Goal: Task Accomplishment & Management: Manage account settings

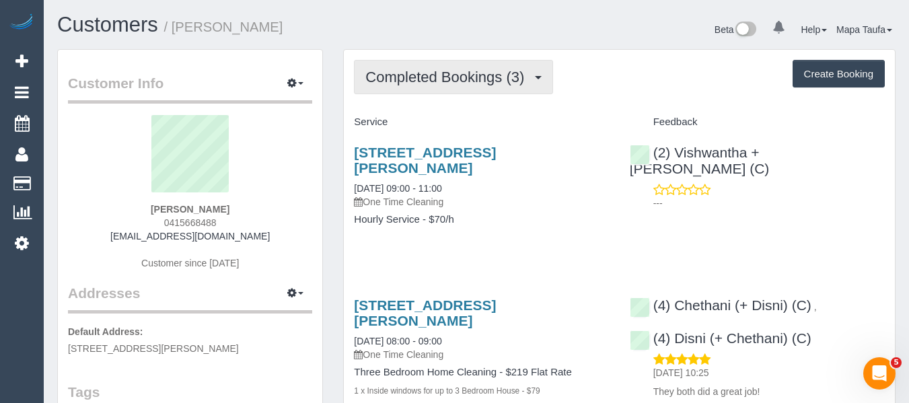
click at [447, 61] on button "Completed Bookings (3)" at bounding box center [453, 77] width 199 height 34
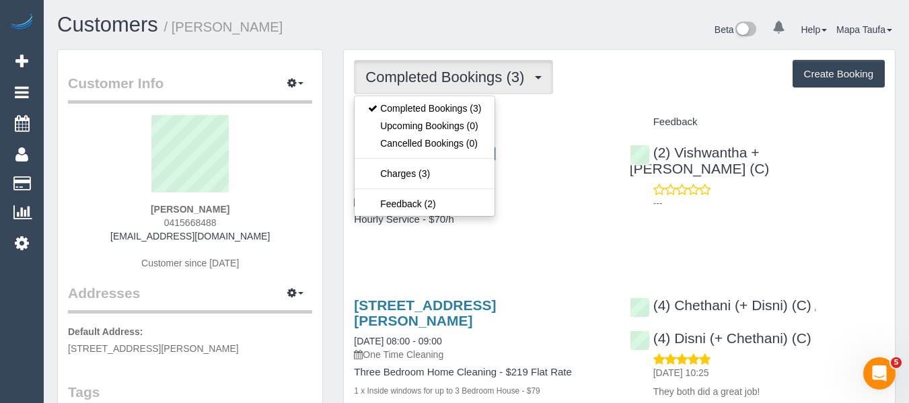
click at [449, 70] on button "Completed Bookings (3)" at bounding box center [453, 77] width 199 height 34
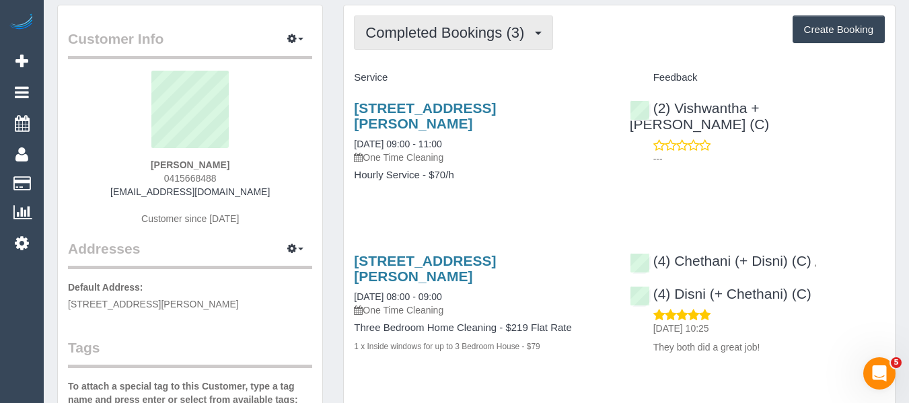
scroll to position [67, 0]
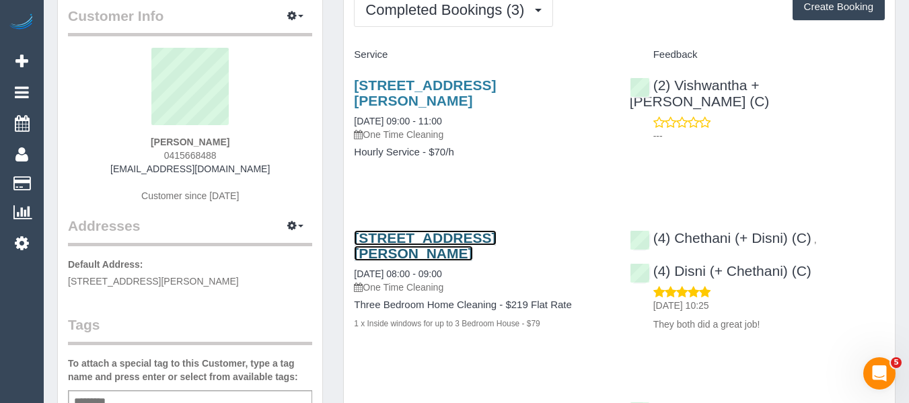
click at [413, 230] on link "3 Donald Court, 3, Boronia, VIC 3155" at bounding box center [425, 245] width 142 height 31
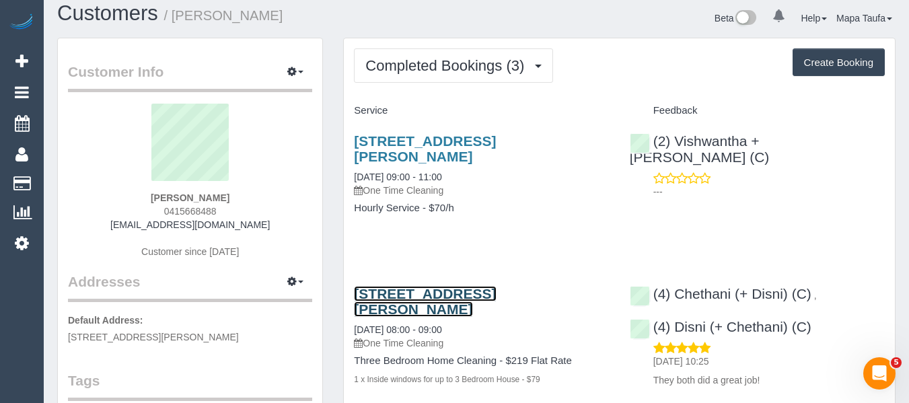
scroll to position [0, 0]
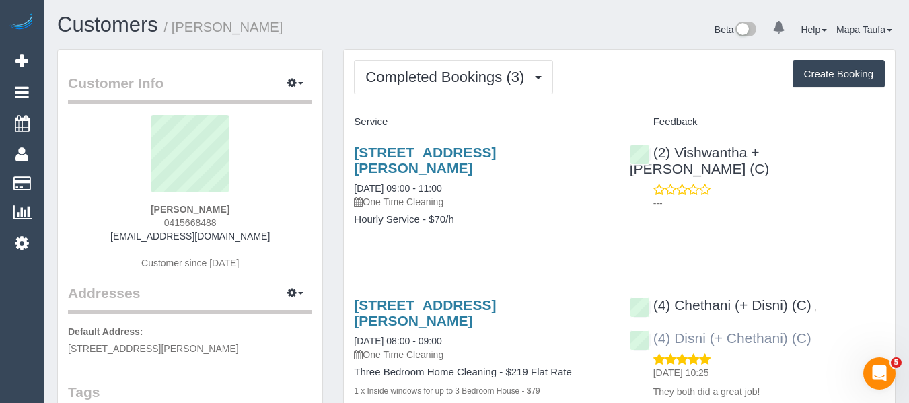
drag, startPoint x: 821, startPoint y: 326, endPoint x: 674, endPoint y: 322, distance: 146.7
click at [674, 322] on div "(4) Chethani (+ Disni) (C) , (4) Disni (+ Chethani) (C) 08/04/2025 10:25 They b…" at bounding box center [757, 345] width 275 height 118
copy link "Disni (+ Chethani) (C)"
click at [702, 330] on link "(4) Disni (+ Chethani) (C)" at bounding box center [721, 337] width 182 height 15
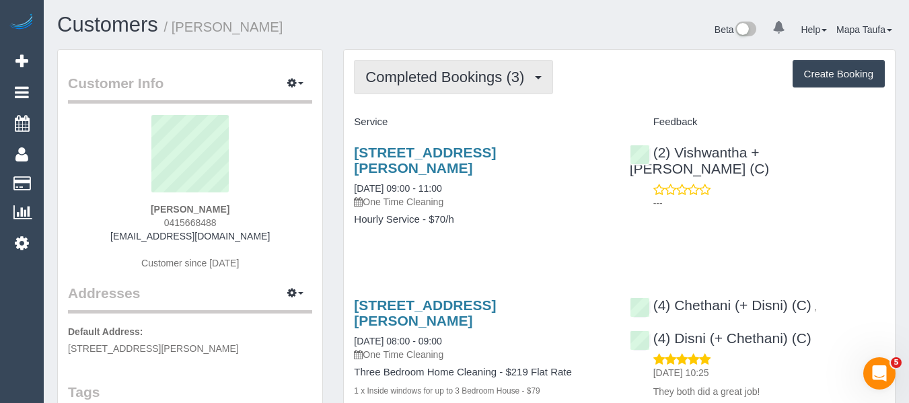
click at [402, 74] on span "Completed Bookings (3)" at bounding box center [448, 77] width 166 height 17
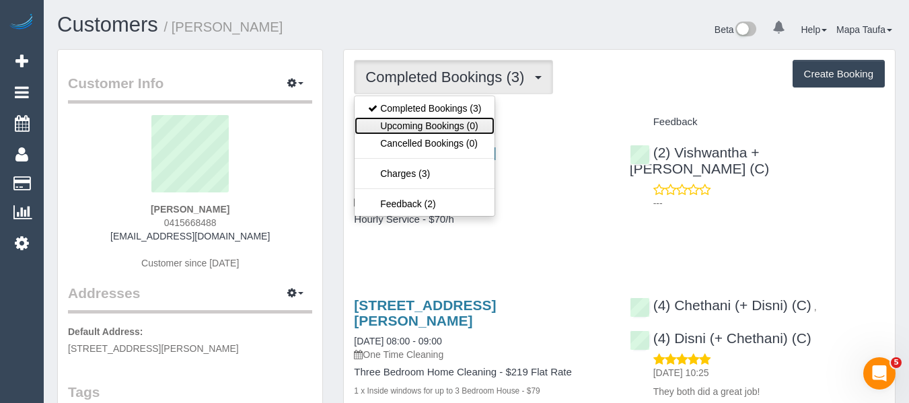
click at [414, 122] on link "Upcoming Bookings (0)" at bounding box center [425, 125] width 140 height 17
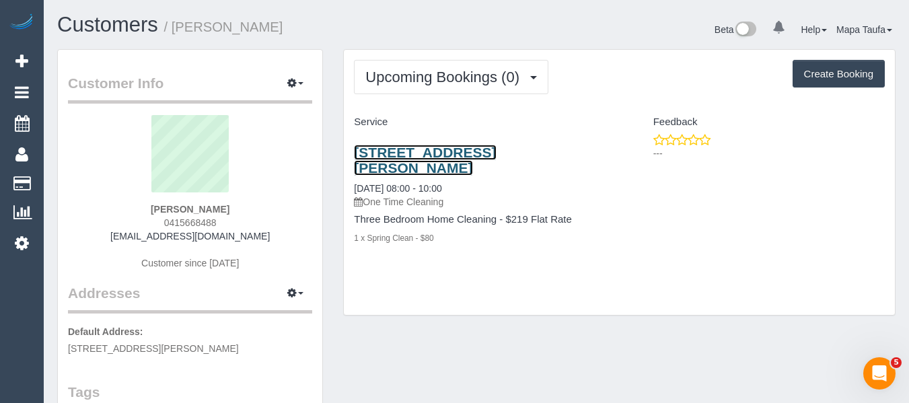
click at [421, 159] on link "3 Donald Court, 3, Boronia, VIC 3155" at bounding box center [425, 160] width 142 height 31
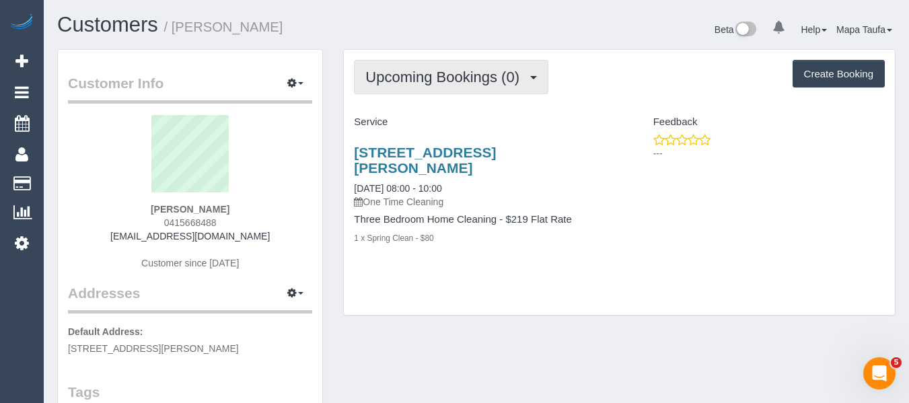
drag, startPoint x: 423, startPoint y: 76, endPoint x: 421, endPoint y: 124, distance: 47.8
click at [423, 77] on span "Upcoming Bookings (0)" at bounding box center [445, 77] width 161 height 17
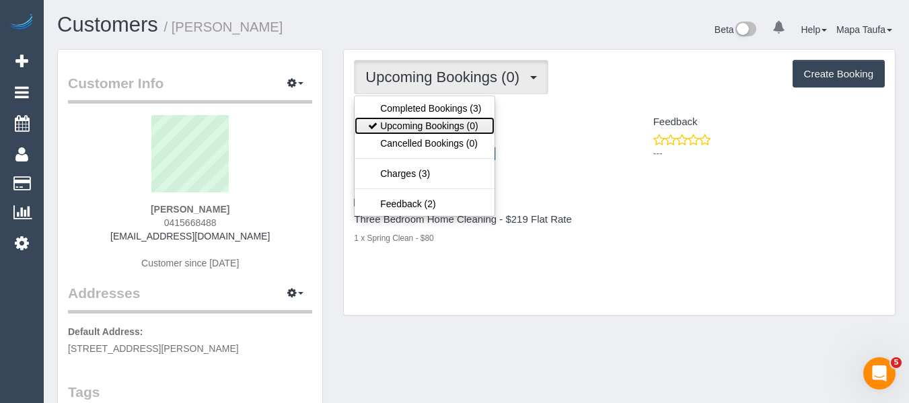
click at [420, 126] on link "Upcoming Bookings (0)" at bounding box center [425, 125] width 140 height 17
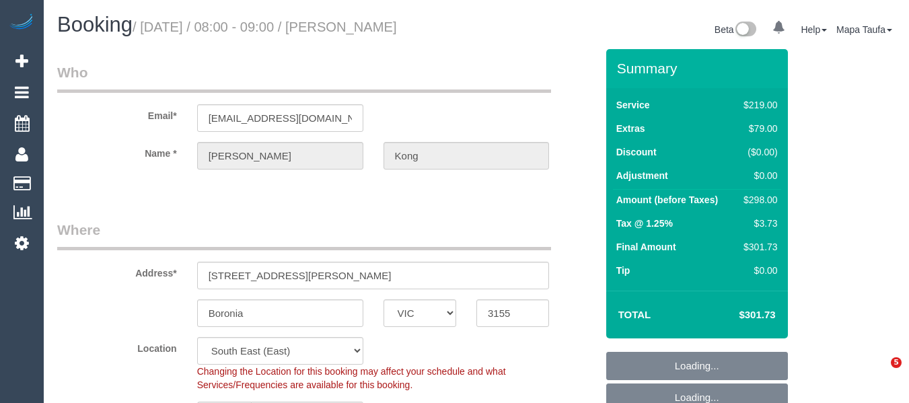
select select "VIC"
select select "string:stripe-pm_1R5nn32GScqysDRVN2pH3Dms"
select select "object:1358"
select select "number:28"
select select "number:14"
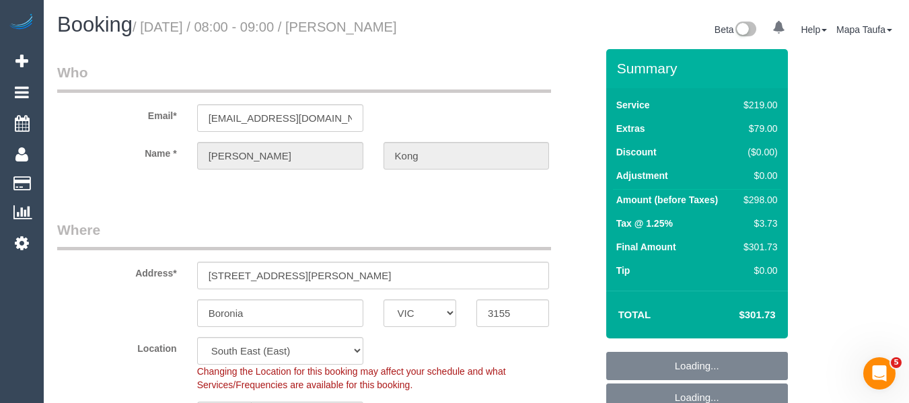
select select "number:19"
select select "number:24"
select select "number:35"
select select "number:13"
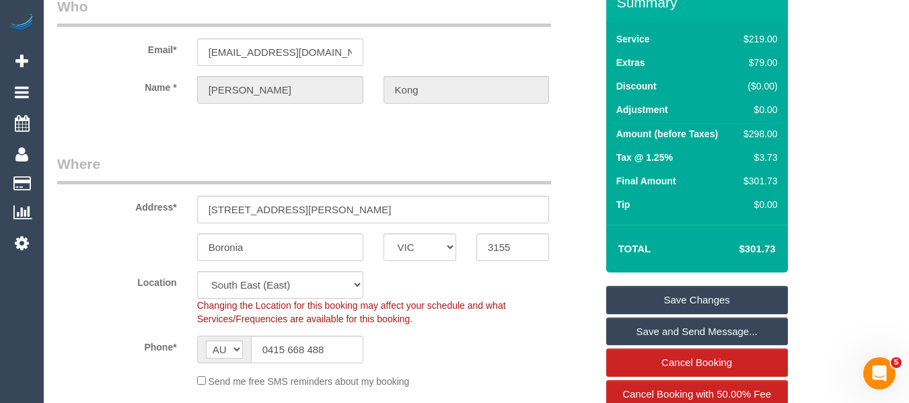
scroll to position [202, 0]
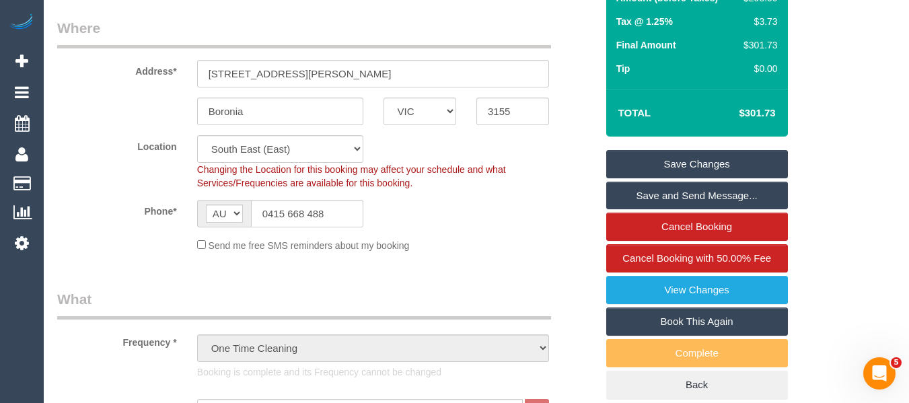
click at [682, 321] on link "Book This Again" at bounding box center [697, 321] width 182 height 28
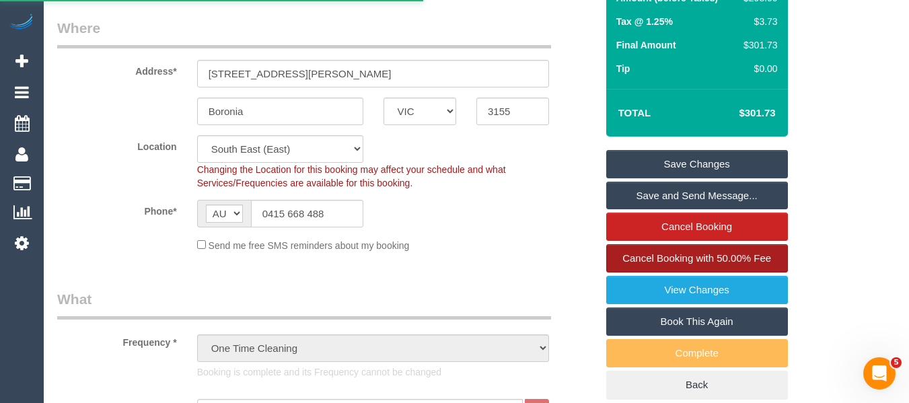
select select "VIC"
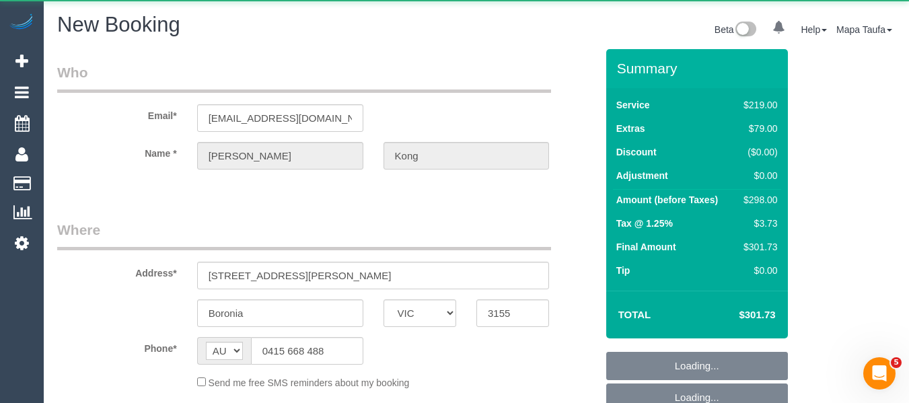
select select "string:stripe-pm_1R5nn32GScqysDRVN2pH3Dms"
select select "object:2669"
select select "number:28"
select select "number:14"
select select "number:19"
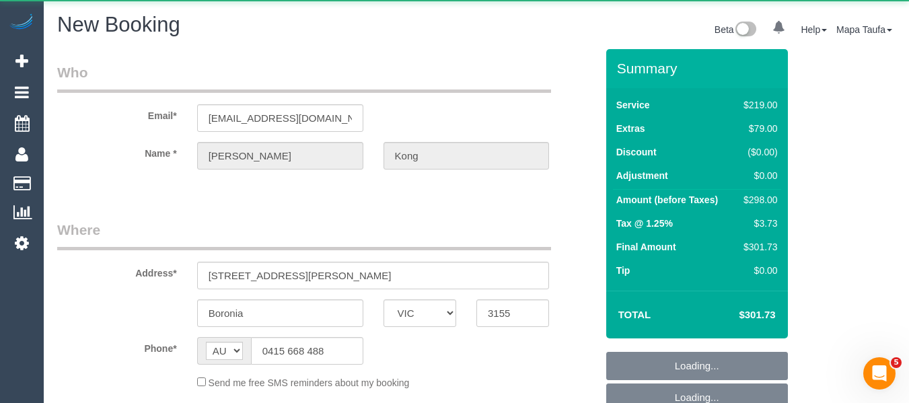
select select "number:24"
select select "number:35"
select select "number:13"
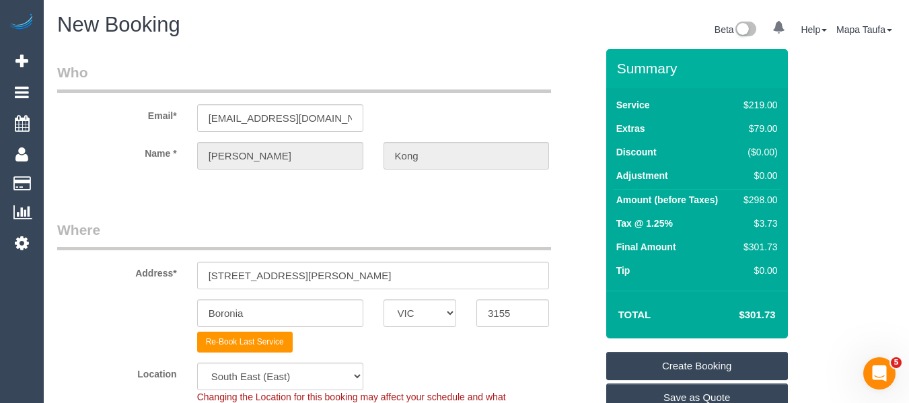
select select "object:2782"
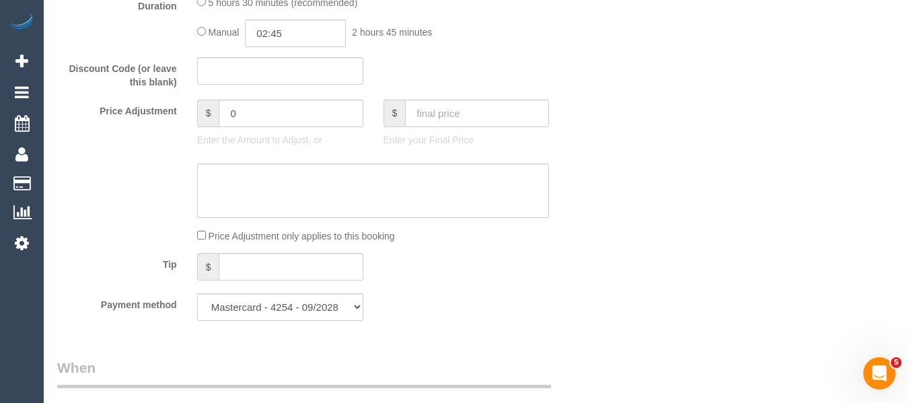
scroll to position [1413, 0]
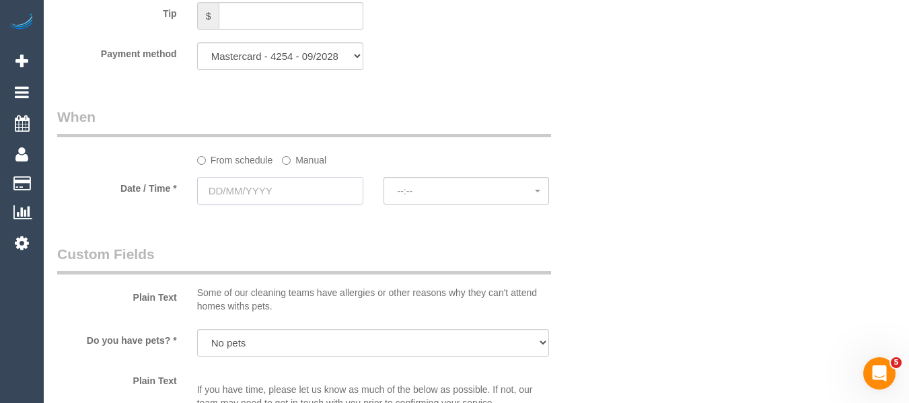
click at [270, 197] on input "text" at bounding box center [280, 191] width 166 height 28
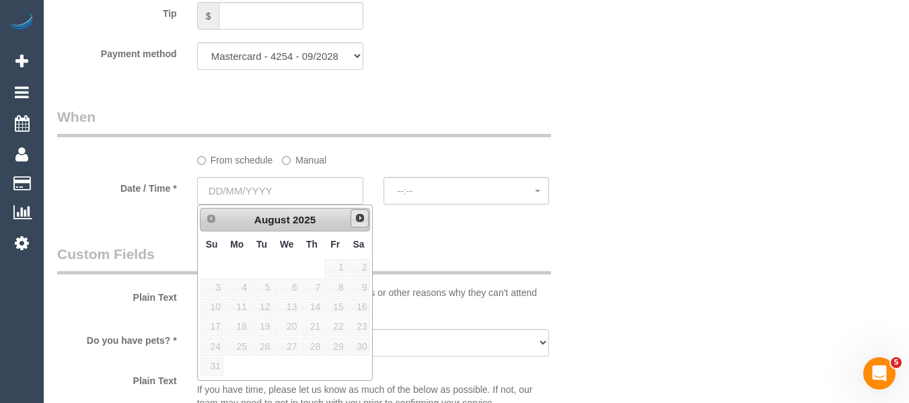
click at [359, 215] on link "Next" at bounding box center [360, 218] width 19 height 19
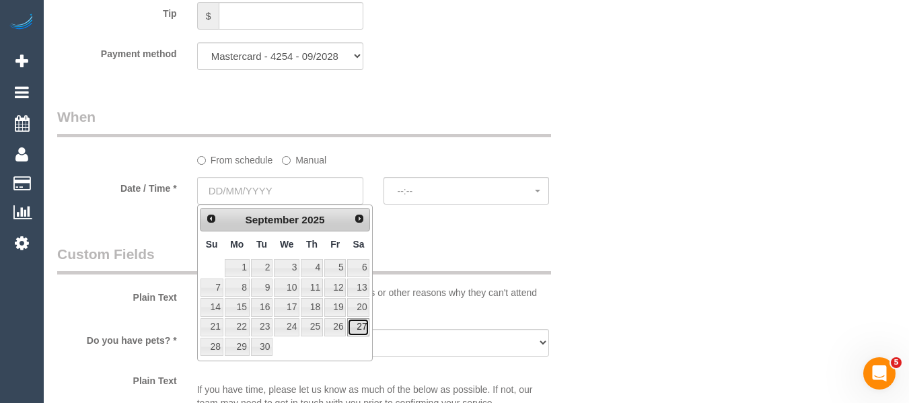
click at [355, 326] on link "27" at bounding box center [358, 327] width 22 height 18
type input "27/09/2025"
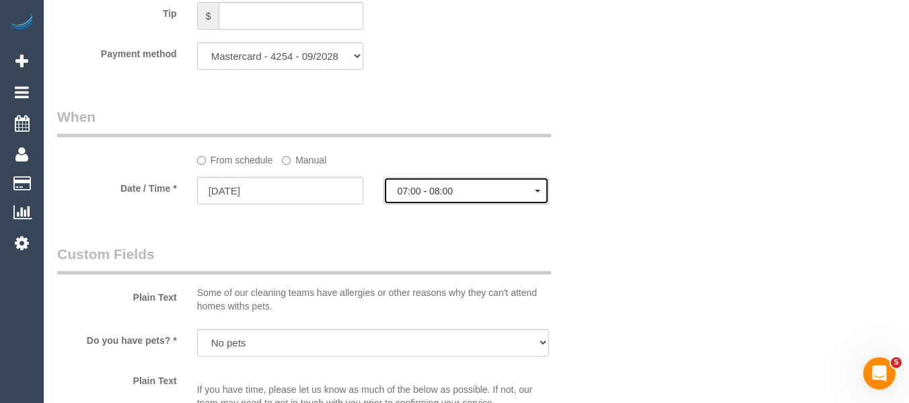
click at [455, 190] on span "07:00 - 08:00" at bounding box center [467, 191] width 138 height 11
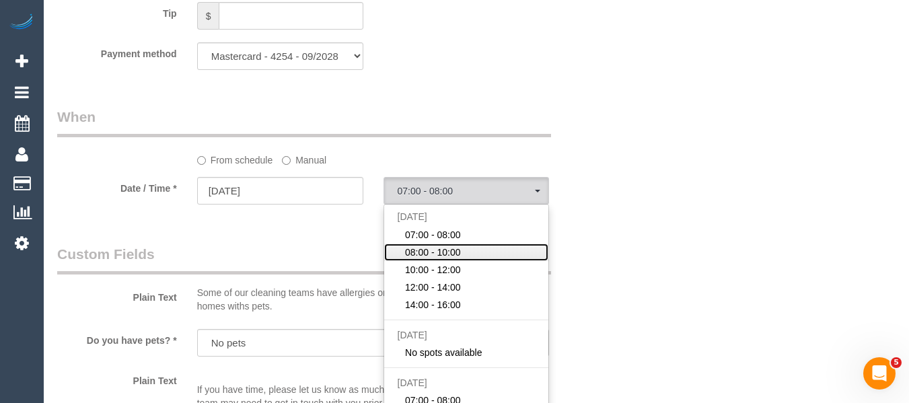
click at [437, 256] on span "08:00 - 10:00" at bounding box center [433, 252] width 56 height 13
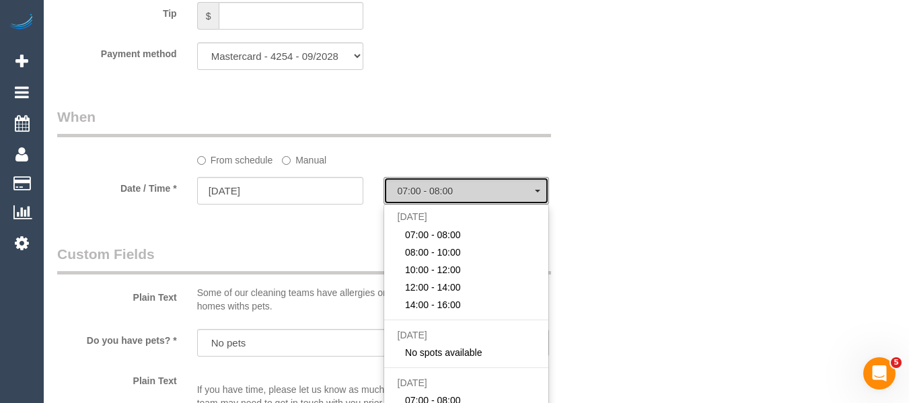
select select "spot7"
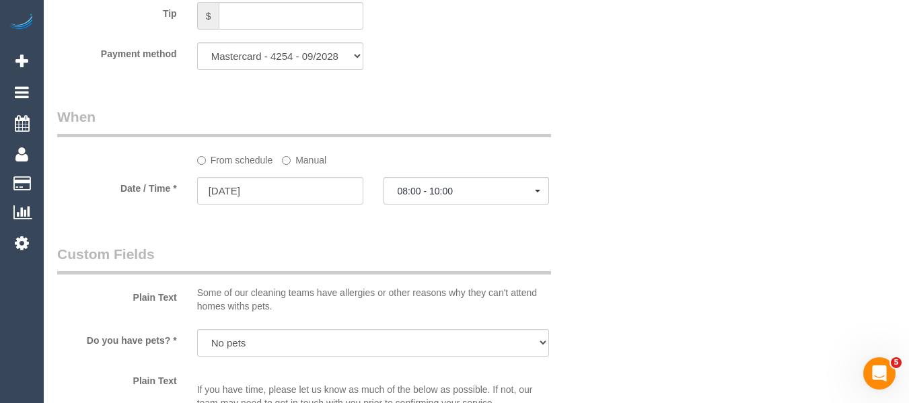
drag, startPoint x: 692, startPoint y: 250, endPoint x: 669, endPoint y: 258, distance: 24.3
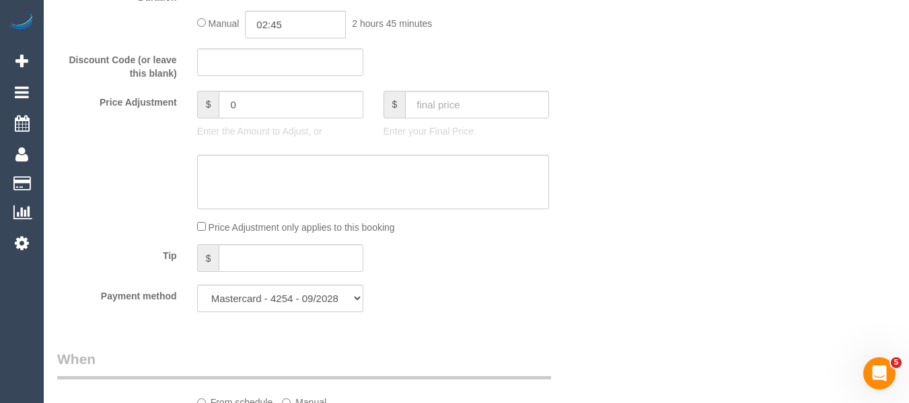
scroll to position [1156, 0]
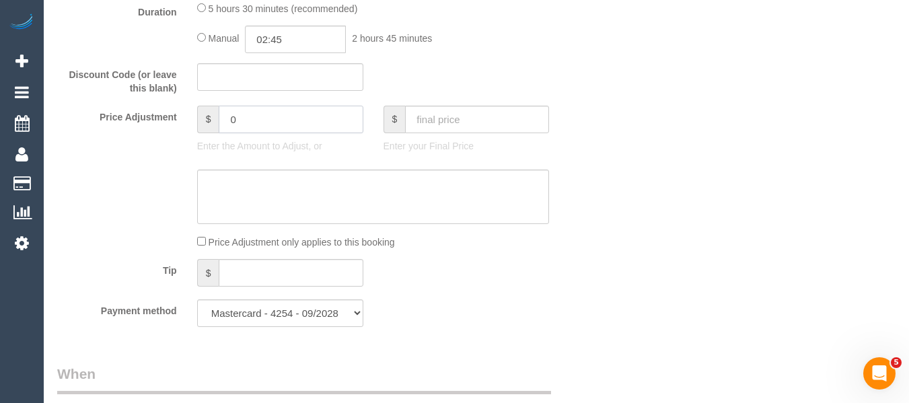
drag, startPoint x: 248, startPoint y: 133, endPoint x: 172, endPoint y: 124, distance: 76.5
click at [172, 124] on div "Price Adjustment $ 0 Enter the Amount to Adjust, or $ Enter your Final Price" at bounding box center [326, 133] width 559 height 54
type input "70"
click at [356, 196] on textarea at bounding box center [373, 197] width 353 height 55
type textarea "a"
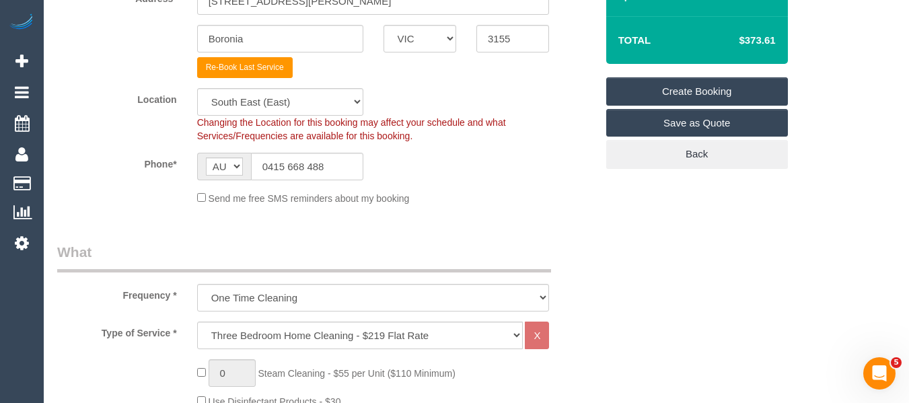
scroll to position [265, 0]
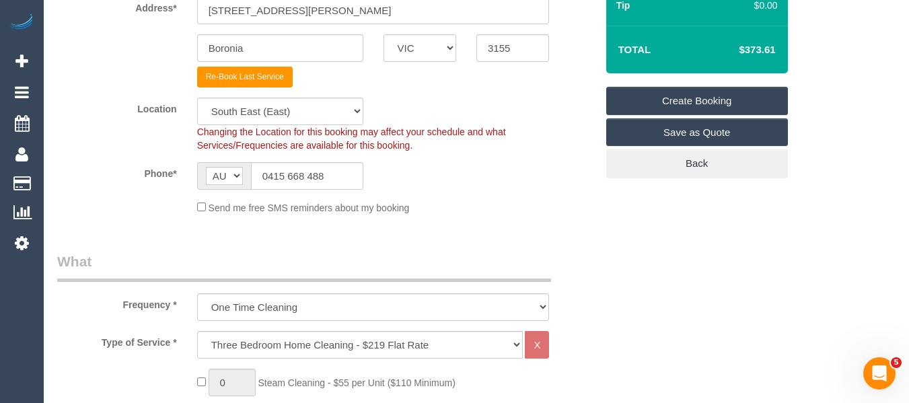
type textarea "extra hour added to clean exhaust fans in the bathroom via email -MT"
click at [696, 92] on link "Create Booking" at bounding box center [697, 101] width 182 height 28
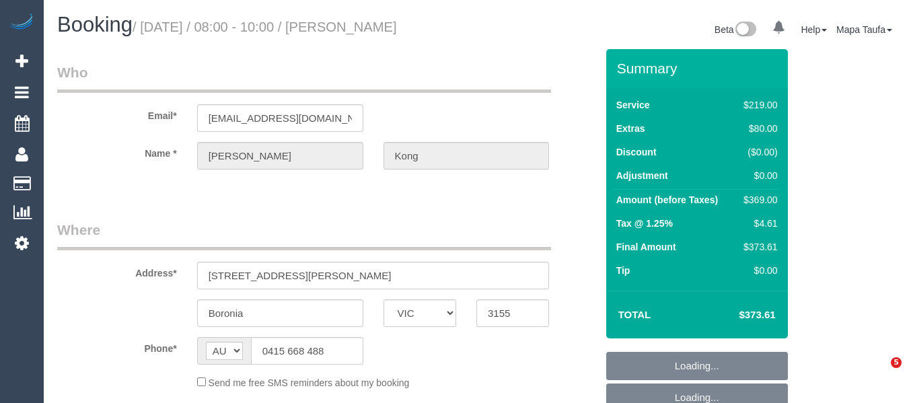
select select "VIC"
select select "object:522"
select select "string:stripe-pm_1R5nn32GScqysDRVN2pH3Dms"
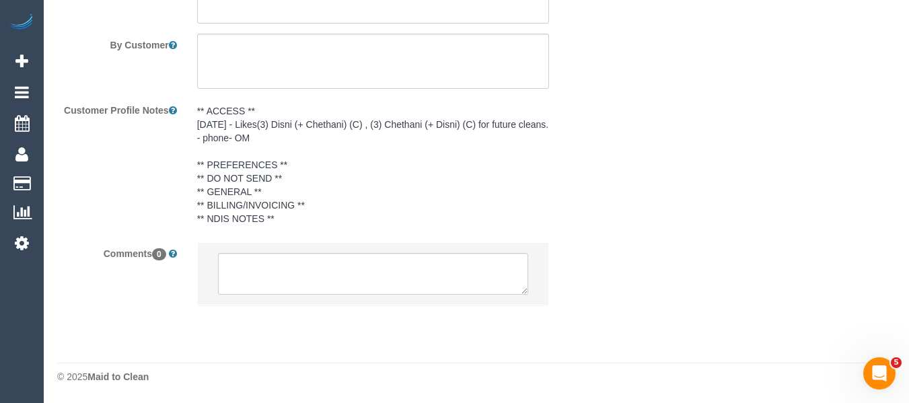
select select "spot2"
select select "number:28"
select select "number:14"
select select "number:19"
select select "number:24"
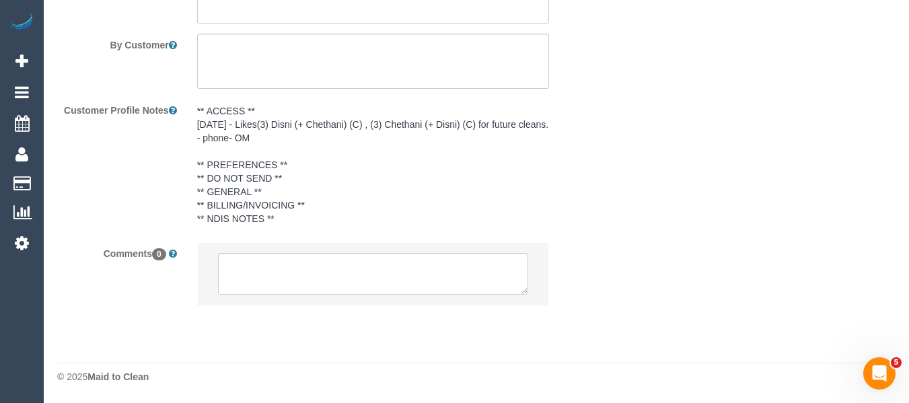
select select "number:35"
select select "number:13"
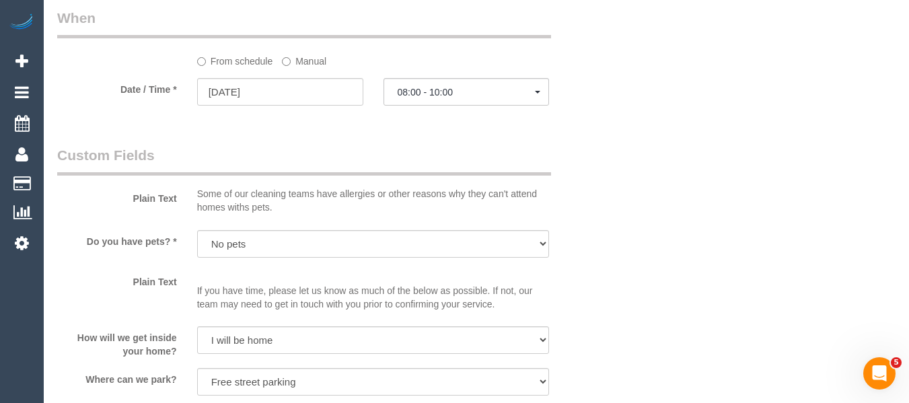
select select "object:776"
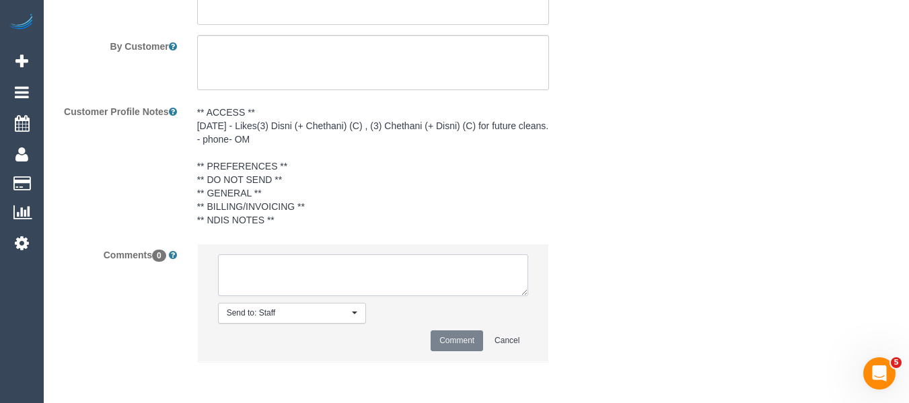
click at [308, 288] on textarea at bounding box center [373, 275] width 311 height 42
click at [304, 264] on textarea at bounding box center [373, 274] width 311 height 42
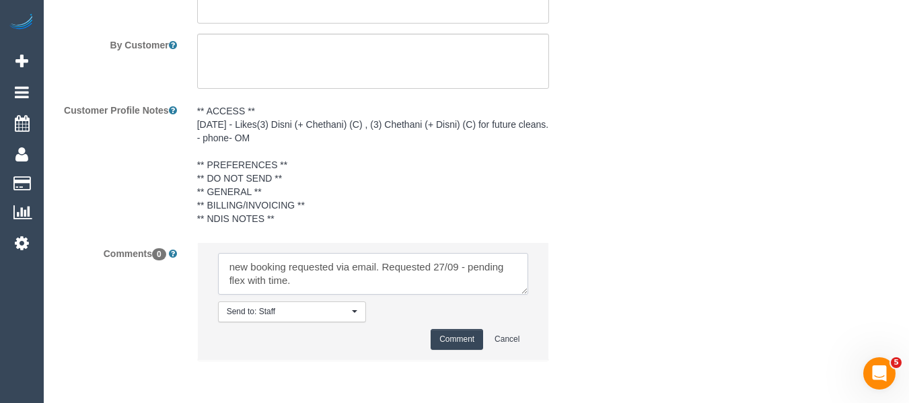
scroll to position [5, 0]
paste textarea "Disni (+ Chethani) (C)"
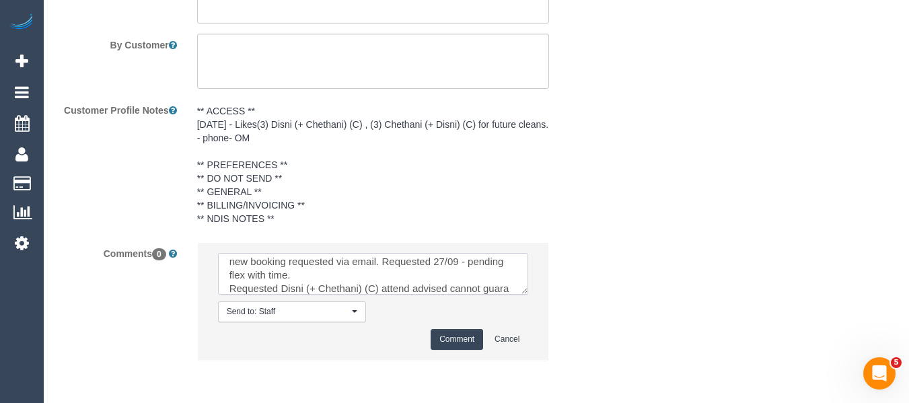
scroll to position [19, 0]
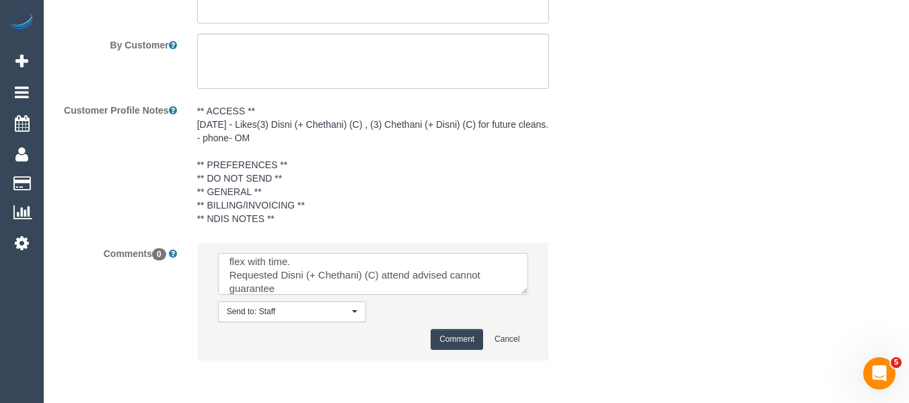
type textarea "new booking requested via email. Requested 27/09 - pending flex with time. Requ…"
click at [453, 340] on button "Comment" at bounding box center [457, 339] width 52 height 21
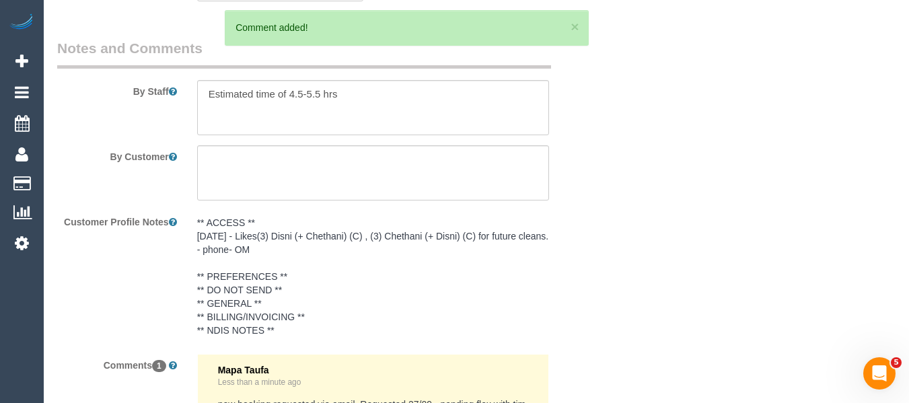
scroll to position [2234, 0]
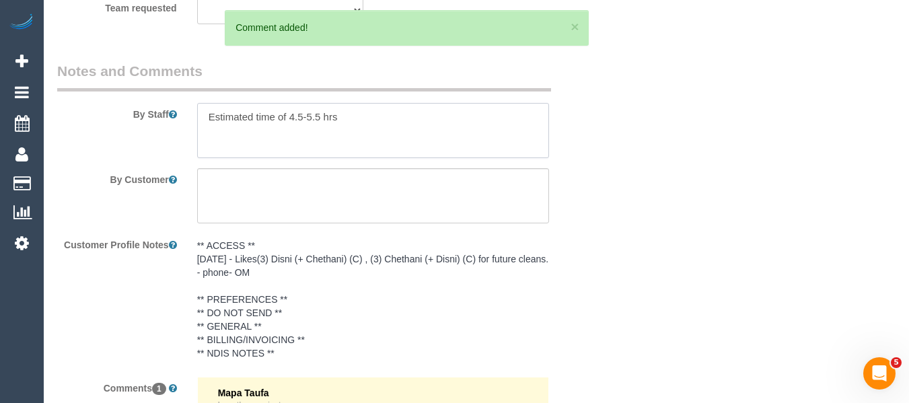
click at [225, 119] on textarea at bounding box center [373, 130] width 353 height 55
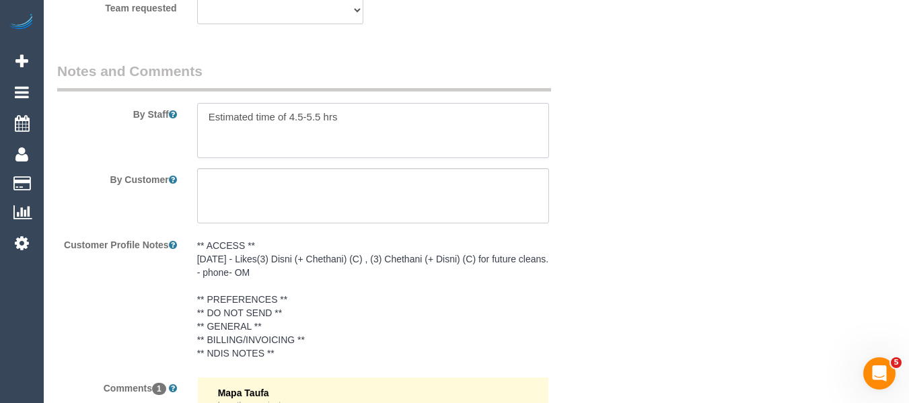
click at [225, 119] on textarea at bounding box center [373, 130] width 353 height 55
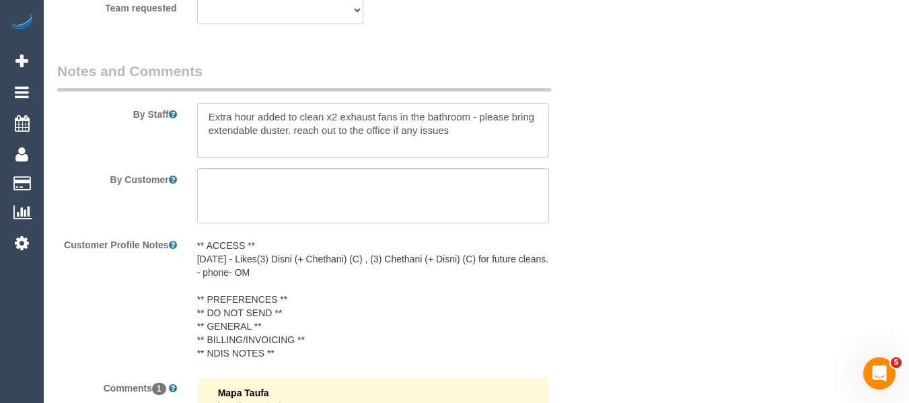
type textarea "Extra hour added to clean x2 exhaust fans in the bathroom - please bring extend…"
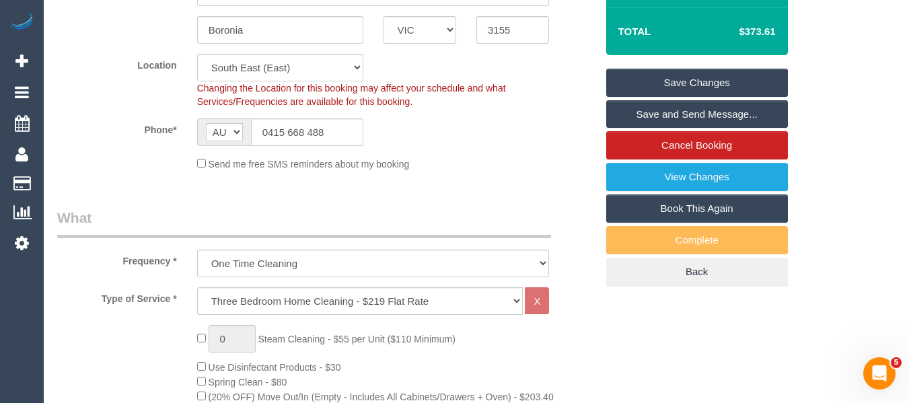
scroll to position [231, 0]
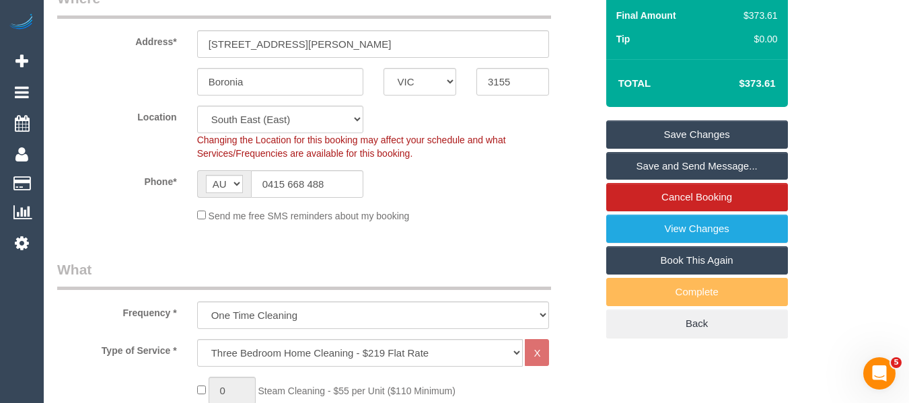
click at [747, 131] on link "Save Changes" at bounding box center [697, 134] width 182 height 28
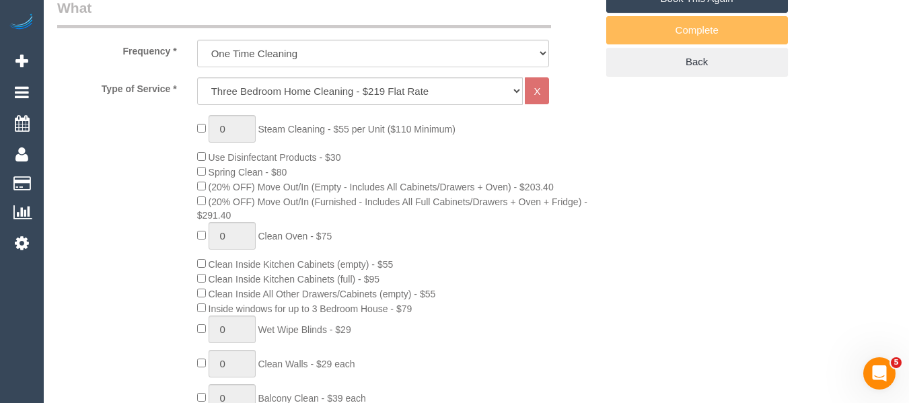
scroll to position [501, 0]
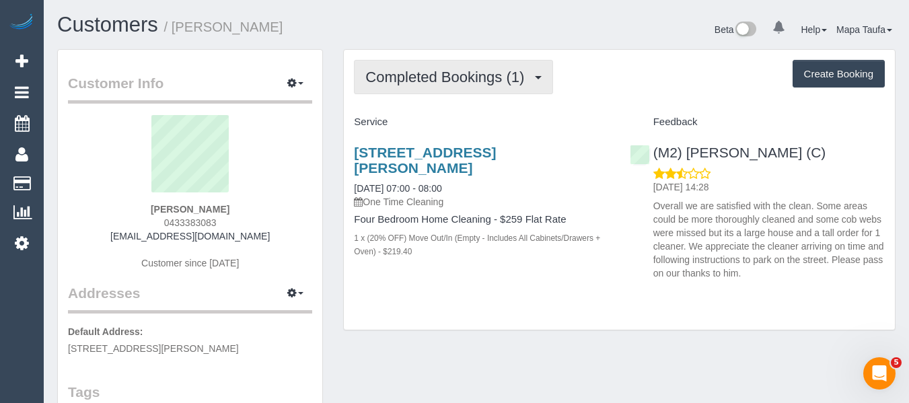
click at [386, 94] on button "Completed Bookings (1)" at bounding box center [453, 77] width 199 height 34
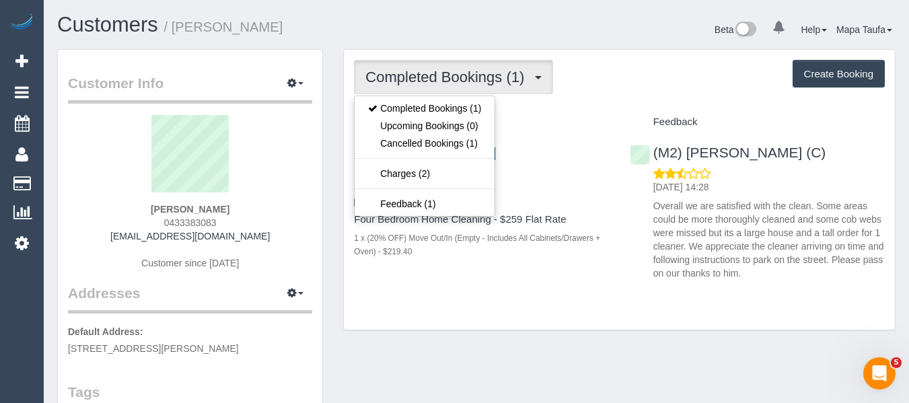
click at [560, 120] on h4 "Service" at bounding box center [481, 121] width 255 height 11
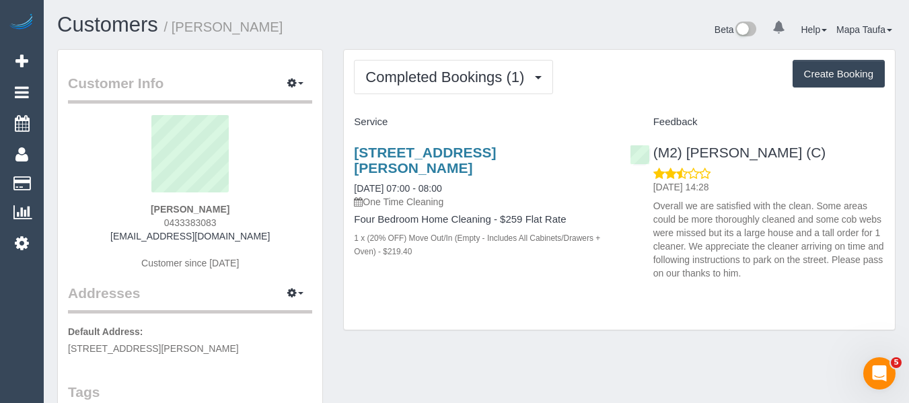
drag, startPoint x: 277, startPoint y: 188, endPoint x: 252, endPoint y: 227, distance: 45.4
click at [274, 191] on sui-profile-pic at bounding box center [190, 158] width 224 height 87
drag, startPoint x: 237, startPoint y: 238, endPoint x: 150, endPoint y: 241, distance: 86.9
click at [137, 238] on div "Mai Cox 0433383083 annelach676@gmail.com Customer since 2025" at bounding box center [190, 199] width 244 height 168
copy link "annelach676@gmail.com"
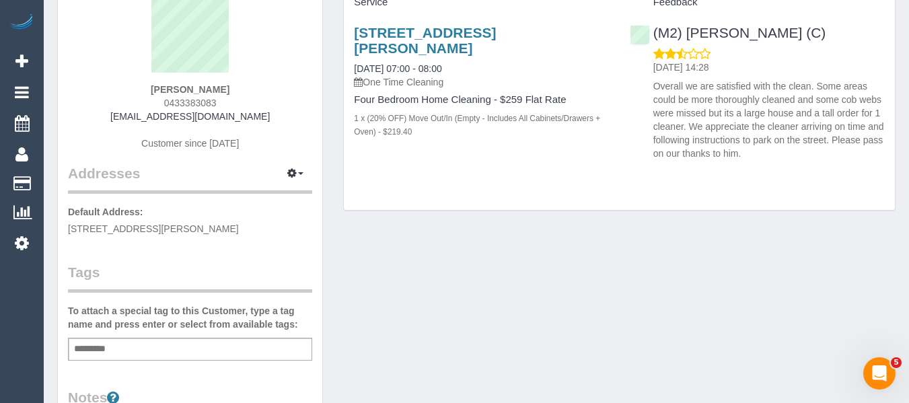
scroll to position [269, 0]
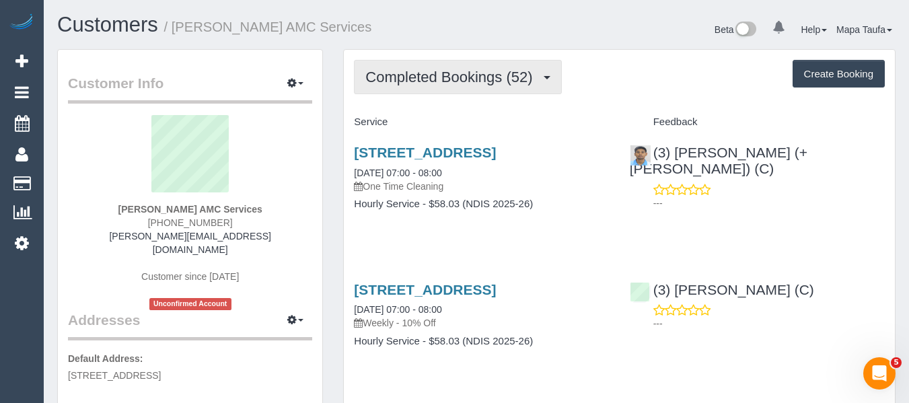
click at [420, 77] on span "Completed Bookings (52)" at bounding box center [452, 77] width 174 height 17
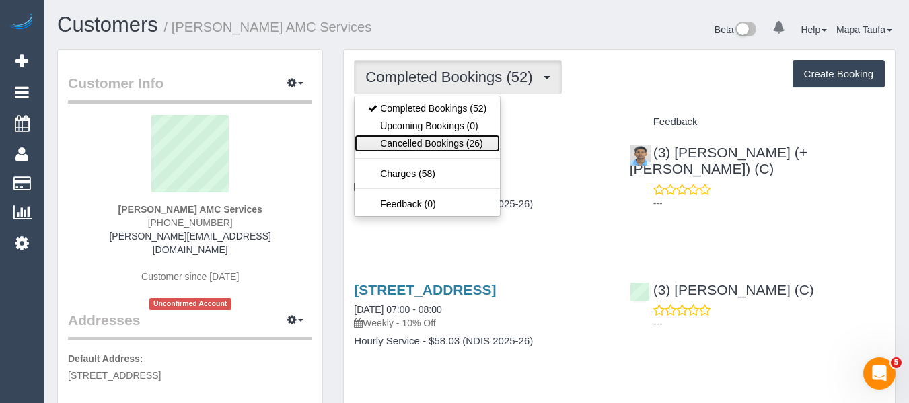
click at [416, 143] on link "Cancelled Bookings (26)" at bounding box center [427, 143] width 145 height 17
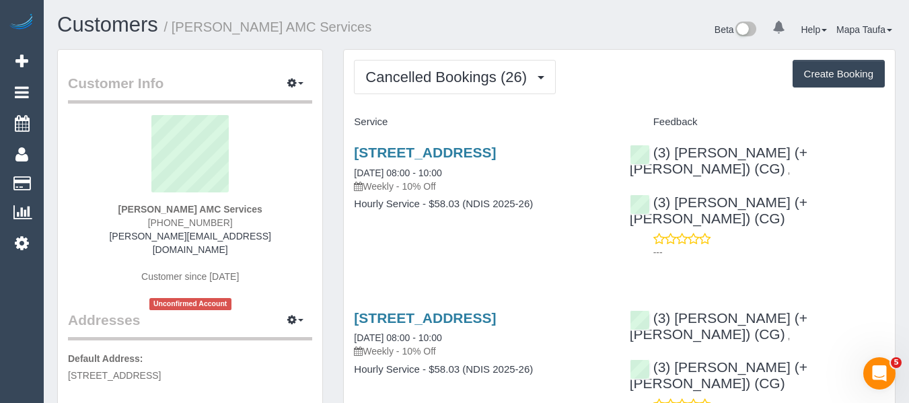
scroll to position [67, 0]
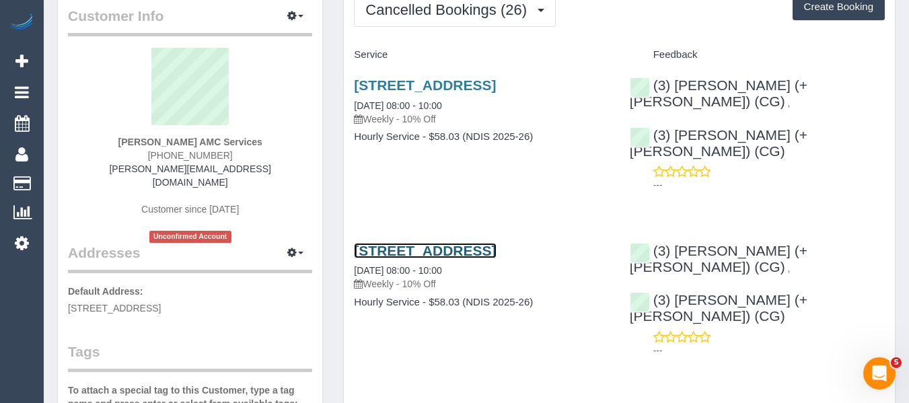
click at [478, 243] on link "[STREET_ADDRESS]" at bounding box center [425, 250] width 142 height 15
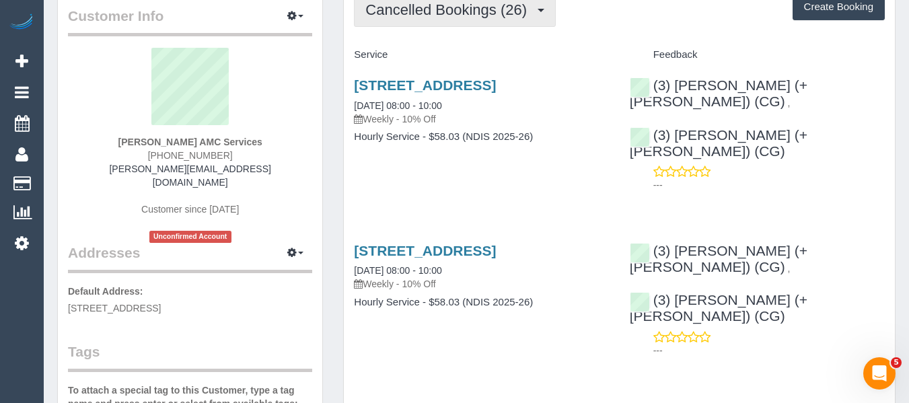
click at [438, 8] on span "Cancelled Bookings (26)" at bounding box center [449, 9] width 168 height 17
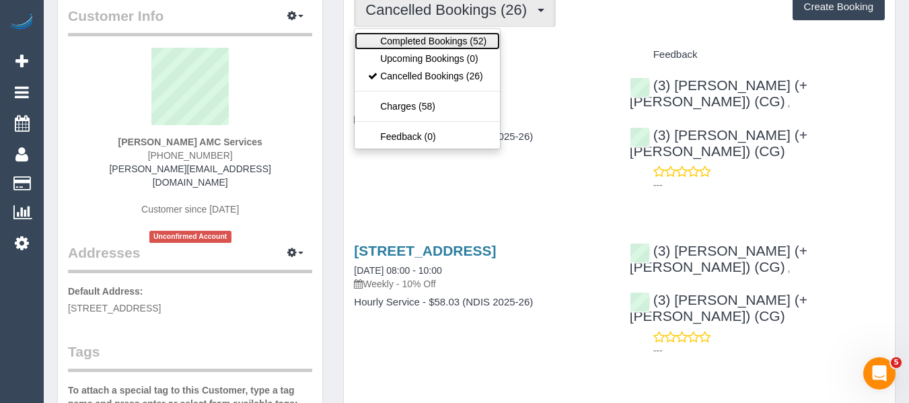
click at [439, 40] on link "Completed Bookings (52)" at bounding box center [427, 40] width 145 height 17
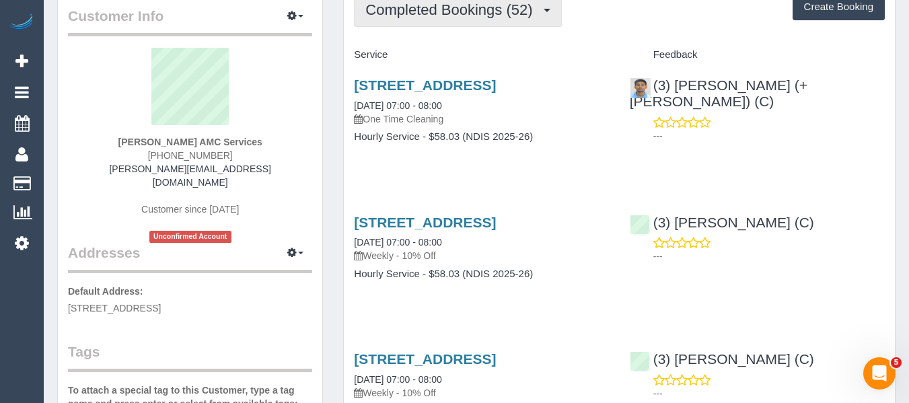
click at [431, 11] on span "Completed Bookings (52)" at bounding box center [452, 9] width 174 height 17
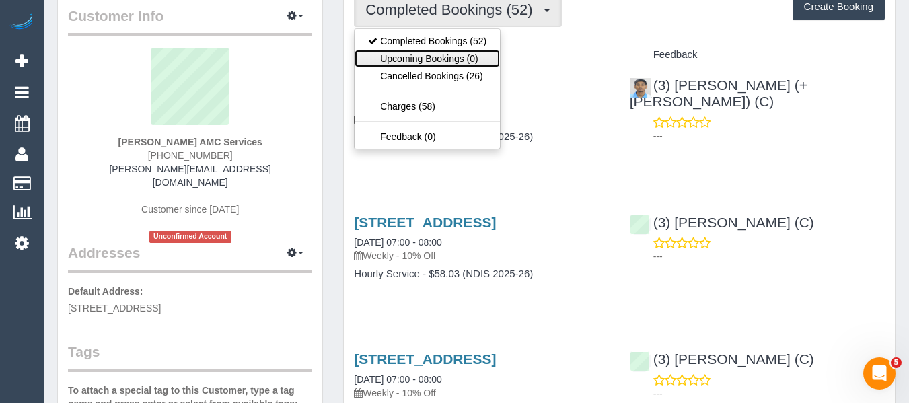
click at [431, 50] on link "Upcoming Bookings (0)" at bounding box center [427, 58] width 145 height 17
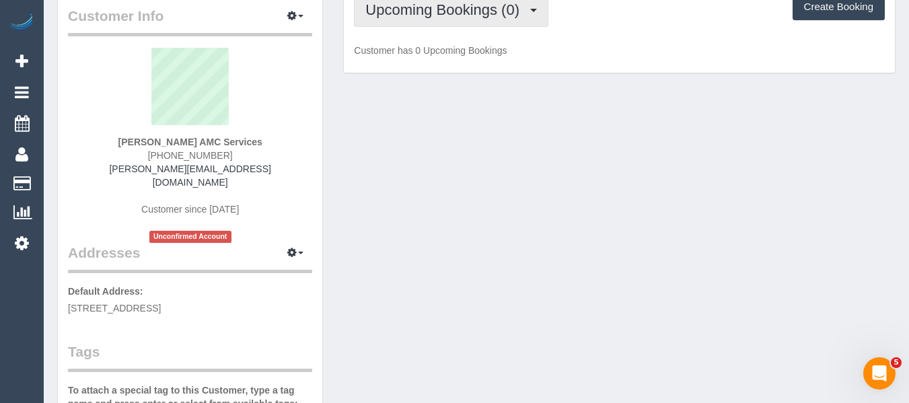
drag, startPoint x: 409, startPoint y: 17, endPoint x: 410, endPoint y: 38, distance: 21.5
click at [410, 20] on button "Upcoming Bookings (0)" at bounding box center [451, 10] width 194 height 34
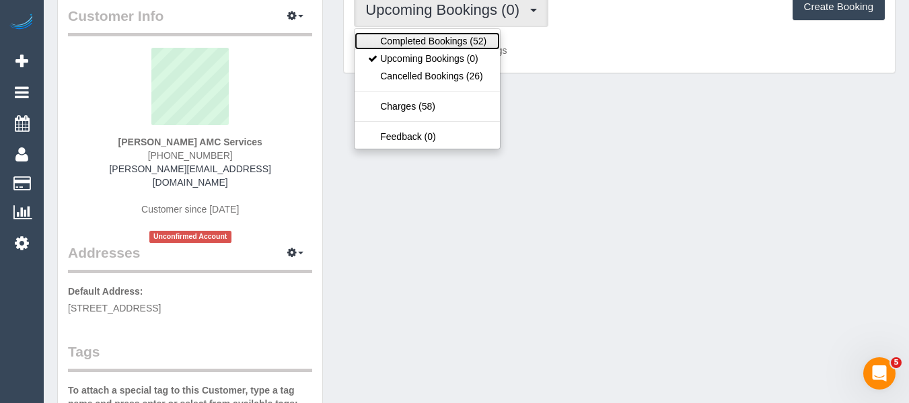
click at [410, 45] on link "Completed Bookings (52)" at bounding box center [427, 40] width 145 height 17
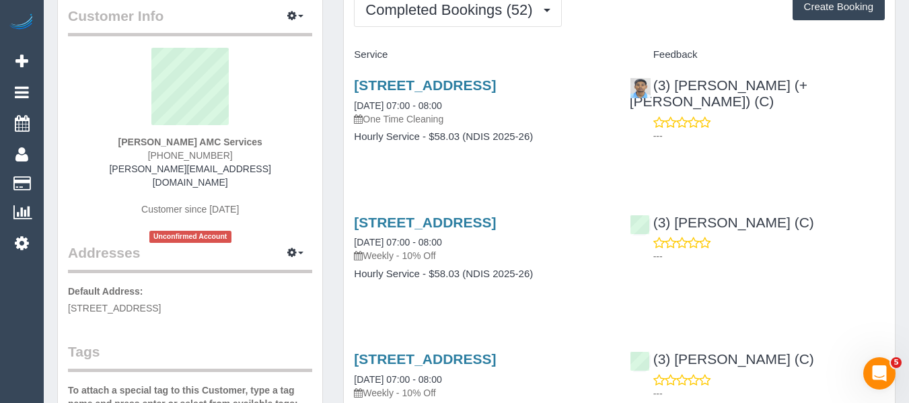
click at [427, 94] on div "9 Kurrajong Road, Delahey, VIC 3037 22/08/2025 07:00 - 08:00 One Time Cleaning" at bounding box center [481, 101] width 255 height 48
click at [429, 84] on link "9 Kurrajong Road, Delahey, VIC 3037" at bounding box center [425, 84] width 142 height 15
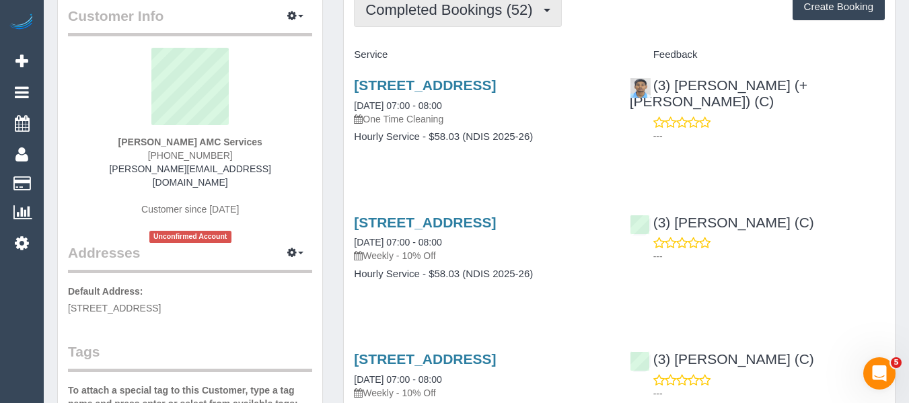
click at [392, 4] on span "Completed Bookings (52)" at bounding box center [452, 9] width 174 height 17
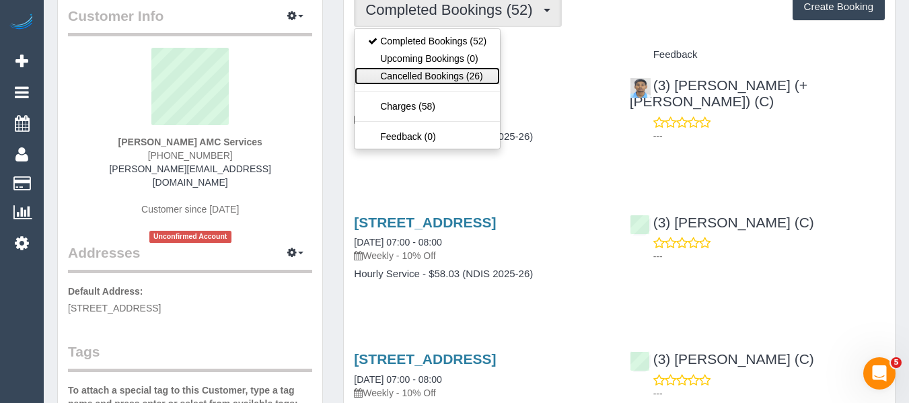
click at [414, 74] on link "Cancelled Bookings (26)" at bounding box center [427, 75] width 145 height 17
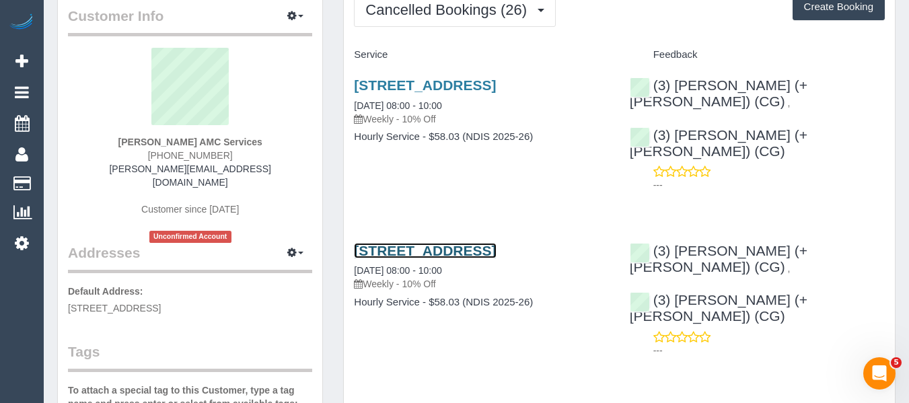
click at [403, 243] on link "9 Kurrajong Road, Delahey, VIC 3037" at bounding box center [425, 250] width 142 height 15
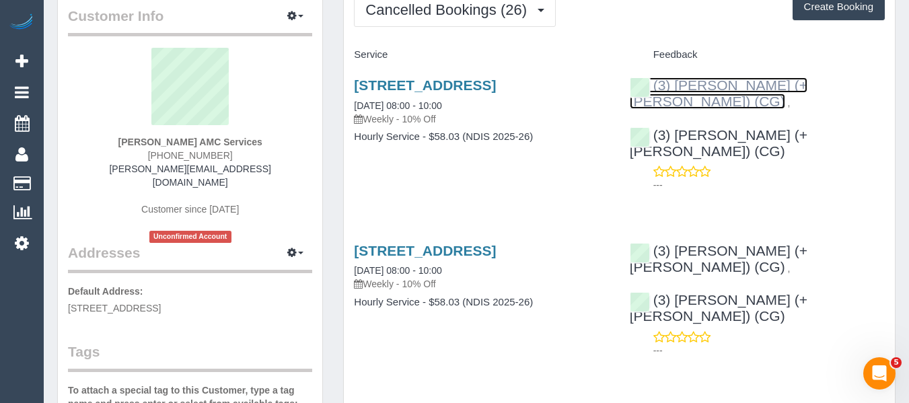
click at [727, 84] on link "(3) [PERSON_NAME] (+ [PERSON_NAME]) (CG)" at bounding box center [719, 93] width 178 height 32
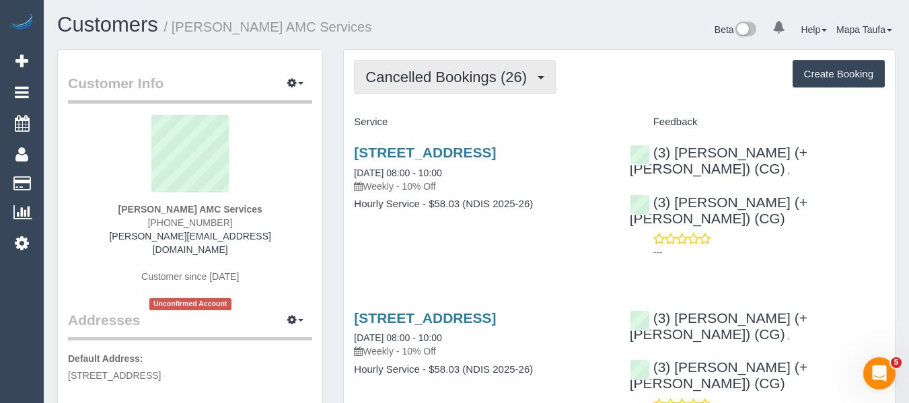
click at [432, 79] on span "Cancelled Bookings (26)" at bounding box center [449, 77] width 168 height 17
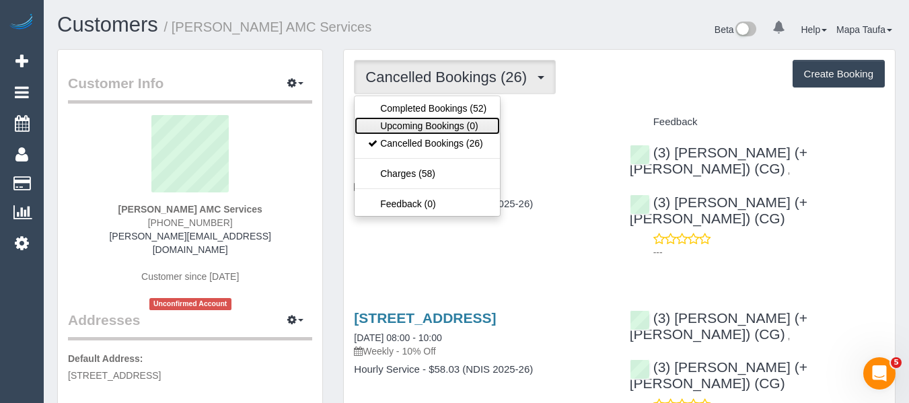
click at [431, 120] on link "Upcoming Bookings (0)" at bounding box center [427, 125] width 145 height 17
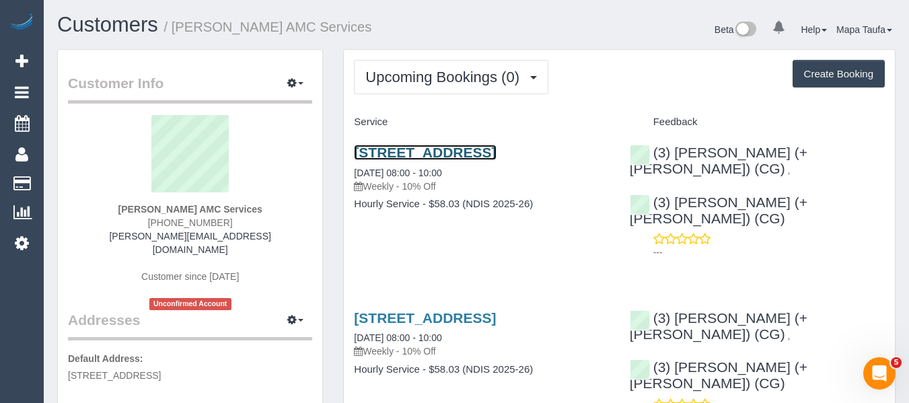
click at [412, 153] on link "9 Kurrajong Road, Delahey, VIC 3037" at bounding box center [425, 152] width 142 height 15
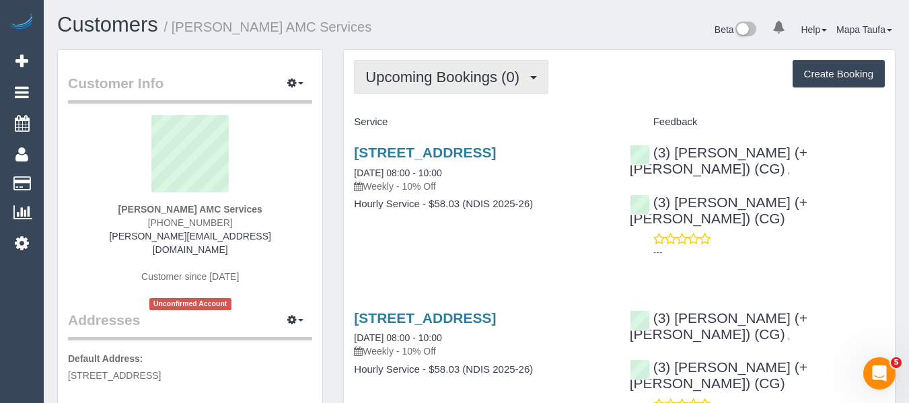
click at [427, 79] on span "Upcoming Bookings (0)" at bounding box center [445, 77] width 161 height 17
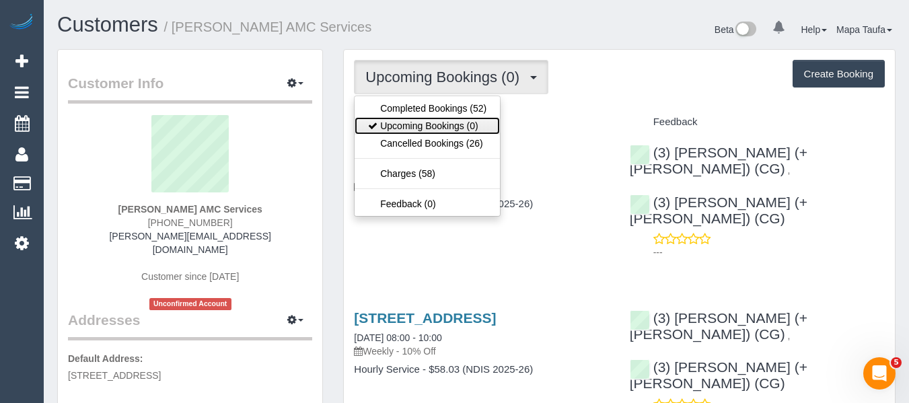
click at [434, 121] on link "Upcoming Bookings (0)" at bounding box center [427, 125] width 145 height 17
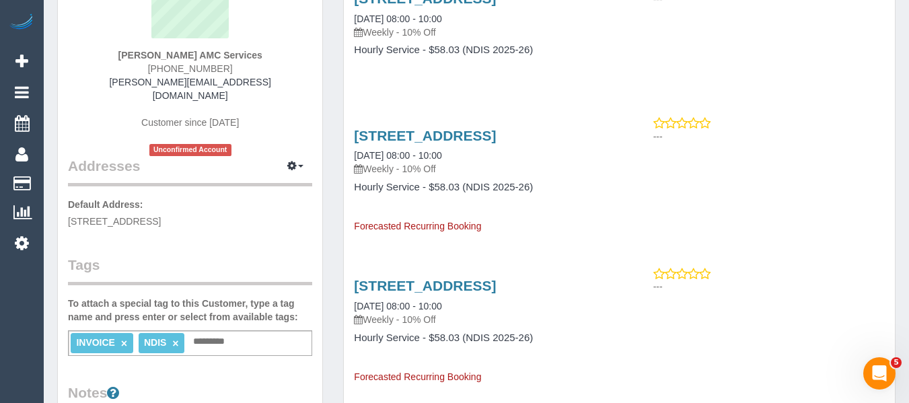
scroll to position [269, 0]
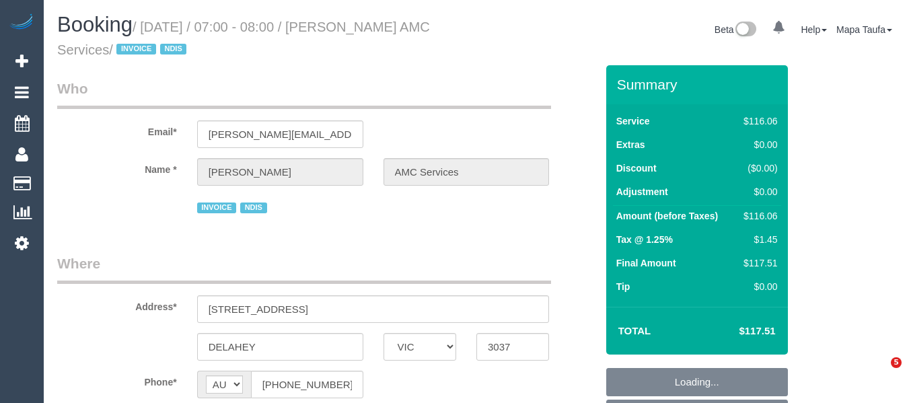
select select "VIC"
select select "object:534"
select select "number:28"
select select "number:14"
select select "number:18"
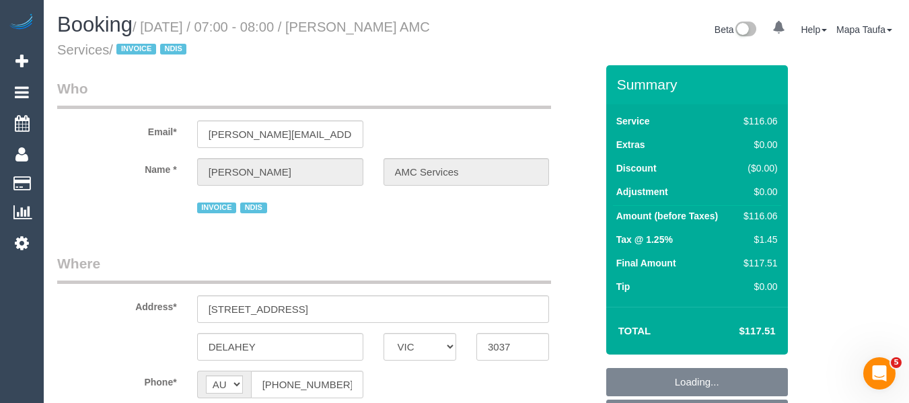
select select "number:36"
select select "number:35"
select select "number:12"
select select "object:703"
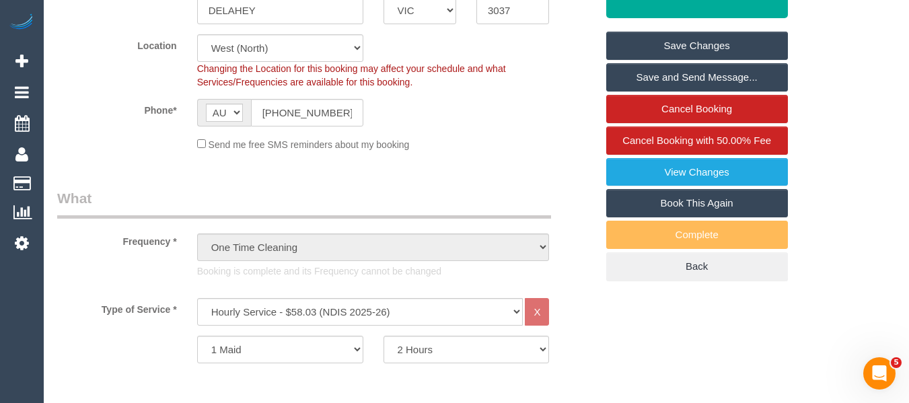
click at [678, 198] on link "Book This Again" at bounding box center [697, 203] width 182 height 28
select select "VIC"
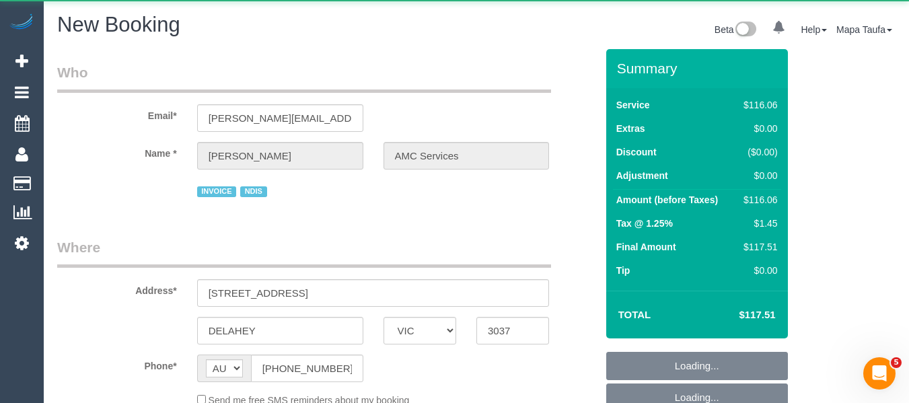
select select "string:stripe"
select select "number:28"
select select "number:14"
select select "number:18"
select select "number:36"
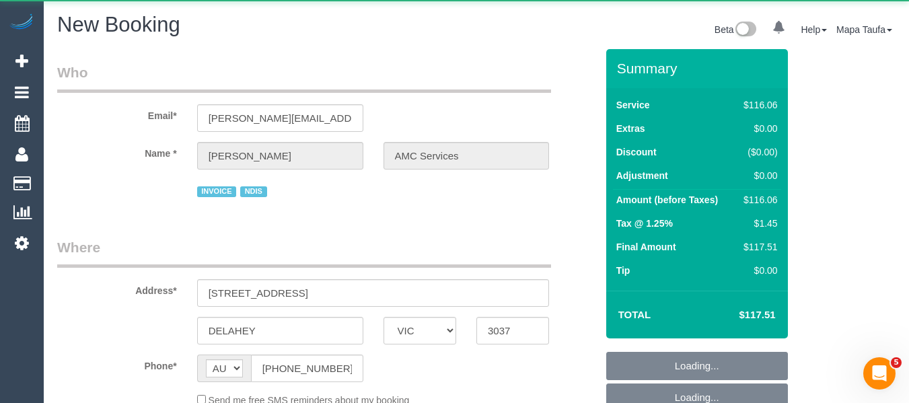
select select "number:35"
select select "number:12"
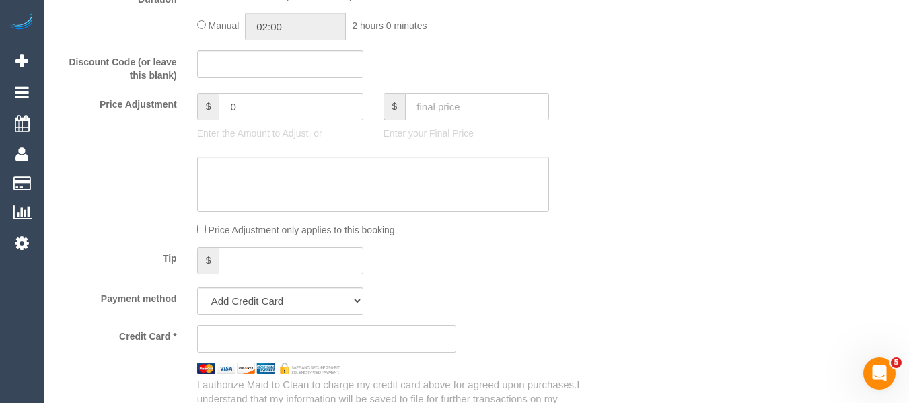
select select "object:2854"
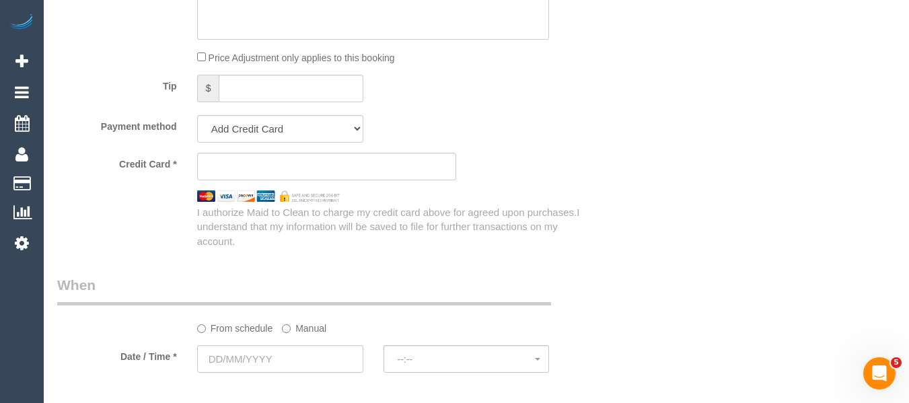
scroll to position [968, 0]
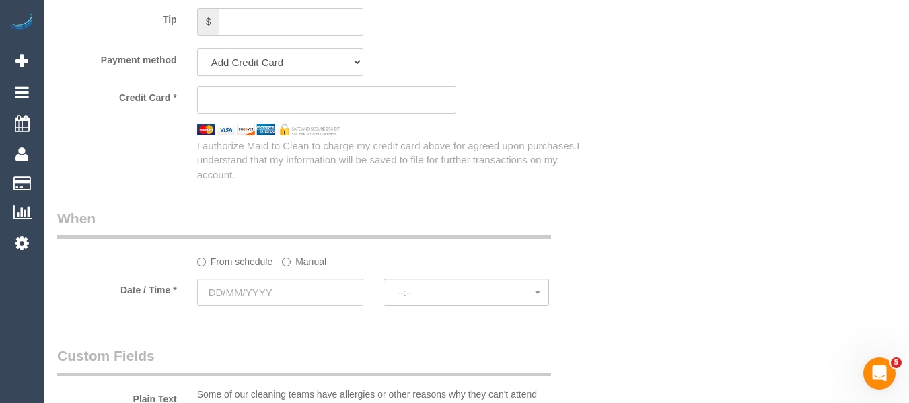
click at [279, 61] on select "Add Credit Card Cash Check Paypal" at bounding box center [280, 62] width 166 height 28
select select "string:check"
click at [197, 48] on select "Add Credit Card Cash Check Paypal" at bounding box center [280, 62] width 166 height 28
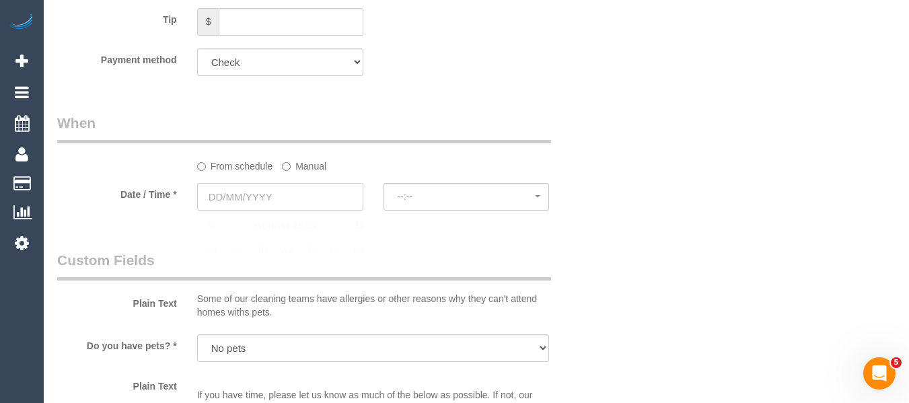
click at [264, 190] on input "text" at bounding box center [280, 197] width 166 height 28
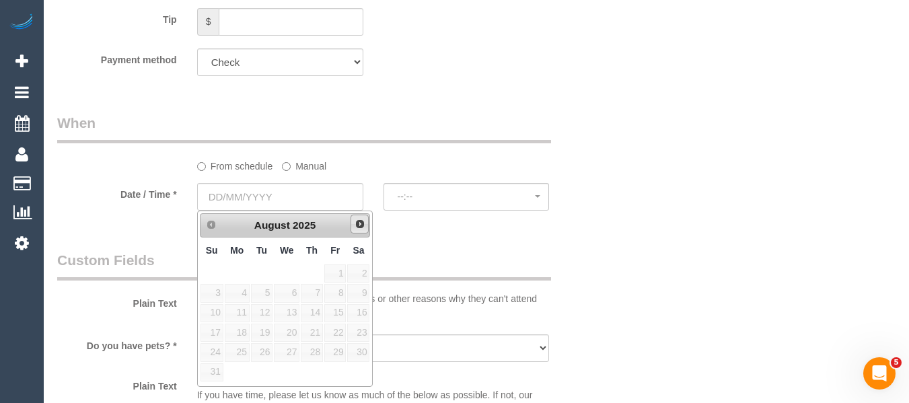
click at [357, 221] on span "Next" at bounding box center [360, 224] width 11 height 11
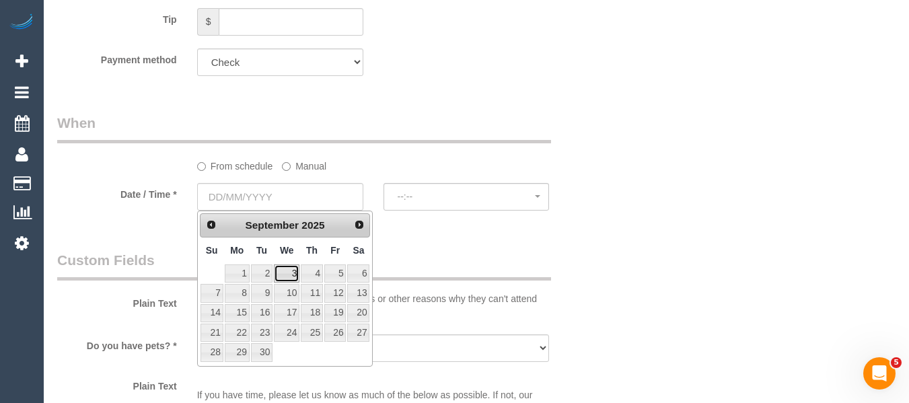
click at [289, 268] on link "3" at bounding box center [287, 273] width 26 height 18
type input "03/09/2025"
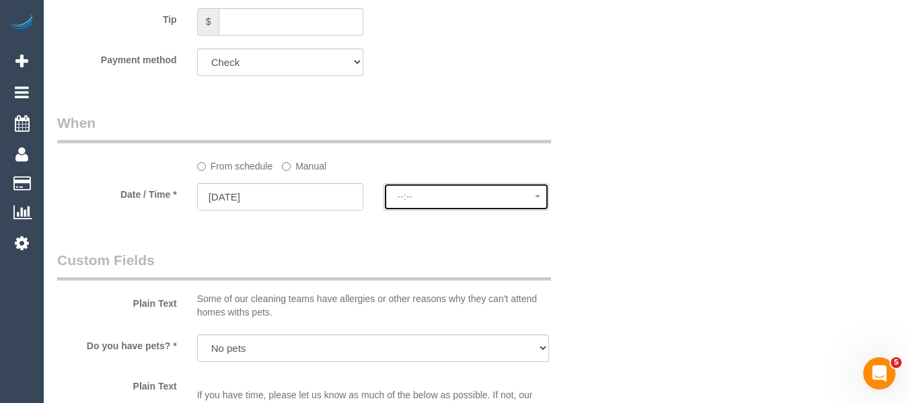
click at [423, 201] on span "--:--" at bounding box center [467, 196] width 138 height 11
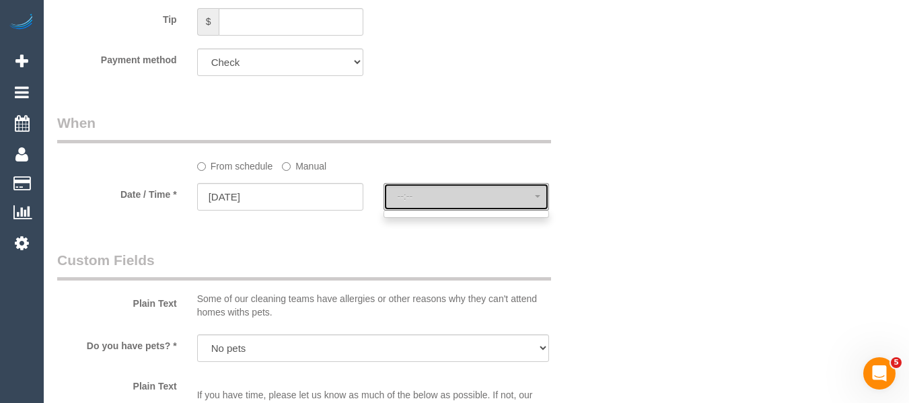
select select "spot6"
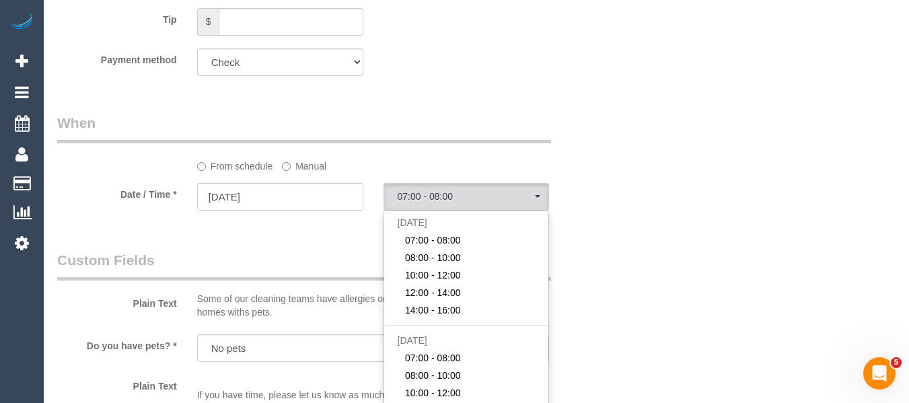
click at [708, 252] on div "Who Email* muhamed.amcservices@fake.com Name * Muhammed Sulovic AMC Services IN…" at bounding box center [476, 391] width 838 height 2619
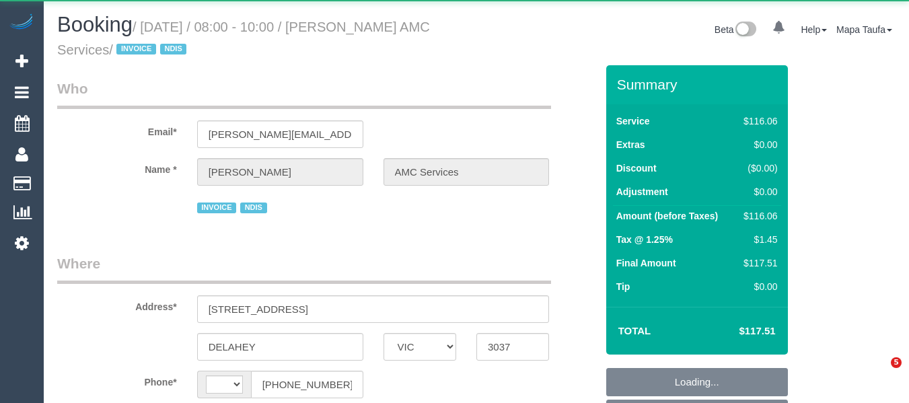
select select "VIC"
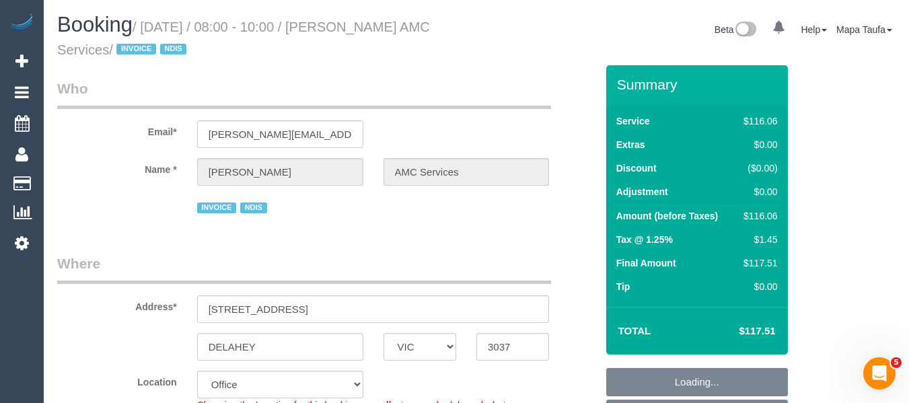
select select "string:AU"
select select "object:531"
select select "number:28"
select select "number:14"
select select "number:18"
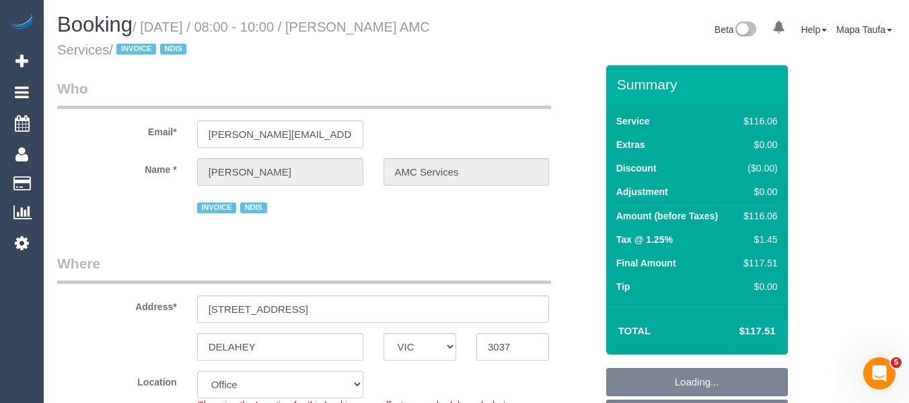
select select "number:36"
select select "number:35"
select select "number:12"
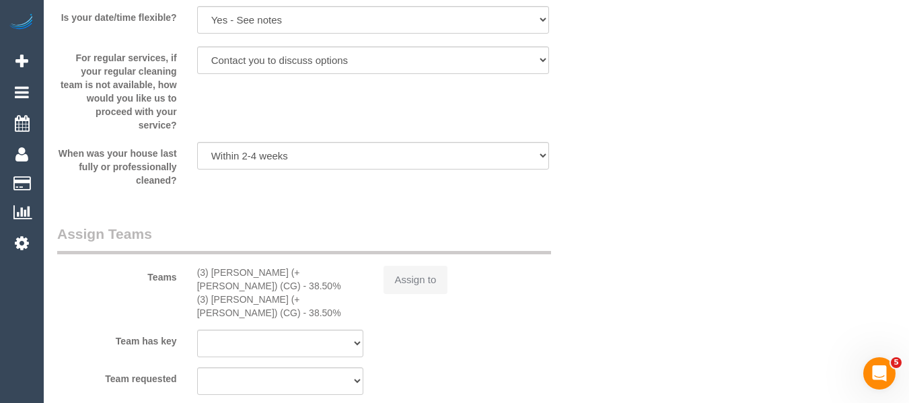
select select "object:682"
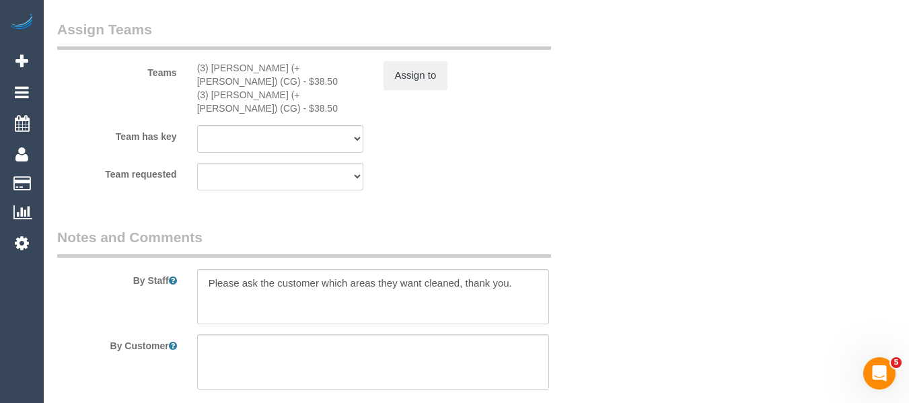
scroll to position [1689, 0]
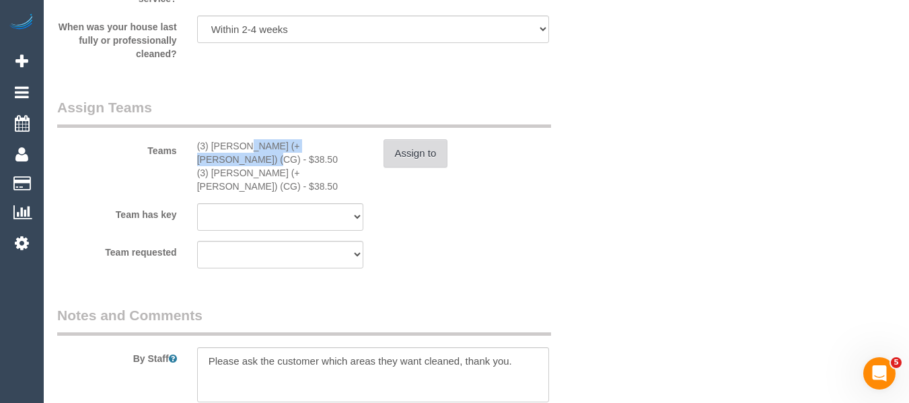
drag, startPoint x: 318, startPoint y: 148, endPoint x: 421, endPoint y: 148, distance: 103.6
click at [213, 144] on div "(3) Amninder (+ Sohail) (CG) - $38.50" at bounding box center [280, 152] width 166 height 27
copy div ") Amninder (+ Sohail) (CG)"
copy div "Amninder (+ Sohail) (CG)"
click at [425, 150] on button "Assign to" at bounding box center [416, 153] width 65 height 28
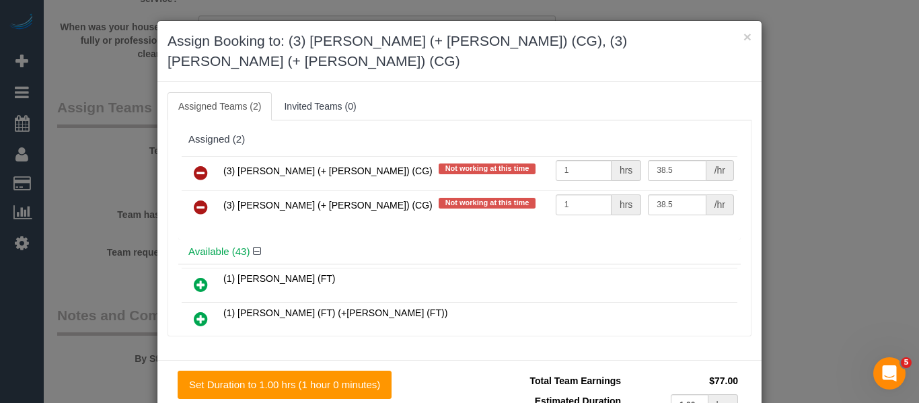
click at [202, 165] on icon at bounding box center [201, 173] width 14 height 16
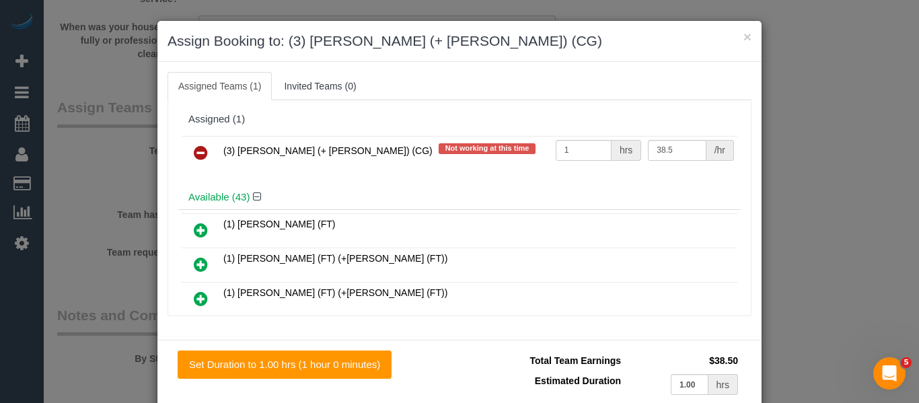
click at [202, 145] on icon at bounding box center [201, 153] width 14 height 16
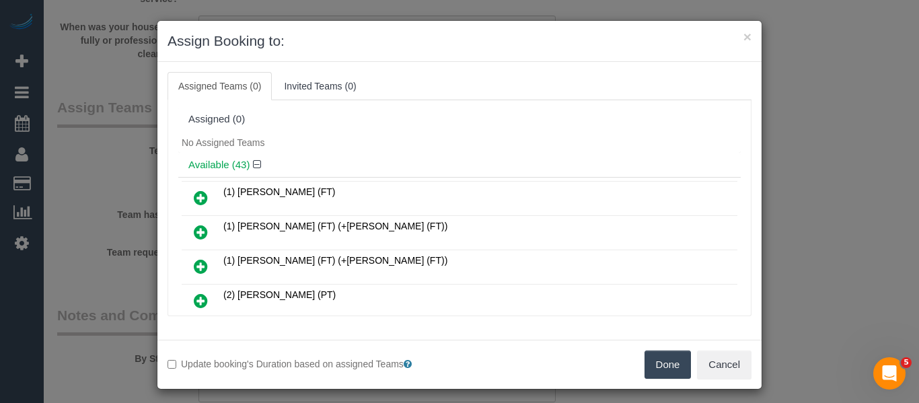
click at [659, 361] on button "Done" at bounding box center [668, 365] width 47 height 28
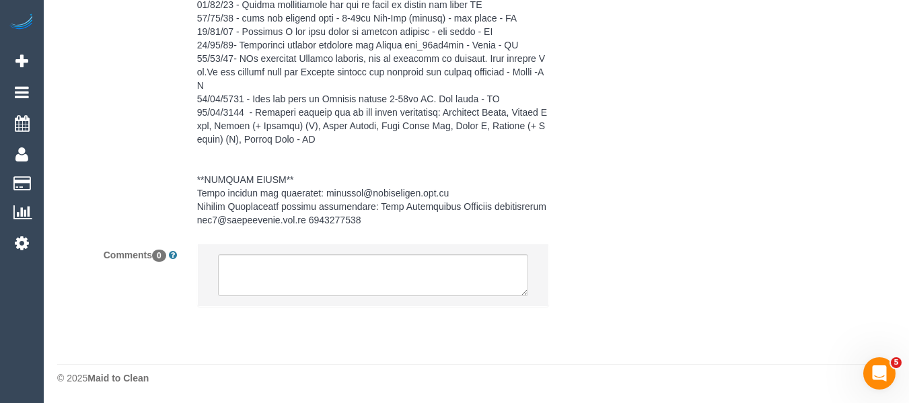
scroll to position [2487, 0]
click at [336, 262] on textarea at bounding box center [373, 274] width 311 height 42
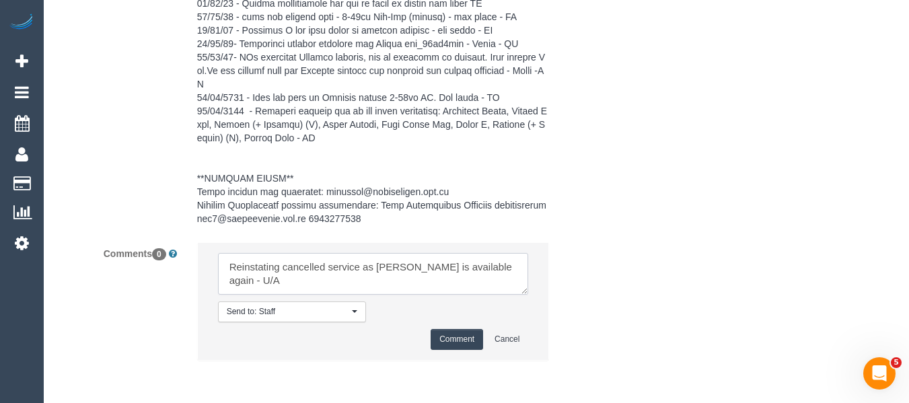
paste textarea "Amninder (+ Sohail) (CG)"
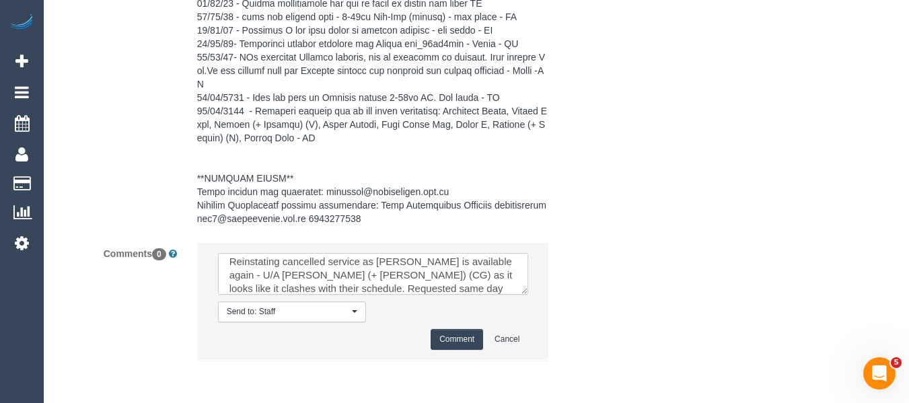
scroll to position [19, 0]
click at [303, 285] on textarea at bounding box center [373, 274] width 311 height 42
paste textarea "msg_1hbatuxb"
type textarea "Reinstating cancelled service as Muhammed is available again - U/A Amninder (+ …"
click at [445, 333] on button "Comment" at bounding box center [457, 339] width 52 height 21
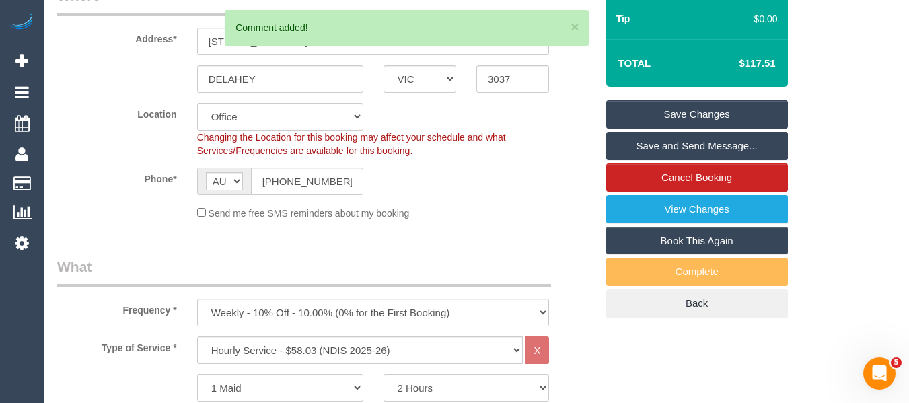
scroll to position [262, 0]
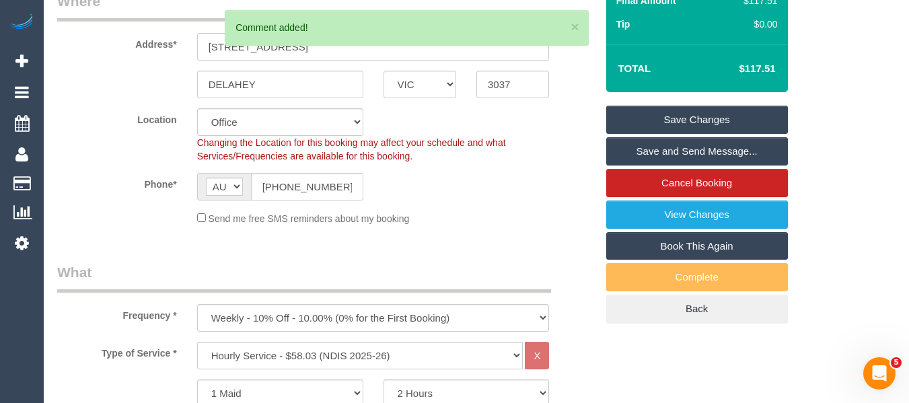
click at [737, 118] on link "Save Changes" at bounding box center [697, 120] width 182 height 28
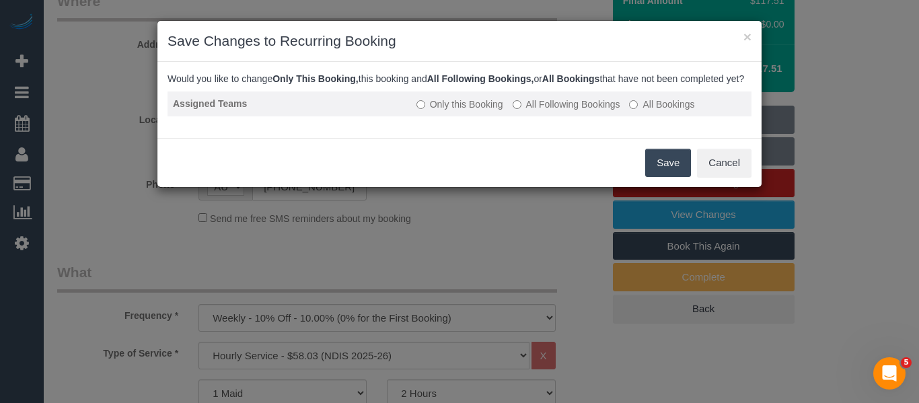
click at [577, 109] on td "Only this Booking All Following Bookings All Bookings" at bounding box center [581, 104] width 340 height 25
click at [569, 111] on label "All Following Bookings" at bounding box center [567, 104] width 108 height 13
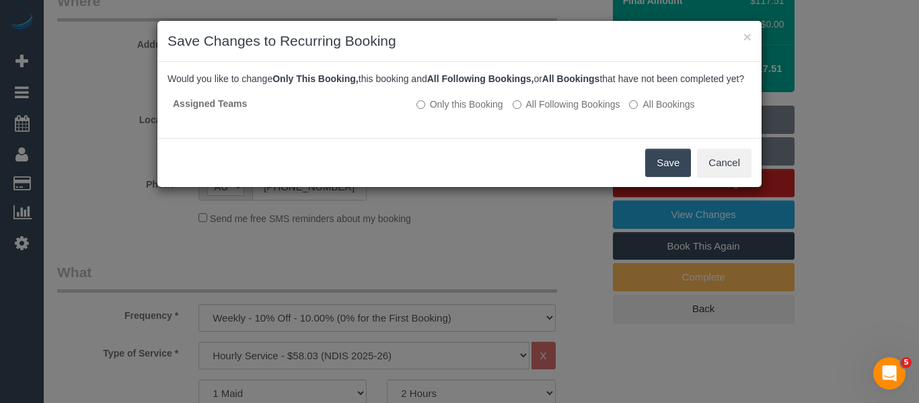
click at [658, 170] on button "Save" at bounding box center [668, 163] width 46 height 28
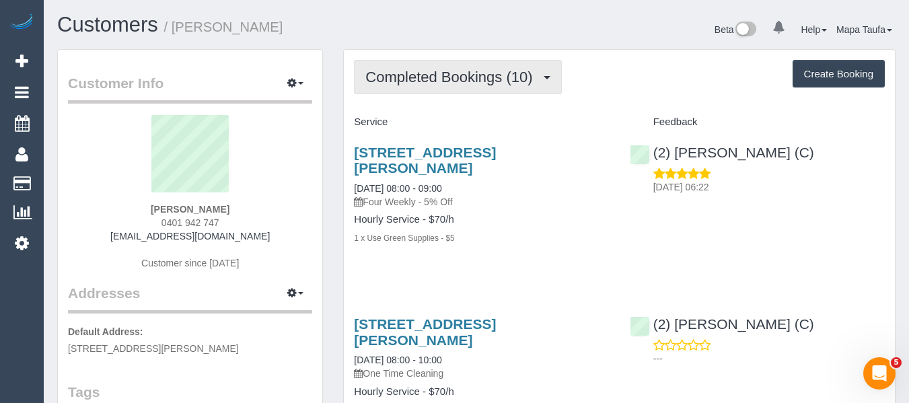
drag, startPoint x: 447, startPoint y: 75, endPoint x: 434, endPoint y: 89, distance: 19.1
click at [444, 77] on span "Completed Bookings (10)" at bounding box center [452, 77] width 174 height 17
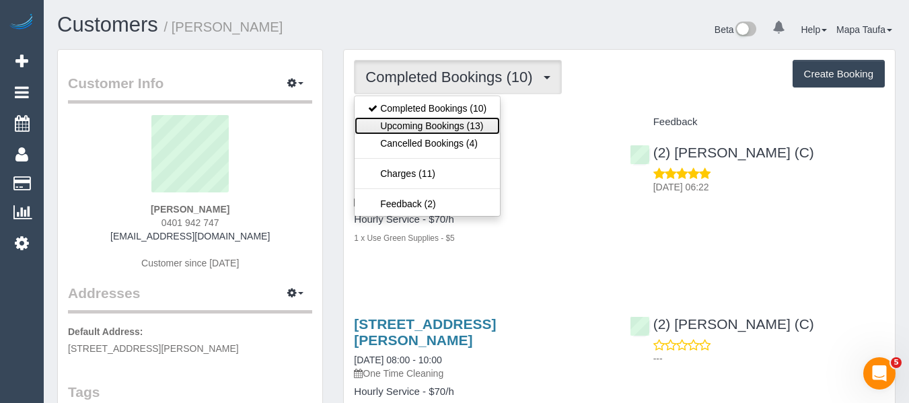
click at [418, 120] on link "Upcoming Bookings (13)" at bounding box center [427, 125] width 145 height 17
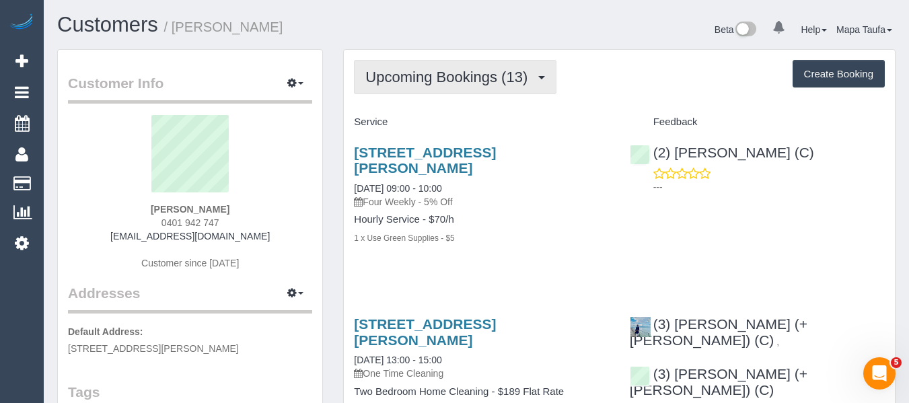
click at [460, 80] on span "Upcoming Bookings (13)" at bounding box center [449, 77] width 169 height 17
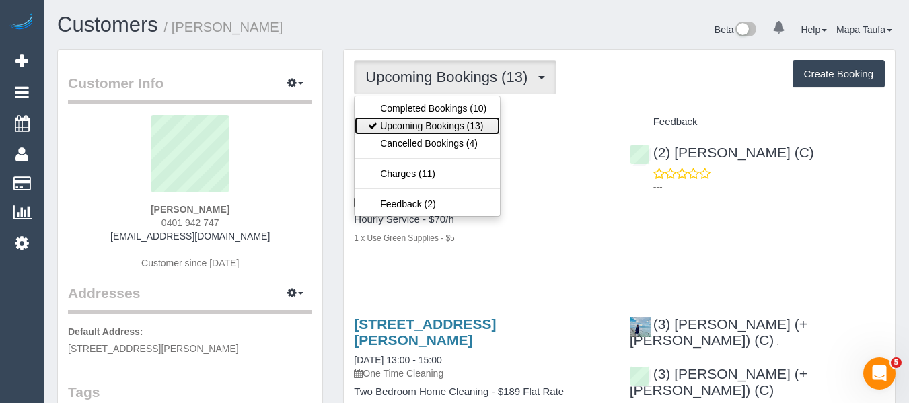
click at [451, 118] on link "Upcoming Bookings (13)" at bounding box center [427, 125] width 145 height 17
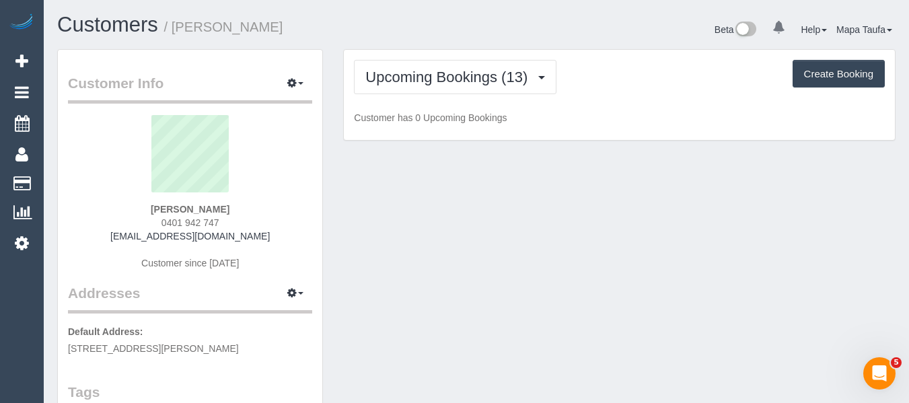
click at [626, 92] on div "Upcoming Bookings (13) Completed Bookings (10) Upcoming Bookings (13) Cancelled…" at bounding box center [619, 77] width 531 height 34
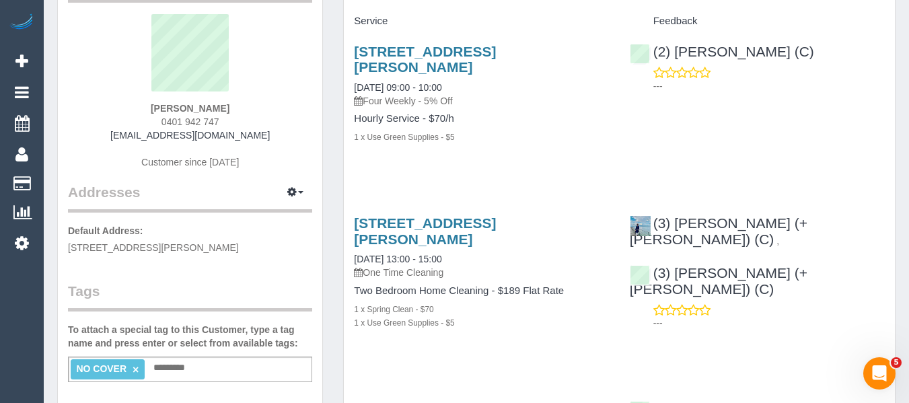
scroll to position [67, 0]
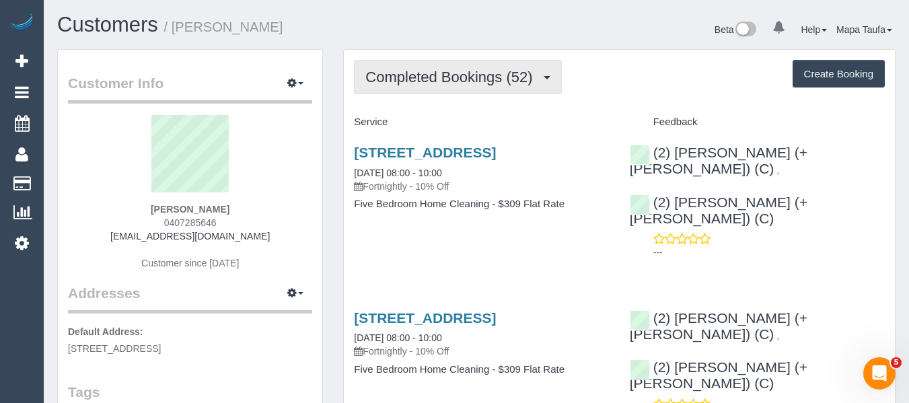
click at [484, 63] on button "Completed Bookings (52)" at bounding box center [457, 77] width 207 height 34
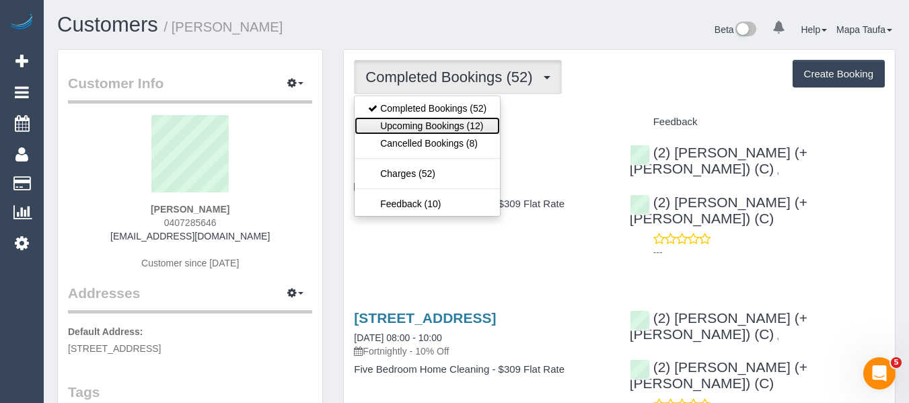
click at [458, 121] on link "Upcoming Bookings (12)" at bounding box center [427, 125] width 145 height 17
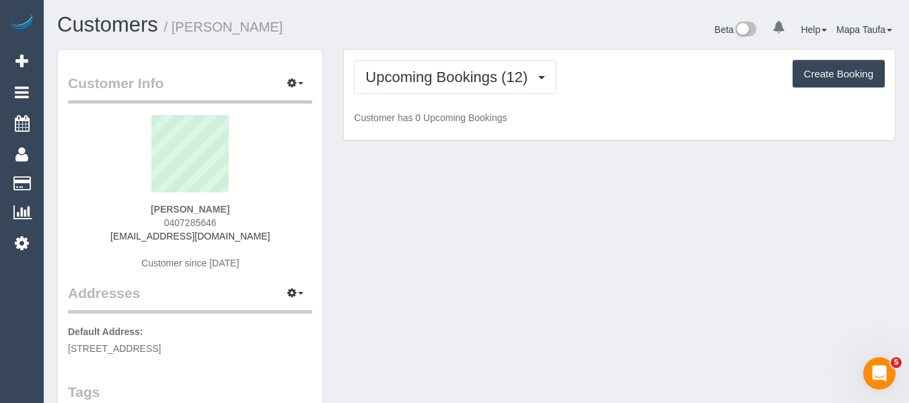
click at [616, 79] on div "Upcoming Bookings (12) Completed Bookings (52) Upcoming Bookings (12) Cancelled…" at bounding box center [619, 77] width 531 height 34
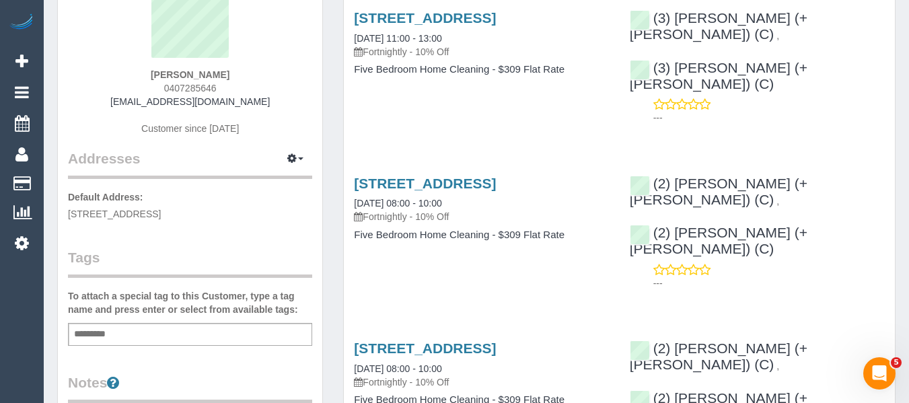
scroll to position [67, 0]
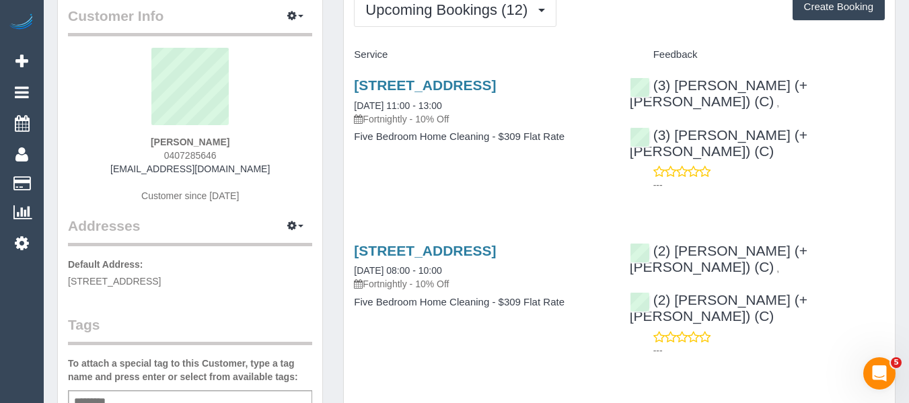
drag, startPoint x: 189, startPoint y: 151, endPoint x: 157, endPoint y: 152, distance: 32.3
click at [157, 150] on div "Wayne Bowring 0407285646 waynebowring@yahoo.com.au Customer since 2023" at bounding box center [190, 132] width 244 height 168
copy span "0407285646"
click at [282, 122] on sui-profile-pic at bounding box center [190, 91] width 224 height 87
drag, startPoint x: 181, startPoint y: 152, endPoint x: 174, endPoint y: 152, distance: 7.4
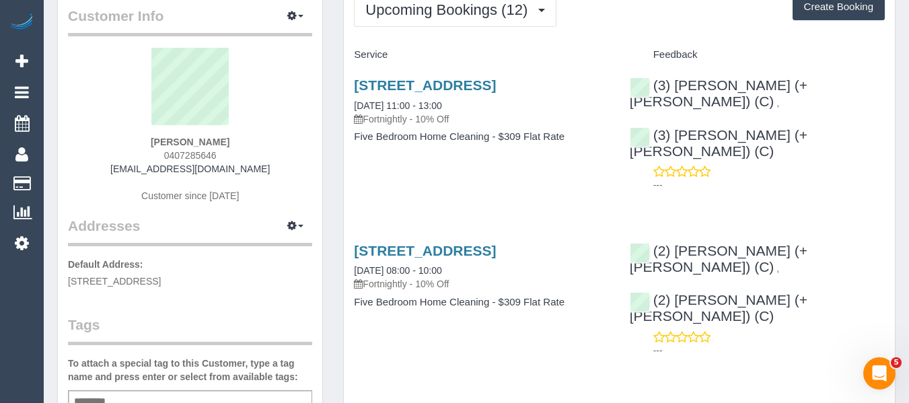
click at [174, 152] on div "Wayne Bowring 0407285646 waynebowring@yahoo.com.au Customer since 2023" at bounding box center [190, 132] width 244 height 168
click at [244, 149] on div "Wayne Bowring 0407285646 waynebowring@yahoo.com.au Customer since 2023" at bounding box center [190, 132] width 244 height 168
drag, startPoint x: 237, startPoint y: 153, endPoint x: 149, endPoint y: 153, distance: 88.1
click at [149, 153] on div "Wayne Bowring 0407285646 waynebowring@yahoo.com.au Customer since 2023" at bounding box center [190, 132] width 244 height 168
copy span "0407285646"
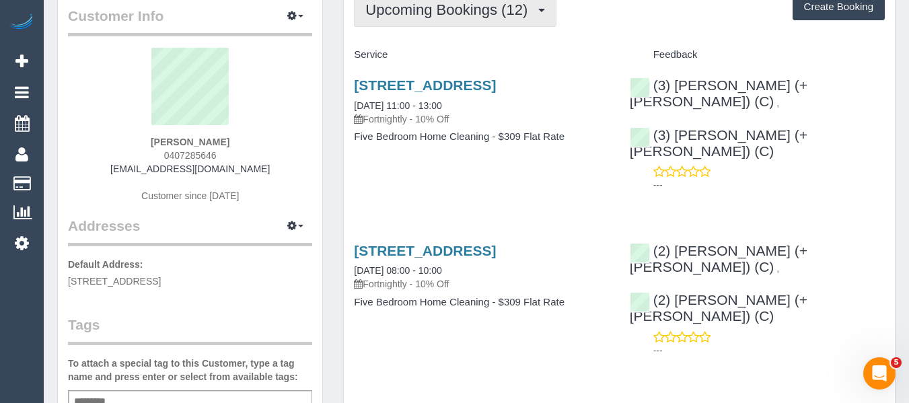
drag, startPoint x: 466, startPoint y: 17, endPoint x: 449, endPoint y: 46, distance: 32.9
click at [466, 17] on span "Upcoming Bookings (12)" at bounding box center [449, 9] width 169 height 17
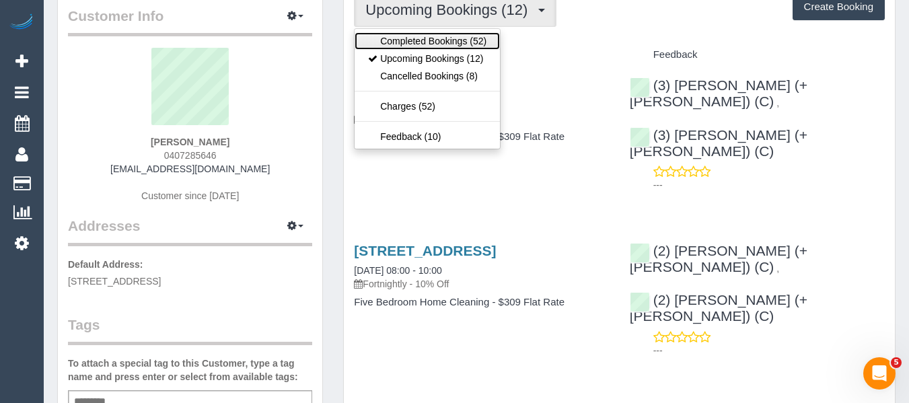
click at [449, 46] on link "Completed Bookings (52)" at bounding box center [427, 40] width 145 height 17
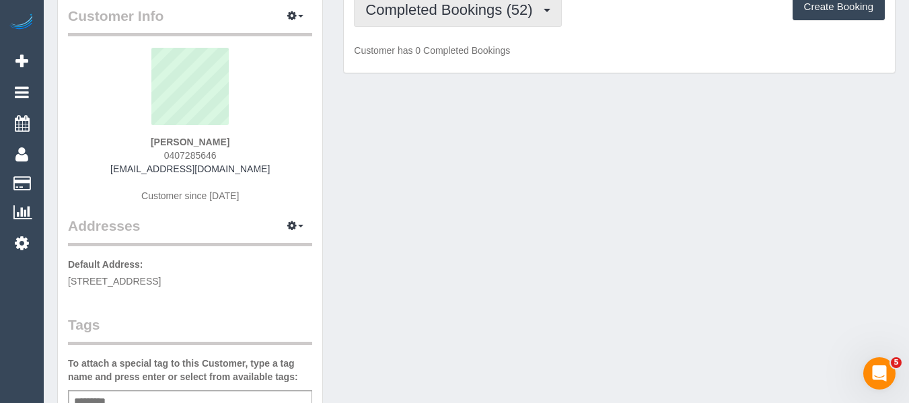
drag, startPoint x: 449, startPoint y: 13, endPoint x: 443, endPoint y: 57, distance: 43.4
click at [448, 15] on span "Completed Bookings (52)" at bounding box center [452, 9] width 174 height 17
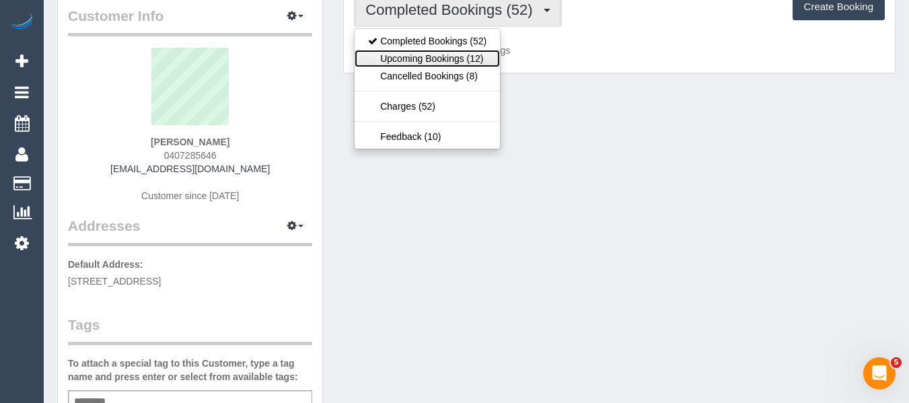
click at [443, 58] on link "Upcoming Bookings (12)" at bounding box center [427, 58] width 145 height 17
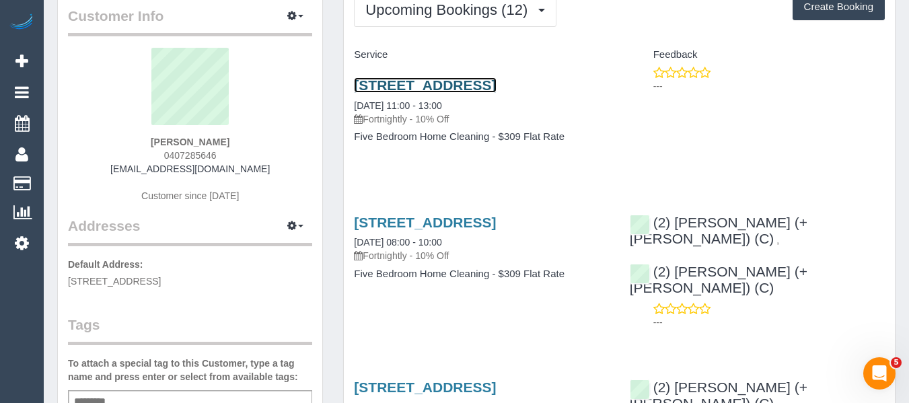
click at [487, 82] on link "6 Keam Street, Ivanhoe East, VIC 3079" at bounding box center [425, 84] width 142 height 15
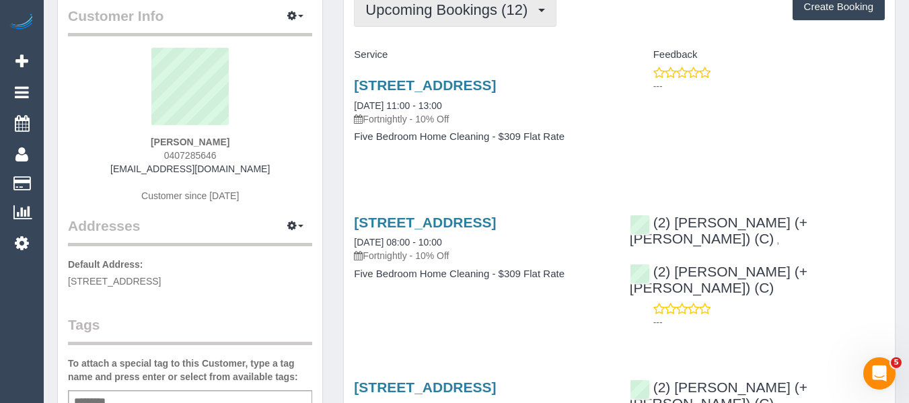
drag, startPoint x: 392, startPoint y: 13, endPoint x: 391, endPoint y: 24, distance: 11.5
click at [392, 13] on span "Upcoming Bookings (12)" at bounding box center [449, 9] width 169 height 17
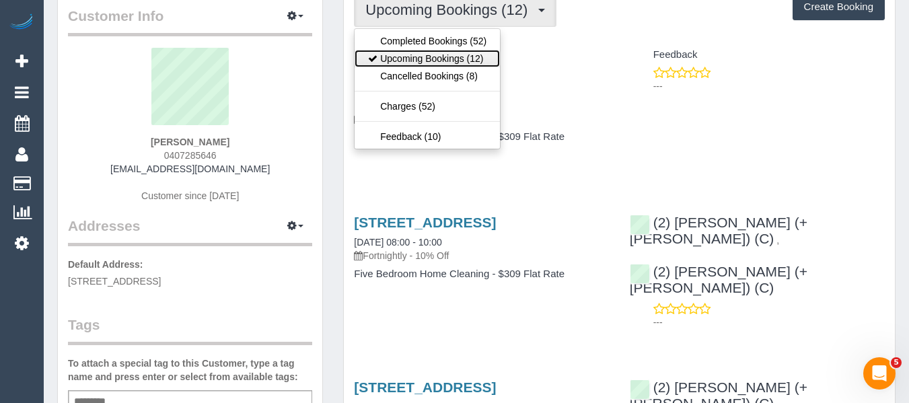
click at [388, 53] on link "Upcoming Bookings (12)" at bounding box center [427, 58] width 145 height 17
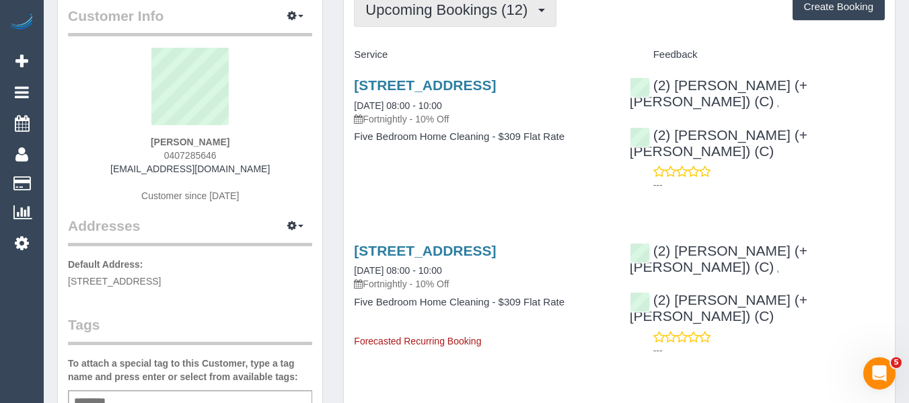
drag, startPoint x: 439, startPoint y: 18, endPoint x: 435, endPoint y: 57, distance: 39.2
click at [439, 18] on button "Upcoming Bookings (12)" at bounding box center [455, 10] width 203 height 34
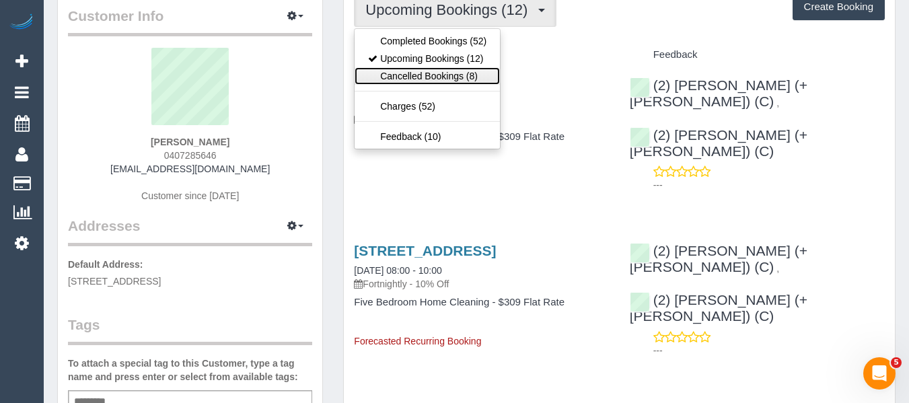
click at [434, 74] on link "Cancelled Bookings (8)" at bounding box center [427, 75] width 145 height 17
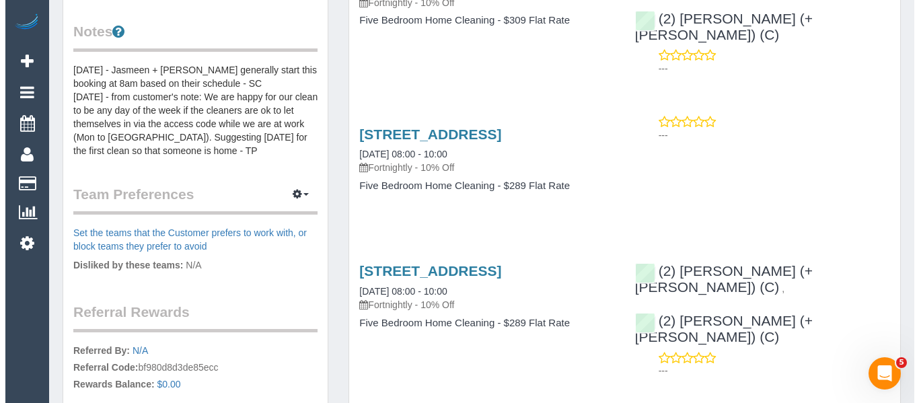
scroll to position [606, 0]
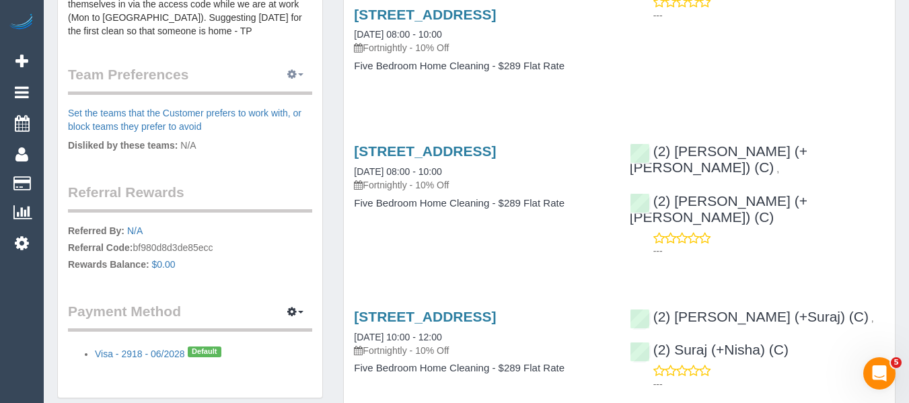
click at [289, 70] on icon "button" at bounding box center [291, 74] width 9 height 8
click at [272, 98] on link "Manage Preferences" at bounding box center [254, 99] width 114 height 17
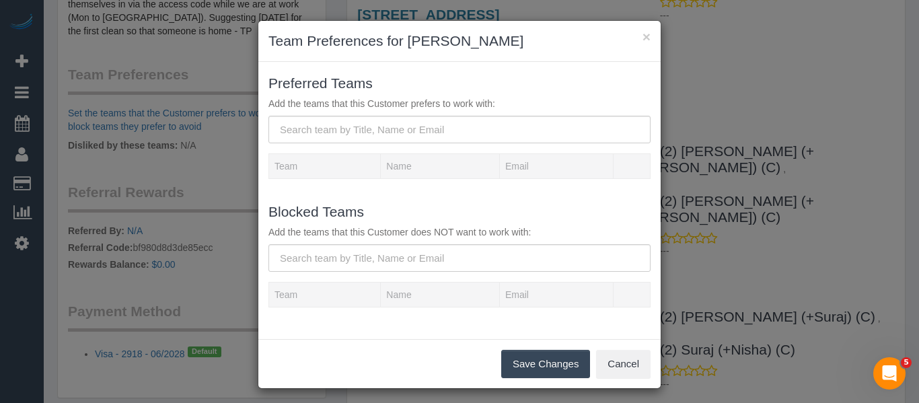
click at [346, 246] on div "Blocked Teams Add the teams that this Customer does NOT want to work with:" at bounding box center [459, 236] width 402 height 71
click at [346, 257] on input "text" at bounding box center [459, 258] width 382 height 28
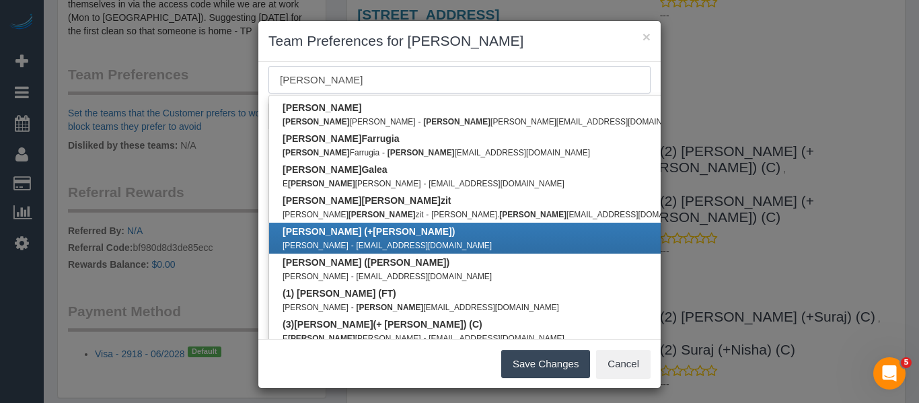
scroll to position [202, 0]
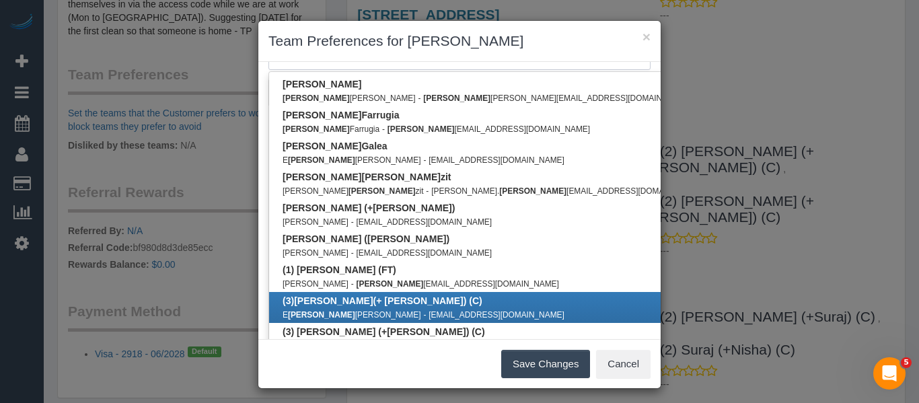
type input "liz"
click at [357, 297] on b "(3) Liz (+ Tony) (C)" at bounding box center [383, 300] width 200 height 11
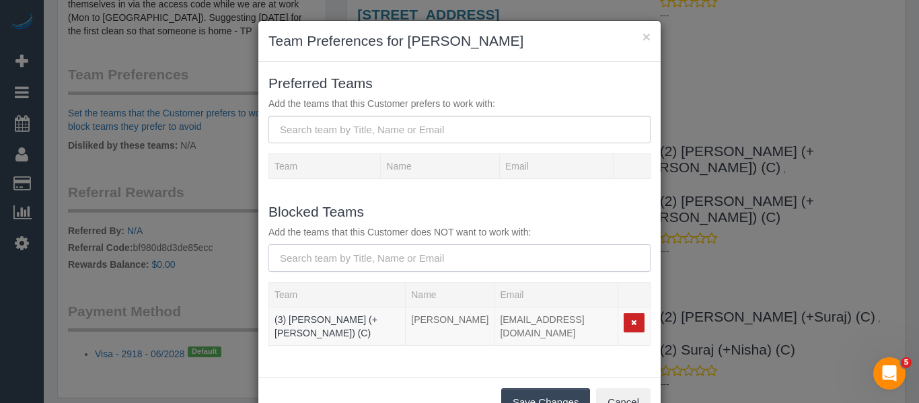
click at [365, 257] on input "text" at bounding box center [459, 258] width 382 height 28
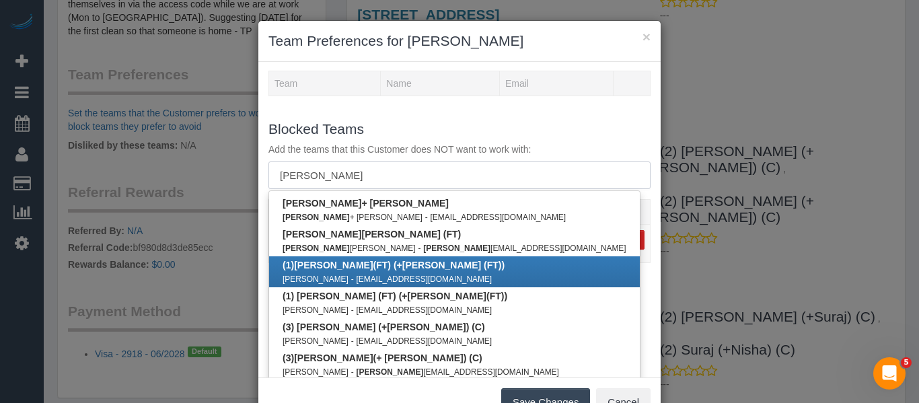
scroll to position [89, 0]
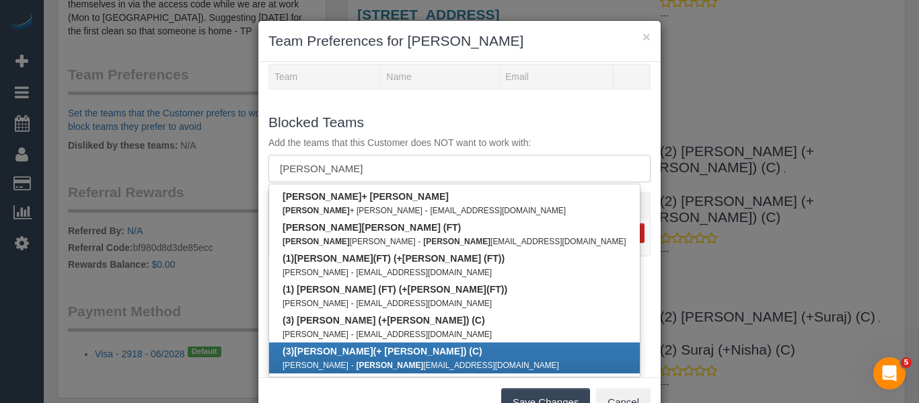
type input "tony"
click at [356, 351] on b "(3) Tony (+ Liz) (C)" at bounding box center [383, 351] width 200 height 11
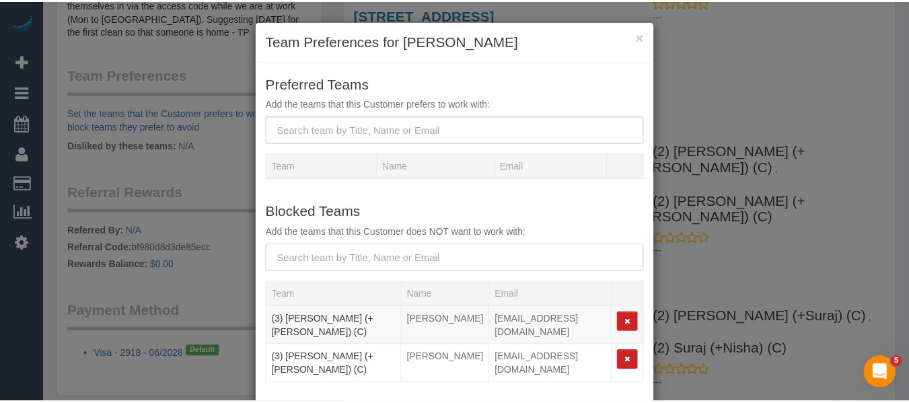
scroll to position [67, 0]
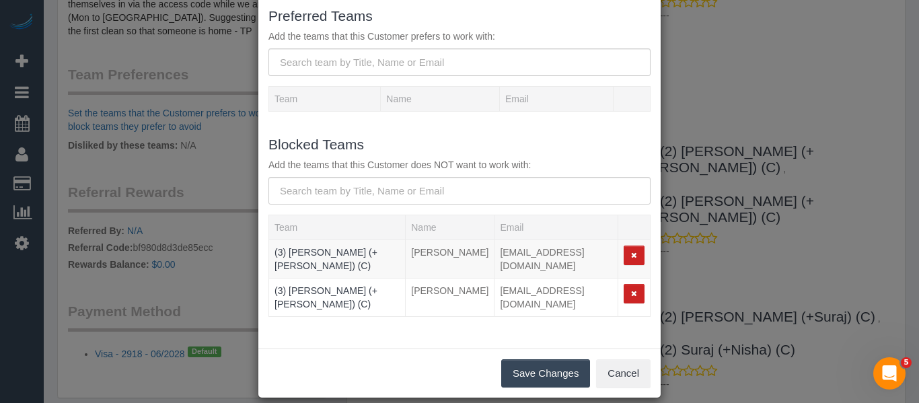
click at [538, 359] on button "Save Changes" at bounding box center [545, 373] width 89 height 28
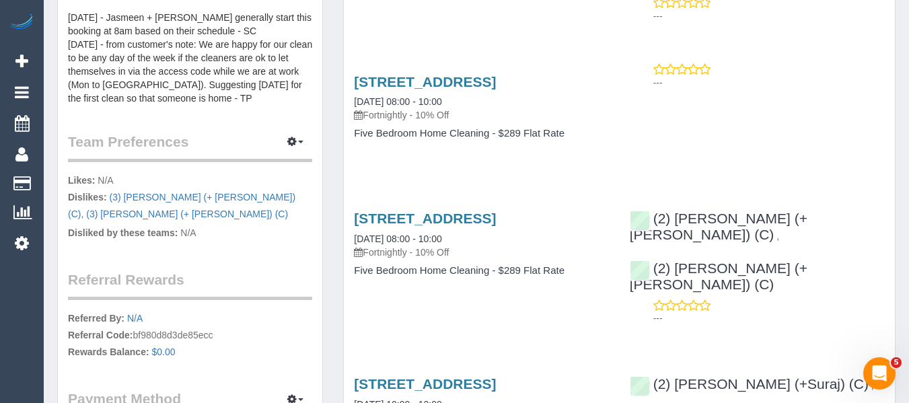
scroll to position [336, 0]
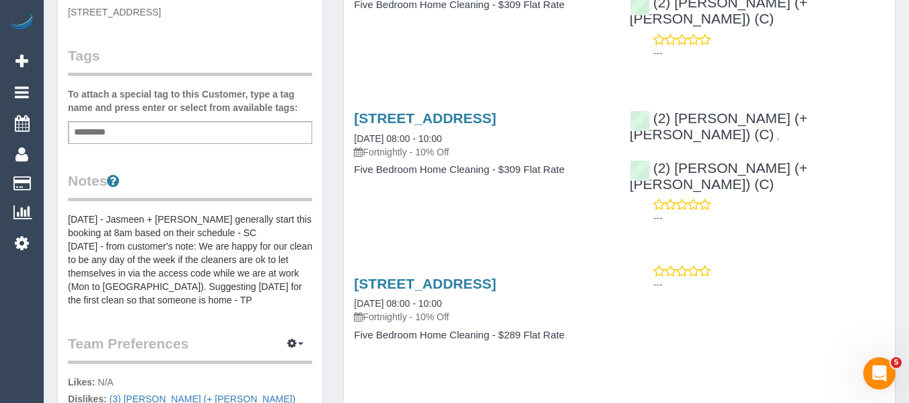
click at [124, 237] on pre "31/07/25 - Jasmeen + Harpreet generally start this booking at 8am based on thei…" at bounding box center [190, 260] width 244 height 94
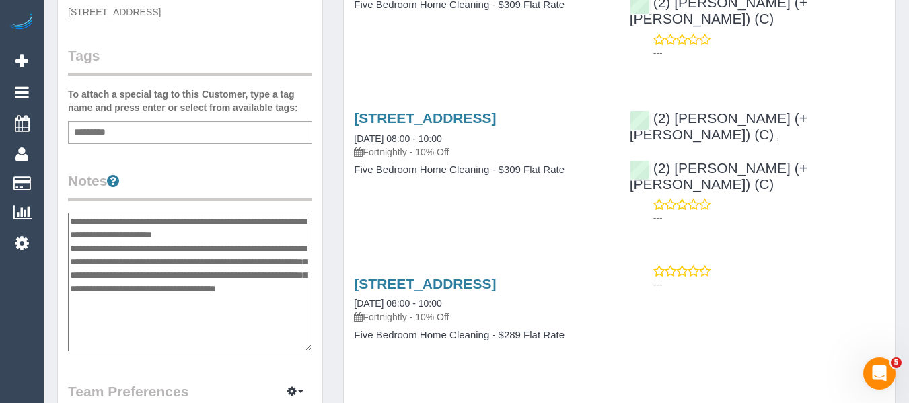
click at [71, 223] on textarea "**********" at bounding box center [190, 282] width 244 height 139
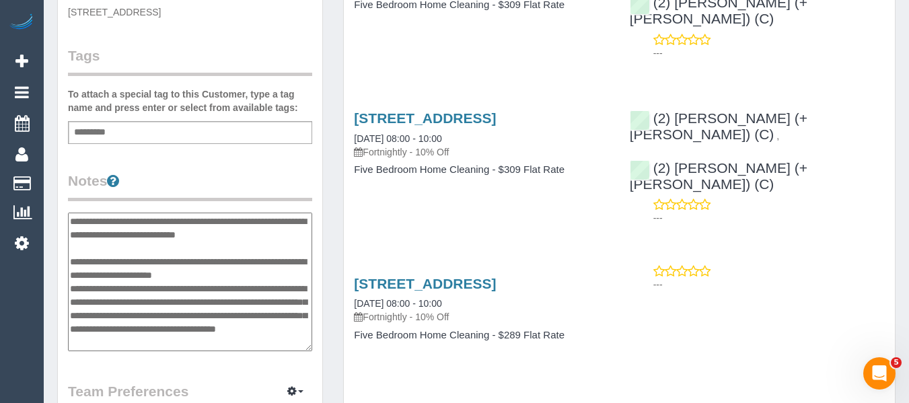
type textarea "**********"
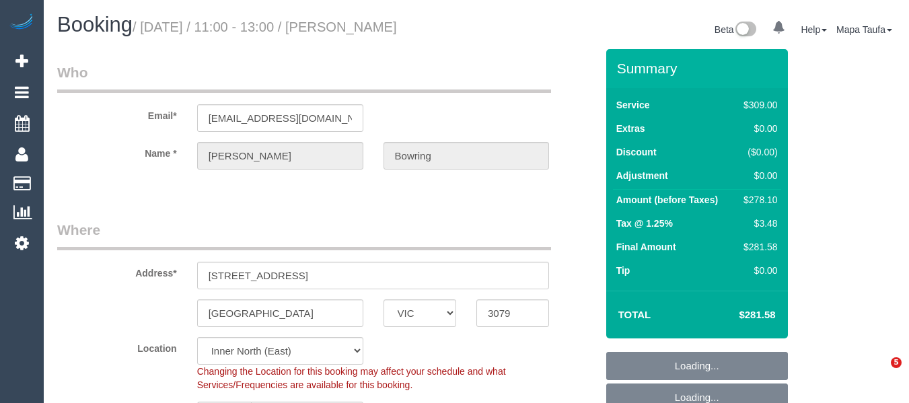
select select "VIC"
select select "number:27"
select select "number:16"
select select "number:19"
select select "number:36"
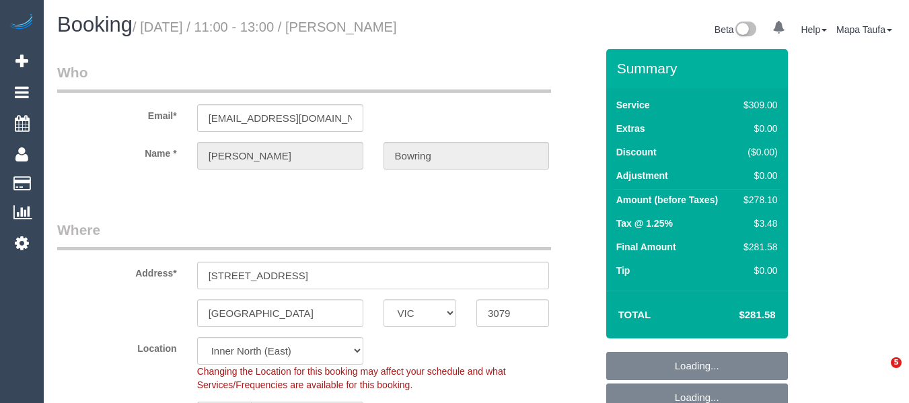
select select "number:34"
select select "number:12"
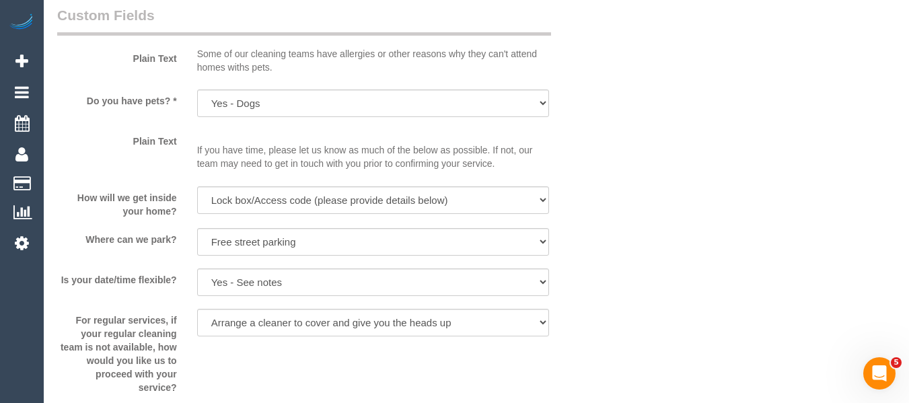
scroll to position [2715, 0]
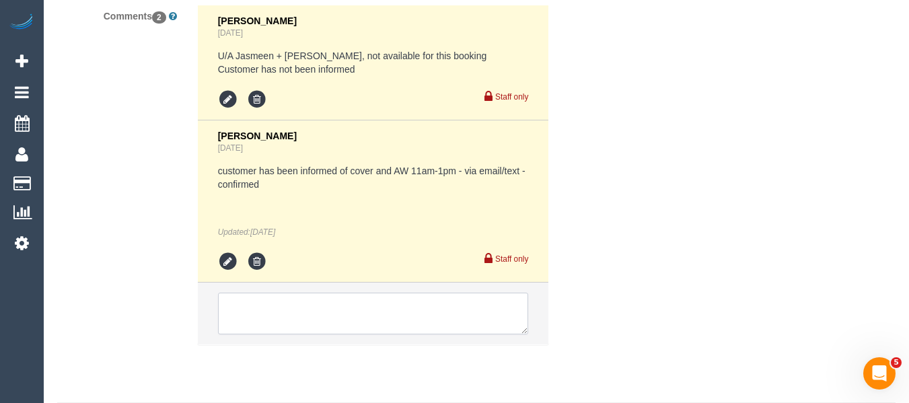
click at [318, 293] on textarea at bounding box center [373, 314] width 311 height 42
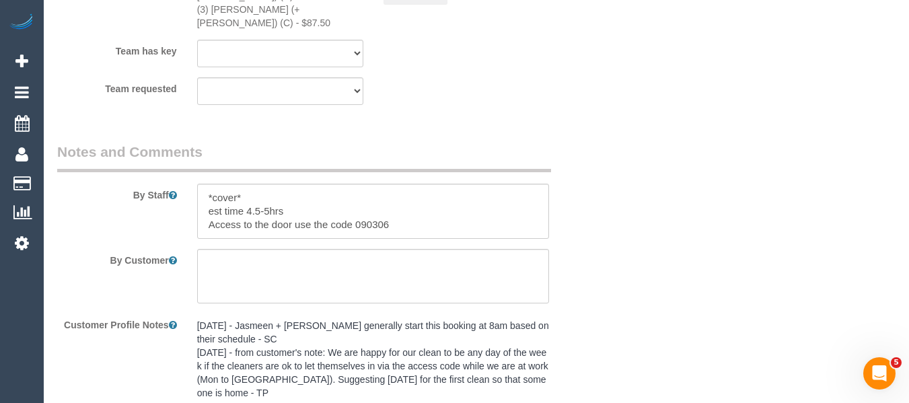
scroll to position [2109, 0]
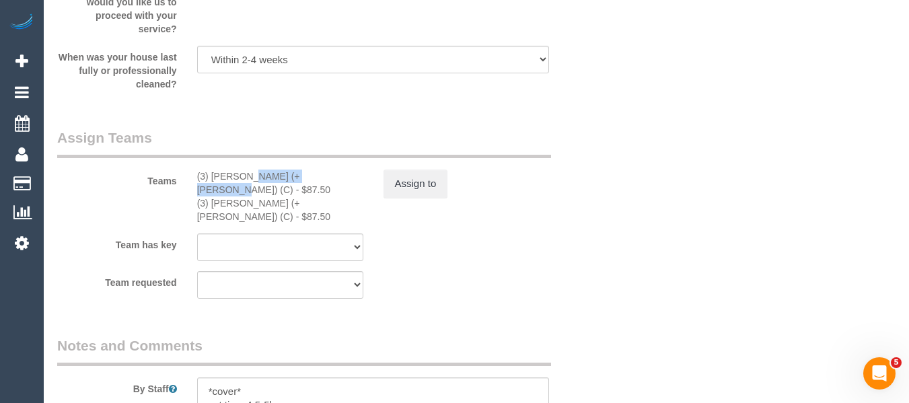
drag, startPoint x: 274, startPoint y: 174, endPoint x: 209, endPoint y: 170, distance: 64.8
click at [209, 170] on div "(3) Liz (+ Tony) (C) - $87.50" at bounding box center [280, 183] width 166 height 27
copy div "Liz (+ Tony) (C)"
click at [397, 174] on button "Assign to" at bounding box center [416, 184] width 65 height 28
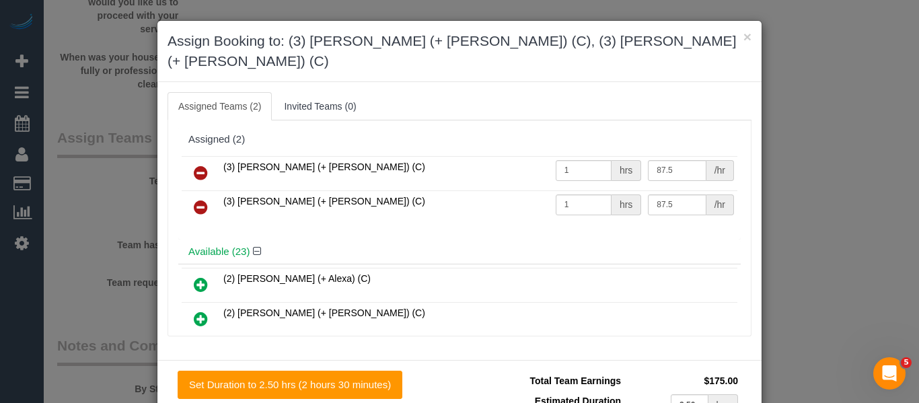
click at [209, 160] on link at bounding box center [201, 173] width 32 height 27
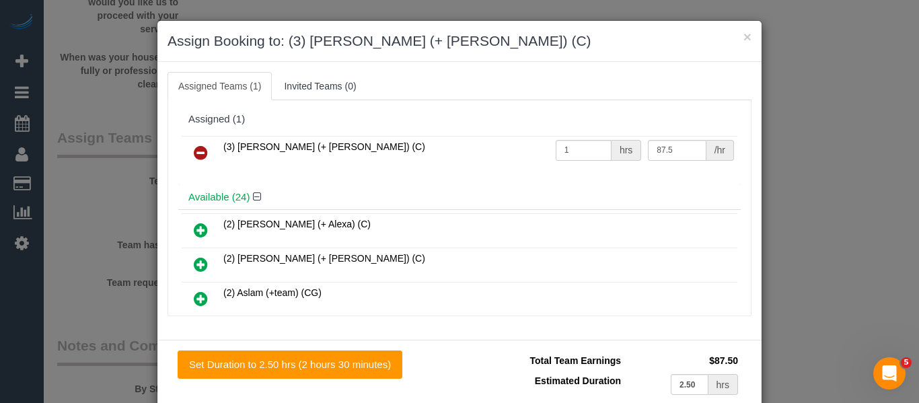
click at [209, 147] on link at bounding box center [201, 153] width 32 height 27
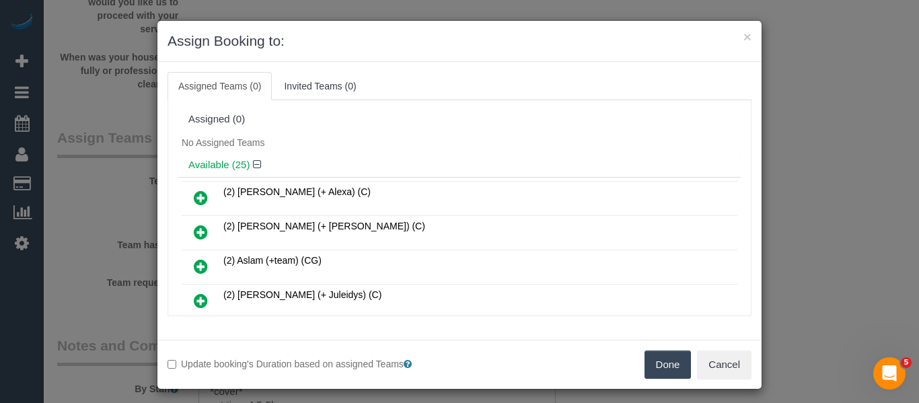
drag, startPoint x: 665, startPoint y: 357, endPoint x: 626, endPoint y: 304, distance: 65.9
click at [664, 358] on button "Done" at bounding box center [668, 365] width 47 height 28
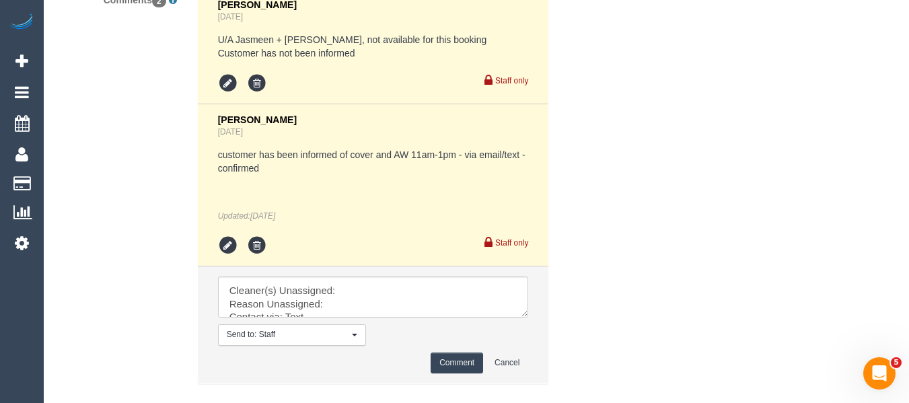
scroll to position [2771, 0]
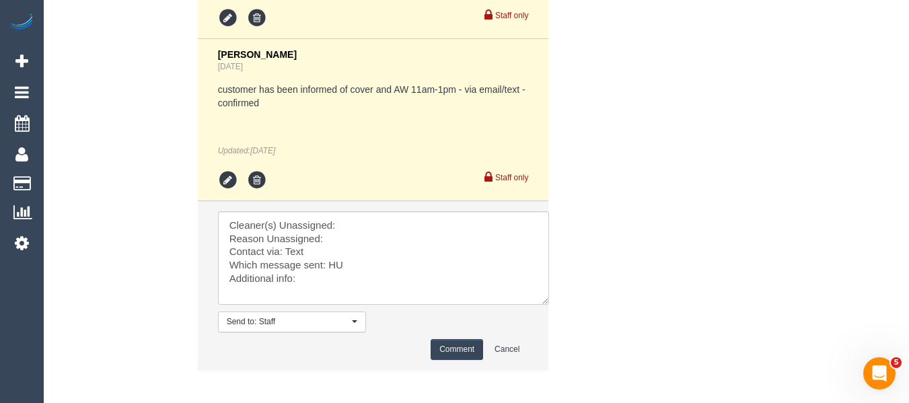
drag, startPoint x: 531, startPoint y: 254, endPoint x: 556, endPoint y: 312, distance: 62.4
click at [549, 305] on textarea at bounding box center [383, 258] width 331 height 94
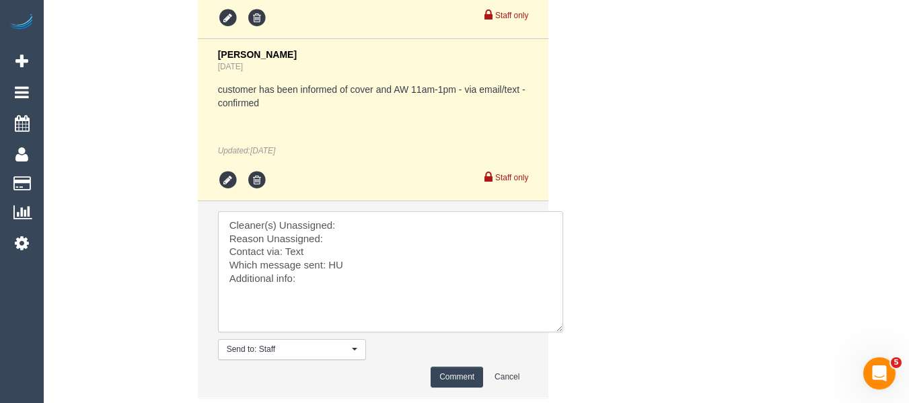
click at [400, 213] on textarea at bounding box center [390, 271] width 345 height 121
paste textarea "Liz (+ Tony) (C)"
click at [383, 233] on textarea at bounding box center [390, 271] width 345 height 121
click at [380, 229] on textarea at bounding box center [390, 271] width 345 height 121
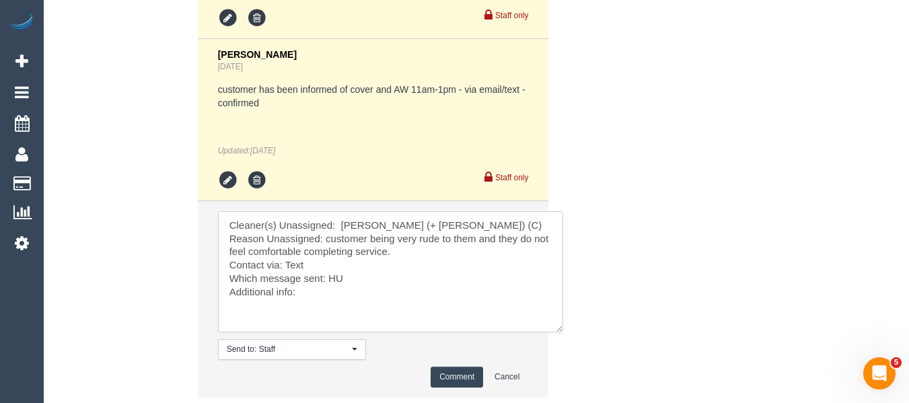
click at [297, 252] on textarea at bounding box center [390, 271] width 345 height 121
click at [333, 268] on textarea at bounding box center [390, 271] width 345 height 121
click at [330, 278] on textarea at bounding box center [390, 271] width 345 height 121
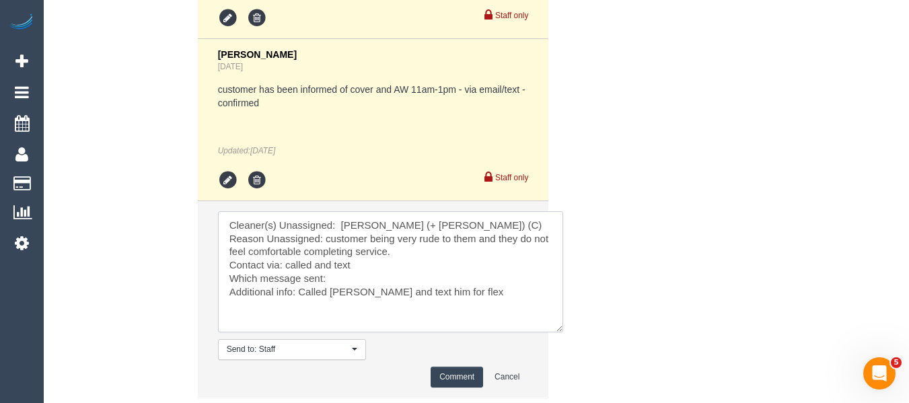
type textarea "Cleaner(s) Unassigned: Liz (+ Tony) (C) Reason Unassigned: customer being very …"
click at [445, 367] on button "Comment" at bounding box center [457, 377] width 52 height 21
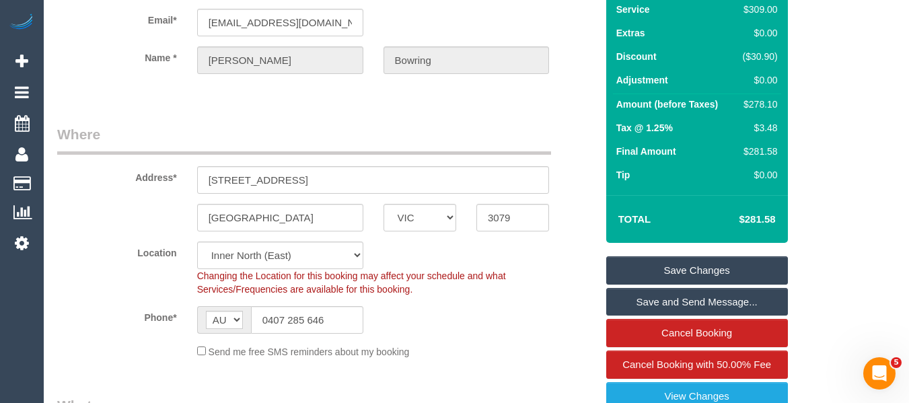
scroll to position [89, 0]
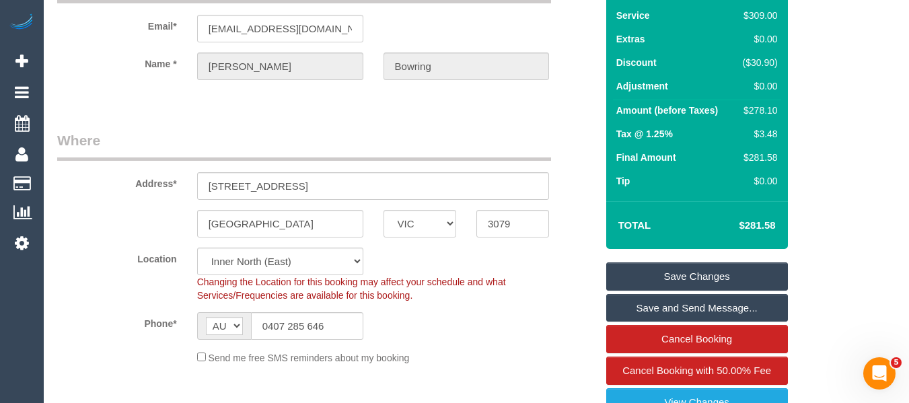
click at [698, 272] on link "Save Changes" at bounding box center [697, 276] width 182 height 28
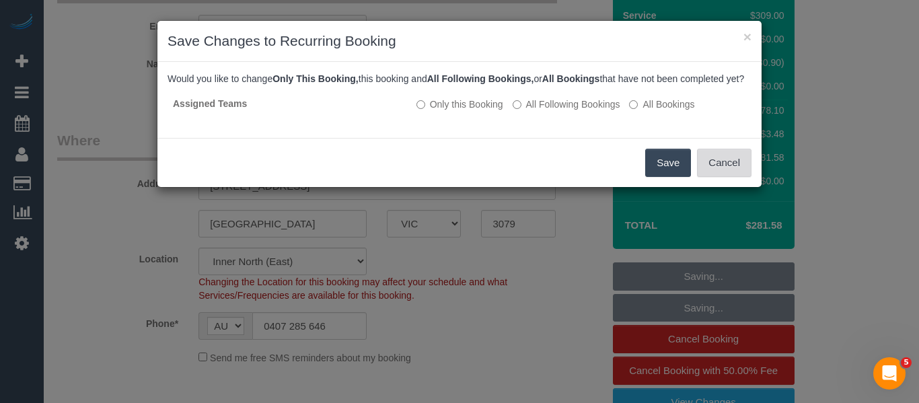
click at [717, 171] on button "Cancel" at bounding box center [724, 163] width 54 height 28
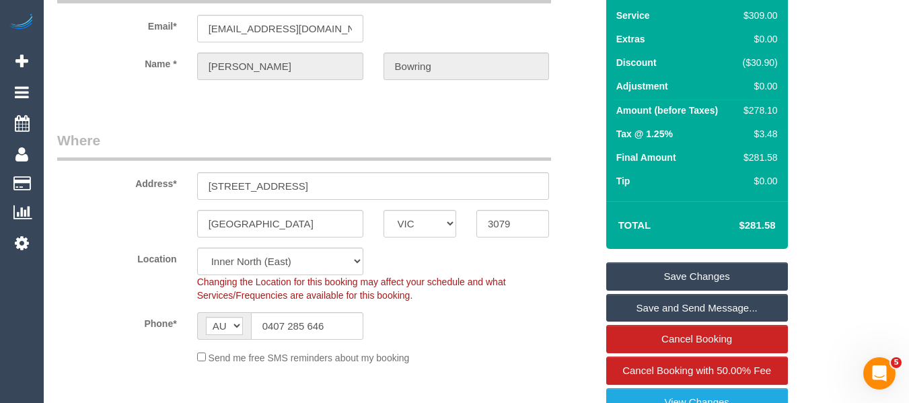
click at [676, 272] on link "Save Changes" at bounding box center [697, 276] width 182 height 28
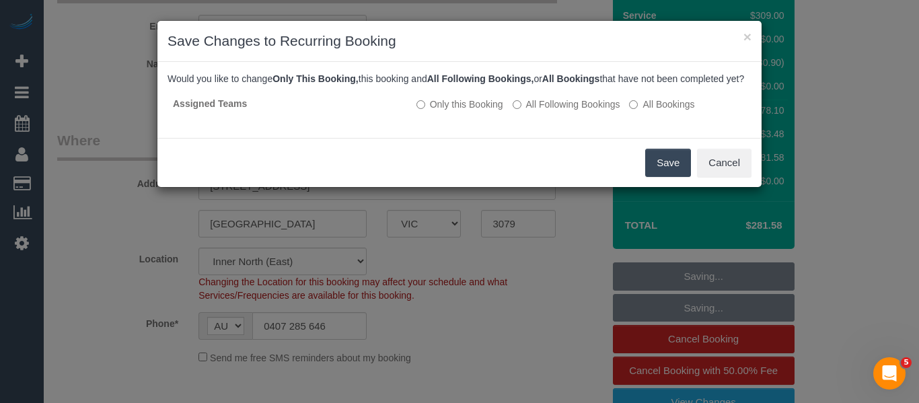
click at [651, 177] on button "Save" at bounding box center [668, 163] width 46 height 28
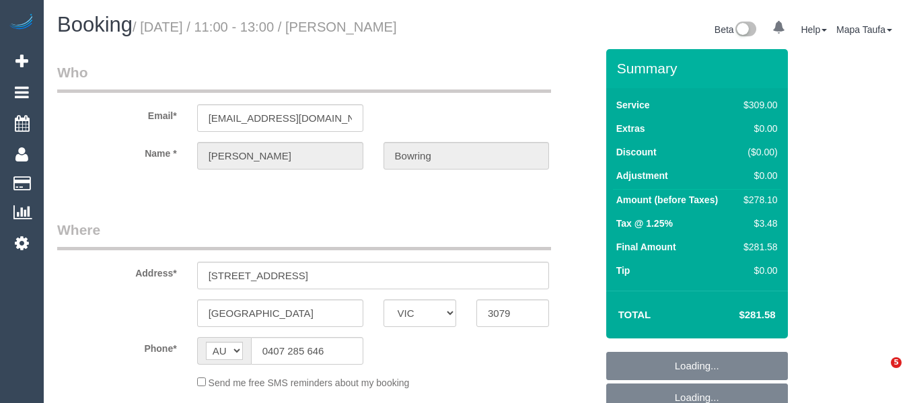
select select "VIC"
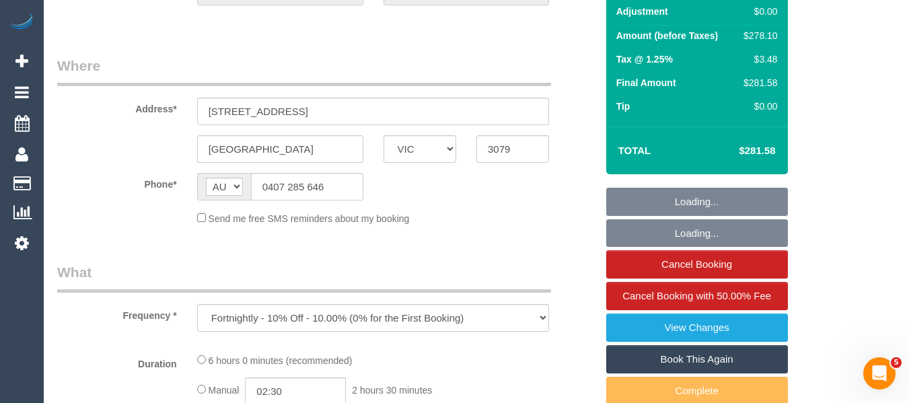
select select "string:stripe-pm_1PGBB22GScqysDRVk82rnP9J"
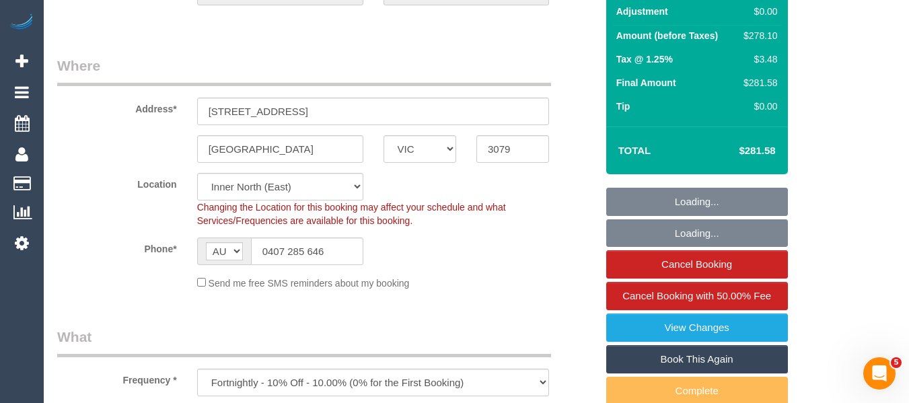
select select "object:689"
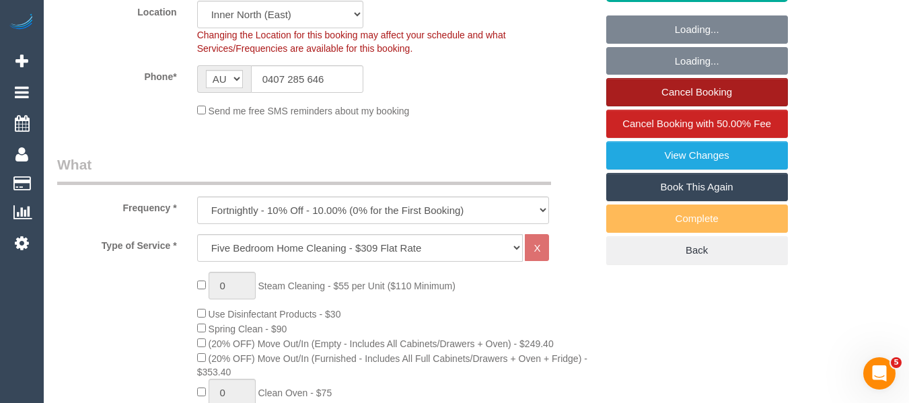
click at [672, 90] on link "Cancel Booking" at bounding box center [697, 92] width 182 height 28
select select "number:27"
select select "number:16"
select select "number:19"
select select "number:36"
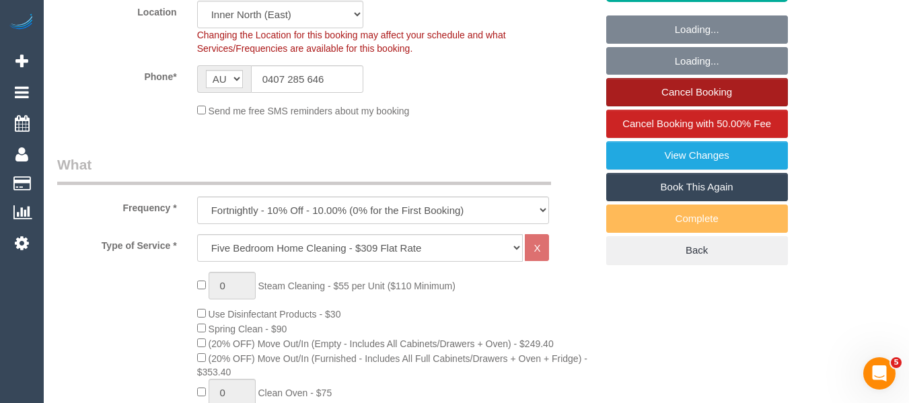
select select "number:34"
select select "number:12"
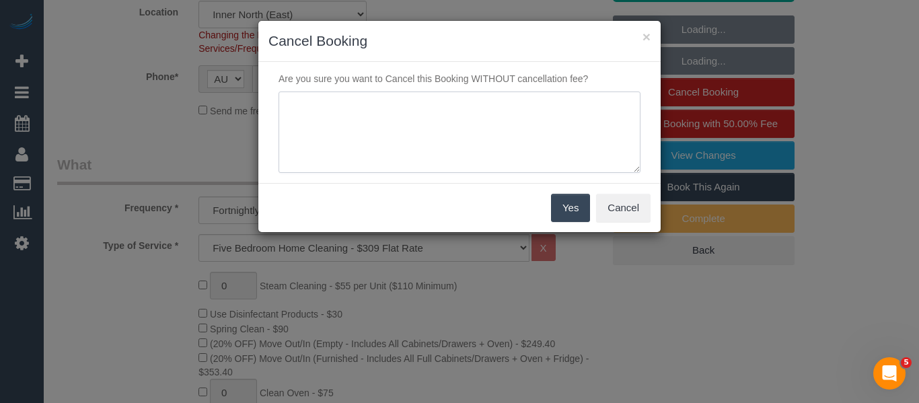
click at [514, 119] on textarea at bounding box center [460, 133] width 362 height 82
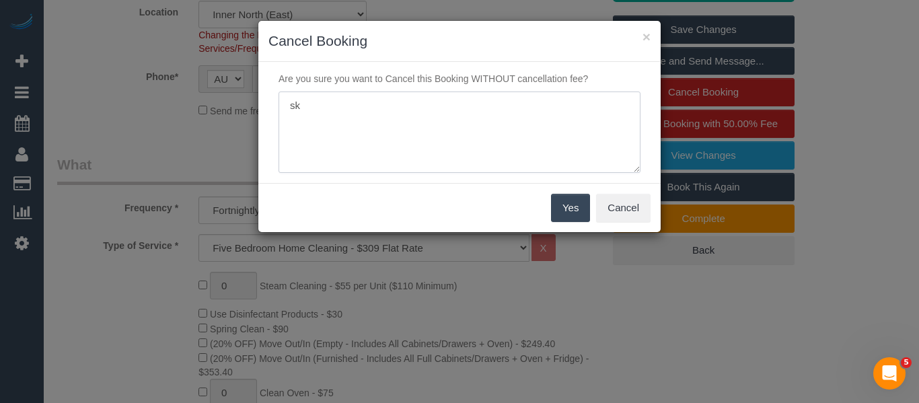
type textarea "s"
type textarea "c"
type textarea "customer wanting to wait for next fortnight via text -MT"
click at [574, 201] on button "Yes" at bounding box center [570, 208] width 39 height 28
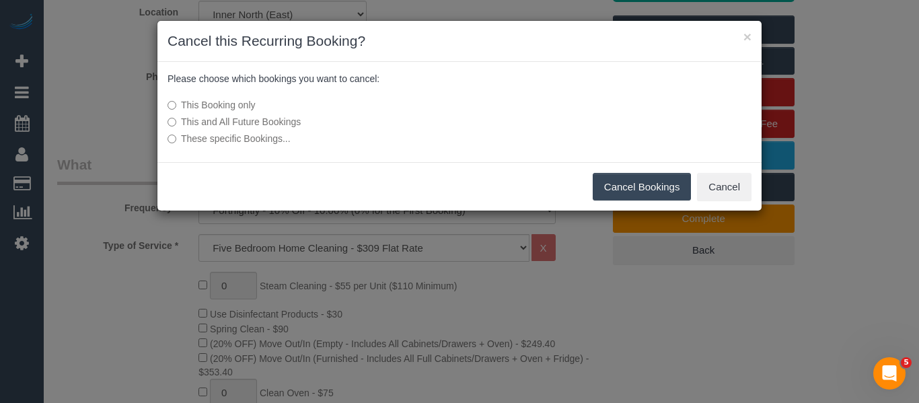
click at [614, 188] on button "Cancel Bookings" at bounding box center [642, 187] width 99 height 28
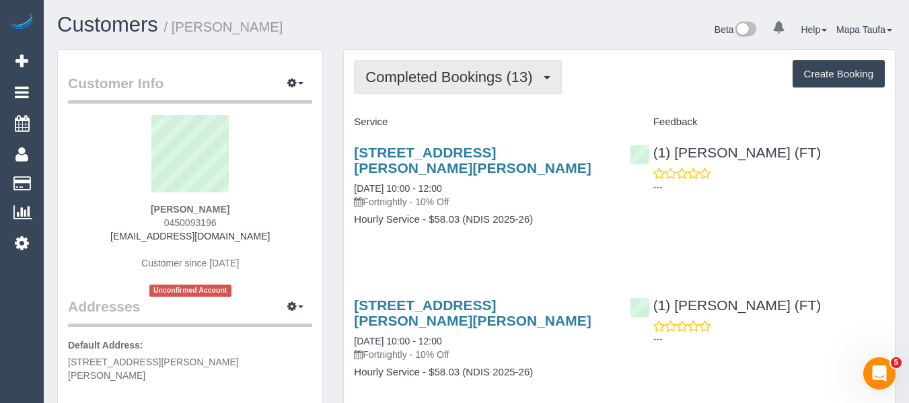
click at [477, 79] on span "Completed Bookings (13)" at bounding box center [452, 77] width 174 height 17
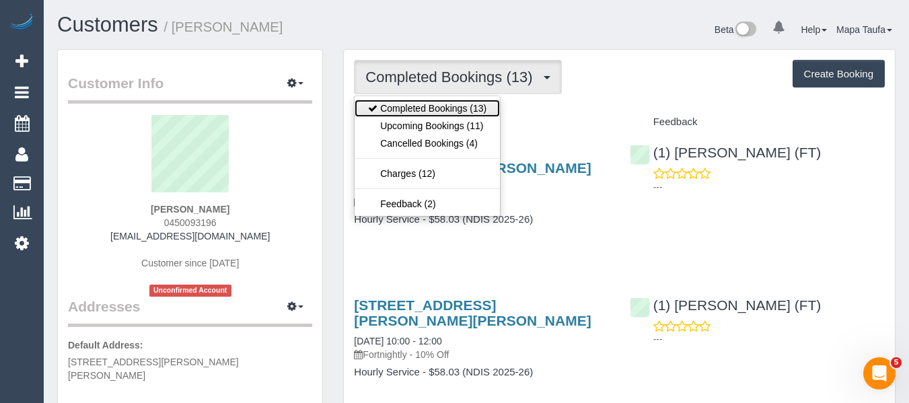
click at [472, 115] on link "Completed Bookings (13)" at bounding box center [427, 108] width 145 height 17
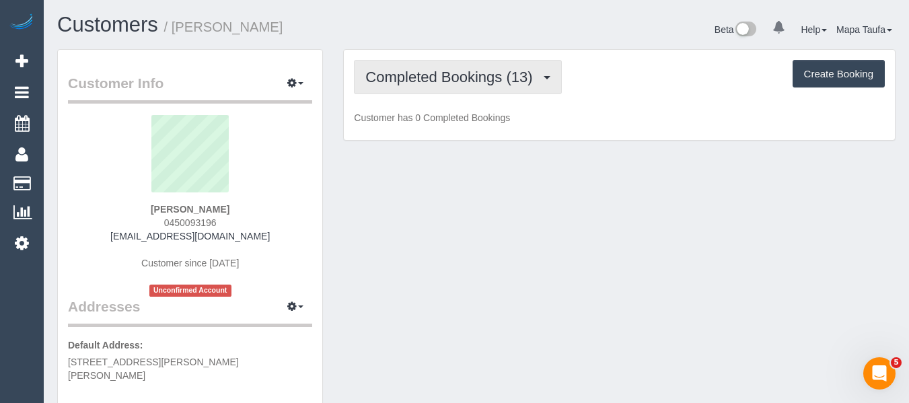
click at [480, 91] on button "Completed Bookings (13)" at bounding box center [457, 77] width 207 height 34
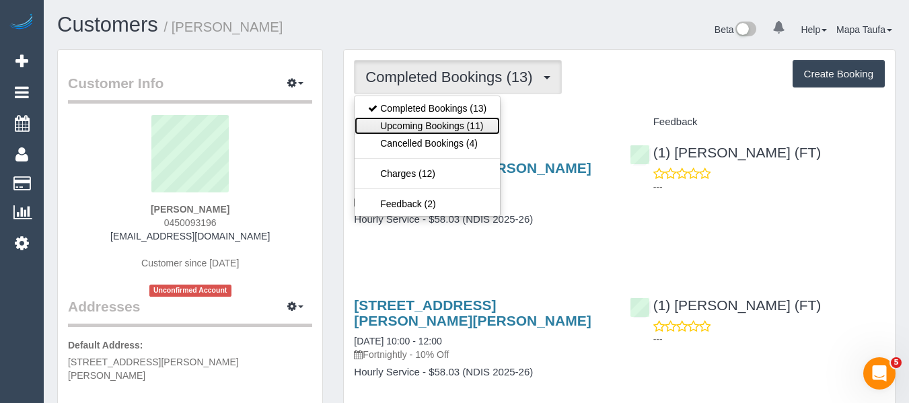
click at [474, 118] on link "Upcoming Bookings (11)" at bounding box center [427, 125] width 145 height 17
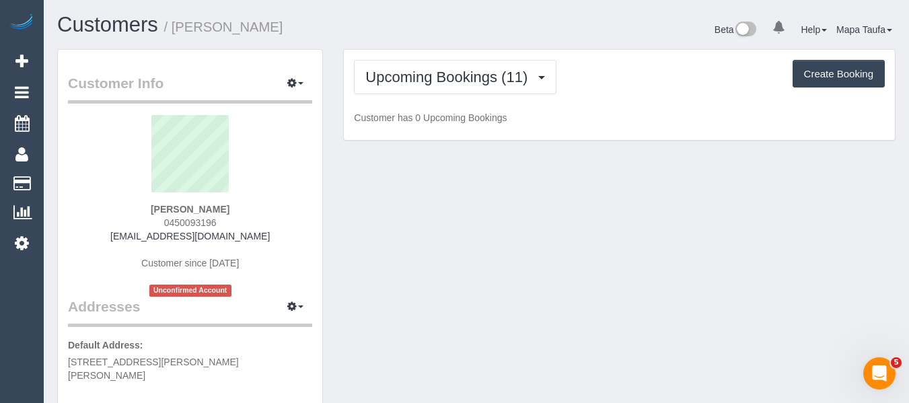
click at [641, 87] on div "Upcoming Bookings (11) Completed Bookings (13) Upcoming Bookings (11) Cancelled…" at bounding box center [619, 77] width 531 height 34
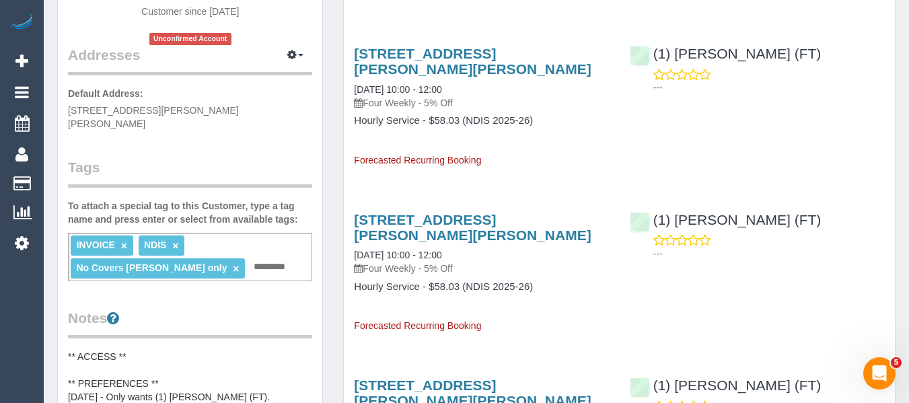
scroll to position [135, 0]
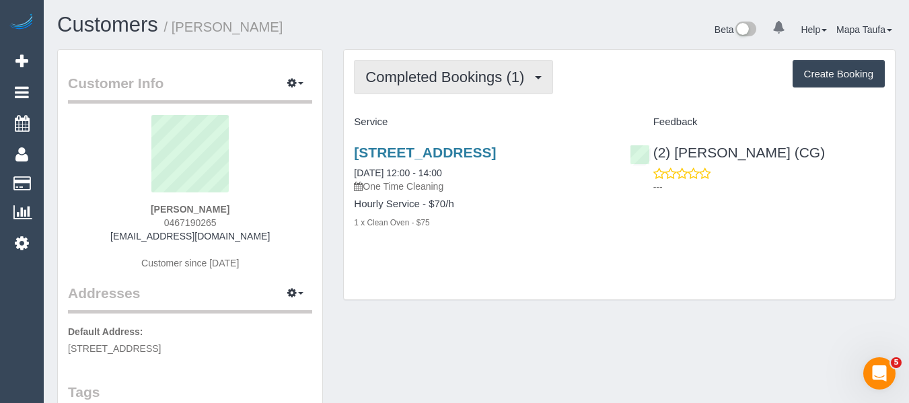
click at [497, 65] on button "Completed Bookings (1)" at bounding box center [453, 77] width 199 height 34
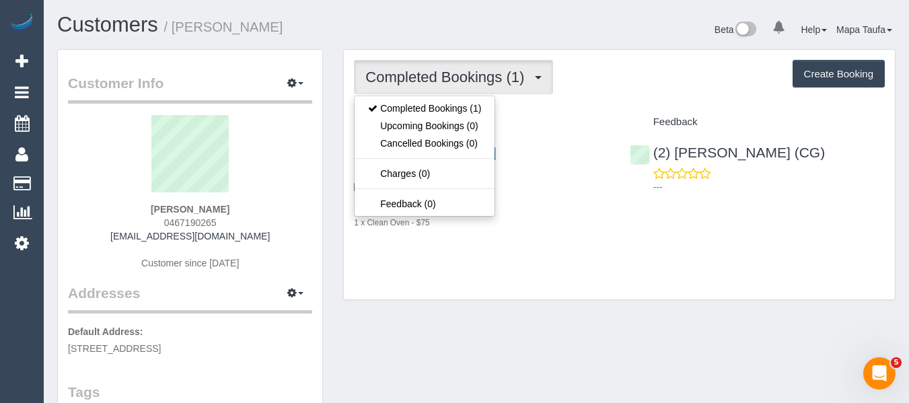
click at [589, 131] on div "Service" at bounding box center [481, 122] width 275 height 23
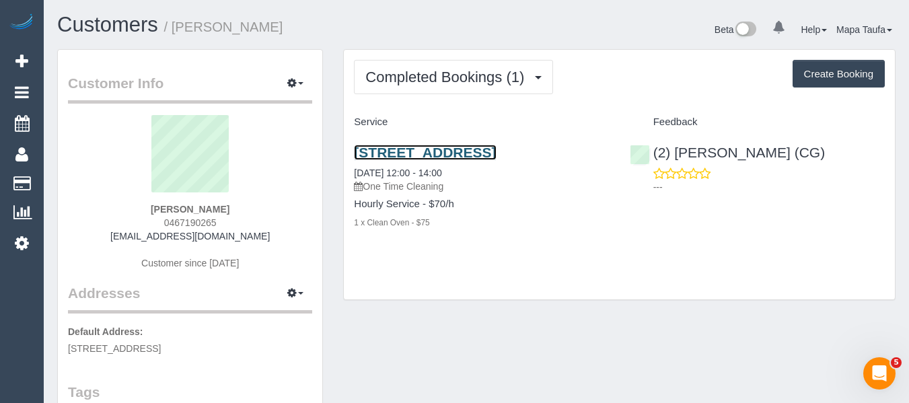
click at [470, 156] on link "[STREET_ADDRESS]" at bounding box center [425, 152] width 142 height 15
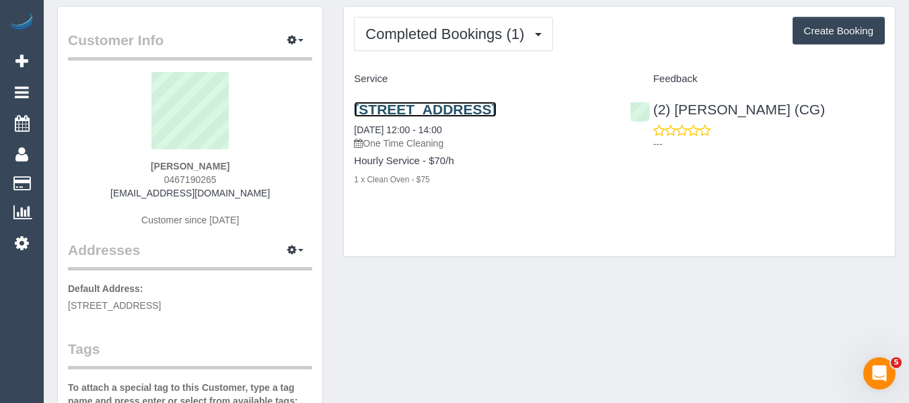
scroll to position [202, 0]
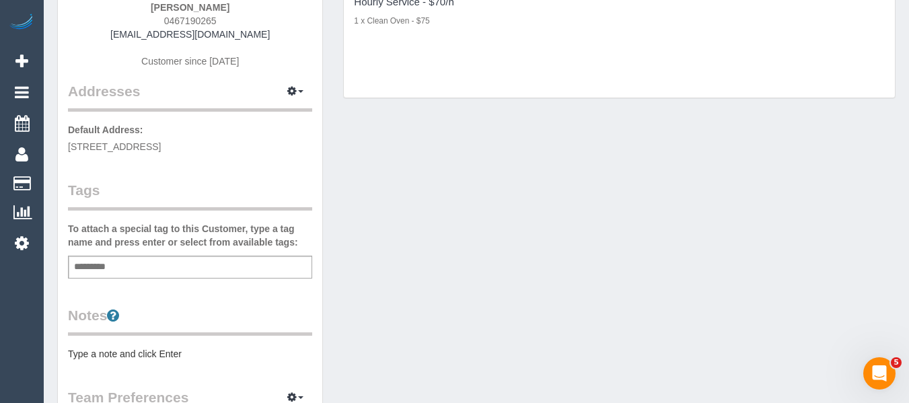
click at [147, 270] on div "Add a tag" at bounding box center [190, 267] width 244 height 23
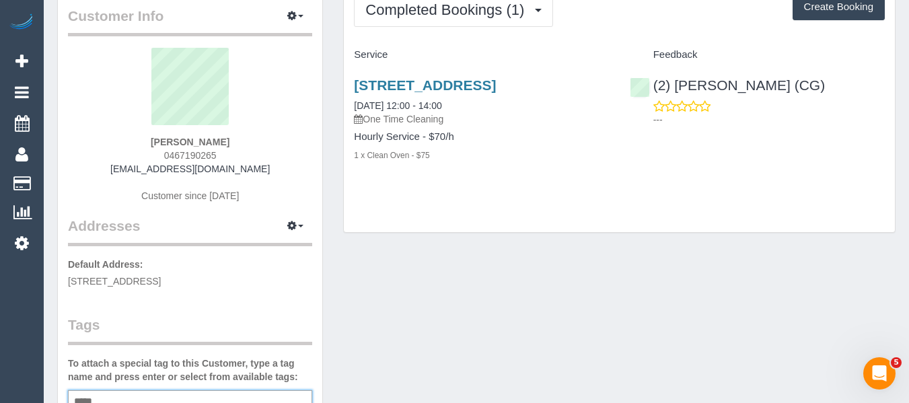
scroll to position [71, 0]
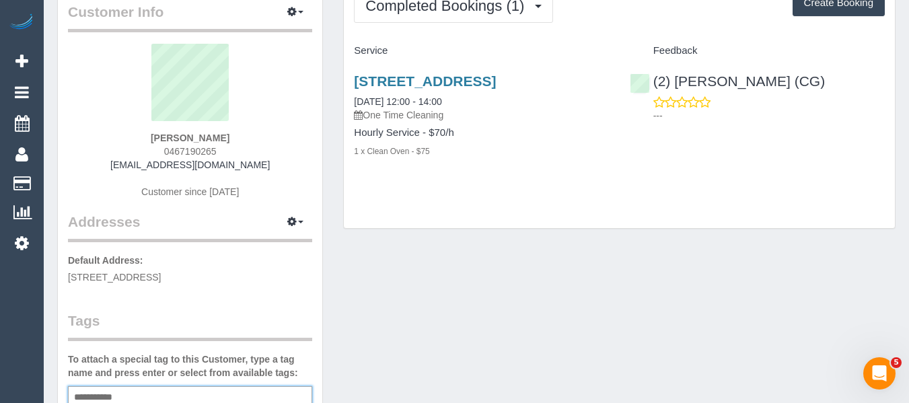
type input "**********"
drag, startPoint x: 235, startPoint y: 140, endPoint x: 91, endPoint y: 139, distance: 144.7
click at [92, 136] on div "Bree Lockie 0467190265 annalockie@hotmail.com Customer since 2025" at bounding box center [190, 128] width 244 height 168
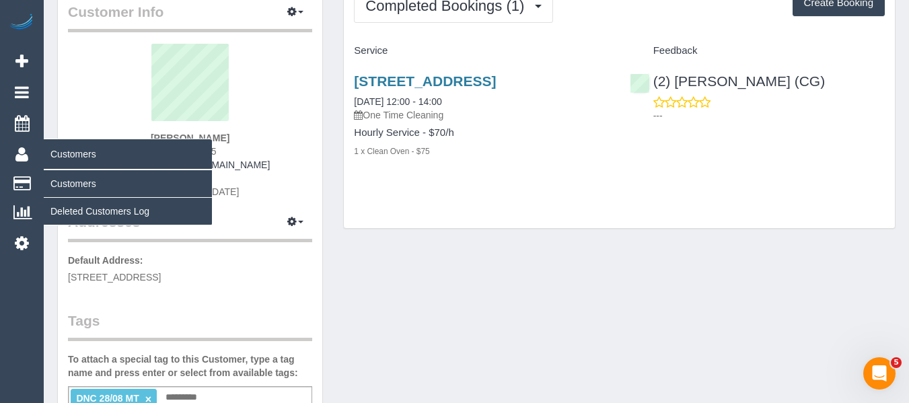
copy strong "Bree Lockie"
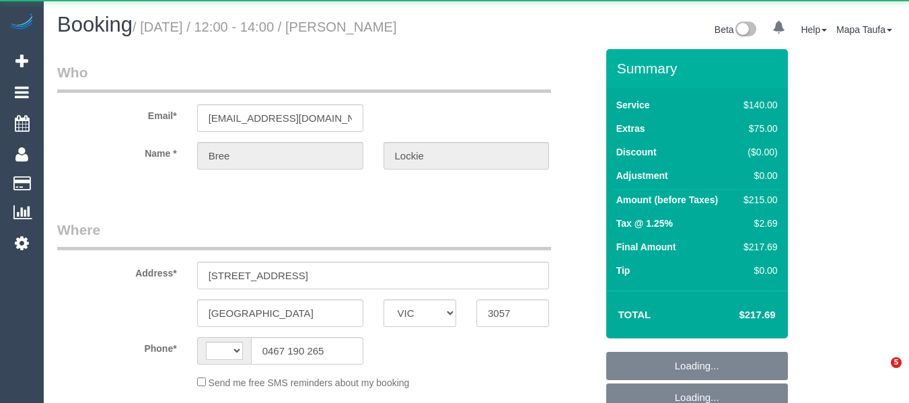
select select "VIC"
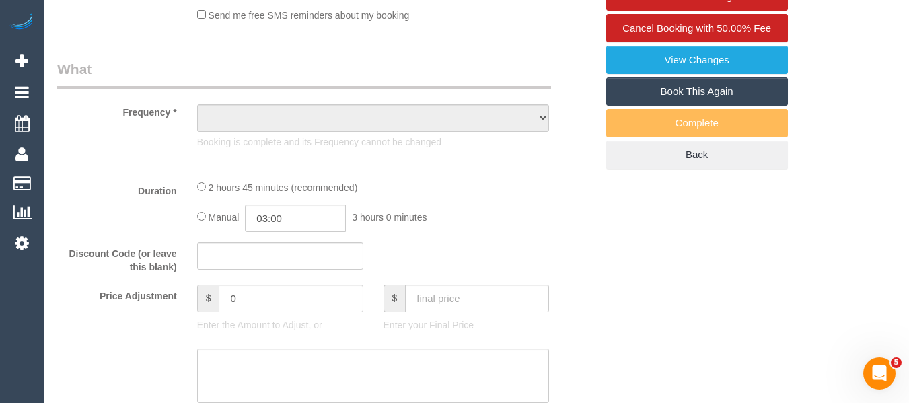
select select "string:AU"
select select "number:28"
select select "number:14"
select select "number:19"
select select "number:24"
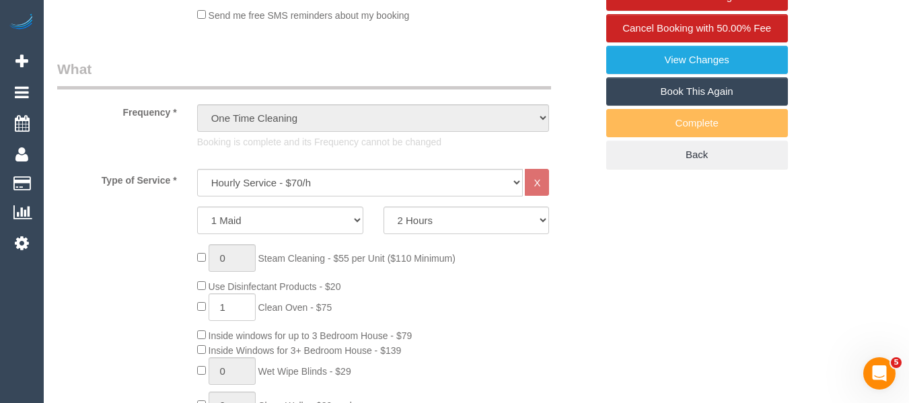
select select "object:888"
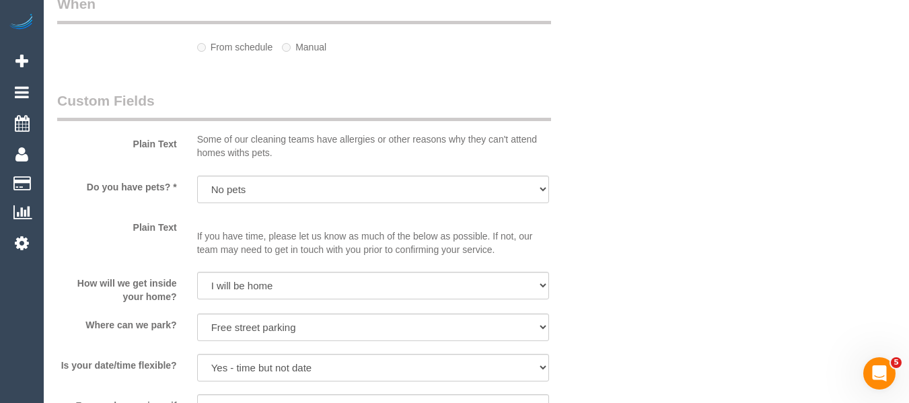
select select "string:stripe-pm_1RxmCj2GScqysDRVhHDIhDT1"
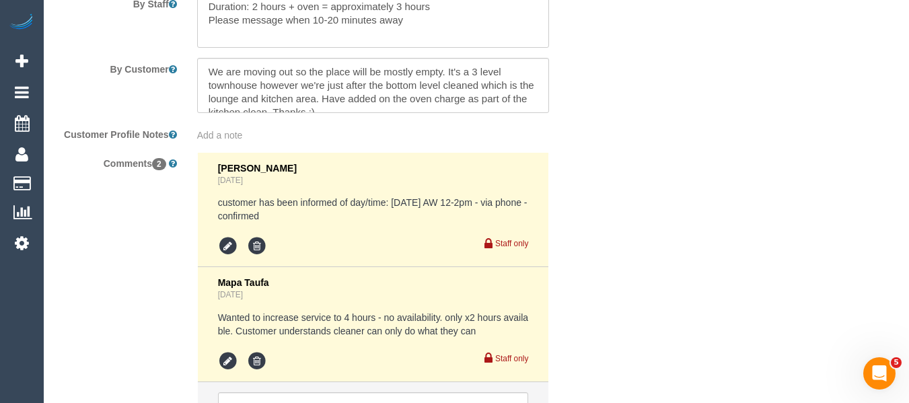
select select "object:1746"
select select "spot1"
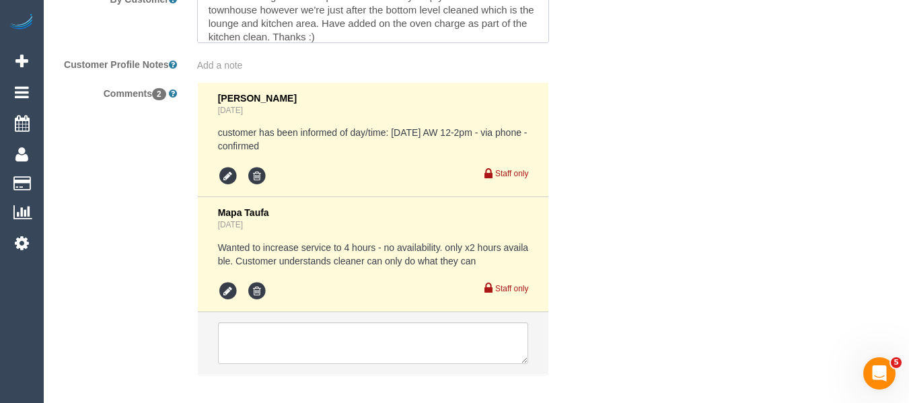
scroll to position [2487, 0]
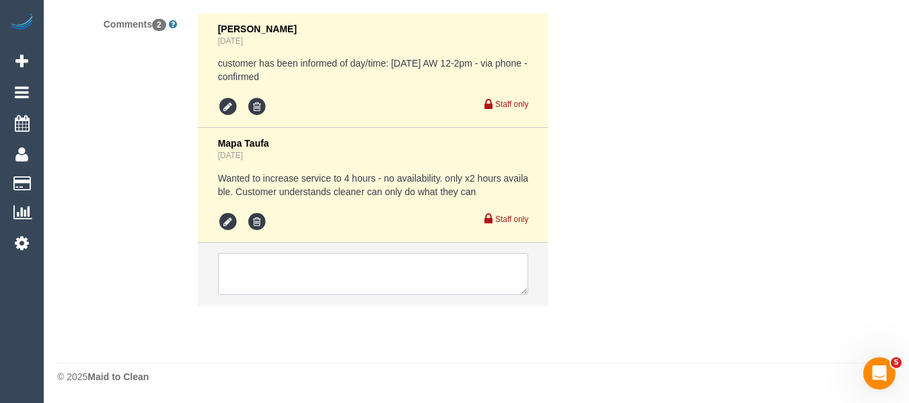
click at [349, 274] on textarea at bounding box center [373, 274] width 311 height 42
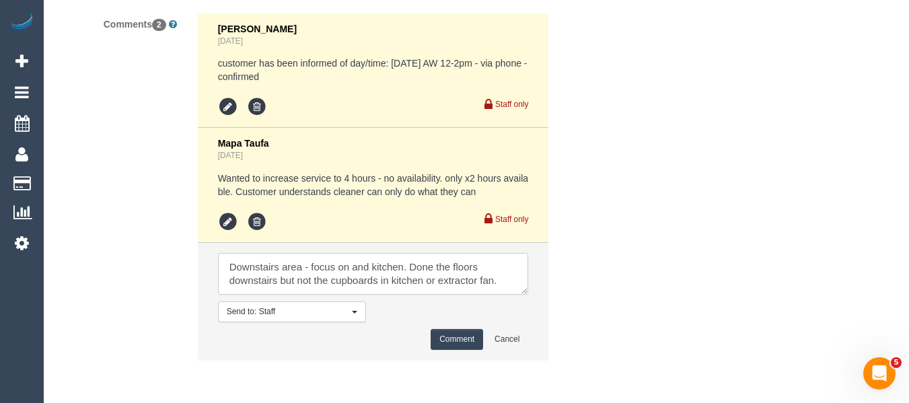
type textarea "Downstairs area - focus on and kitchen. Done the floors downstairs but not the …"
click at [450, 334] on button "Comment" at bounding box center [457, 339] width 52 height 21
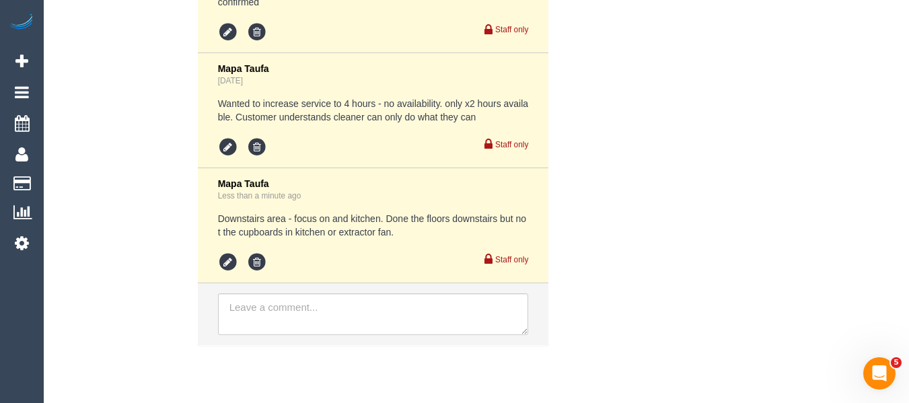
scroll to position [2573, 0]
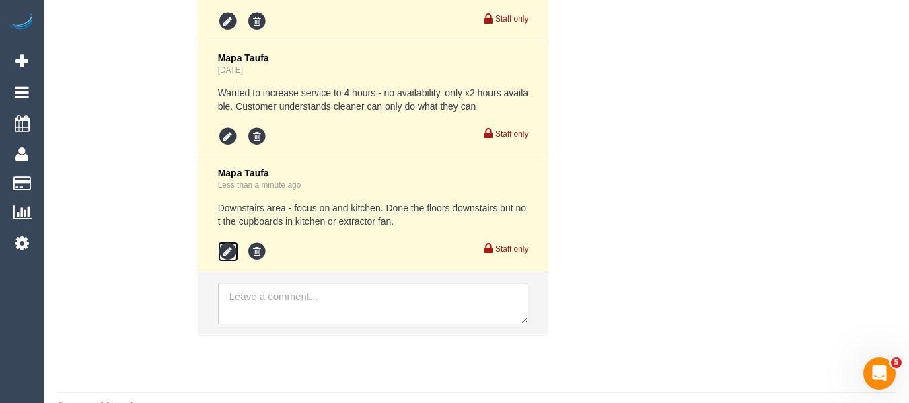
click at [229, 248] on icon at bounding box center [228, 252] width 20 height 20
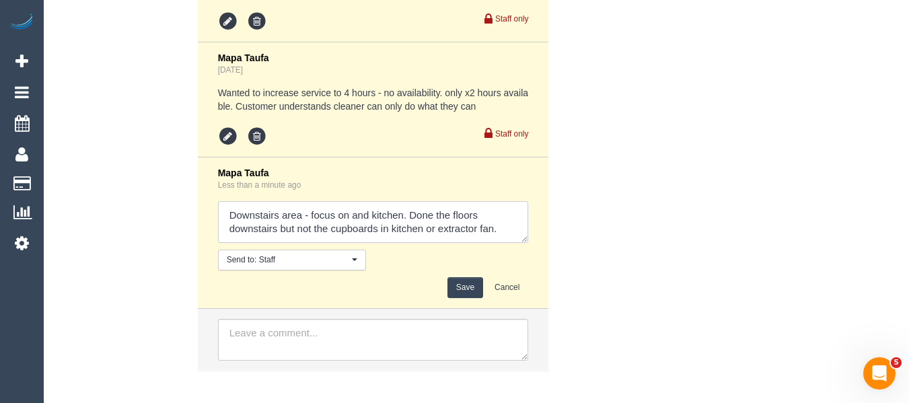
click at [503, 228] on textarea at bounding box center [373, 222] width 311 height 42
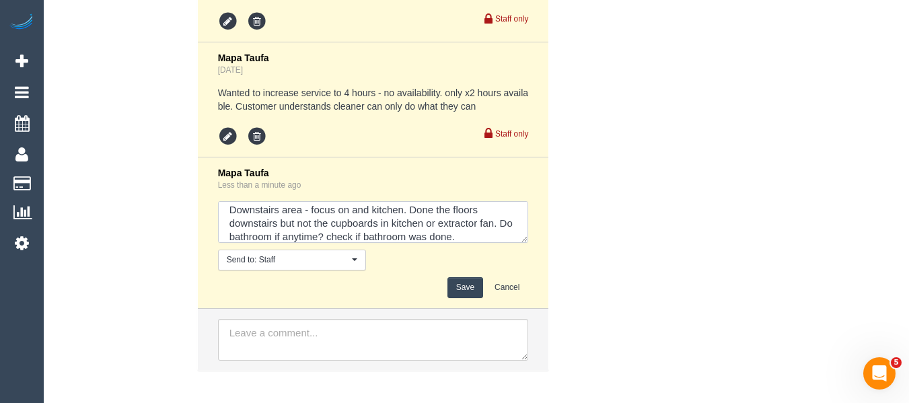
type textarea "Downstairs area - focus on and kitchen. Done the floors downstairs but not the …"
click at [466, 289] on button "Save" at bounding box center [465, 287] width 36 height 21
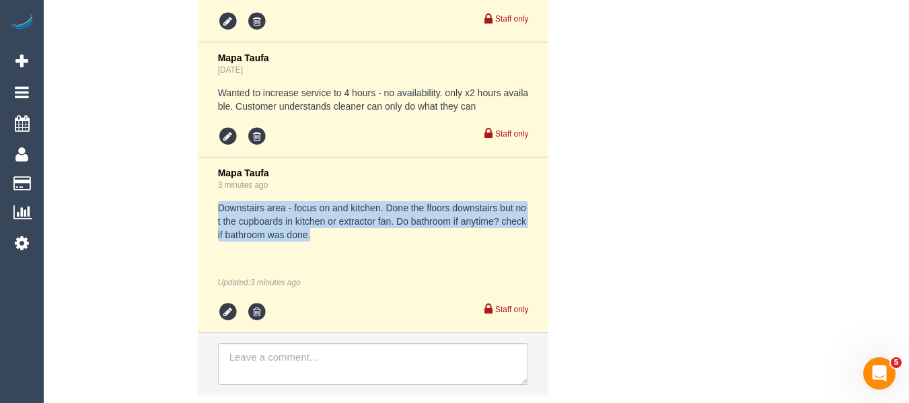
drag, startPoint x: 257, startPoint y: 221, endPoint x: 214, endPoint y: 211, distance: 44.4
click at [215, 211] on li "Mapa Taufa 3 minutes ago Downstairs area - focus on and kitchen. Done the floor…" at bounding box center [373, 245] width 351 height 176
copy pre "Downstairs area - focus on and kitchen. Done the floors downstairs but not the …"
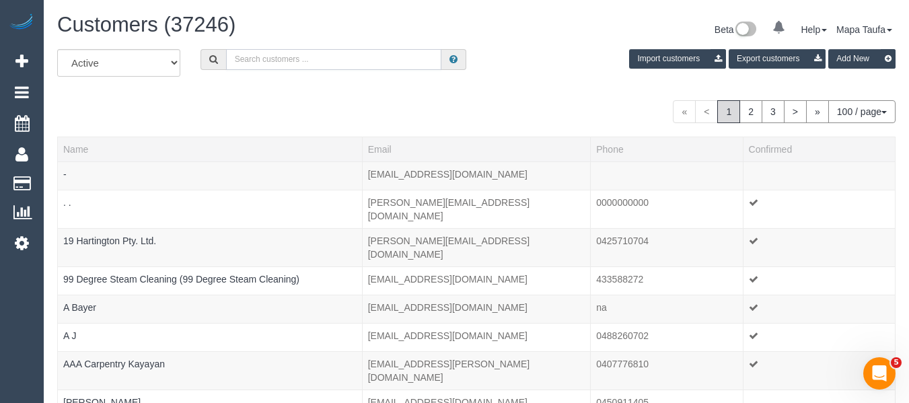
click at [340, 69] on input "text" at bounding box center [333, 59] width 215 height 21
paste input "[EMAIL_ADDRESS][DOMAIN_NAME]"
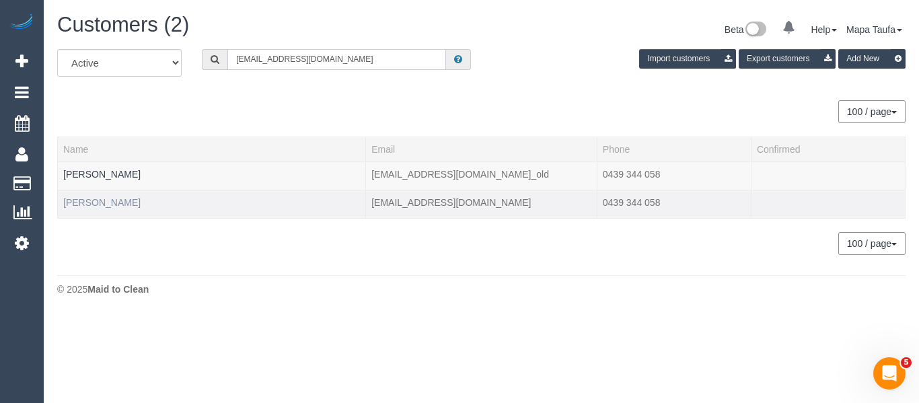
type input "[EMAIL_ADDRESS][DOMAIN_NAME]"
click at [97, 203] on link "[PERSON_NAME]" at bounding box center [101, 202] width 77 height 11
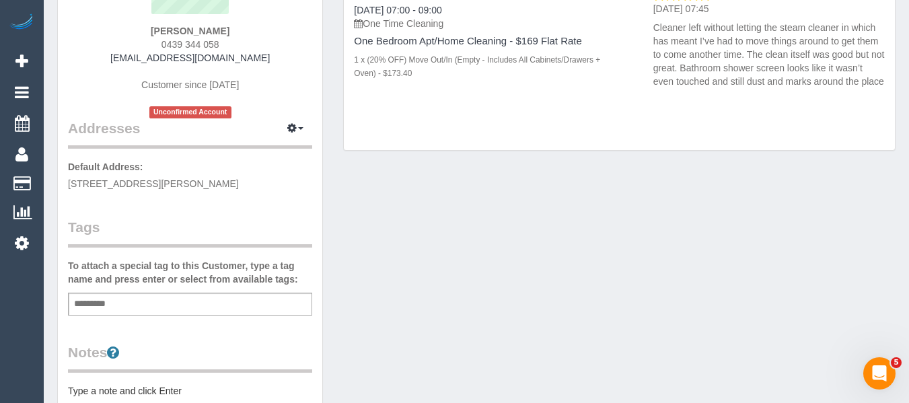
scroll to position [202, 0]
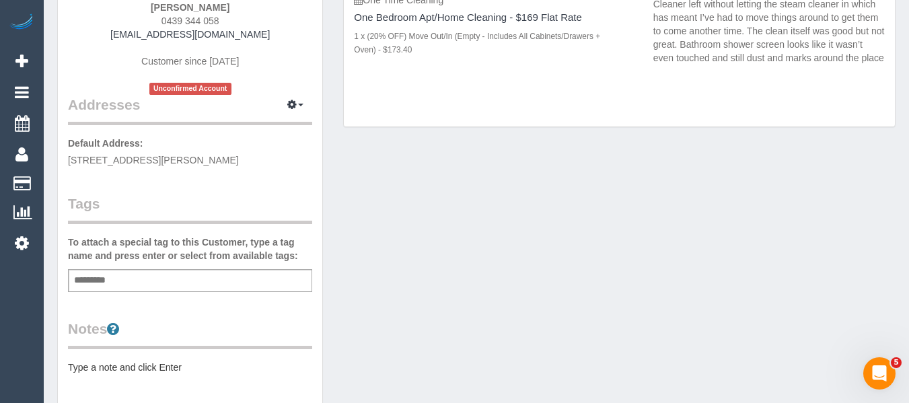
click at [197, 272] on div "Add a tag" at bounding box center [190, 280] width 244 height 23
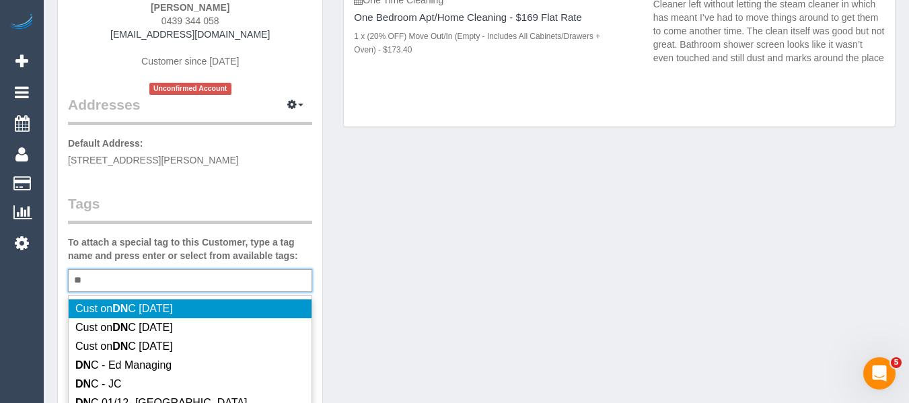
type input "*"
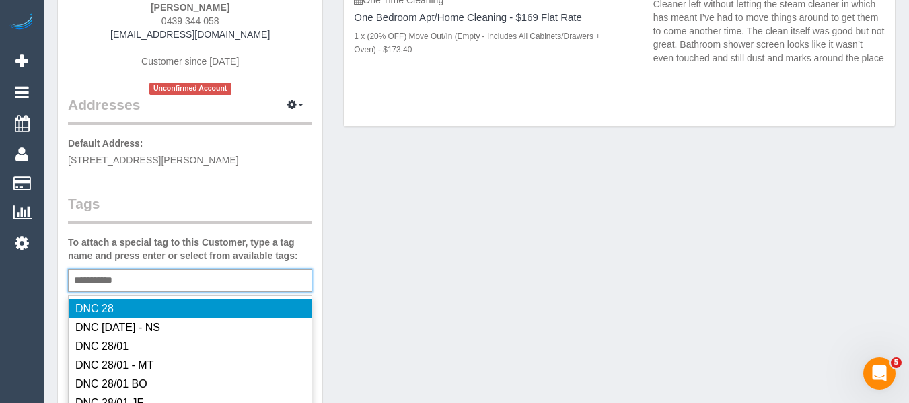
type input "**********"
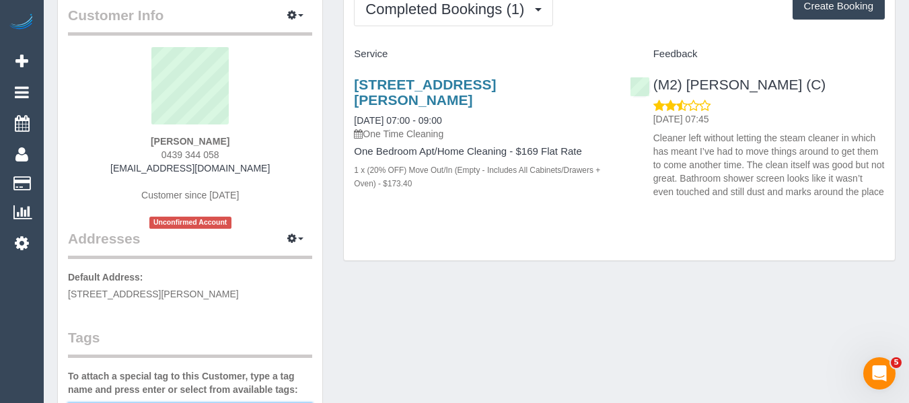
scroll to position [67, 0]
drag, startPoint x: 244, startPoint y: 139, endPoint x: 104, endPoint y: 142, distance: 139.3
click at [106, 135] on div "[PERSON_NAME] 0439 344 058 [EMAIL_ADDRESS][DOMAIN_NAME] Customer since [DATE] U…" at bounding box center [190, 139] width 244 height 182
copy strong "[PERSON_NAME]"
drag, startPoint x: 862, startPoint y: 82, endPoint x: 690, endPoint y: 75, distance: 172.4
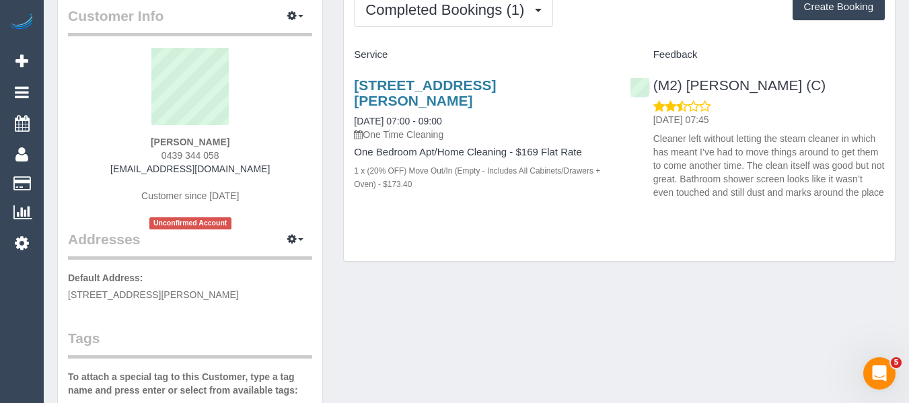
click at [688, 85] on div "(M2) [PERSON_NAME] (C) [DATE] 07:45 [PERSON_NAME] left without letting the stea…" at bounding box center [757, 135] width 275 height 139
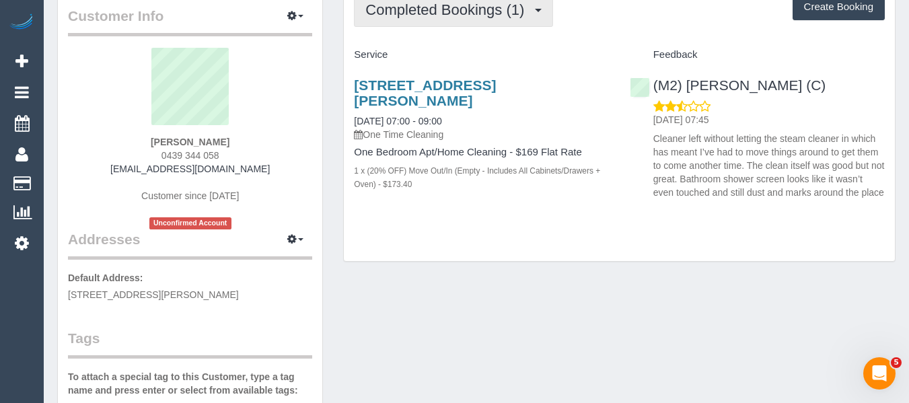
copy link "[PERSON_NAME] (C)"
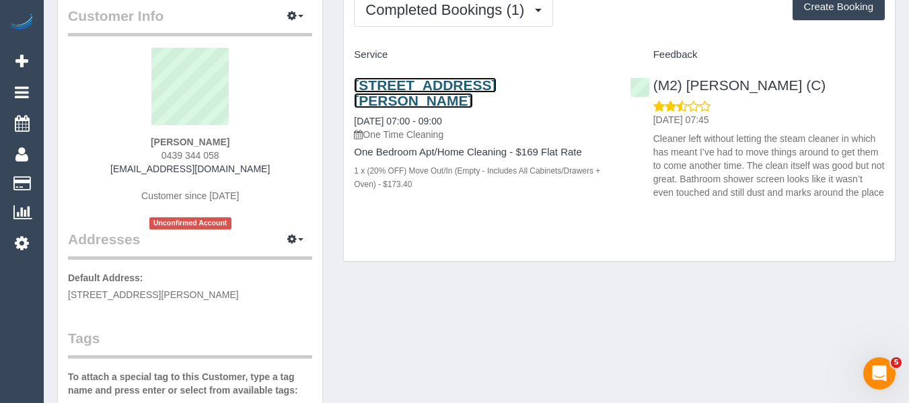
click at [473, 77] on link "[STREET_ADDRESS][PERSON_NAME]" at bounding box center [425, 92] width 142 height 31
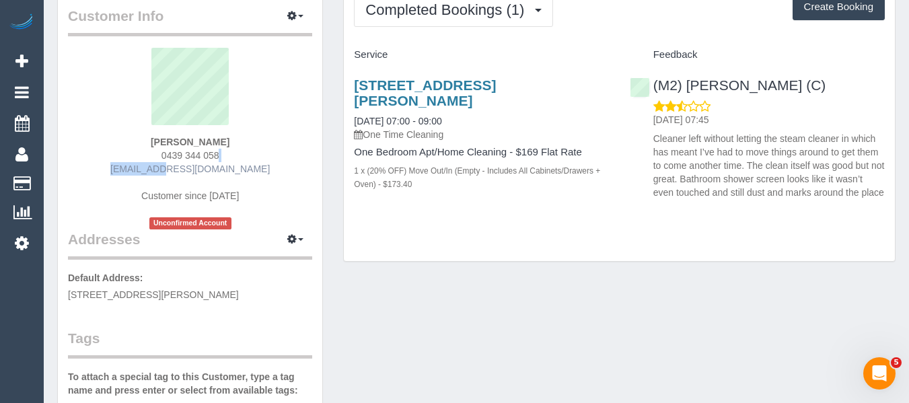
drag, startPoint x: 225, startPoint y: 153, endPoint x: 127, endPoint y: 163, distance: 98.2
click at [127, 163] on div "Nicola Webster 0439 344 058 nicola.webster91@hotmail.com Customer since 2025 Un…" at bounding box center [190, 139] width 244 height 182
drag, startPoint x: 254, startPoint y: 139, endPoint x: 235, endPoint y: 151, distance: 22.6
click at [252, 140] on div "Nicola Webster 0439 344 058 nicola.webster91@hotmail.com Customer since 2025 Un…" at bounding box center [190, 139] width 244 height 182
drag, startPoint x: 235, startPoint y: 152, endPoint x: 105, endPoint y: 154, distance: 129.9
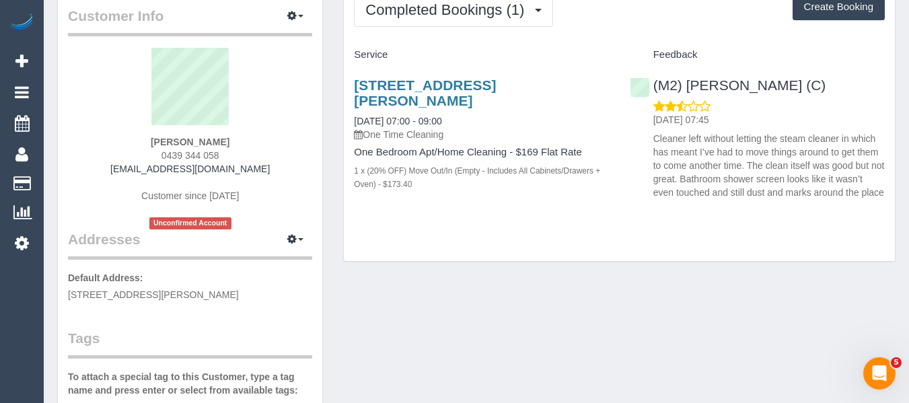
click at [105, 153] on div "Nicola Webster 0439 344 058 nicola.webster91@hotmail.com Customer since 2025 Un…" at bounding box center [190, 139] width 244 height 182
copy span "0439 344 058"
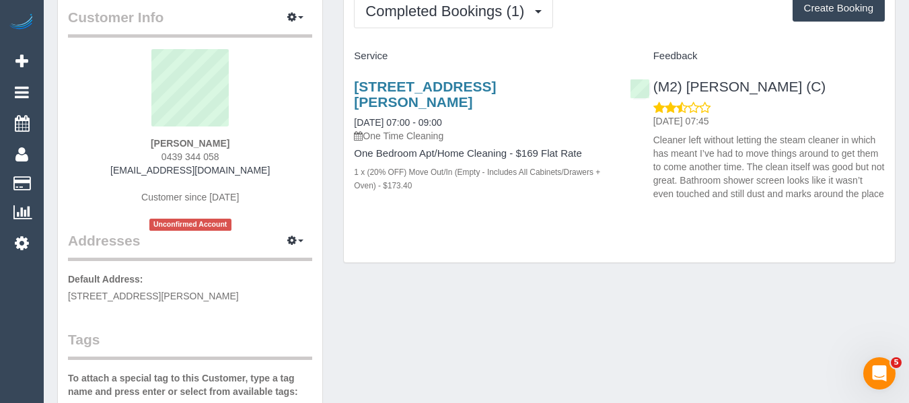
scroll to position [0, 0]
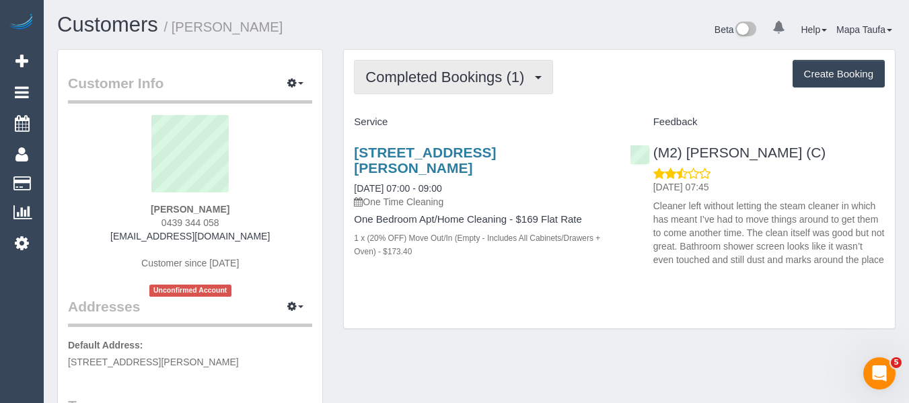
click at [404, 83] on span "Completed Bookings (1)" at bounding box center [448, 77] width 166 height 17
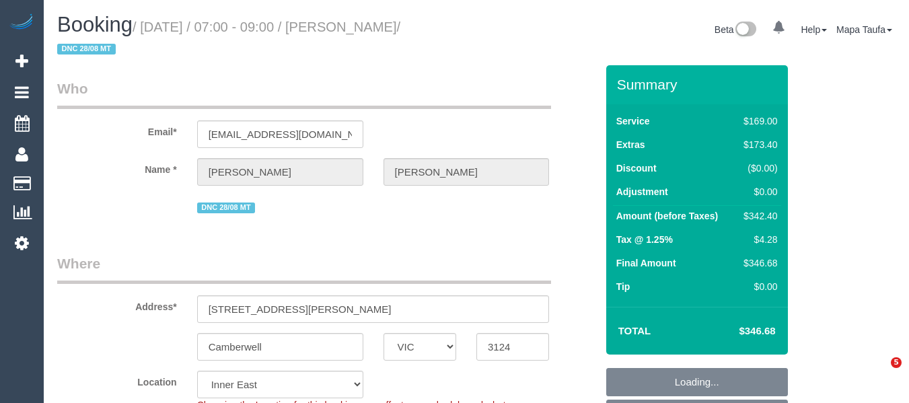
select select "VIC"
select select "number:28"
select select "number:14"
select select "number:18"
select select "number:36"
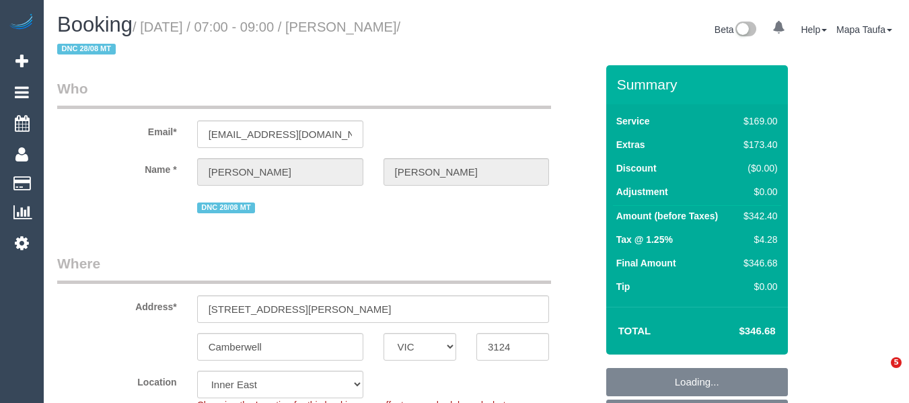
select select "number:26"
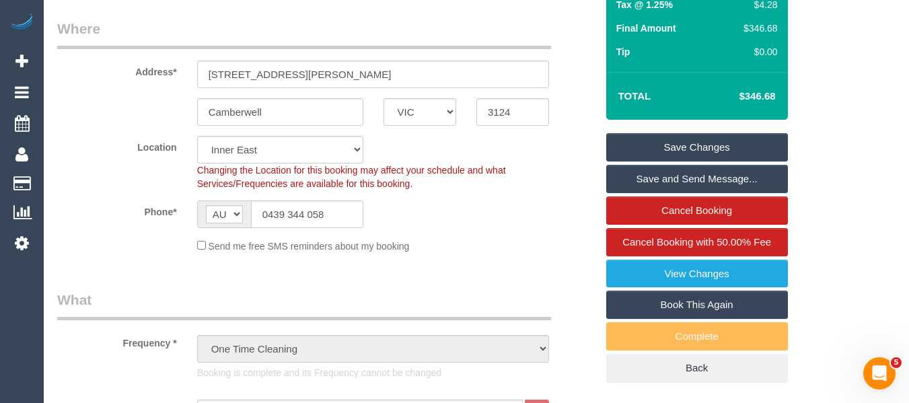
scroll to position [202, 0]
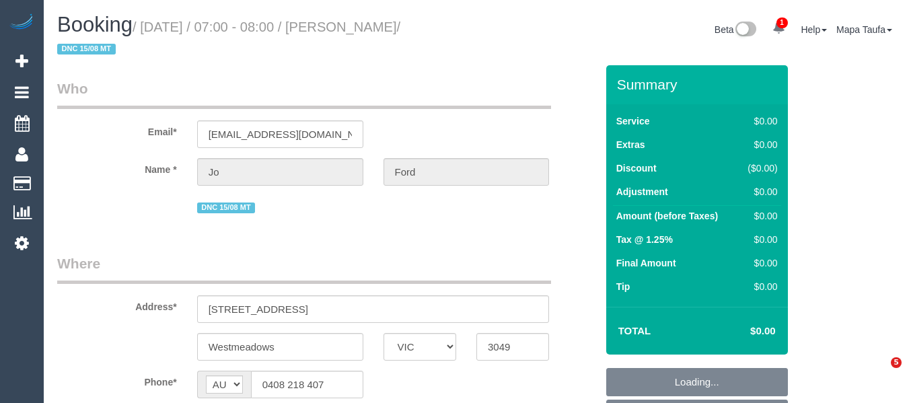
select select "VIC"
select select "number:28"
select select "number:14"
select select "number:19"
select select "number:25"
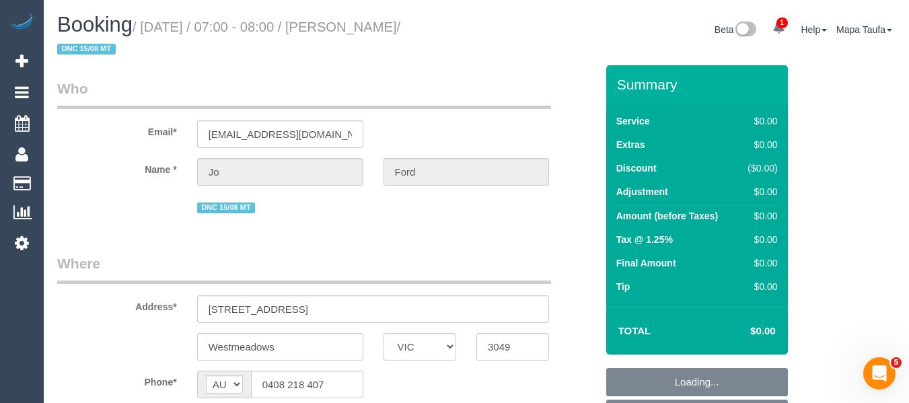
select select "number:33"
select select "number:26"
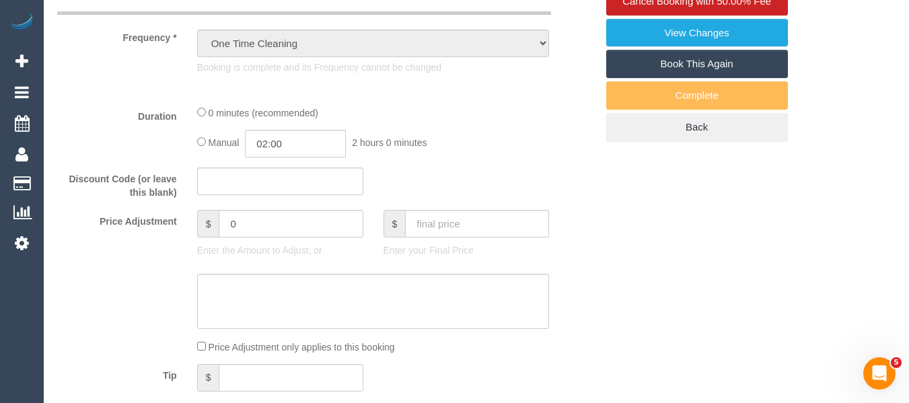
select select "string:stripe-pm_1RtIlV2GScqysDRVLkxjzZLq"
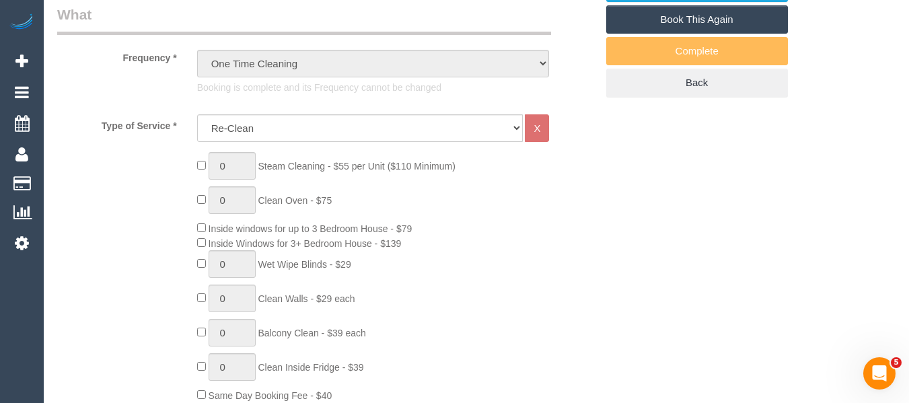
select select "object:1998"
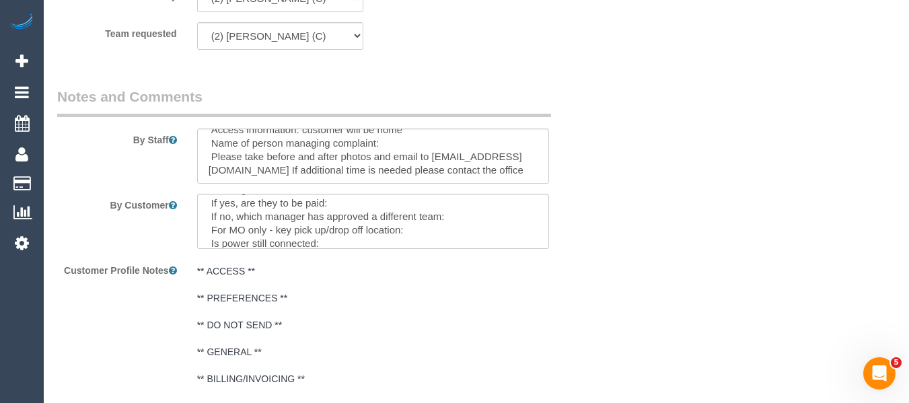
scroll to position [67, 0]
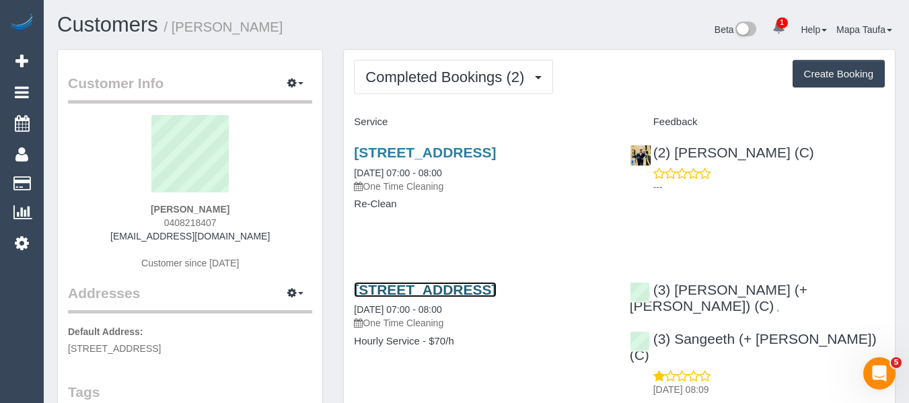
click at [388, 297] on link "[STREET_ADDRESS]" at bounding box center [425, 289] width 142 height 15
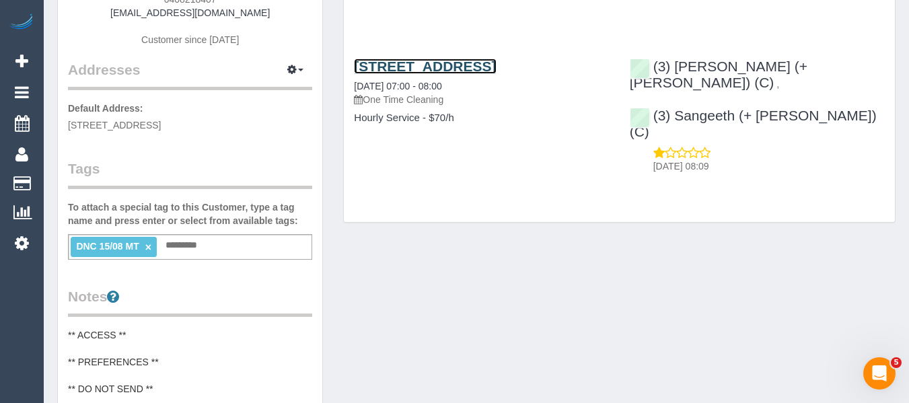
scroll to position [269, 0]
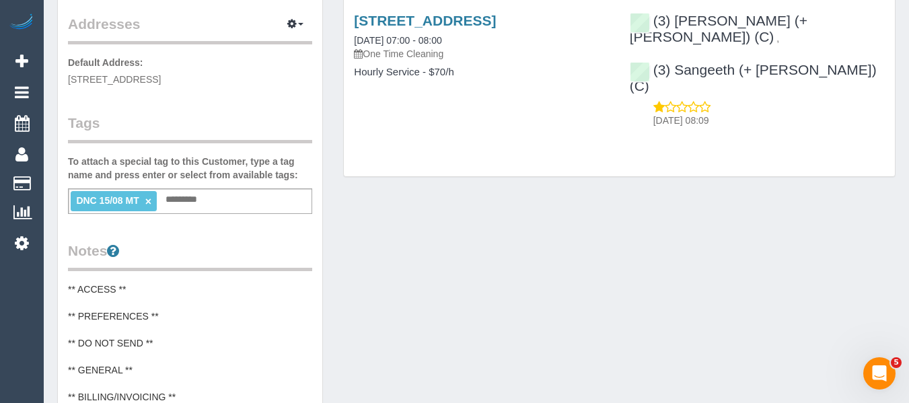
click at [149, 200] on link "×" at bounding box center [148, 201] width 6 height 11
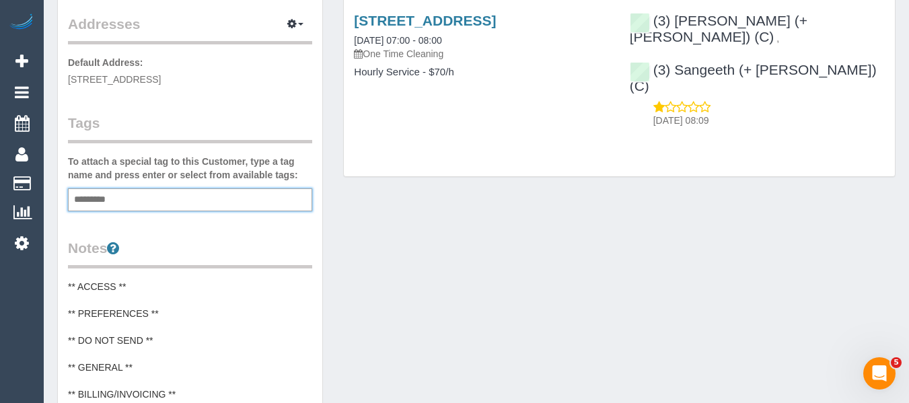
click at [630, 281] on div "Customer Info Edit Contact Info Send Message Email Preferences Special Sales Ta…" at bounding box center [476, 278] width 859 height 996
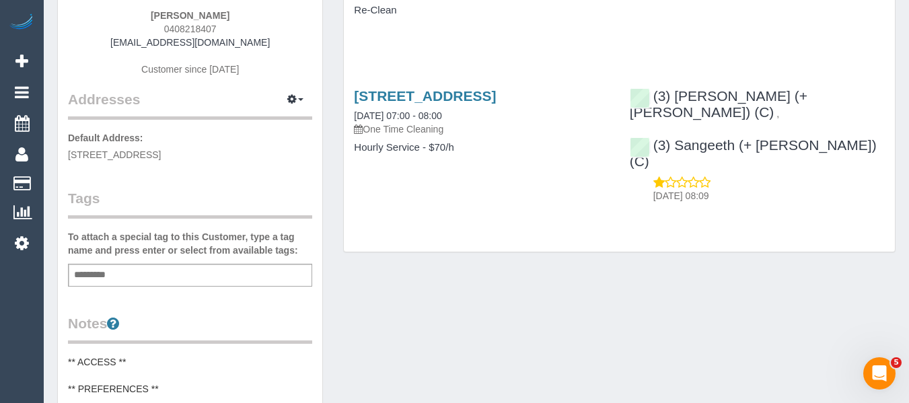
scroll to position [0, 0]
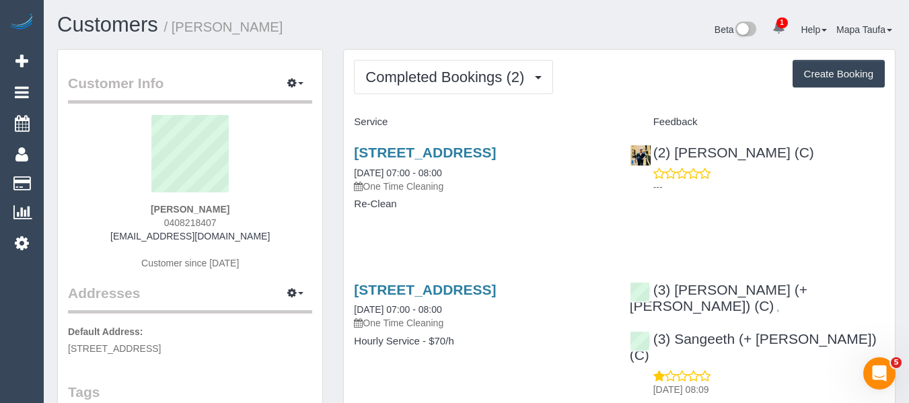
click at [452, 104] on div "Completed Bookings (2) Completed Bookings (2) Upcoming Bookings (0) Cancelled B…" at bounding box center [619, 248] width 551 height 396
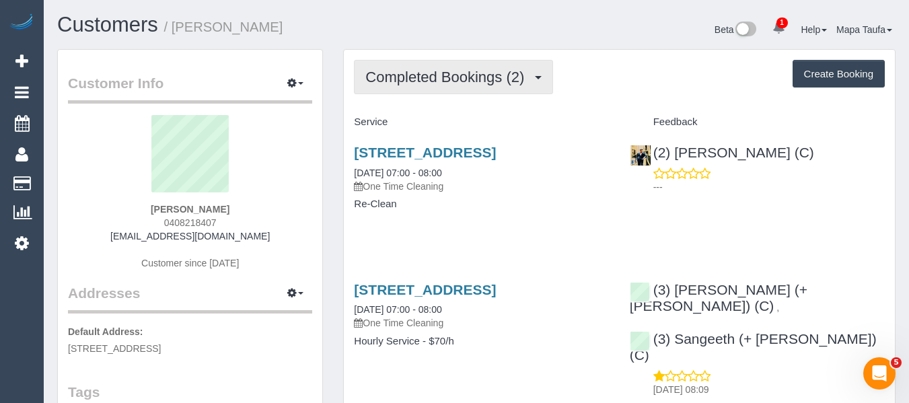
click at [449, 80] on span "Completed Bookings (2)" at bounding box center [448, 77] width 166 height 17
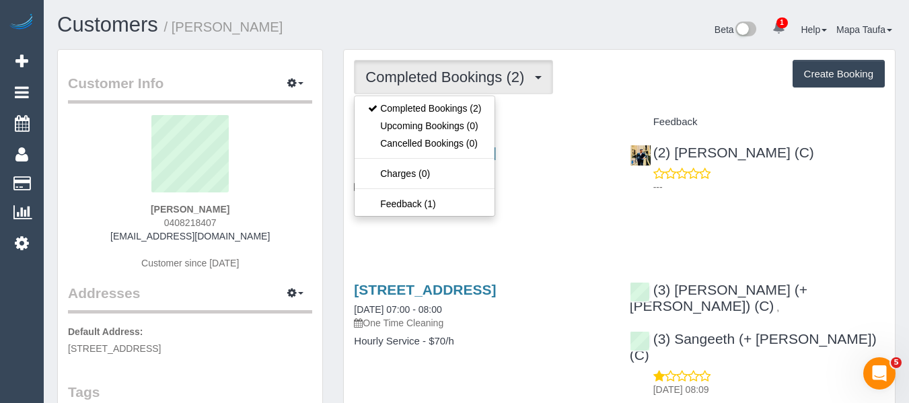
click at [585, 112] on div "Service" at bounding box center [481, 122] width 275 height 23
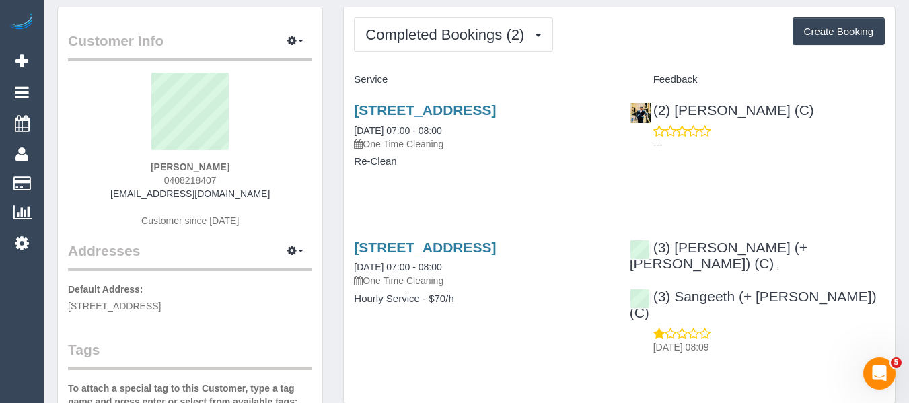
scroll to position [135, 0]
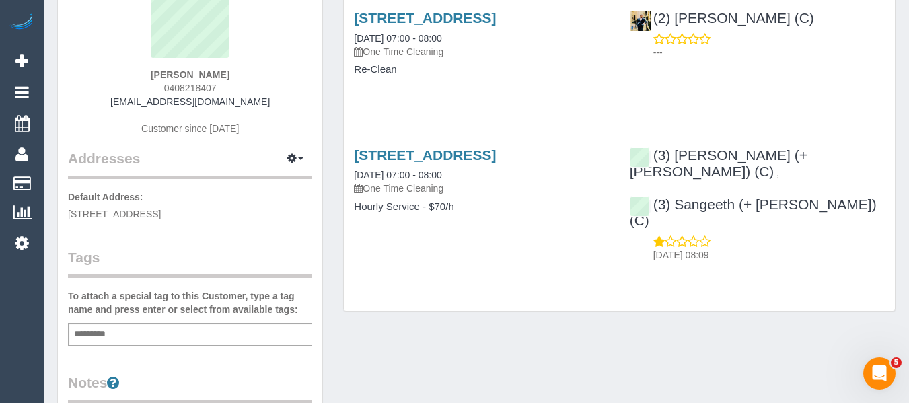
click at [420, 312] on div "Completed Bookings (2) Completed Bookings (2) Upcoming Bookings (0) Cancelled B…" at bounding box center [619, 113] width 551 height 396
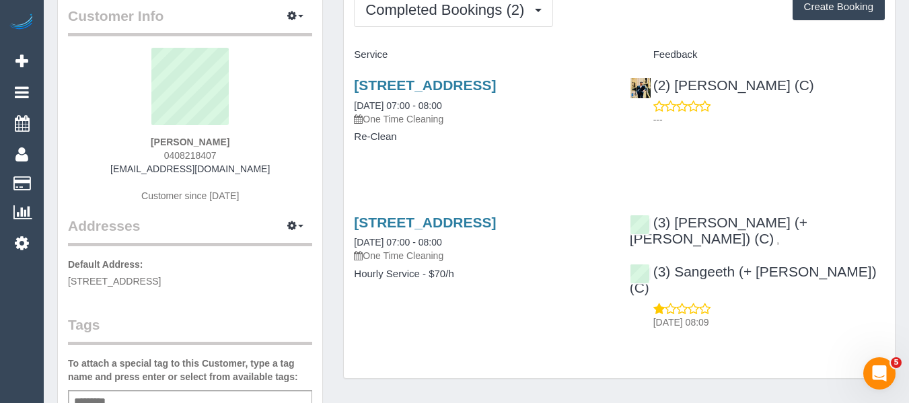
click at [439, 196] on div "Service Feedback 5/2 Broad Street, Westmeadows, VIC 3049 21/08/2025 07:00 - 08:…" at bounding box center [619, 189] width 531 height 291
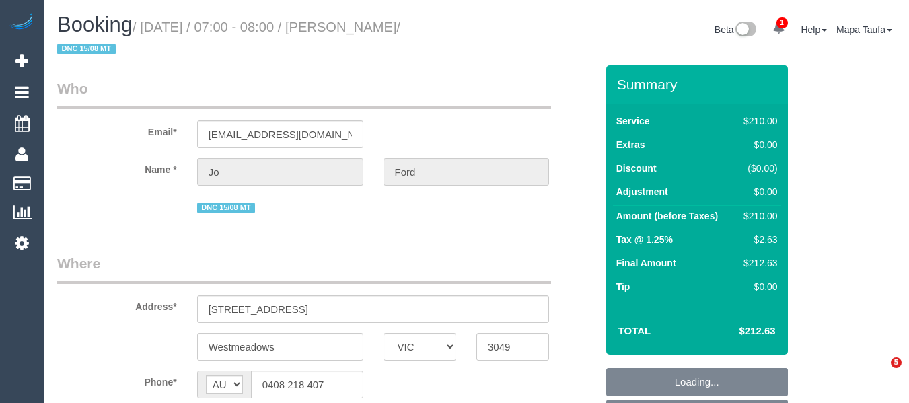
select select "VIC"
select select "string:stripe-pm_1RtIlV2GScqysDRVLkxjzZLq"
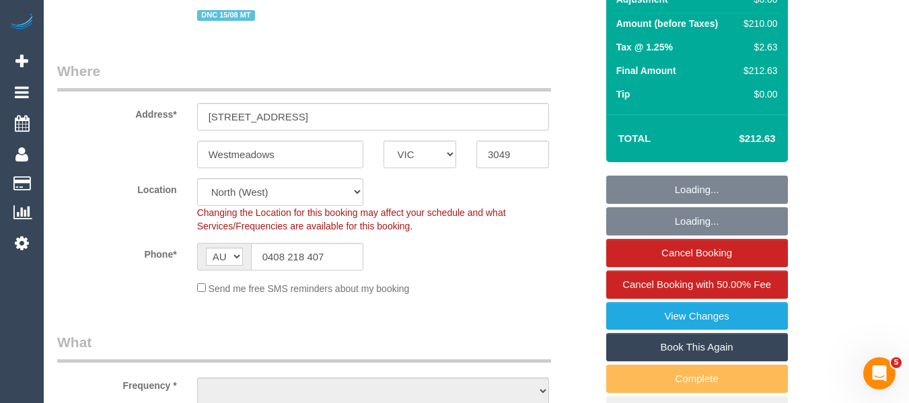
select select "object:561"
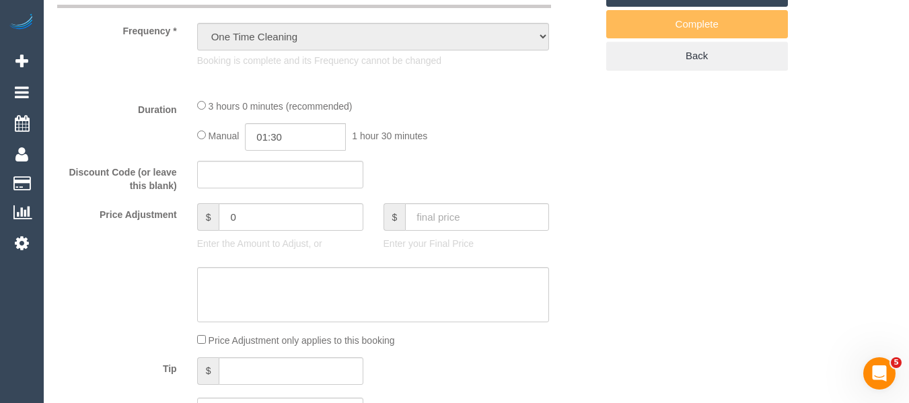
select select "180"
select select "number:28"
select select "number:14"
select select "number:19"
select select "number:25"
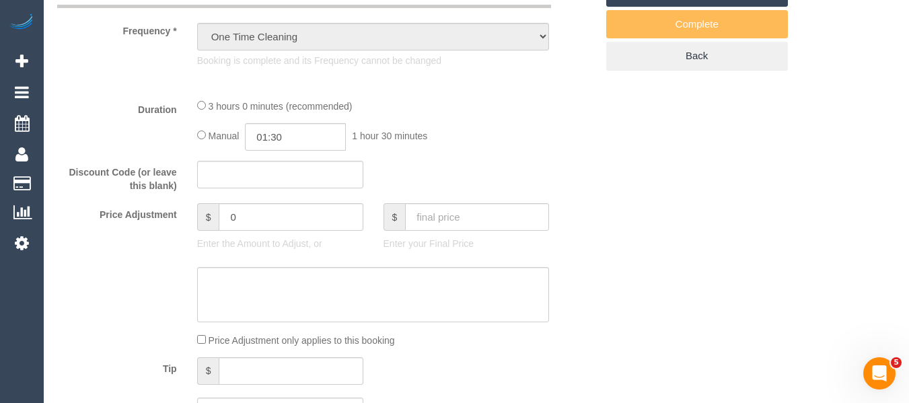
select select "number:33"
select select "number:26"
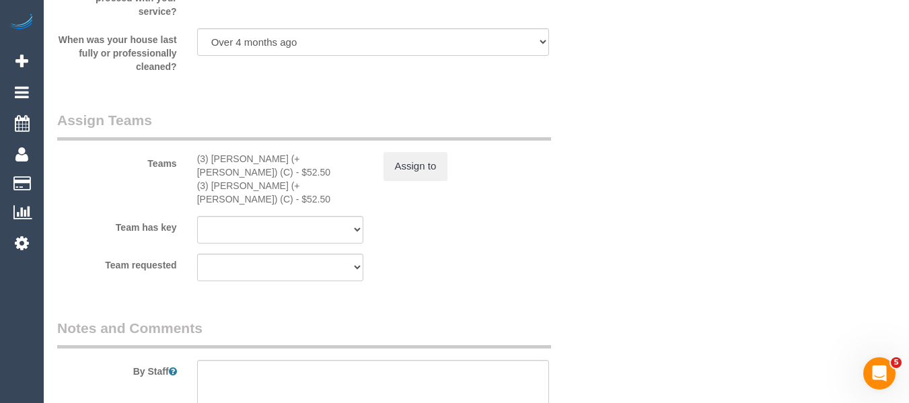
select select "object:1612"
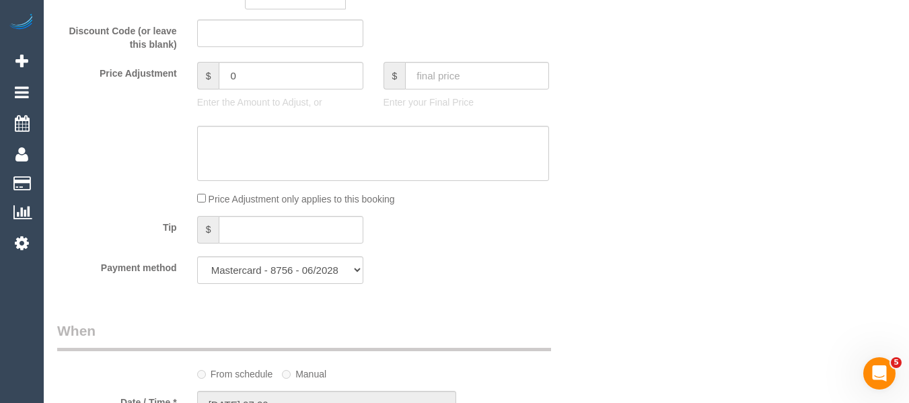
scroll to position [1094, 0]
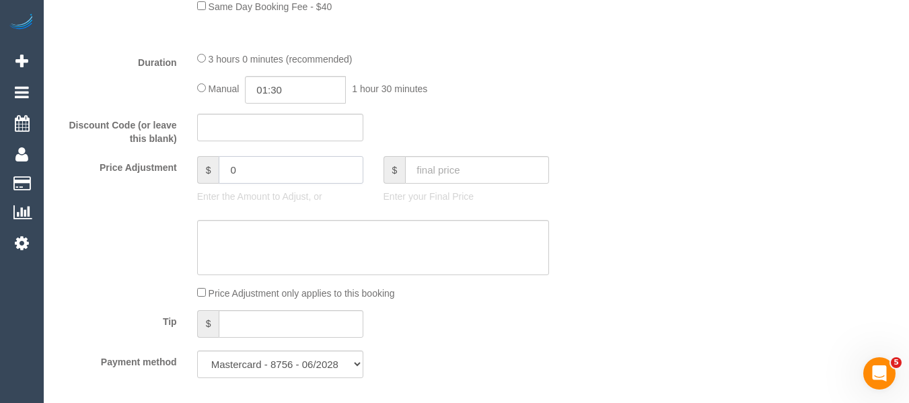
drag, startPoint x: 171, startPoint y: 152, endPoint x: 158, endPoint y: 151, distance: 12.8
click at [158, 156] on div "Price Adjustment $ 0 Enter the Amount to Adjust, or $ Enter your Final Price" at bounding box center [326, 183] width 559 height 54
type input "-212.63"
click at [247, 220] on textarea at bounding box center [373, 247] width 353 height 55
type textarea "waived in full due to complaint - MT"
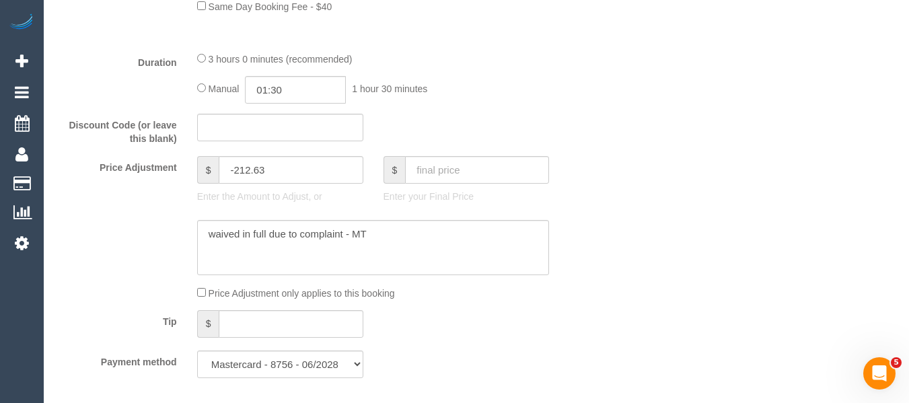
click at [672, 231] on div "Who Email* joannleeford@gmail.com Name * Jo Ford DNC 15/08 MT Where Address* 5/…" at bounding box center [476, 376] width 838 height 2810
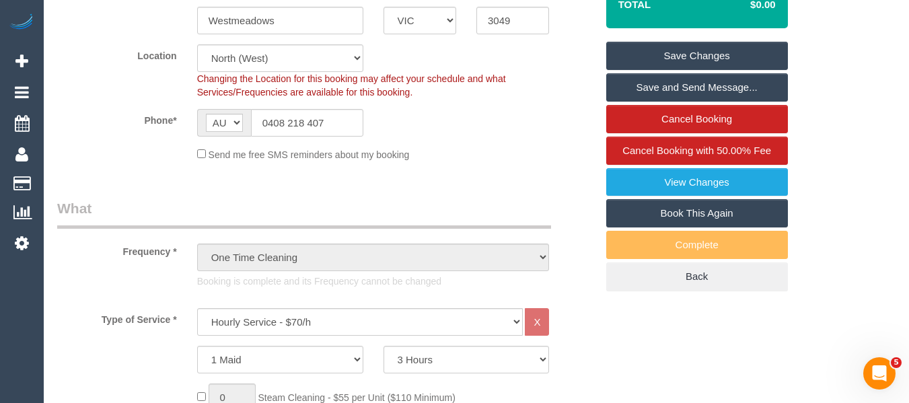
scroll to position [101, 0]
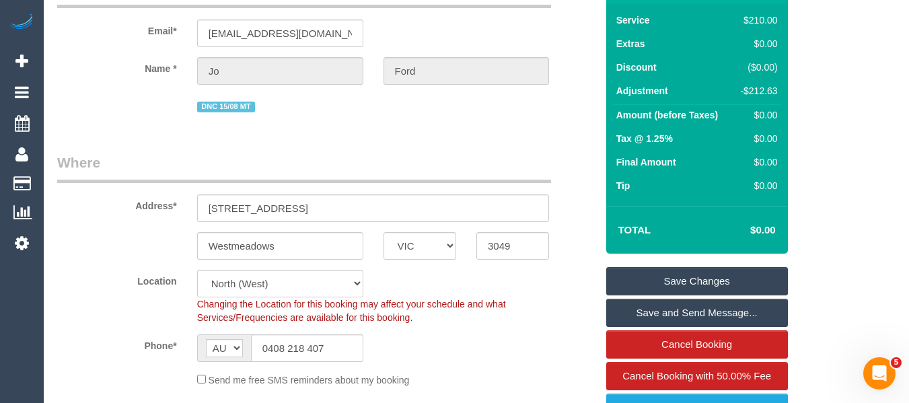
click at [700, 267] on link "Save Changes" at bounding box center [697, 281] width 182 height 28
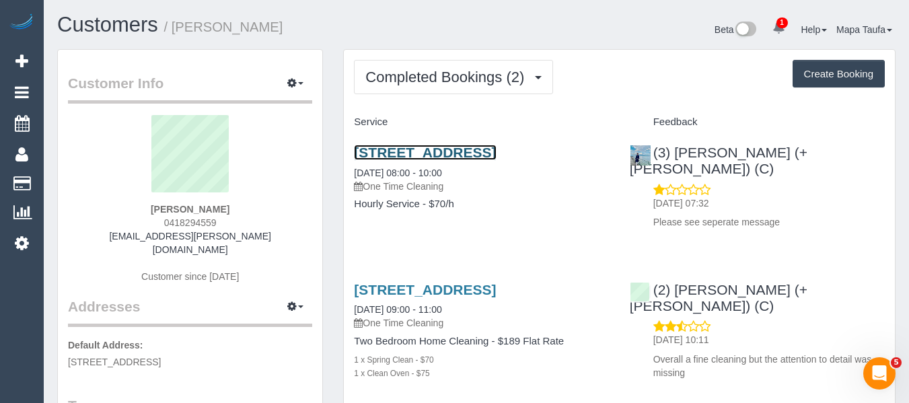
click at [446, 160] on link "[STREET_ADDRESS]" at bounding box center [425, 152] width 142 height 15
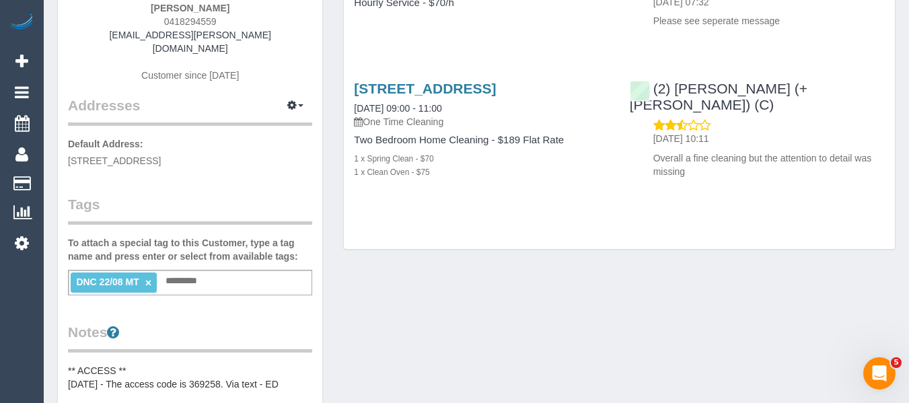
scroll to position [404, 0]
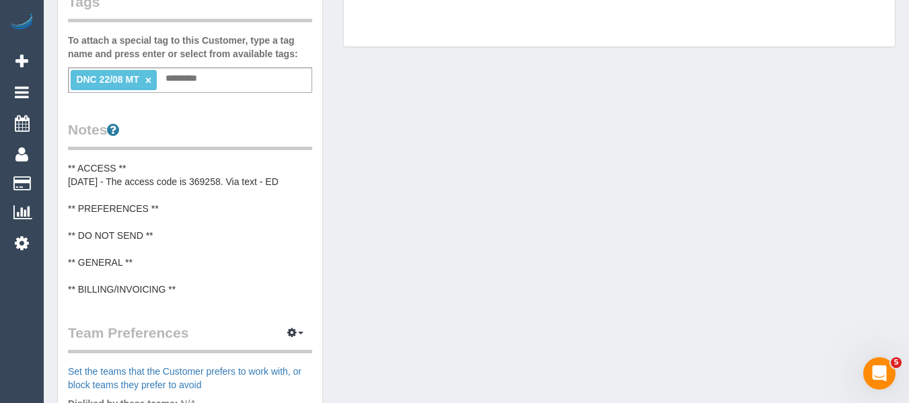
click at [149, 75] on link "×" at bounding box center [148, 80] width 6 height 11
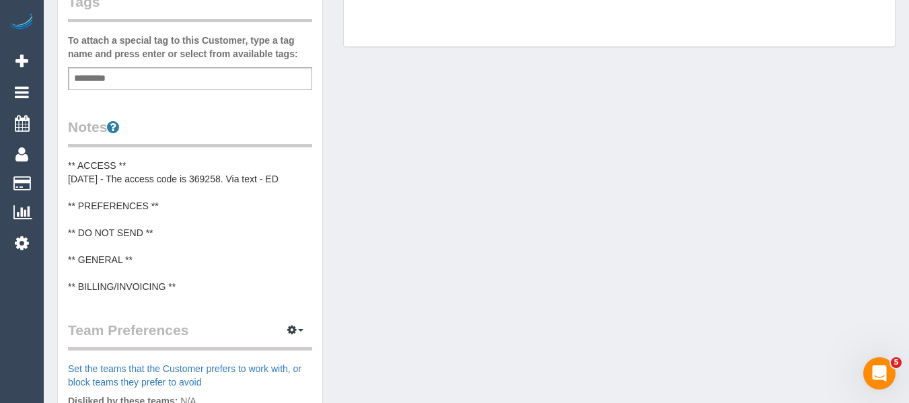
drag, startPoint x: 573, startPoint y: 251, endPoint x: 573, endPoint y: 270, distance: 19.5
click at [573, 252] on div "Customer Info Edit Contact Info Send Message Email Preferences Special Sales Ta…" at bounding box center [476, 156] width 859 height 1023
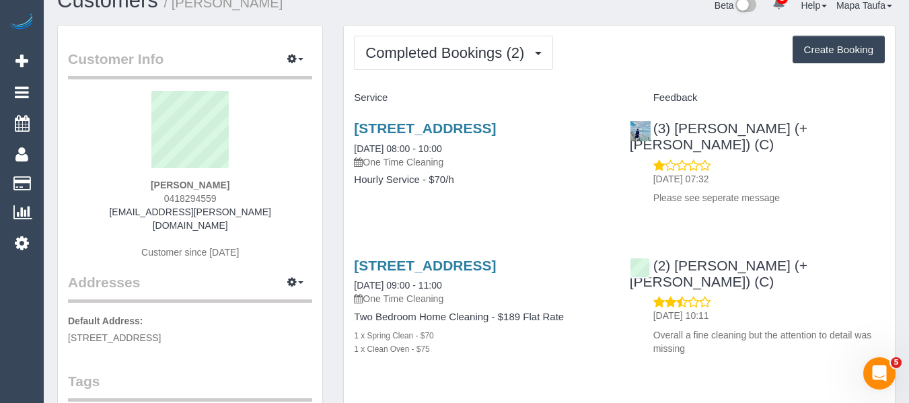
scroll to position [0, 0]
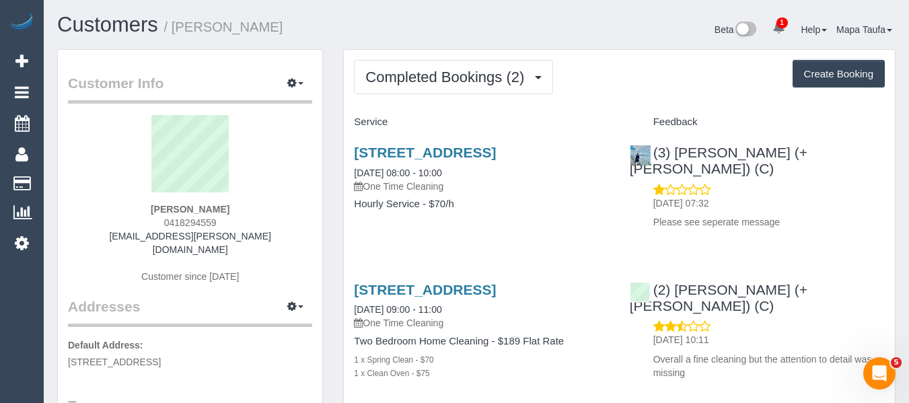
click at [258, 183] on sui-profile-pic at bounding box center [190, 158] width 224 height 87
click at [286, 168] on sui-profile-pic at bounding box center [190, 158] width 224 height 87
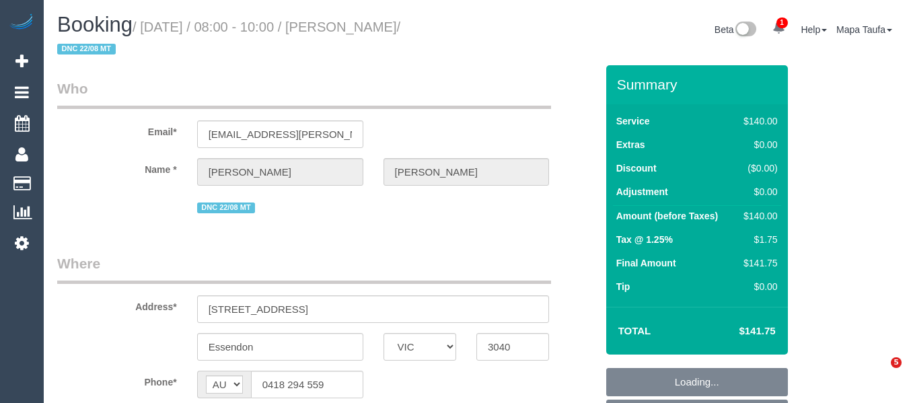
select select "VIC"
select select "number:28"
select select "number:16"
select select "number:19"
select select "number:24"
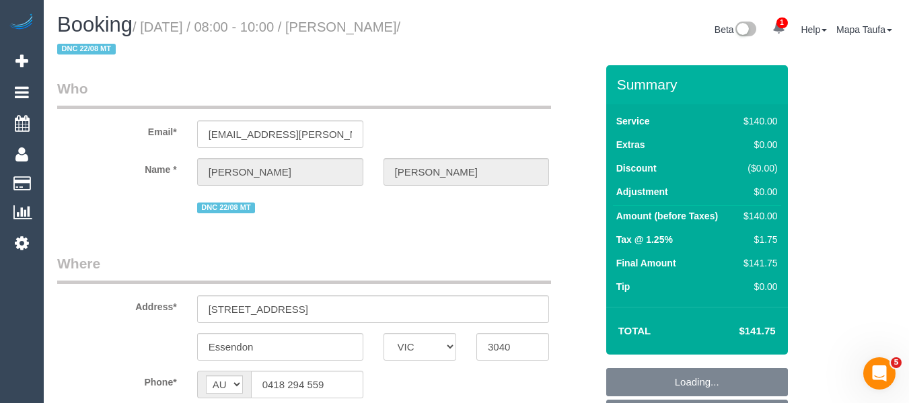
select select "number:12"
select select "object:812"
select select "string:stripe-pm_1RKYXA2GScqysDRVyBnIIMXR"
select select "object:1654"
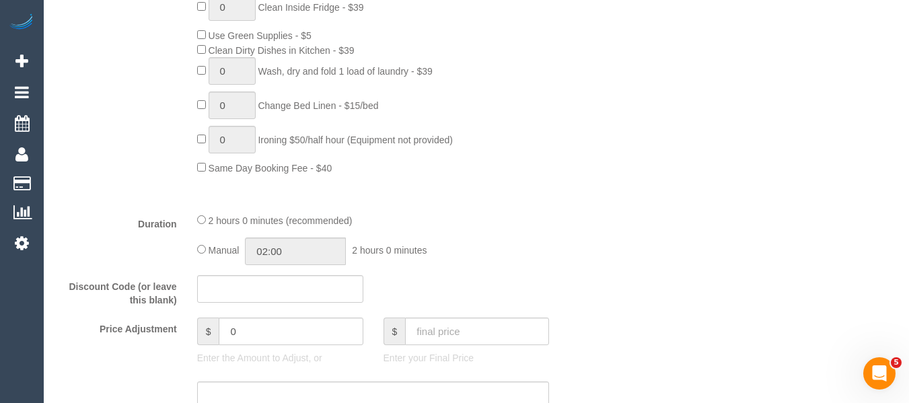
scroll to position [1077, 0]
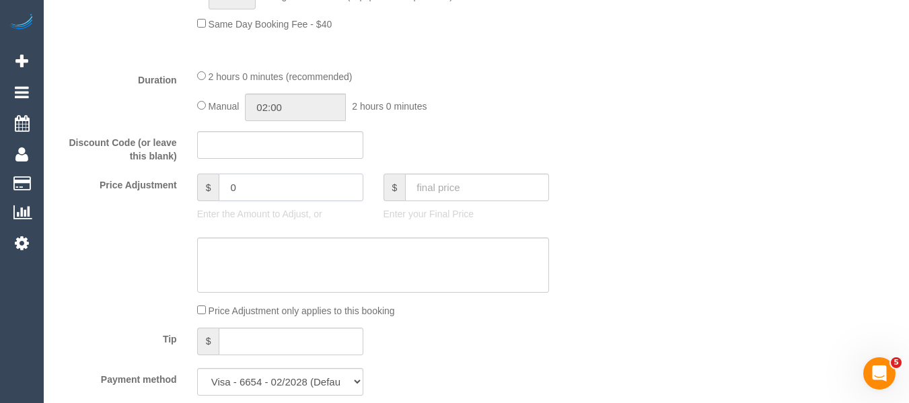
click at [159, 187] on div "Price Adjustment $ 0 Enter the Amount to Adjust, or $ Enter your Final Price" at bounding box center [326, 201] width 559 height 54
type input "-42"
click at [246, 264] on textarea at bounding box center [373, 265] width 353 height 55
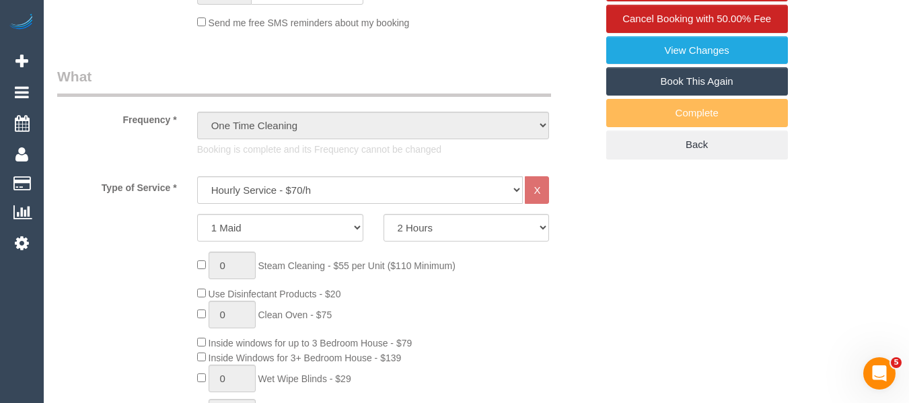
scroll to position [269, 0]
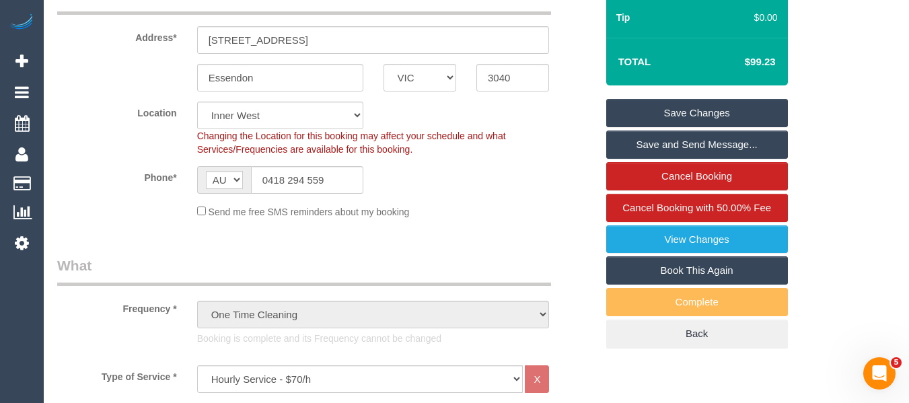
type textarea "discount for complaint -MT"
click at [670, 115] on link "Save Changes" at bounding box center [697, 113] width 182 height 28
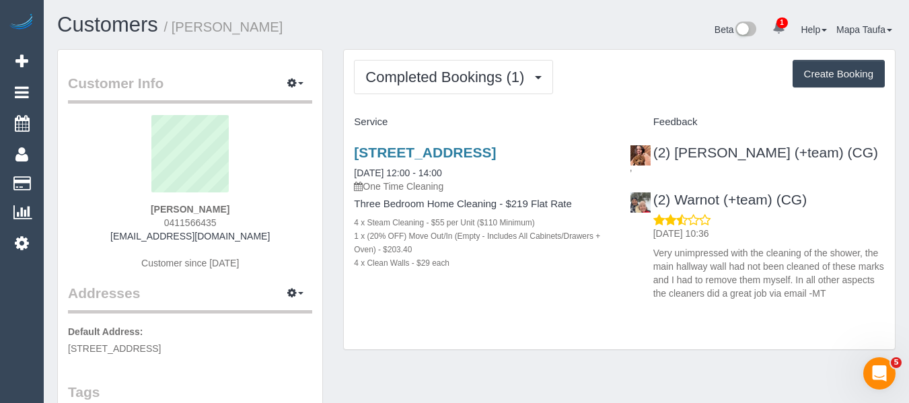
drag, startPoint x: 168, startPoint y: 226, endPoint x: 151, endPoint y: 224, distance: 16.3
click at [151, 224] on div "[PERSON_NAME] 0411566435 [EMAIL_ADDRESS][DOMAIN_NAME] Customer since [DATE]" at bounding box center [190, 199] width 244 height 168
copy span "0411566435"
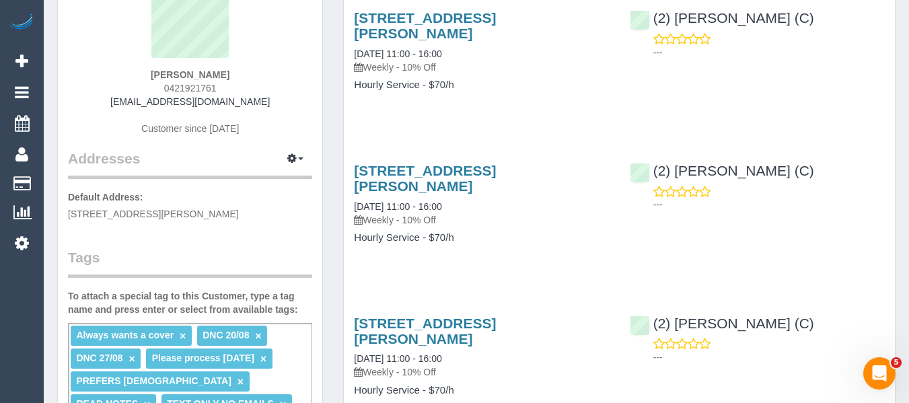
scroll to position [67, 0]
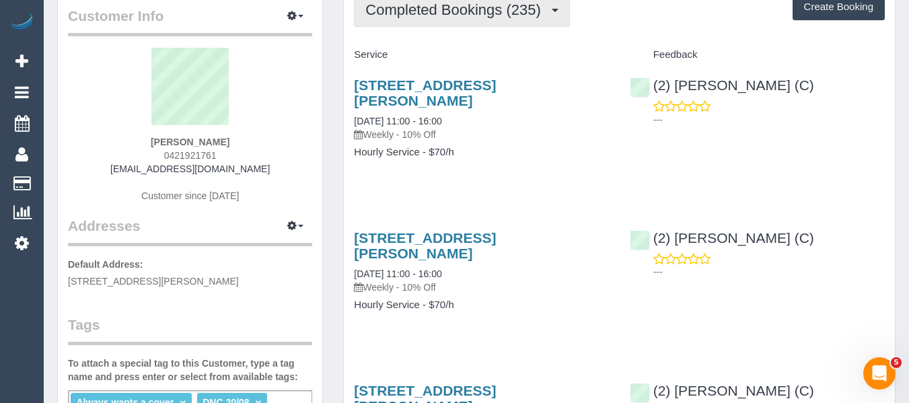
click at [386, 18] on button "Completed Bookings (235)" at bounding box center [462, 10] width 216 height 34
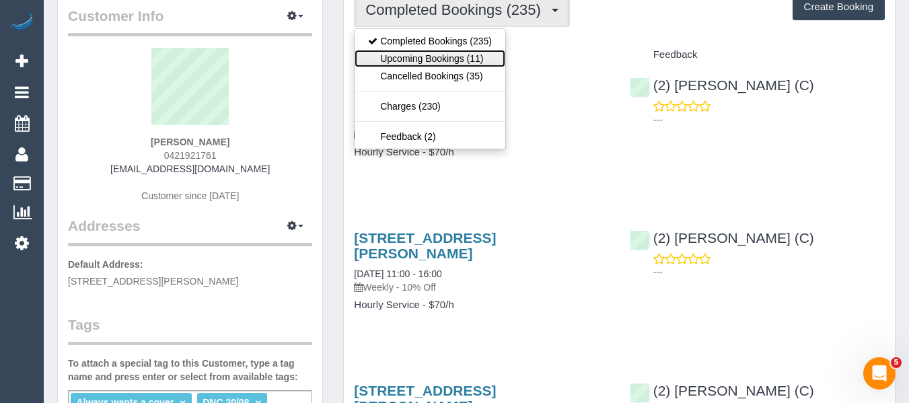
click at [398, 52] on link "Upcoming Bookings (11)" at bounding box center [430, 58] width 151 height 17
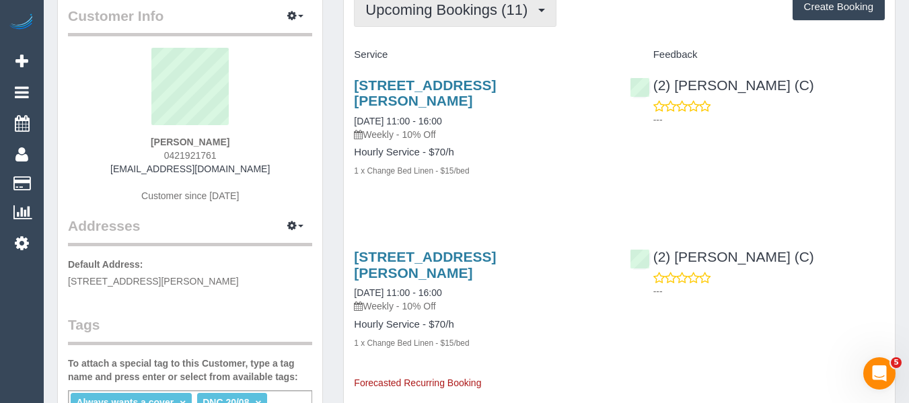
click at [404, 23] on button "Upcoming Bookings (11)" at bounding box center [455, 10] width 203 height 34
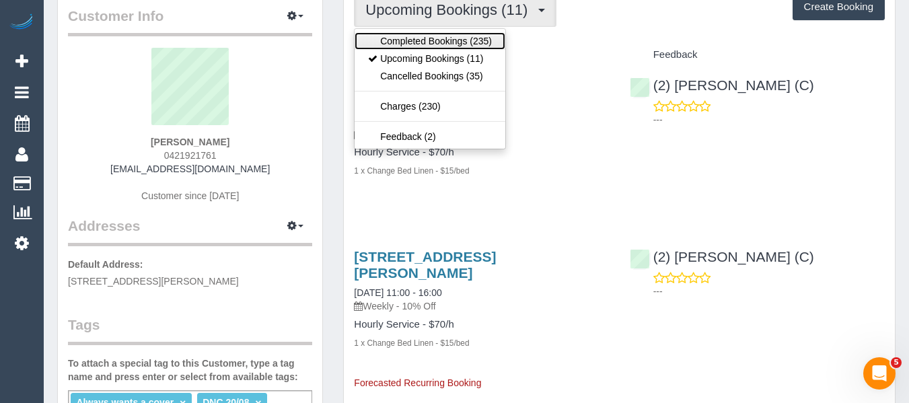
click at [404, 38] on link "Completed Bookings (235)" at bounding box center [430, 40] width 151 height 17
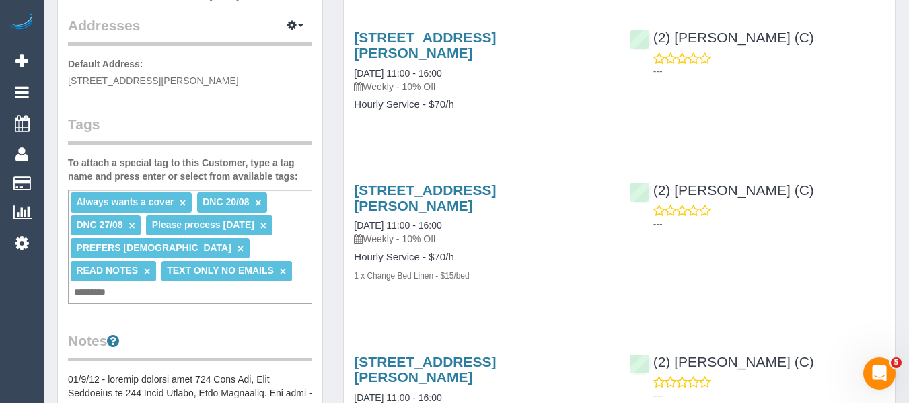
scroll to position [269, 0]
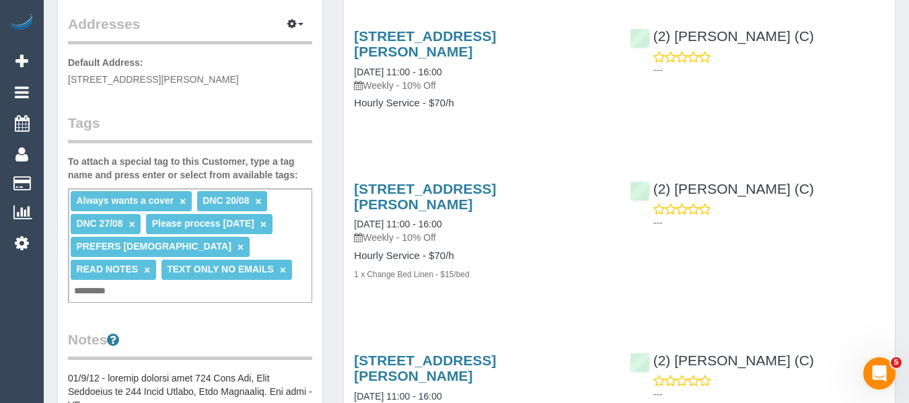
click at [256, 201] on link "×" at bounding box center [258, 201] width 6 height 11
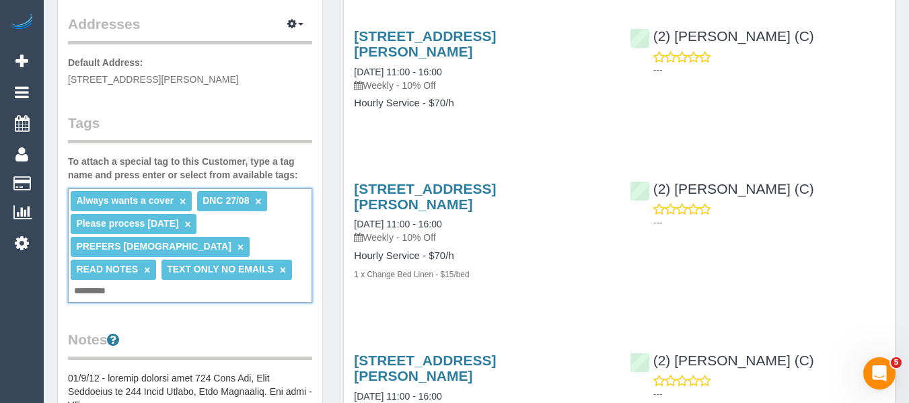
click at [256, 203] on link "×" at bounding box center [258, 201] width 6 height 11
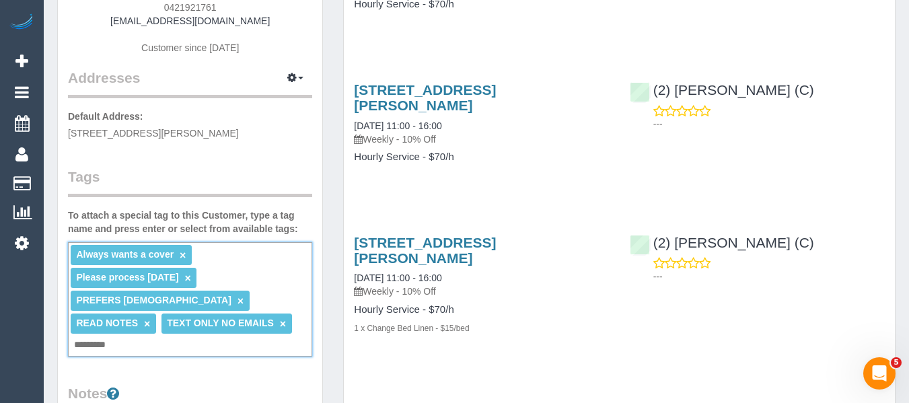
scroll to position [67, 0]
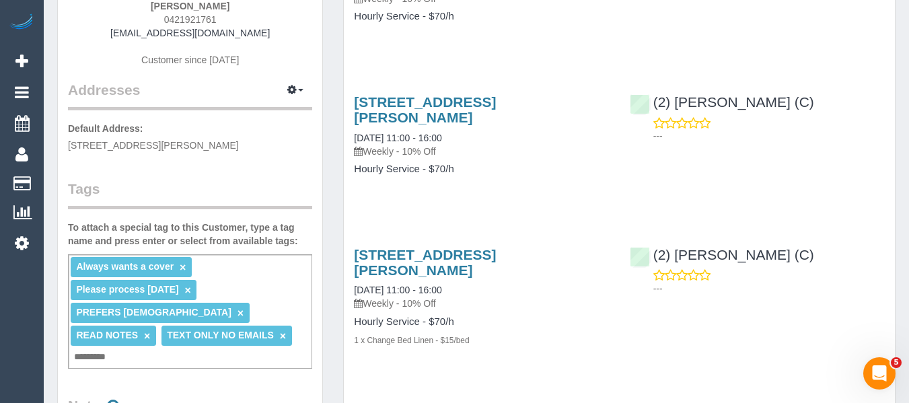
scroll to position [269, 0]
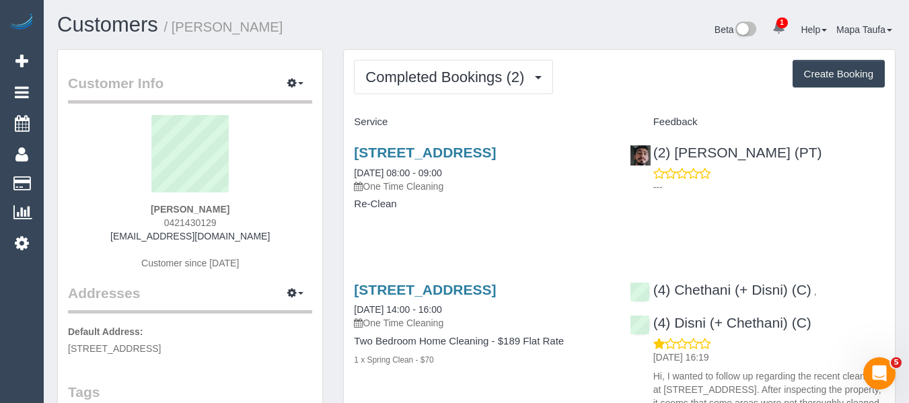
drag, startPoint x: 250, startPoint y: 205, endPoint x: 148, endPoint y: 203, distance: 102.3
click at [148, 203] on div "[PERSON_NAME] 0421430129 [EMAIL_ADDRESS][DOMAIN_NAME] Customer since [DATE]" at bounding box center [190, 199] width 244 height 168
copy strong "[PERSON_NAME]"
drag, startPoint x: 411, startPoint y: 170, endPoint x: 353, endPoint y: 153, distance: 60.3
click at [353, 153] on div "5/7 Lewisham Road, 5, Windsor, VIC 3181 26/08/2025 08:00 - 09:00 One Time Clean…" at bounding box center [481, 185] width 275 height 104
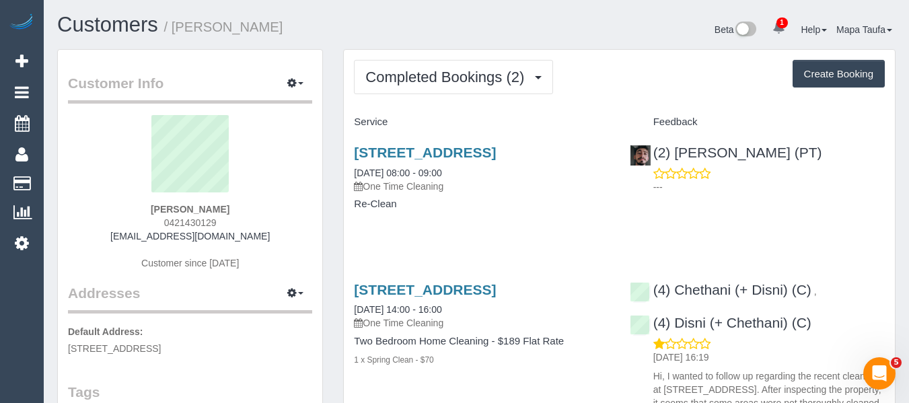
copy link "5/7 Lewisham Road, 5, Windsor, VIC 3181"
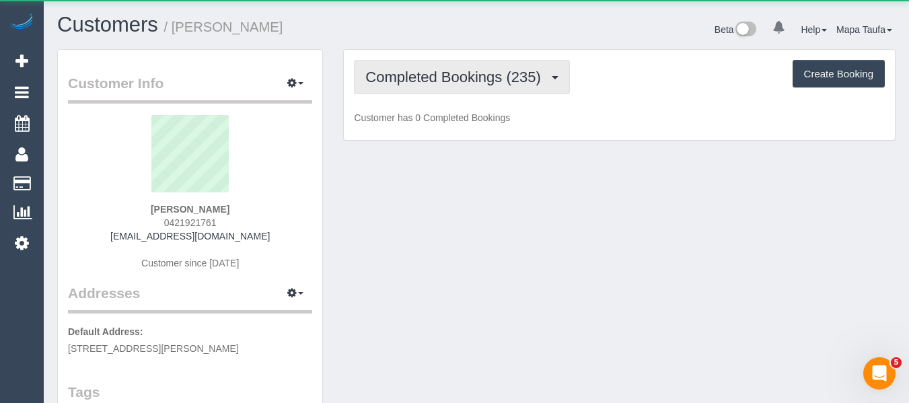
click at [459, 81] on span "Completed Bookings (235)" at bounding box center [456, 77] width 182 height 17
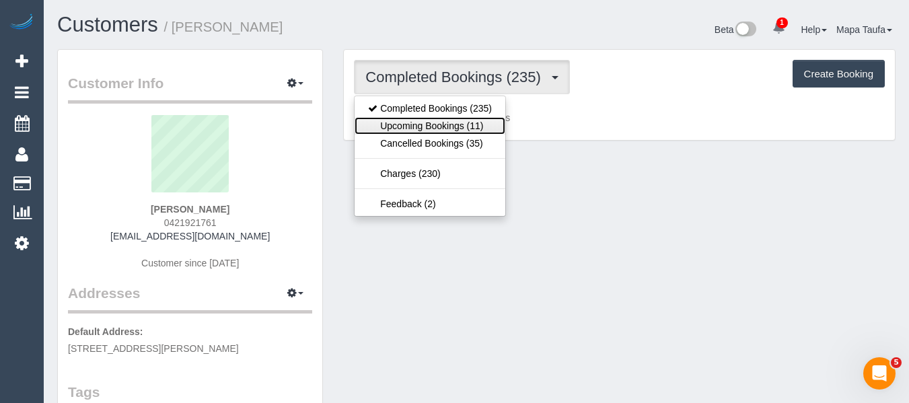
click at [449, 120] on link "Upcoming Bookings (11)" at bounding box center [430, 125] width 151 height 17
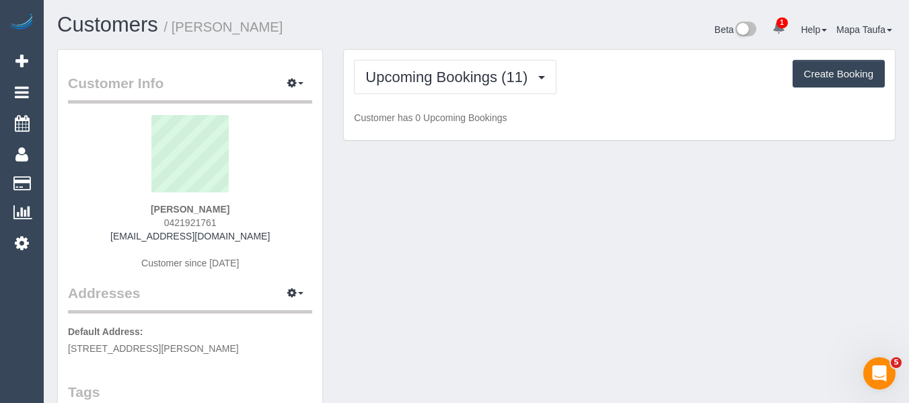
click at [465, 29] on h1 "Customers / Daniella Miletic" at bounding box center [261, 24] width 409 height 23
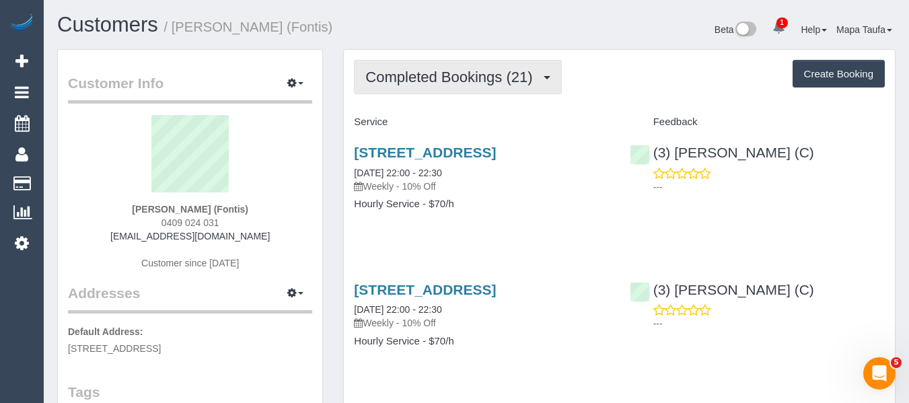
click at [481, 85] on span "Completed Bookings (21)" at bounding box center [452, 77] width 174 height 17
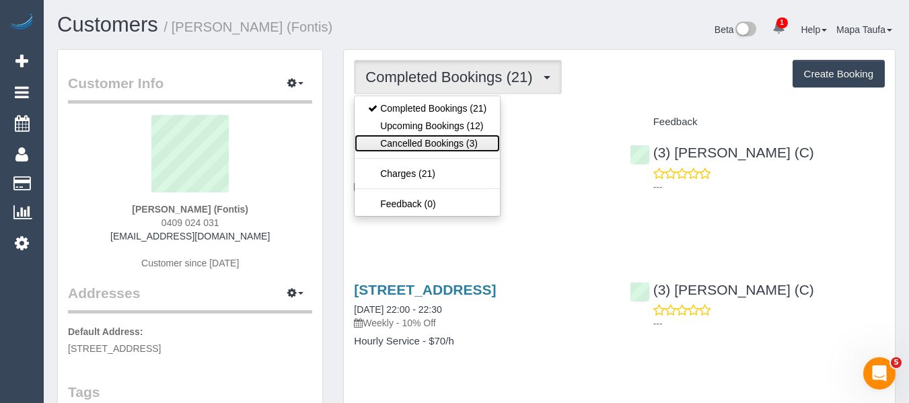
click at [470, 135] on link "Cancelled Bookings (3)" at bounding box center [427, 143] width 145 height 17
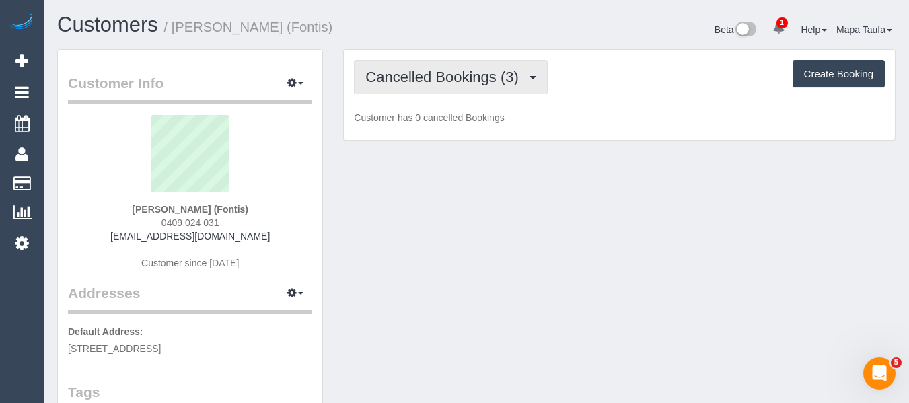
drag, startPoint x: 464, startPoint y: 85, endPoint x: 459, endPoint y: 104, distance: 18.9
click at [463, 87] on button "Cancelled Bookings (3)" at bounding box center [451, 77] width 194 height 34
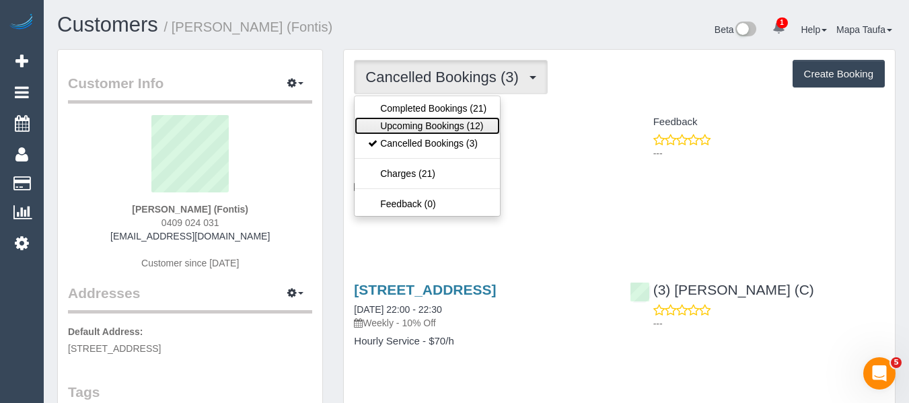
click at [451, 120] on link "Upcoming Bookings (12)" at bounding box center [427, 125] width 145 height 17
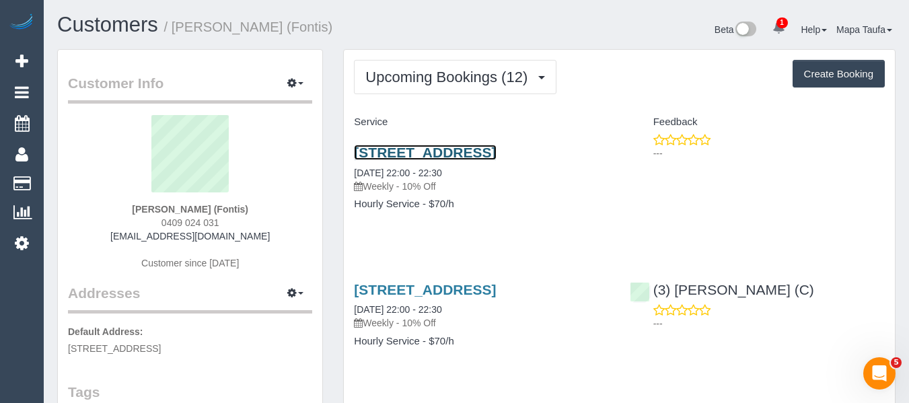
click at [492, 153] on link "Suite 3, Level 9, 169 Queen Street, Melbourne, VIC 3000" at bounding box center [425, 152] width 142 height 15
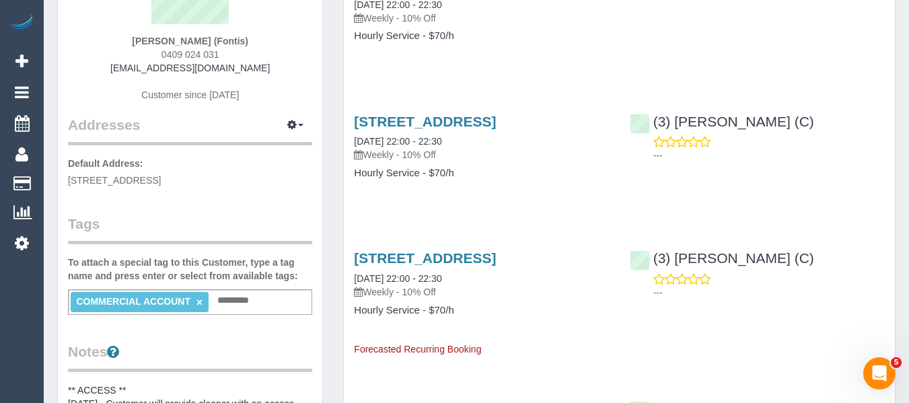
scroll to position [67, 0]
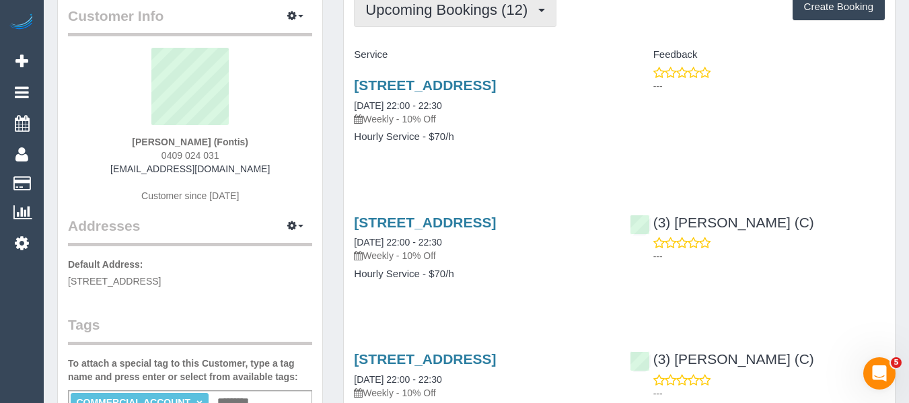
click at [447, 14] on span "Upcoming Bookings (12)" at bounding box center [449, 9] width 169 height 17
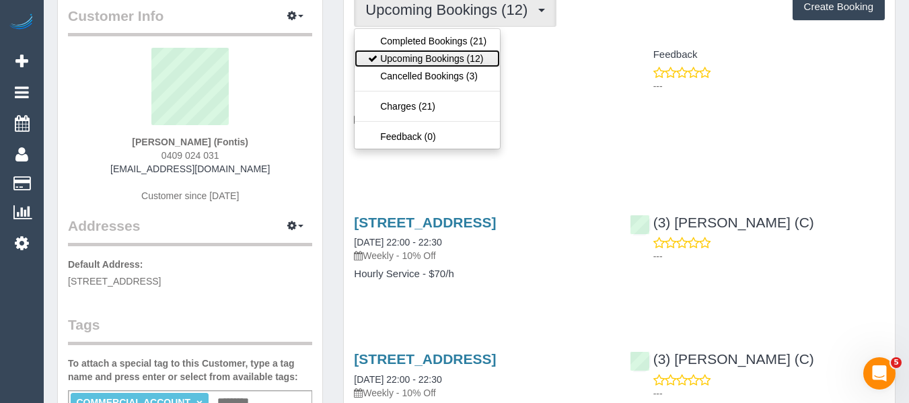
click at [440, 55] on link "Upcoming Bookings (12)" at bounding box center [427, 58] width 145 height 17
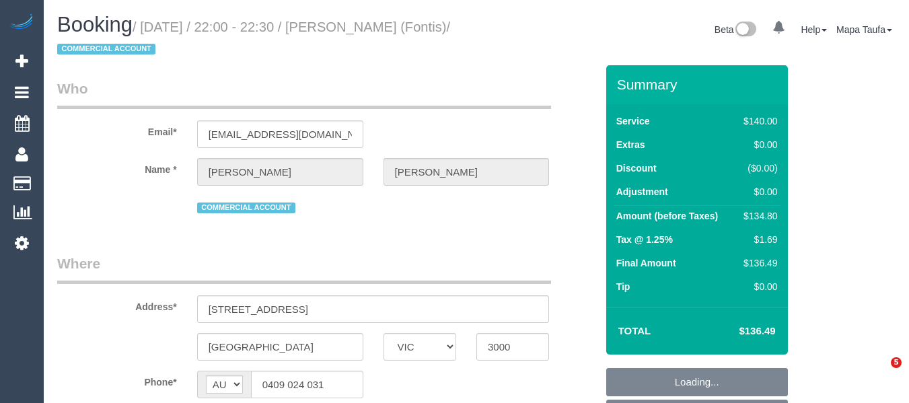
select select "VIC"
select select "object:545"
select select "29575"
select select "number:28"
select select "number:14"
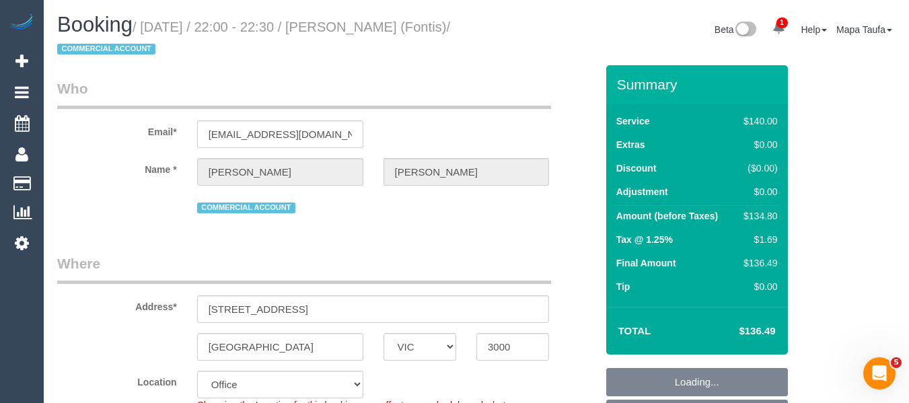
select select "number:20"
select select "number:25"
select select "object:1970"
select select "string:stripe-pm_1Rm1s52GScqysDRVmFzxL4mL"
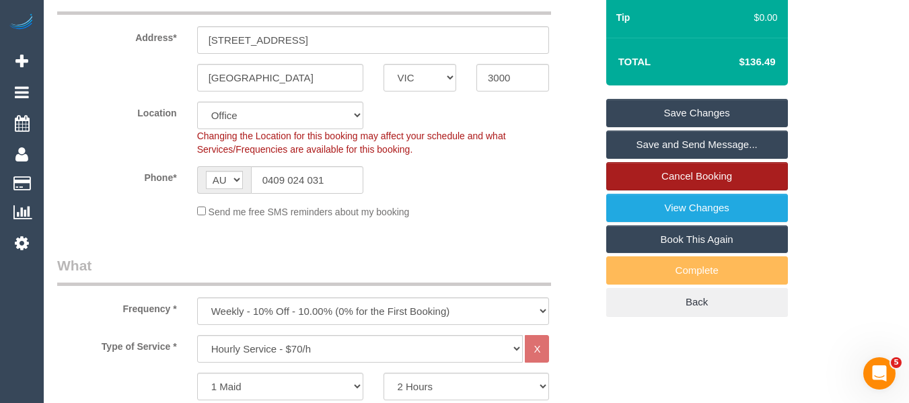
click at [700, 183] on link "Cancel Booking" at bounding box center [697, 176] width 182 height 28
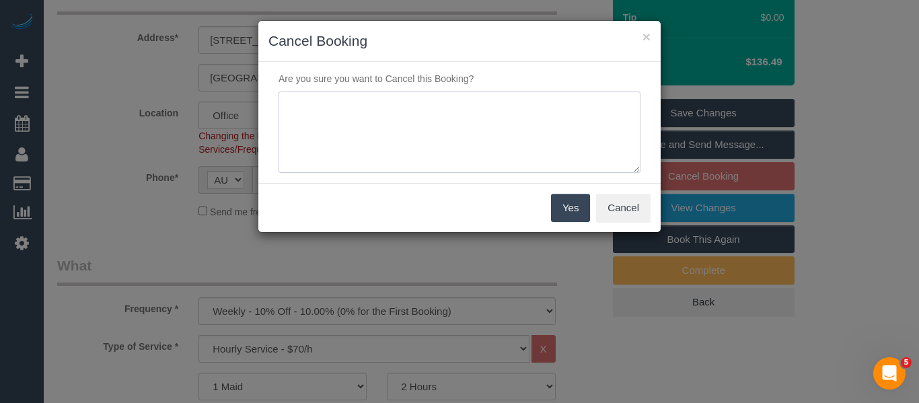
click at [433, 147] on textarea at bounding box center [460, 133] width 362 height 82
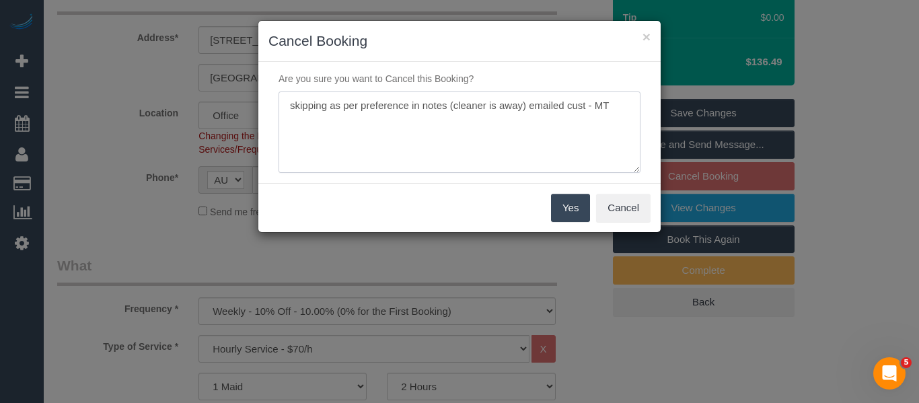
type textarea "skipping as per preference in notes (cleaner is away) emailed cust - MT"
click at [564, 213] on button "Yes" at bounding box center [570, 208] width 39 height 28
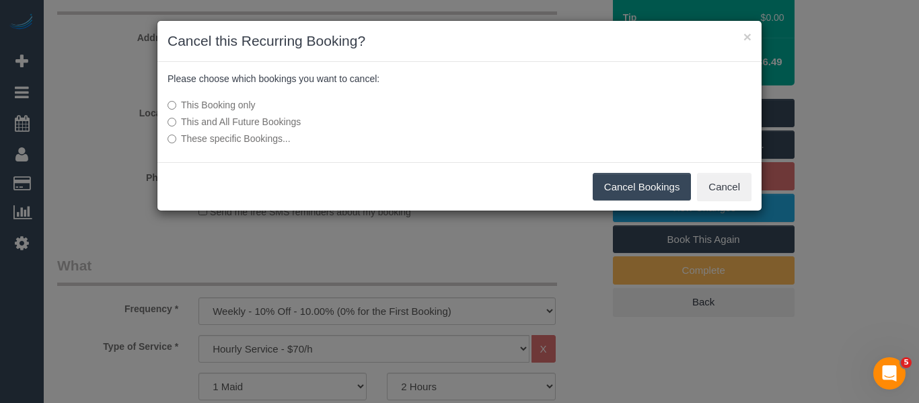
click at [620, 184] on button "Cancel Bookings" at bounding box center [642, 187] width 99 height 28
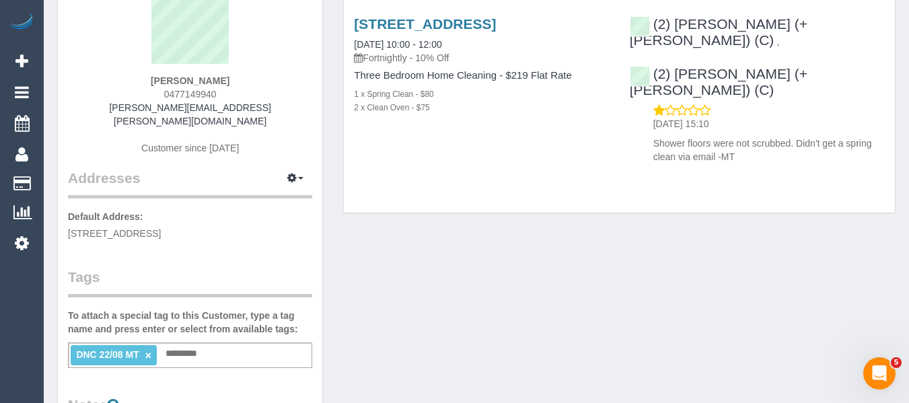
scroll to position [135, 0]
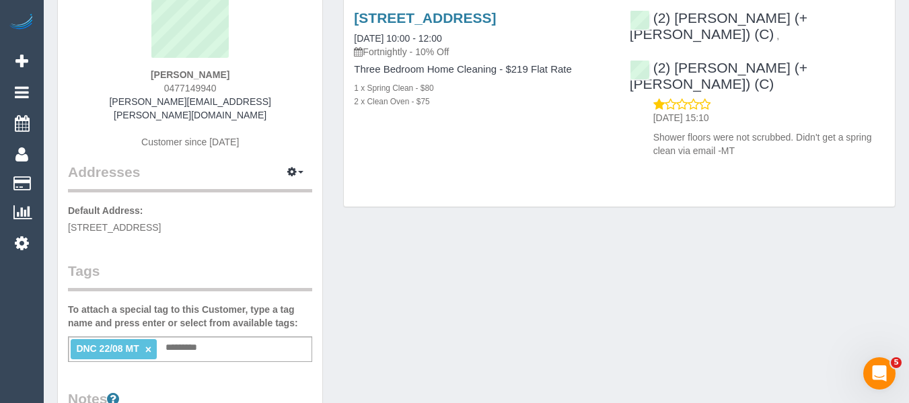
drag, startPoint x: 218, startPoint y: 88, endPoint x: 170, endPoint y: 100, distance: 49.8
click at [141, 87] on div "Jenna Foster 0477149940 jenna.foster@pm.me Customer since 2025" at bounding box center [190, 71] width 244 height 182
copy span "0477149940"
click at [235, 87] on div "Jenna Foster 0477149940 jenna.foster@pm.me Customer since 2025" at bounding box center [190, 71] width 244 height 182
drag, startPoint x: 233, startPoint y: 87, endPoint x: 142, endPoint y: 93, distance: 91.0
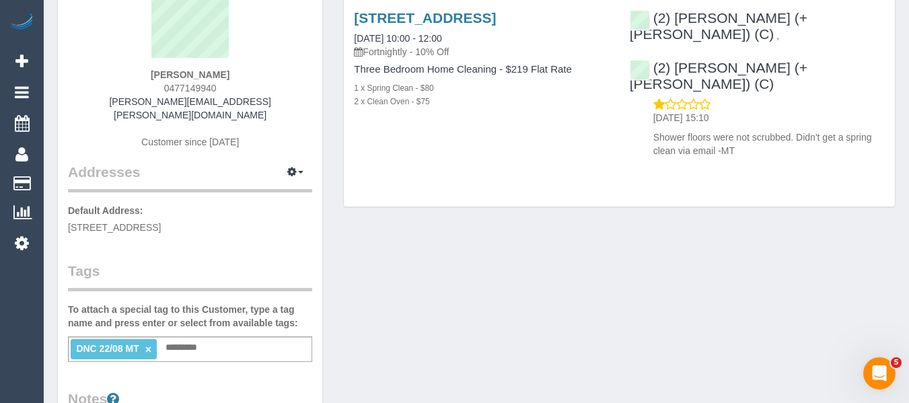
click at [146, 89] on div "Jenna Foster 0477149940 jenna.foster@pm.me Customer since 2025" at bounding box center [190, 71] width 244 height 182
copy span "0477149940"
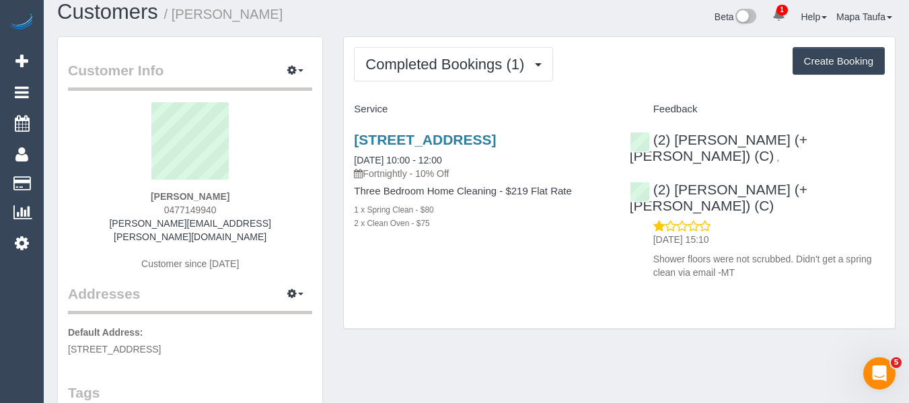
scroll to position [0, 0]
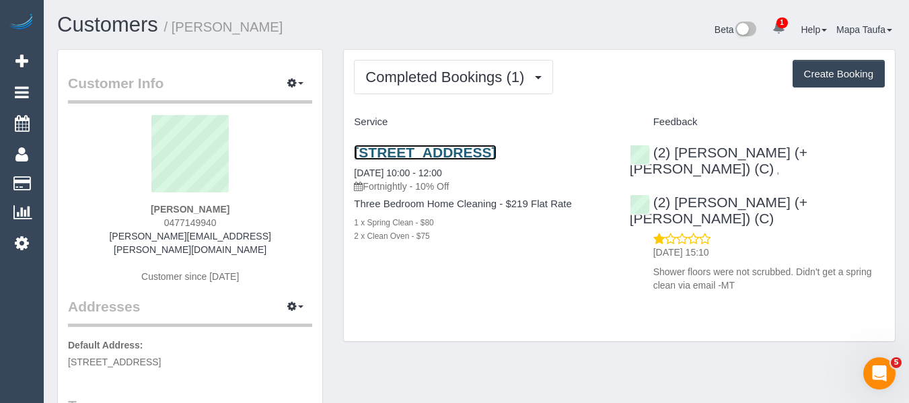
drag, startPoint x: 390, startPoint y: 153, endPoint x: 400, endPoint y: 153, distance: 10.1
click at [390, 153] on link "2a Queen Street, Coburg, VIC 3058" at bounding box center [425, 152] width 142 height 15
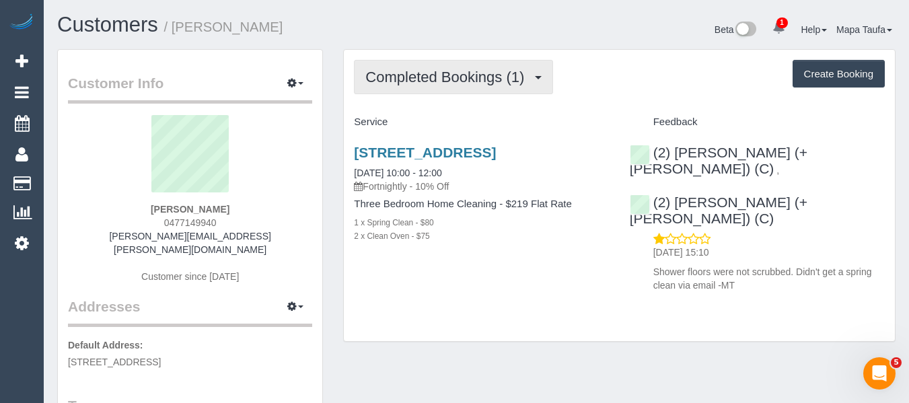
drag, startPoint x: 441, startPoint y: 98, endPoint x: 439, endPoint y: 87, distance: 11.1
click at [441, 96] on div "Completed Bookings (1) Completed Bookings (1) Upcoming Bookings (0) Cancelled B…" at bounding box center [619, 196] width 551 height 292
click at [439, 85] on span "Completed Bookings (1)" at bounding box center [448, 77] width 166 height 17
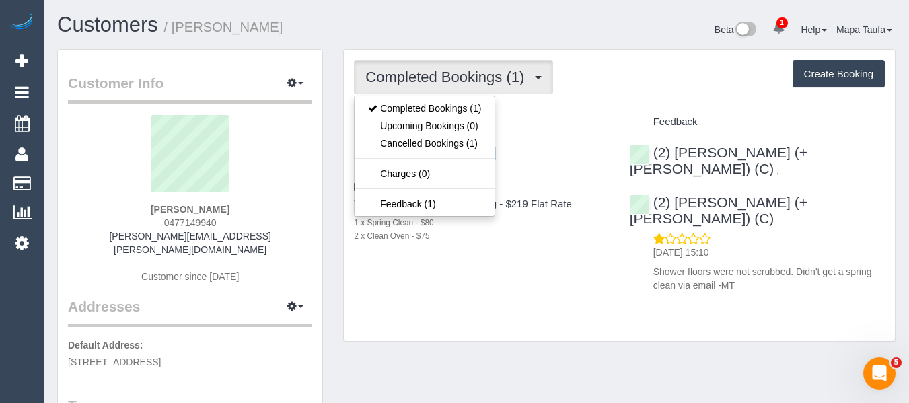
drag, startPoint x: 630, startPoint y: 91, endPoint x: 585, endPoint y: 108, distance: 48.1
click at [630, 92] on div "Completed Bookings (1) Completed Bookings (1) Upcoming Bookings (0) Cancelled B…" at bounding box center [619, 77] width 531 height 34
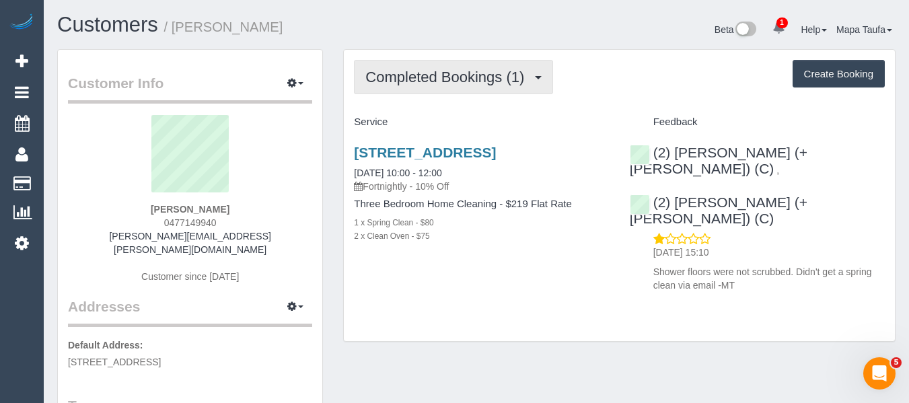
click at [396, 75] on span "Completed Bookings (1)" at bounding box center [448, 77] width 166 height 17
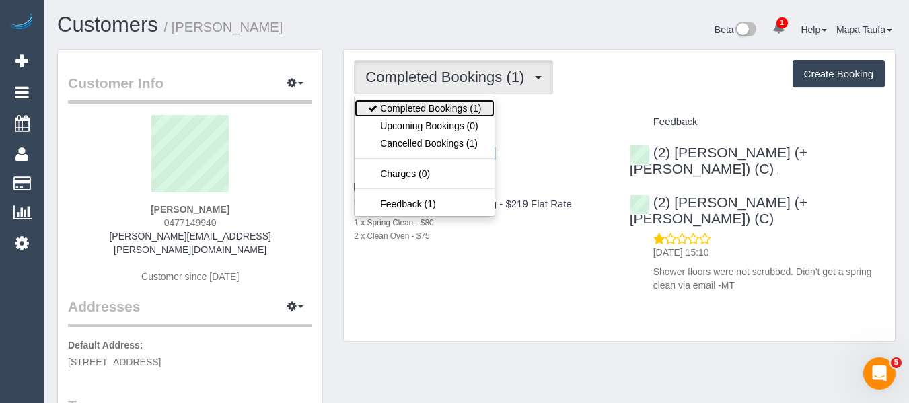
click at [398, 105] on link "Completed Bookings (1)" at bounding box center [425, 108] width 140 height 17
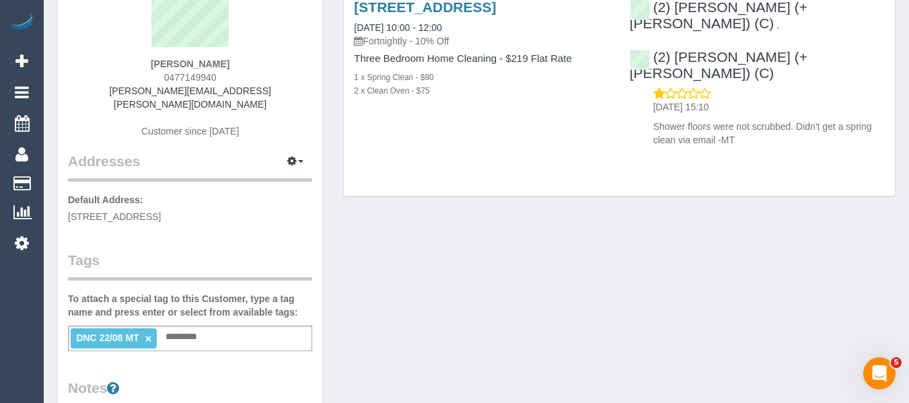
scroll to position [269, 0]
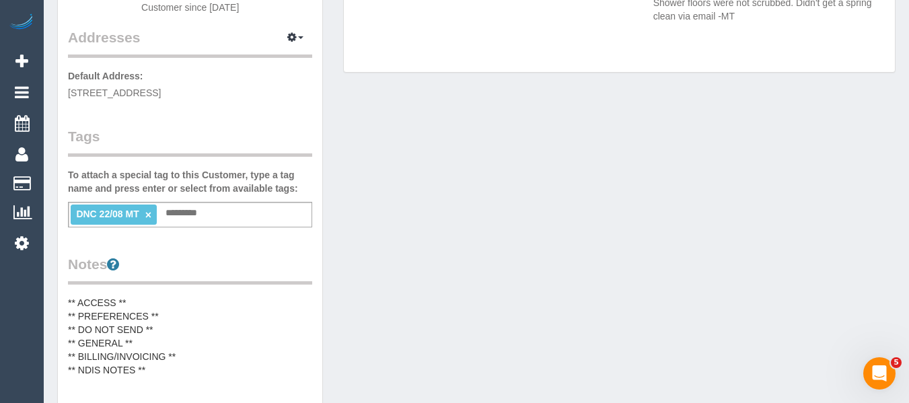
click at [147, 209] on link "×" at bounding box center [148, 214] width 6 height 11
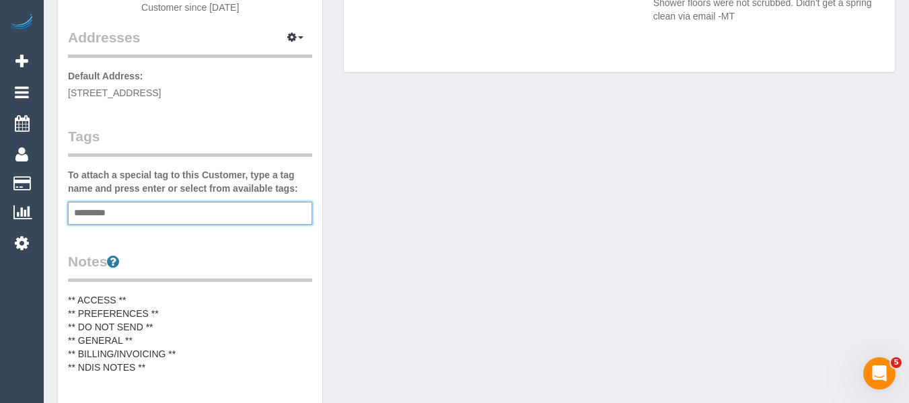
drag, startPoint x: 446, startPoint y: 236, endPoint x: 470, endPoint y: 224, distance: 27.1
click at [464, 229] on div "Customer Info Edit Contact Info Send Message Email Preferences Special Sales Ta…" at bounding box center [476, 264] width 859 height 969
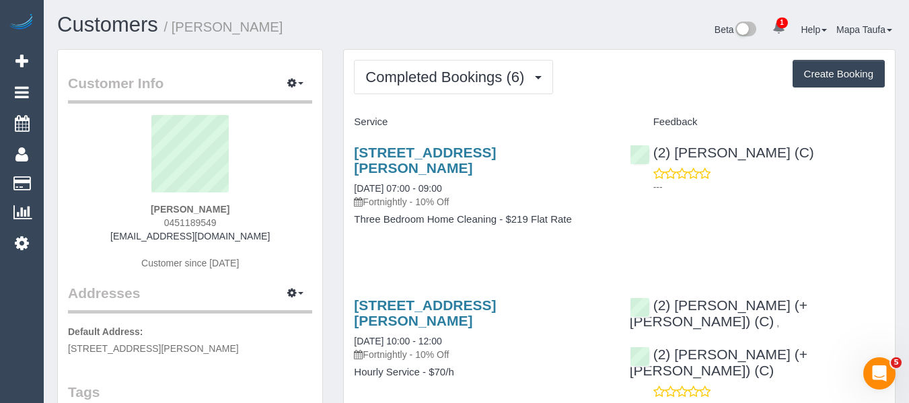
drag, startPoint x: 222, startPoint y: 225, endPoint x: 147, endPoint y: 223, distance: 74.7
click at [148, 223] on div "[PERSON_NAME] 0451189549 [EMAIL_ADDRESS][DOMAIN_NAME] Customer since [DATE]" at bounding box center [190, 199] width 244 height 168
copy span "0451189549"
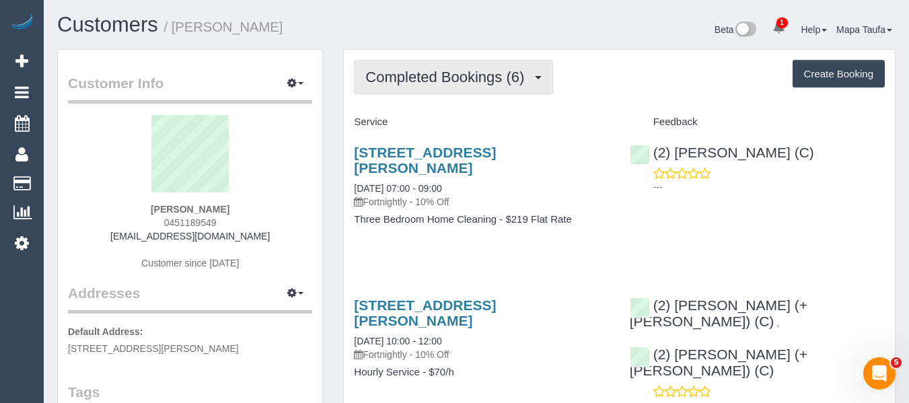
drag, startPoint x: 472, startPoint y: 90, endPoint x: 449, endPoint y: 112, distance: 32.4
click at [470, 92] on button "Completed Bookings (6)" at bounding box center [453, 77] width 199 height 34
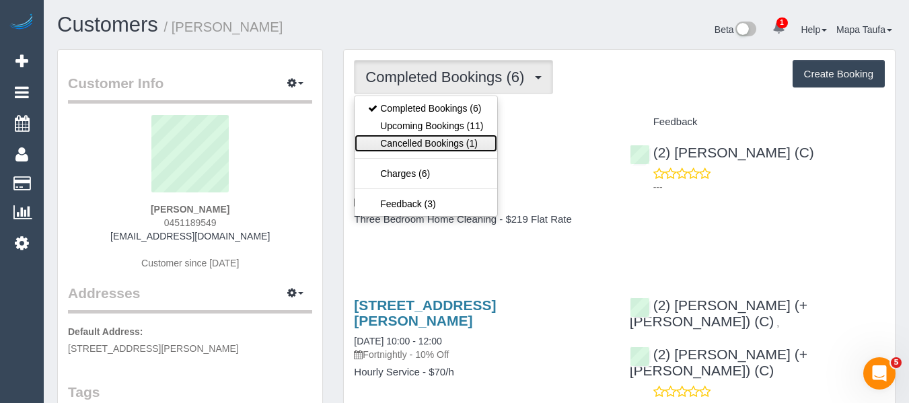
click at [428, 142] on link "Cancelled Bookings (1)" at bounding box center [426, 143] width 142 height 17
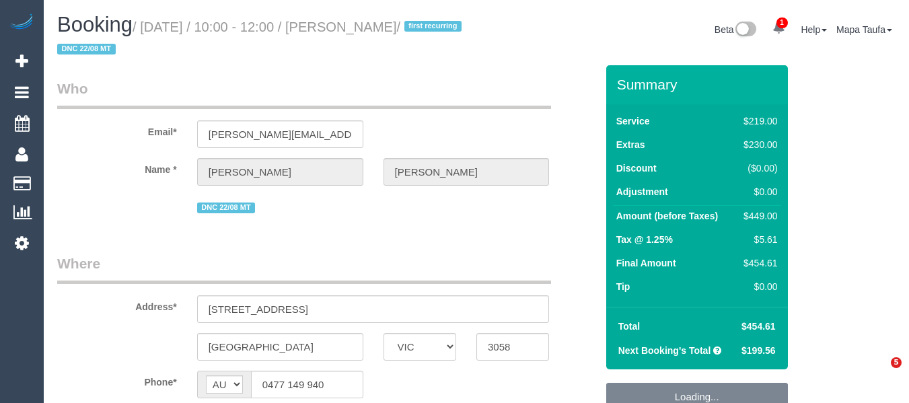
select select "VIC"
select select "string:stripe-pm_1RvcLh2GScqysDRVn7GE2Iyx"
select select "spot1"
select select "number:28"
select select "number:14"
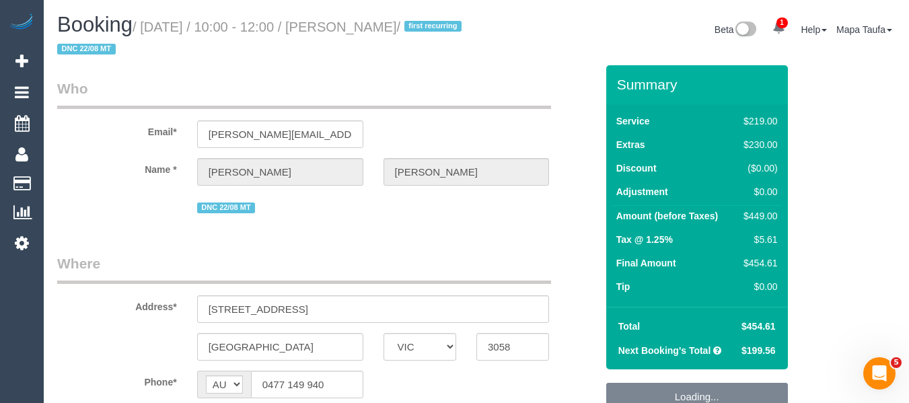
select select "number:19"
select select "number:25"
select select "number:34"
select select "number:13"
select select "object:1565"
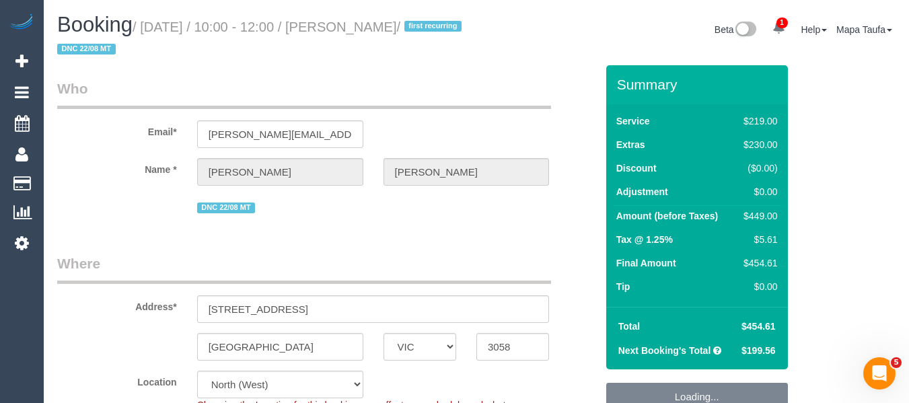
select select "spot6"
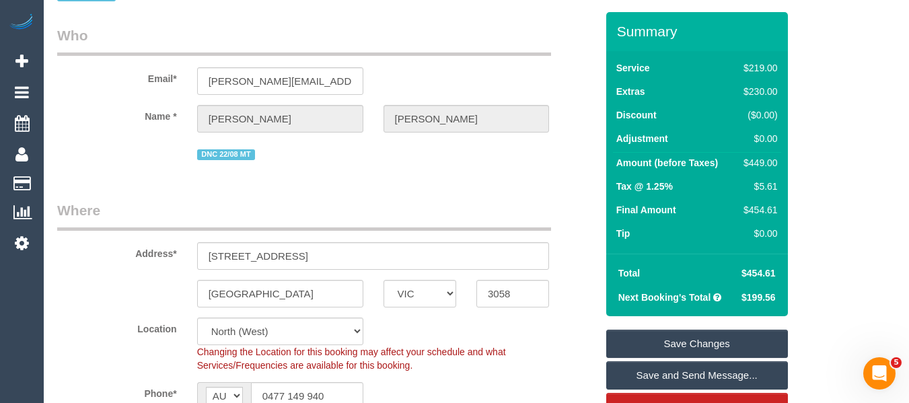
scroll to position [135, 0]
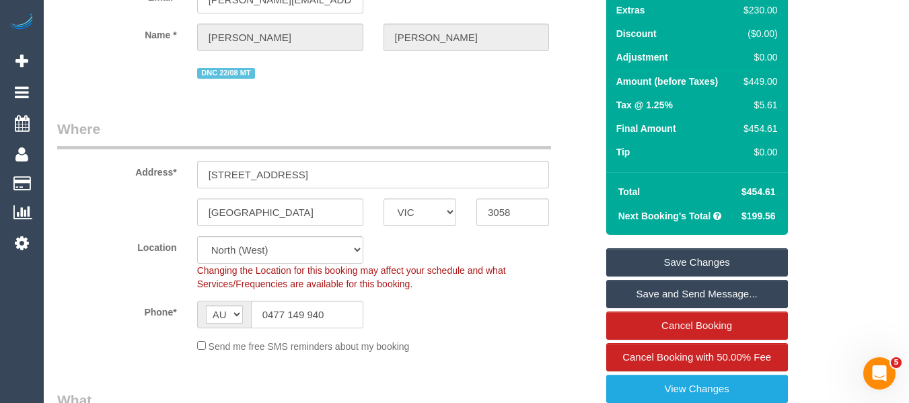
drag, startPoint x: 778, startPoint y: 188, endPoint x: 748, endPoint y: 188, distance: 30.3
click at [748, 188] on td "$454.61" at bounding box center [757, 192] width 48 height 24
copy span "454.61"
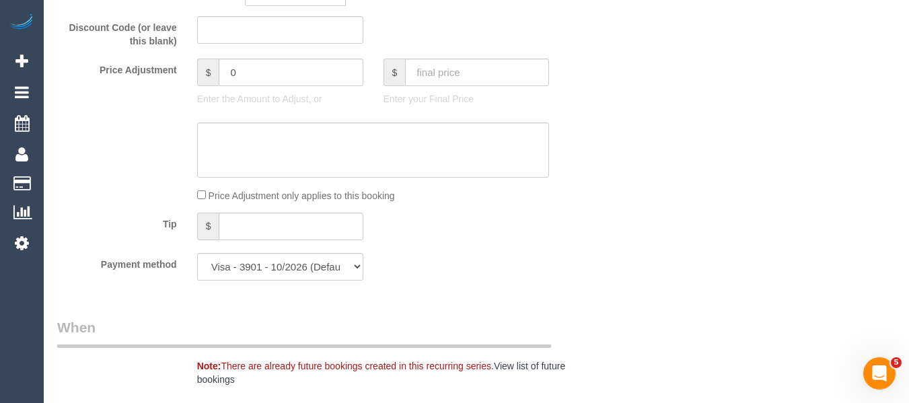
scroll to position [1278, 0]
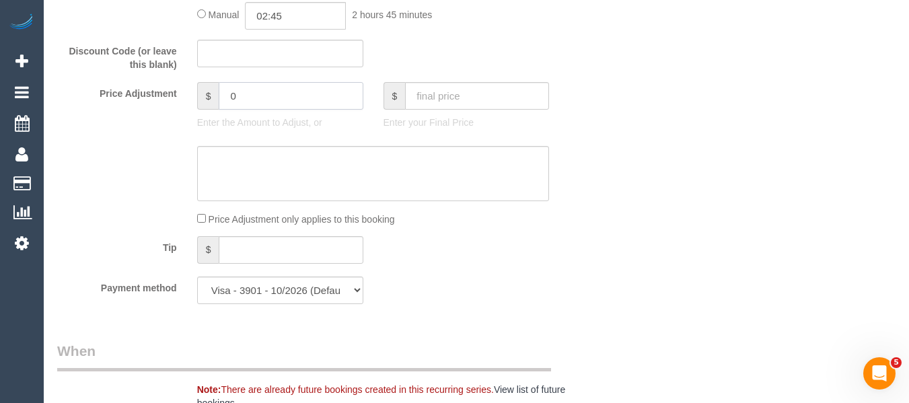
drag, startPoint x: 242, startPoint y: 105, endPoint x: 176, endPoint y: 105, distance: 66.6
click at [176, 105] on div "Price Adjustment $ 0 Enter the Amount to Adjust, or $ Enter your Final Price" at bounding box center [326, 109] width 559 height 54
type input "-45"
click at [257, 159] on textarea at bounding box center [373, 173] width 353 height 55
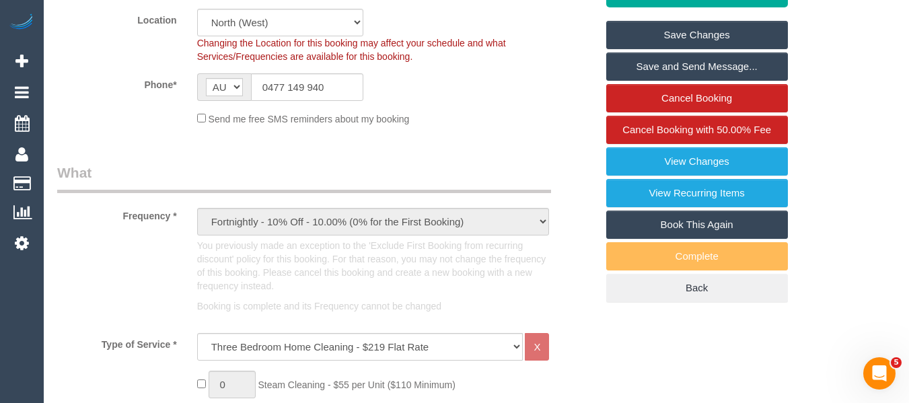
scroll to position [164, 0]
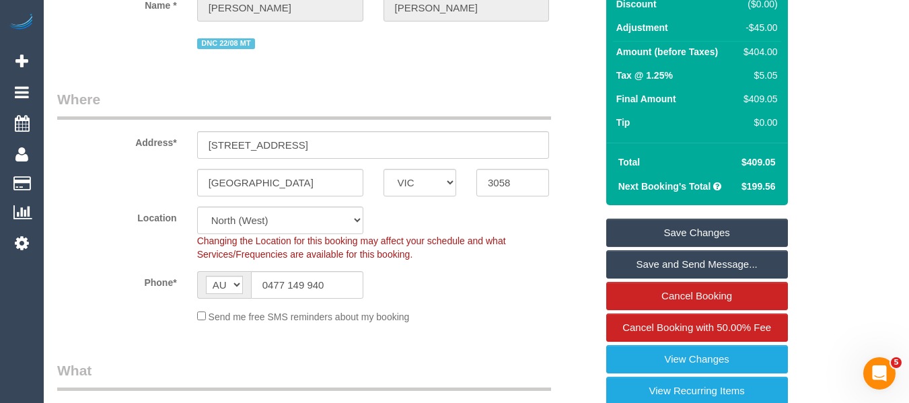
type textarea "discount for complaint - MT"
click at [733, 217] on div "Summary Service $219.00 Extras $230.00 Discount ($0.00) Adjustment -$45.00 Amou…" at bounding box center [697, 200] width 182 height 599
click at [732, 221] on link "Save Changes" at bounding box center [697, 233] width 182 height 28
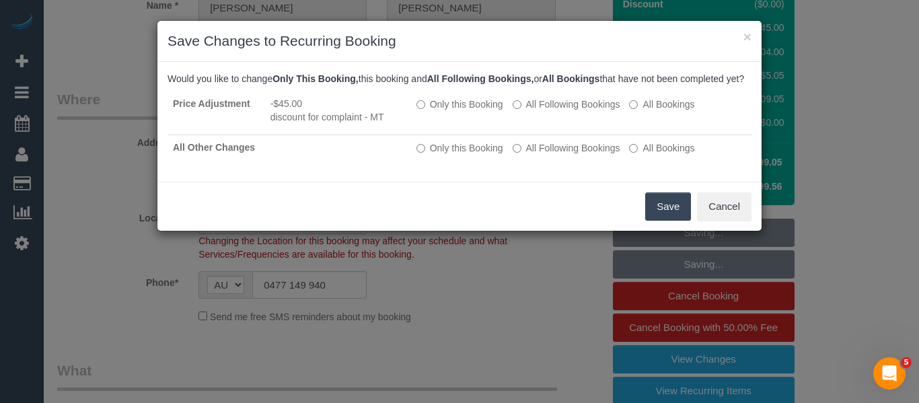
click at [659, 213] on button "Save" at bounding box center [668, 206] width 46 height 28
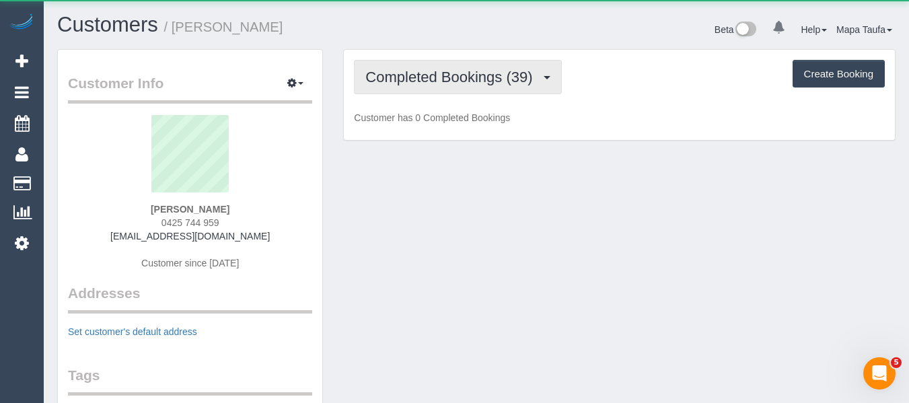
click at [401, 77] on span "Completed Bookings (39)" at bounding box center [452, 77] width 174 height 17
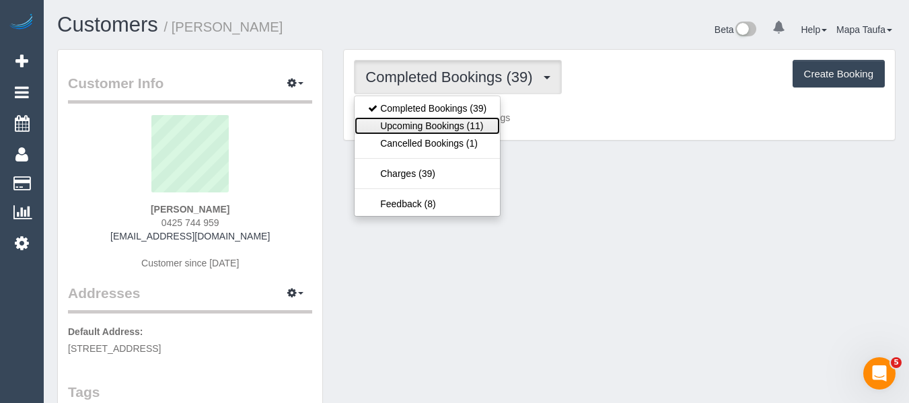
click at [414, 118] on link "Upcoming Bookings (11)" at bounding box center [427, 125] width 145 height 17
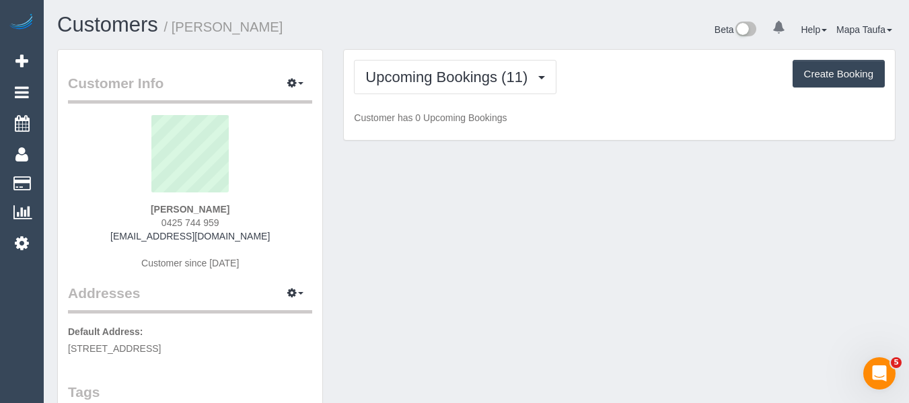
click at [430, 39] on div "Customers / Megan Stosser" at bounding box center [261, 27] width 429 height 29
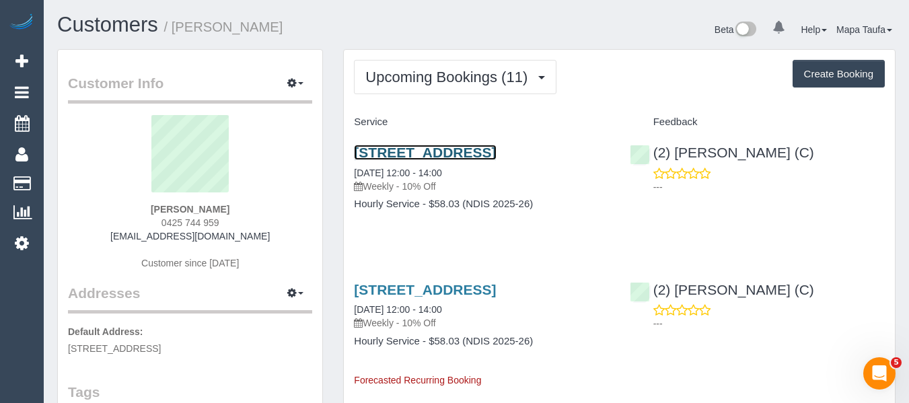
click at [440, 152] on link "3/15 Leyden St, Brunswick East, VIC 3057" at bounding box center [425, 152] width 142 height 15
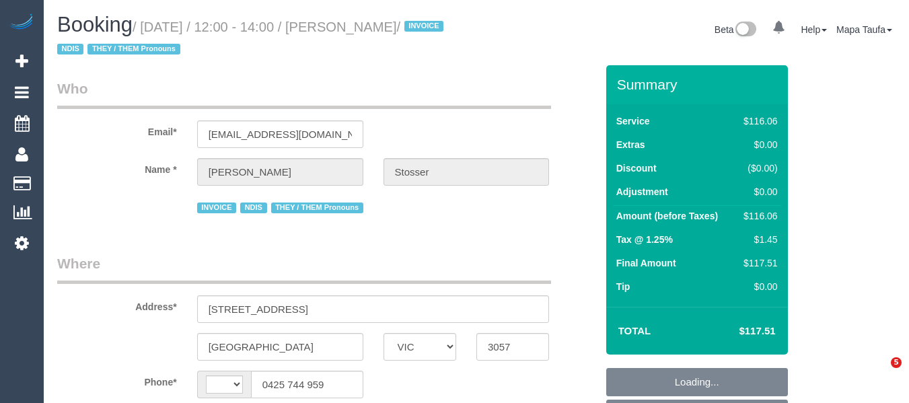
select select "VIC"
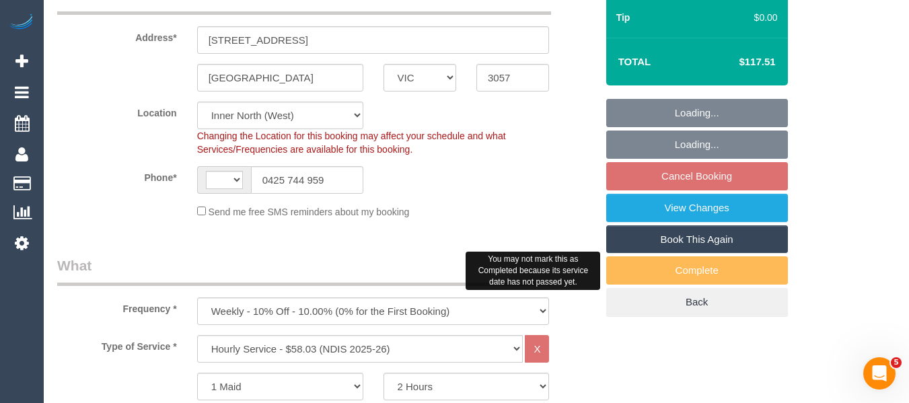
select select "object:351"
select select "string:AU"
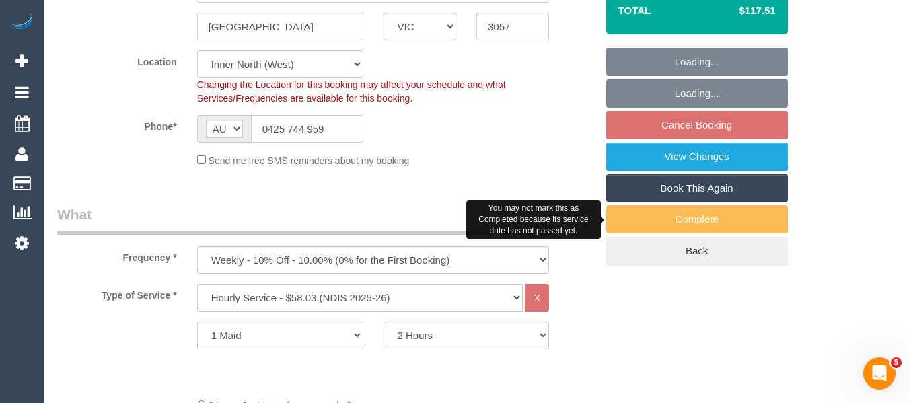
select select "number:28"
select select "number:14"
select select "number:19"
select select "number:36"
select select "number:35"
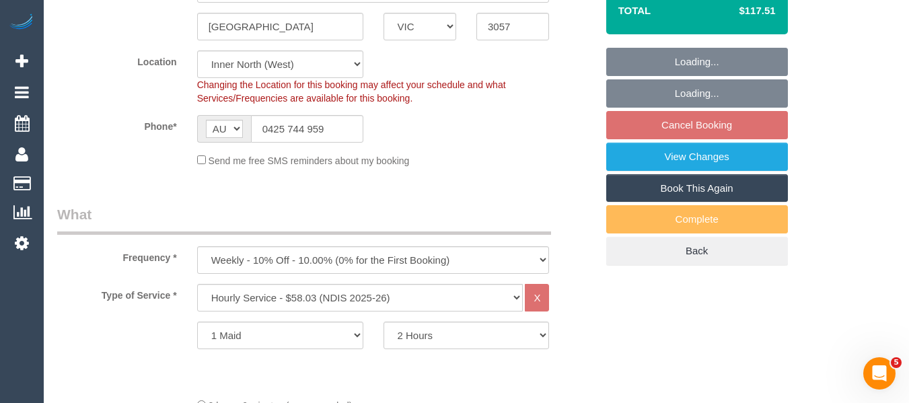
scroll to position [404, 0]
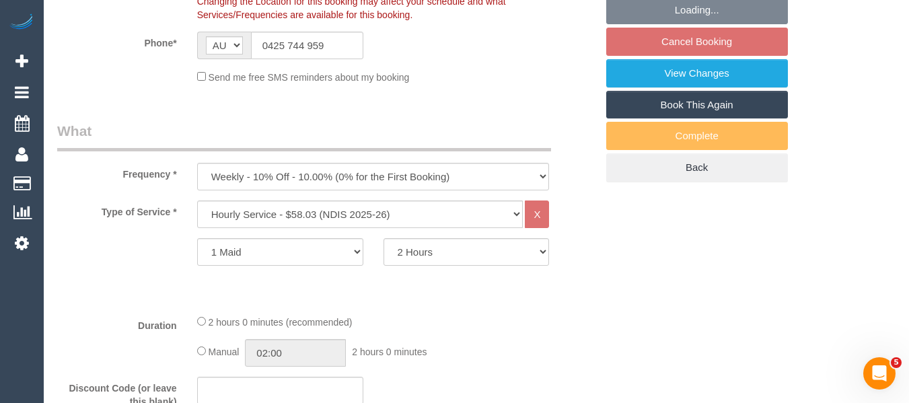
select select "spot6"
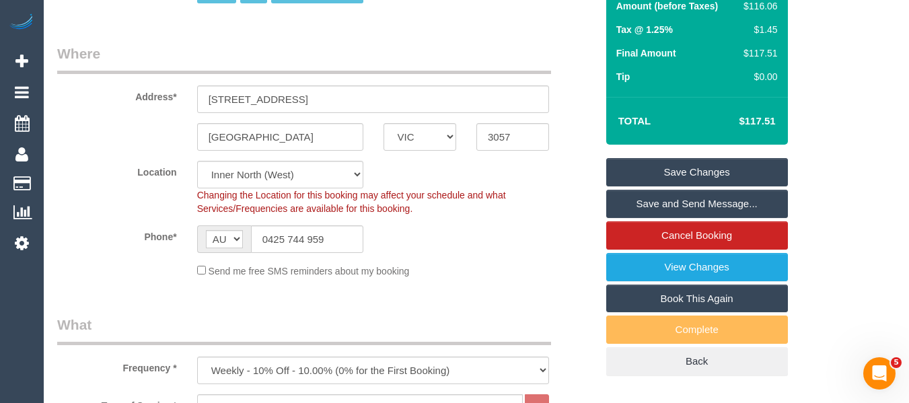
scroll to position [0, 0]
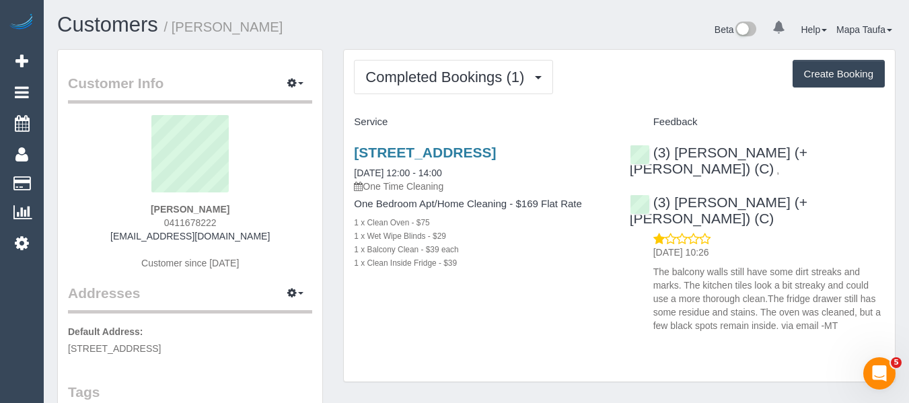
drag, startPoint x: 225, startPoint y: 208, endPoint x: 214, endPoint y: 207, distance: 11.5
click at [169, 205] on div "Lilly Tran 0411678222 lillyytrannn@hotmail.com Customer since 2025" at bounding box center [190, 199] width 244 height 168
copy strong "Lilly Tran"
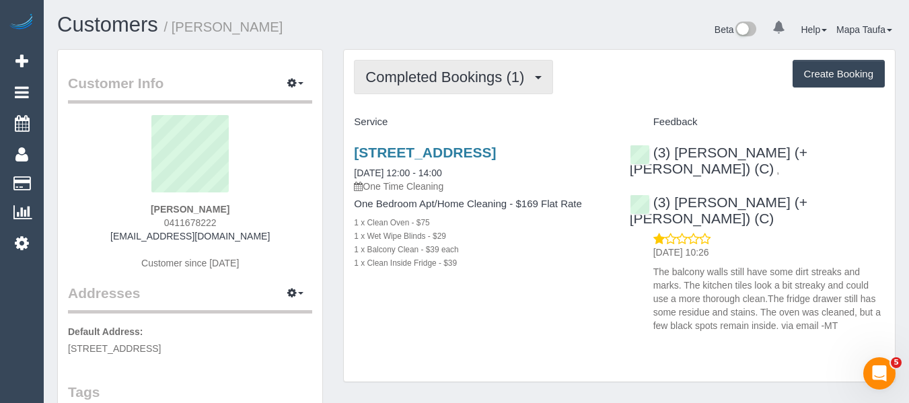
click at [460, 84] on span "Completed Bookings (1)" at bounding box center [448, 77] width 166 height 17
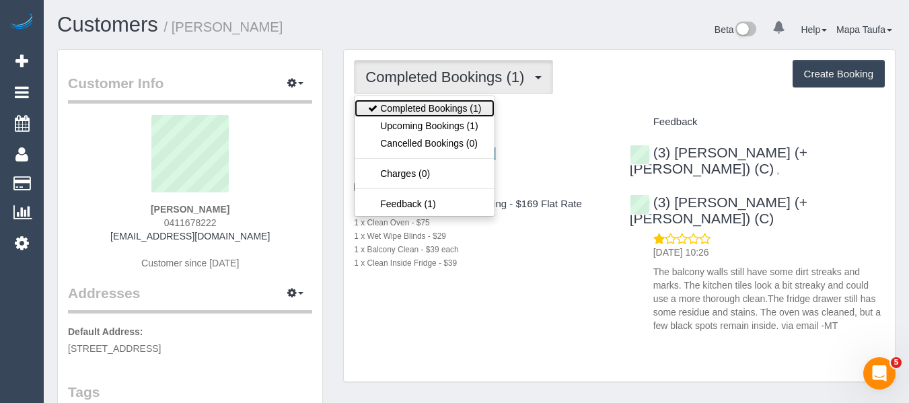
click at [455, 106] on link "Completed Bookings (1)" at bounding box center [425, 108] width 140 height 17
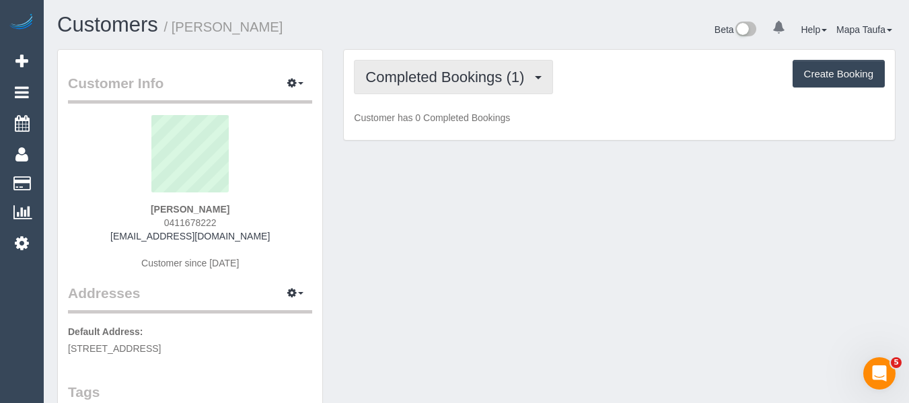
click at [455, 81] on span "Completed Bookings (1)" at bounding box center [448, 77] width 166 height 17
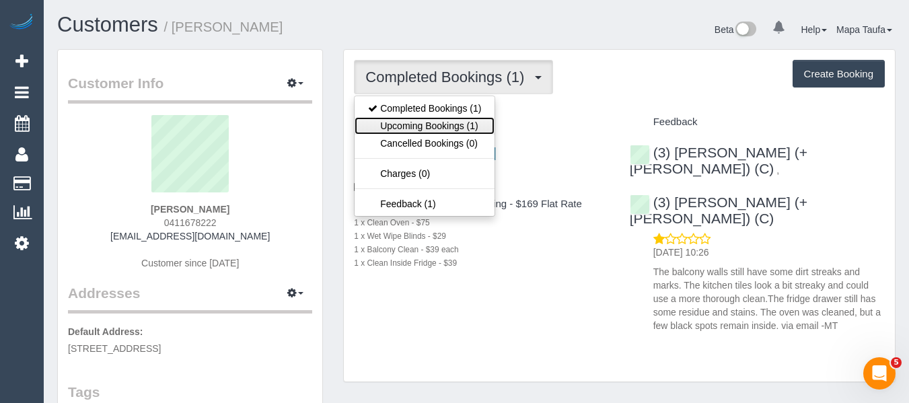
click at [453, 118] on link "Upcoming Bookings (1)" at bounding box center [425, 125] width 140 height 17
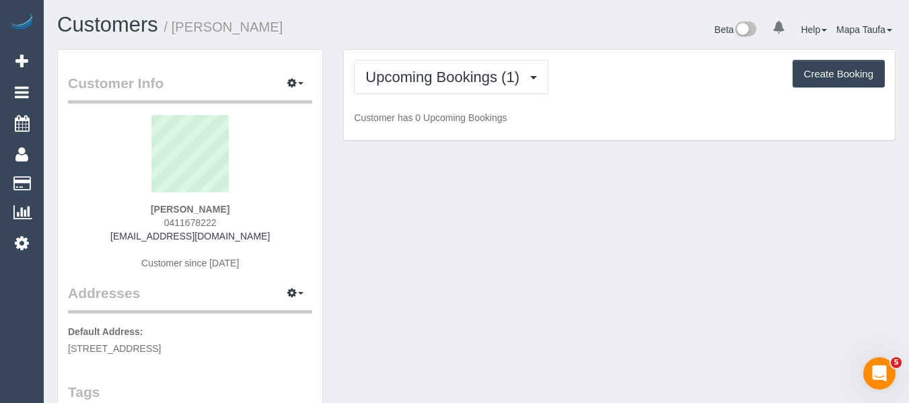
click at [608, 87] on div "Upcoming Bookings (1) Completed Bookings (1) Upcoming Bookings (1) Cancelled Bo…" at bounding box center [619, 77] width 531 height 34
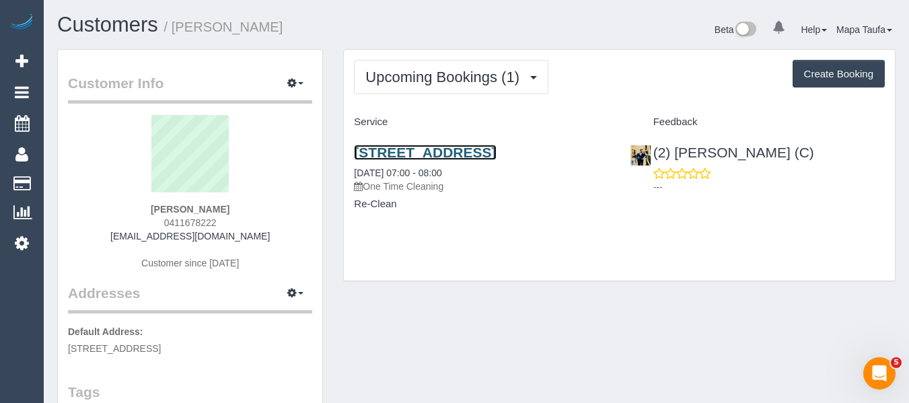
click at [403, 160] on link "412/72 Wests Road, 412, Maribyrnong, VIC 3032" at bounding box center [425, 152] width 142 height 15
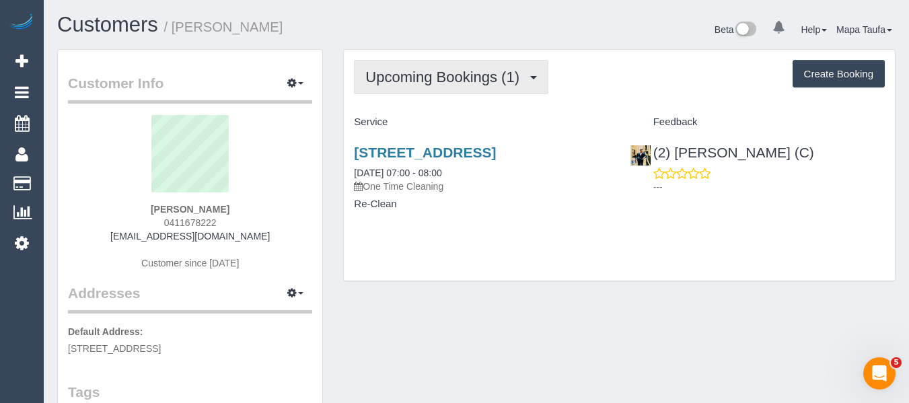
click at [413, 73] on span "Upcoming Bookings (1)" at bounding box center [445, 77] width 161 height 17
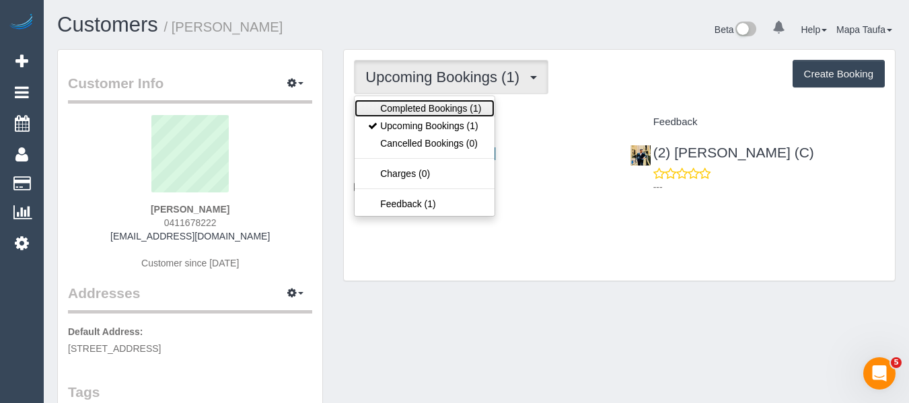
click at [410, 100] on link "Completed Bookings (1)" at bounding box center [425, 108] width 140 height 17
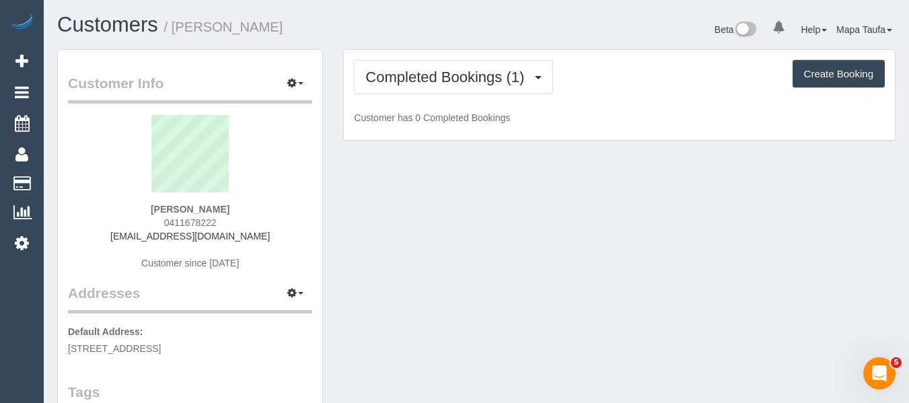
click at [435, 35] on h1 "Customers / Lilly Tran" at bounding box center [261, 24] width 409 height 23
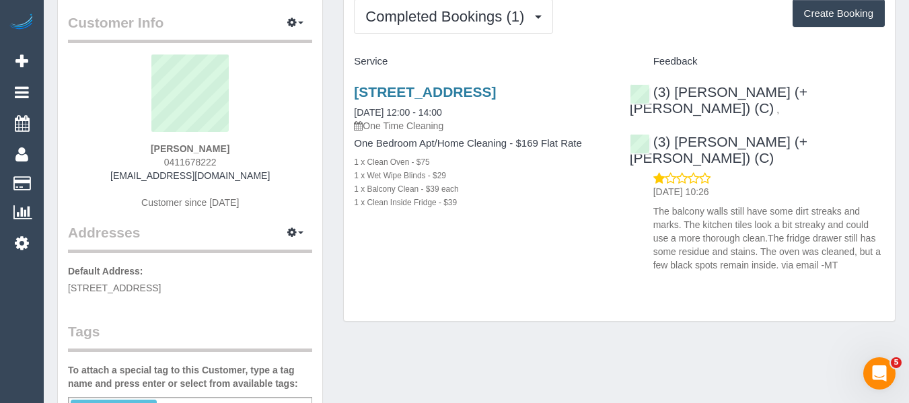
scroll to position [269, 0]
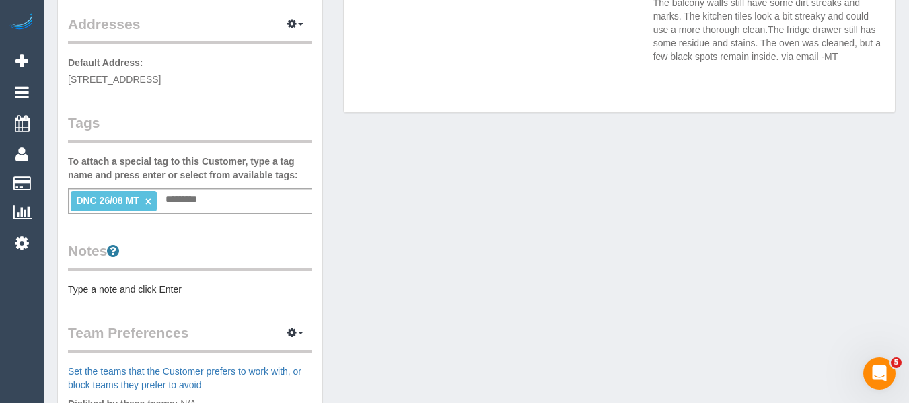
click at [149, 199] on link "×" at bounding box center [148, 201] width 6 height 11
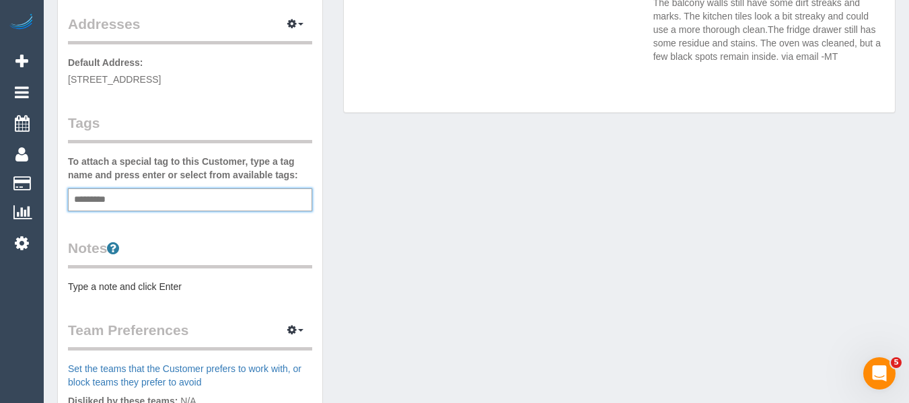
click at [536, 270] on div "Customer Info Edit Contact Info Send Message Email Preferences Special Sales Ta…" at bounding box center [476, 224] width 859 height 888
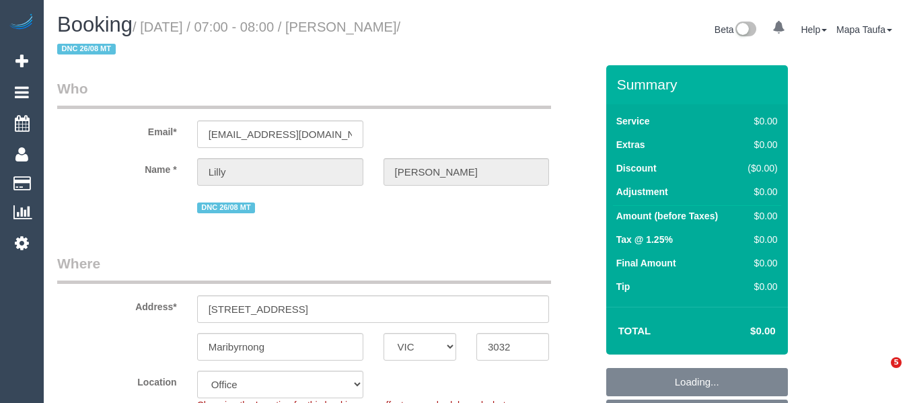
select select "VIC"
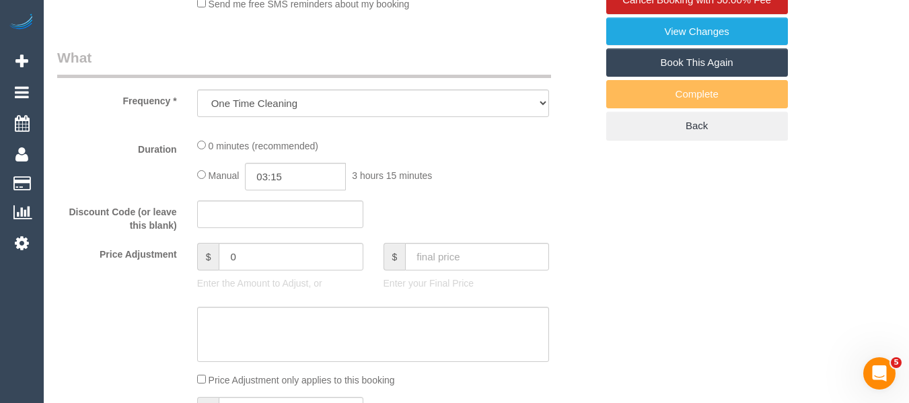
select select "object:626"
select select "string:AU"
select select "string:stripe-pm_1RyY0H2GScqysDRVJ6S49ap2"
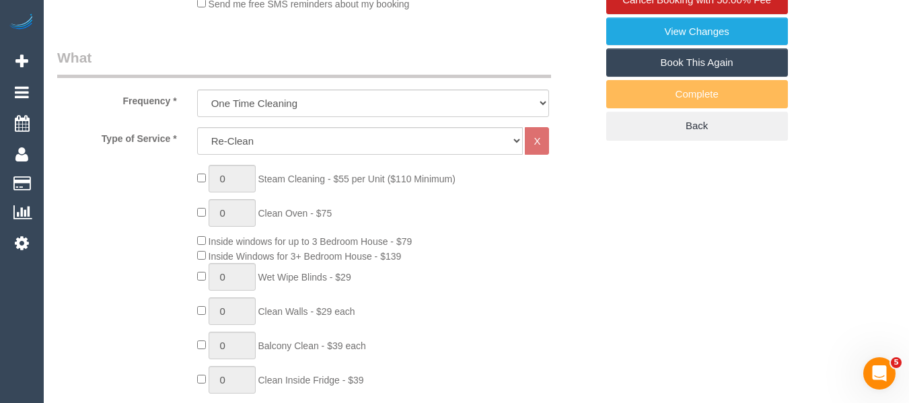
select select "number:28"
select select "number:14"
select select "number:19"
select select "number:24"
select select "number:35"
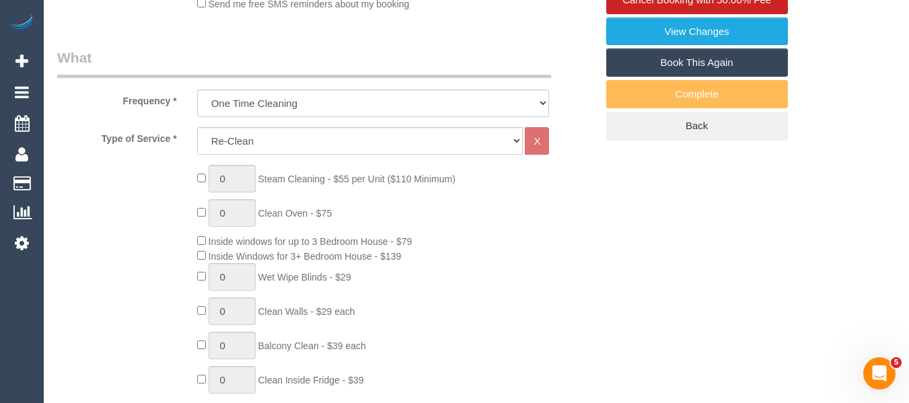
select select "number:13"
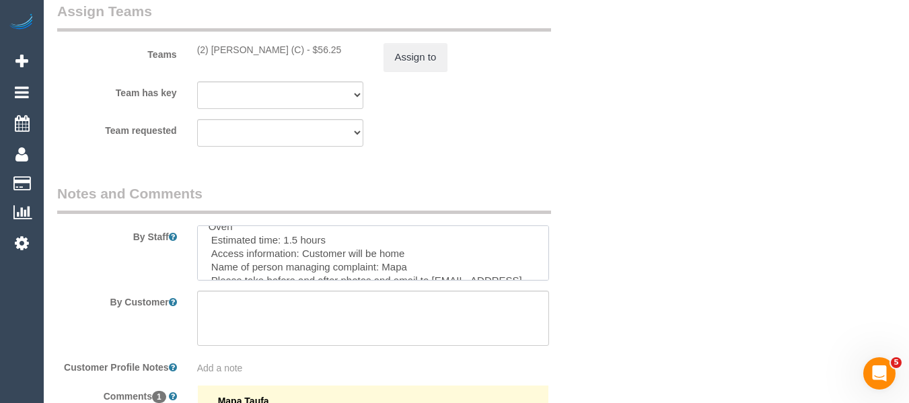
scroll to position [54, 0]
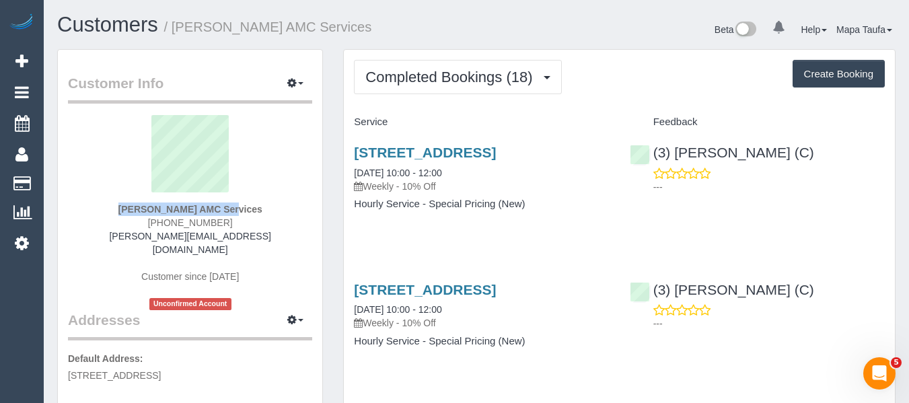
drag, startPoint x: 114, startPoint y: 195, endPoint x: 187, endPoint y: 203, distance: 73.7
click at [187, 203] on div "[PERSON_NAME] AMC Services [PHONE_NUMBER] [PERSON_NAME][EMAIL_ADDRESS][DOMAIN_N…" at bounding box center [190, 212] width 244 height 195
copy div "[PERSON_NAME]"
click at [131, 182] on sui-profile-pic at bounding box center [190, 158] width 224 height 87
drag, startPoint x: 158, startPoint y: 207, endPoint x: 183, endPoint y: 210, distance: 25.1
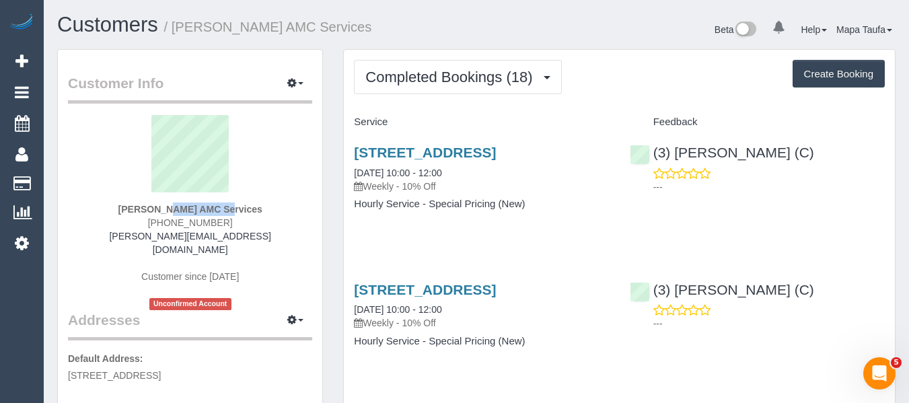
click at [183, 210] on div "[PERSON_NAME] AMC Services [PHONE_NUMBER] [PERSON_NAME][EMAIL_ADDRESS][DOMAIN_N…" at bounding box center [190, 212] width 244 height 195
copy strong "[PERSON_NAME]"
drag, startPoint x: 375, startPoint y: 163, endPoint x: 349, endPoint y: 151, distance: 28.0
click at [349, 151] on div "[STREET_ADDRESS] [DATE] 10:00 - 12:00 Weekly - 10% Off Hourly Service - Special…" at bounding box center [481, 185] width 275 height 104
copy link "[STREET_ADDRESS]"
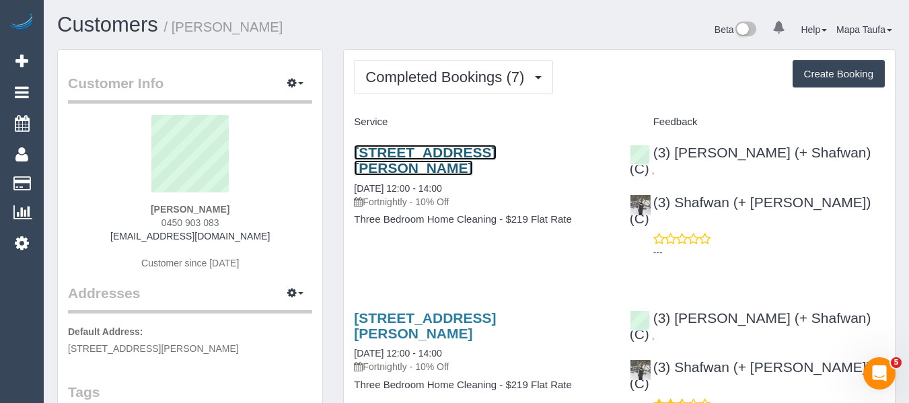
click at [397, 146] on link "161 Edward Street, Brunswick, VIC 3056" at bounding box center [425, 160] width 142 height 31
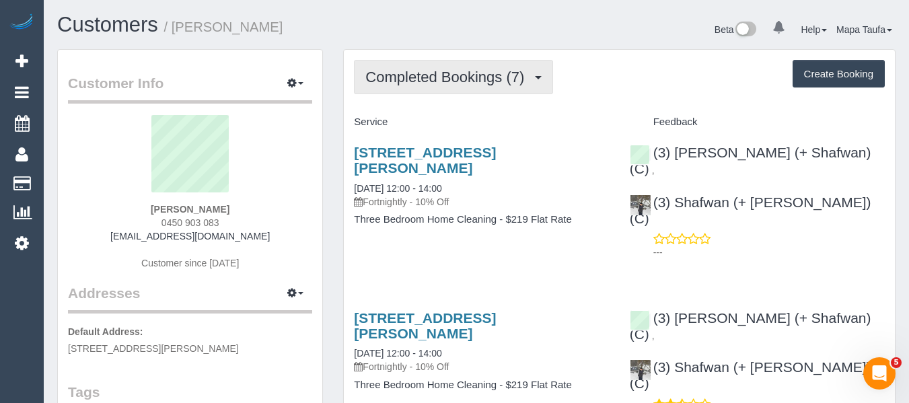
click at [414, 81] on span "Completed Bookings (7)" at bounding box center [448, 77] width 166 height 17
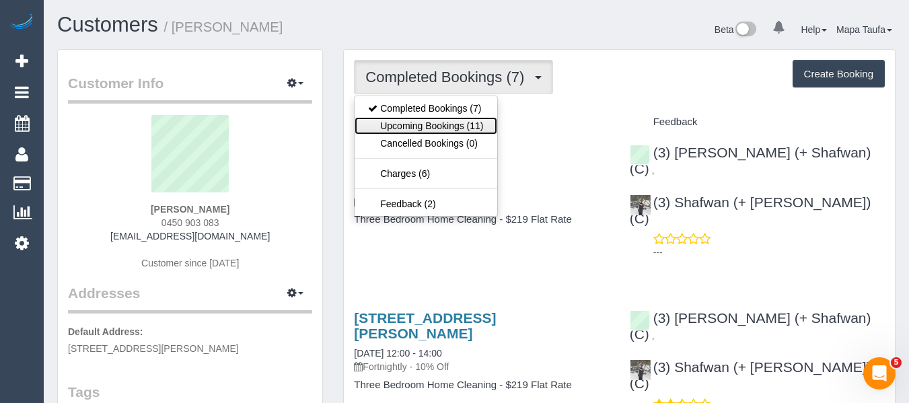
click at [419, 125] on link "Upcoming Bookings (11)" at bounding box center [426, 125] width 142 height 17
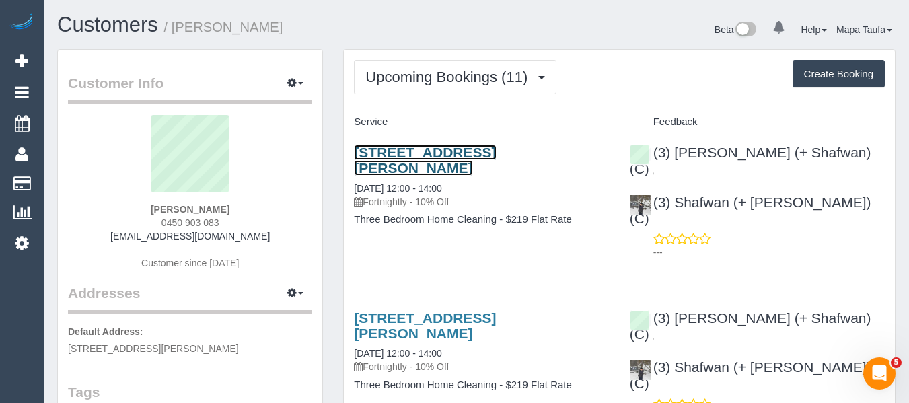
click at [408, 159] on link "161 Edward Street, Brunswick, VIC 3056" at bounding box center [425, 160] width 142 height 31
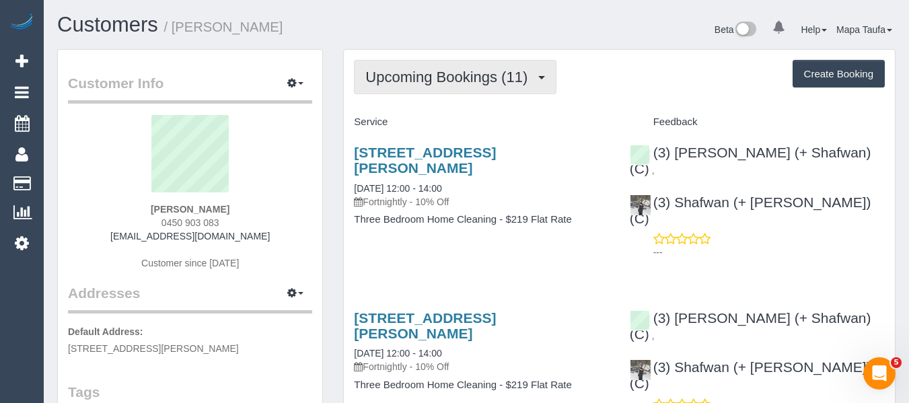
click at [416, 75] on span "Upcoming Bookings (11)" at bounding box center [449, 77] width 169 height 17
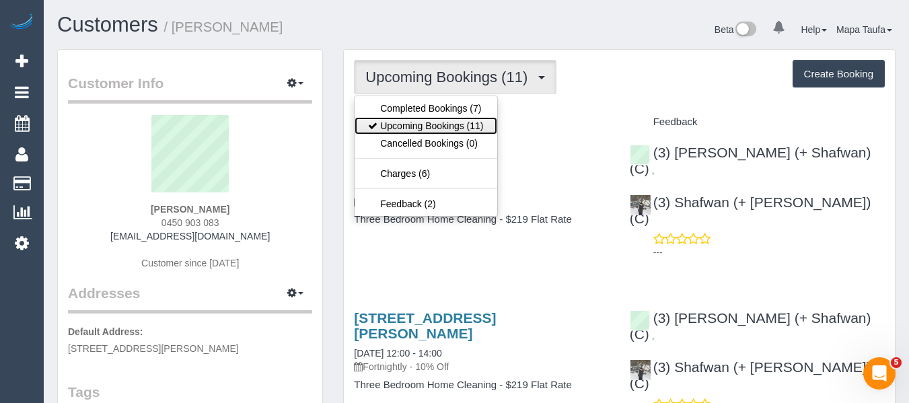
click at [429, 121] on link "Upcoming Bookings (11)" at bounding box center [426, 125] width 142 height 17
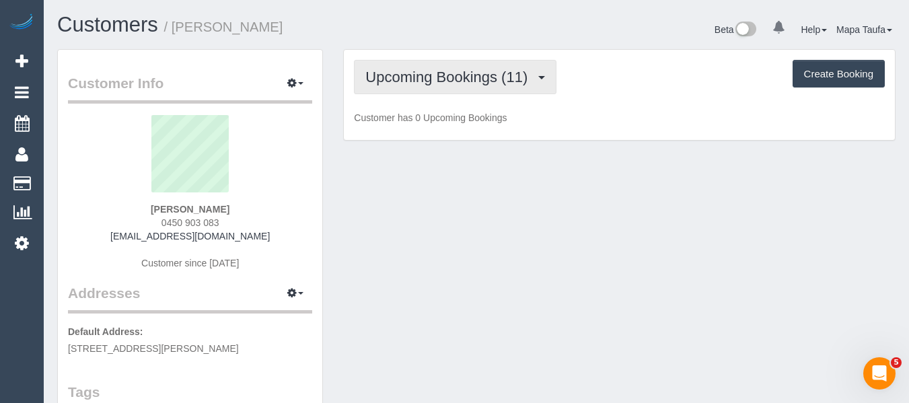
click at [398, 77] on span "Upcoming Bookings (11)" at bounding box center [449, 77] width 169 height 17
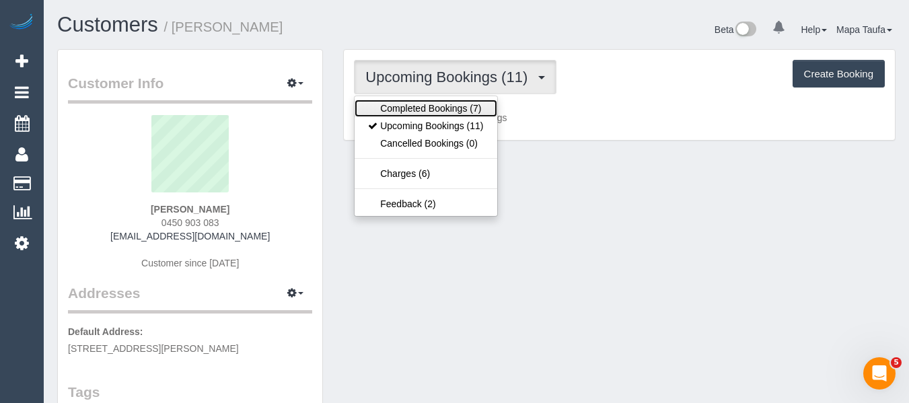
click at [408, 104] on link "Completed Bookings (7)" at bounding box center [426, 108] width 142 height 17
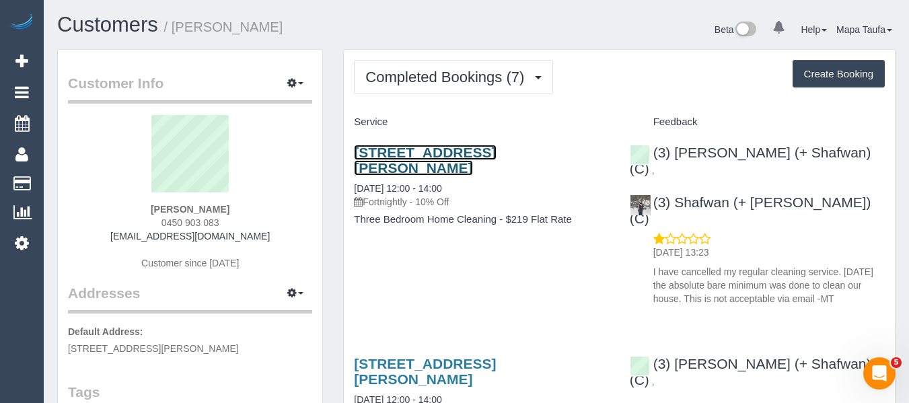
click at [412, 155] on link "161 Edward Street, Brunswick, VIC 3056" at bounding box center [425, 160] width 142 height 31
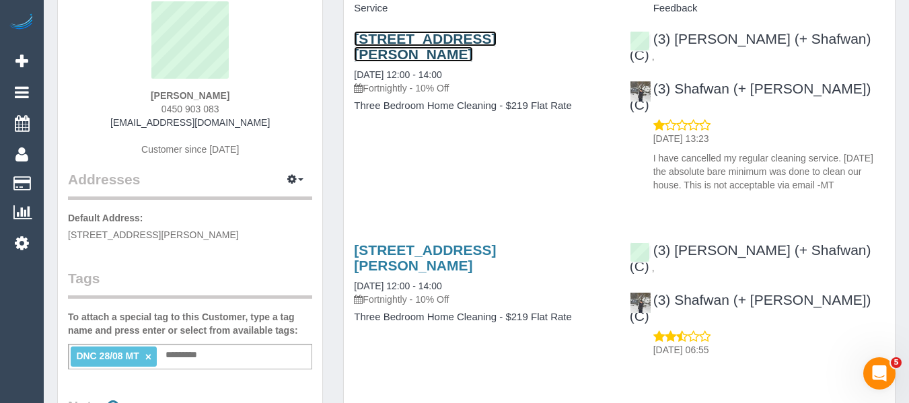
scroll to position [135, 0]
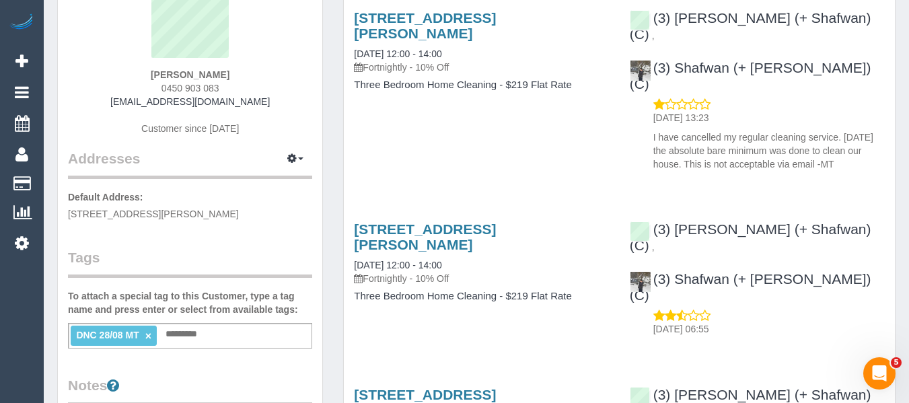
click at [148, 335] on link "×" at bounding box center [148, 335] width 6 height 11
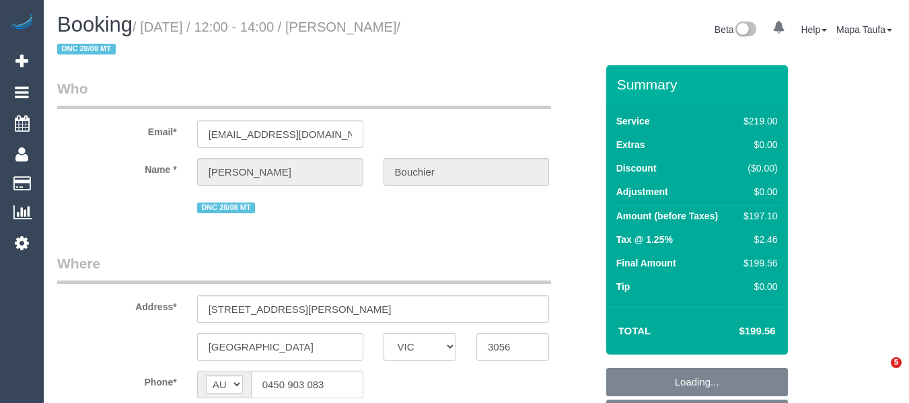
select select "VIC"
select select "string:stripe-pm_1RCvki2GScqysDRV00ByFgxp"
select select "number:27"
select select "number:14"
select select "number:19"
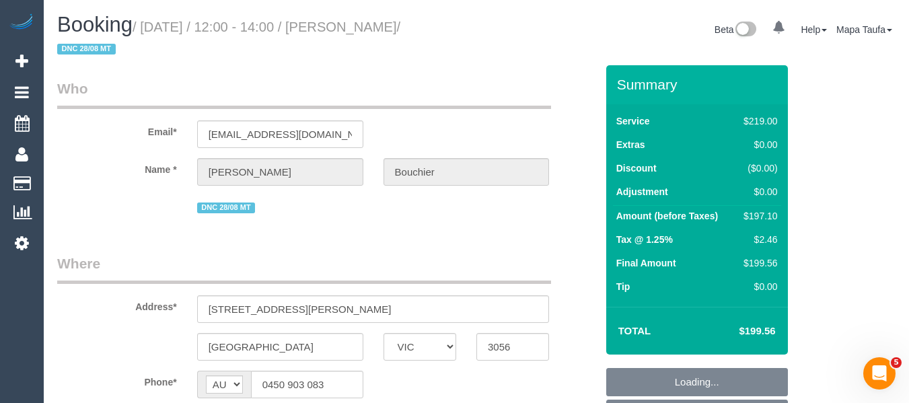
select select "number:22"
select select "number:34"
select select "number:13"
select select "object:799"
select select "spot1"
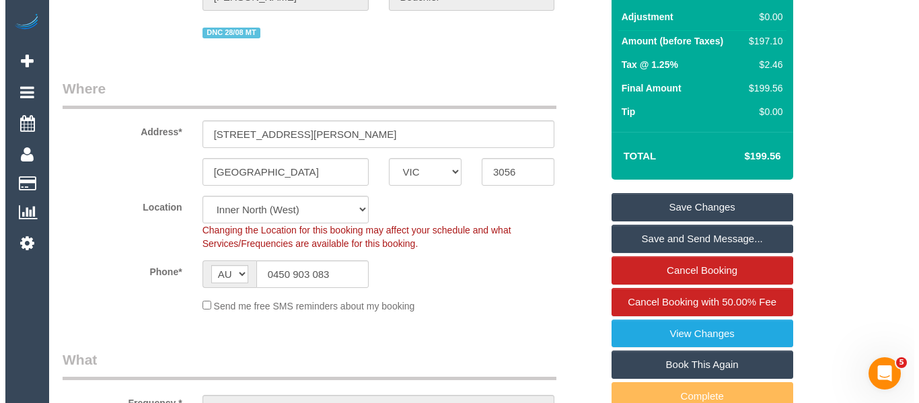
scroll to position [336, 0]
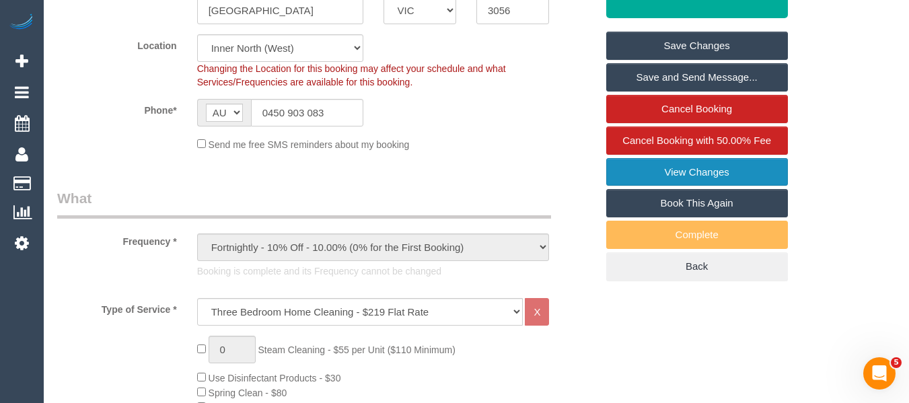
click at [678, 176] on link "View Changes" at bounding box center [697, 172] width 182 height 28
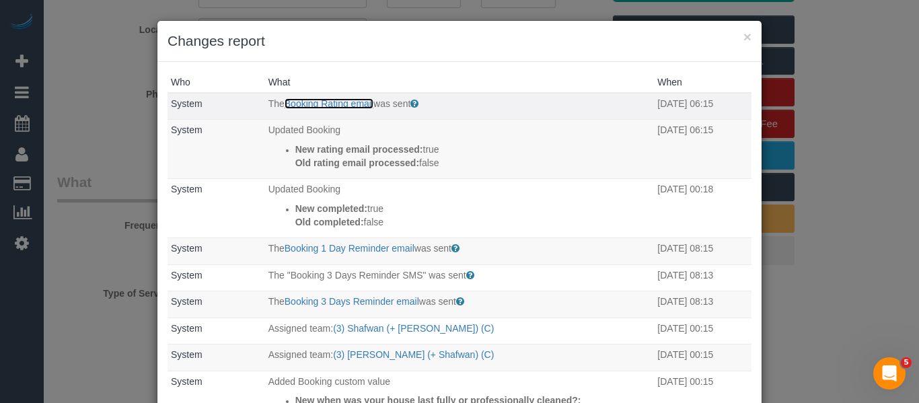
click at [330, 98] on link "Booking Rating email" at bounding box center [329, 103] width 89 height 11
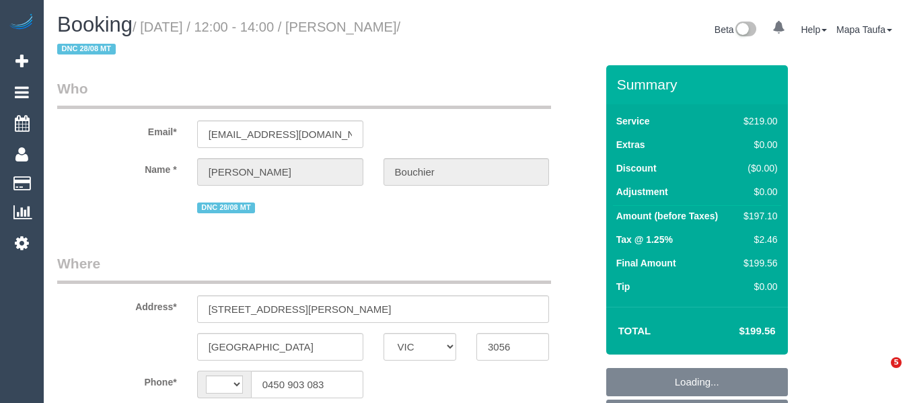
select select "VIC"
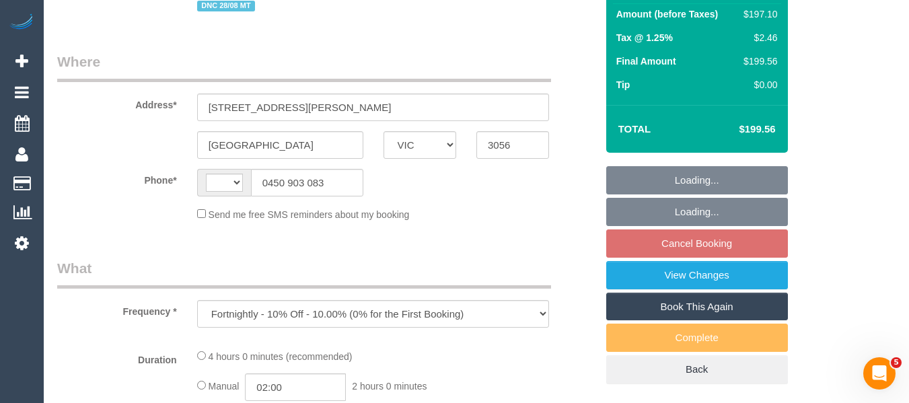
select select "string:stripe-pm_1RCvki2GScqysDRV00ByFgxp"
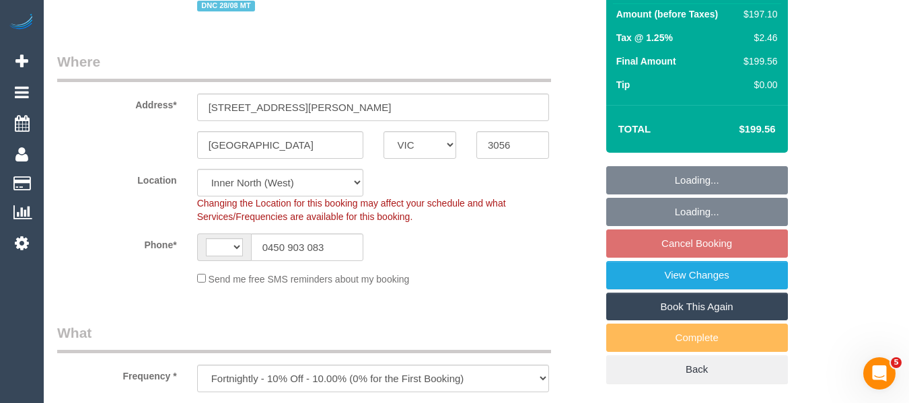
select select "object:548"
select select "string:AU"
select select "spot6"
select select "number:27"
select select "number:14"
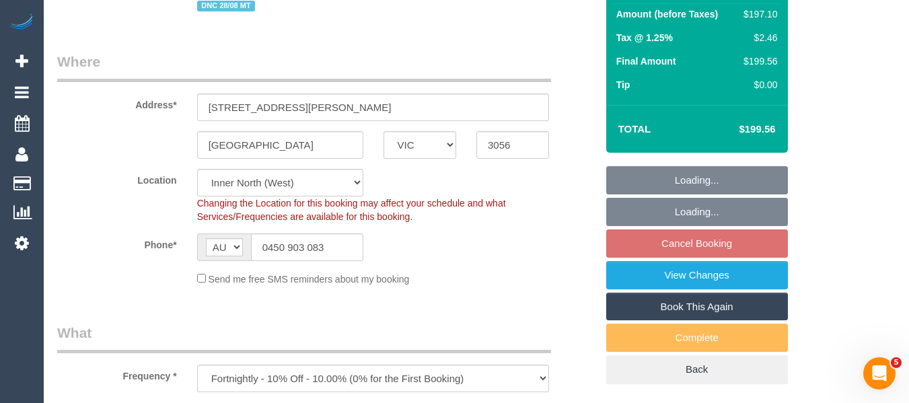
select select "number:19"
select select "number:22"
select select "number:34"
select select "number:13"
click at [724, 244] on fieldset "Loading... Loading... Cancel Booking View Changes Book This Again Complete Back" at bounding box center [697, 275] width 182 height 218
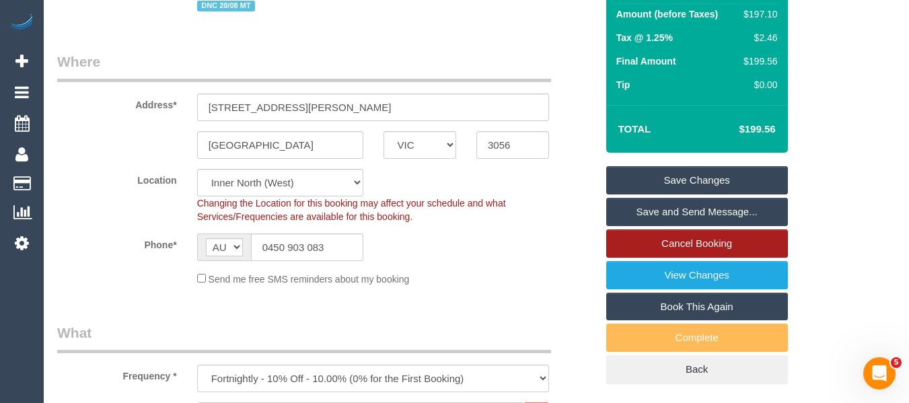
click at [724, 244] on link "Cancel Booking" at bounding box center [697, 243] width 182 height 28
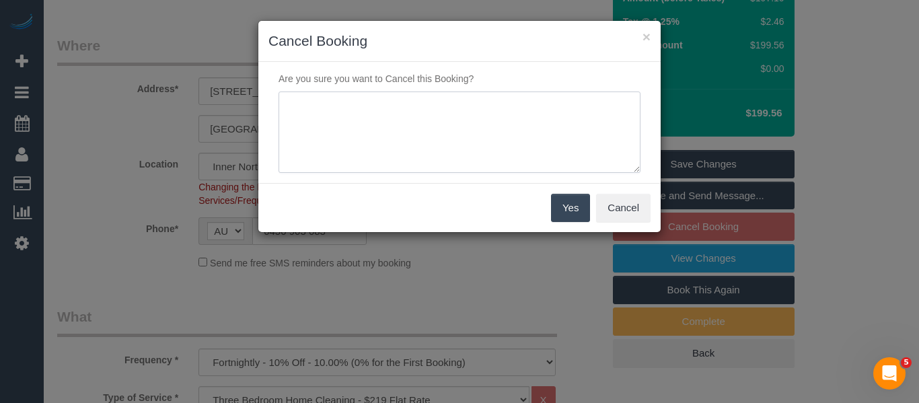
click at [494, 146] on textarea at bounding box center [460, 133] width 362 height 82
type textarea "services not wanted anymore - tried saving declined via email -MT"
click at [581, 204] on button "Yes" at bounding box center [570, 208] width 39 height 28
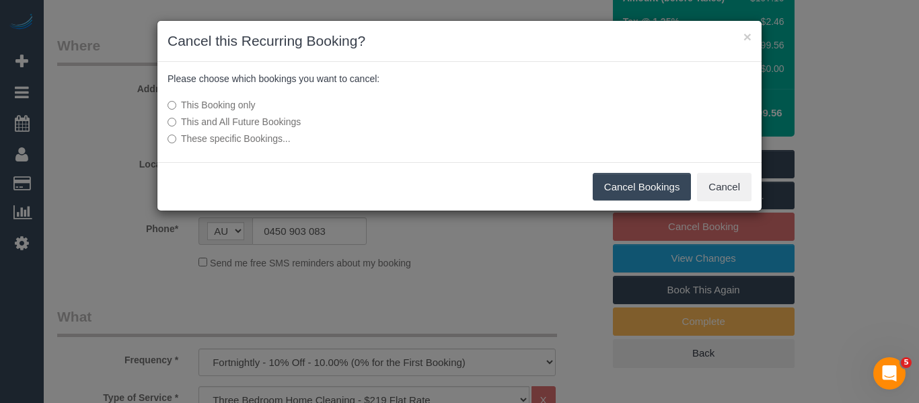
click at [266, 118] on label "This and All Future Bookings" at bounding box center [359, 121] width 383 height 13
click at [658, 182] on button "Cancel Bookings" at bounding box center [642, 187] width 99 height 28
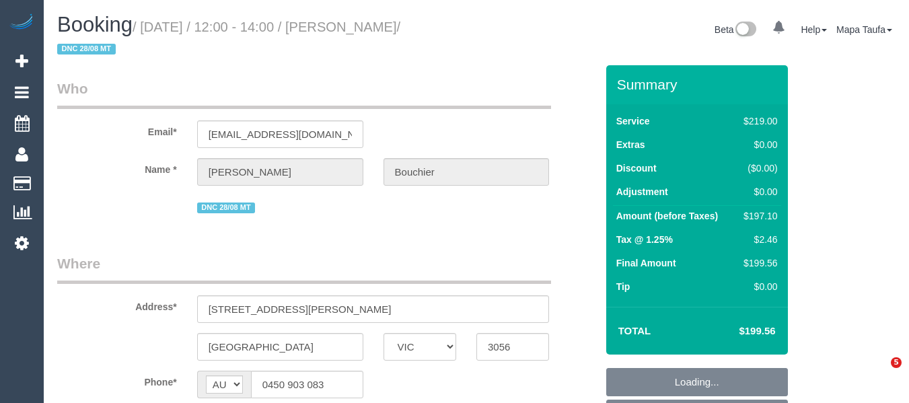
select select "VIC"
select select "string:stripe-pm_1RCvki2GScqysDRV00ByFgxp"
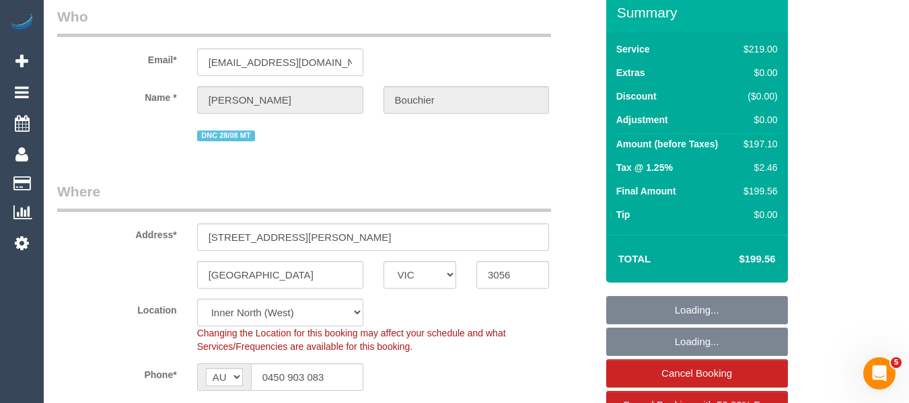
select select "object:698"
select select "number:27"
select select "number:14"
select select "number:19"
select select "number:22"
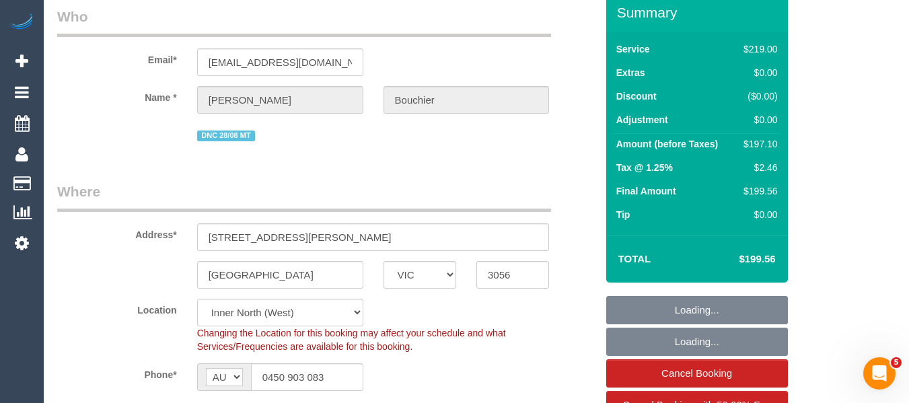
select select "number:34"
select select "number:13"
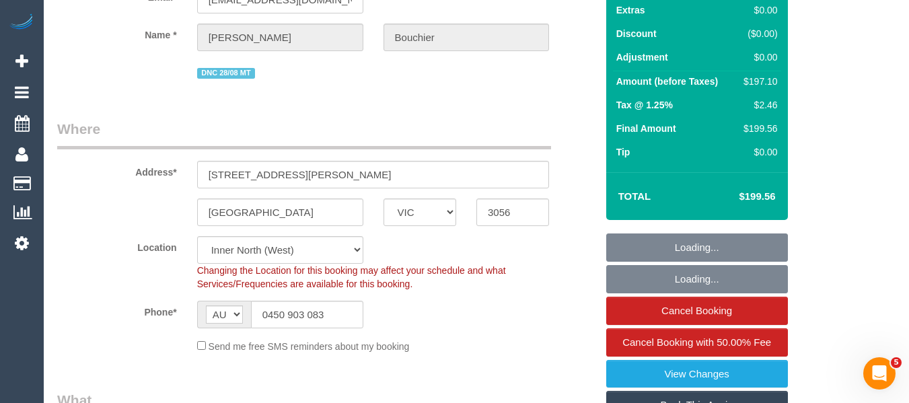
select select "spot1"
select select "object:809"
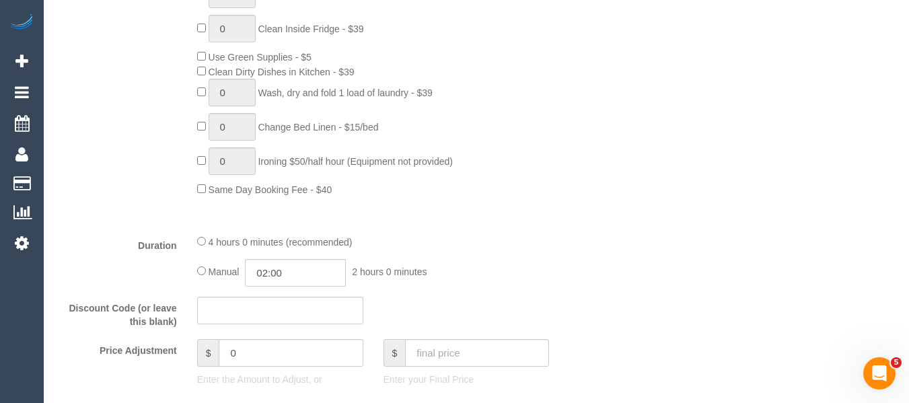
scroll to position [1077, 0]
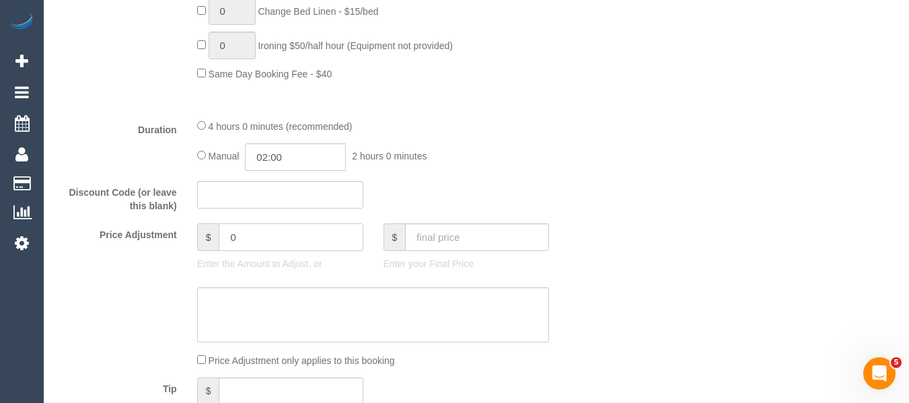
drag, startPoint x: 252, startPoint y: 244, endPoint x: 183, endPoint y: 239, distance: 68.8
click at [184, 239] on div "Price Adjustment $ 0 Enter the Amount to Adjust, or $ Enter your Final Price" at bounding box center [326, 250] width 559 height 54
type input "-50"
click at [280, 301] on textarea at bounding box center [373, 314] width 353 height 55
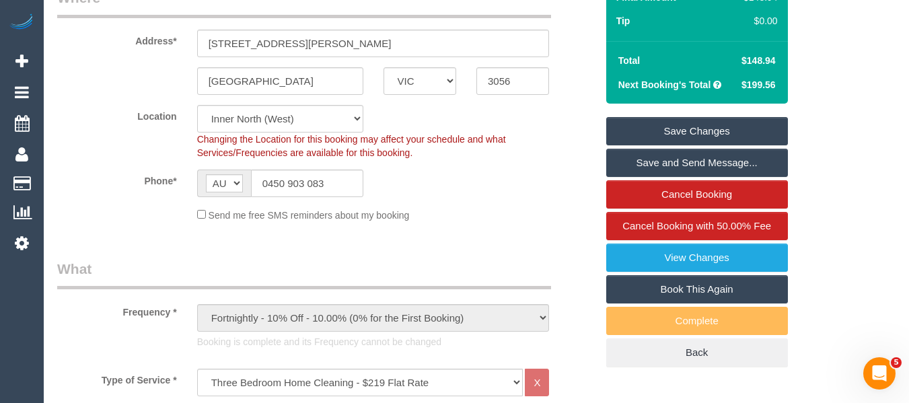
scroll to position [202, 0]
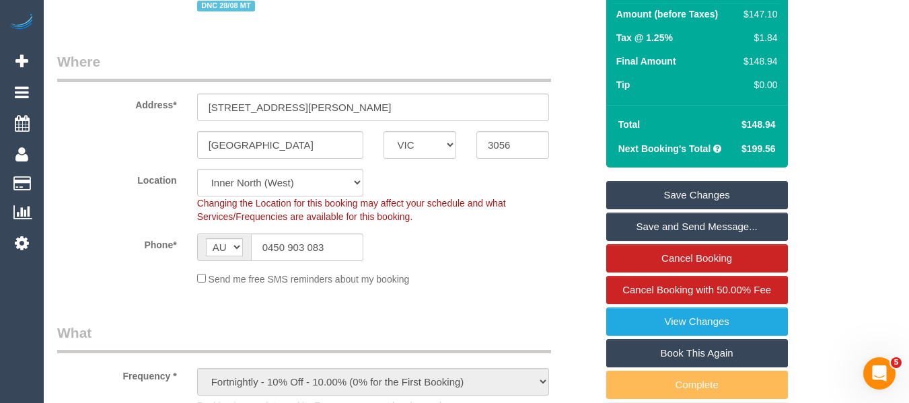
type textarea "discount for complaint - MT"
click at [722, 190] on link "Save Changes" at bounding box center [697, 195] width 182 height 28
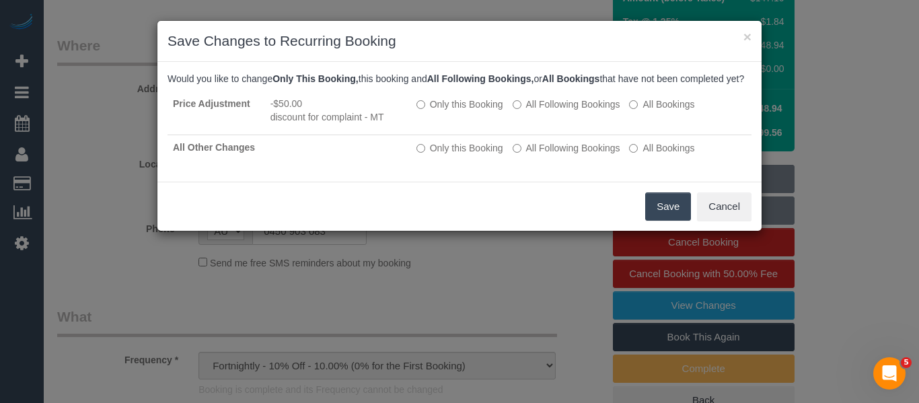
click at [659, 219] on button "Save" at bounding box center [668, 206] width 46 height 28
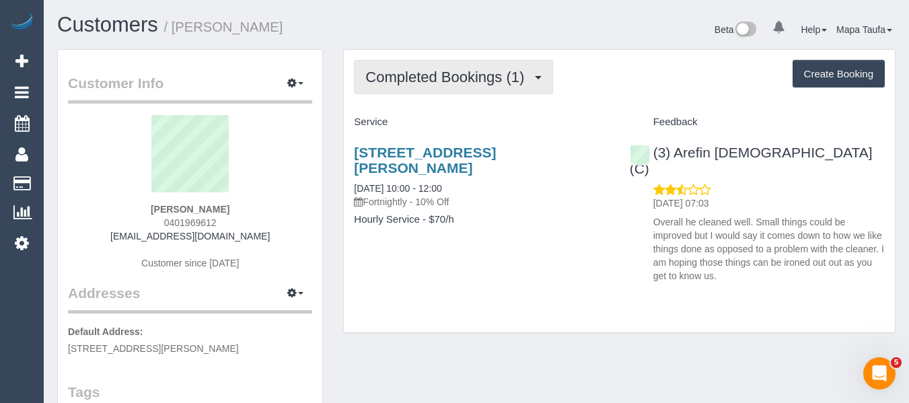
click at [454, 75] on span "Completed Bookings (1)" at bounding box center [448, 77] width 166 height 17
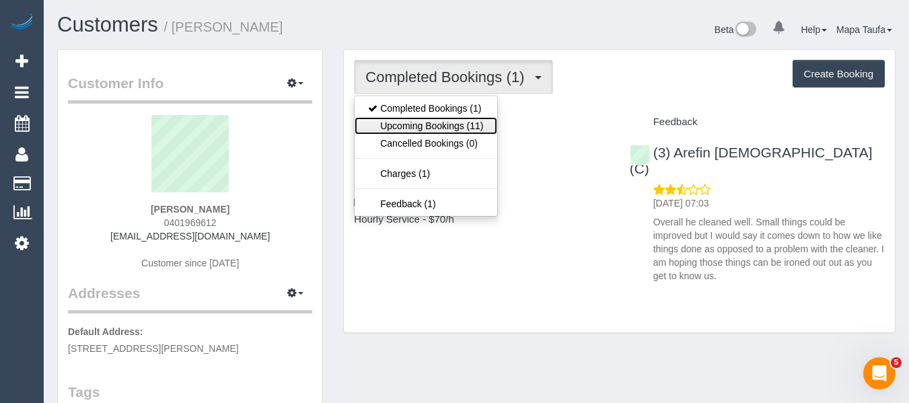
click at [431, 119] on link "Upcoming Bookings (11)" at bounding box center [426, 125] width 142 height 17
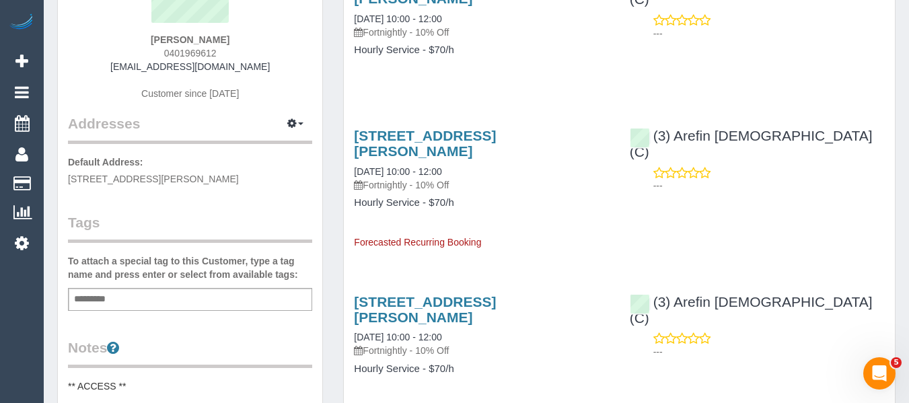
scroll to position [269, 0]
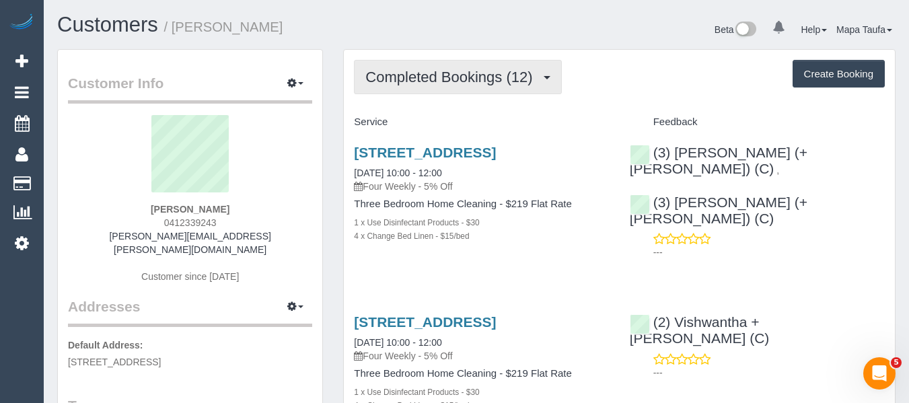
click at [464, 80] on span "Completed Bookings (12)" at bounding box center [452, 77] width 174 height 17
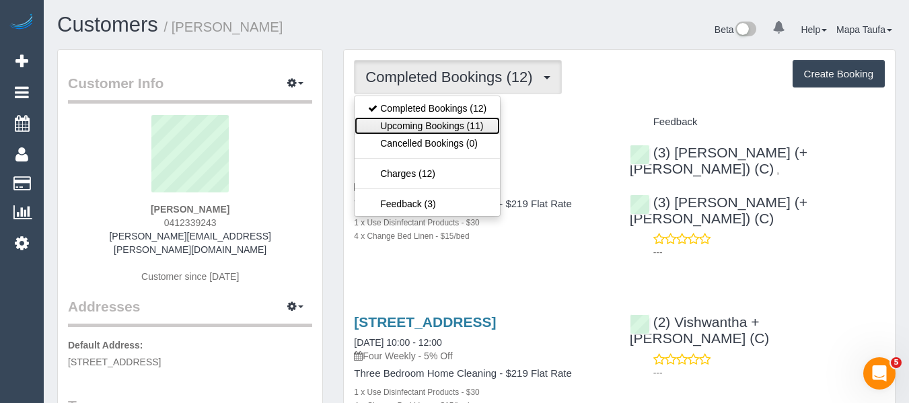
click at [466, 125] on link "Upcoming Bookings (11)" at bounding box center [427, 125] width 145 height 17
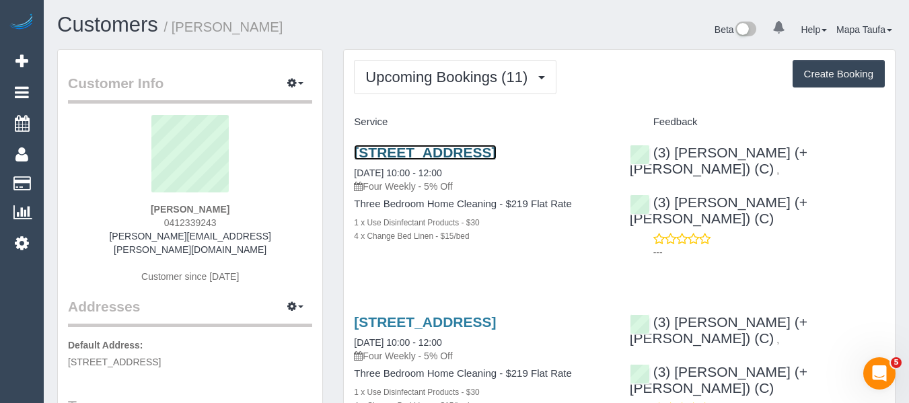
click at [460, 157] on link "[STREET_ADDRESS]" at bounding box center [425, 152] width 142 height 15
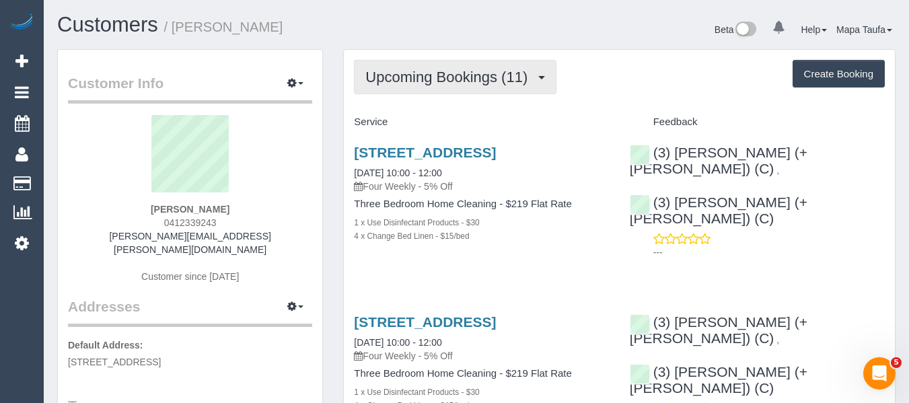
click at [421, 74] on span "Upcoming Bookings (11)" at bounding box center [449, 77] width 169 height 17
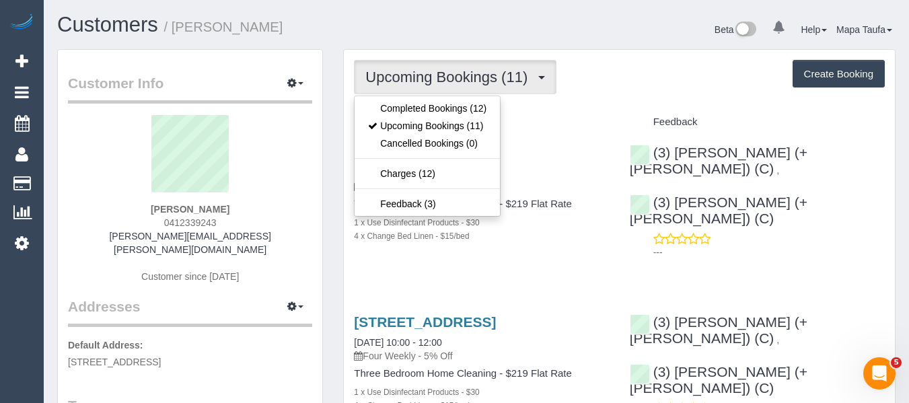
click at [421, 98] on ul "Completed Bookings (12) Upcoming Bookings (11) Cancelled Bookings (0) Charges (…" at bounding box center [427, 156] width 147 height 121
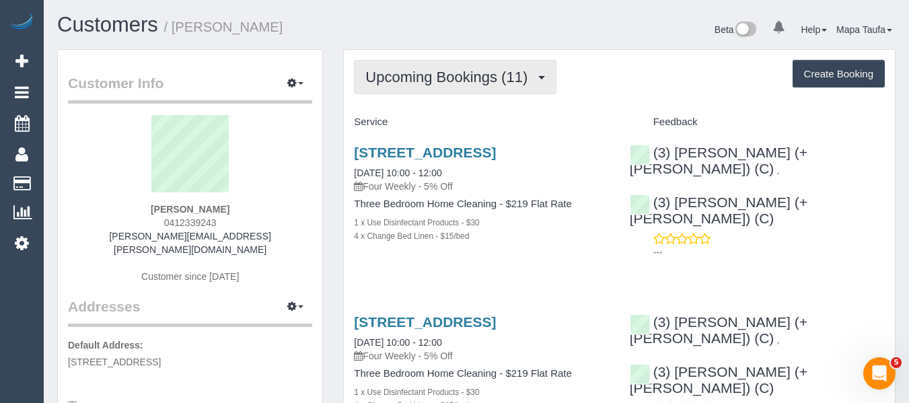
drag, startPoint x: 406, startPoint y: 59, endPoint x: 405, endPoint y: 73, distance: 14.8
click at [405, 77] on span "Upcoming Bookings (11)" at bounding box center [449, 77] width 169 height 17
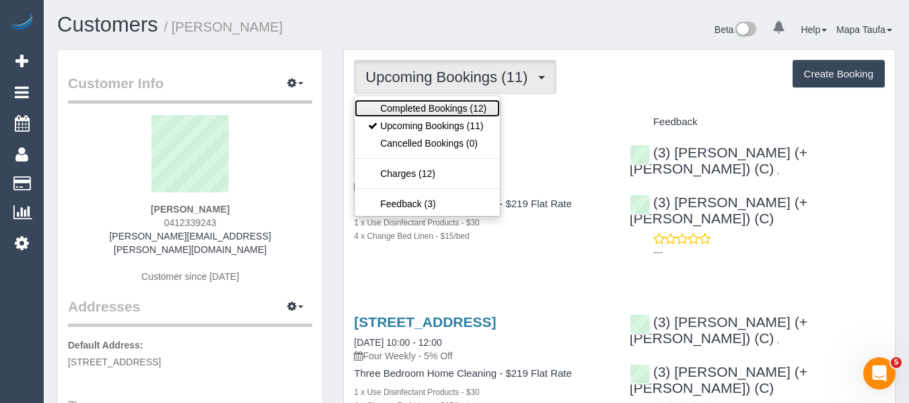
click at [402, 102] on link "Completed Bookings (12)" at bounding box center [427, 108] width 145 height 17
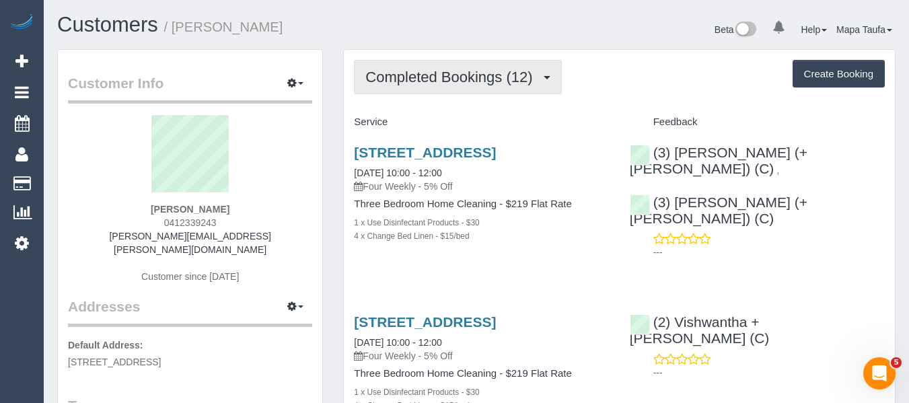
click at [413, 68] on button "Completed Bookings (12)" at bounding box center [457, 77] width 207 height 34
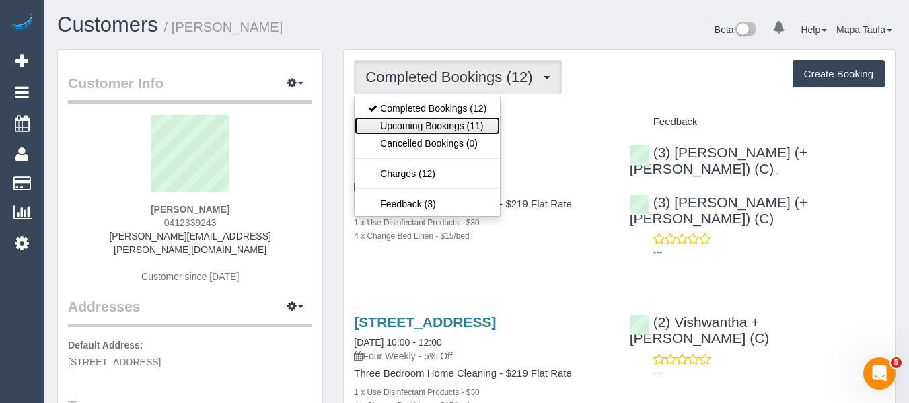
click at [418, 120] on link "Upcoming Bookings (11)" at bounding box center [427, 125] width 145 height 17
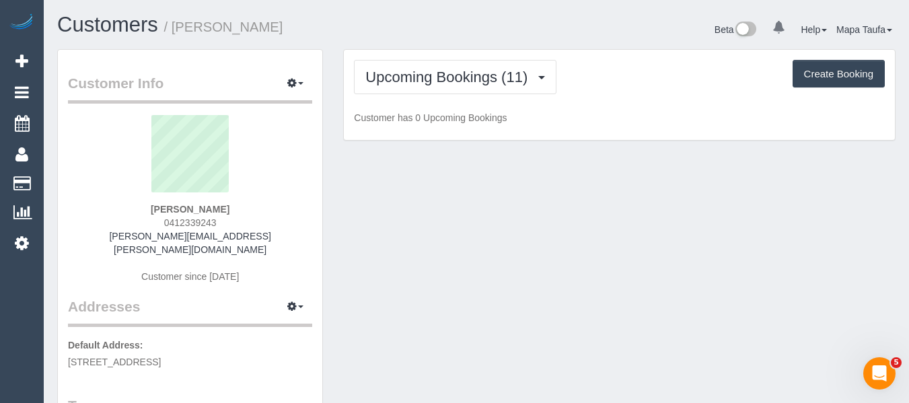
click at [430, 32] on h1 "Customers / Kate Fitz-Gibbon" at bounding box center [261, 24] width 409 height 23
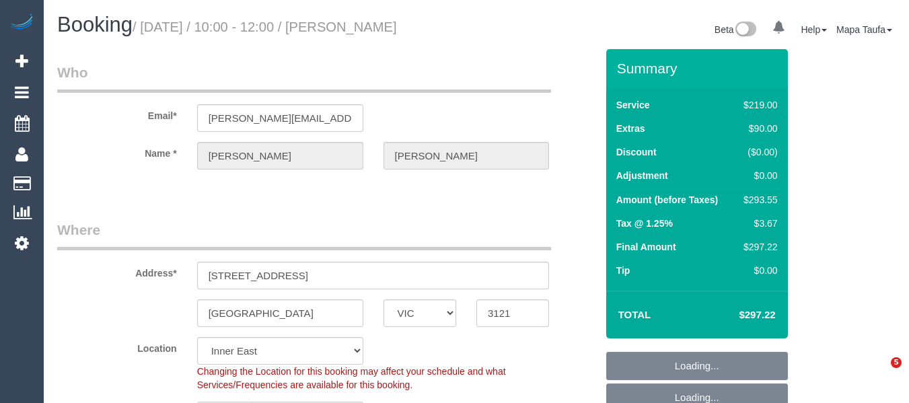
select select "VIC"
select select "string:stripe-pm_1OZhMx2GScqysDRVTDOLZDiU"
select select "object:1388"
select select "spot1"
select select "number:28"
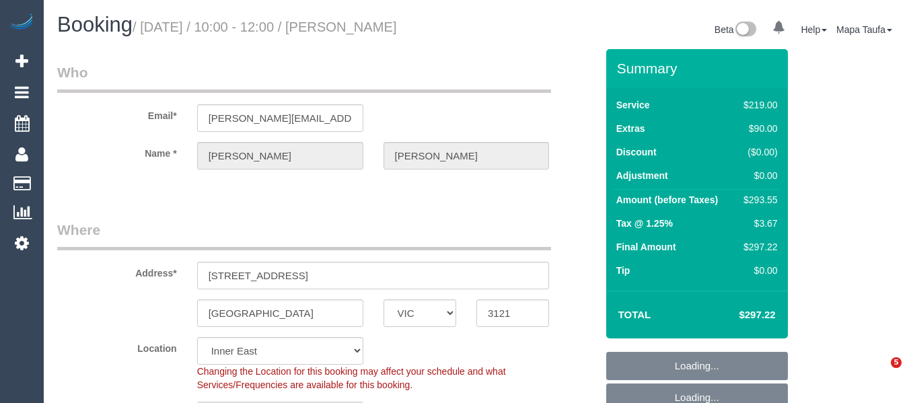
select select "number:14"
select select "number:18"
select select "number:24"
select select "number:34"
select select "number:12"
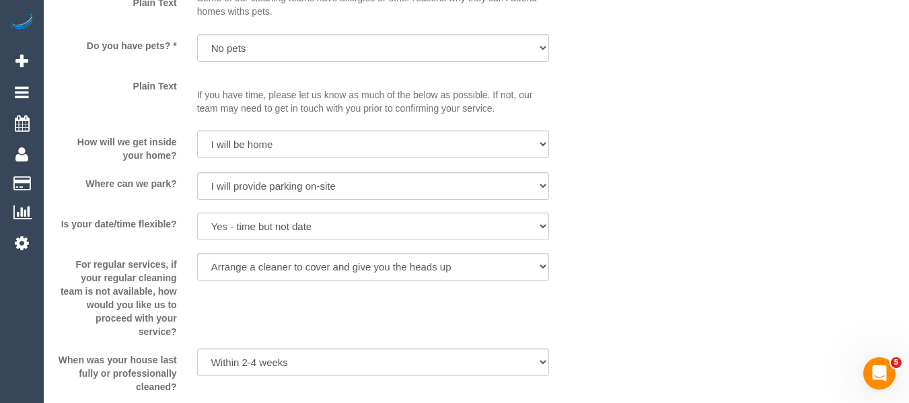
scroll to position [2018, 0]
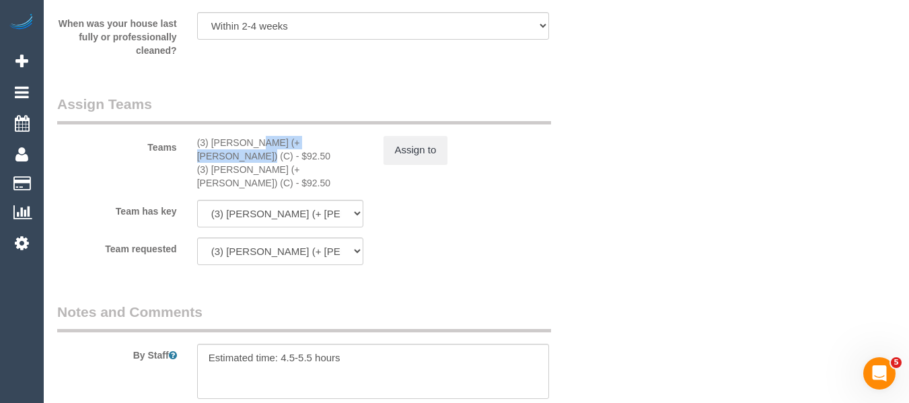
drag, startPoint x: 279, startPoint y: 159, endPoint x: 242, endPoint y: 157, distance: 37.1
click at [213, 157] on div "(3) Cristian (+ Tania) (C) - $92.50" at bounding box center [280, 149] width 166 height 27
click at [392, 164] on button "Assign to" at bounding box center [416, 150] width 65 height 28
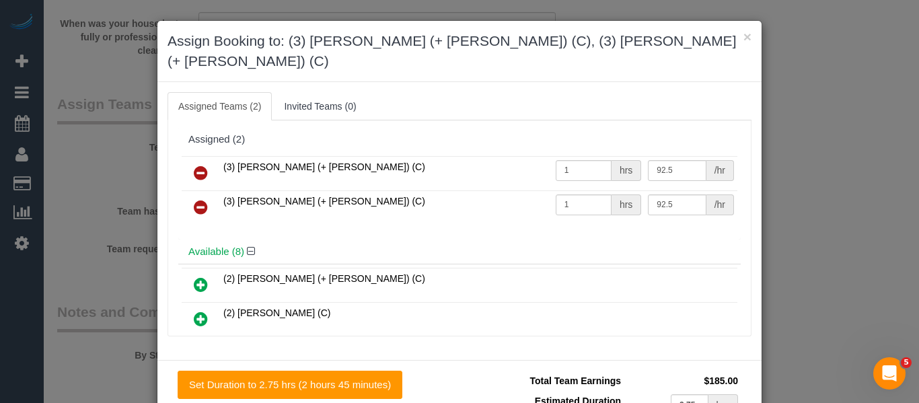
click at [203, 160] on link at bounding box center [201, 173] width 32 height 27
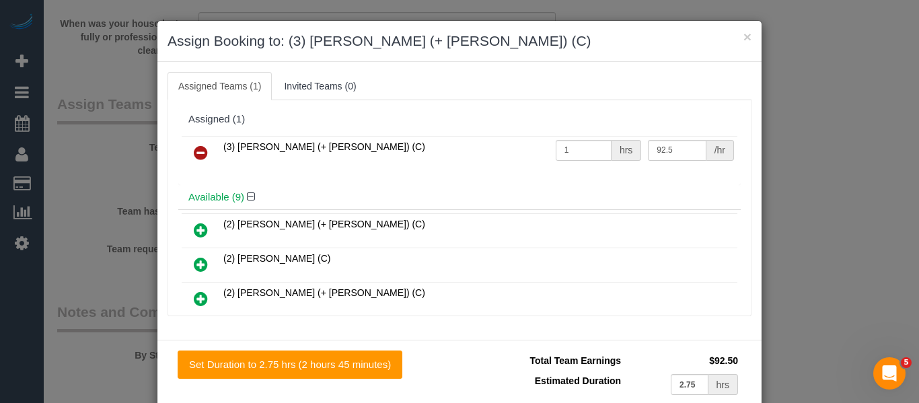
click at [203, 157] on link at bounding box center [201, 153] width 32 height 27
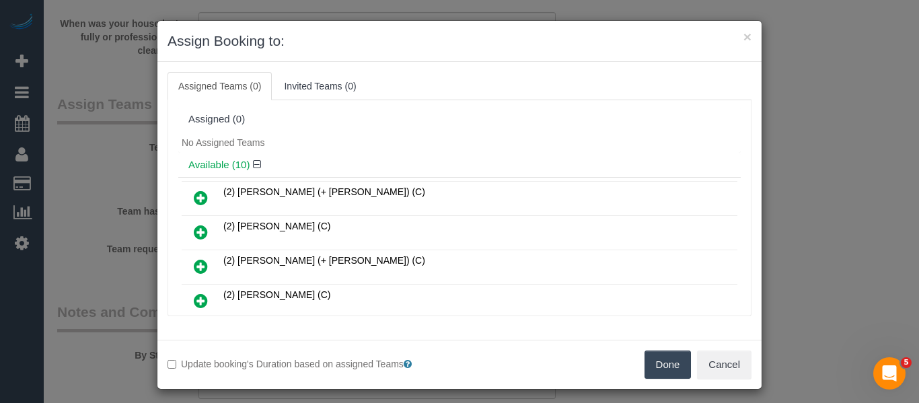
click at [651, 368] on button "Done" at bounding box center [668, 365] width 47 height 28
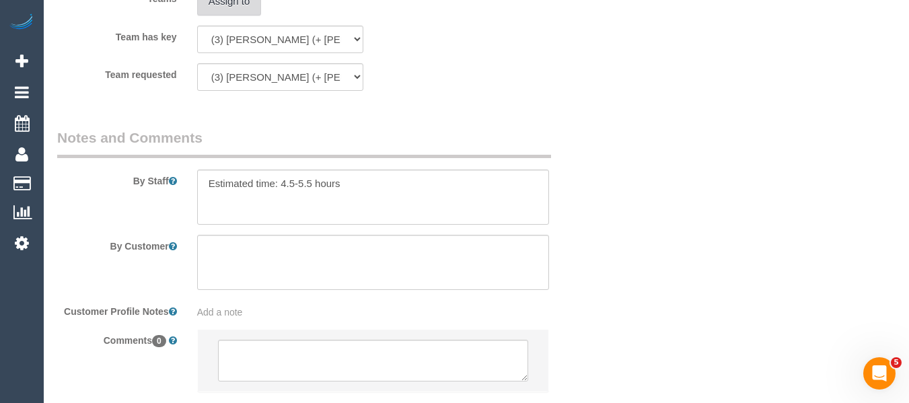
scroll to position [2270, 0]
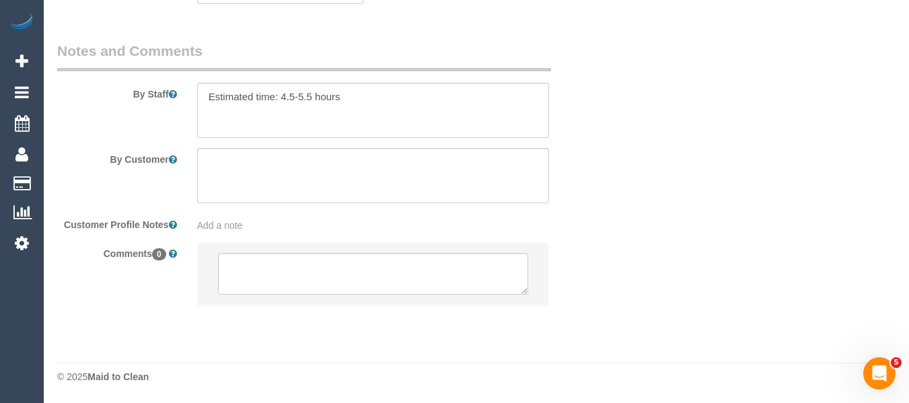
click at [390, 252] on li at bounding box center [373, 274] width 351 height 62
click at [393, 267] on textarea at bounding box center [373, 274] width 311 height 42
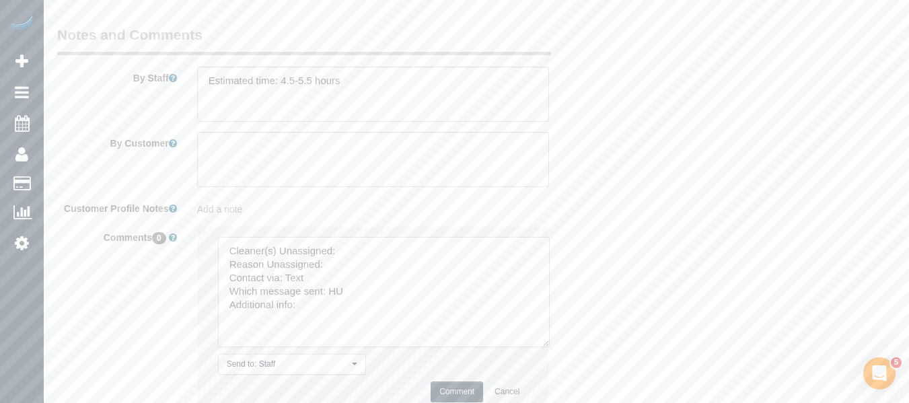
drag, startPoint x: 545, startPoint y: 361, endPoint x: 415, endPoint y: 334, distance: 132.8
click at [541, 347] on textarea at bounding box center [384, 292] width 332 height 110
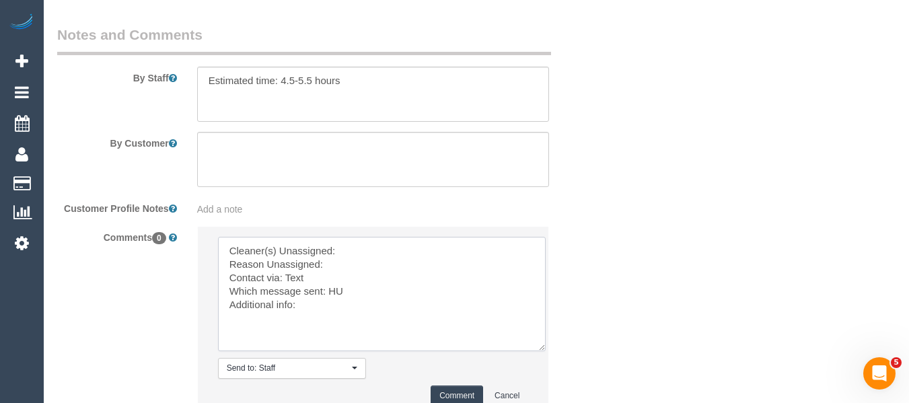
drag, startPoint x: 387, startPoint y: 328, endPoint x: 212, endPoint y: 238, distance: 196.5
click at [213, 240] on sui-booking-comments "By Staff By Customer Customer Profile Notes Add a note Comments 0 Send to: Staf…" at bounding box center [326, 228] width 539 height 406
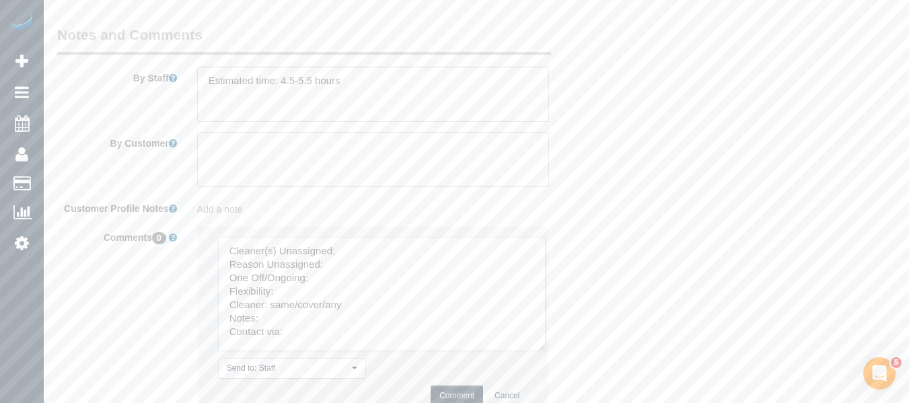
click at [359, 262] on textarea at bounding box center [382, 294] width 328 height 114
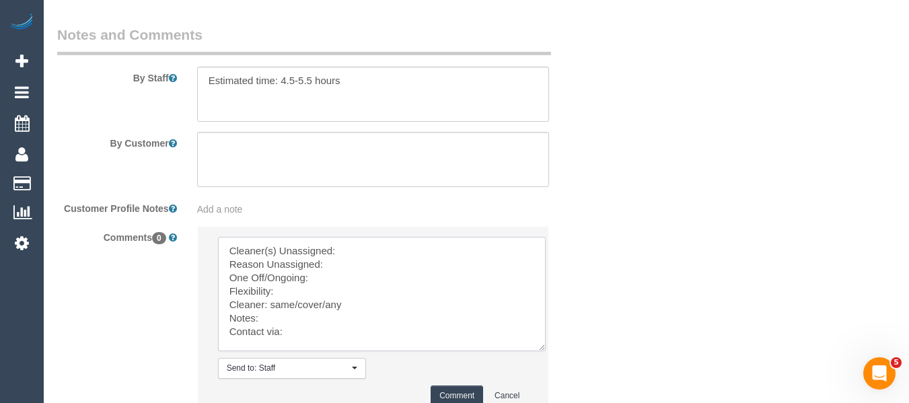
paste textarea "Cristian (+ Tania) (C)"
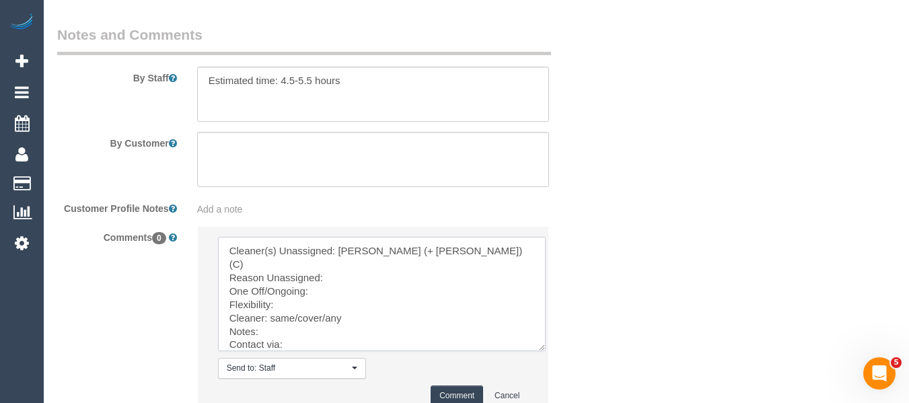
click at [360, 279] on textarea at bounding box center [382, 294] width 328 height 114
click at [344, 291] on textarea at bounding box center [382, 294] width 328 height 114
click at [283, 309] on textarea at bounding box center [382, 294] width 328 height 114
paste textarea "Monday 8th or Tuesday 9th September"
drag, startPoint x: 320, startPoint y: 321, endPoint x: 270, endPoint y: 324, distance: 50.6
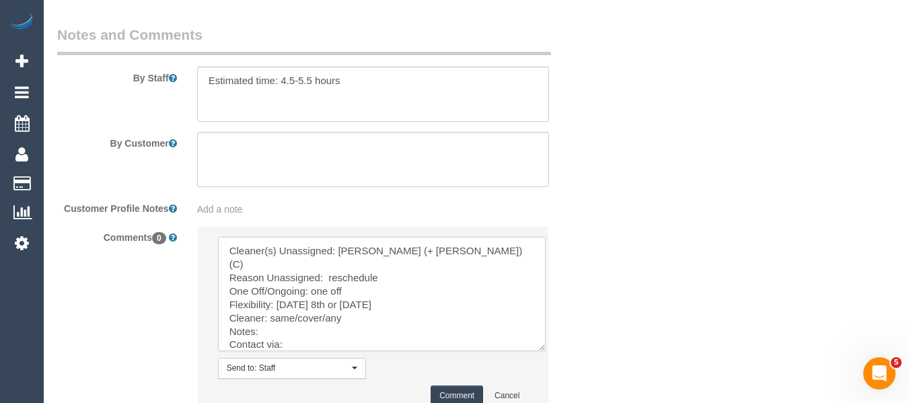
click at [270, 324] on textarea at bounding box center [382, 294] width 328 height 114
click at [307, 350] on textarea at bounding box center [382, 294] width 328 height 114
click at [277, 322] on textarea at bounding box center [382, 294] width 328 height 114
click at [298, 340] on textarea at bounding box center [382, 294] width 328 height 114
click at [303, 347] on textarea at bounding box center [382, 294] width 328 height 114
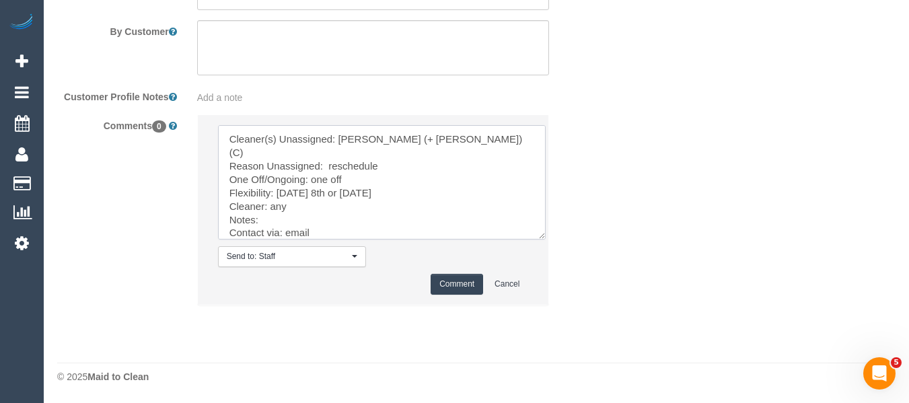
scroll to position [2398, 0]
type textarea "Cleaner(s) Unassigned: Cristian (+ Tania) (C) Reason Unassigned: reschedule One…"
click at [449, 287] on button "Comment" at bounding box center [457, 284] width 52 height 21
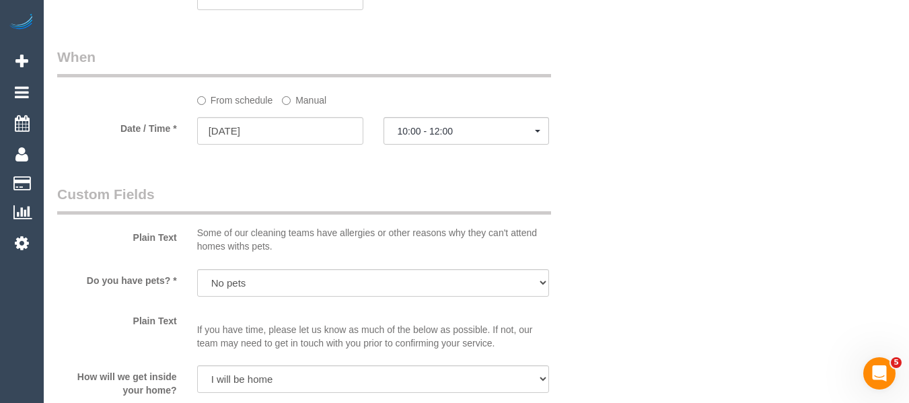
scroll to position [1321, 0]
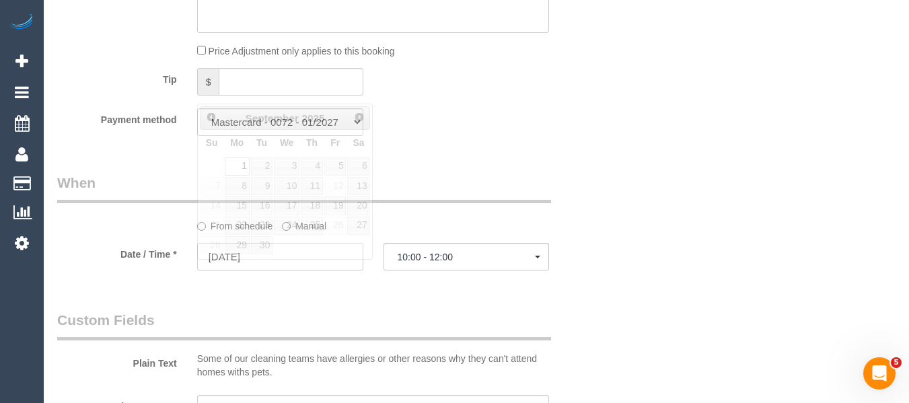
click at [328, 270] on input "01/09/2025" at bounding box center [280, 257] width 166 height 28
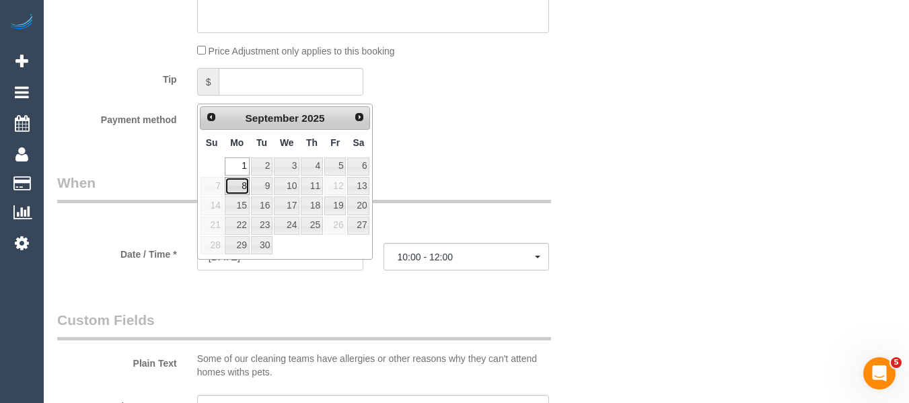
click at [241, 186] on link "8" at bounding box center [237, 186] width 25 height 18
type input "08/09/2025"
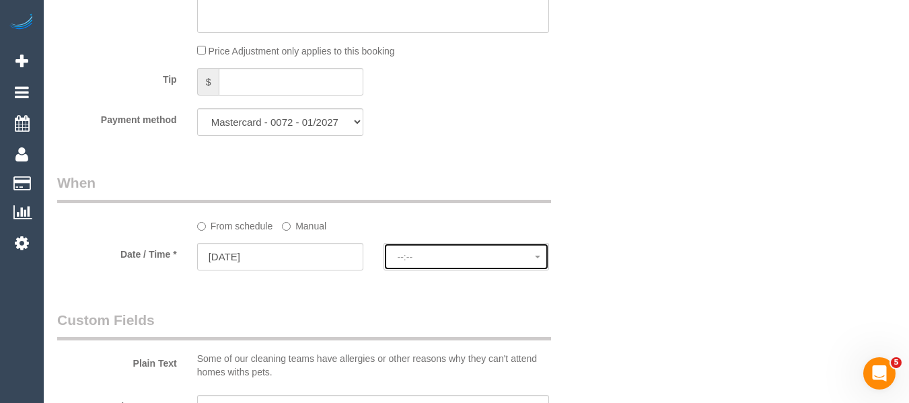
click at [437, 270] on button "--:--" at bounding box center [467, 257] width 166 height 28
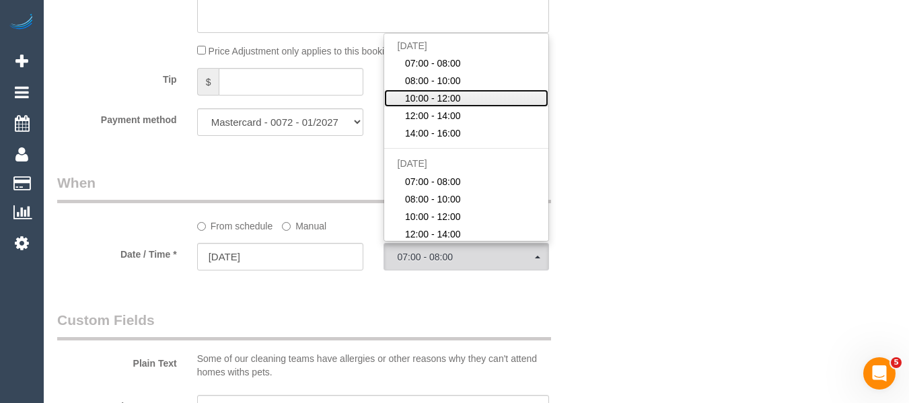
drag, startPoint x: 437, startPoint y: 112, endPoint x: 467, endPoint y: 194, distance: 86.9
click at [436, 105] on span "10:00 - 12:00" at bounding box center [433, 98] width 56 height 13
select select "spot25"
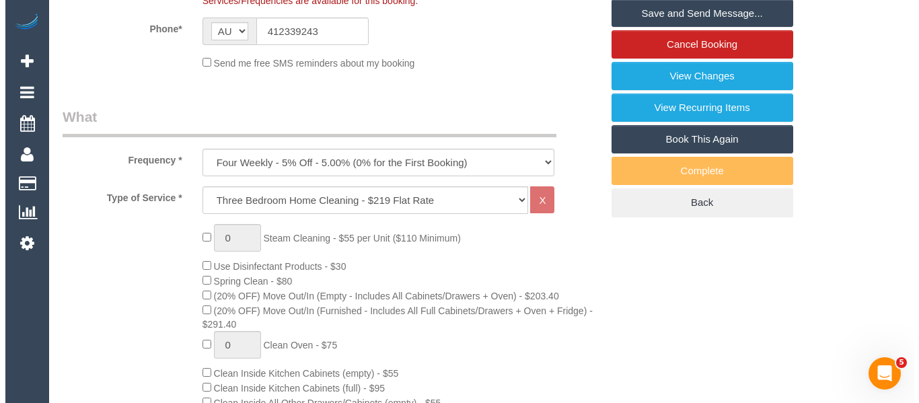
scroll to position [309, 0]
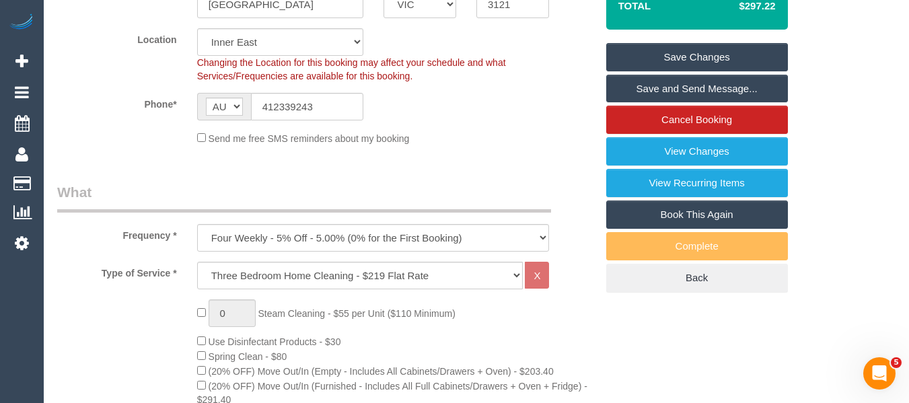
click at [671, 71] on link "Save Changes" at bounding box center [697, 57] width 182 height 28
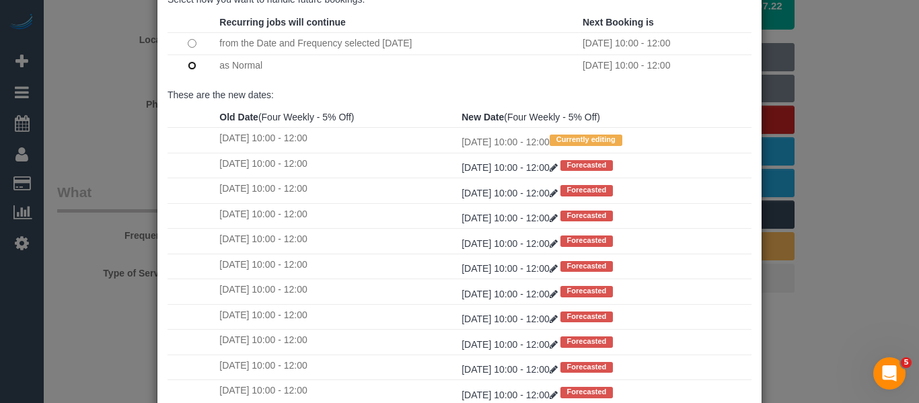
scroll to position [200, 0]
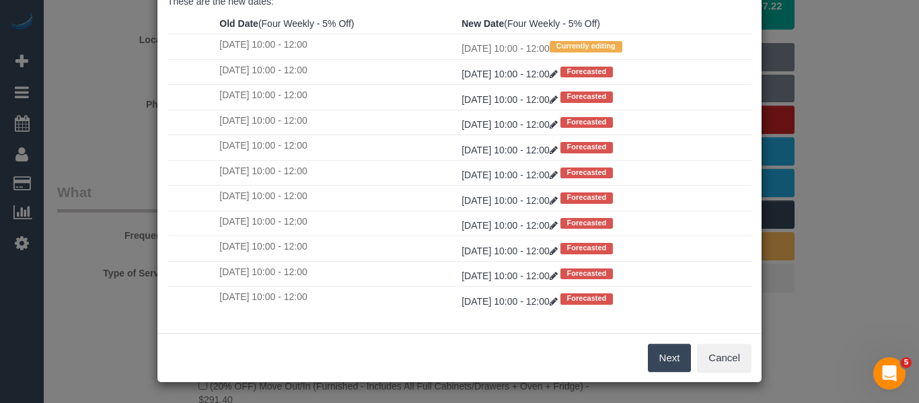
click at [665, 351] on button "Next" at bounding box center [670, 358] width 44 height 28
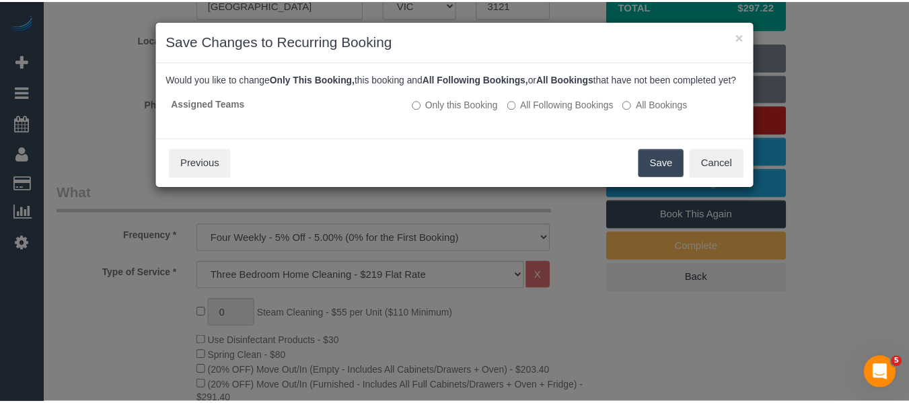
scroll to position [0, 0]
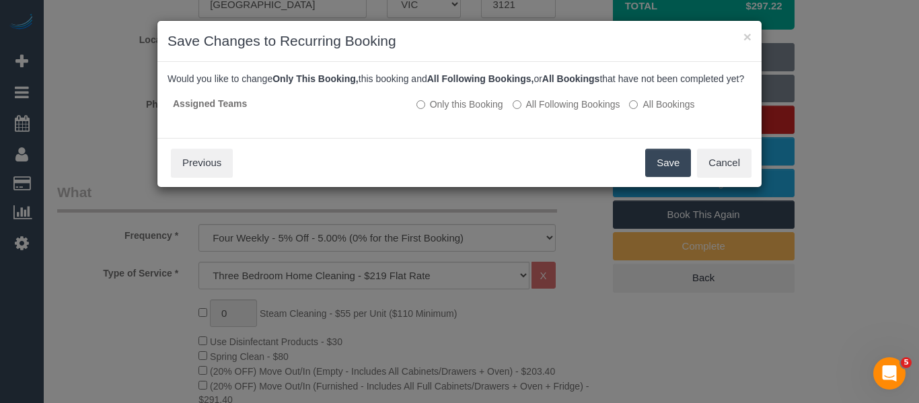
click at [659, 177] on button "Save" at bounding box center [668, 163] width 46 height 28
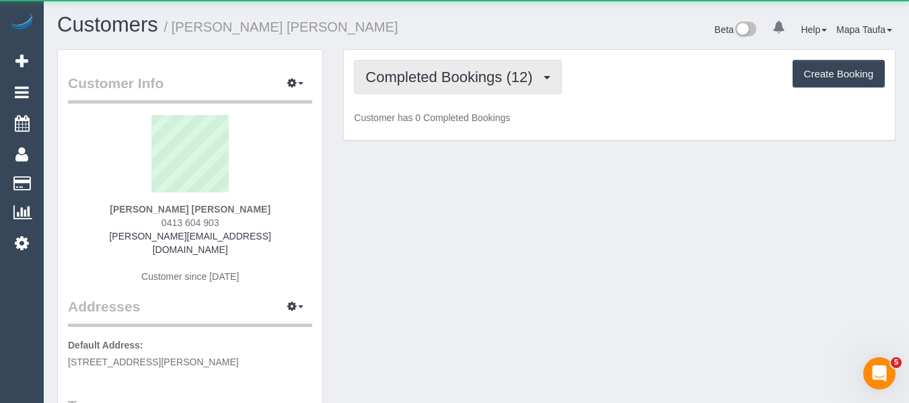
click at [433, 71] on span "Completed Bookings (12)" at bounding box center [452, 77] width 174 height 17
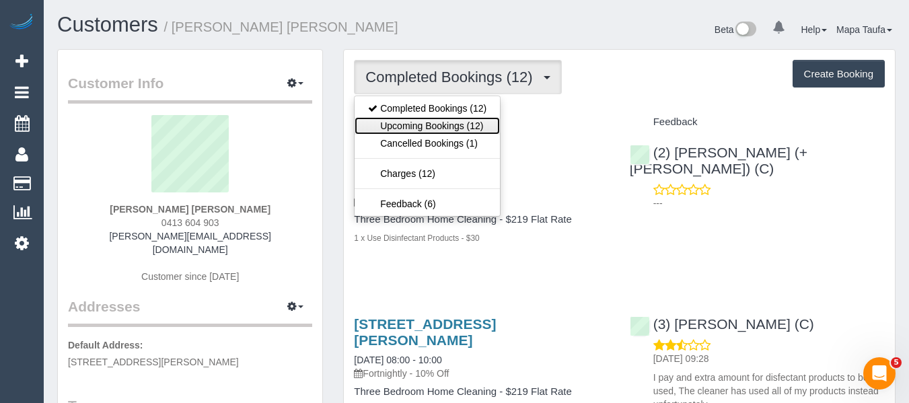
click at [432, 120] on link "Upcoming Bookings (12)" at bounding box center [427, 125] width 145 height 17
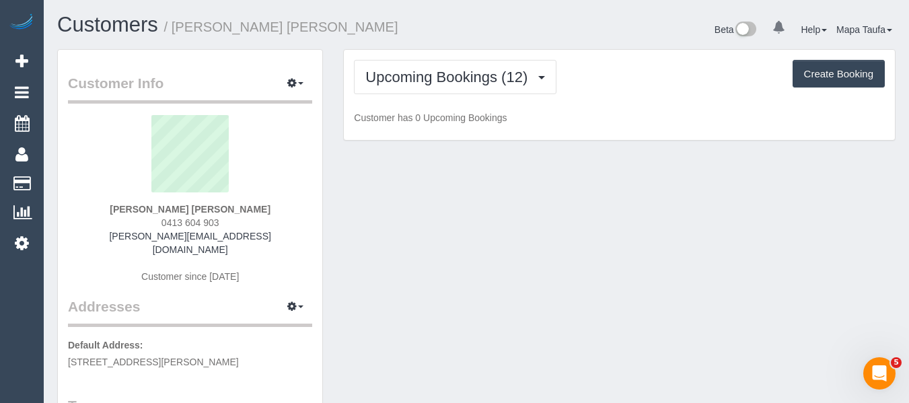
click at [437, 32] on h1 "Customers / [PERSON_NAME] [PERSON_NAME]" at bounding box center [261, 24] width 409 height 23
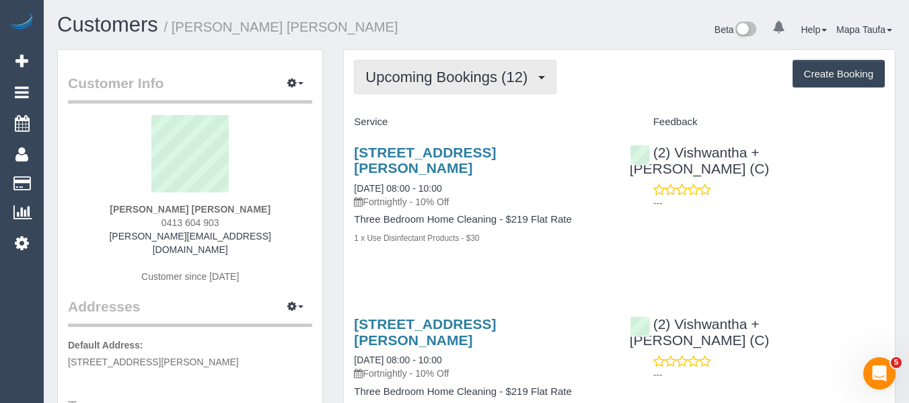
drag, startPoint x: 404, startPoint y: 75, endPoint x: 365, endPoint y: 95, distance: 44.2
click at [405, 79] on span "Upcoming Bookings (12)" at bounding box center [449, 77] width 169 height 17
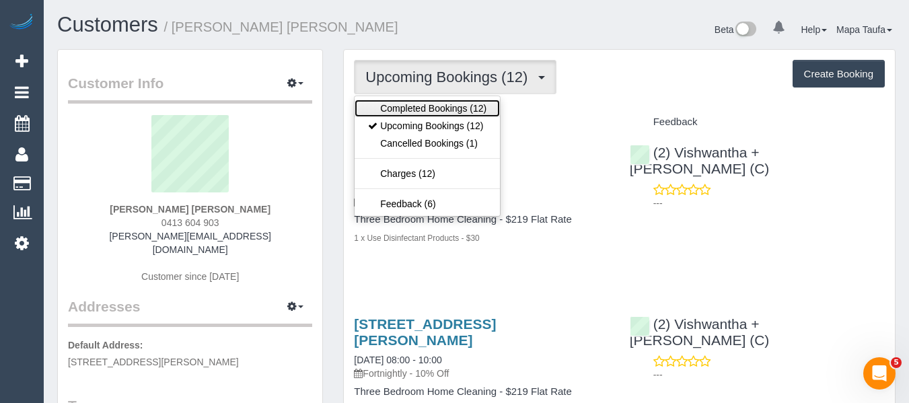
click at [407, 104] on link "Completed Bookings (12)" at bounding box center [427, 108] width 145 height 17
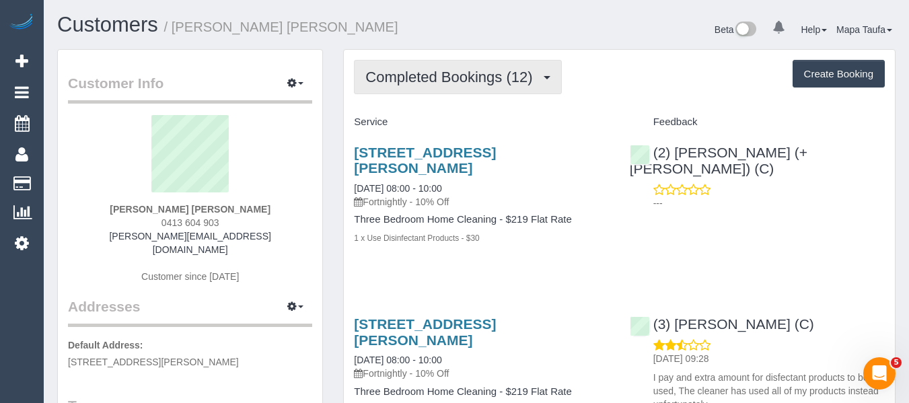
click at [423, 82] on span "Completed Bookings (12)" at bounding box center [452, 77] width 174 height 17
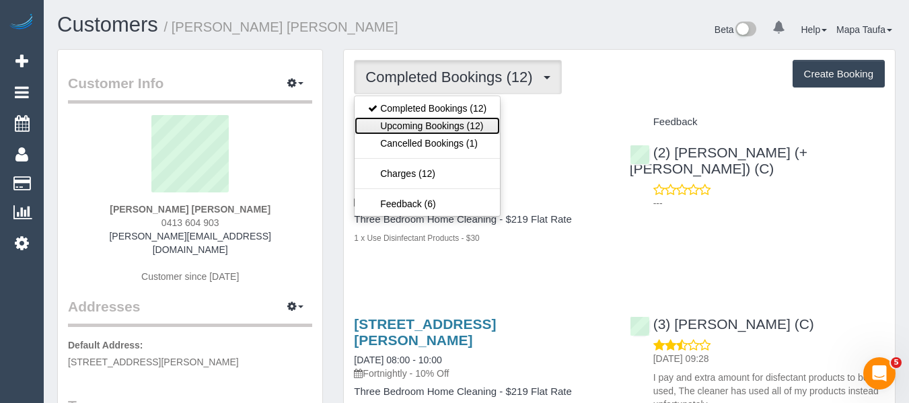
click at [416, 126] on link "Upcoming Bookings (12)" at bounding box center [427, 125] width 145 height 17
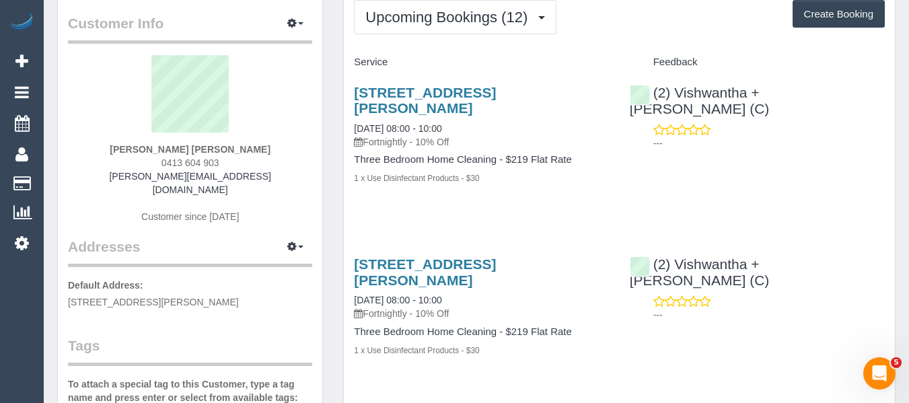
scroll to position [135, 0]
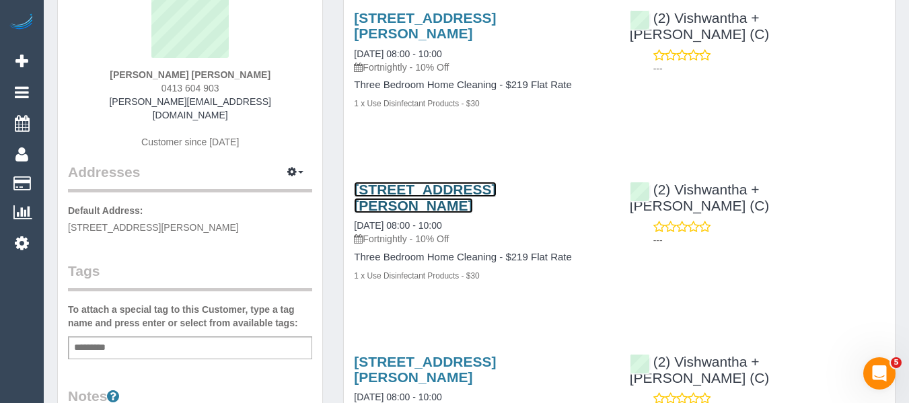
click at [394, 205] on link "201/280 Albert St, East Melbourne, VIC 3002" at bounding box center [425, 197] width 142 height 31
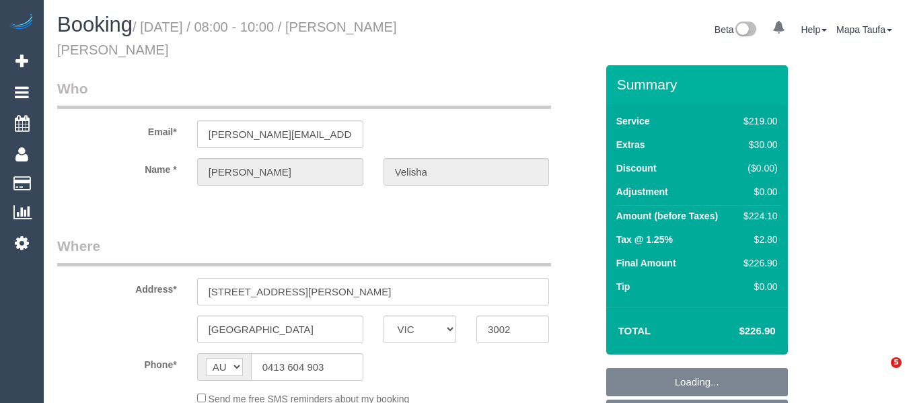
select select "VIC"
select select "string:stripe-pm_1Qcc5X2GScqysDRVJ1eBLbZS"
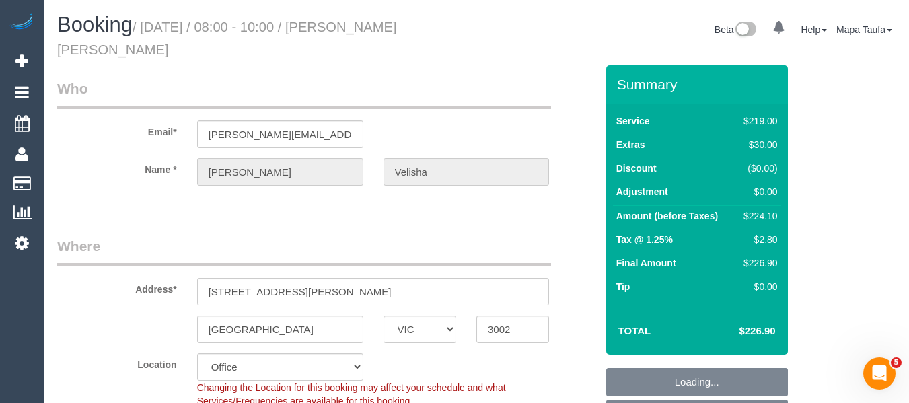
select select "object:633"
select select "number:29"
select select "number:15"
select select "number:21"
select select "number:24"
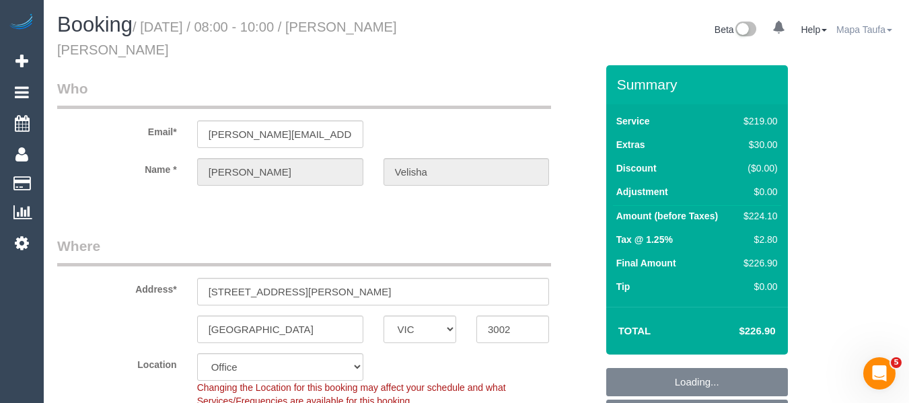
select select "number:33"
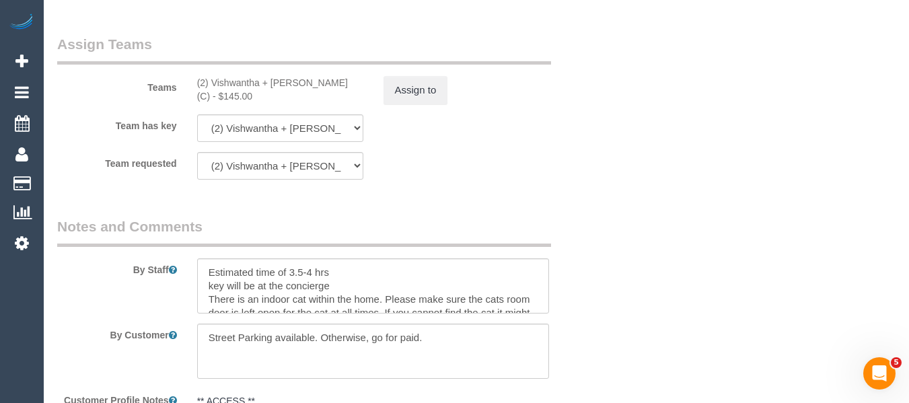
scroll to position [2249, 0]
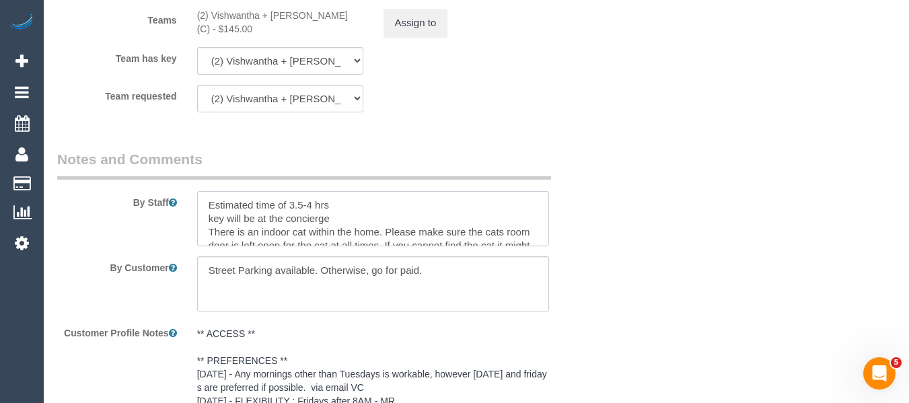
drag, startPoint x: 549, startPoint y: 208, endPoint x: 550, endPoint y: 228, distance: 20.2
click at [546, 240] on textarea at bounding box center [373, 218] width 353 height 55
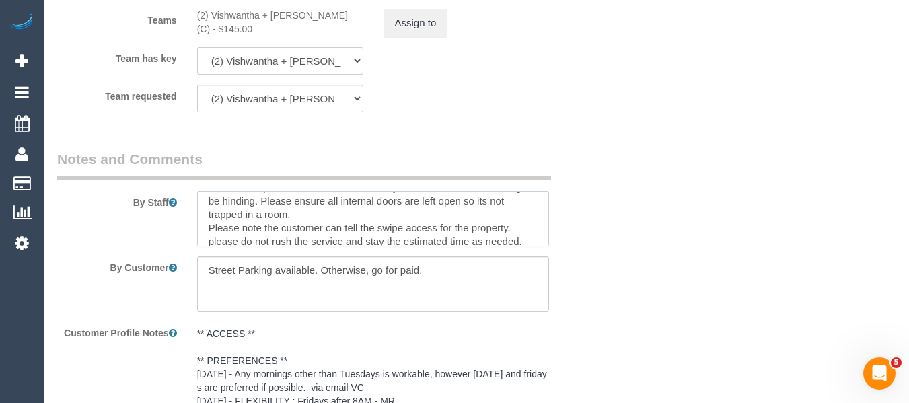
scroll to position [67, 0]
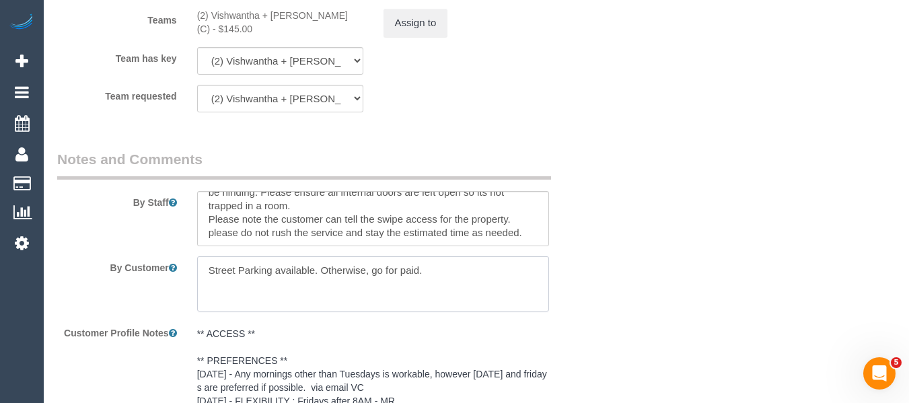
click at [210, 271] on textarea at bounding box center [373, 283] width 353 height 55
paste textarea "cleans the first toilet room on the left throughly"
click at [235, 272] on textarea at bounding box center [373, 283] width 353 height 55
click at [517, 263] on textarea at bounding box center [373, 283] width 353 height 55
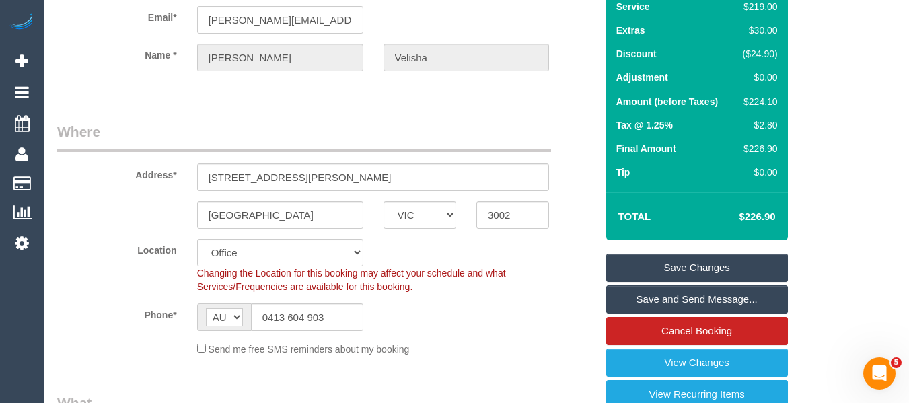
scroll to position [77, 0]
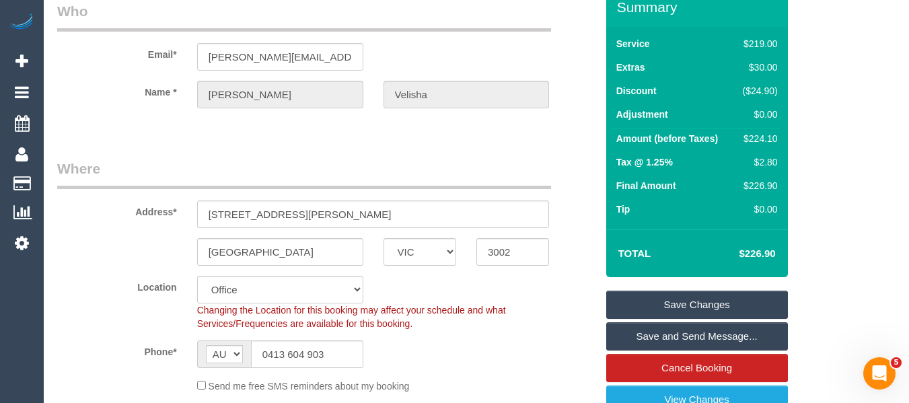
type textarea "Please ensure you clean the first toilet room on the left thoroughly Street Par…"
click at [673, 293] on link "Save Changes" at bounding box center [697, 305] width 182 height 28
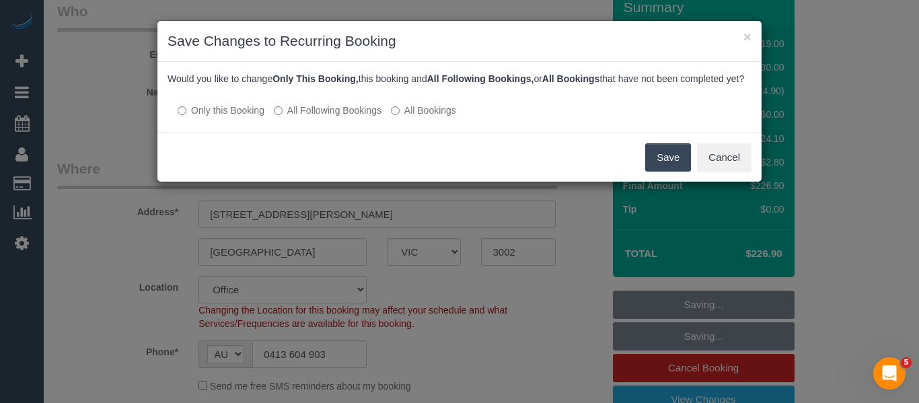
click at [336, 117] on label "All Following Bookings" at bounding box center [328, 110] width 108 height 13
click at [672, 167] on button "Save" at bounding box center [668, 157] width 46 height 28
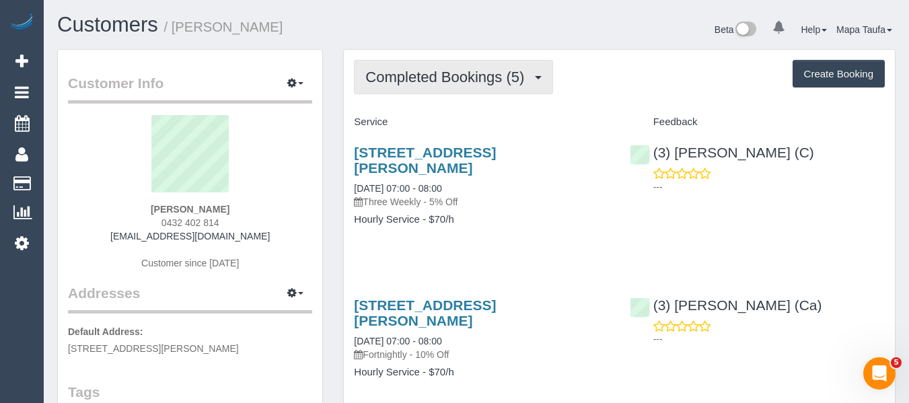
click at [435, 86] on button "Completed Bookings (5)" at bounding box center [453, 77] width 199 height 34
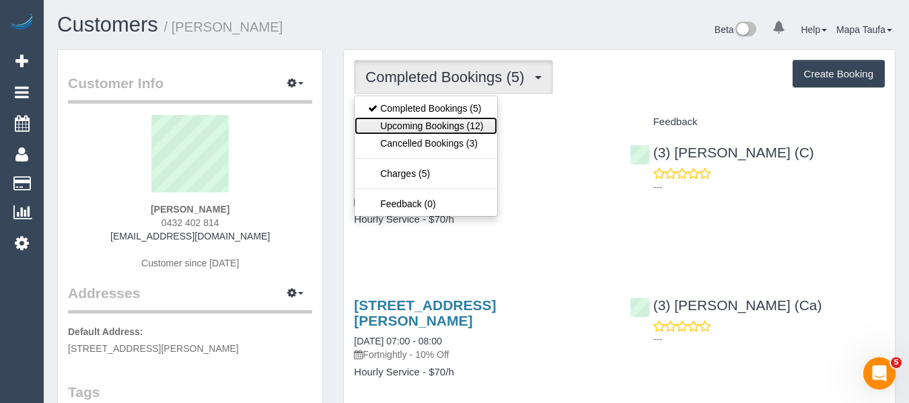
click at [411, 129] on link "Upcoming Bookings (12)" at bounding box center [426, 125] width 142 height 17
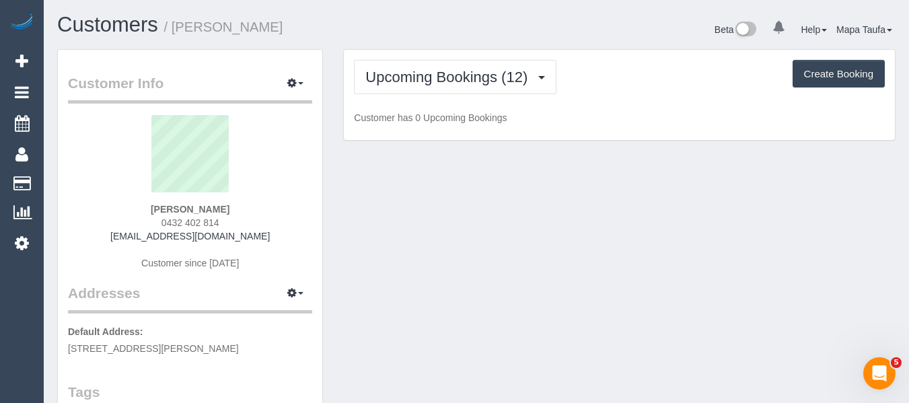
click at [414, 38] on div "Customers / Kelly Brown" at bounding box center [261, 27] width 429 height 29
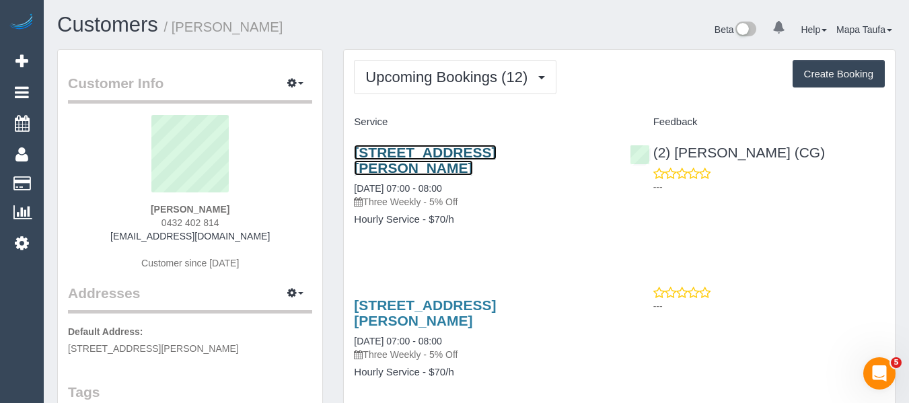
click at [496, 155] on link "24 Fowler Street, Coburg, VIC 3058" at bounding box center [425, 160] width 142 height 31
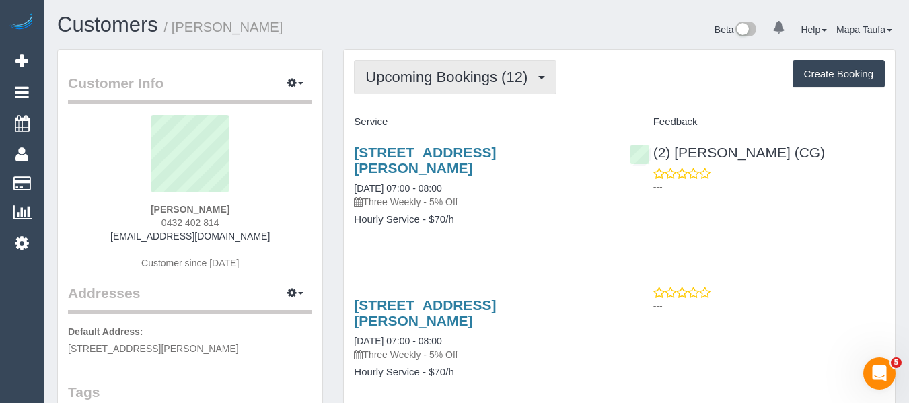
click at [394, 78] on span "Upcoming Bookings (12)" at bounding box center [449, 77] width 169 height 17
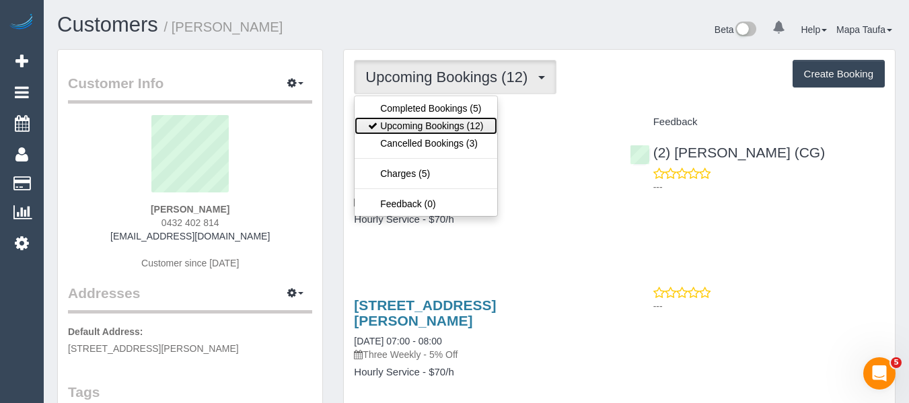
click at [396, 122] on link "Upcoming Bookings (12)" at bounding box center [426, 125] width 142 height 17
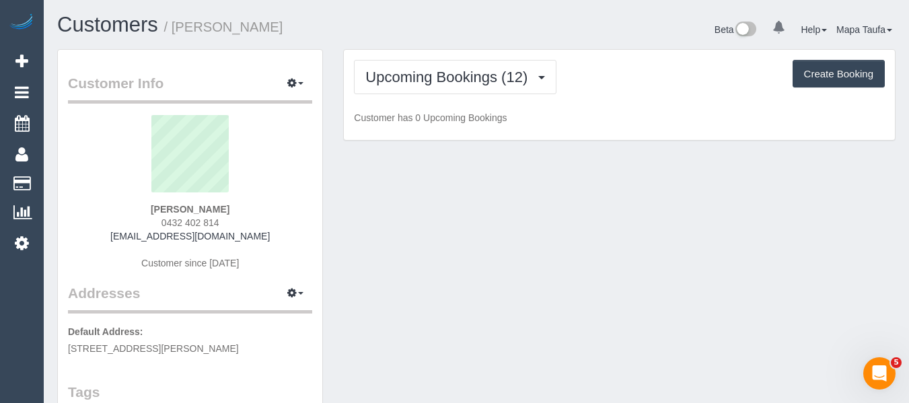
click at [435, 32] on h1 "Customers / Kelly Brown" at bounding box center [261, 24] width 409 height 23
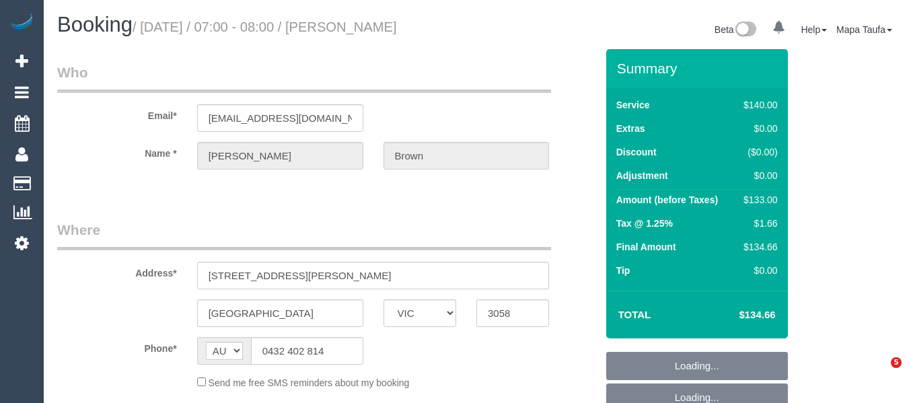
select select "VIC"
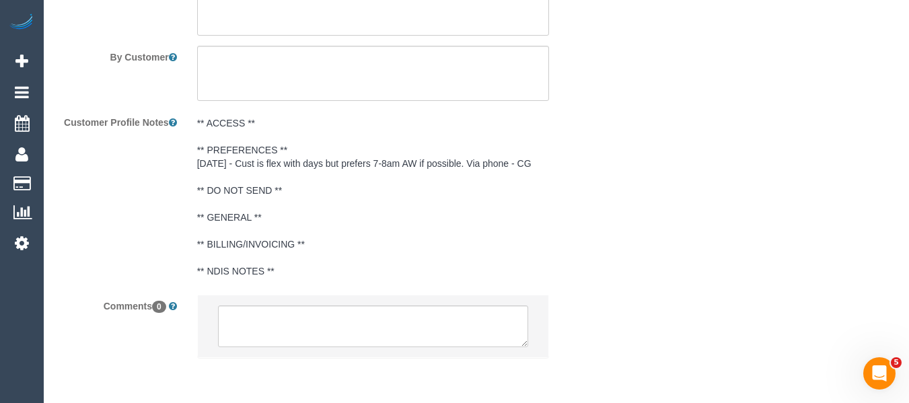
select select "object:535"
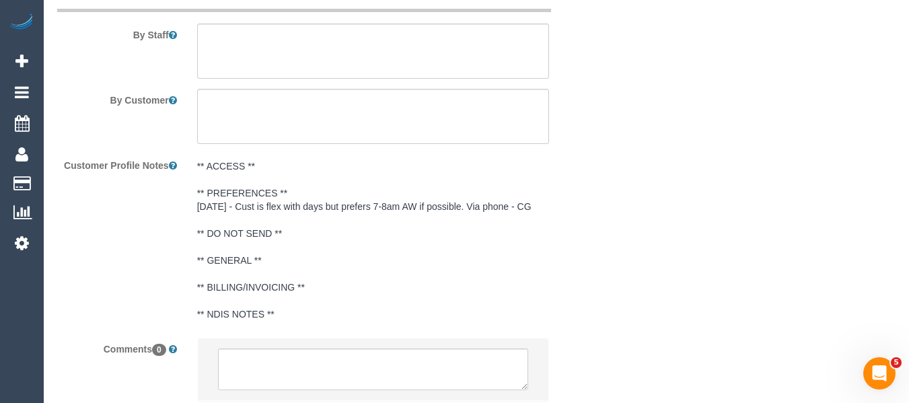
select select "string:stripe-pm_1QthtS2GScqysDRVmLrrKwrd"
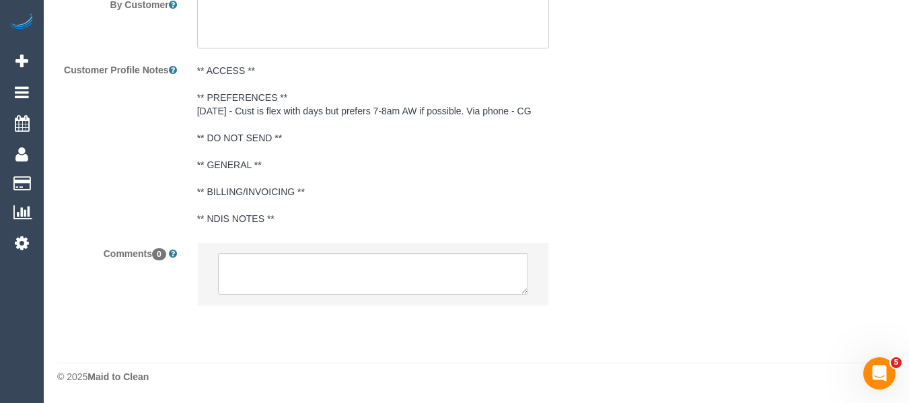
select select "number:27"
select select "number:14"
select select "number:19"
select select "number:23"
select select "number:33"
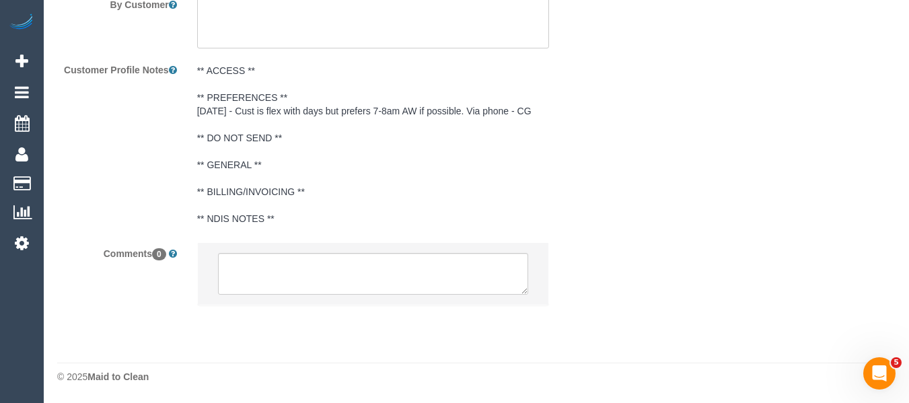
select select "number:12"
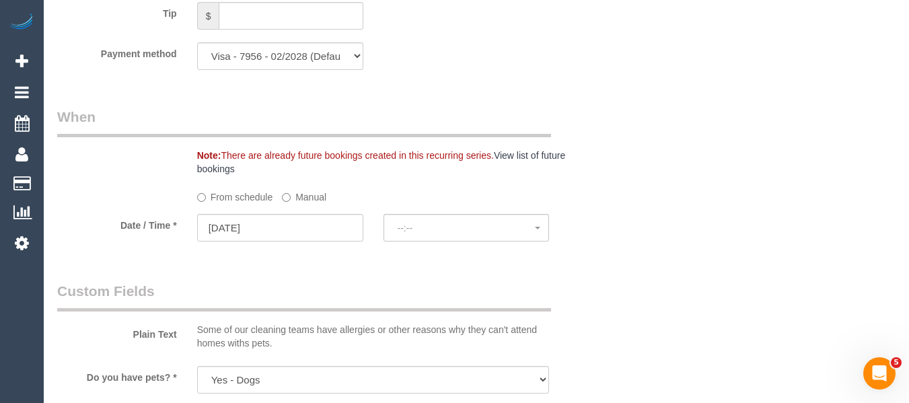
select select "spot1"
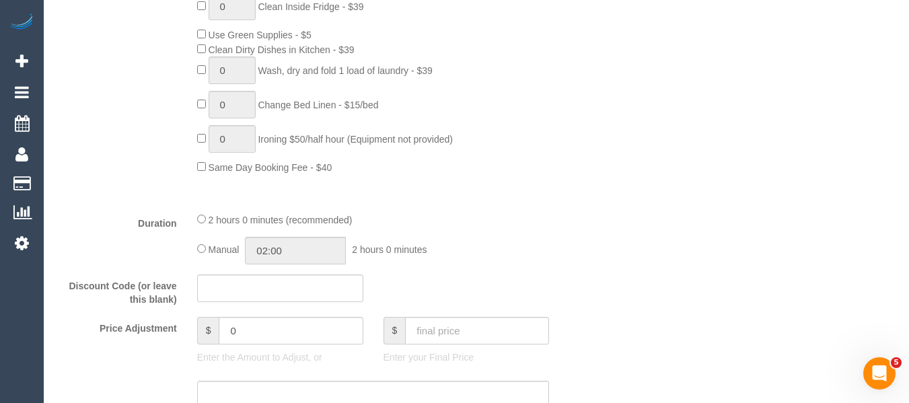
scroll to position [1408, 0]
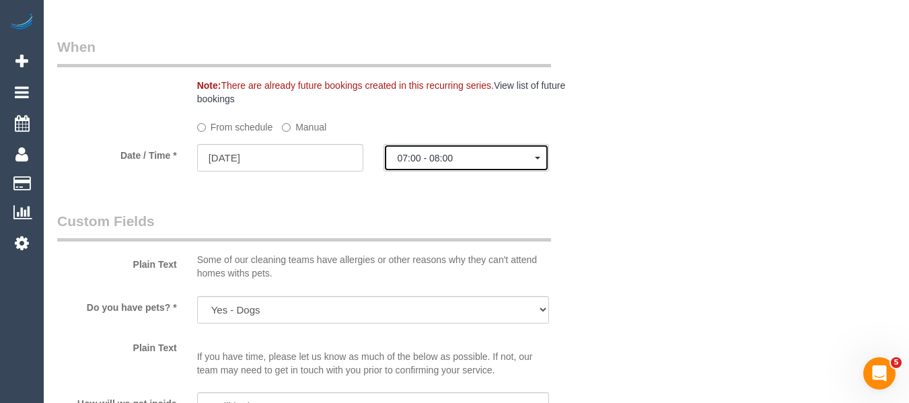
click at [441, 159] on button "07:00 - 08:00" at bounding box center [467, 158] width 166 height 28
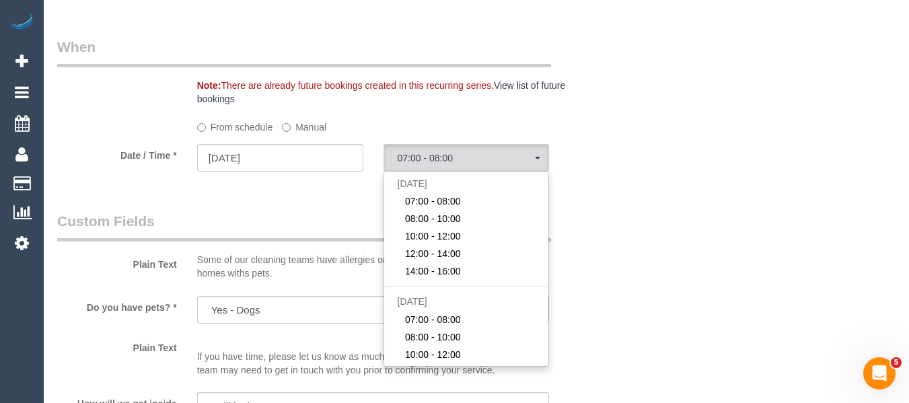
click at [292, 122] on label "Manual" at bounding box center [304, 125] width 44 height 18
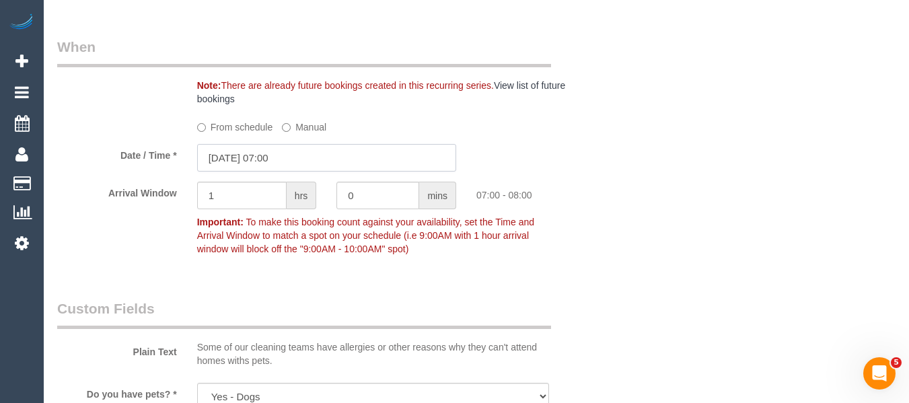
click at [258, 159] on input "02/09/2025 07:00" at bounding box center [326, 158] width 259 height 28
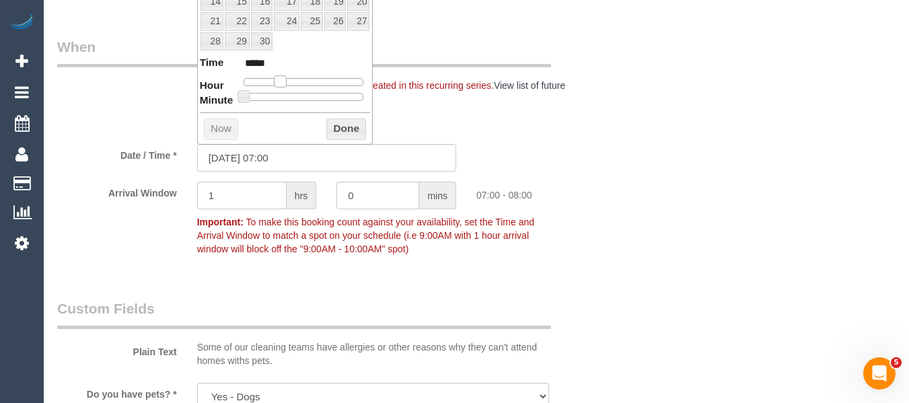
type input "02/09/2025 08:00"
type input "*****"
type input "02/09/2025 09:00"
type input "*****"
type input "02/09/2025 10:00"
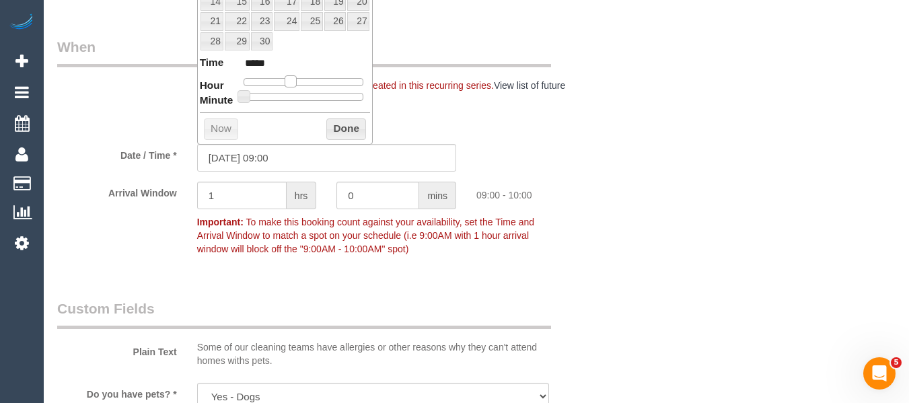
type input "*****"
type input "02/09/2025 11:00"
type input "*****"
drag, startPoint x: 277, startPoint y: 84, endPoint x: 297, endPoint y: 85, distance: 20.9
click at [297, 85] on span at bounding box center [301, 81] width 12 height 12
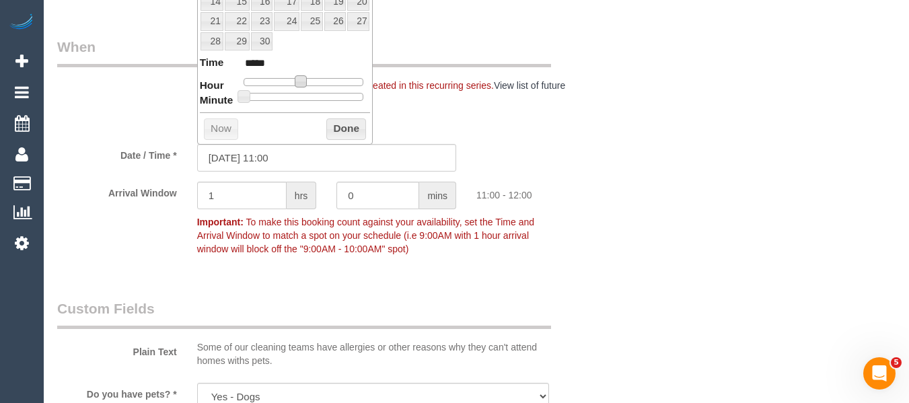
click at [344, 130] on button "Done" at bounding box center [346, 129] width 40 height 22
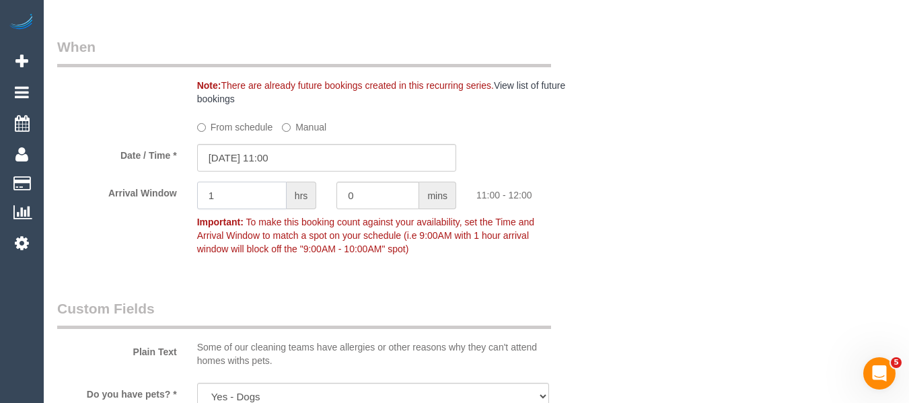
drag, startPoint x: 245, startPoint y: 188, endPoint x: 175, endPoint y: 191, distance: 70.1
click at [175, 190] on div "Arrival Window 1 hrs 0 mins 11:00 - 12:00 Important: To make this booking count…" at bounding box center [326, 222] width 559 height 80
type input "2"
click at [667, 229] on div "Who Email* kelly_brown20@aol.com Name * Kelly Brown Where Address* 24 Fowler St…" at bounding box center [476, 37] width 838 height 2790
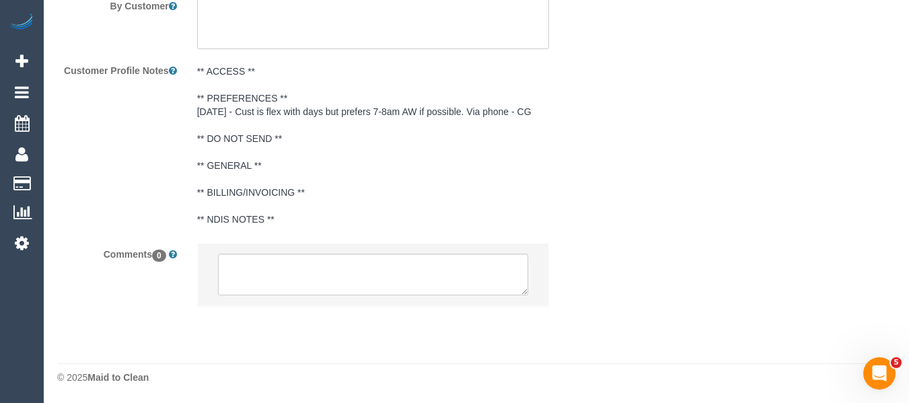
scroll to position [2483, 0]
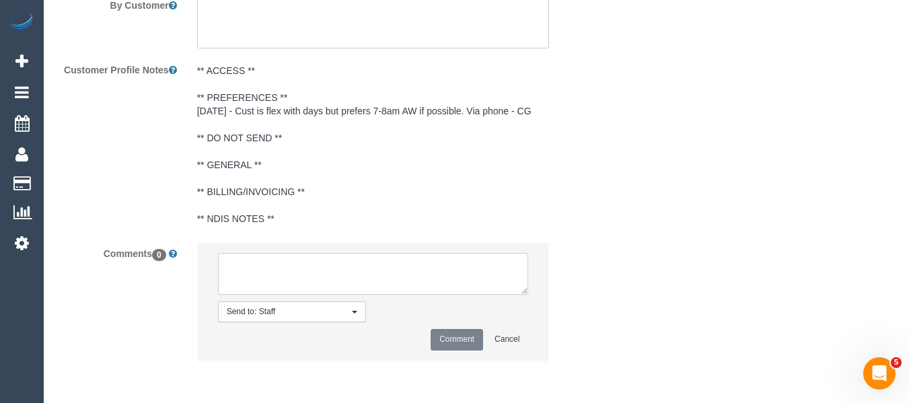
click at [297, 259] on textarea at bounding box center [373, 274] width 311 height 42
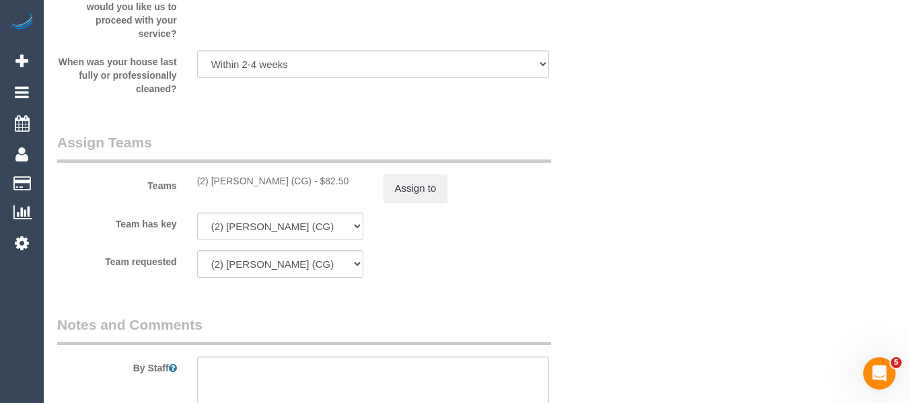
scroll to position [1944, 0]
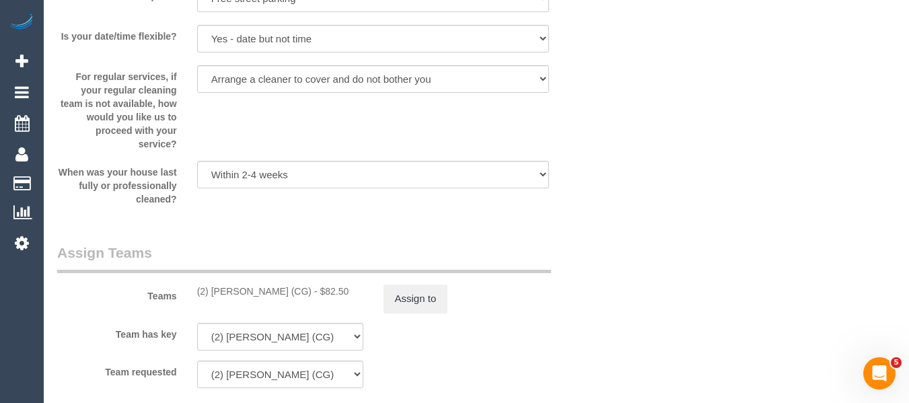
drag, startPoint x: 301, startPoint y: 289, endPoint x: 286, endPoint y: 286, distance: 15.7
click at [213, 286] on div "(2) Binoy Adheesha (CG) - $82.50" at bounding box center [280, 291] width 166 height 13
copy div "Binoy Adheesha (CG)"
click at [402, 299] on button "Assign to" at bounding box center [416, 299] width 65 height 28
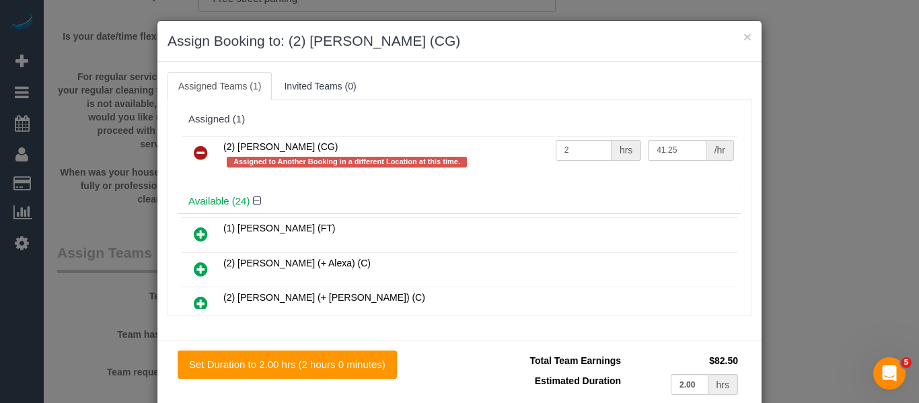
click at [187, 159] on link at bounding box center [201, 153] width 32 height 27
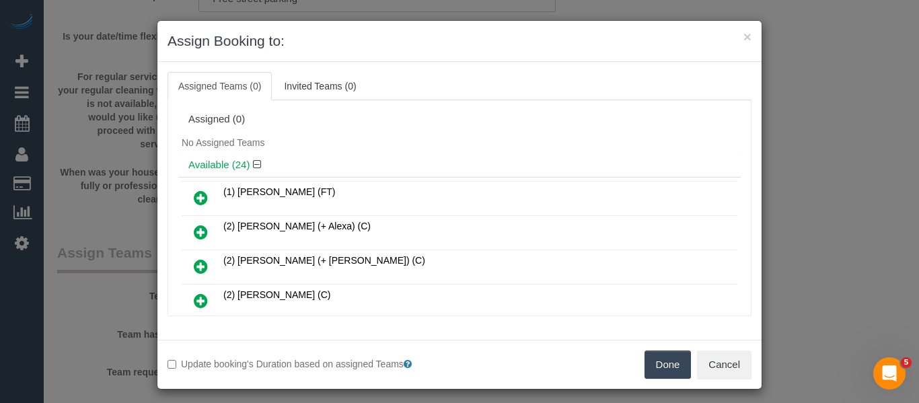
click at [660, 362] on button "Done" at bounding box center [668, 365] width 47 height 28
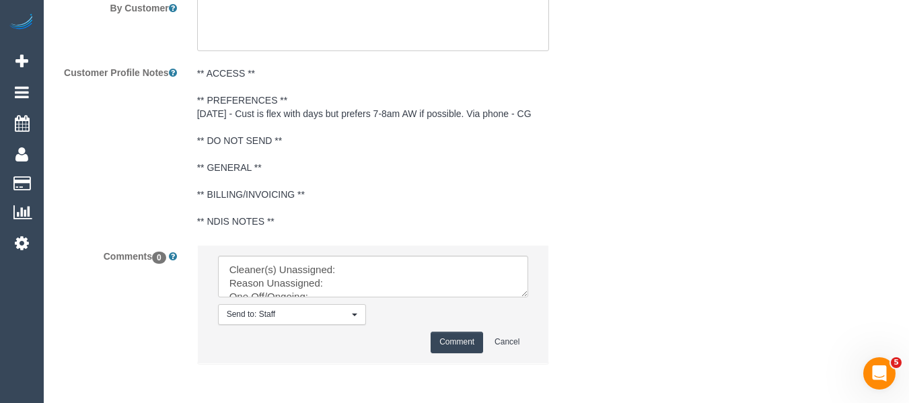
scroll to position [2539, 0]
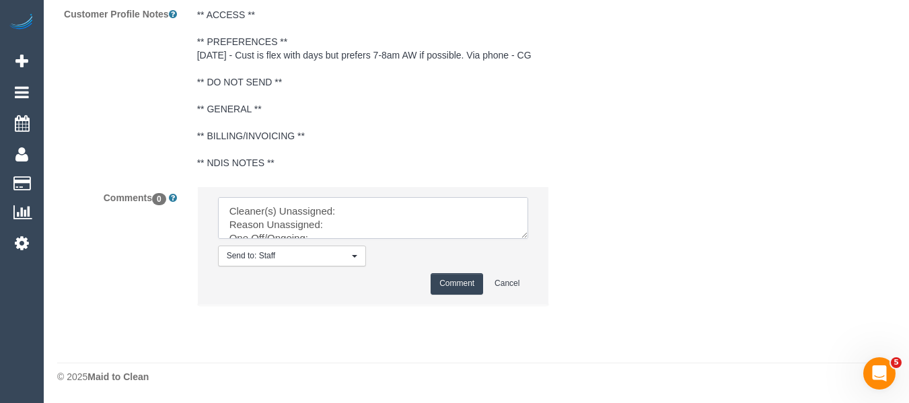
click at [386, 207] on textarea at bounding box center [373, 218] width 311 height 42
paste textarea "Binoy Adheesha (CG)"
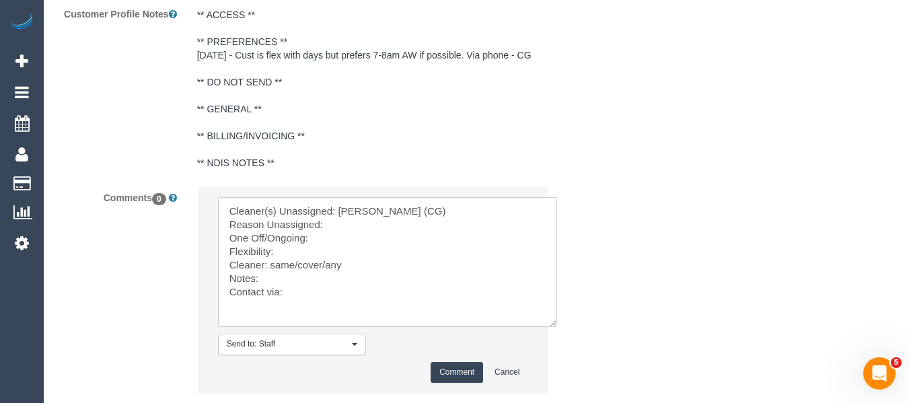
drag, startPoint x: 521, startPoint y: 242, endPoint x: 362, endPoint y: 231, distance: 159.8
click at [544, 327] on textarea at bounding box center [387, 262] width 339 height 130
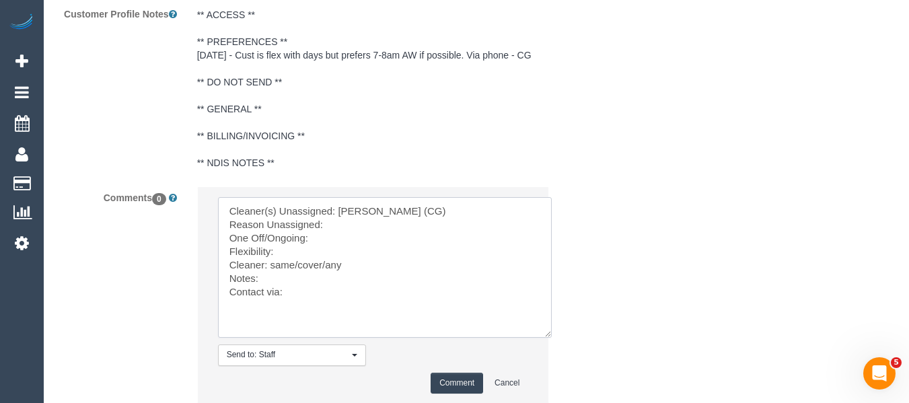
click at [357, 227] on textarea at bounding box center [385, 267] width 334 height 141
click at [334, 239] on textarea at bounding box center [385, 267] width 334 height 141
click at [312, 257] on textarea at bounding box center [385, 267] width 334 height 141
drag, startPoint x: 324, startPoint y: 266, endPoint x: 272, endPoint y: 264, distance: 51.8
click at [272, 264] on textarea at bounding box center [385, 267] width 334 height 141
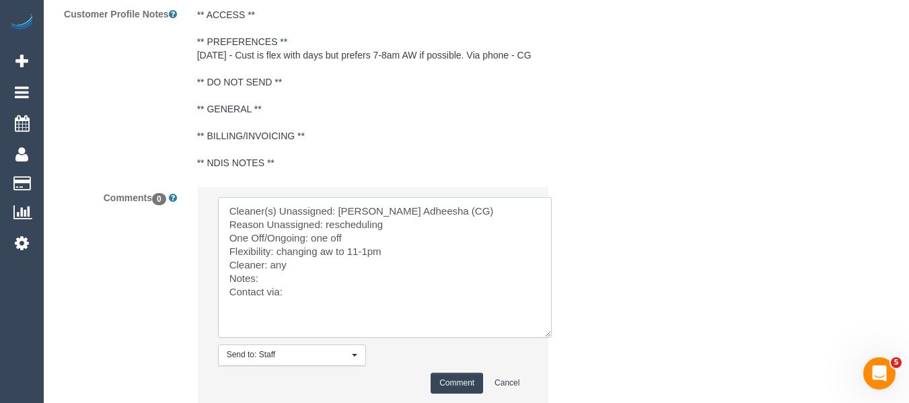
click at [305, 300] on textarea at bounding box center [385, 267] width 334 height 141
type textarea "Cleaner(s) Unassigned: Binoy Adheesha (CG) Reason Unassigned: rescheduling One …"
click at [470, 385] on button "Comment" at bounding box center [457, 383] width 52 height 21
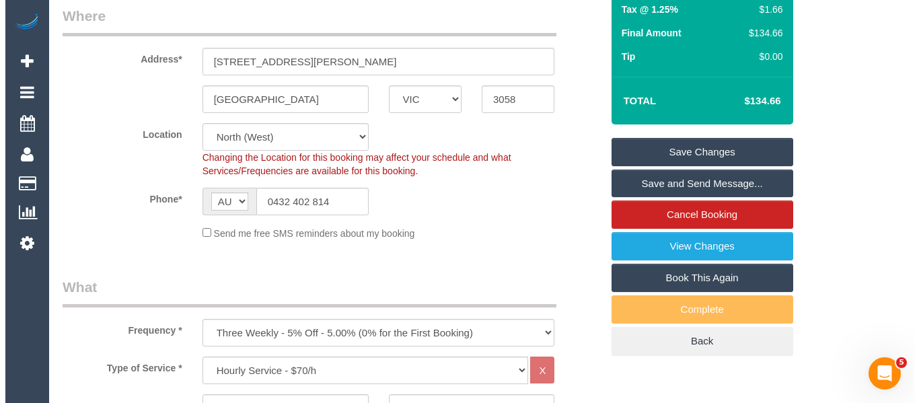
scroll to position [203, 0]
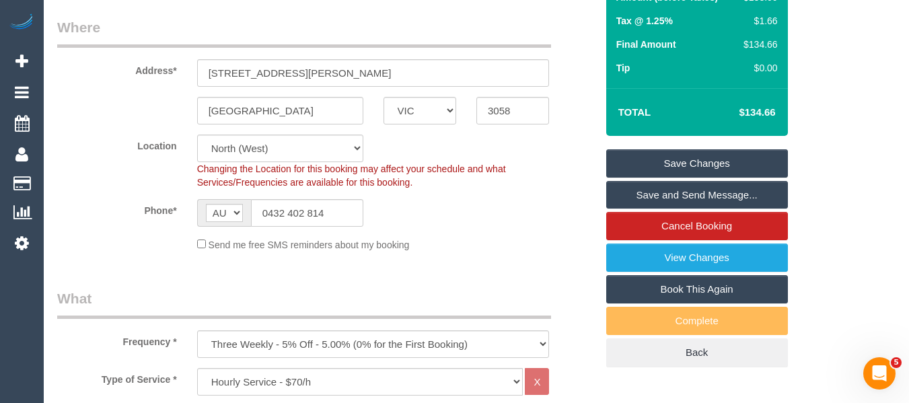
click at [718, 159] on link "Save Changes" at bounding box center [697, 163] width 182 height 28
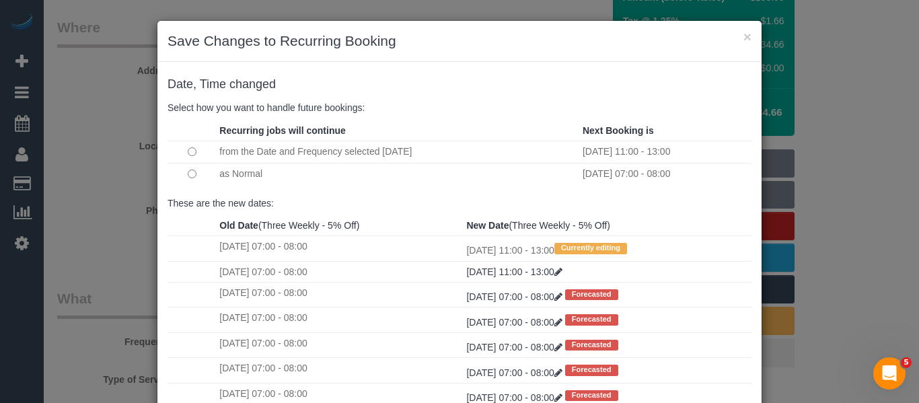
click at [193, 178] on td at bounding box center [192, 174] width 48 height 22
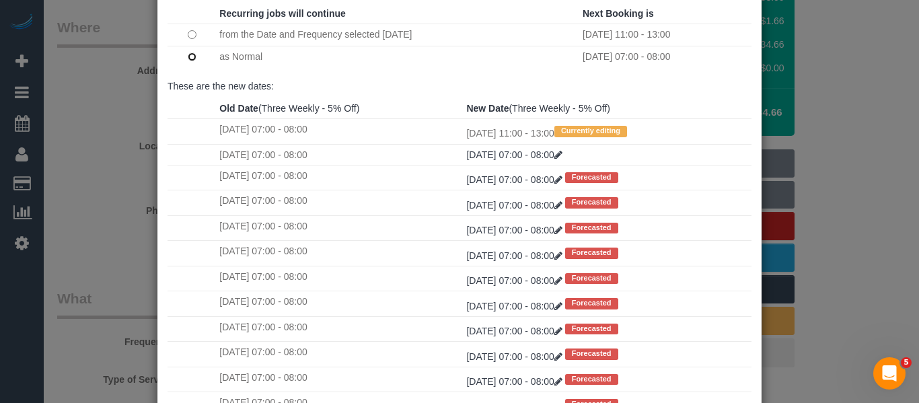
scroll to position [200, 0]
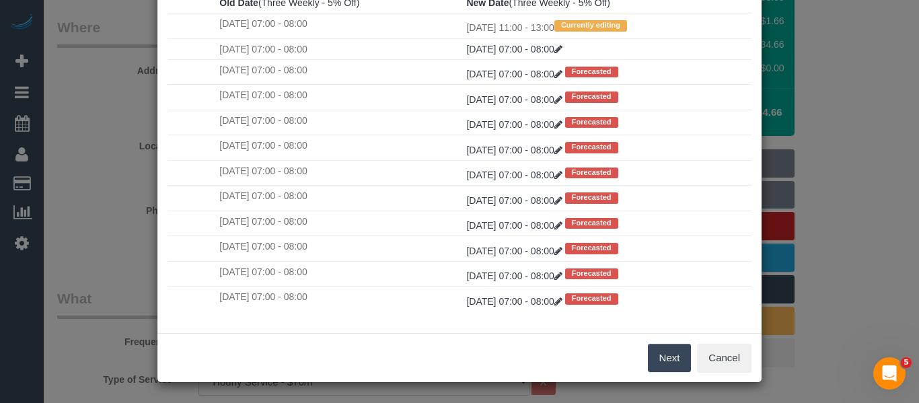
click at [678, 351] on button "Next" at bounding box center [670, 358] width 44 height 28
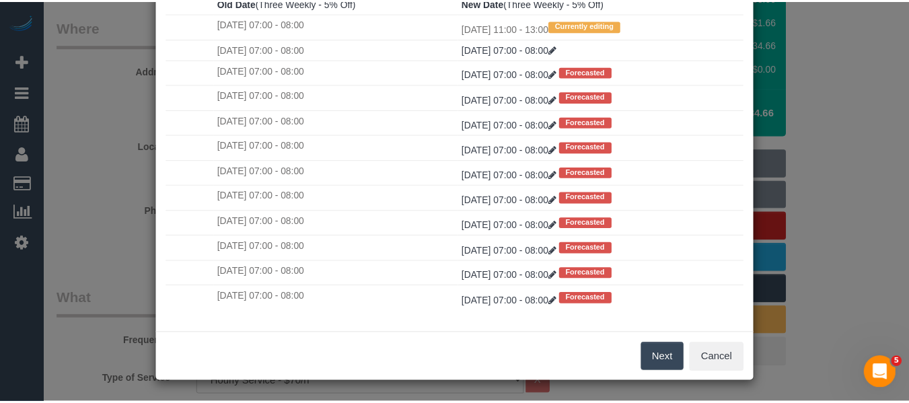
scroll to position [0, 0]
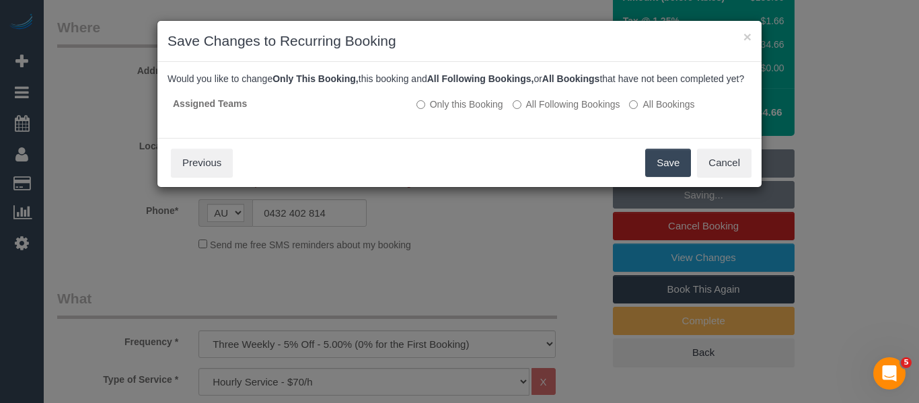
click at [663, 176] on button "Save" at bounding box center [668, 163] width 46 height 28
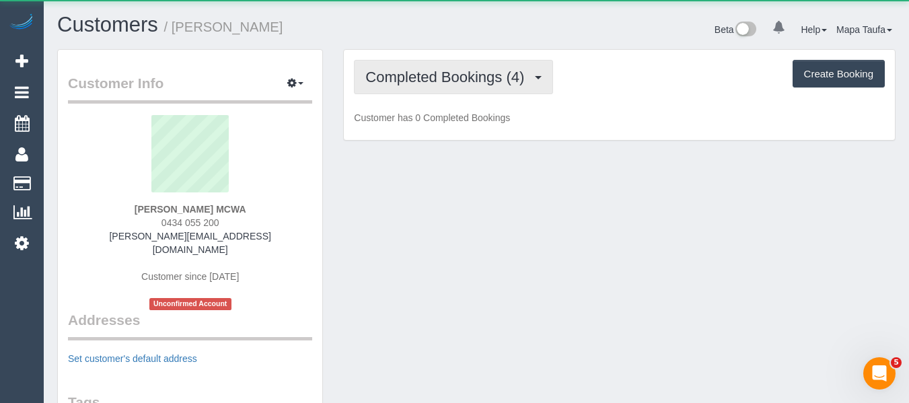
click at [464, 83] on span "Completed Bookings (4)" at bounding box center [448, 77] width 166 height 17
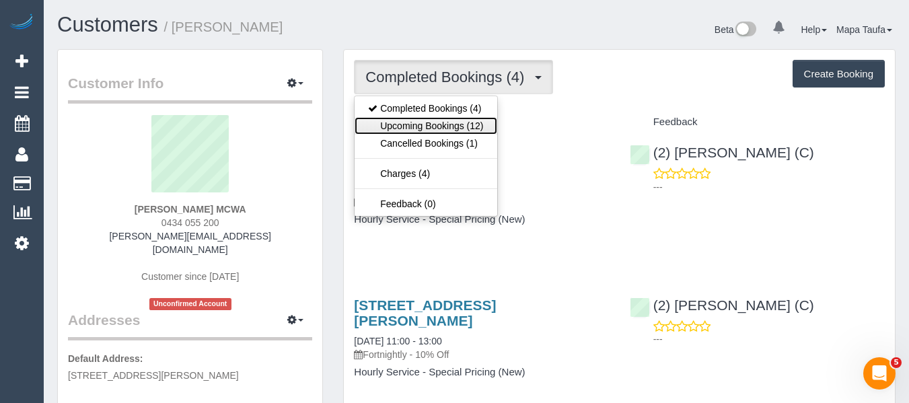
click at [451, 120] on link "Upcoming Bookings (12)" at bounding box center [426, 125] width 142 height 17
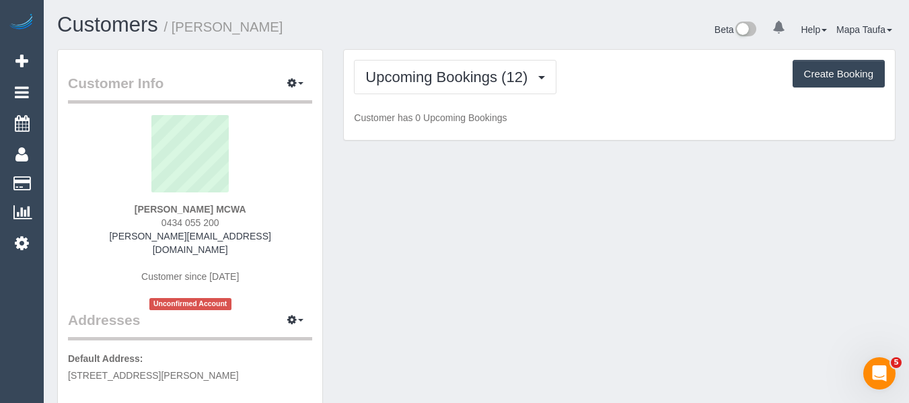
click at [493, 28] on div "Beta 0 Your Notifications You have 0 alerts Help Help Docs Take a Tour Contact …" at bounding box center [690, 31] width 429 height 36
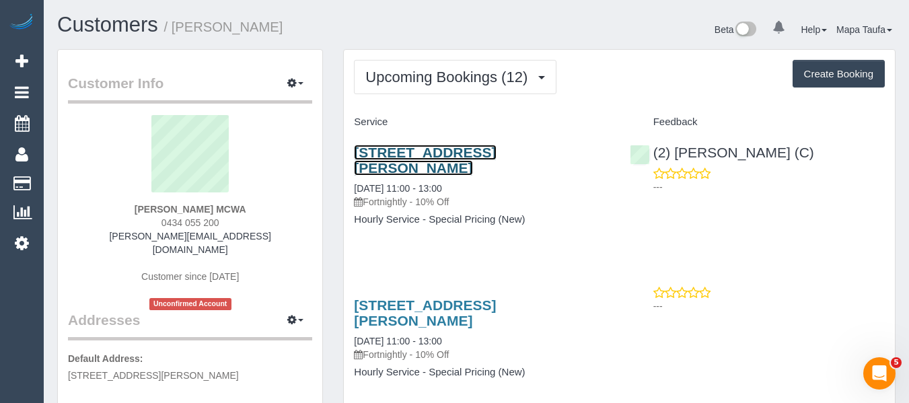
click at [439, 154] on link "[STREET_ADDRESS][PERSON_NAME]" at bounding box center [425, 160] width 142 height 31
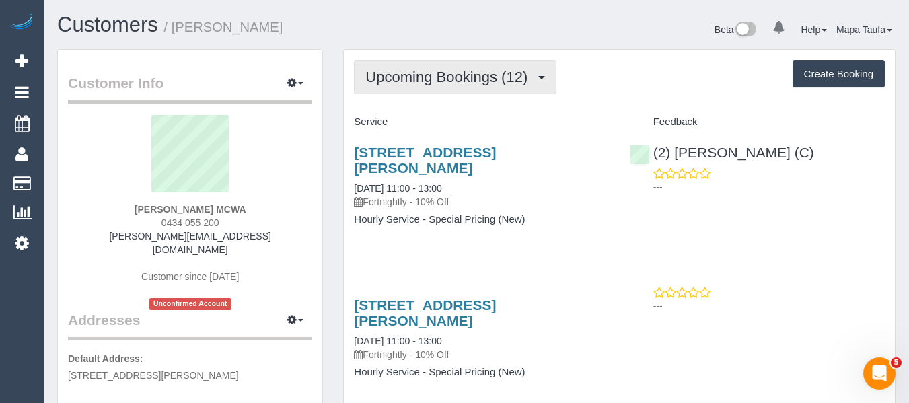
click at [457, 93] on button "Upcoming Bookings (12)" at bounding box center [455, 77] width 203 height 34
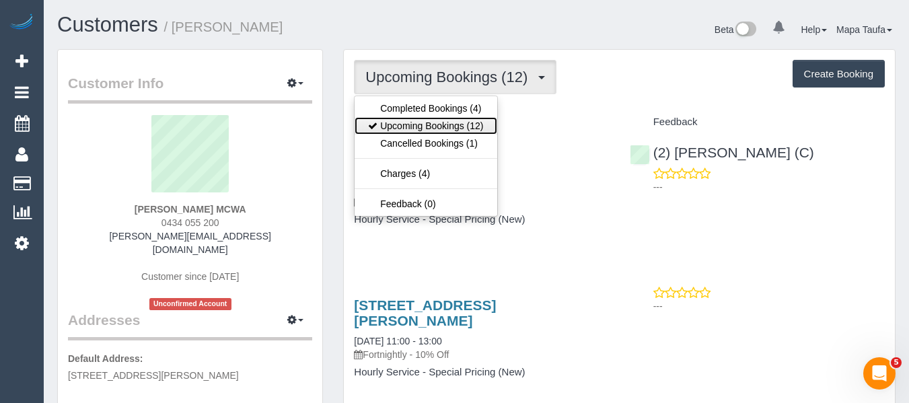
click at [443, 126] on link "Upcoming Bookings (12)" at bounding box center [426, 125] width 142 height 17
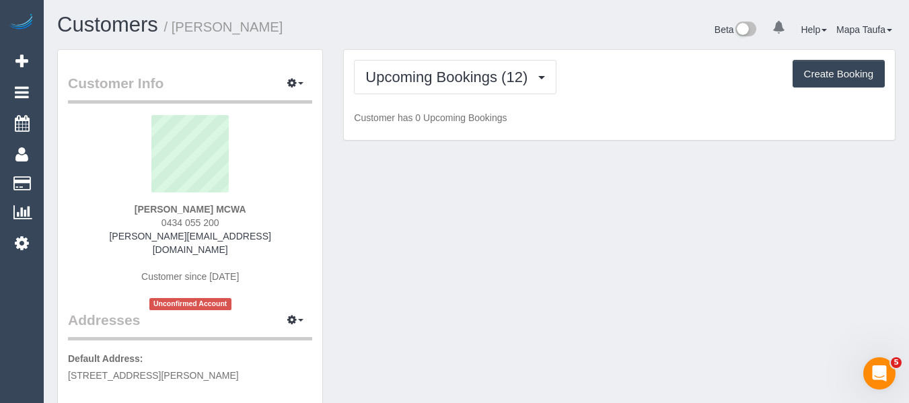
click at [598, 89] on div "Upcoming Bookings (12) Completed Bookings (4) Upcoming Bookings (12) Cancelled …" at bounding box center [619, 77] width 531 height 34
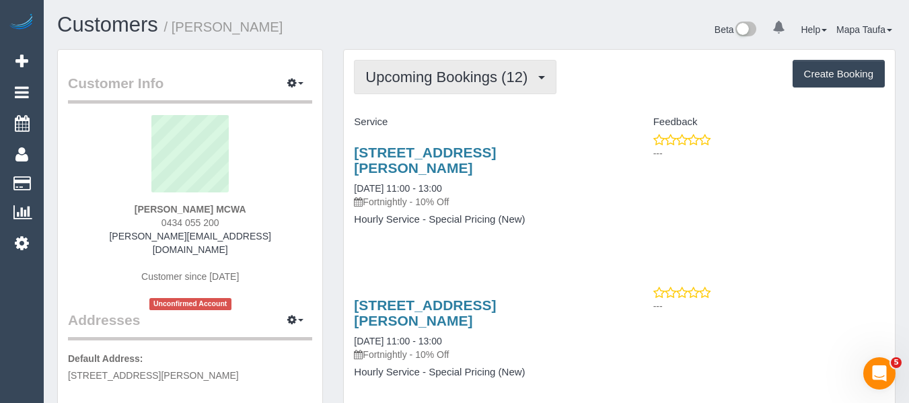
click at [428, 81] on span "Upcoming Bookings (12)" at bounding box center [449, 77] width 169 height 17
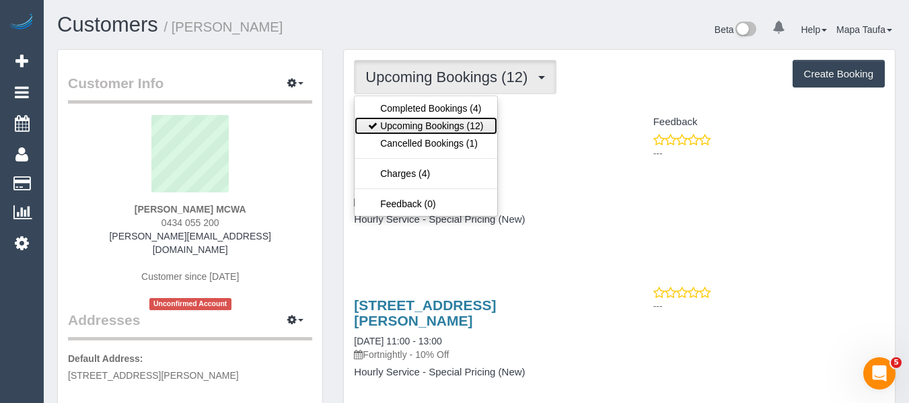
click at [423, 121] on link "Upcoming Bookings (12)" at bounding box center [426, 125] width 142 height 17
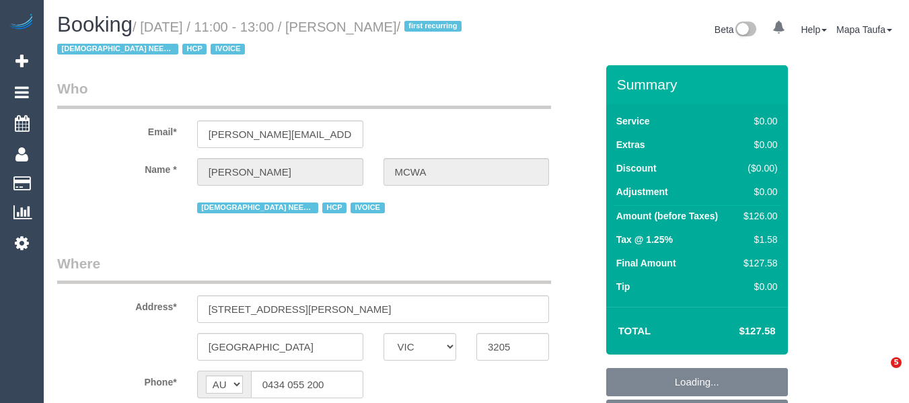
select select "VIC"
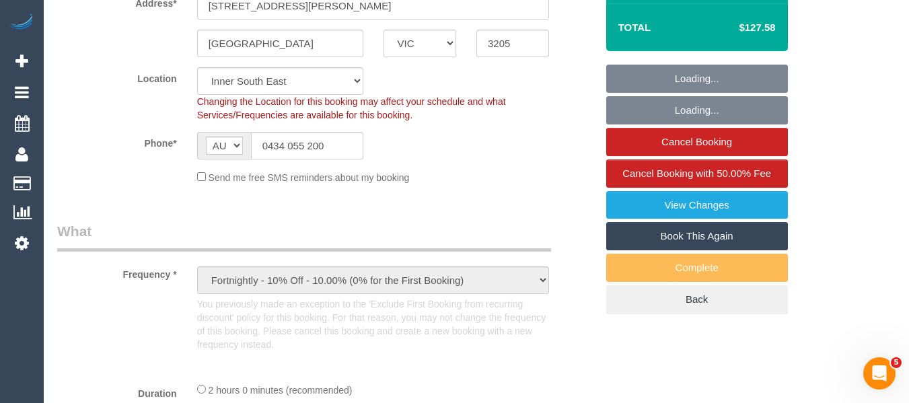
select select "object:736"
select select "120"
select select "number:28"
select select "number:16"
select select "number:19"
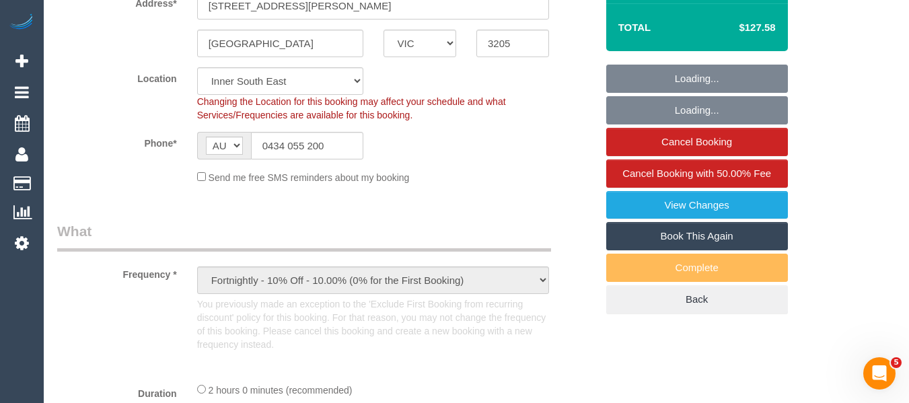
select select "number:25"
select select "number:35"
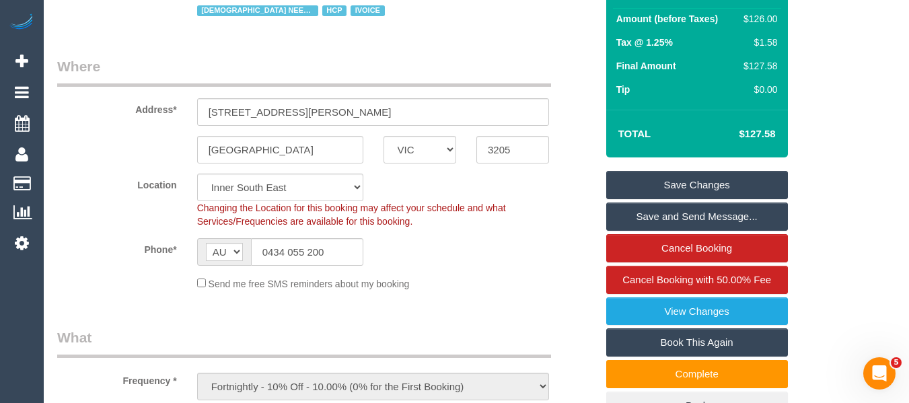
scroll to position [336, 0]
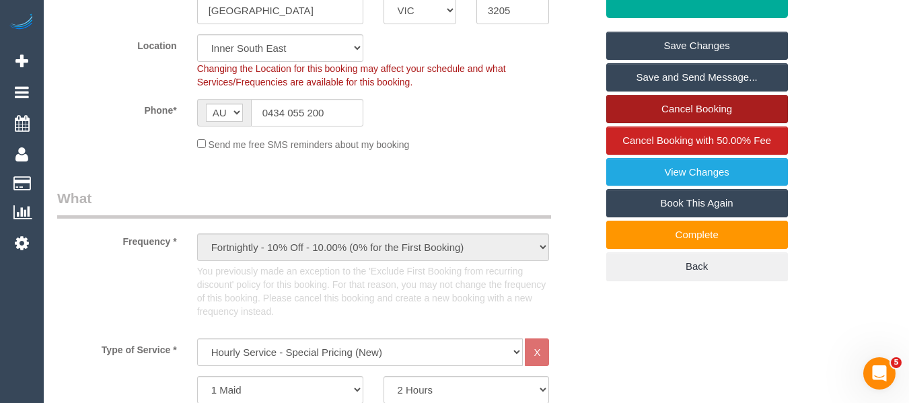
click at [660, 112] on link "Cancel Booking" at bounding box center [697, 109] width 182 height 28
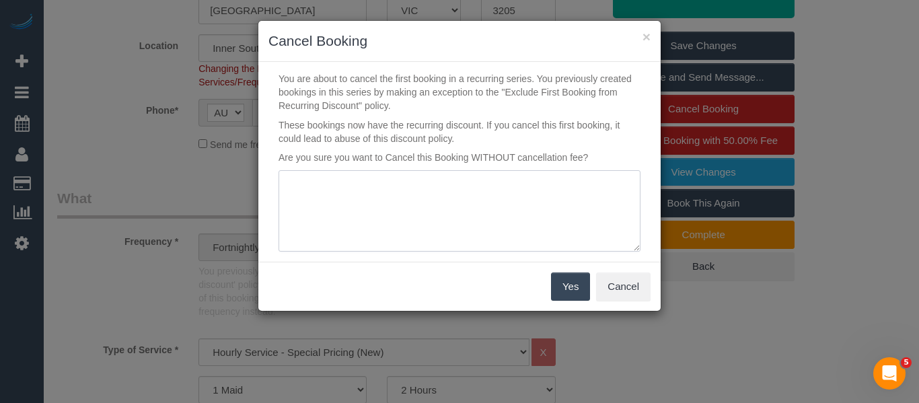
click at [314, 175] on textarea at bounding box center [460, 211] width 362 height 82
type textarea "c"
click at [375, 226] on textarea at bounding box center [460, 211] width 362 height 82
type textarea "cleaner late customer cannot wait via email -MT"
click at [562, 285] on button "Yes" at bounding box center [570, 286] width 39 height 28
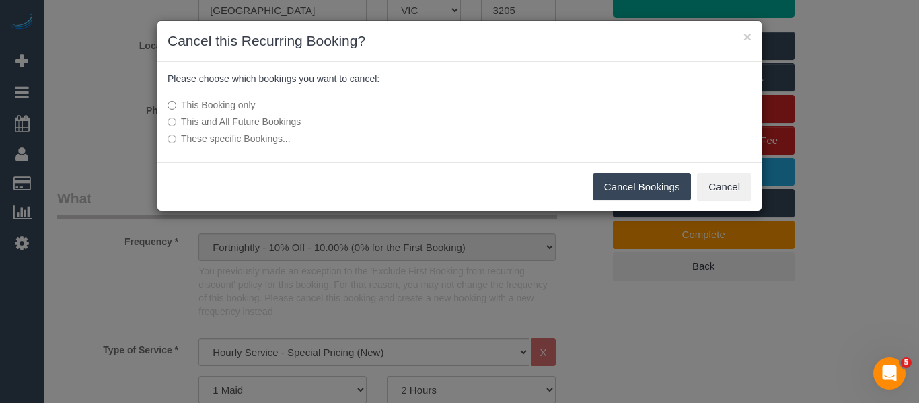
click at [612, 184] on button "Cancel Bookings" at bounding box center [642, 187] width 99 height 28
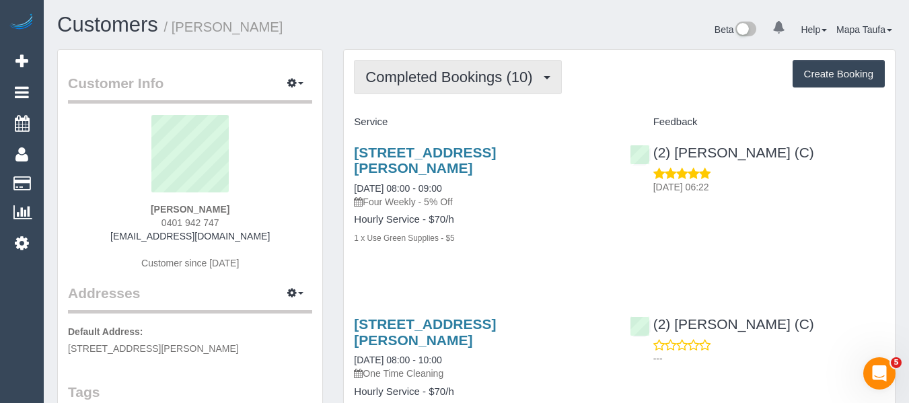
click at [442, 79] on span "Completed Bookings (10)" at bounding box center [452, 77] width 174 height 17
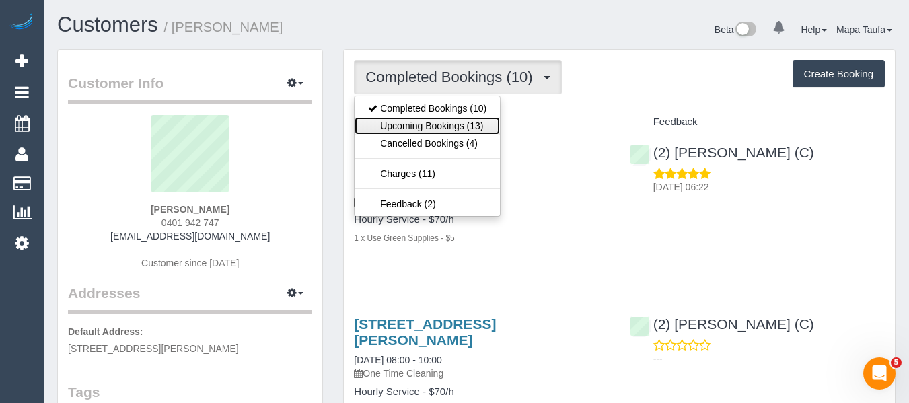
click at [431, 123] on link "Upcoming Bookings (13)" at bounding box center [427, 125] width 145 height 17
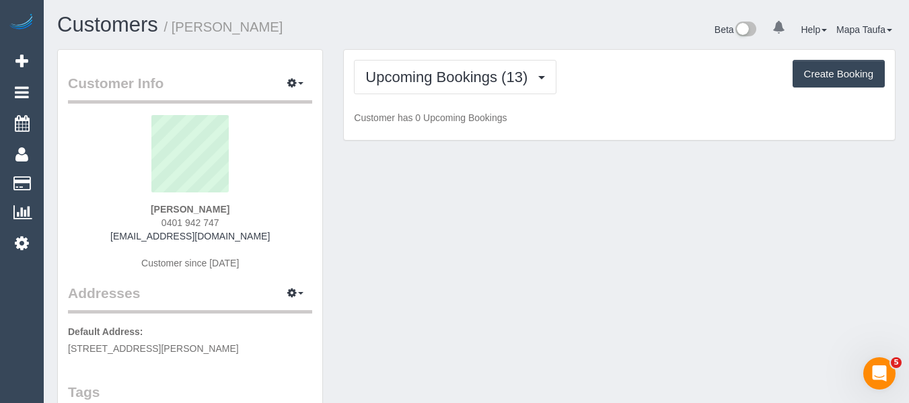
click at [610, 74] on div "Upcoming Bookings (13) Completed Bookings (10) Upcoming Bookings (13) Cancelled…" at bounding box center [619, 77] width 531 height 34
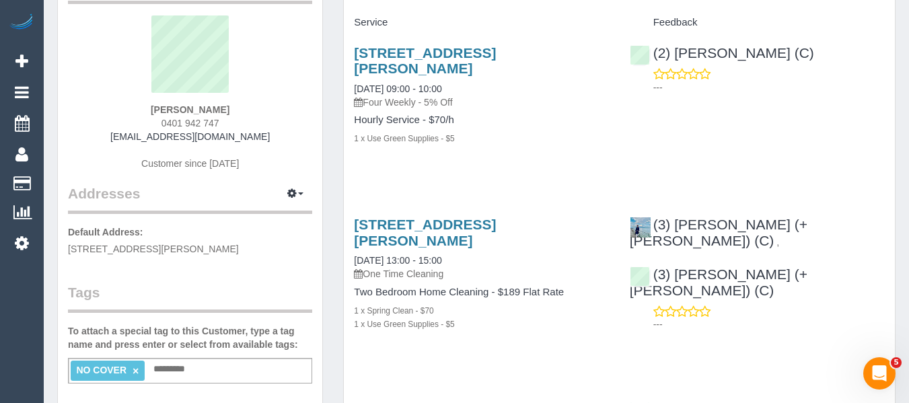
scroll to position [135, 0]
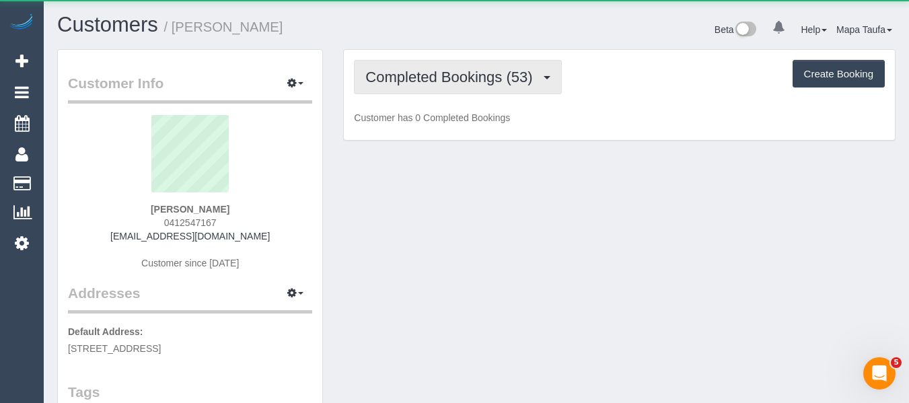
click at [400, 85] on button "Completed Bookings (53)" at bounding box center [457, 77] width 207 height 34
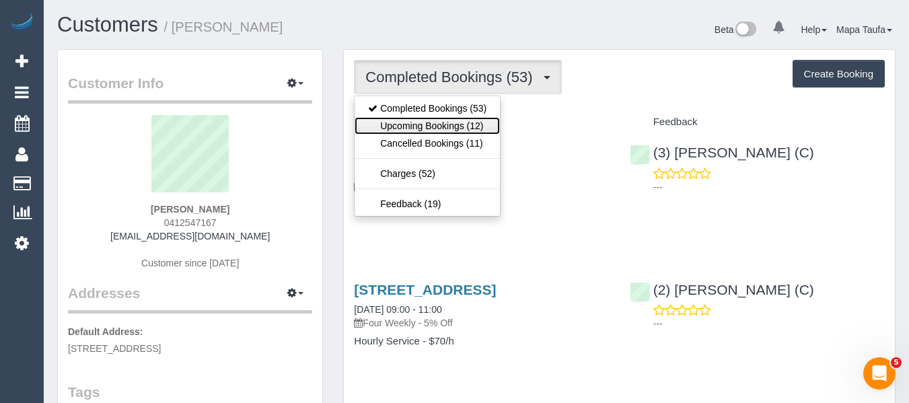
click at [423, 122] on link "Upcoming Bookings (12)" at bounding box center [427, 125] width 145 height 17
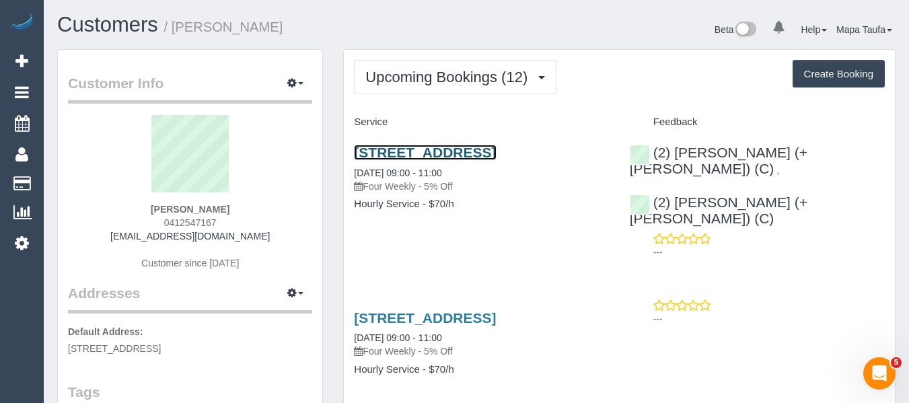
click at [361, 160] on link "[STREET_ADDRESS]" at bounding box center [425, 152] width 142 height 15
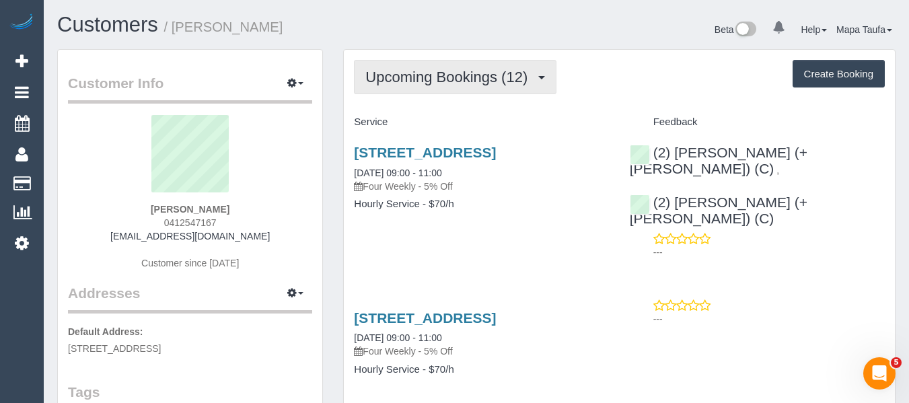
click at [384, 72] on span "Upcoming Bookings (12)" at bounding box center [449, 77] width 169 height 17
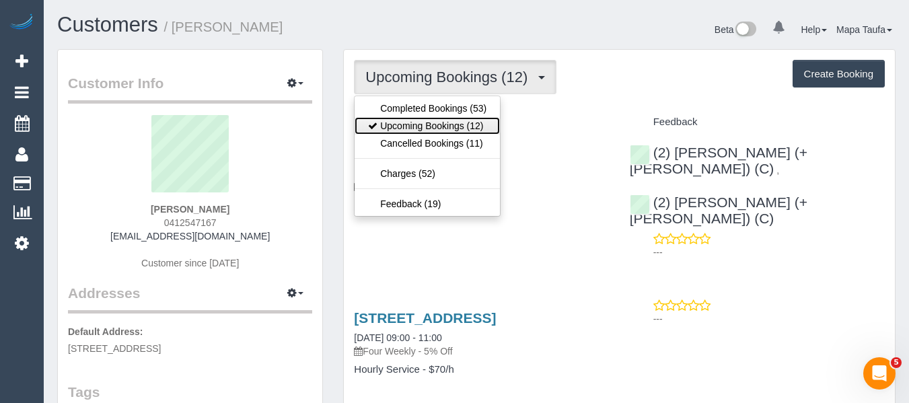
click at [399, 121] on link "Upcoming Bookings (12)" at bounding box center [427, 125] width 145 height 17
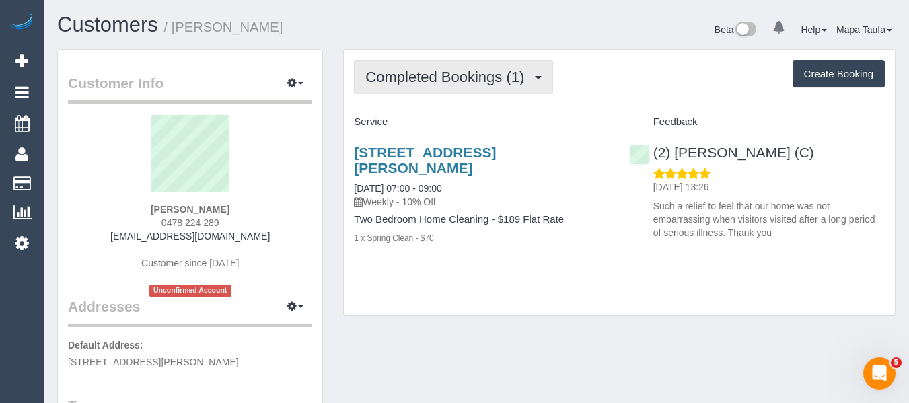
click at [476, 77] on span "Completed Bookings (1)" at bounding box center [448, 77] width 166 height 17
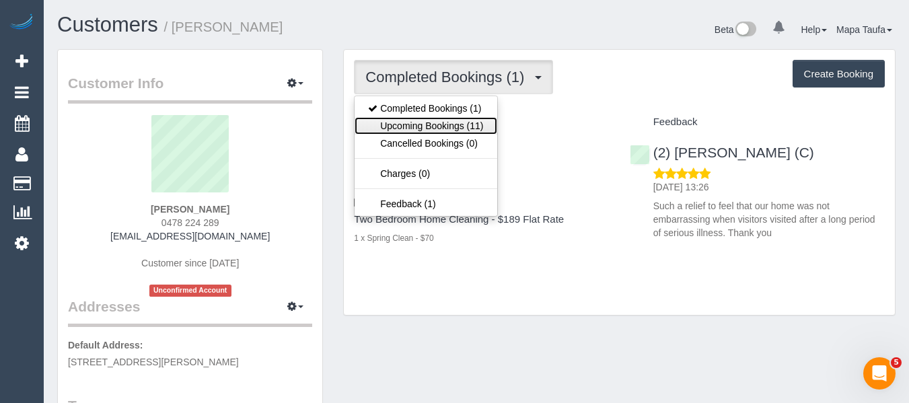
click at [415, 132] on link "Upcoming Bookings (11)" at bounding box center [426, 125] width 142 height 17
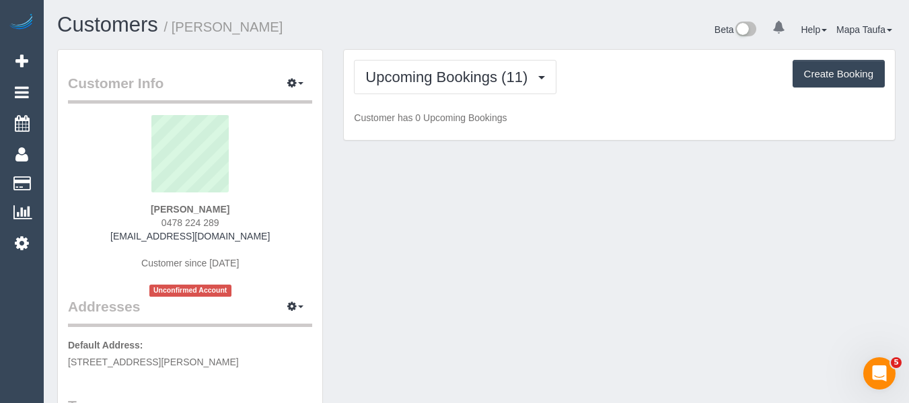
click at [495, 44] on div "Beta 0 Your Notifications You have 0 alerts Help Help Docs Take a Tour Contact …" at bounding box center [690, 31] width 429 height 36
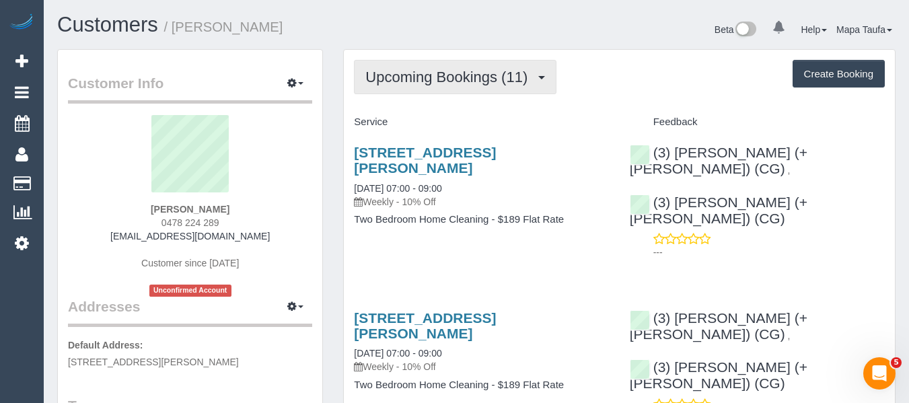
drag, startPoint x: 439, startPoint y: 63, endPoint x: 432, endPoint y: 77, distance: 16.3
click at [438, 63] on button "Upcoming Bookings (11)" at bounding box center [455, 77] width 203 height 34
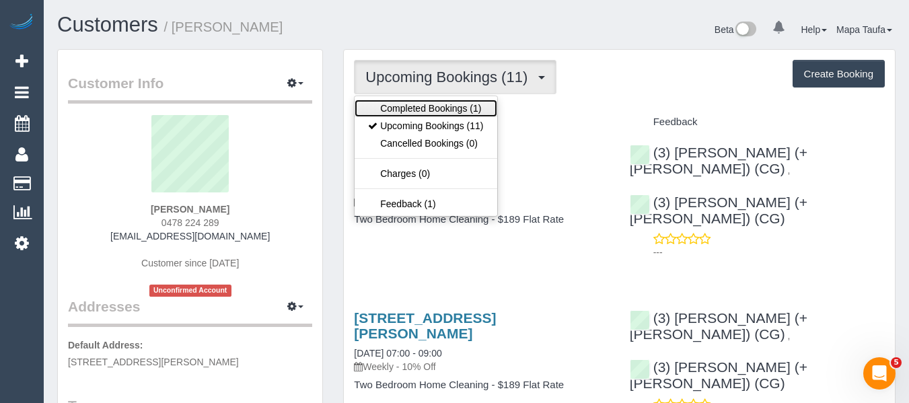
click at [425, 100] on link "Completed Bookings (1)" at bounding box center [426, 108] width 142 height 17
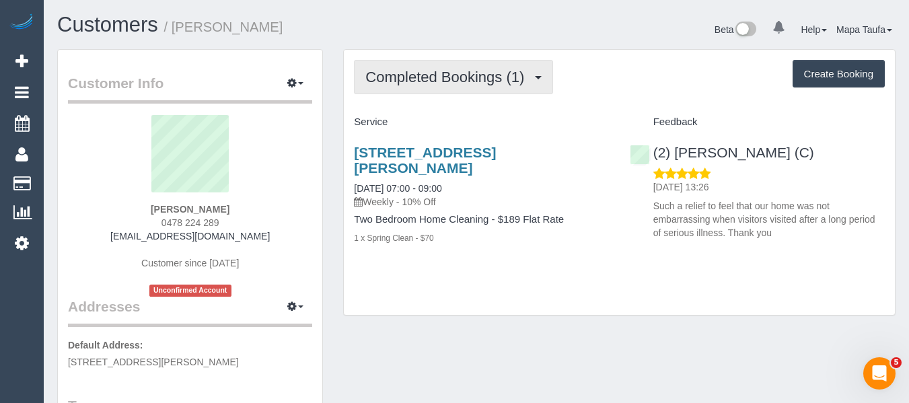
click at [457, 72] on span "Completed Bookings (1)" at bounding box center [448, 77] width 166 height 17
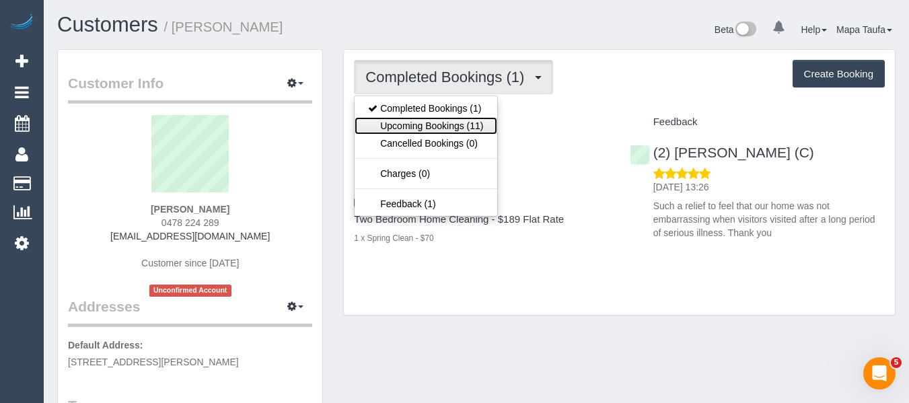
click at [441, 128] on link "Upcoming Bookings (11)" at bounding box center [426, 125] width 142 height 17
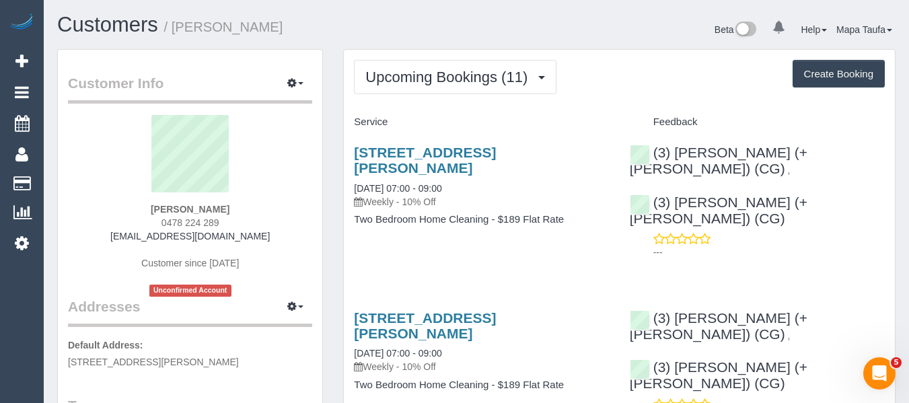
click at [645, 85] on div "Upcoming Bookings (11) Completed Bookings (1) Upcoming Bookings (11) Cancelled …" at bounding box center [619, 77] width 531 height 34
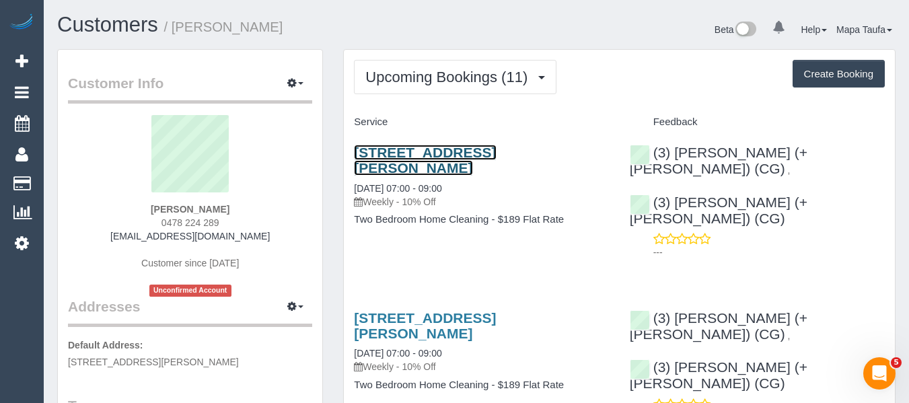
click at [496, 158] on link "11 Learmont Street, Moone Ponds, VIC 3039" at bounding box center [425, 160] width 142 height 31
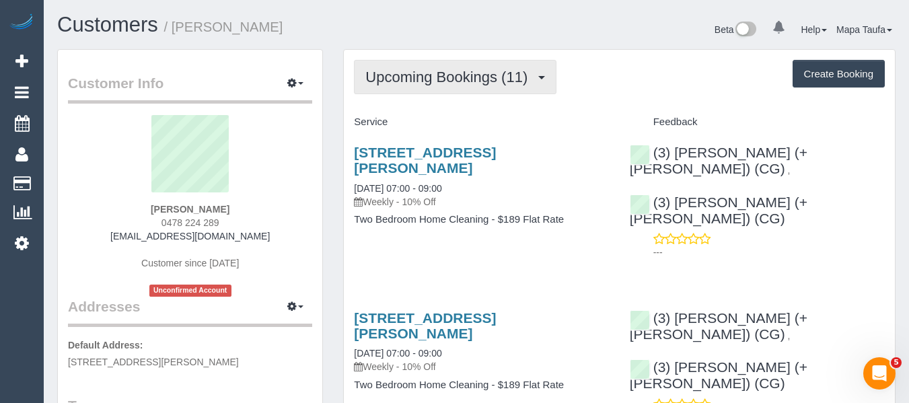
click at [470, 86] on button "Upcoming Bookings (11)" at bounding box center [455, 77] width 203 height 34
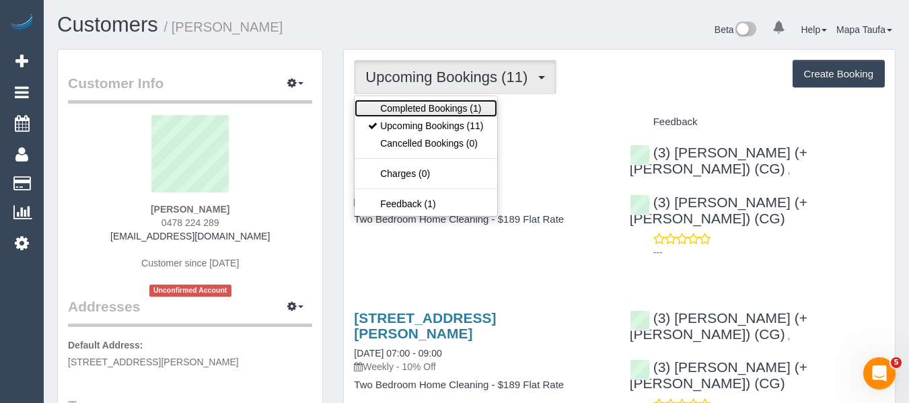
click at [460, 108] on link "Completed Bookings (1)" at bounding box center [426, 108] width 142 height 17
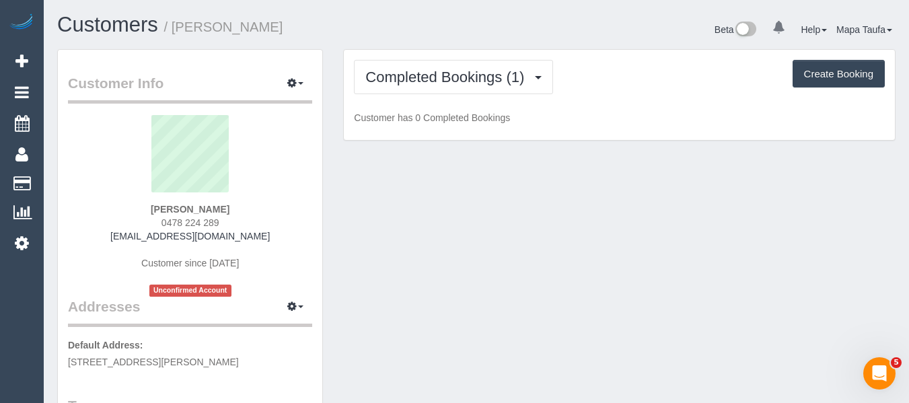
click at [608, 84] on div "Completed Bookings (1) Completed Bookings (1) Upcoming Bookings (11) Cancelled …" at bounding box center [619, 77] width 531 height 34
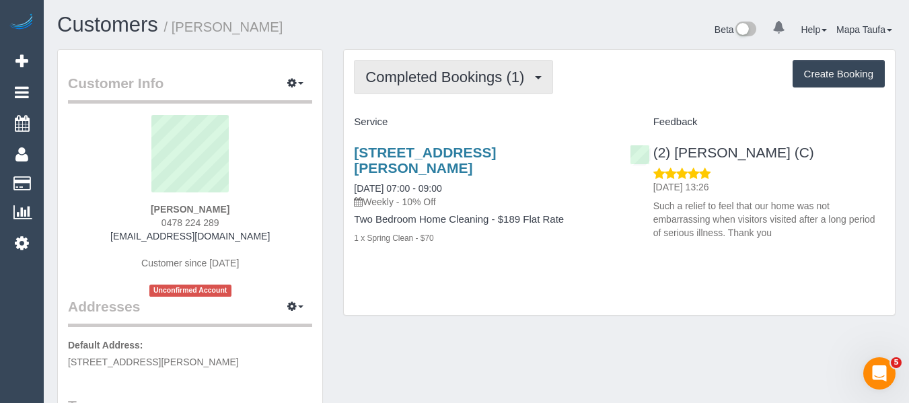
click at [426, 92] on button "Completed Bookings (1)" at bounding box center [453, 77] width 199 height 34
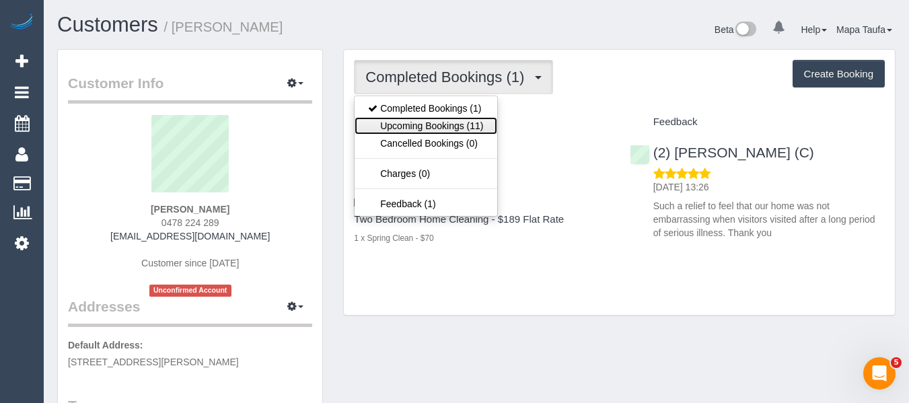
click at [433, 123] on link "Upcoming Bookings (11)" at bounding box center [426, 125] width 142 height 17
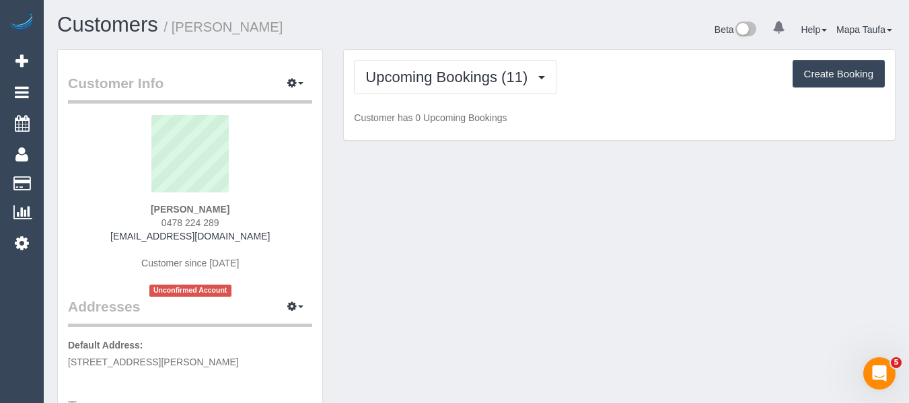
click at [576, 83] on div "Upcoming Bookings (11) Completed Bookings (1) Upcoming Bookings (11) Cancelled …" at bounding box center [619, 77] width 531 height 34
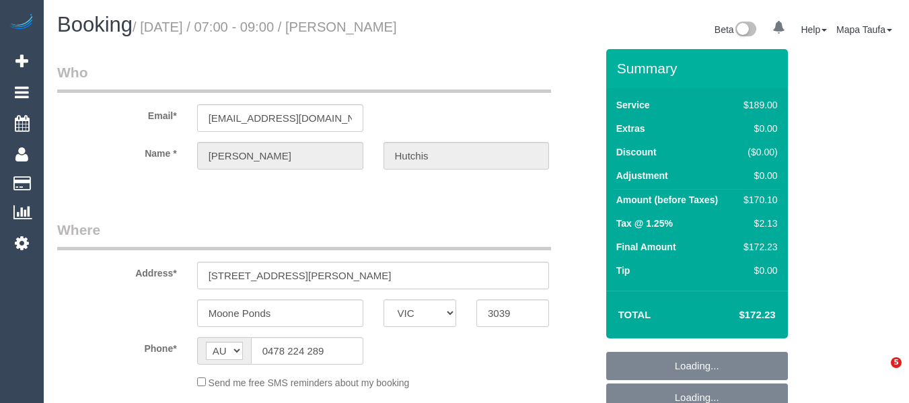
select select "VIC"
select select "string:stripe-pm_1RzqX42GScqysDRVxZEi8TUE"
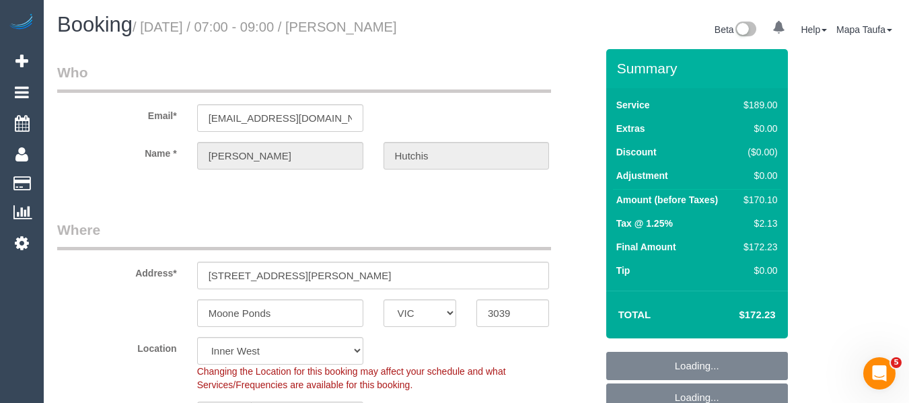
select select "object:573"
select select "number:28"
select select "number:14"
select select "number:19"
select select "number:22"
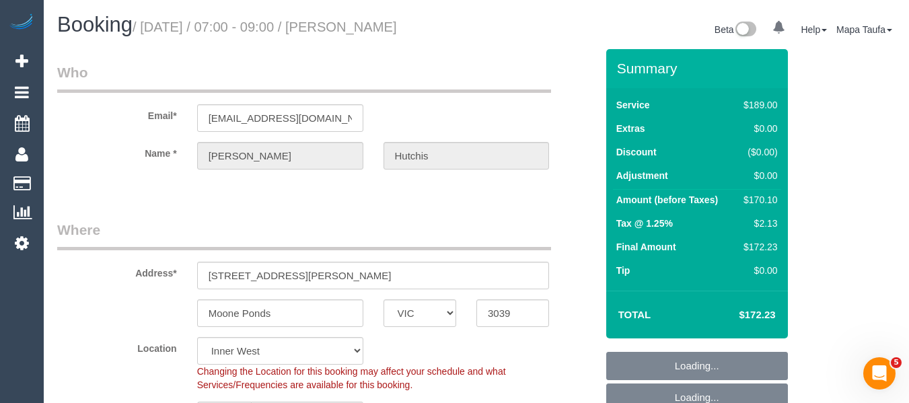
select select "number:34"
select select "object:1509"
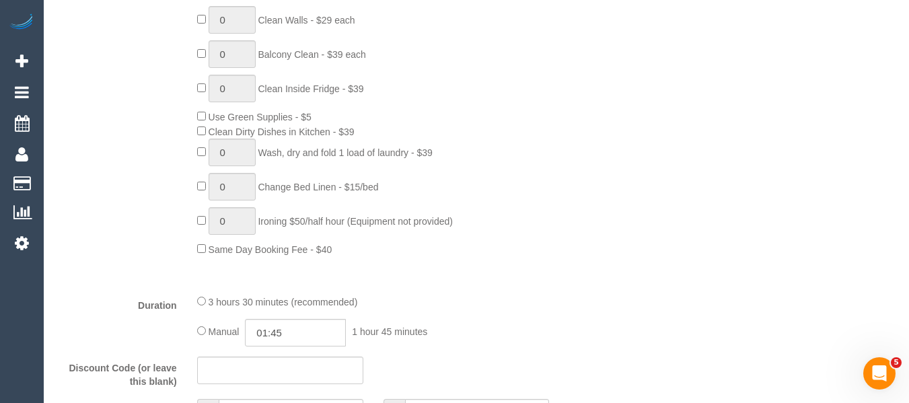
scroll to position [846, 0]
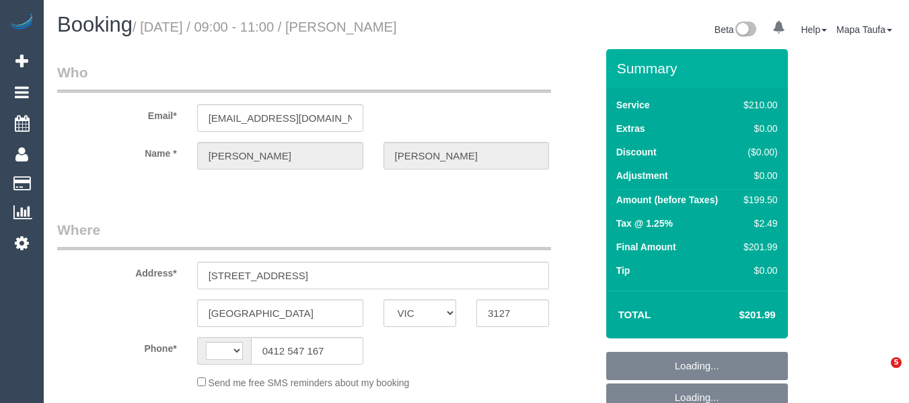
select select "VIC"
select select "string:AU"
select select "string:stripe-pm_1MAR652GScqysDRVf1j1z59r"
select select "number:28"
select select "number:14"
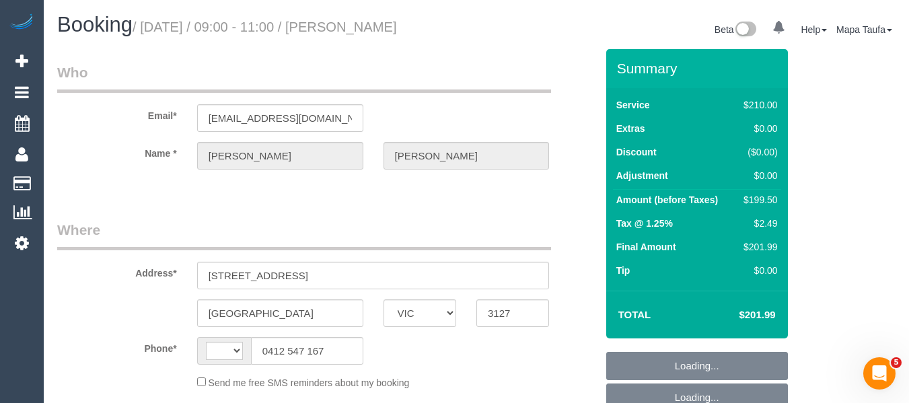
select select "number:19"
select select "number:24"
select select "number:12"
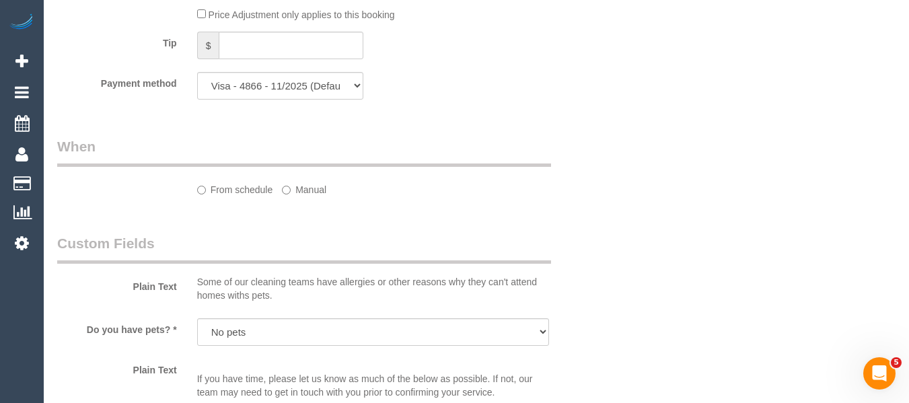
select select "object:717"
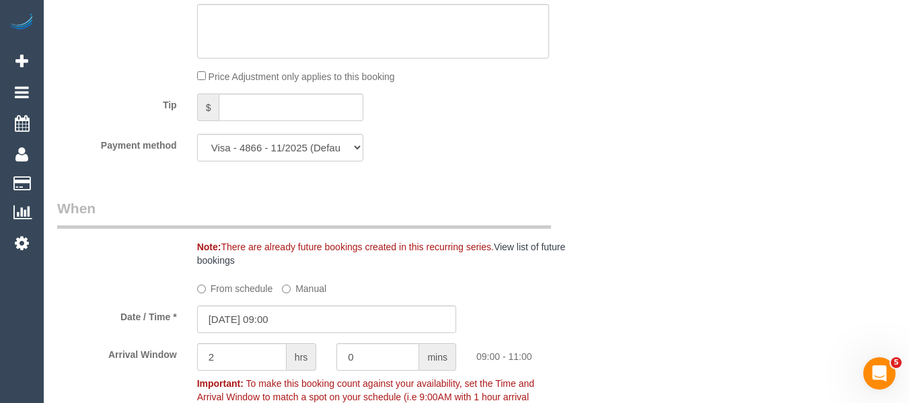
select select "180"
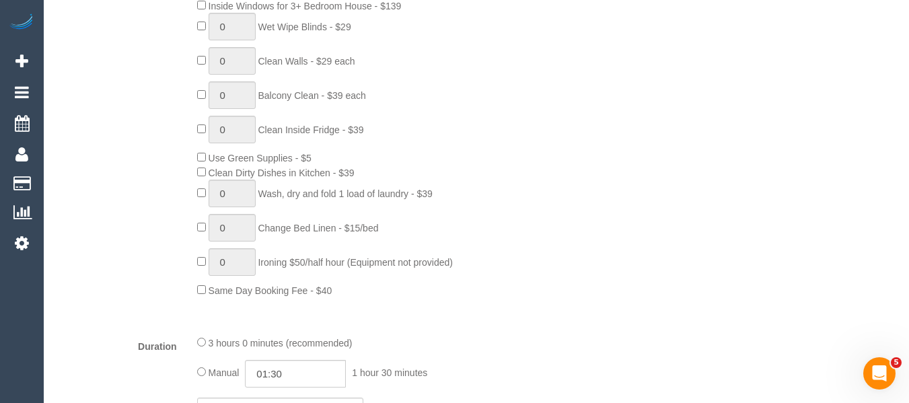
select select "object:2160"
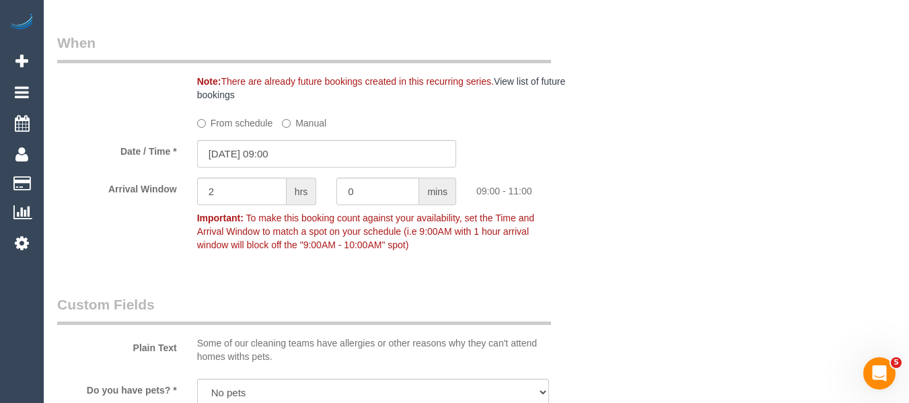
scroll to position [1395, 0]
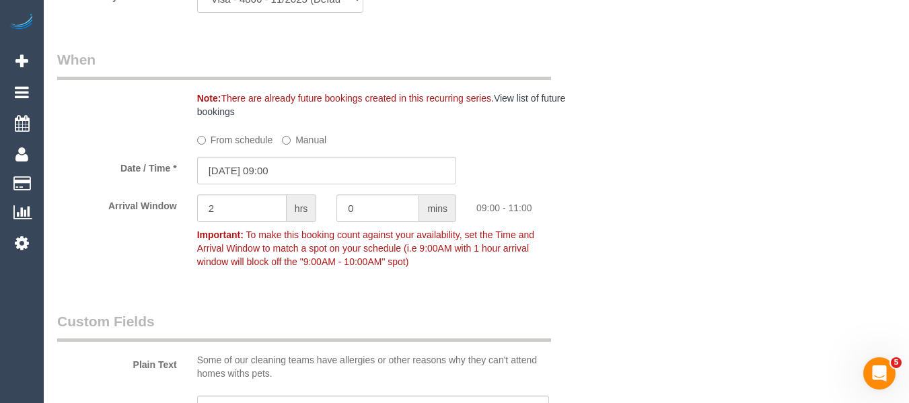
click at [246, 142] on label "From schedule" at bounding box center [235, 138] width 76 height 18
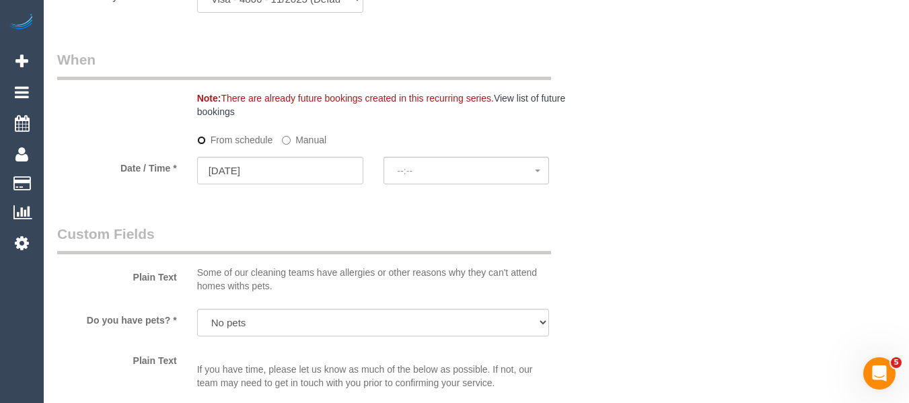
select select "spot6"
click at [398, 170] on span "--:--" at bounding box center [467, 171] width 138 height 11
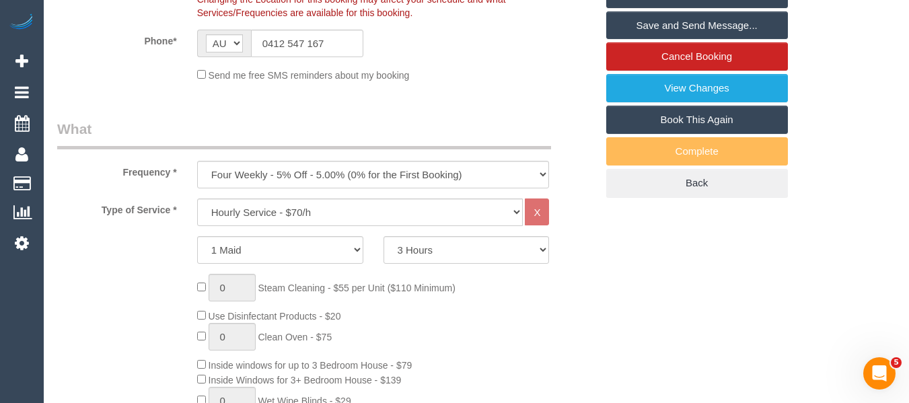
scroll to position [116, 0]
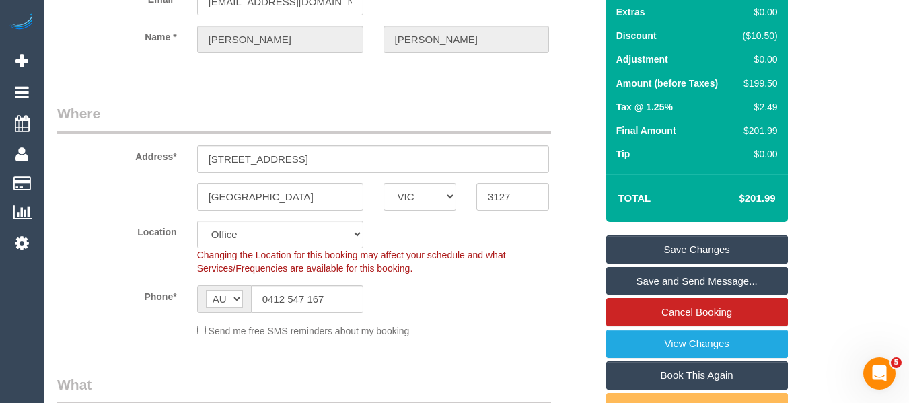
click at [272, 216] on fieldset "Where Address* 112 Empress Rd Surrey Hills ACT NSW NT QLD SA TAS VIC WA 3127 Lo…" at bounding box center [326, 226] width 539 height 244
click at [272, 238] on select "Office City East (North) East (South) Inner East Inner North (East) Inner North…" at bounding box center [280, 235] width 166 height 28
select select "58"
click at [197, 221] on select "Office City East (North) East (South) Inner East Inner North (East) Inner North…" at bounding box center [280, 235] width 166 height 28
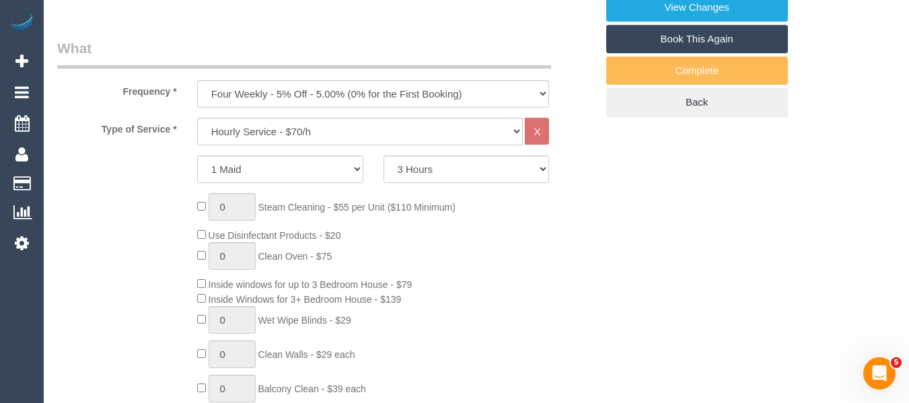
select select "object:4646"
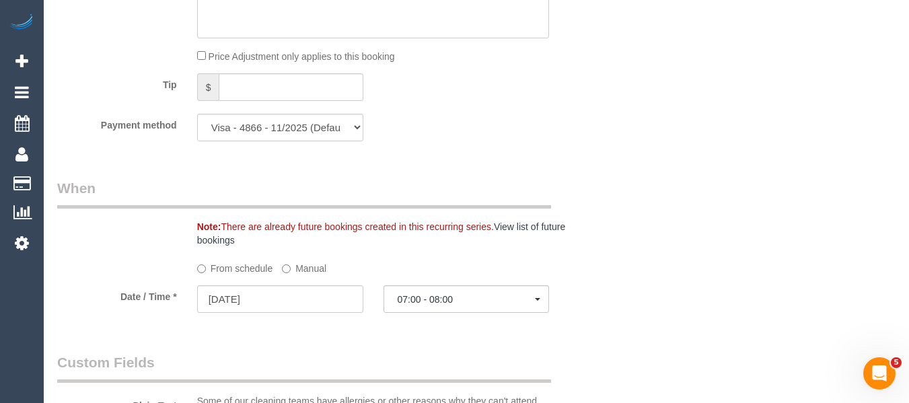
scroll to position [1395, 0]
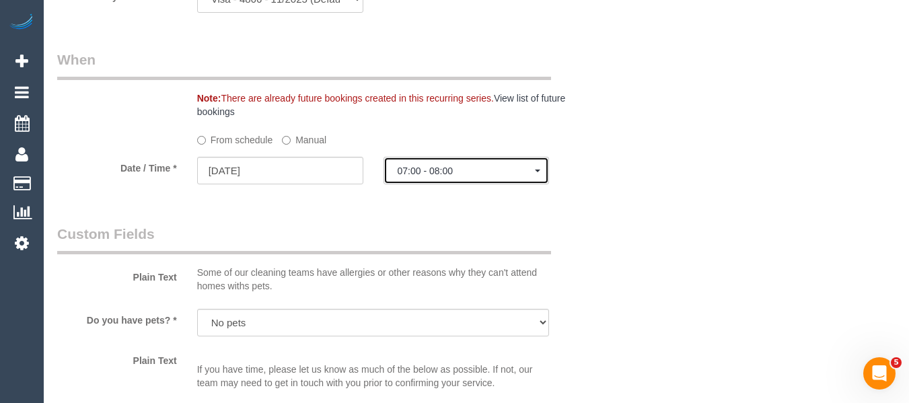
click at [408, 173] on span "07:00 - 08:00" at bounding box center [467, 171] width 138 height 11
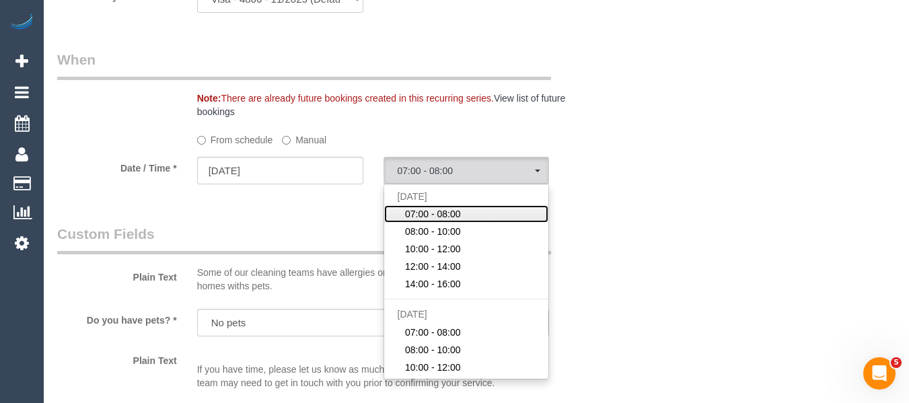
click at [444, 215] on span "07:00 - 08:00" at bounding box center [433, 213] width 56 height 13
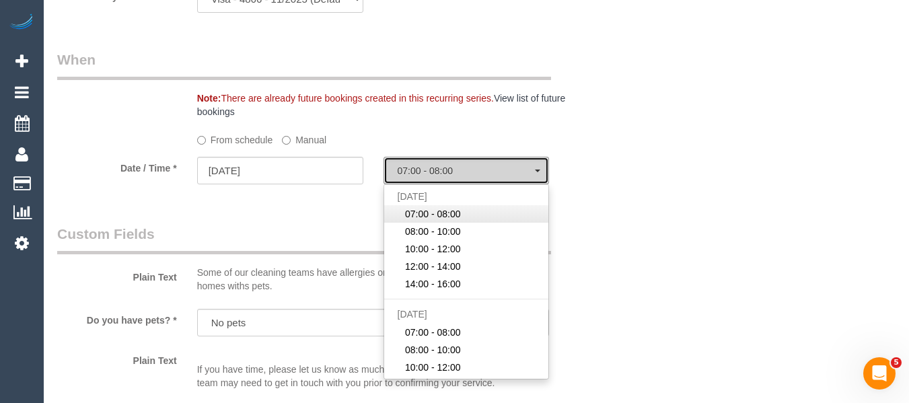
select select "spot11"
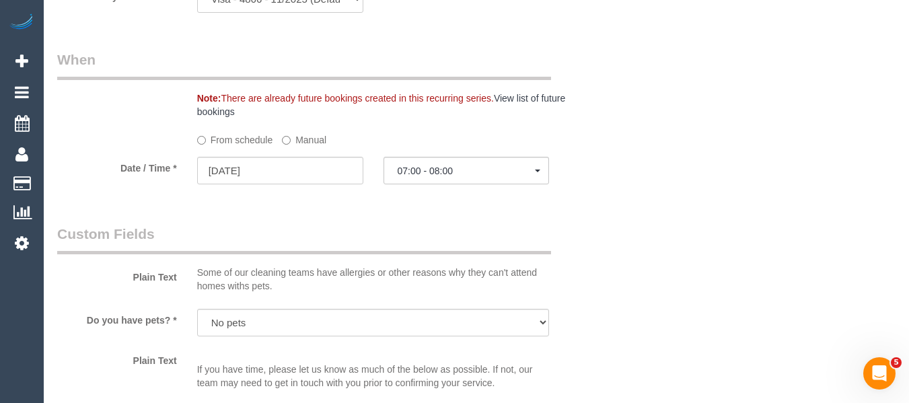
click at [651, 224] on div "Who Email* dawsharper@hotmail.com Name * Amanda Harper Where Address* 112 Empre…" at bounding box center [476, 160] width 838 height 3012
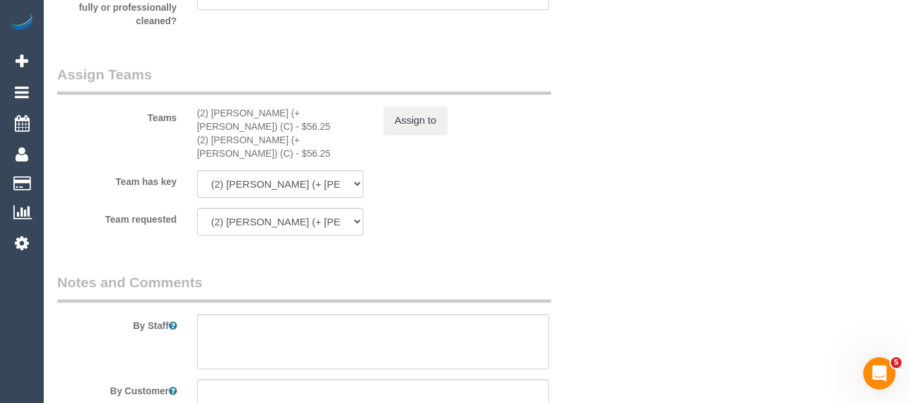
scroll to position [2034, 0]
drag, startPoint x: 252, startPoint y: 112, endPoint x: 212, endPoint y: 112, distance: 39.7
click at [212, 112] on div "(2) Daniela (+ Kevin) (C) - $56.25" at bounding box center [280, 121] width 166 height 27
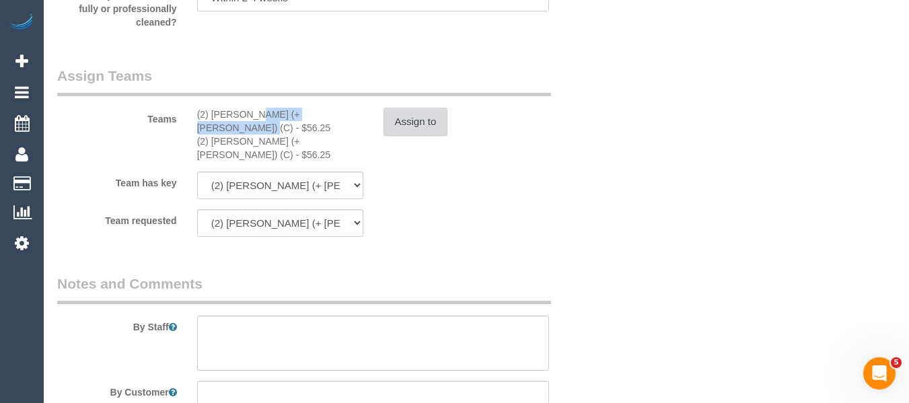
copy div "Daniela (+ Kevin) (C) -"
click at [425, 122] on button "Assign to" at bounding box center [416, 122] width 65 height 28
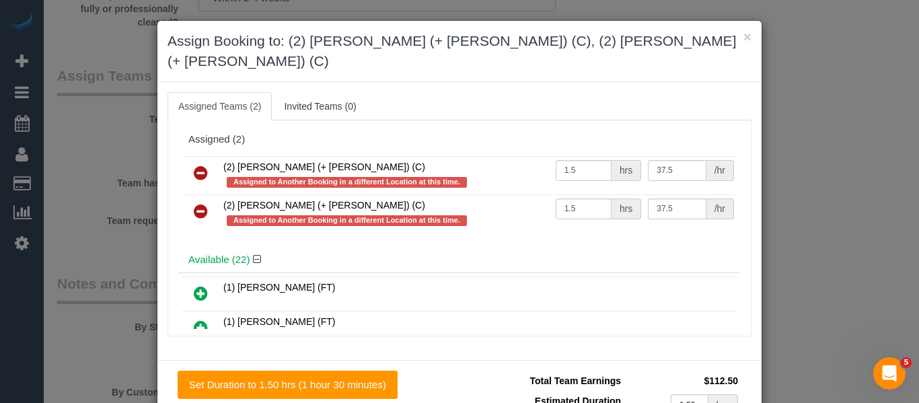
click at [194, 165] on icon at bounding box center [201, 173] width 14 height 16
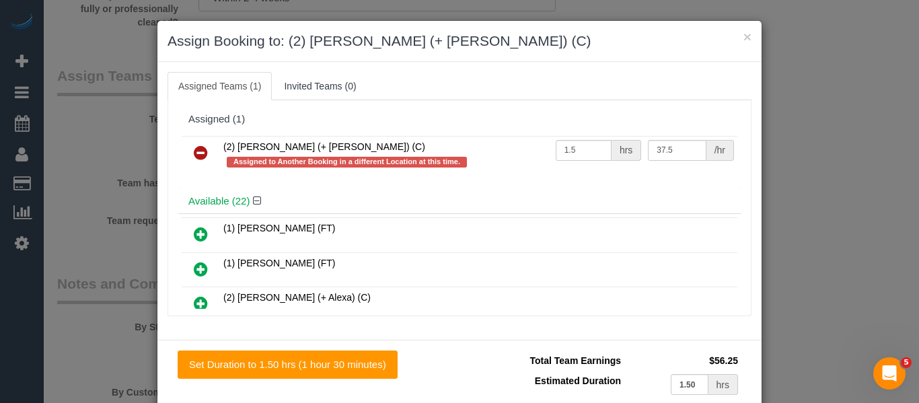
click at [194, 157] on icon at bounding box center [201, 153] width 14 height 16
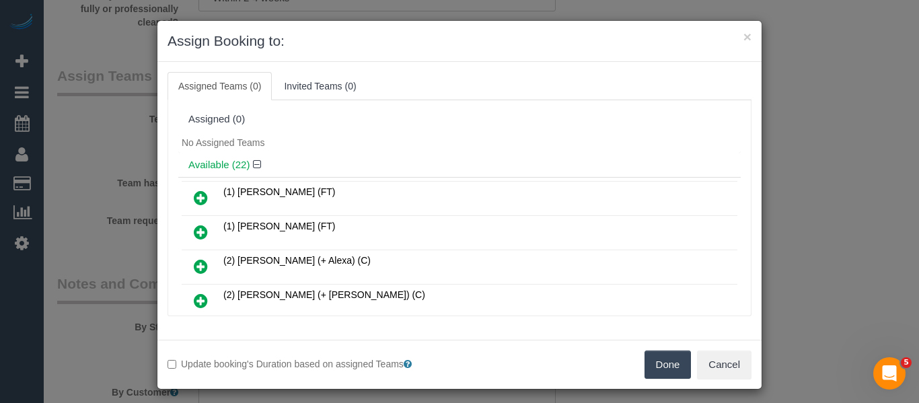
drag, startPoint x: 677, startPoint y: 363, endPoint x: 649, endPoint y: 316, distance: 54.9
click at [675, 361] on button "Done" at bounding box center [668, 365] width 47 height 28
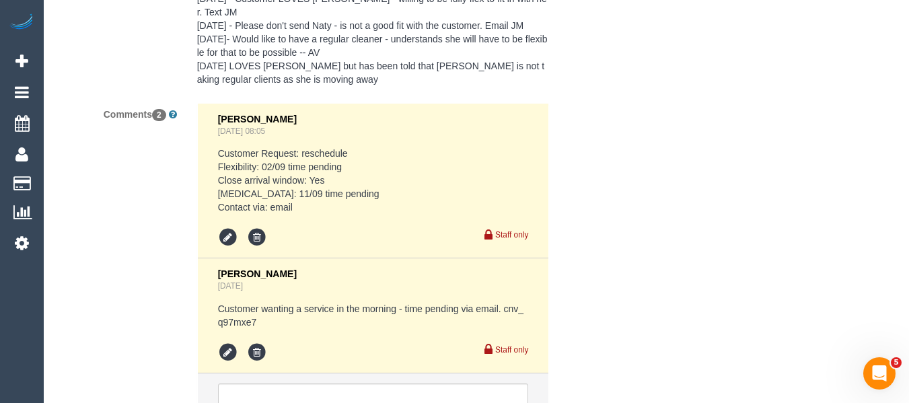
scroll to position [2639, 0]
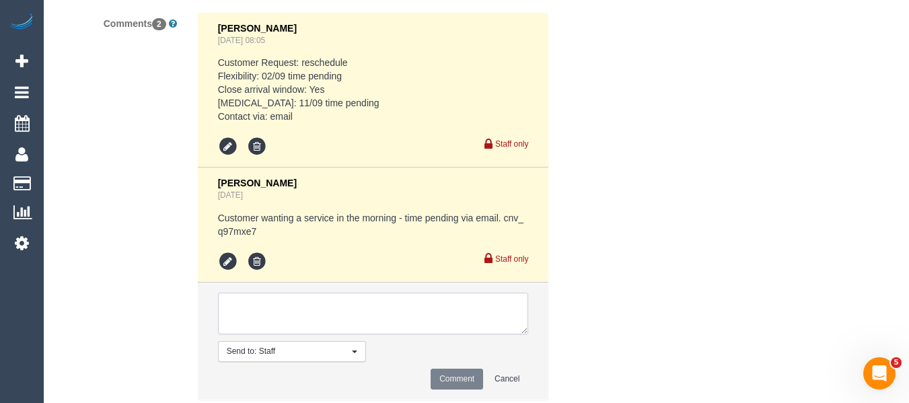
click at [309, 293] on textarea at bounding box center [373, 314] width 311 height 42
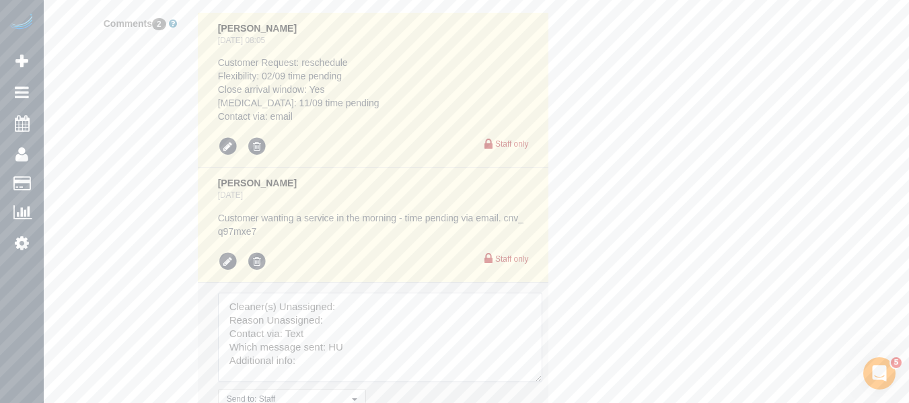
drag, startPoint x: 523, startPoint y: 318, endPoint x: 410, endPoint y: 357, distance: 119.4
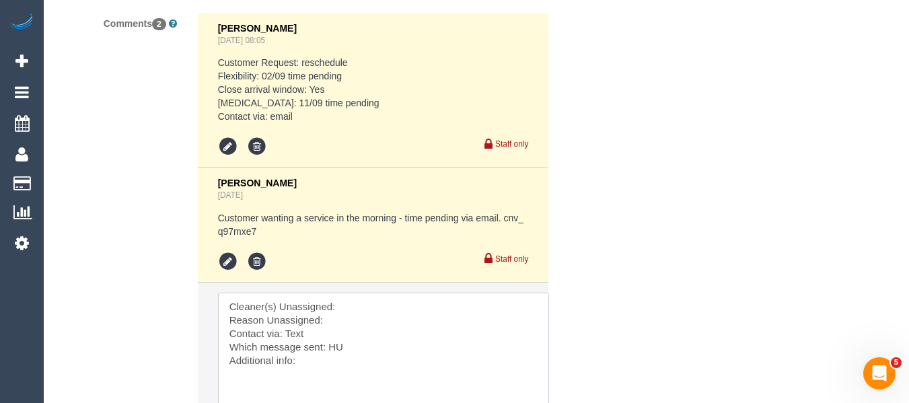
drag, startPoint x: 379, startPoint y: 361, endPoint x: 160, endPoint y: 223, distance: 259.1
click at [161, 227] on div "Comments 2 Vanessa Christou Jul 28, 2025 08:05 Customer Request: reschedule Fle…" at bounding box center [326, 261] width 559 height 499
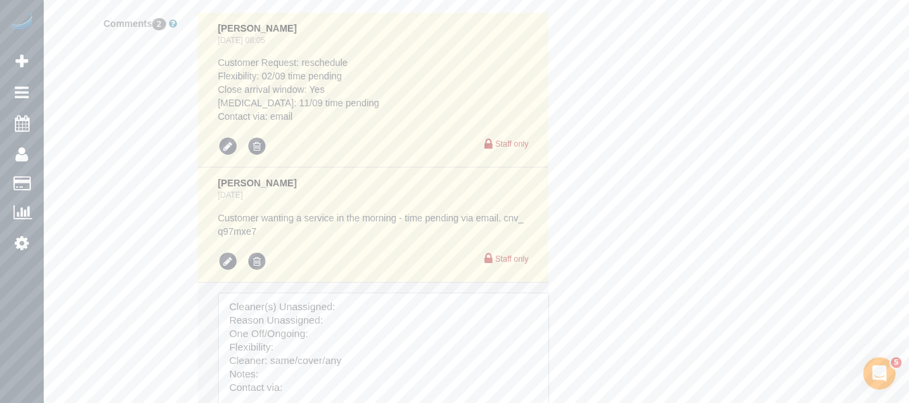
click at [369, 293] on textarea at bounding box center [383, 362] width 331 height 139
paste textarea "Daniela (+ Kevin) (C) -"
click at [359, 307] on textarea at bounding box center [383, 362] width 331 height 139
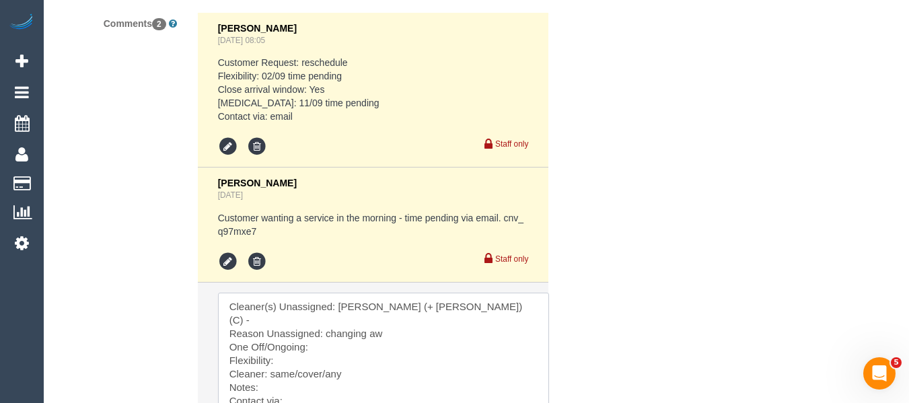
click at [346, 318] on textarea at bounding box center [383, 362] width 331 height 139
click at [323, 332] on textarea at bounding box center [383, 362] width 331 height 139
drag, startPoint x: 325, startPoint y: 344, endPoint x: 271, endPoint y: 344, distance: 53.8
click at [271, 344] on textarea at bounding box center [383, 362] width 331 height 139
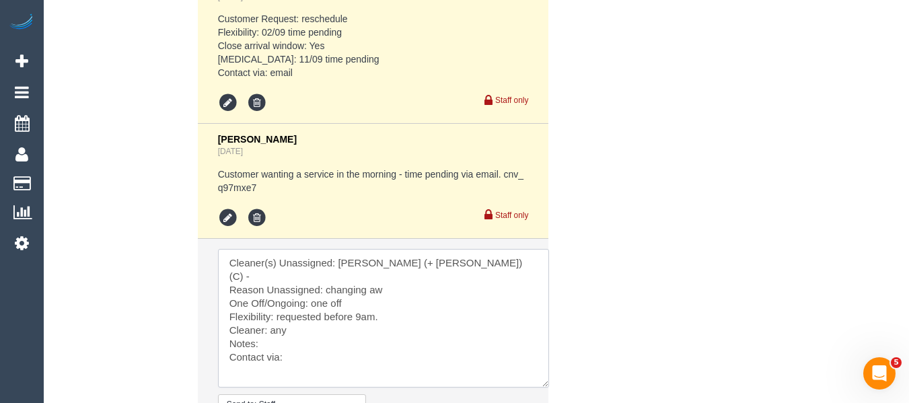
scroll to position [2707, 0]
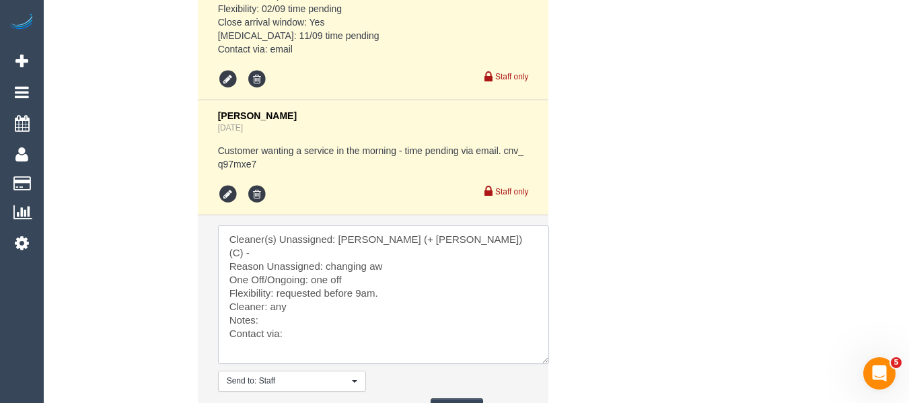
click at [326, 318] on textarea at bounding box center [383, 294] width 331 height 139
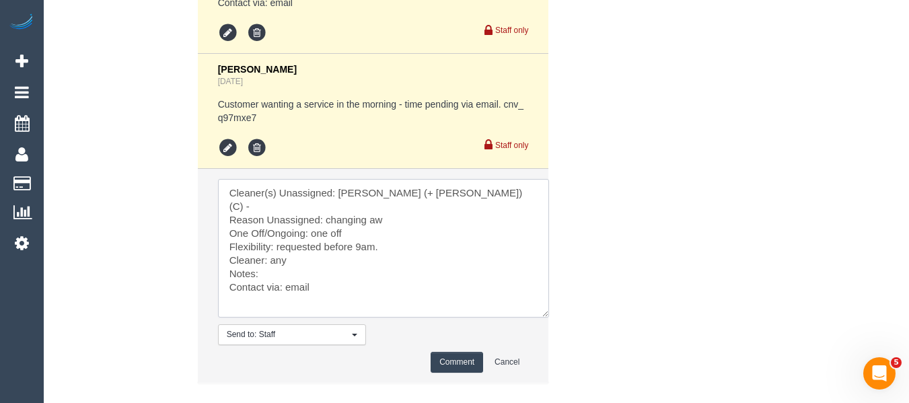
scroll to position [2774, 0]
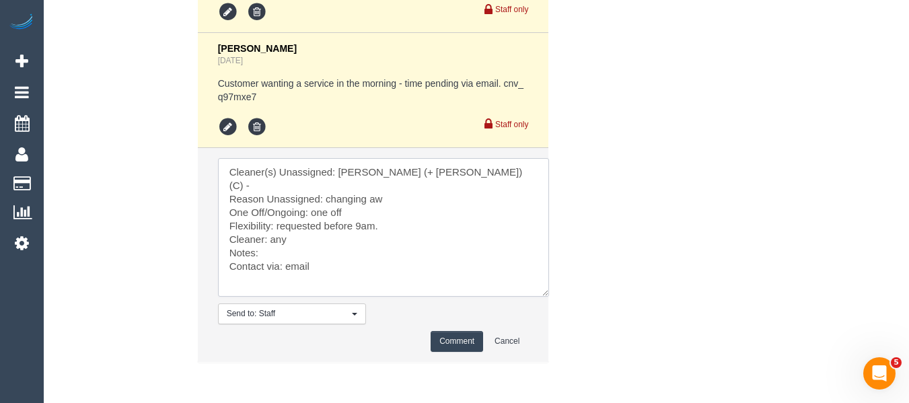
type textarea "Cleaner(s) Unassigned: Daniela (+ Kevin) (C) - Reason Unassigned: changing aw O…"
click at [444, 331] on button "Comment" at bounding box center [457, 341] width 52 height 21
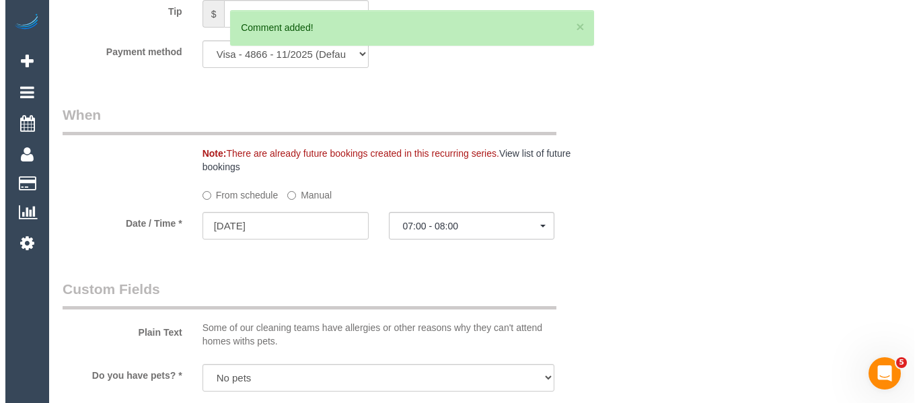
scroll to position [0, 0]
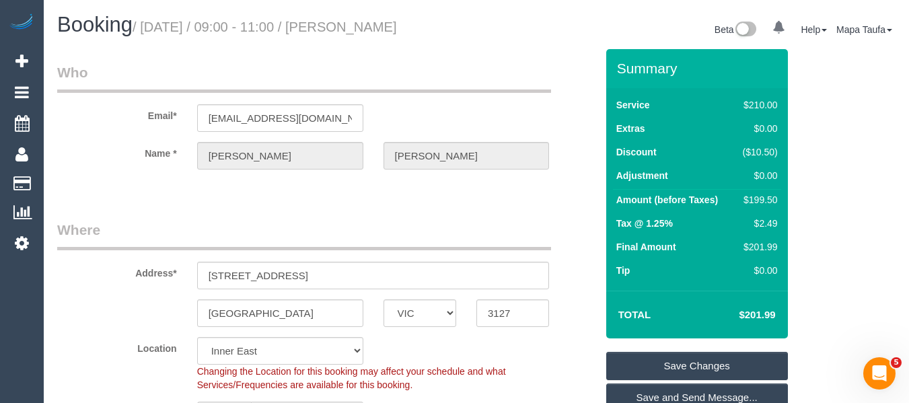
click at [697, 365] on link "Save Changes" at bounding box center [697, 366] width 182 height 28
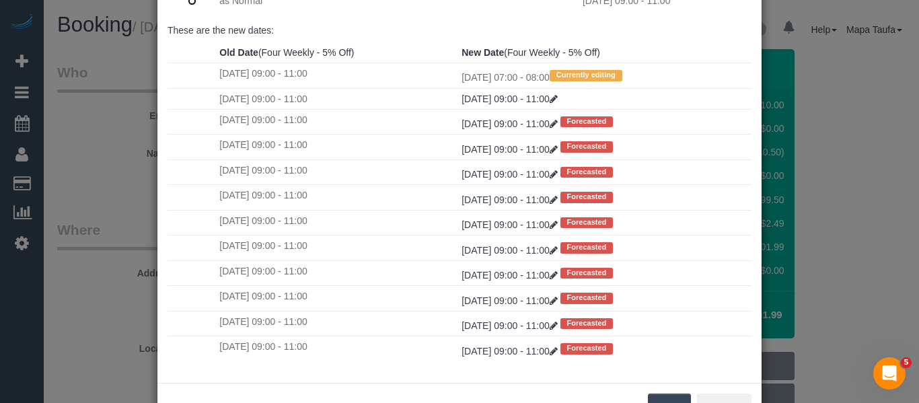
scroll to position [200, 0]
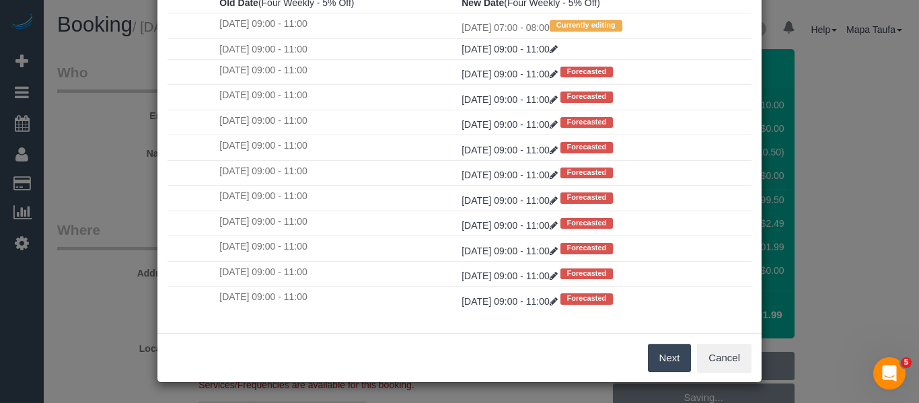
click at [663, 347] on button "Next" at bounding box center [670, 358] width 44 height 28
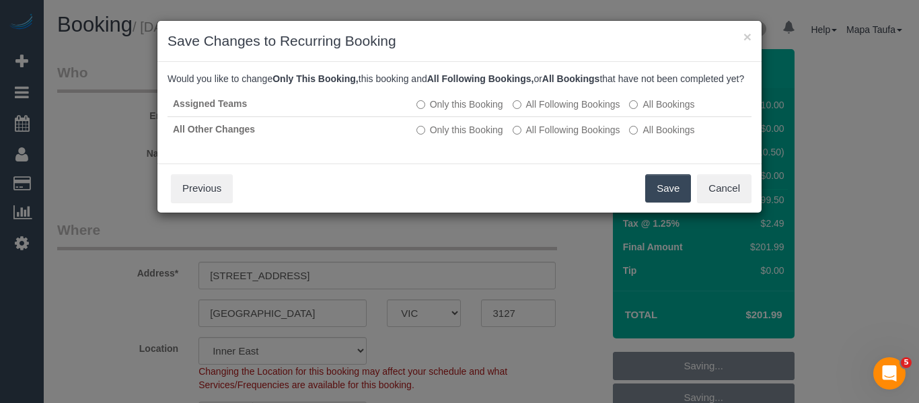
scroll to position [0, 0]
click at [661, 196] on button "Save" at bounding box center [668, 188] width 46 height 28
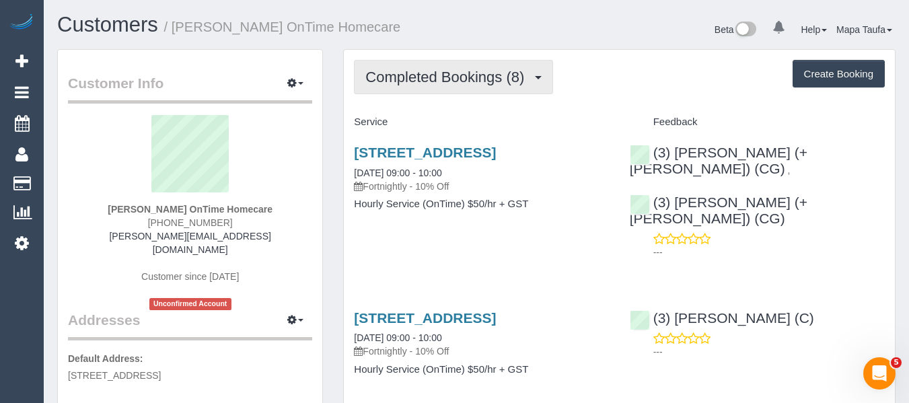
click at [431, 87] on button "Completed Bookings (8)" at bounding box center [453, 77] width 199 height 34
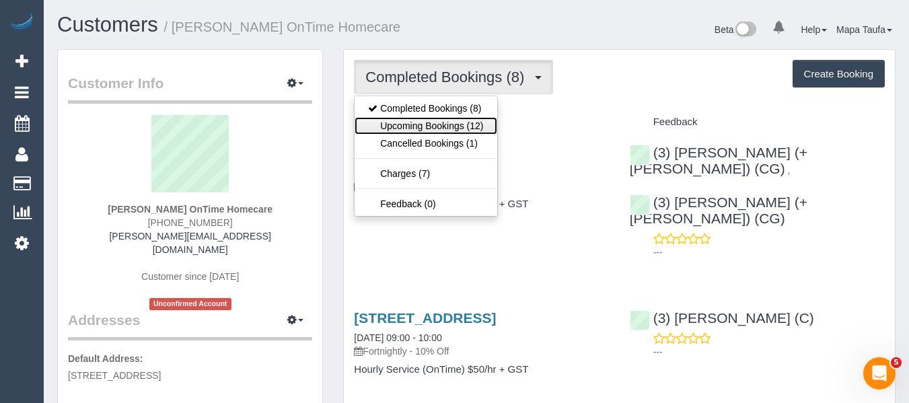
click at [426, 125] on link "Upcoming Bookings (12)" at bounding box center [426, 125] width 142 height 17
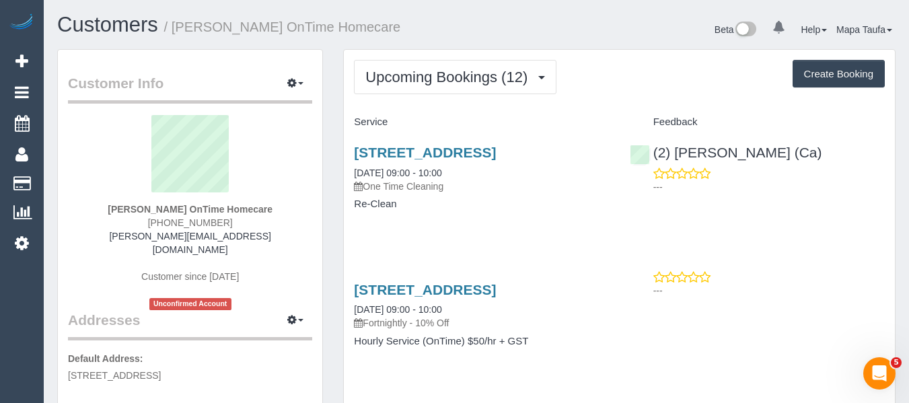
scroll to position [67, 0]
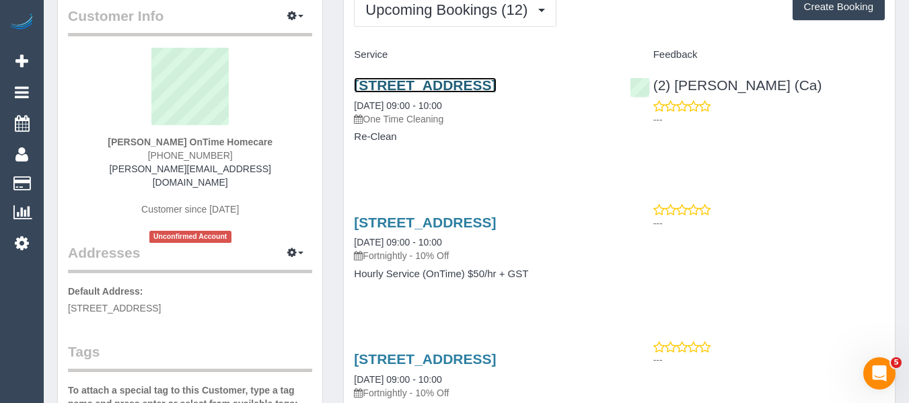
click at [398, 89] on link "58 Blendon Avenue, St Albans, VIC 3021" at bounding box center [425, 84] width 142 height 15
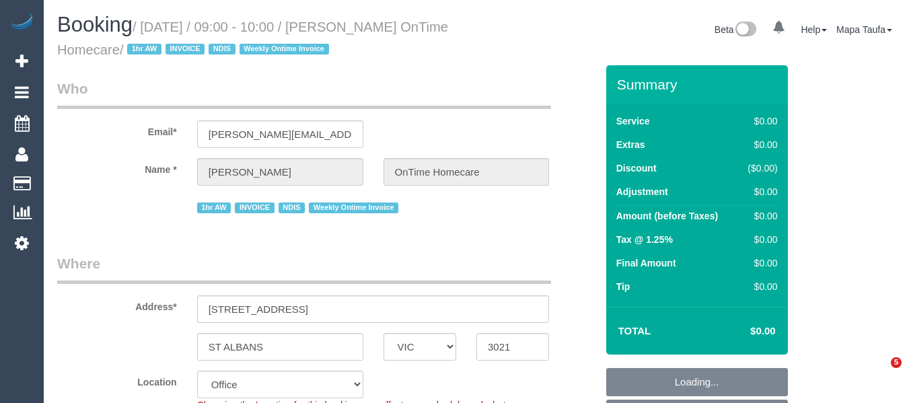
select select "VIC"
select select "number:28"
select select "number:14"
select select "number:19"
select select "number:25"
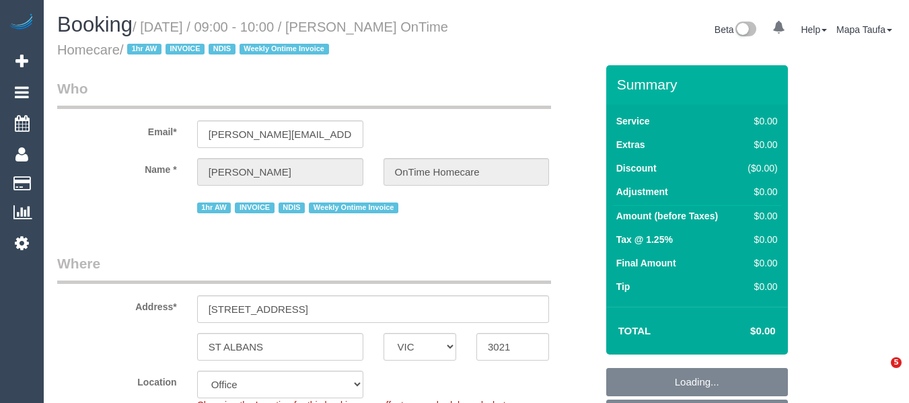
select select "object:800"
select select "string:AU"
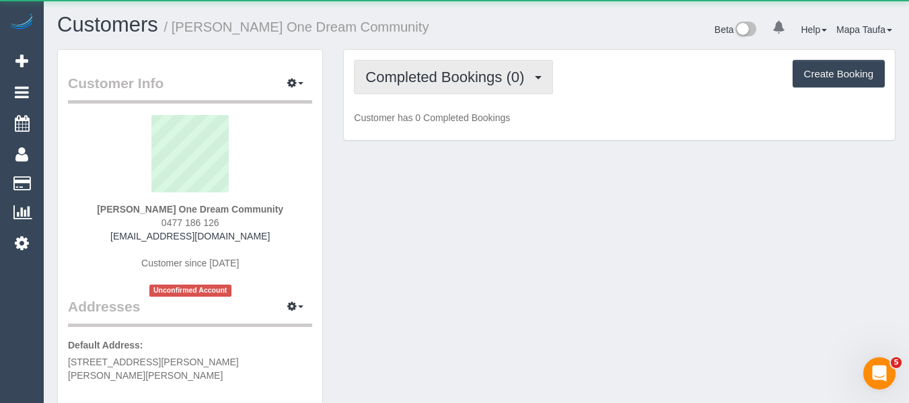
click at [450, 73] on span "Completed Bookings (0)" at bounding box center [448, 77] width 166 height 17
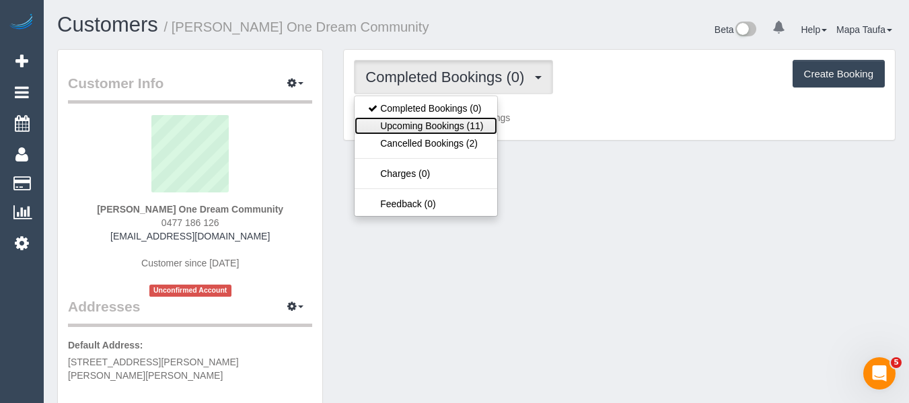
click at [443, 118] on link "Upcoming Bookings (11)" at bounding box center [426, 125] width 142 height 17
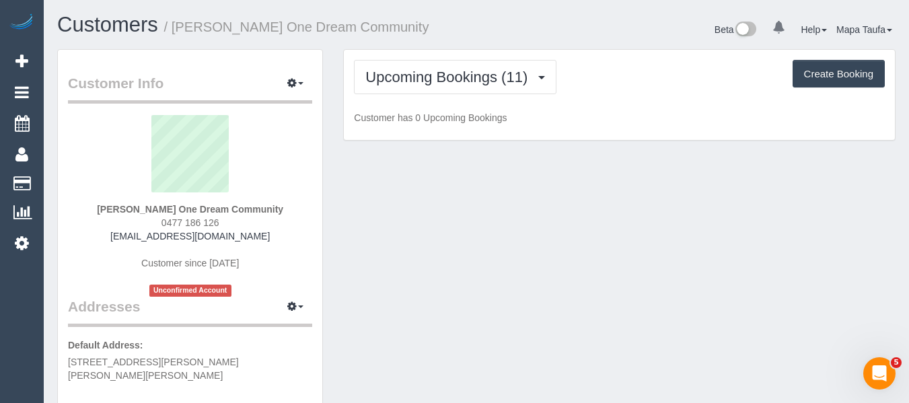
click at [477, 31] on div "Beta 0 Your Notifications You have 0 alerts Help Help Docs Take a Tour Contact …" at bounding box center [690, 31] width 429 height 36
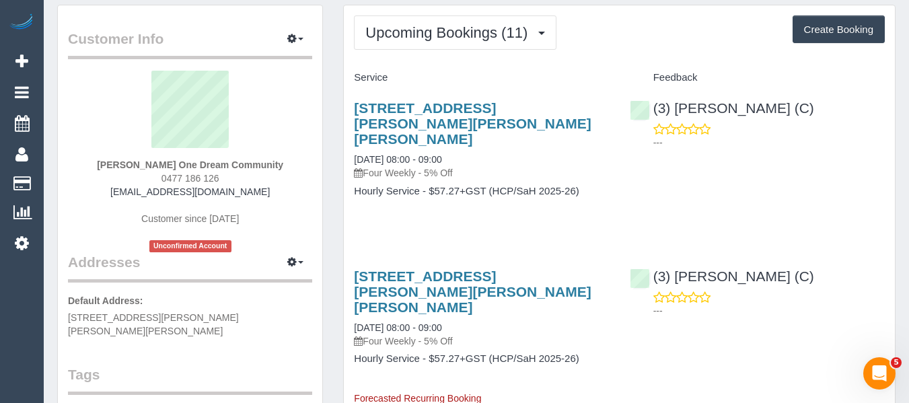
scroll to position [67, 0]
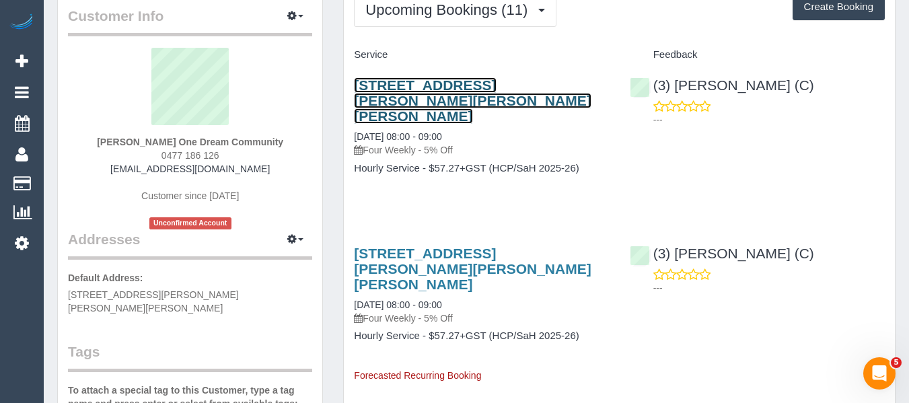
click at [492, 87] on link "63 Spensley Street, Clifton Hill, VIC 3068" at bounding box center [472, 100] width 237 height 46
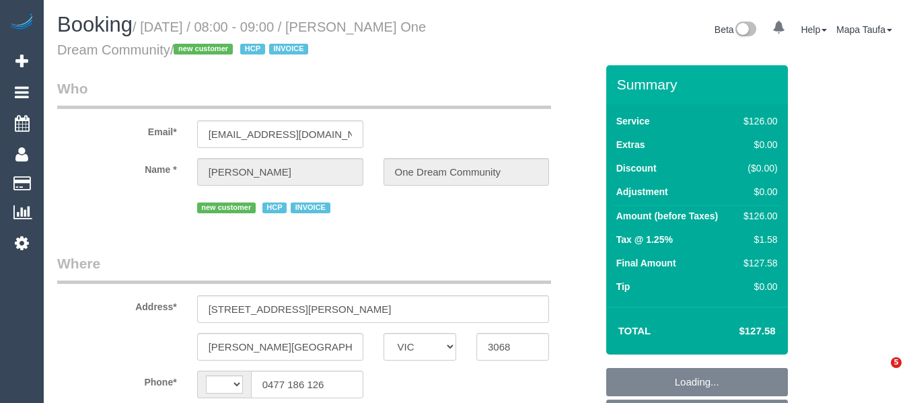
select select "VIC"
select select "number:28"
select select "number:14"
select select "number:19"
select select "number:36"
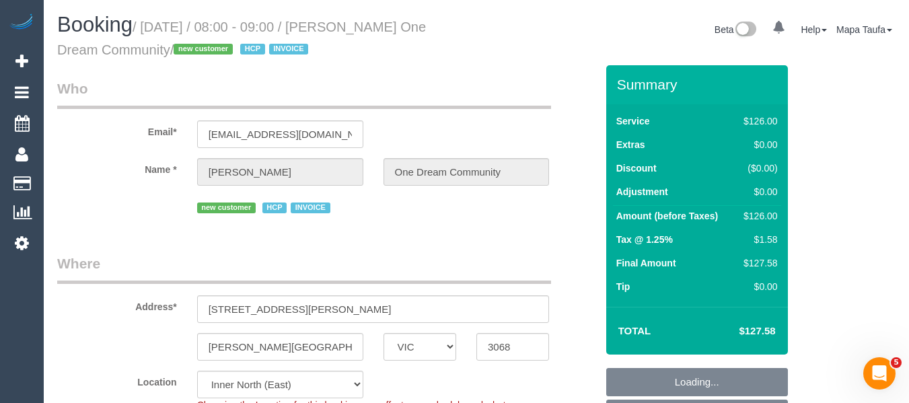
select select "string:AU"
select select "object:745"
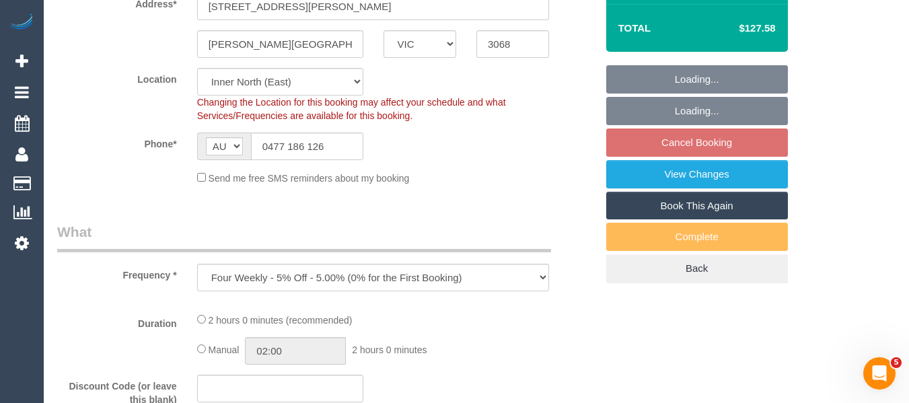
select select "120"
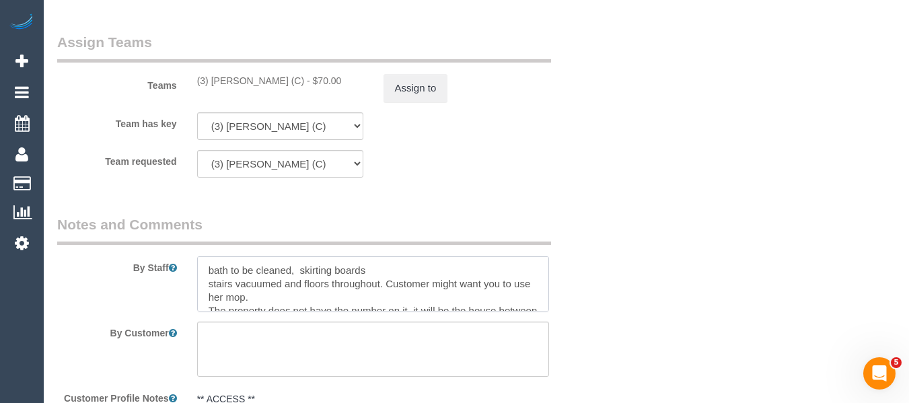
scroll to position [27, 0]
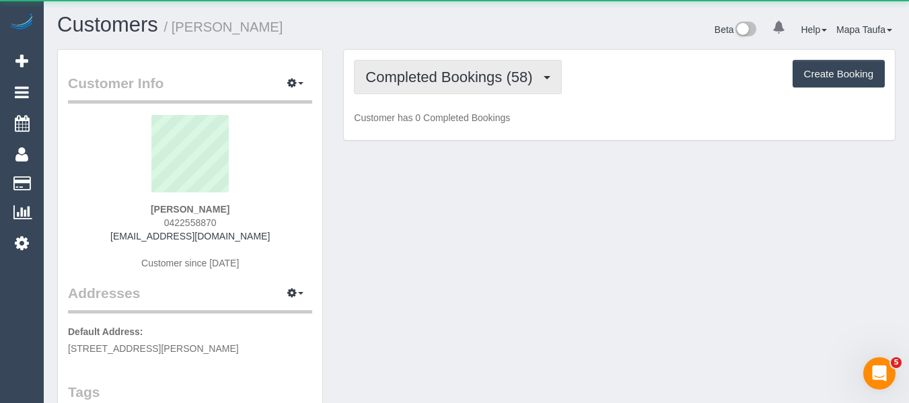
click at [416, 83] on span "Completed Bookings (58)" at bounding box center [452, 77] width 174 height 17
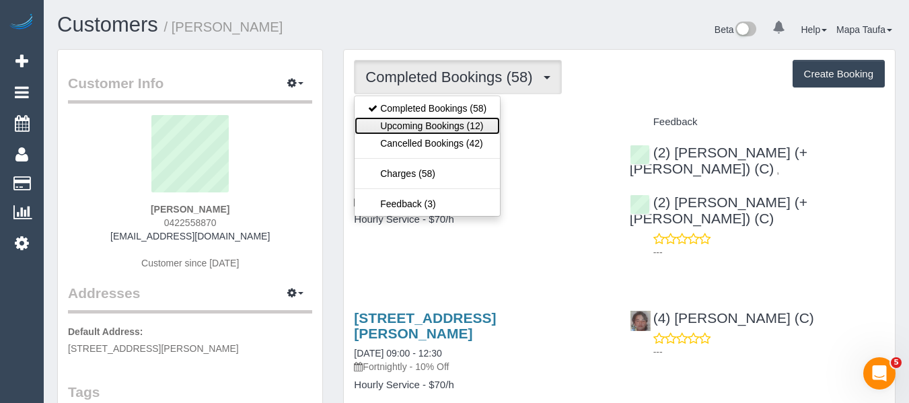
click at [415, 122] on link "Upcoming Bookings (12)" at bounding box center [427, 125] width 145 height 17
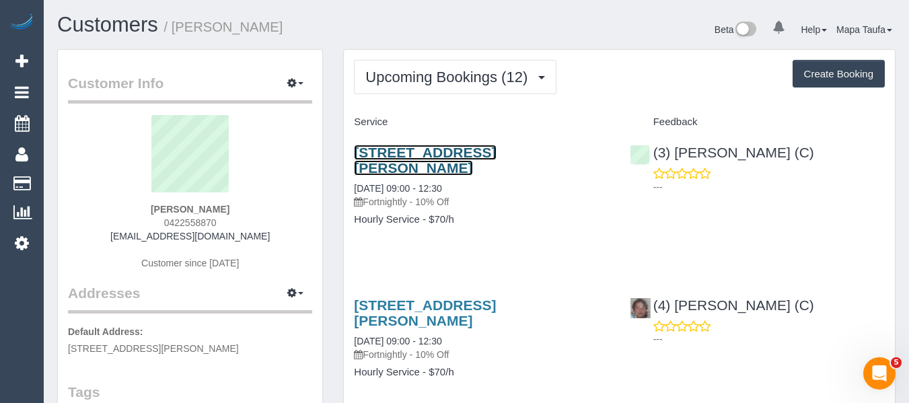
click at [396, 149] on link "21 Wilson St, 18, South Yarra, VIC 3141" at bounding box center [425, 160] width 142 height 31
click at [376, 154] on link "21 Wilson St, 18, South Yarra, VIC 3141" at bounding box center [425, 160] width 142 height 31
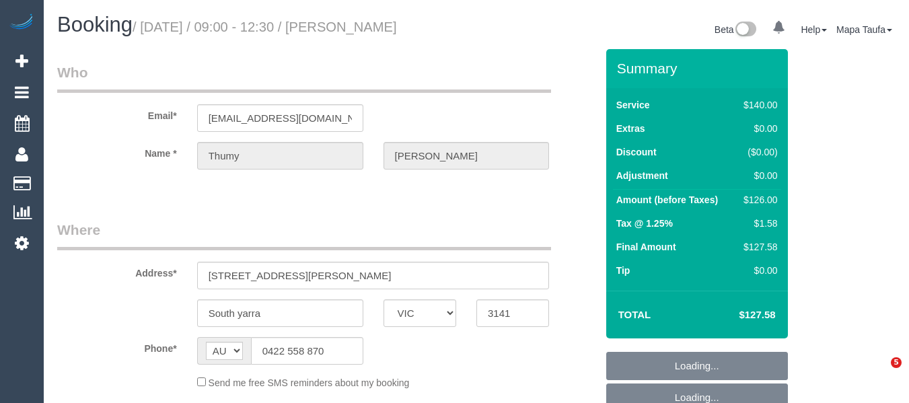
select select "VIC"
select select "string:stripe-pm_1IvJmk2GScqysDRVx8pmyf8X"
select select "object:731"
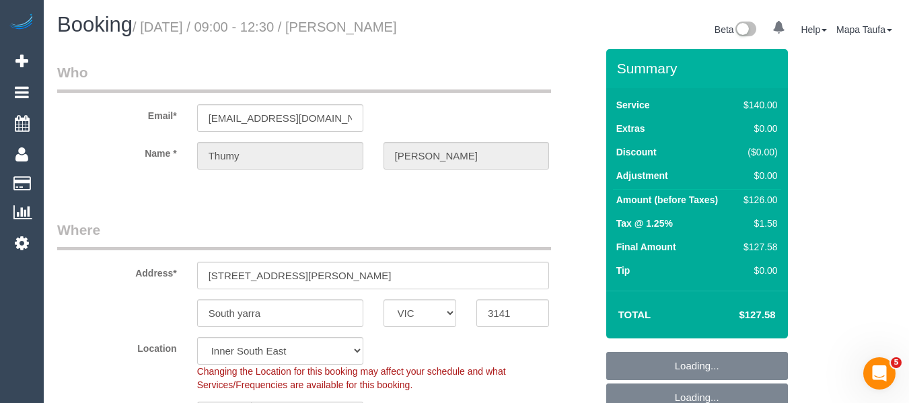
select select "number:27"
select select "number:14"
select select "number:21"
select select "number:25"
select select "number:34"
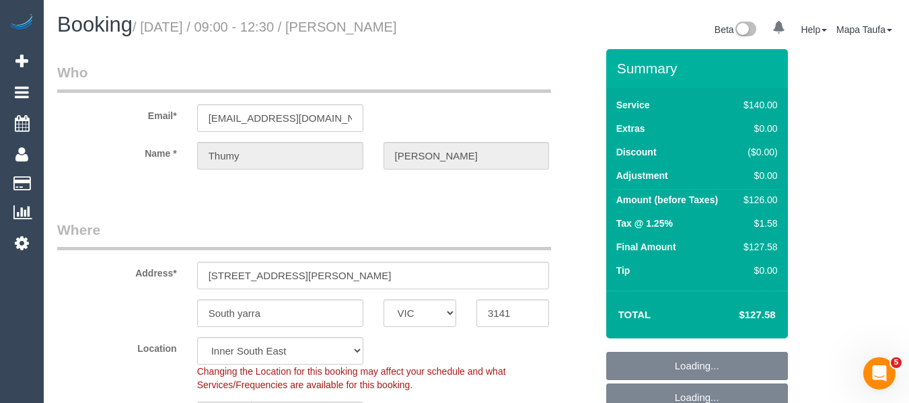
select select "number:12"
select select "object:1441"
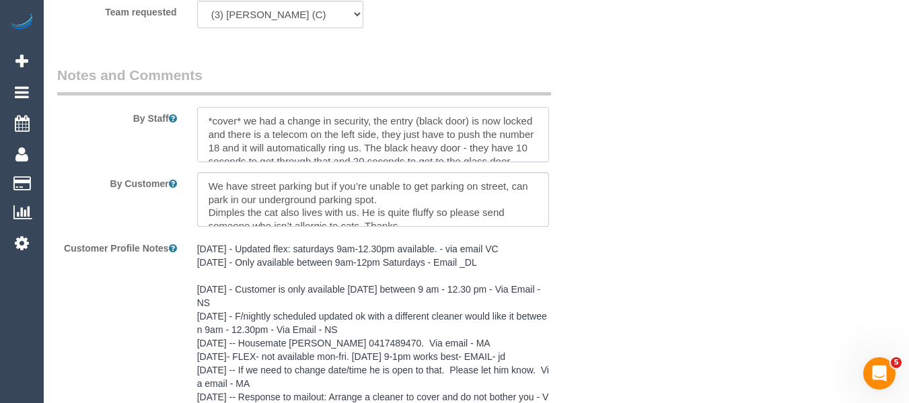
click at [210, 122] on textarea at bounding box center [373, 134] width 353 height 55
click at [275, 107] on textarea at bounding box center [373, 134] width 353 height 55
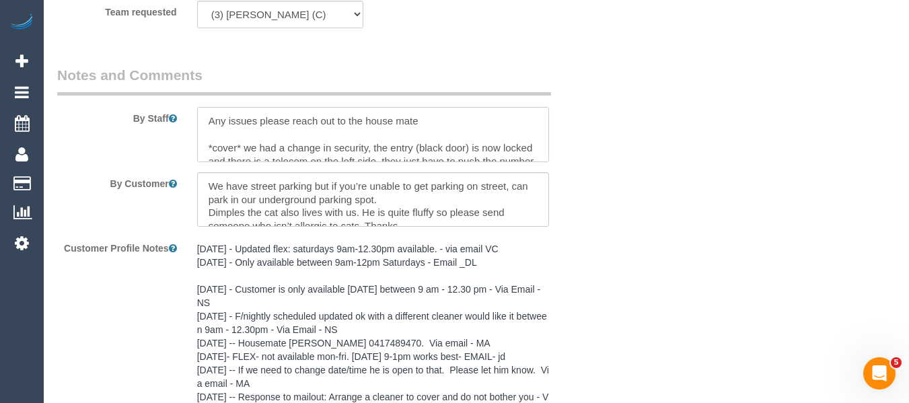
click at [449, 121] on textarea at bounding box center [373, 134] width 353 height 55
paste textarea "Kerrie +61 417 489 470"
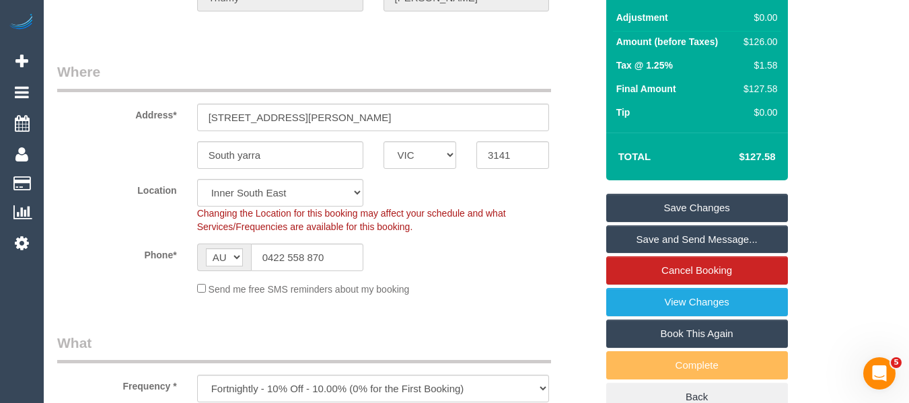
scroll to position [153, 0]
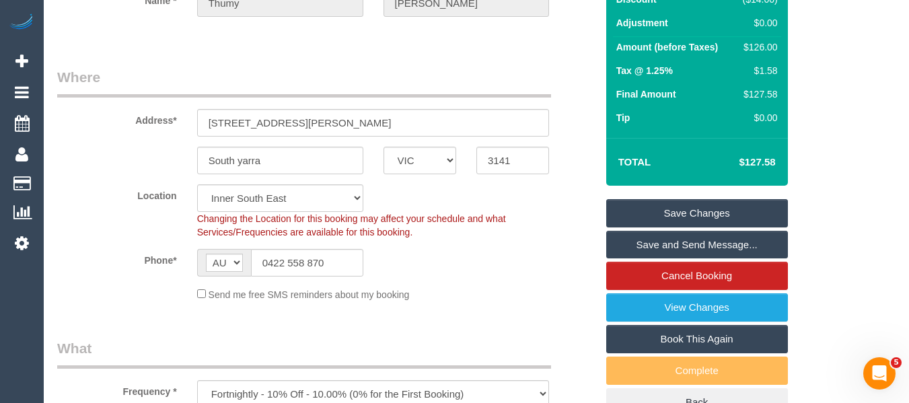
type textarea "Any issues please reach out to the house mate - [PERSON_NAME] [PHONE_NUMBER] *c…"
click at [634, 211] on link "Save Changes" at bounding box center [697, 213] width 182 height 28
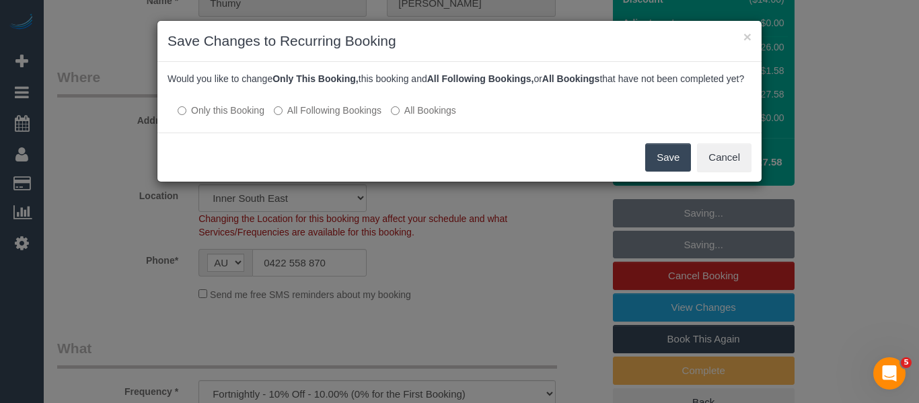
drag, startPoint x: 656, startPoint y: 168, endPoint x: 608, endPoint y: 170, distance: 48.5
click at [657, 168] on button "Save" at bounding box center [668, 157] width 46 height 28
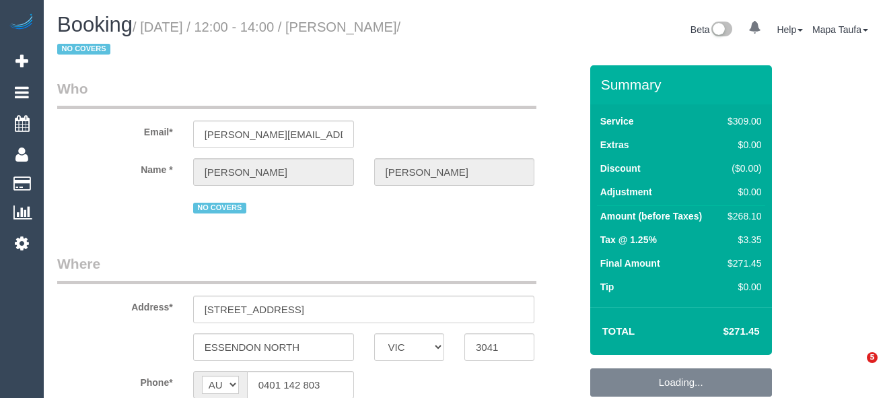
select select "VIC"
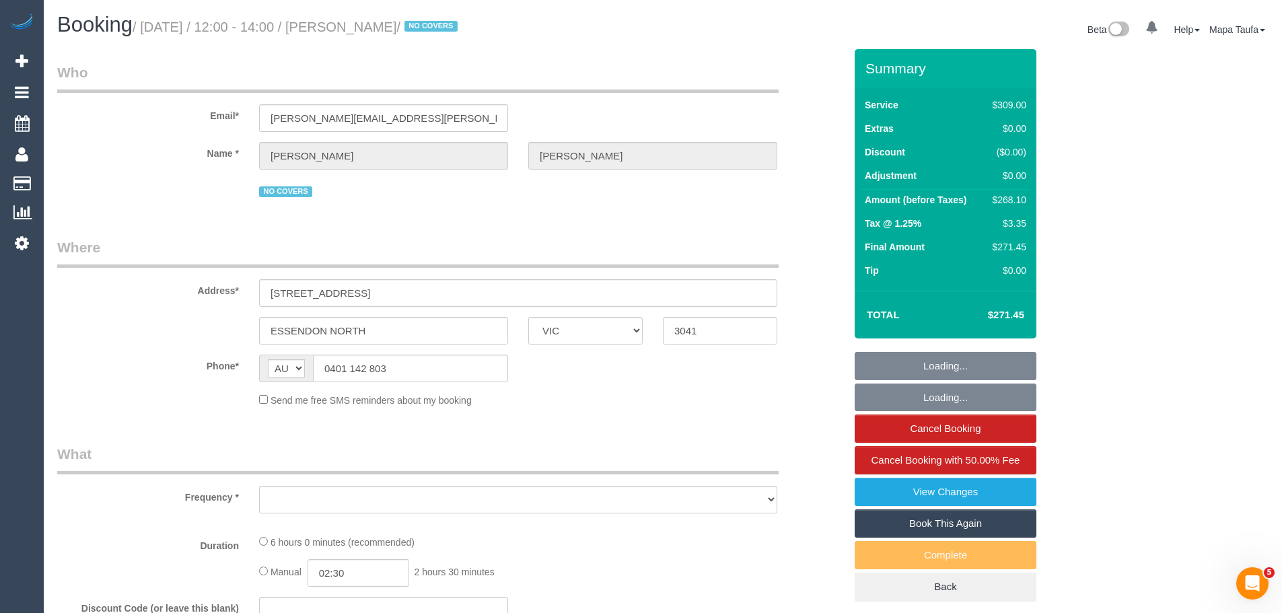
select select "object:658"
select select "string:stripe-pm_1Oi72G2GScqysDRVCt5Djduf"
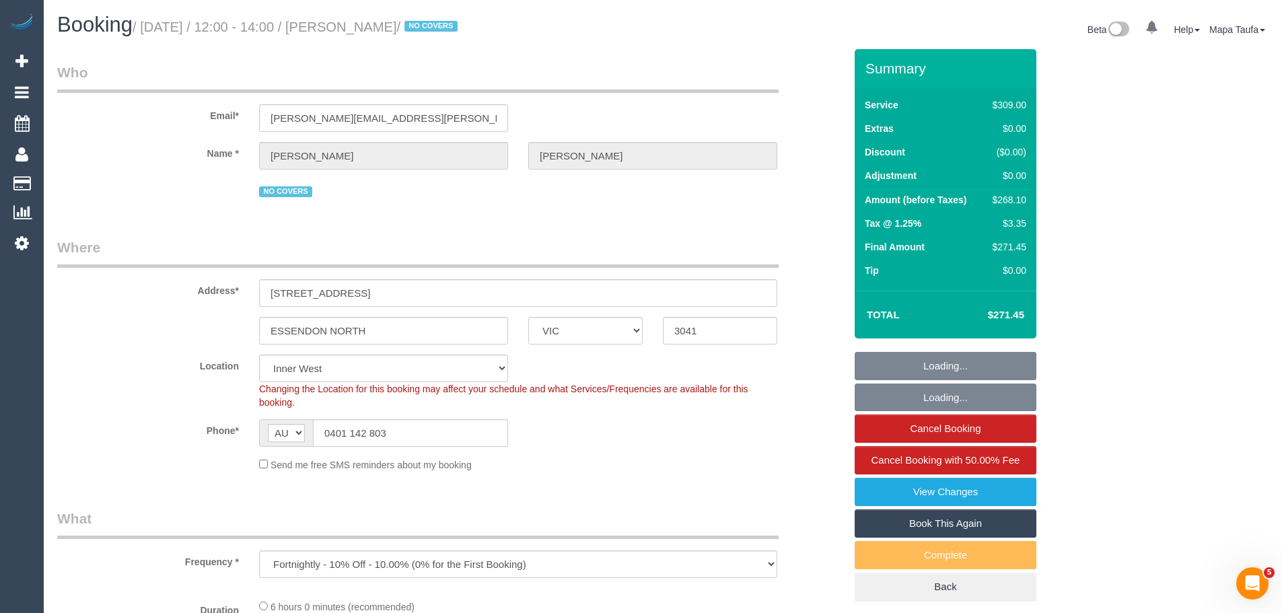
select select "number:28"
select select "number:14"
select select "number:19"
select select "number:22"
select select "number:35"
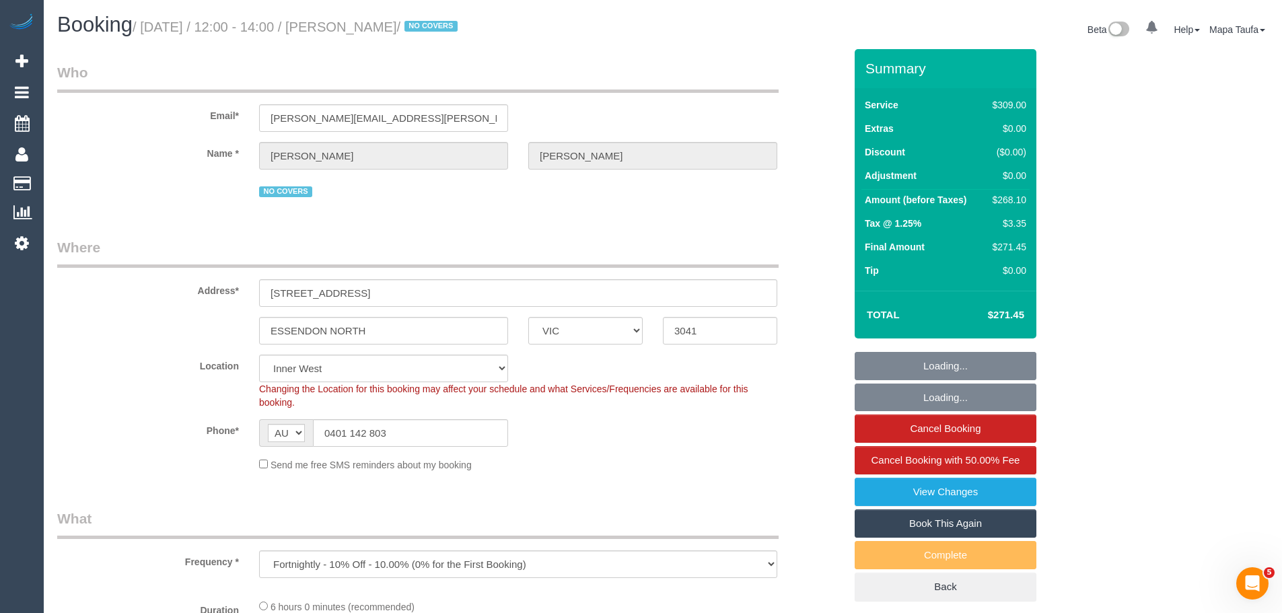
select select "number:11"
select select "object:1488"
select select "spot1"
click at [347, 120] on input "[PERSON_NAME][EMAIL_ADDRESS][PERSON_NAME][DOMAIN_NAME]" at bounding box center [383, 118] width 249 height 28
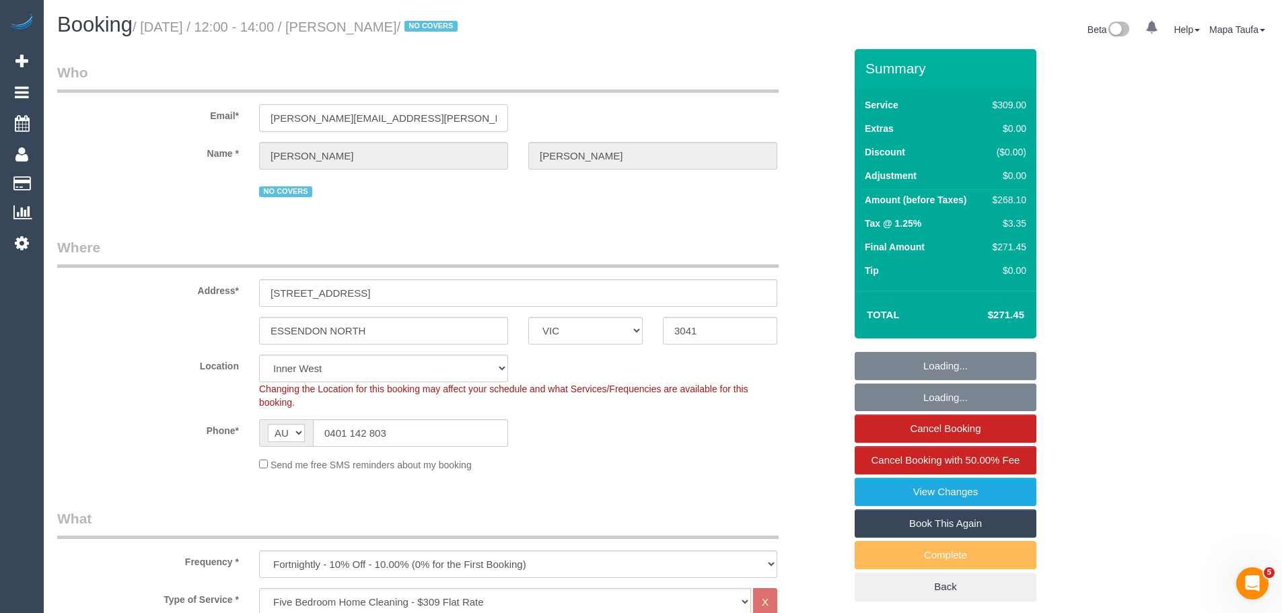
click at [347, 120] on input "sam.khoury@outlook.com" at bounding box center [383, 118] width 249 height 28
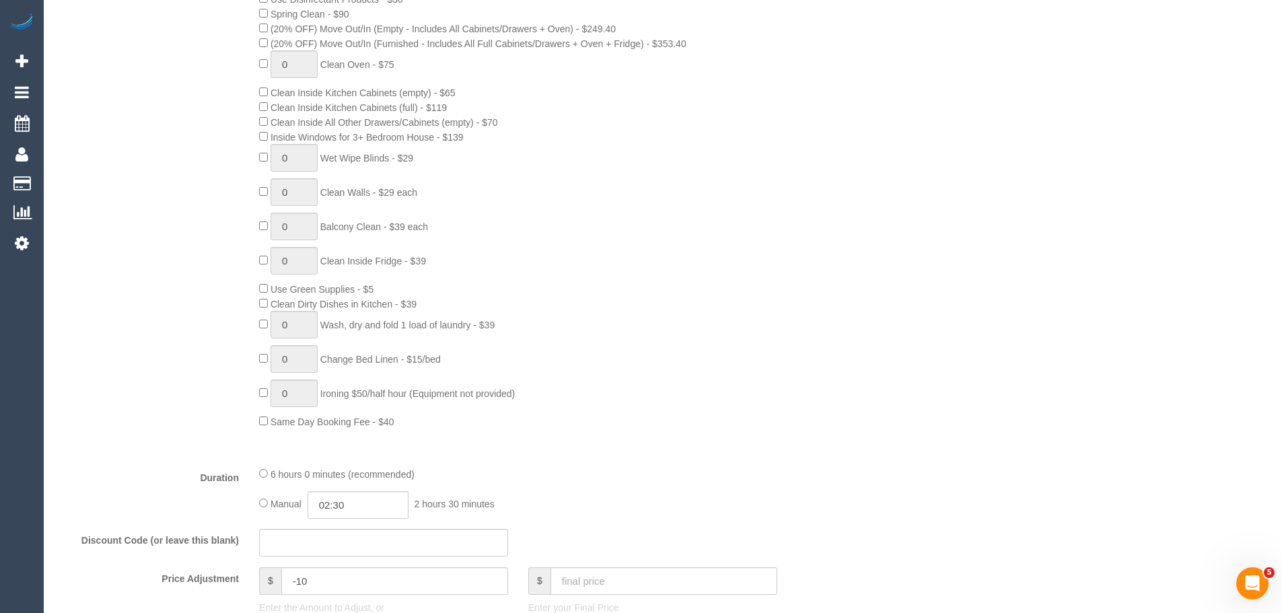
scroll to position [471, 0]
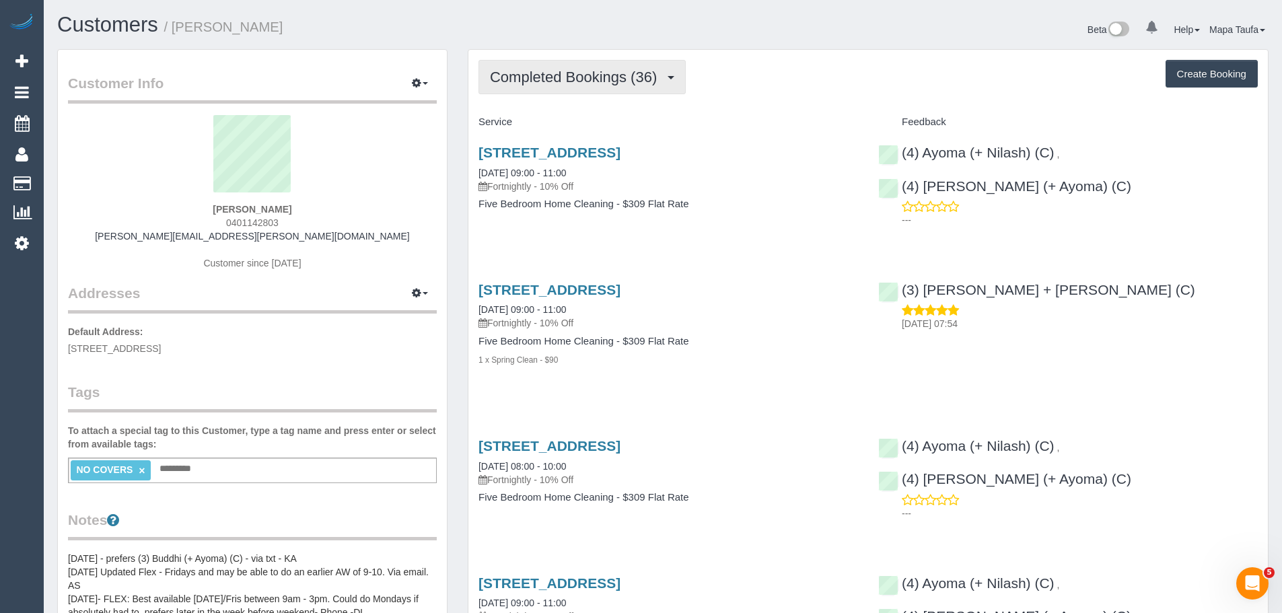
click at [538, 75] on span "Completed Bookings (36)" at bounding box center [577, 77] width 174 height 17
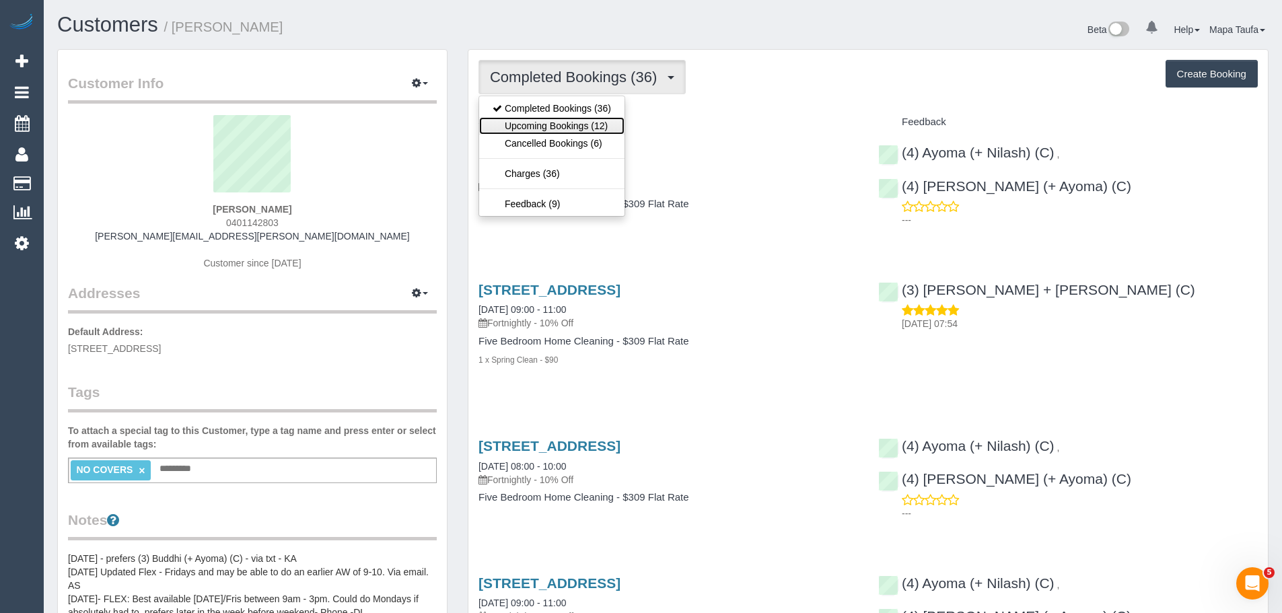
click at [542, 118] on link "Upcoming Bookings (12)" at bounding box center [551, 125] width 145 height 17
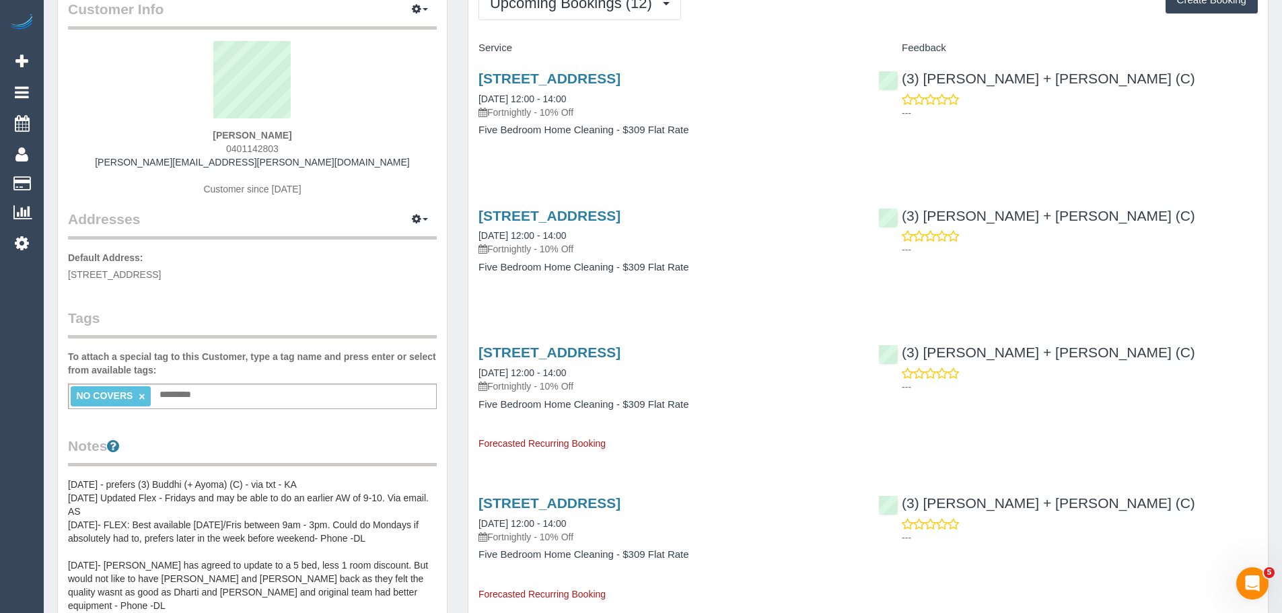
scroll to position [202, 0]
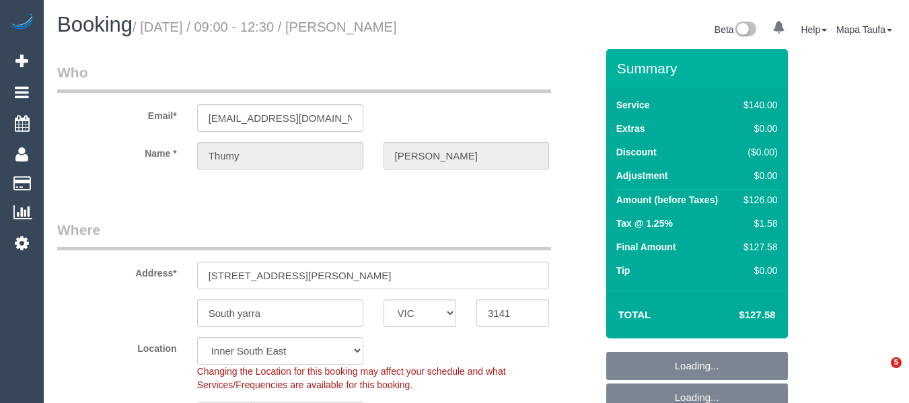
select select "VIC"
select select "string:stripe-pm_1IvJmk2GScqysDRVx8pmyf8X"
select select "number:27"
select select "number:14"
select select "number:21"
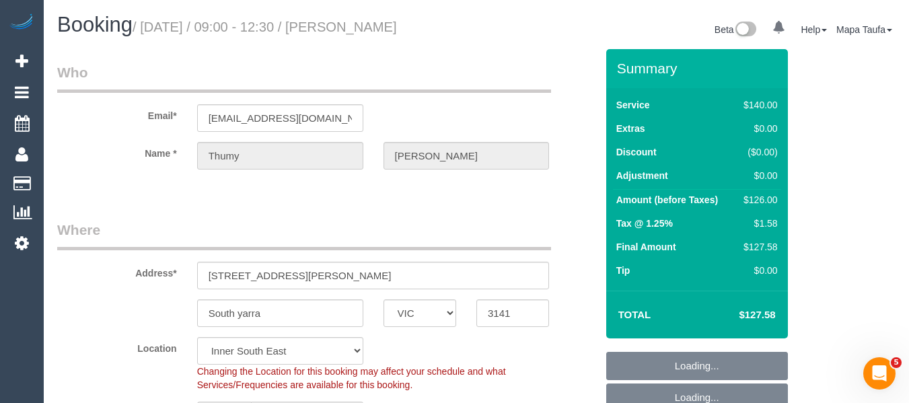
select select "number:25"
select select "number:34"
select select "number:12"
select select "object:1437"
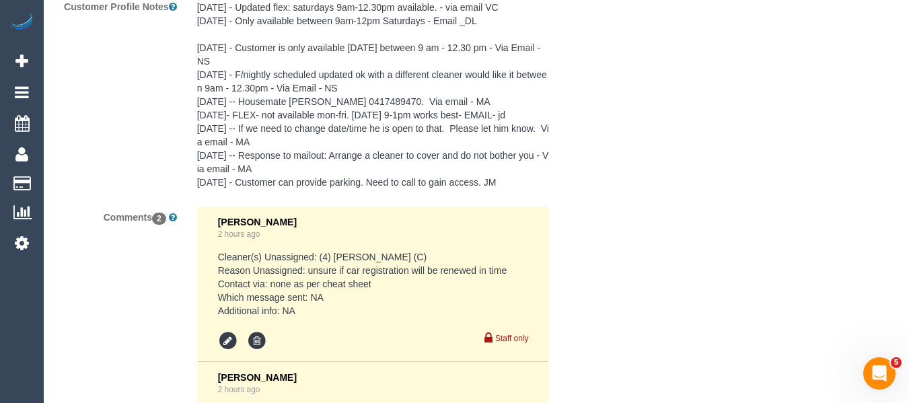
scroll to position [2377, 0]
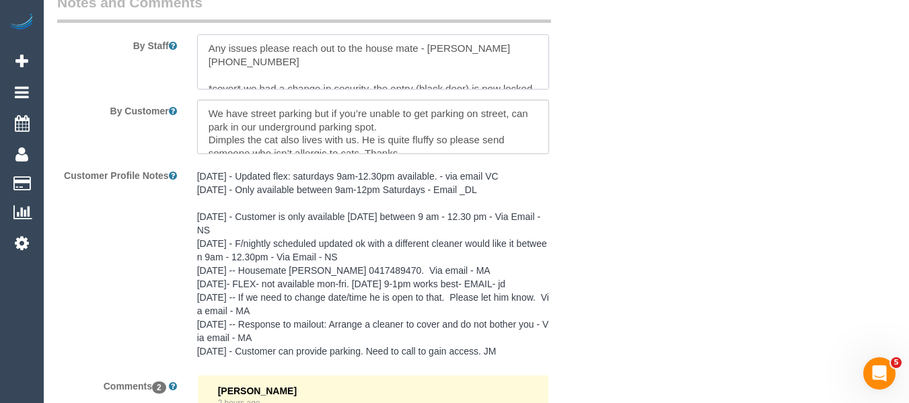
click at [347, 56] on textarea at bounding box center [373, 61] width 353 height 55
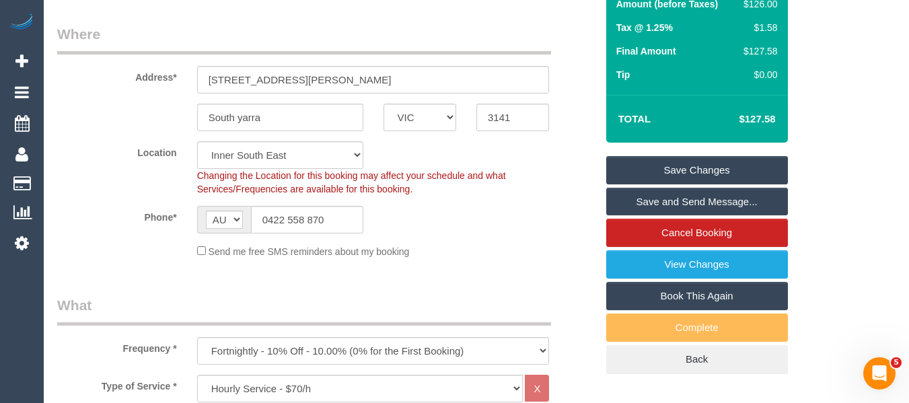
scroll to position [110, 0]
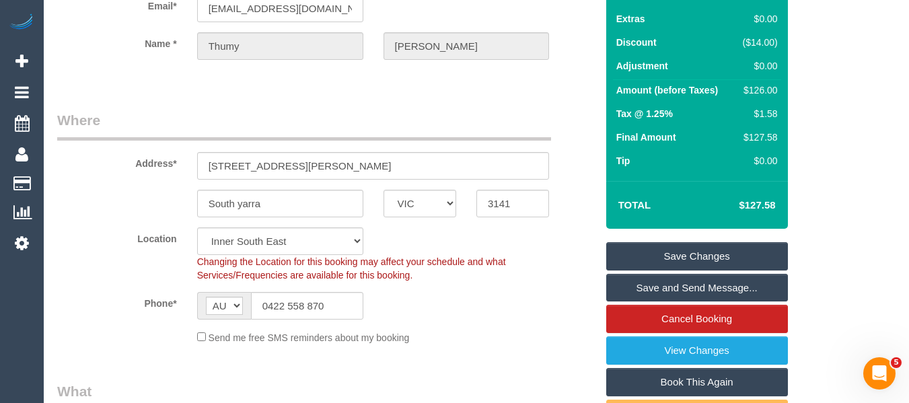
type textarea "Any issues please reach out to the house mate - Kerrie +61 417 489 470. Thumy i…"
click at [710, 248] on link "Save Changes" at bounding box center [697, 256] width 182 height 28
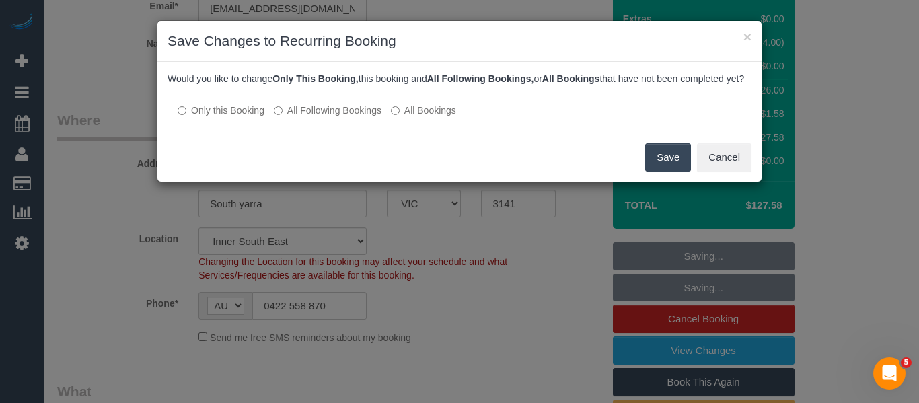
click at [659, 170] on button "Save" at bounding box center [668, 157] width 46 height 28
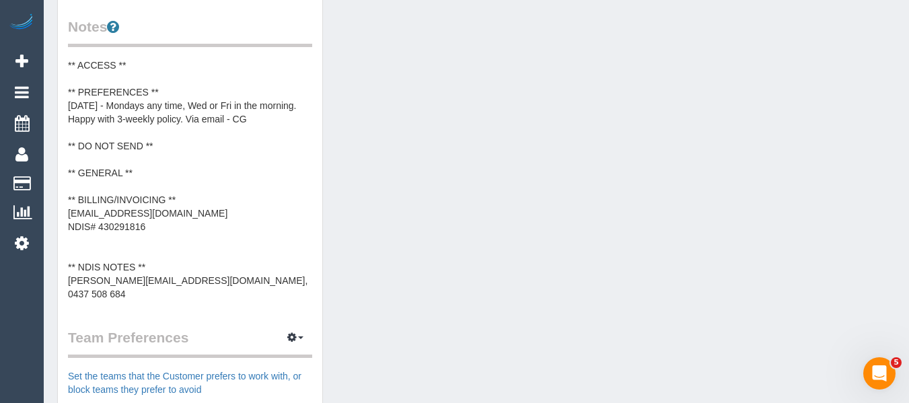
scroll to position [538, 0]
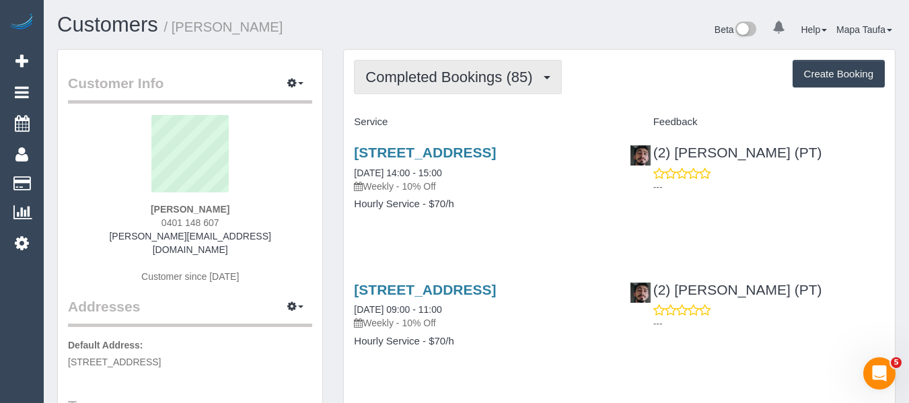
click at [406, 72] on span "Completed Bookings (85)" at bounding box center [452, 77] width 174 height 17
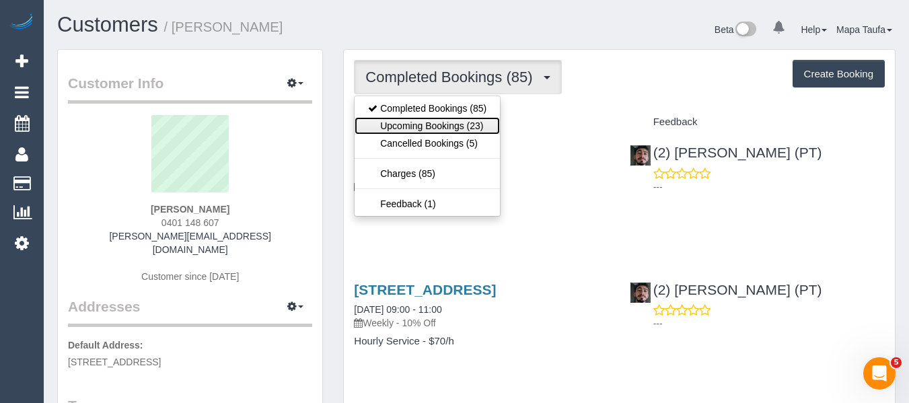
click at [424, 125] on link "Upcoming Bookings (23)" at bounding box center [427, 125] width 145 height 17
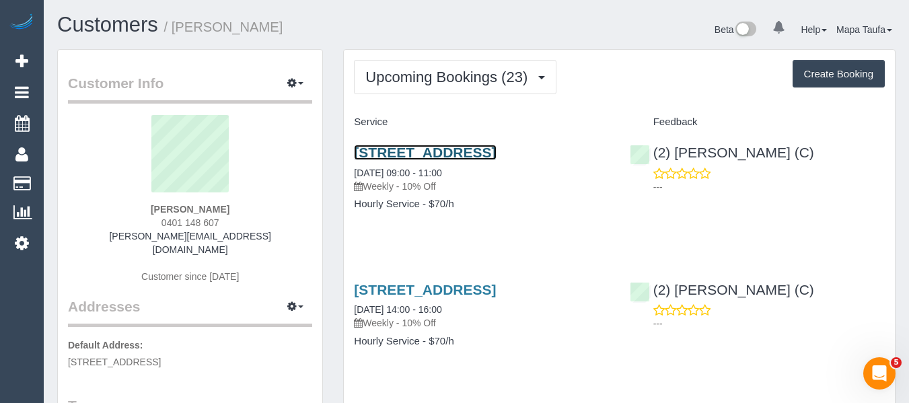
click at [400, 152] on link "401/250 St Kilda Road, Southbank, VIC 3006" at bounding box center [425, 152] width 142 height 15
drag, startPoint x: 224, startPoint y: 221, endPoint x: 139, endPoint y: 229, distance: 85.9
click at [142, 224] on div "Steven Silva 0401 148 607 miriam.silva595@gmail.com Customer since 2024" at bounding box center [190, 206] width 244 height 182
copy span "0401 148 607"
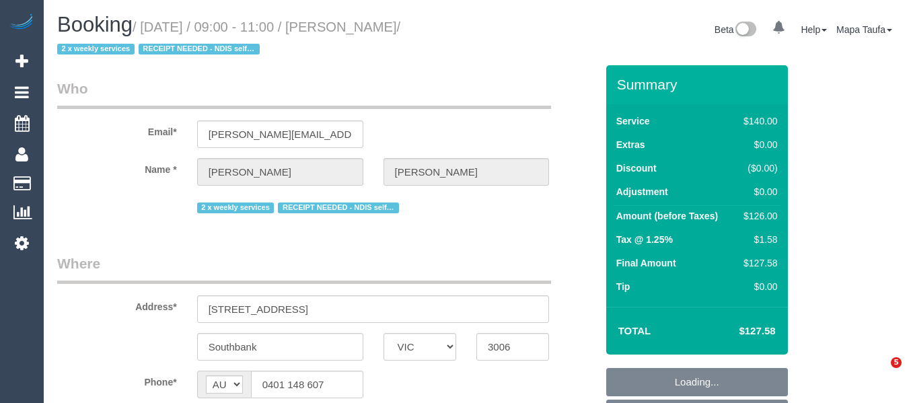
select select "VIC"
select select "string:stripe-pm_1QS3QX2GScqysDRVhVdclKCJ"
select select "number:28"
select select "number:14"
select select "number:20"
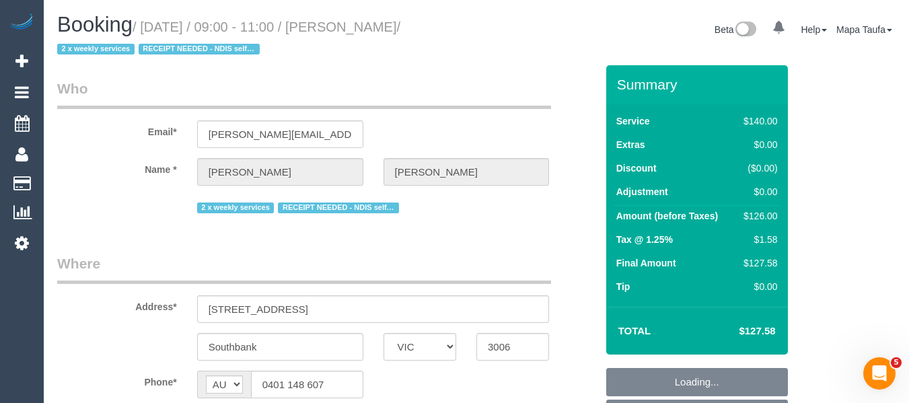
select select "number:24"
select select "number:35"
select select "number:11"
select select "object:1260"
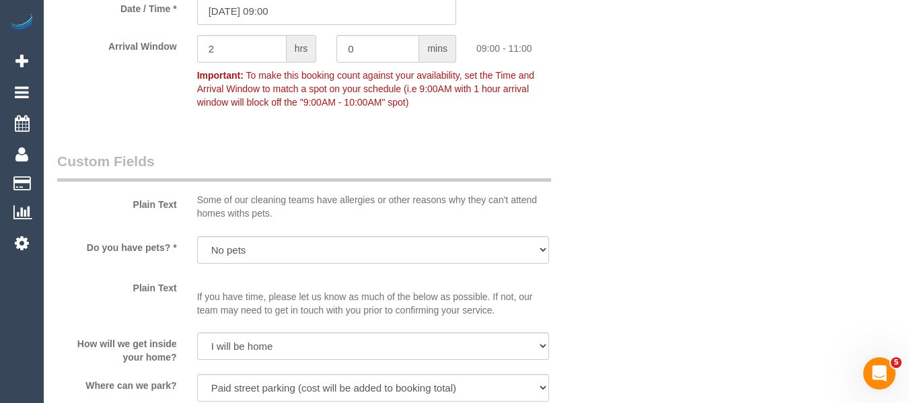
scroll to position [1215, 0]
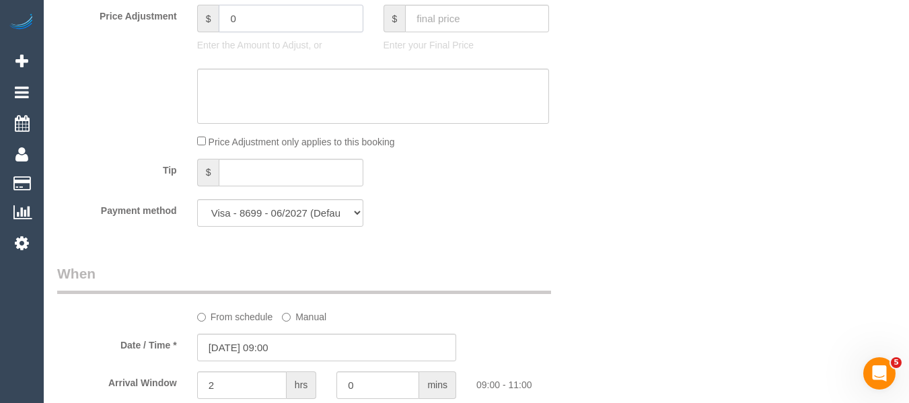
drag, startPoint x: 240, startPoint y: 20, endPoint x: 179, endPoint y: 17, distance: 61.3
click at [179, 16] on div "Price Adjustment $ 0 Enter the Amount to Adjust, or $ Enter your Final Price" at bounding box center [326, 32] width 559 height 54
type input "8"
click at [239, 87] on textarea at bounding box center [373, 96] width 353 height 55
type textarea "p"
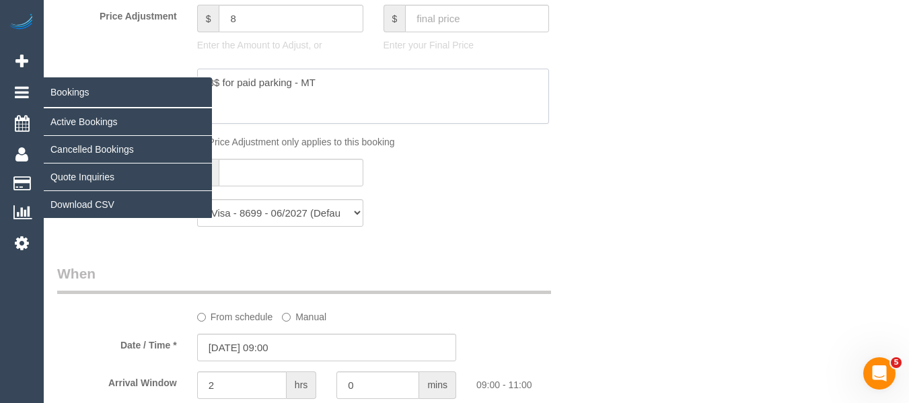
type textarea "8$ for paid parking - MT"
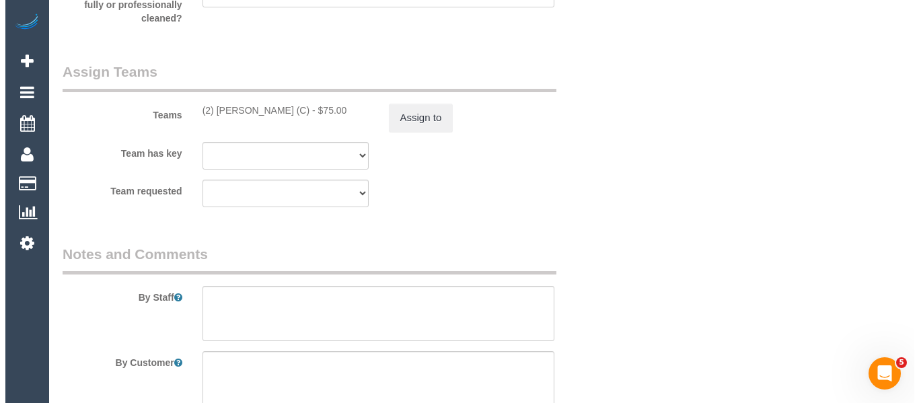
scroll to position [2086, 0]
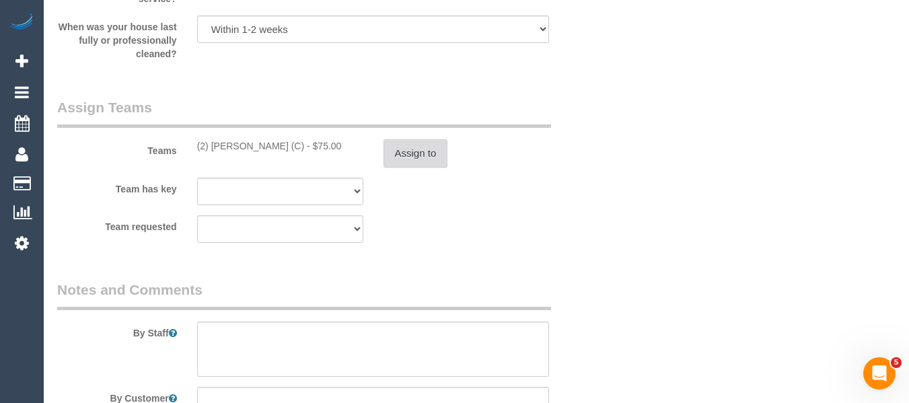
click at [427, 145] on button "Assign to" at bounding box center [416, 153] width 65 height 28
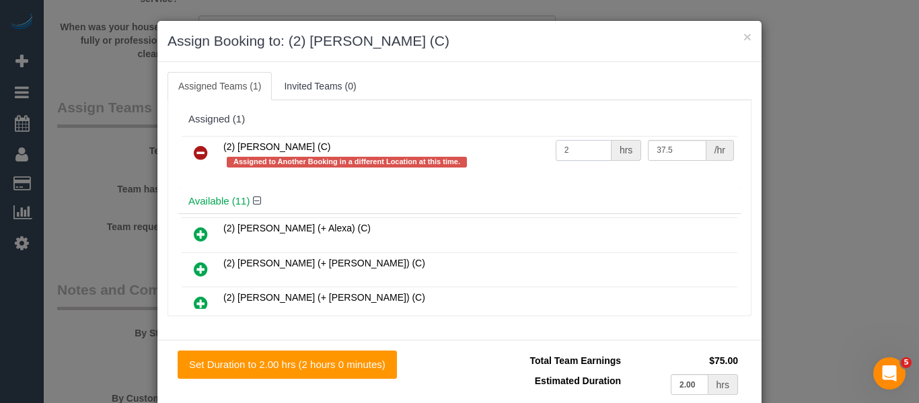
drag, startPoint x: 502, startPoint y: 141, endPoint x: 493, endPoint y: 141, distance: 9.4
click at [493, 141] on tr "(2) Megan Kaewpinich (C) Assigned to Another Booking in a different Location at…" at bounding box center [460, 155] width 556 height 38
type input "1"
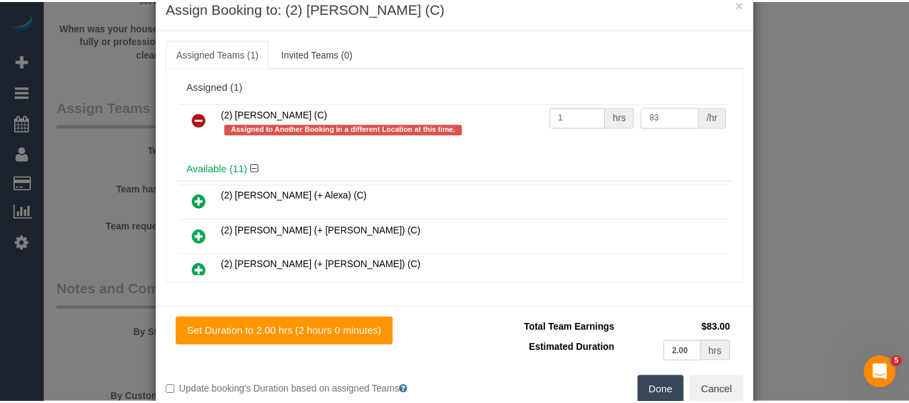
scroll to position [66, 0]
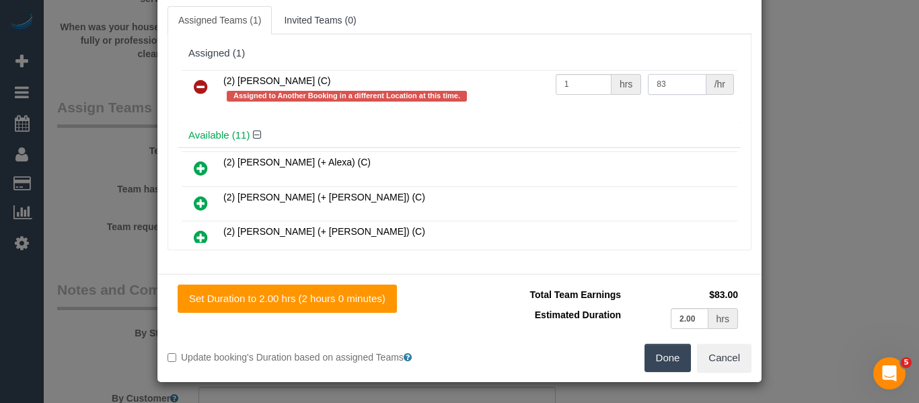
type input "83"
click at [673, 352] on button "Done" at bounding box center [668, 358] width 47 height 28
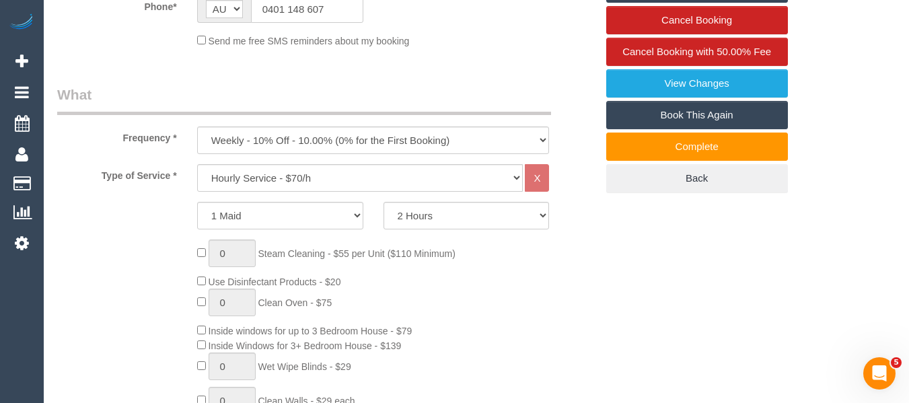
scroll to position [247, 0]
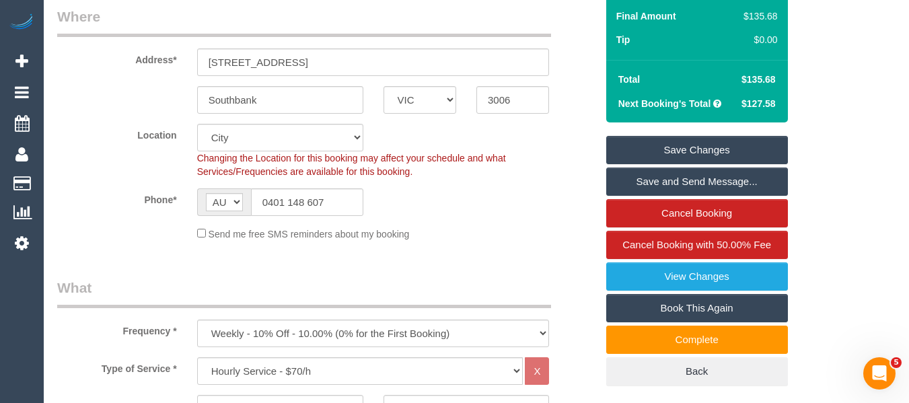
click at [694, 149] on link "Save Changes" at bounding box center [697, 150] width 182 height 28
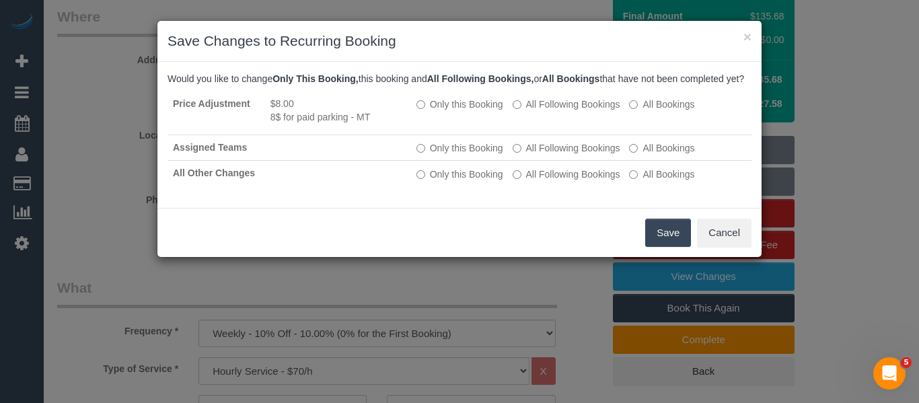
click at [659, 240] on button "Save" at bounding box center [668, 233] width 46 height 28
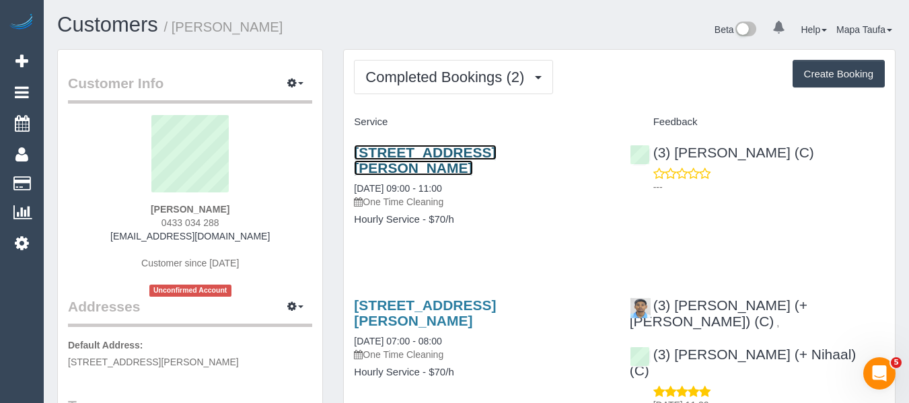
click at [418, 161] on link "505/ 55 - 63 Nicholson St, Brunswick East, VIC 3057" at bounding box center [425, 160] width 142 height 31
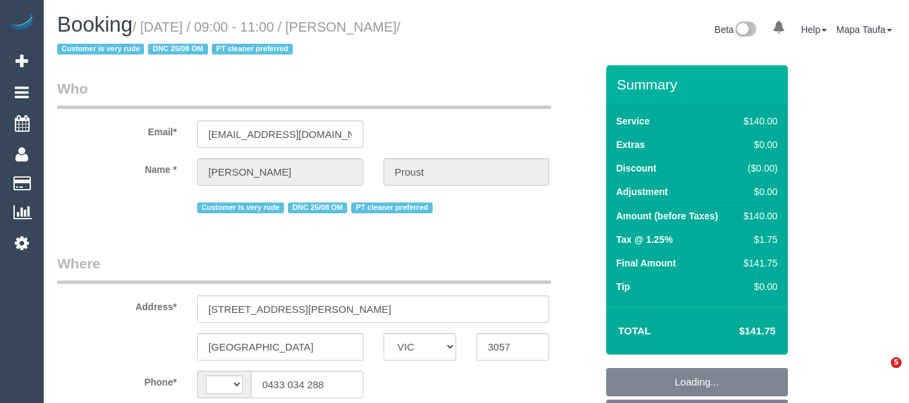
select select "VIC"
select select "string:stripe-pm_1RqlAb2GScqysDRVsdGMN3A0"
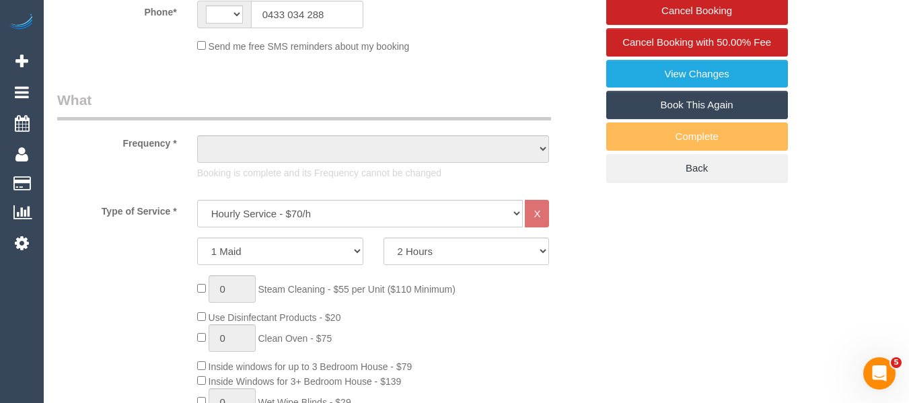
select select "string:AU"
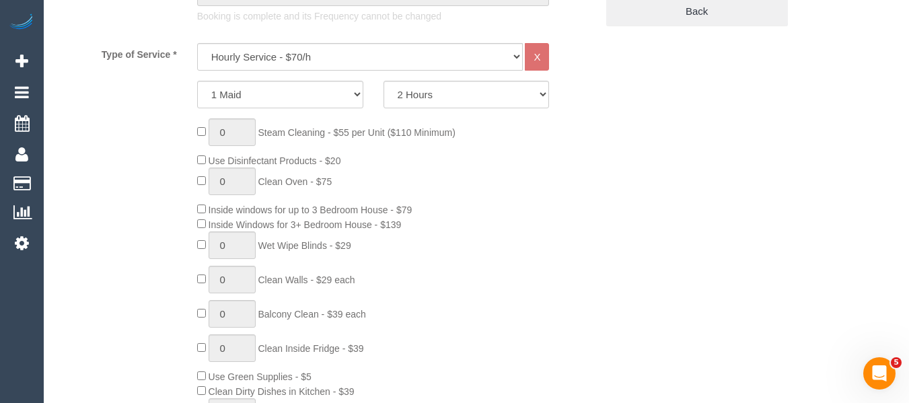
select select "object:1724"
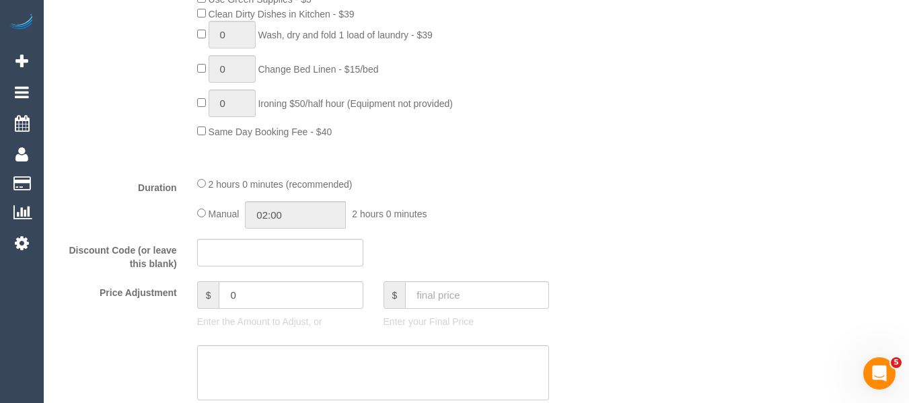
select select "number:28"
select select "number:14"
select select "number:19"
select select "number:36"
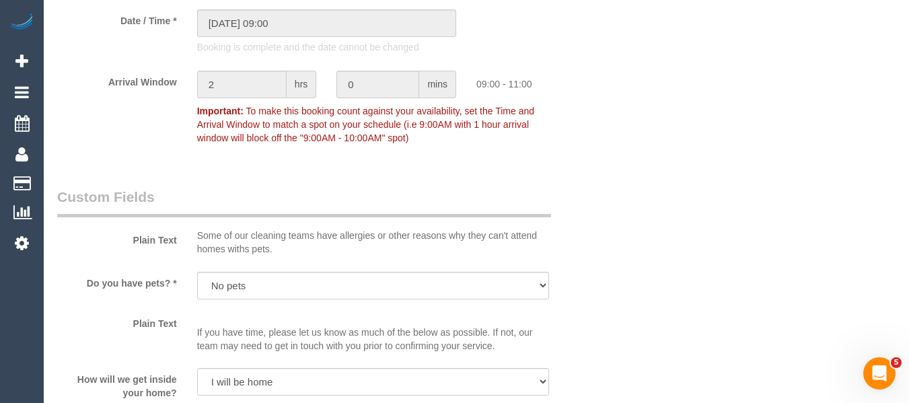
scroll to position [1749, 0]
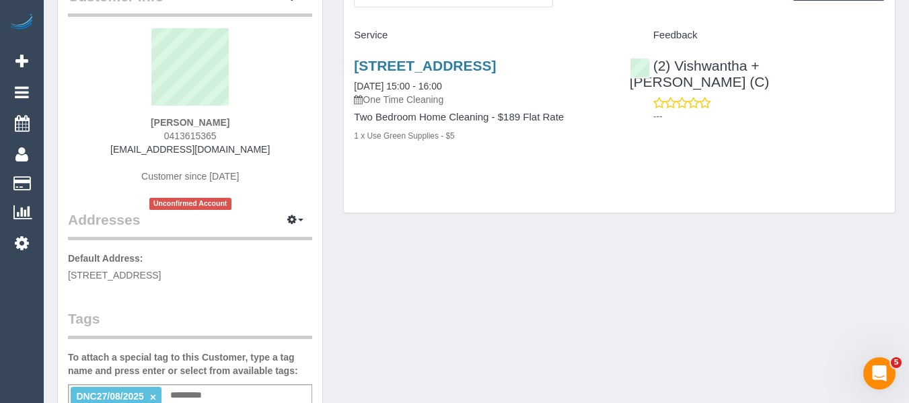
scroll to position [202, 0]
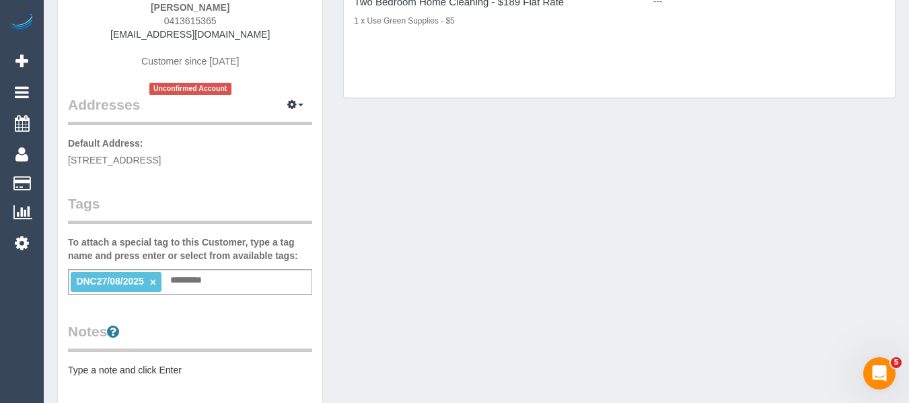
click at [154, 288] on link "×" at bounding box center [153, 282] width 6 height 11
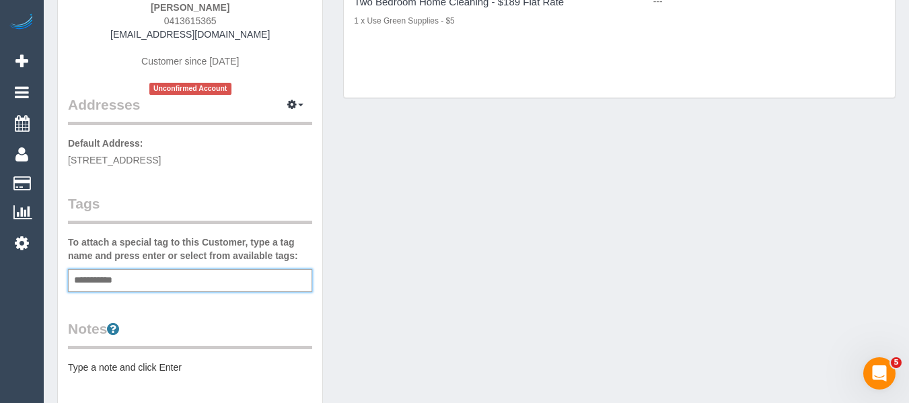
type input "**********"
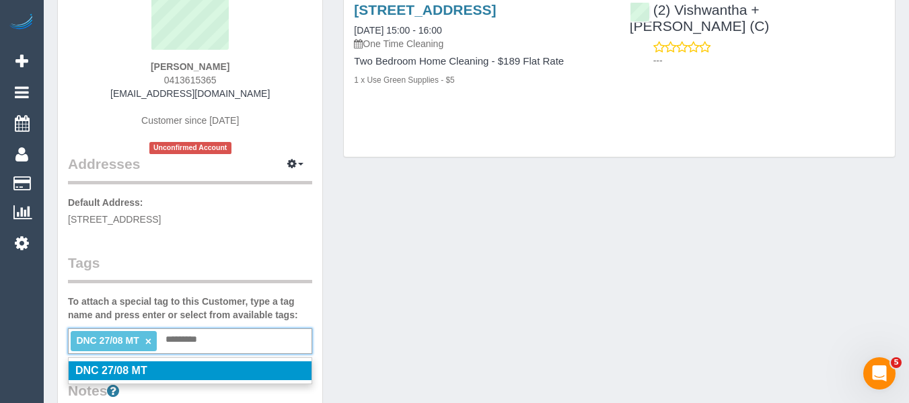
scroll to position [0, 0]
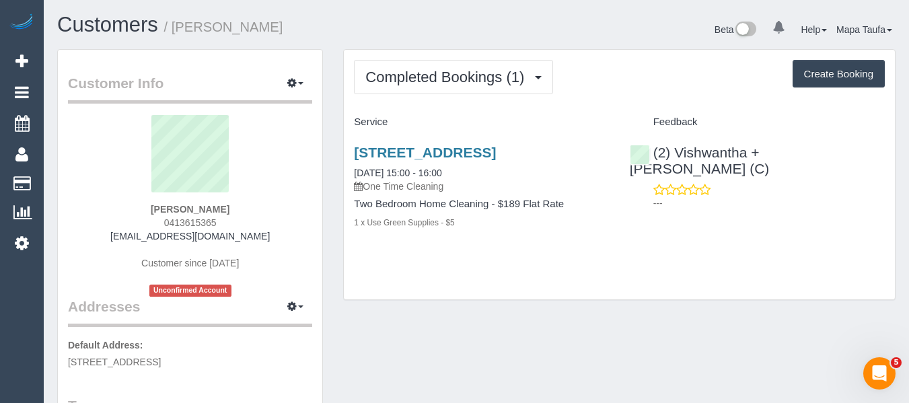
drag, startPoint x: 227, startPoint y: 209, endPoint x: 144, endPoint y: 205, distance: 82.9
click at [138, 201] on div "bek sheppard 0413615365 bek@beksheppard.com.au Customer since 2025 Unconfirmed …" at bounding box center [190, 206] width 244 height 182
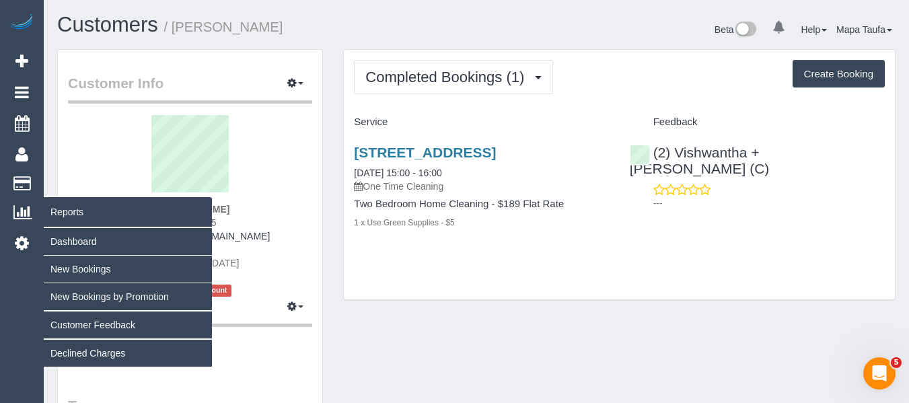
copy div "bek sheppard"
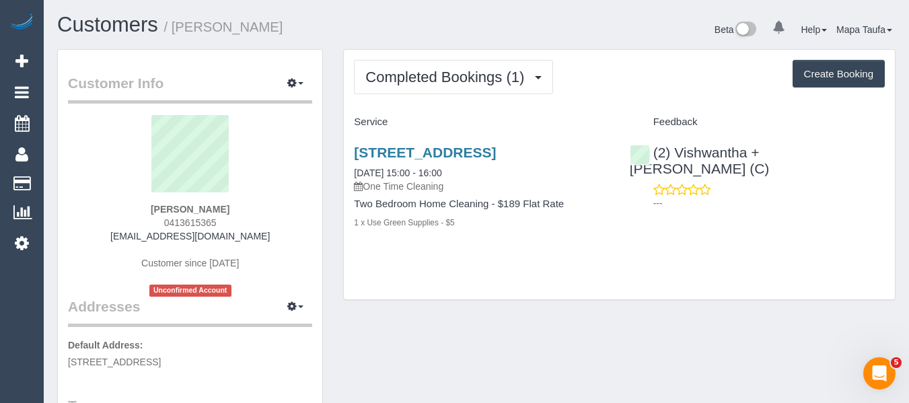
click at [282, 232] on div "bek sheppard 0413615365 bek@beksheppard.com.au Customer since 2025 Unconfirmed …" at bounding box center [190, 206] width 244 height 182
drag, startPoint x: 270, startPoint y: 236, endPoint x: 135, endPoint y: 238, distance: 134.6
click at [135, 238] on div "bek sheppard 0413615365 bek@beksheppard.com.au Customer since 2025 Unconfirmed …" at bounding box center [190, 206] width 244 height 182
copy link "[EMAIL_ADDRESS][DOMAIN_NAME]"
click at [253, 148] on sui-profile-pic at bounding box center [190, 158] width 224 height 87
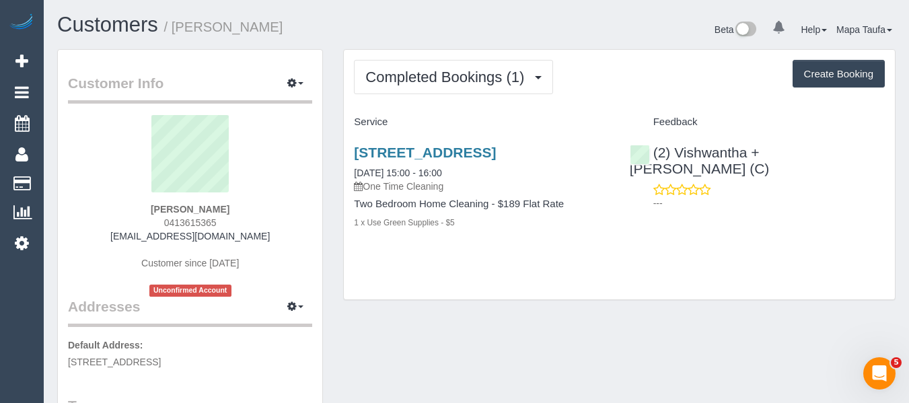
drag, startPoint x: 233, startPoint y: 211, endPoint x: 150, endPoint y: 211, distance: 82.8
click at [150, 209] on div "bek sheppard 0413615365 bek@beksheppard.com.au Customer since 2025 Unconfirmed …" at bounding box center [190, 206] width 244 height 182
copy strong "bek sheppard"
drag, startPoint x: 780, startPoint y: 157, endPoint x: 676, endPoint y: 157, distance: 104.3
click at [676, 157] on div "(2) Vishwantha + Madhushika (C) ---" at bounding box center [757, 174] width 275 height 82
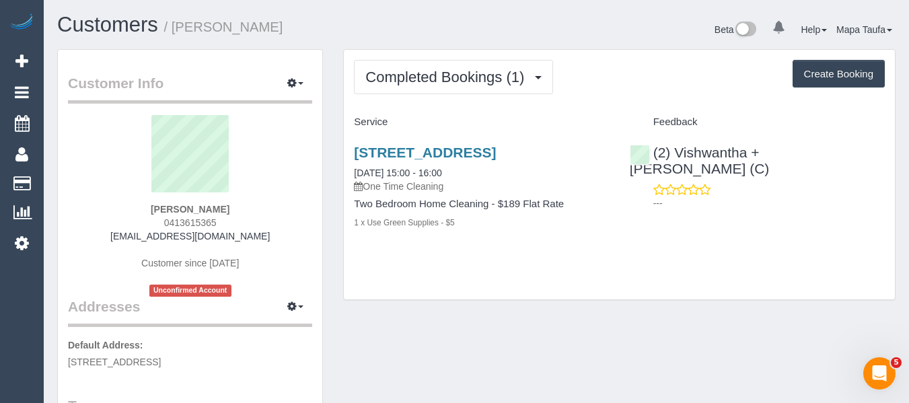
copy link "Vishwantha + Madhushika (C)"
drag, startPoint x: 425, startPoint y: 163, endPoint x: 412, endPoint y: 165, distance: 12.9
click at [424, 160] on link "Unit 2 109 Through Road, Camberwell Vic 3124, U 2 109 Through Rd, Camberwell, V…" at bounding box center [425, 152] width 142 height 15
click at [249, 206] on div "bek sheppard 0413615365 bek@beksheppard.com.au Customer since 2025 Unconfirmed …" at bounding box center [190, 206] width 244 height 182
drag, startPoint x: 233, startPoint y: 207, endPoint x: 170, endPoint y: 211, distance: 64.0
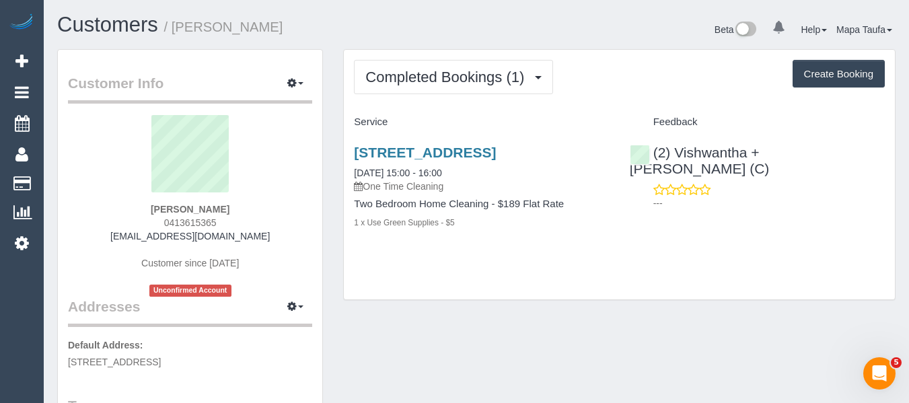
click at [152, 207] on div "bek sheppard 0413615365 bek@beksheppard.com.au Customer since 2025 Unconfirmed …" at bounding box center [190, 206] width 244 height 182
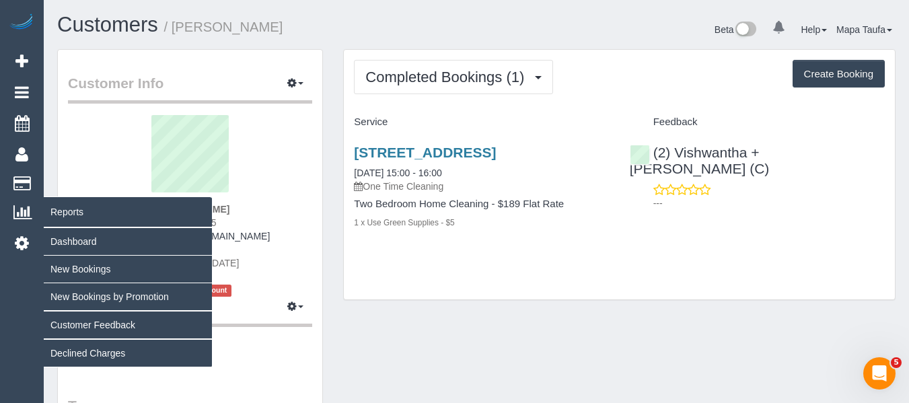
copy strong "bek sheppard"
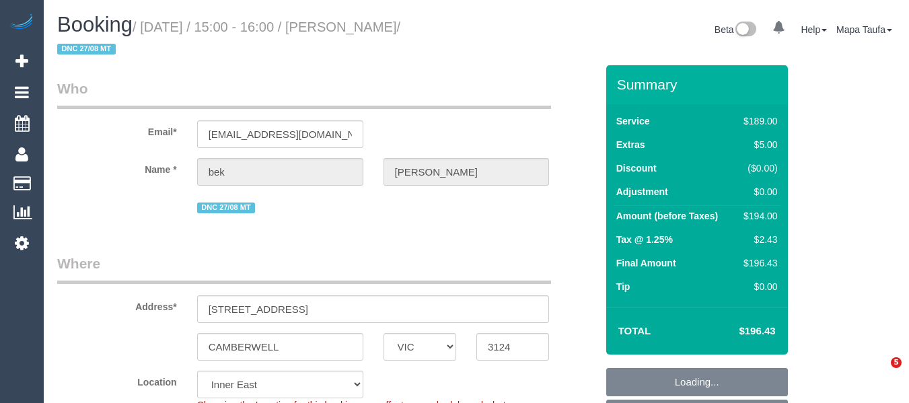
select select "VIC"
select select "object:548"
select select "string:AU"
select select "string:stripe-pm_1RvvCc2GScqysDRVrW2XOBJu"
select select "number:29"
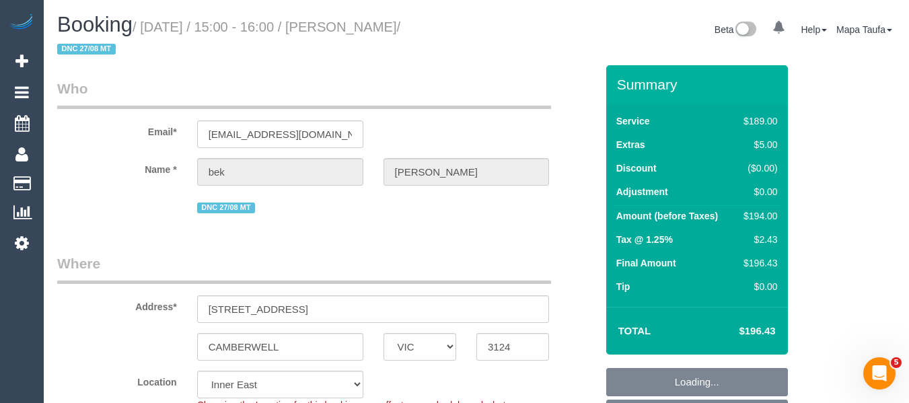
select select "number:14"
select select "number:19"
select select "number:24"
select select "number:35"
select select "number:26"
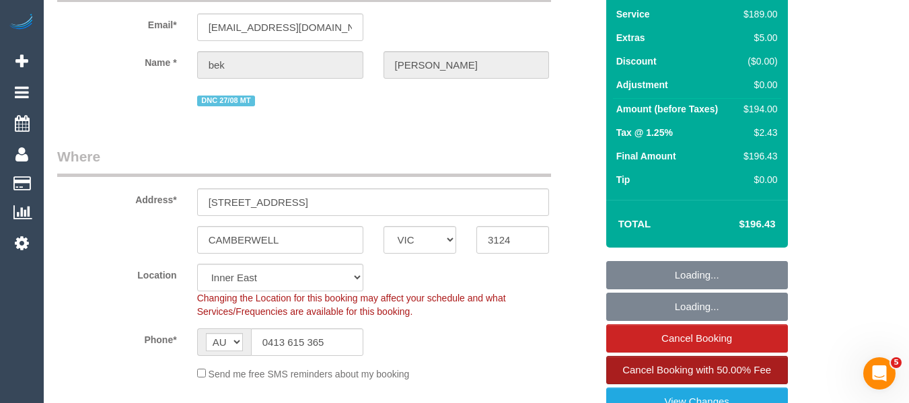
scroll to position [202, 0]
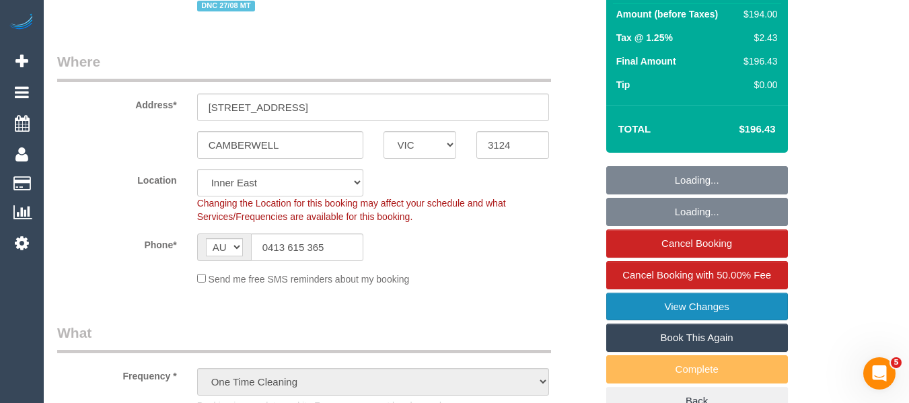
click at [682, 305] on link "View Changes" at bounding box center [697, 307] width 182 height 28
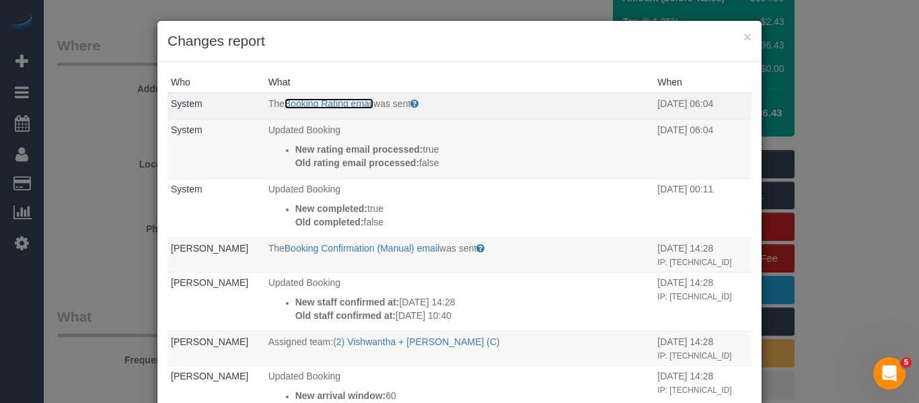
click at [314, 100] on link "Booking Rating email" at bounding box center [329, 103] width 89 height 11
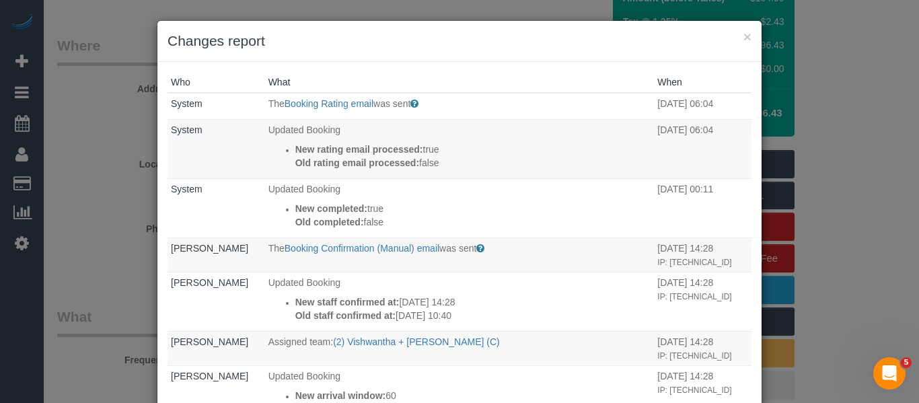
click at [739, 42] on div "× Changes report" at bounding box center [459, 41] width 604 height 41
click at [743, 35] on button "×" at bounding box center [747, 37] width 8 height 14
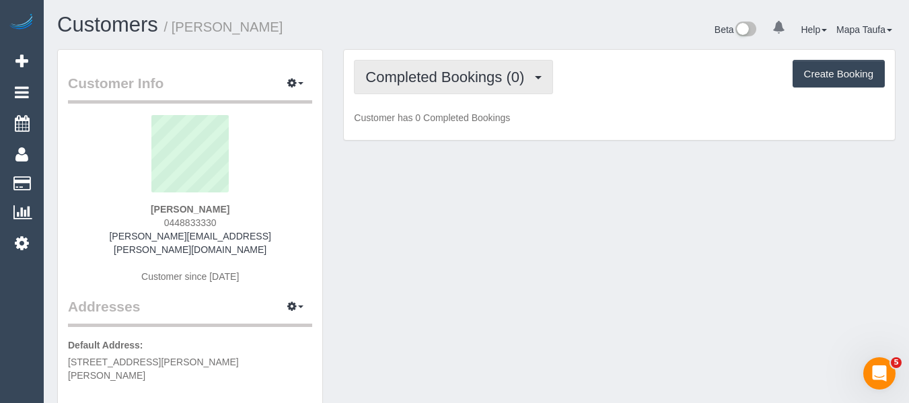
click at [407, 72] on span "Completed Bookings (0)" at bounding box center [448, 77] width 166 height 17
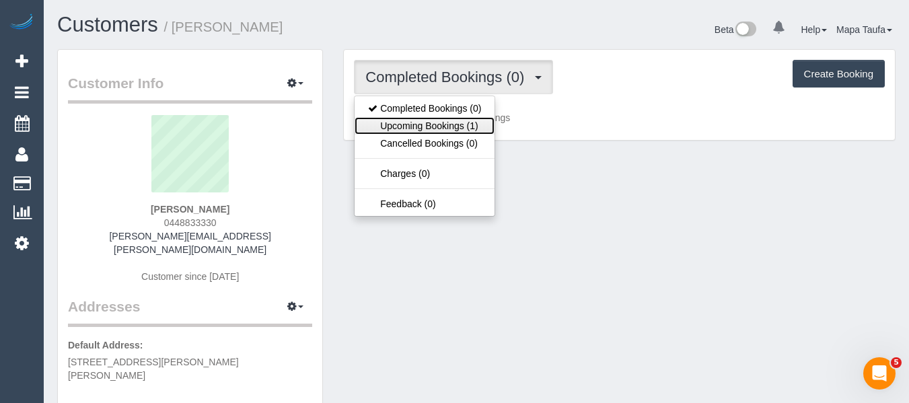
click at [407, 125] on link "Upcoming Bookings (1)" at bounding box center [425, 125] width 140 height 17
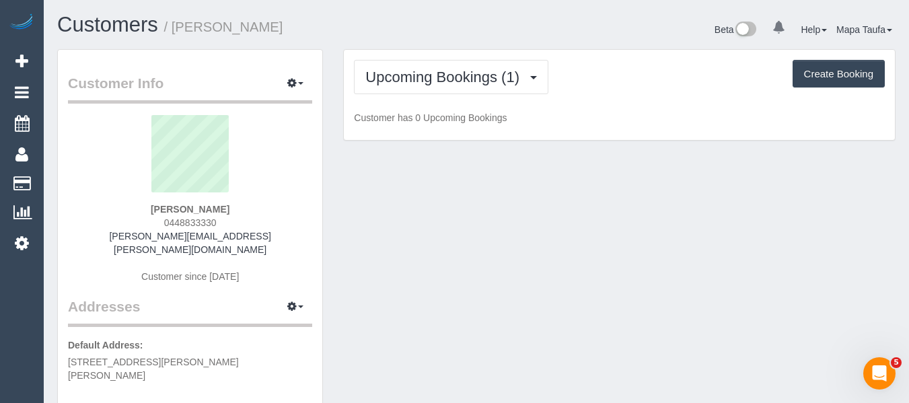
click at [407, 41] on div "Customers / [PERSON_NAME]" at bounding box center [261, 27] width 429 height 29
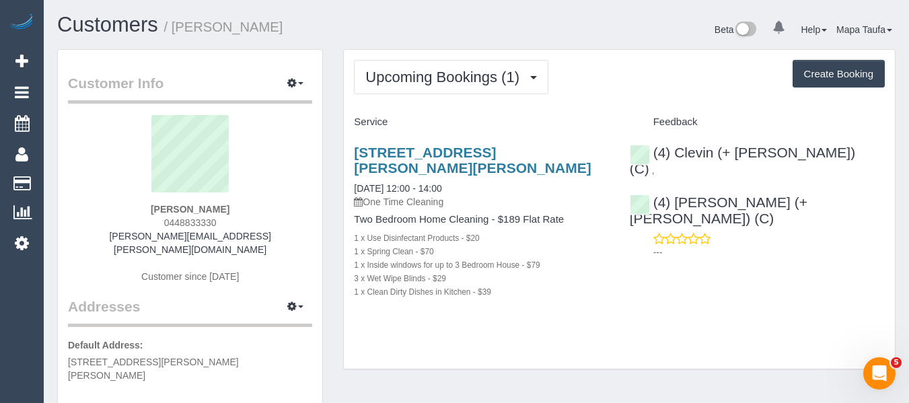
drag, startPoint x: 432, startPoint y: 163, endPoint x: 353, endPoint y: 155, distance: 79.1
click at [353, 155] on div "[STREET_ADDRESS][PERSON_NAME][PERSON_NAME] [DATE] 12:00 - 14:00 One Time Cleani…" at bounding box center [481, 229] width 275 height 192
copy link "[STREET_ADDRESS][PERSON_NAME][PERSON_NAME]"
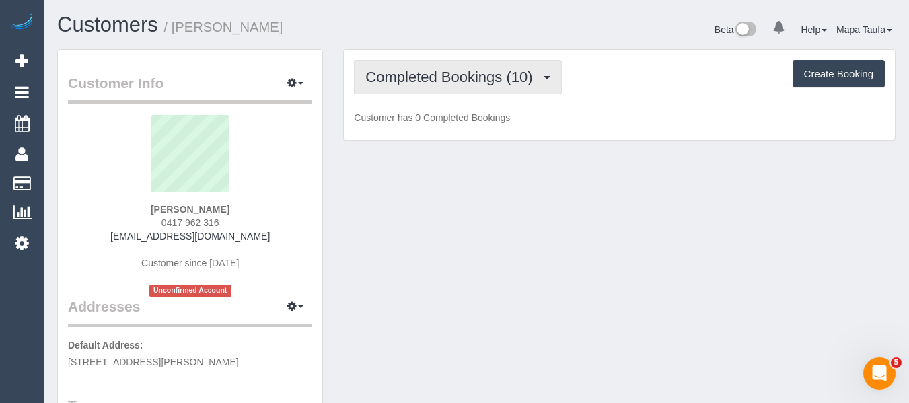
click at [433, 93] on button "Completed Bookings (10)" at bounding box center [457, 77] width 207 height 34
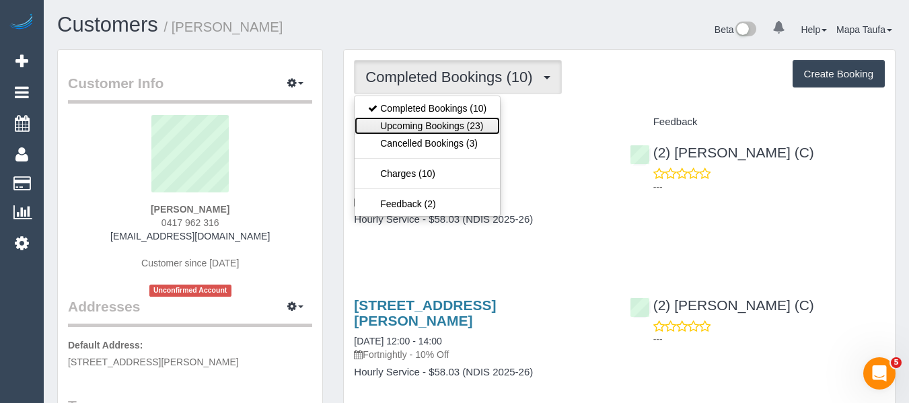
click at [441, 129] on link "Upcoming Bookings (23)" at bounding box center [427, 125] width 145 height 17
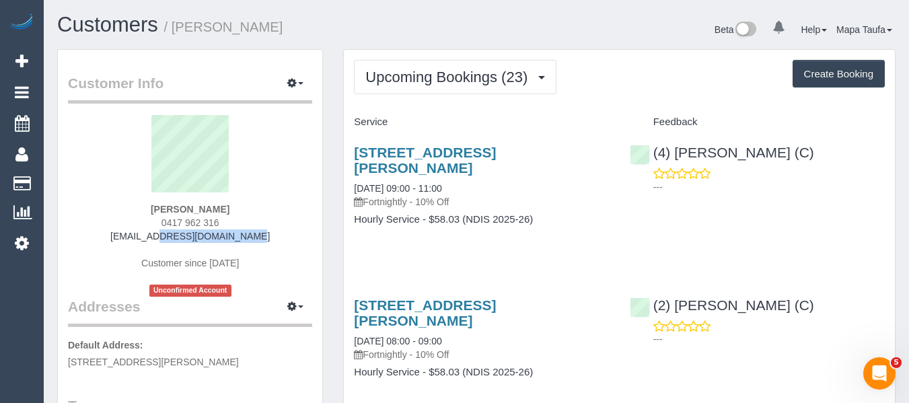
drag, startPoint x: 189, startPoint y: 236, endPoint x: 145, endPoint y: 238, distance: 44.4
click at [145, 238] on div "Sarah Matthews 0417 962 316 brettfi@tpg.com.au Customer since 2025 Unconfirmed …" at bounding box center [190, 206] width 244 height 182
copy link "brettfi@tpg.com.au"
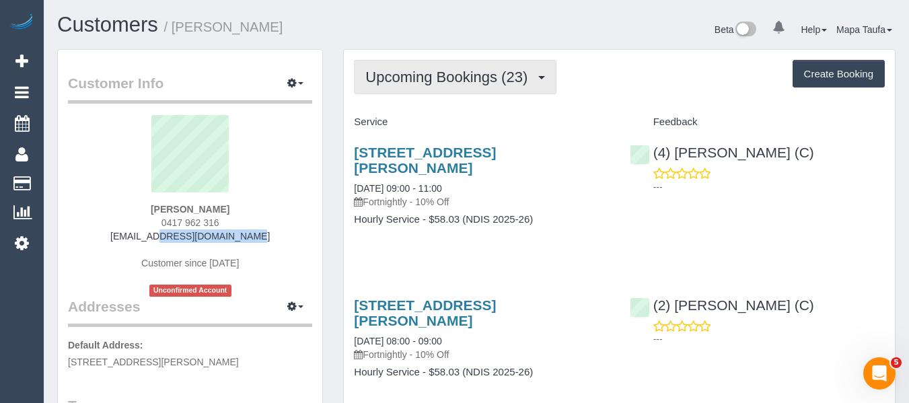
drag, startPoint x: 394, startPoint y: 80, endPoint x: 398, endPoint y: 92, distance: 12.6
click at [396, 79] on span "Upcoming Bookings (23)" at bounding box center [449, 77] width 169 height 17
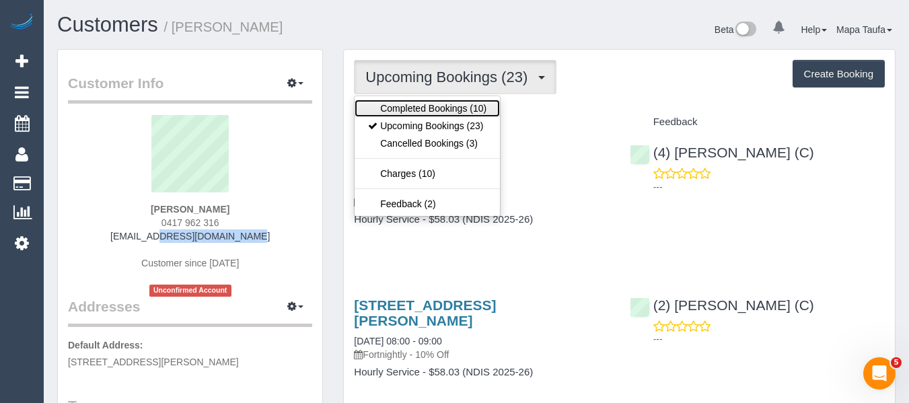
click at [401, 110] on link "Completed Bookings (10)" at bounding box center [427, 108] width 145 height 17
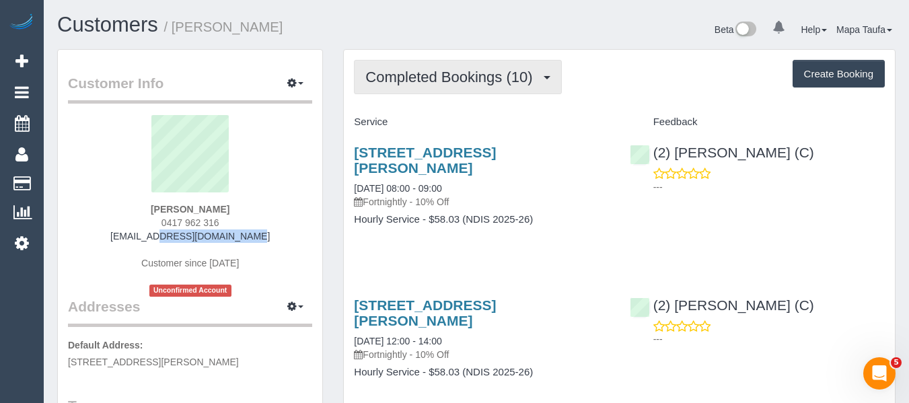
click at [446, 73] on span "Completed Bookings (10)" at bounding box center [452, 77] width 174 height 17
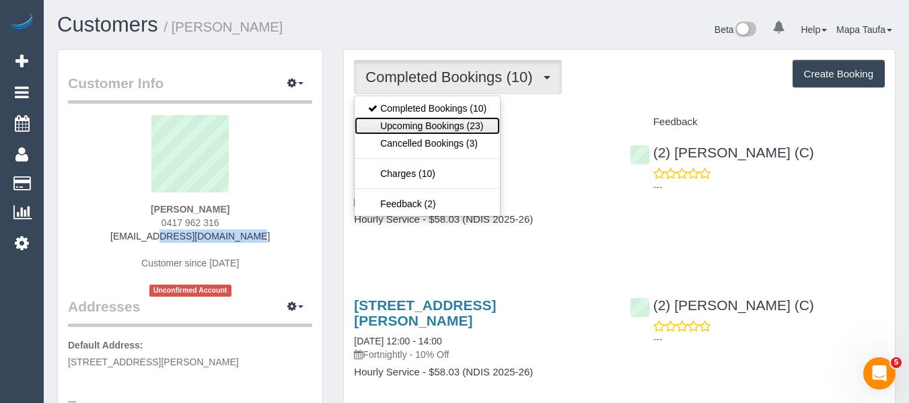
click at [442, 118] on link "Upcoming Bookings (23)" at bounding box center [427, 125] width 145 height 17
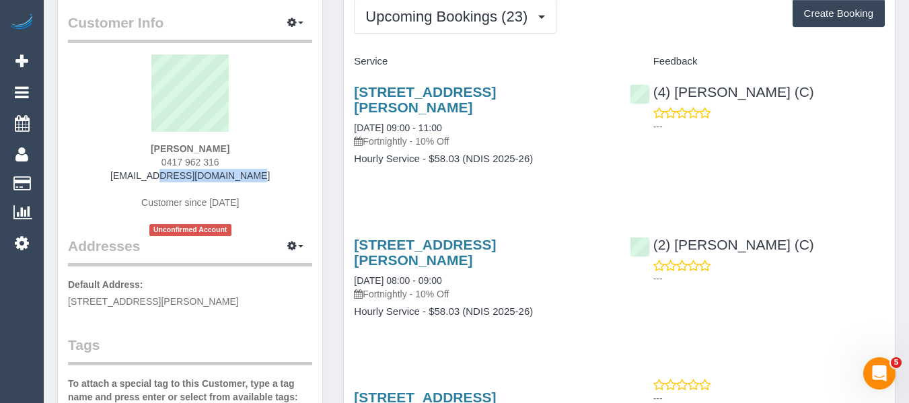
scroll to position [67, 0]
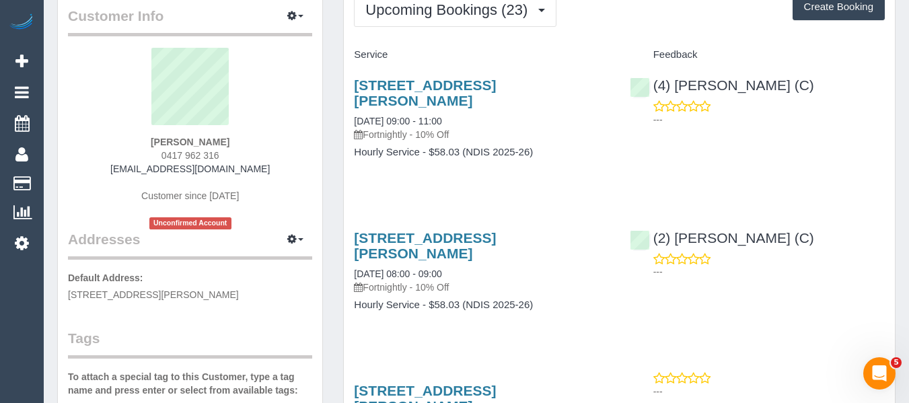
click at [599, 291] on div "4 Bayles Court, Donvale, VIC 3111 10/09/2025 08:00 - 09:00 Fortnightly - 10% Of…" at bounding box center [481, 278] width 275 height 119
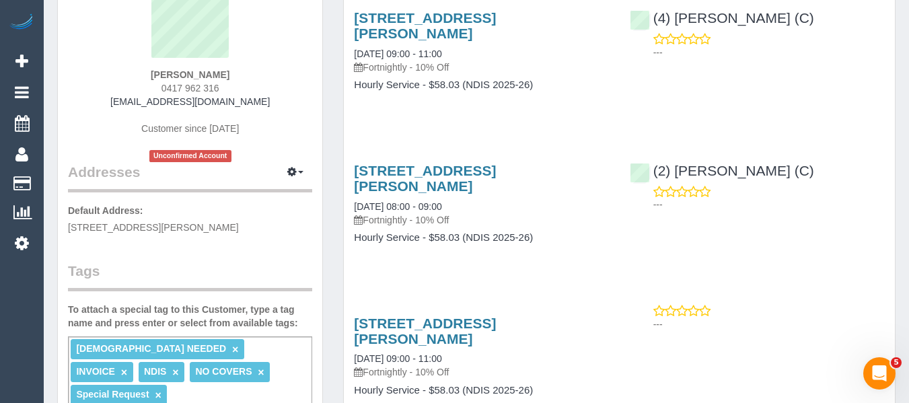
scroll to position [202, 0]
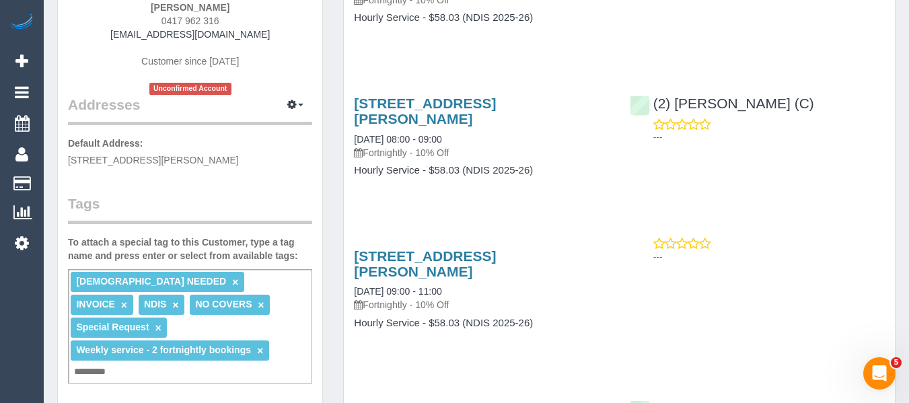
click at [599, 157] on div "4 Bayles Court, Donvale, VIC 3111 10/09/2025 08:00 - 09:00 Fortnightly - 10% Of…" at bounding box center [481, 143] width 275 height 119
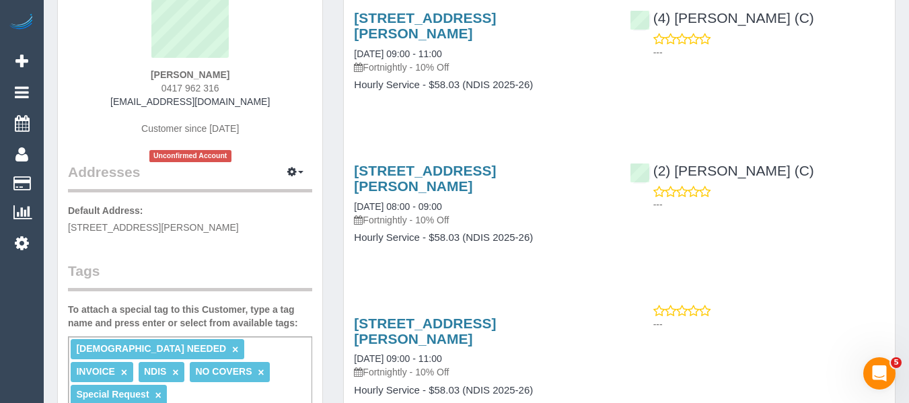
scroll to position [67, 0]
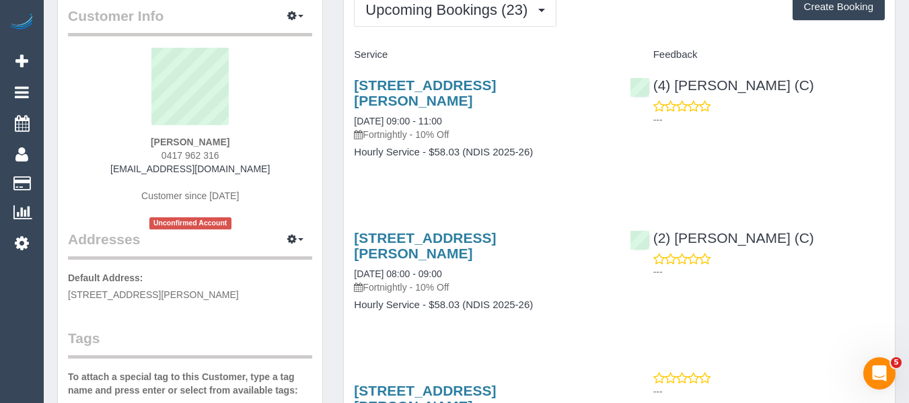
click at [645, 280] on div "4 Bayles Court, Donvale, VIC 3111 10/09/2025 08:00 - 09:00 Fortnightly - 10% Of…" at bounding box center [619, 278] width 551 height 119
click at [492, 161] on div "4 Bayles Court, Donvale, VIC 3111 03/09/2025 09:00 - 11:00 Fortnightly - 10% Of…" at bounding box center [481, 125] width 275 height 119
drag, startPoint x: 779, startPoint y: 218, endPoint x: 678, endPoint y: 217, distance: 100.9
click at [678, 219] on div "(2) Catalina Fabro (C) ---" at bounding box center [757, 252] width 275 height 66
click at [696, 144] on div "4 Bayles Court, Donvale, VIC 3111 03/09/2025 09:00 - 11:00 Fortnightly - 10% Of…" at bounding box center [619, 125] width 551 height 119
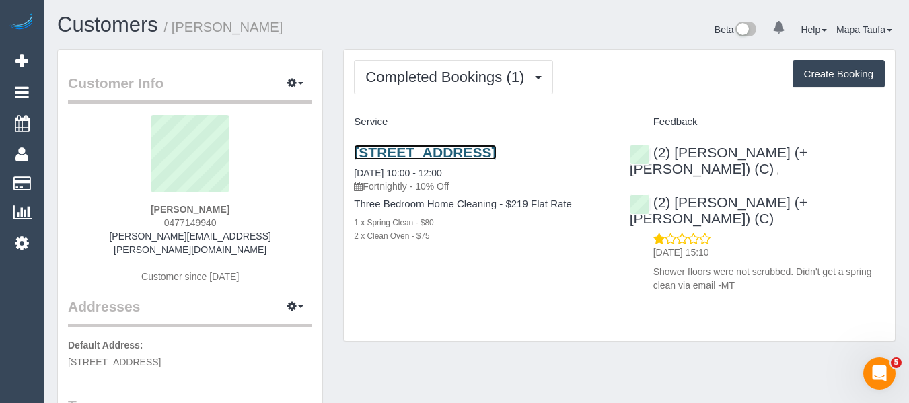
click at [439, 146] on link "[STREET_ADDRESS]" at bounding box center [425, 152] width 142 height 15
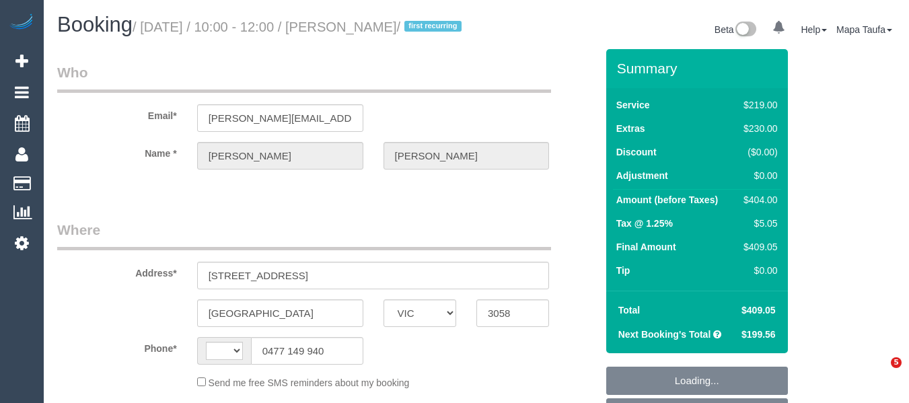
select select "VIC"
select select "string:AU"
select select "object:571"
select select "string:stripe-pm_1RvcLh2GScqysDRVn7GE2Iyx"
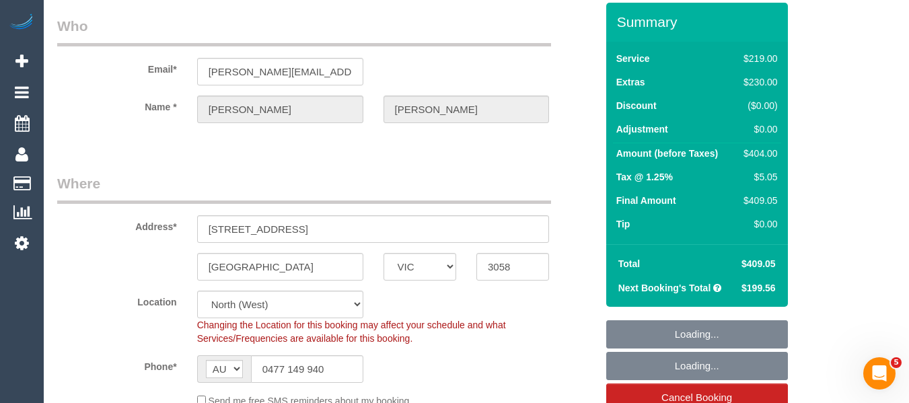
select select "spot1"
select select "number:28"
select select "number:14"
select select "number:19"
select select "number:25"
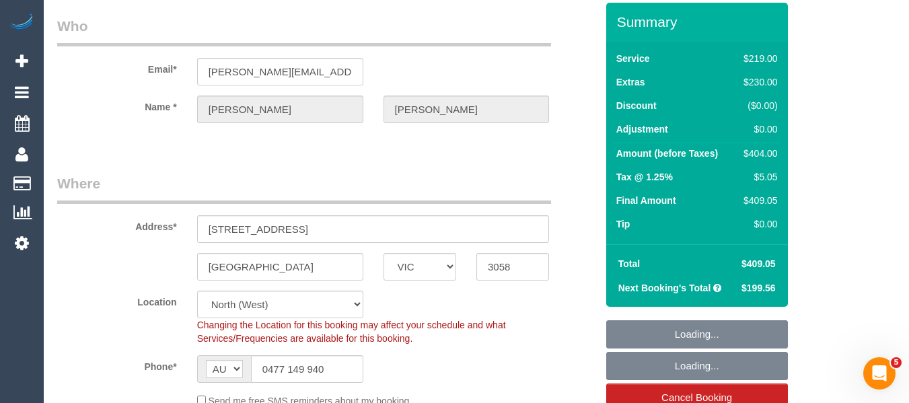
select select "number:34"
select select "number:13"
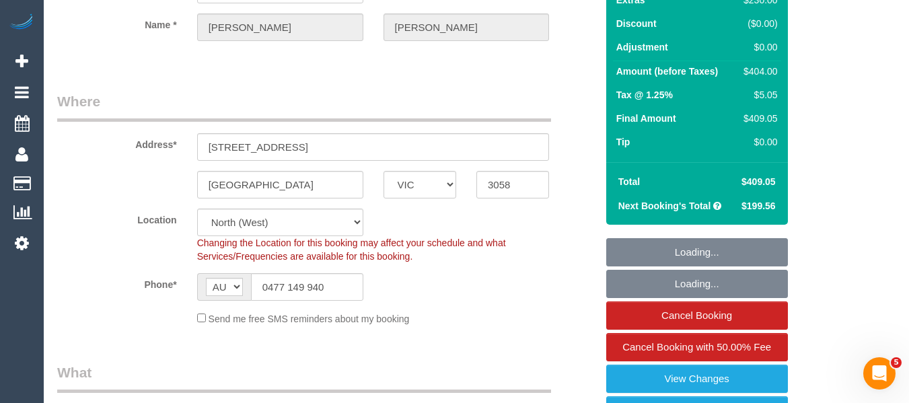
select select "object:832"
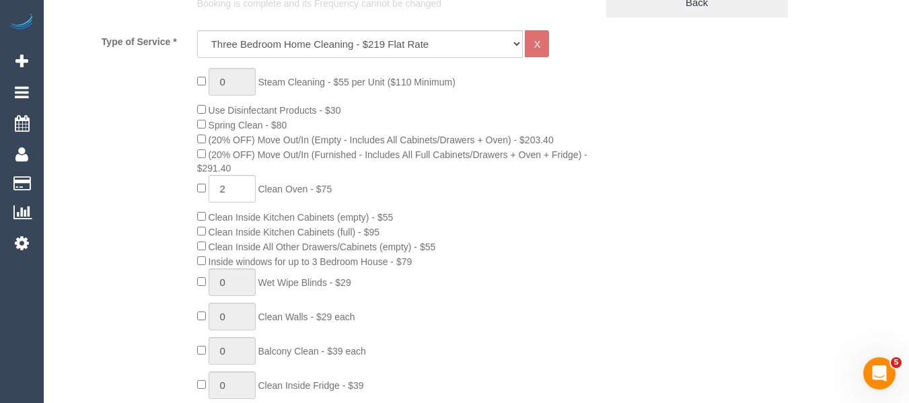
scroll to position [700, 0]
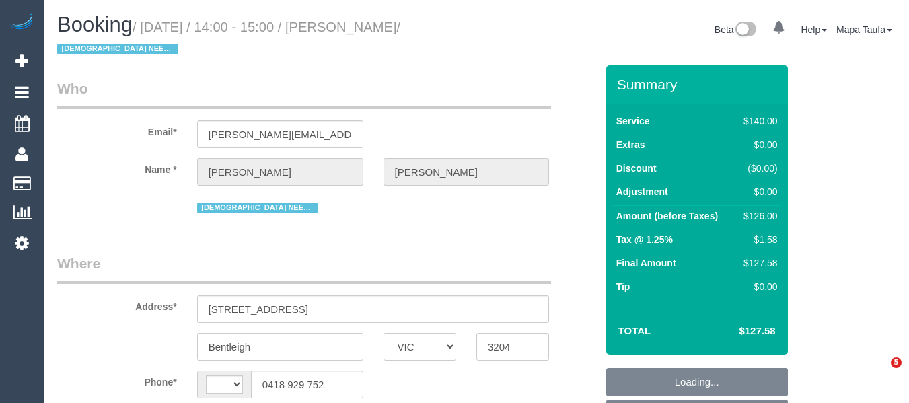
select select "VIC"
select select "string:AU"
select select "string:stripe-pm_1R7Dp82GScqysDRVtJ5pjGE8"
select select "number:28"
select select "number:16"
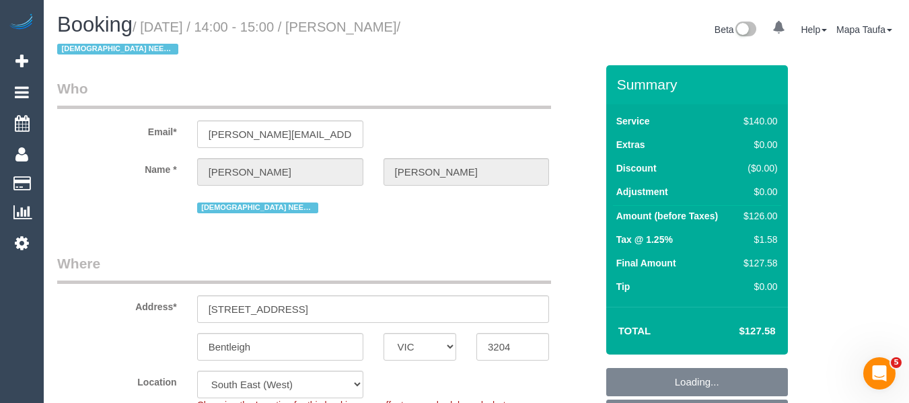
select select "number:19"
select select "number:24"
select select "number:34"
select select "number:12"
select select "object:1409"
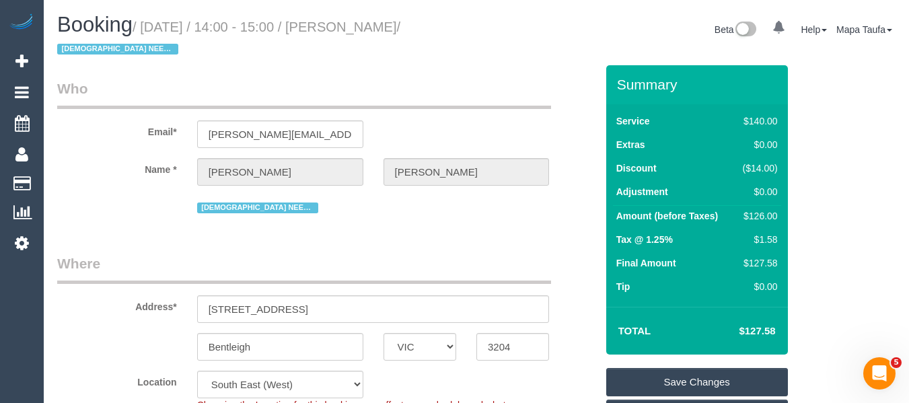
drag, startPoint x: 906, startPoint y: 37, endPoint x: 902, endPoint y: 48, distance: 11.8
click at [876, 63] on div "Booking / August 29, 2025 / 14:00 - 15:00 / Kelsey Moore / FEMALE NEEDED Beta 0…" at bounding box center [476, 39] width 859 height 52
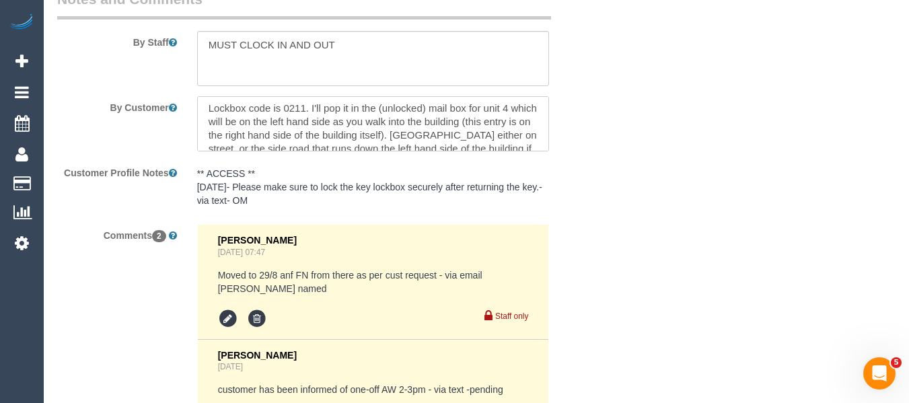
scroll to position [89, 0]
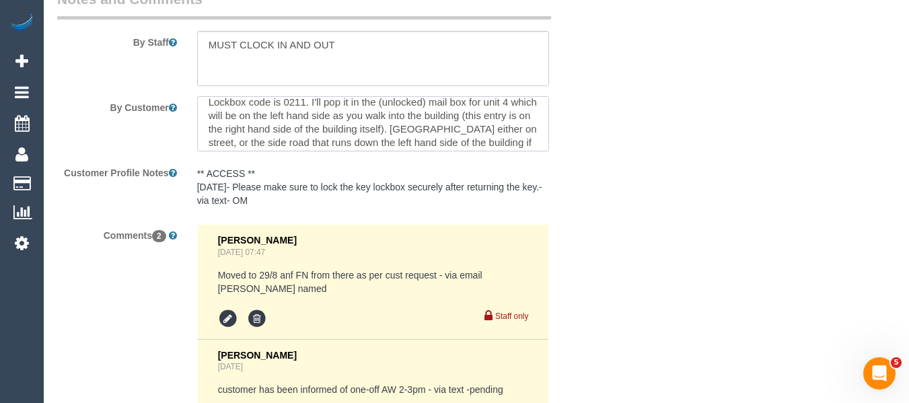
click at [539, 120] on textarea at bounding box center [373, 123] width 353 height 55
click at [489, 131] on textarea at bounding box center [373, 123] width 353 height 55
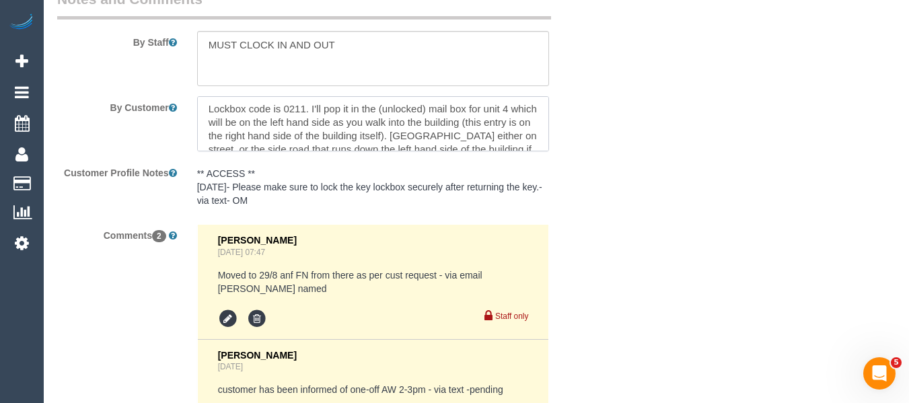
scroll to position [76, 0]
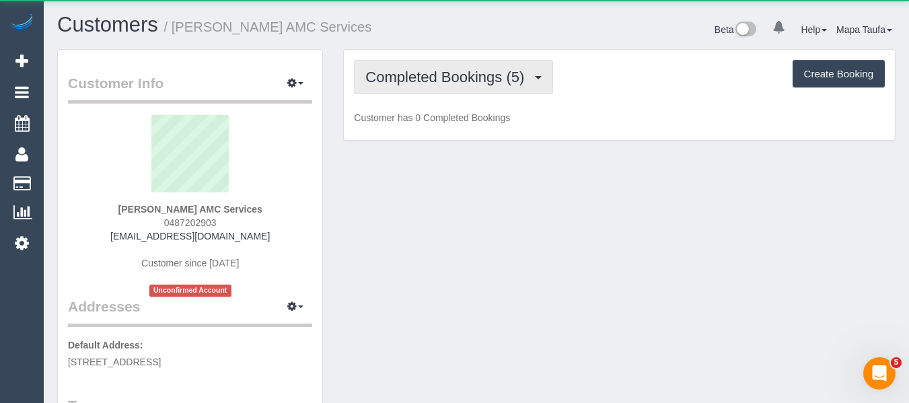
click at [450, 73] on span "Completed Bookings (5)" at bounding box center [448, 77] width 166 height 17
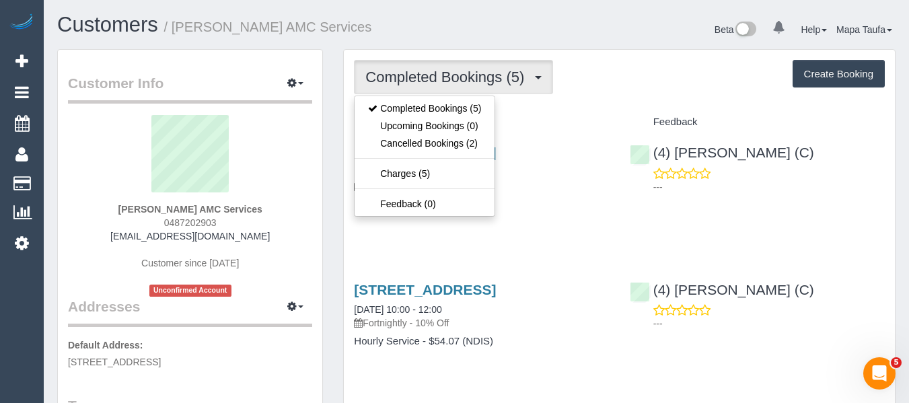
click at [634, 85] on div "Completed Bookings (5) Completed Bookings (5) Upcoming Bookings (0) Cancelled B…" at bounding box center [619, 77] width 531 height 34
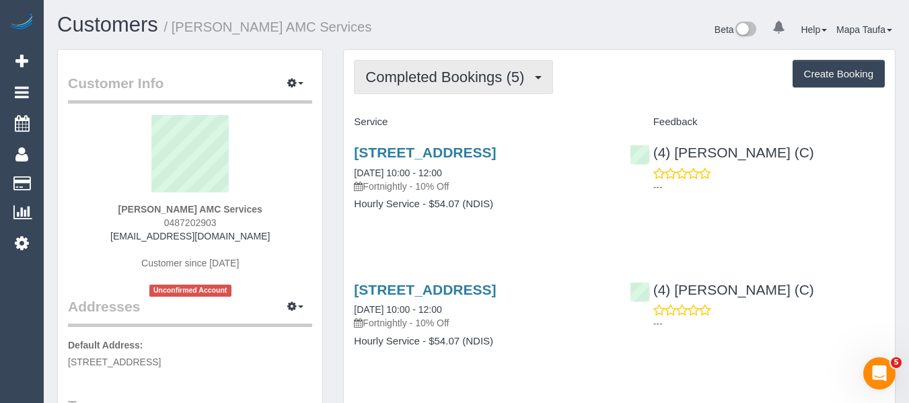
click at [426, 92] on button "Completed Bookings (5)" at bounding box center [453, 77] width 199 height 34
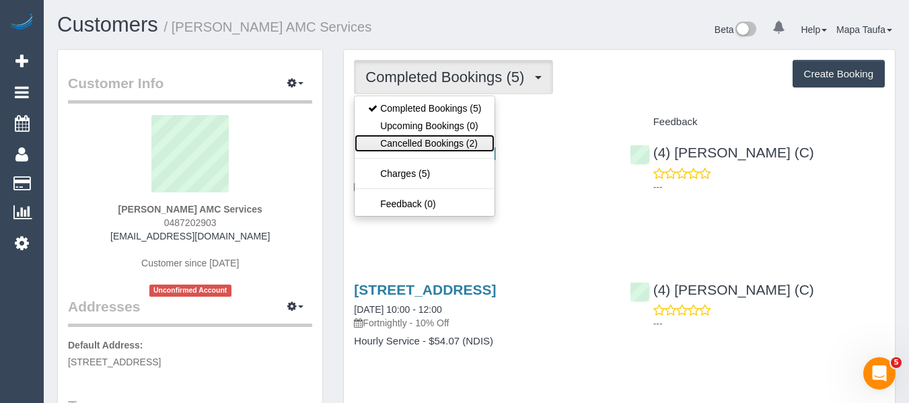
click at [423, 140] on link "Cancelled Bookings (2)" at bounding box center [425, 143] width 140 height 17
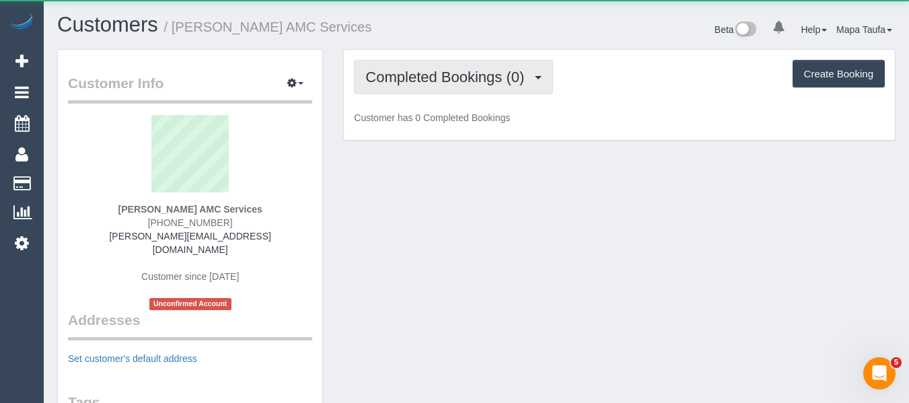
click at [439, 76] on span "Completed Bookings (0)" at bounding box center [448, 77] width 166 height 17
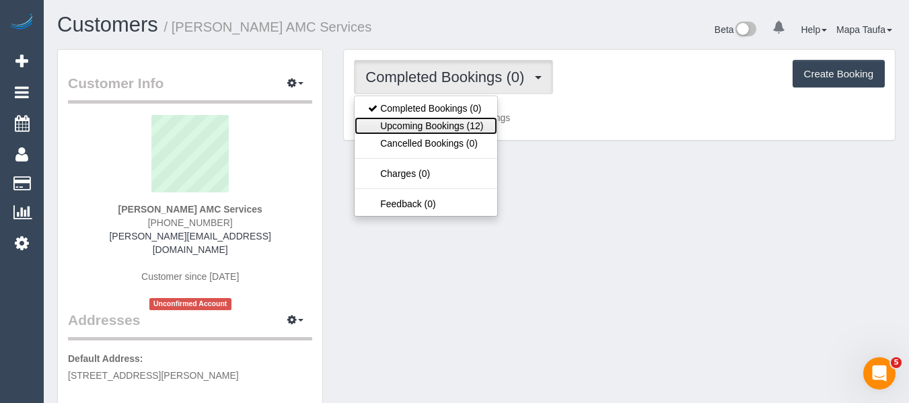
click at [453, 130] on link "Upcoming Bookings (12)" at bounding box center [426, 125] width 142 height 17
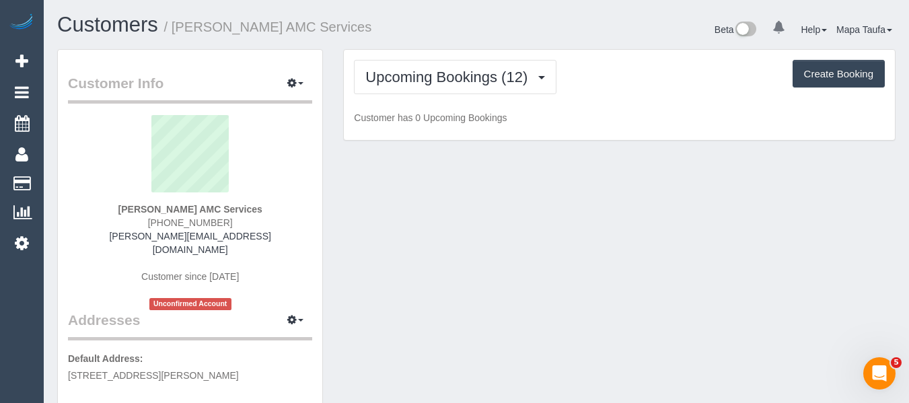
click at [504, 32] on div "Beta 0 Your Notifications You have 0 alerts Help Help Docs Take a Tour Contact …" at bounding box center [690, 31] width 429 height 36
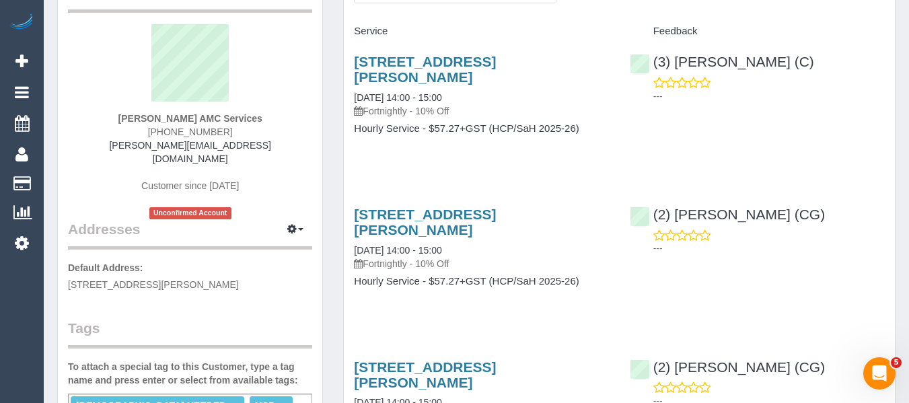
scroll to position [67, 0]
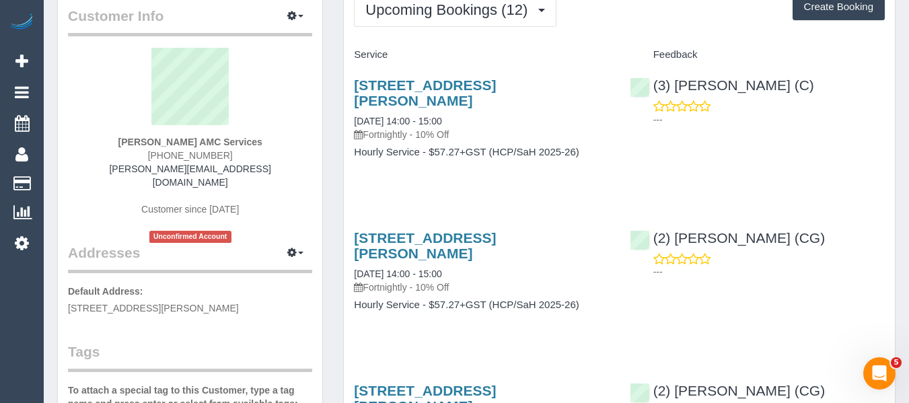
click at [412, 76] on div "6 Tennant Street, Sunshine North, VIC 3020 29/08/2025 14:00 - 15:00 Fortnightly…" at bounding box center [481, 125] width 275 height 119
click at [422, 87] on link "6 Tennant Street, Sunshine North, VIC 3020" at bounding box center [425, 92] width 142 height 31
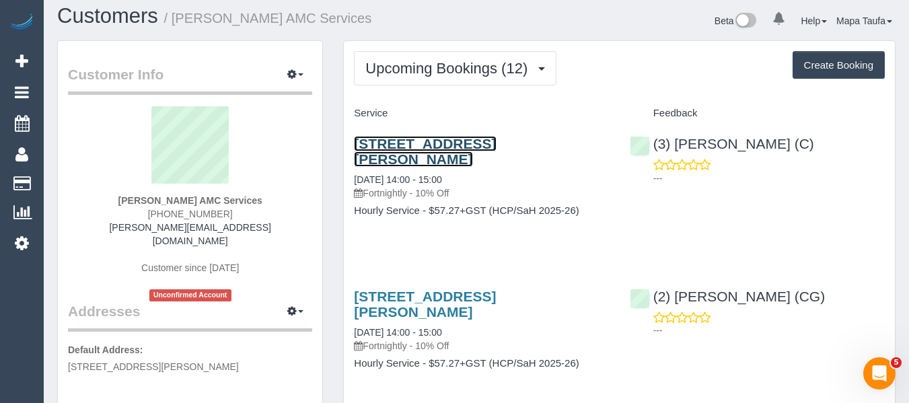
scroll to position [0, 0]
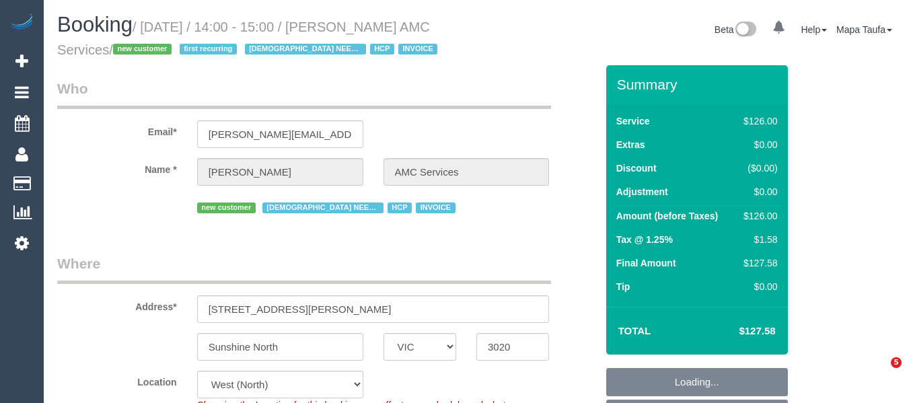
select select "VIC"
select select "object:1390"
select select "120"
select select "number:28"
select select "number:14"
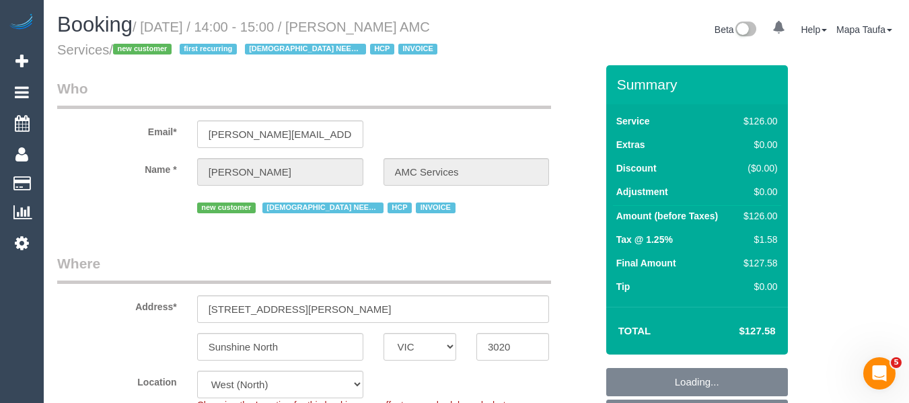
select select "number:19"
select select "number:36"
select select "number:35"
select select "number:12"
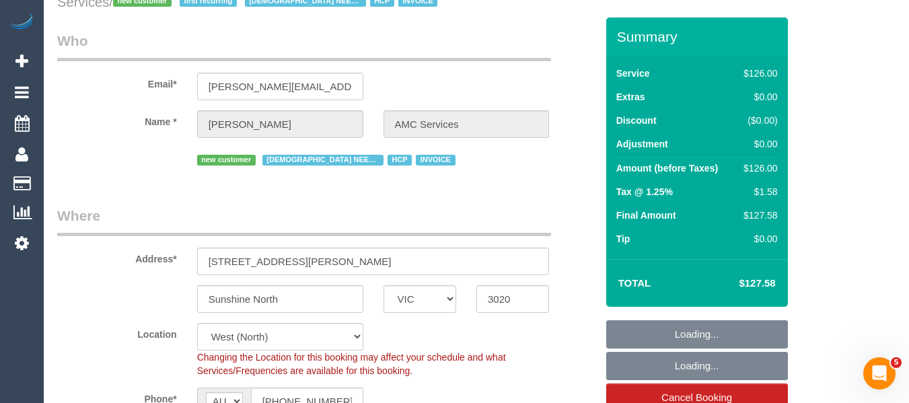
scroll to position [269, 0]
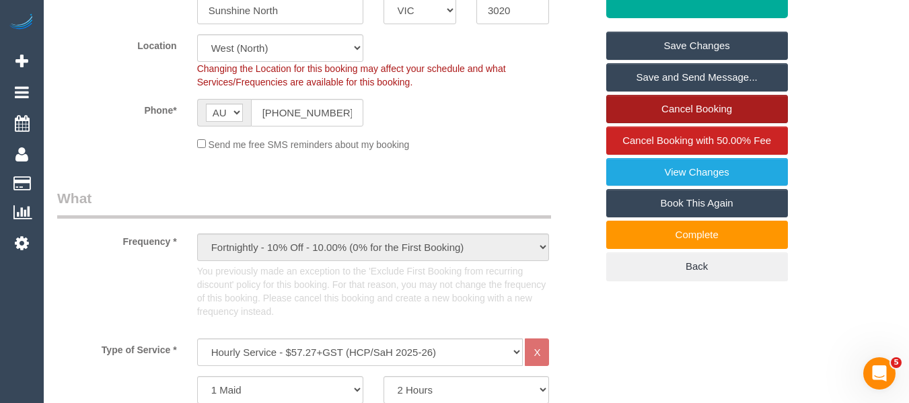
click at [673, 123] on link "Cancel Booking" at bounding box center [697, 109] width 182 height 28
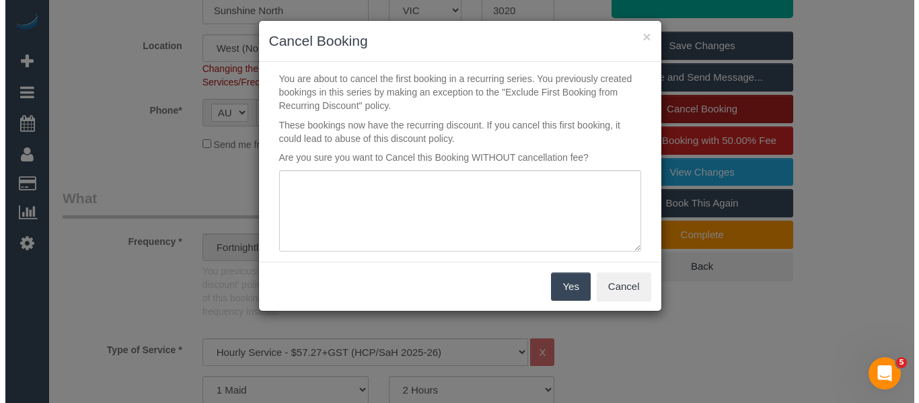
scroll to position [314, 0]
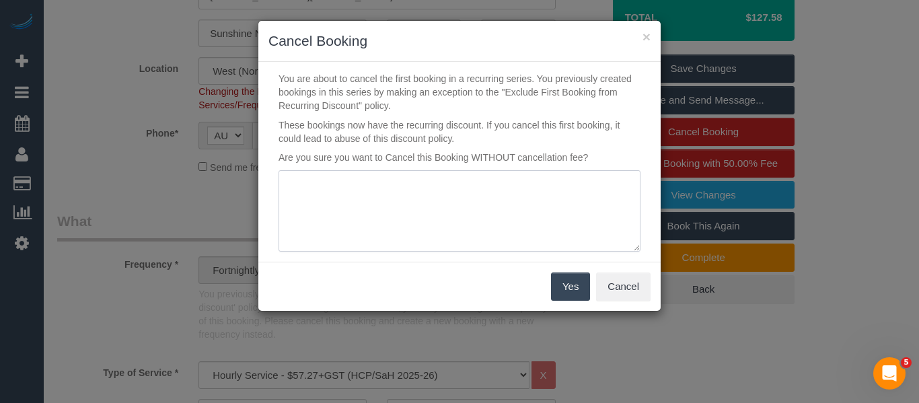
click at [402, 205] on textarea at bounding box center [460, 211] width 362 height 82
type textarea "cleaner late - customer cannot wait via phone -MT"
click at [567, 286] on button "Yes" at bounding box center [570, 286] width 39 height 28
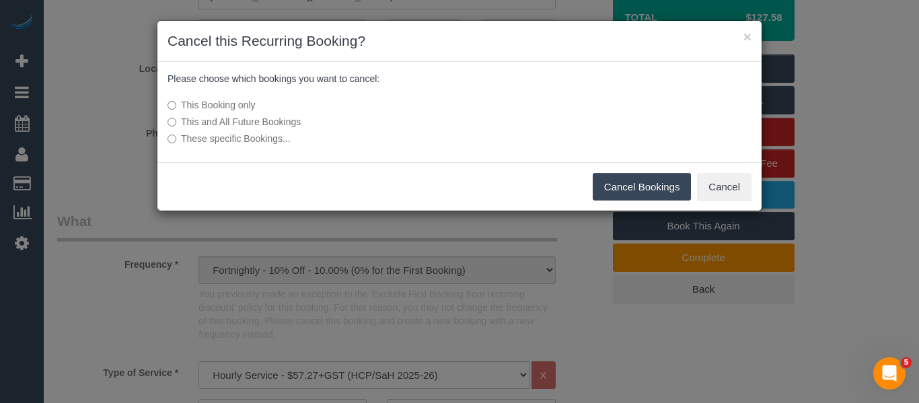
click at [626, 184] on button "Cancel Bookings" at bounding box center [642, 187] width 99 height 28
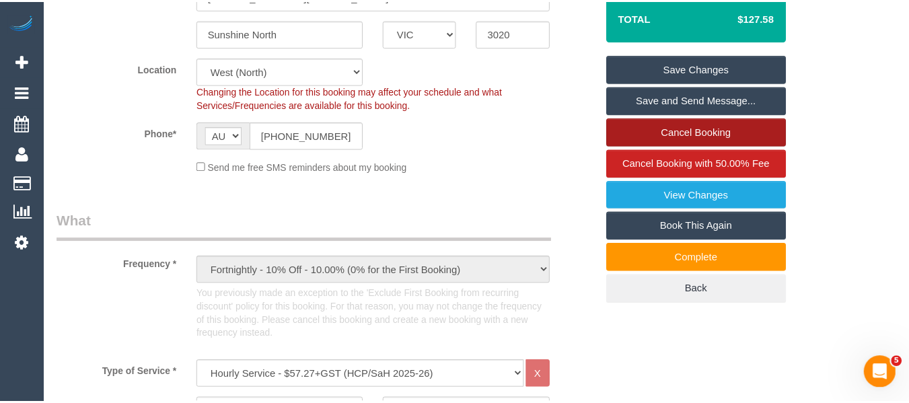
scroll to position [336, 0]
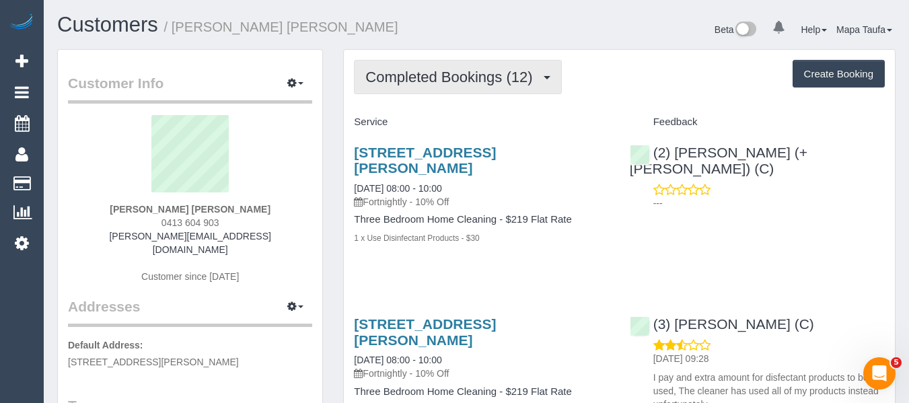
drag, startPoint x: 439, startPoint y: 75, endPoint x: 435, endPoint y: 87, distance: 12.8
click at [437, 75] on span "Completed Bookings (12)" at bounding box center [452, 77] width 174 height 17
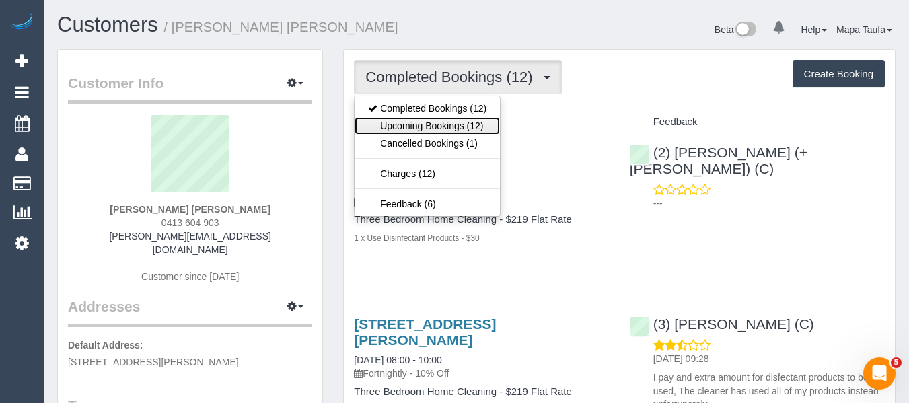
click at [430, 121] on link "Upcoming Bookings (12)" at bounding box center [427, 125] width 145 height 17
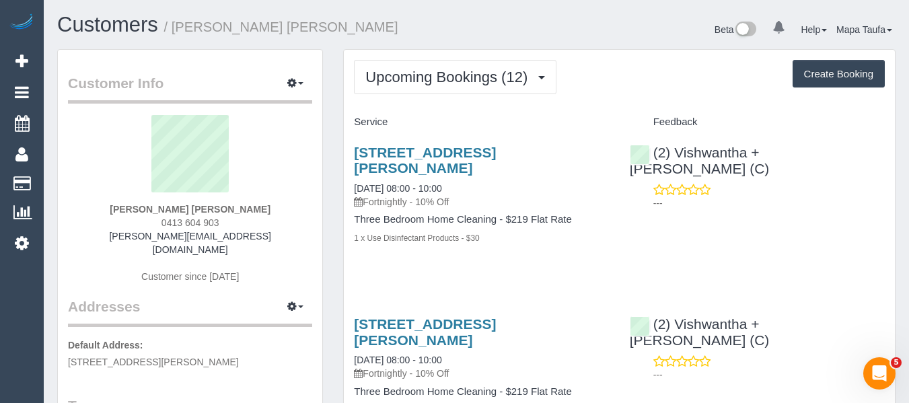
drag, startPoint x: 227, startPoint y: 226, endPoint x: 153, endPoint y: 226, distance: 74.7
click at [153, 226] on div "Catherine Velisha 0413 604 903 catherine@velishafarms.com Customer since 2024" at bounding box center [190, 206] width 244 height 182
click at [294, 154] on sui-profile-pic at bounding box center [190, 158] width 224 height 87
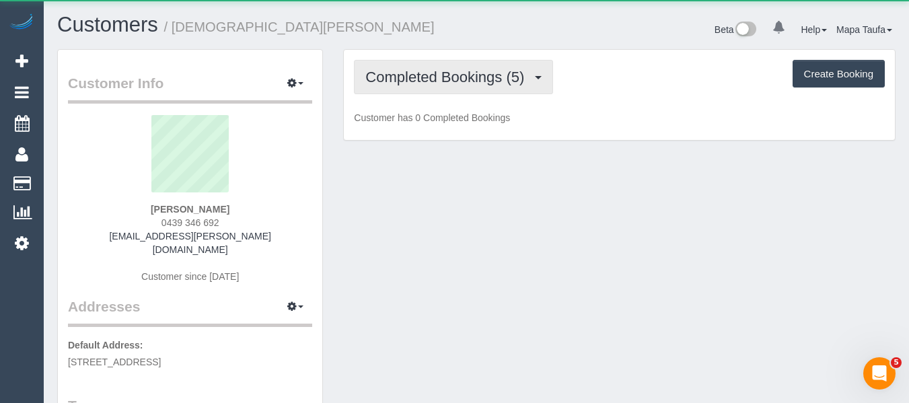
click at [503, 78] on span "Completed Bookings (5)" at bounding box center [448, 77] width 166 height 17
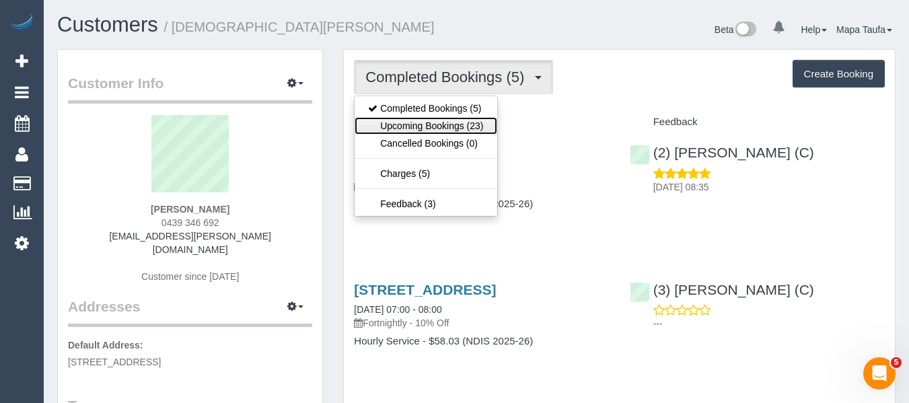
click at [462, 118] on link "Upcoming Bookings (23)" at bounding box center [426, 125] width 142 height 17
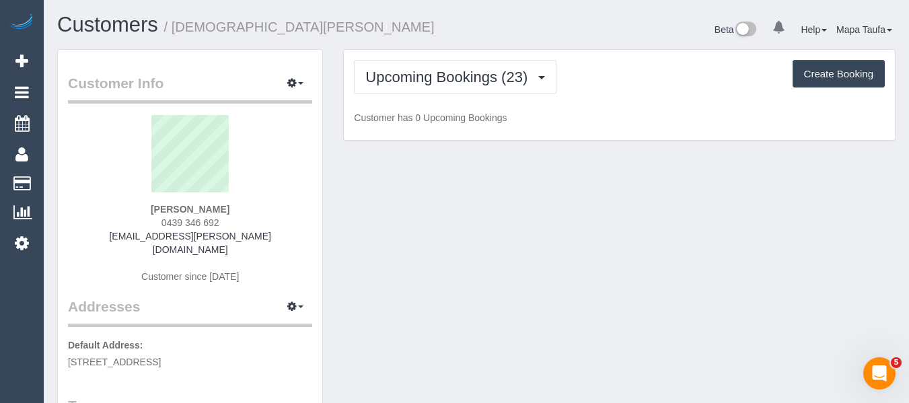
click at [656, 50] on div "Upcoming Bookings (23) Completed Bookings (5) Upcoming Bookings (23) Cancelled …" at bounding box center [619, 95] width 551 height 91
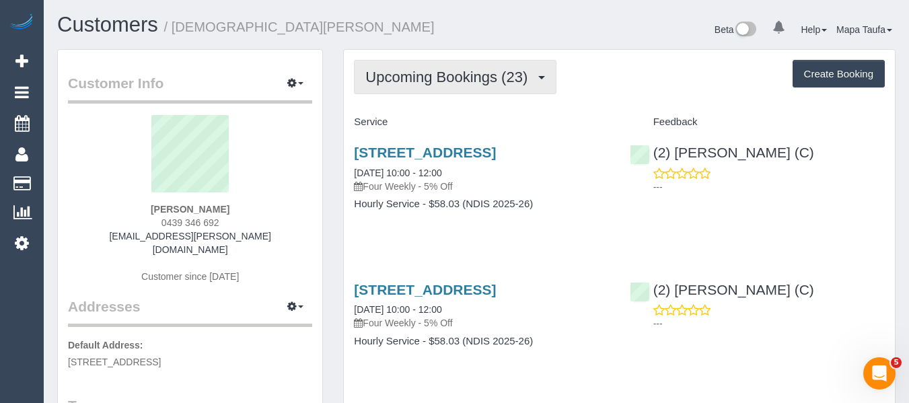
click at [471, 76] on span "Upcoming Bookings (23)" at bounding box center [449, 77] width 169 height 17
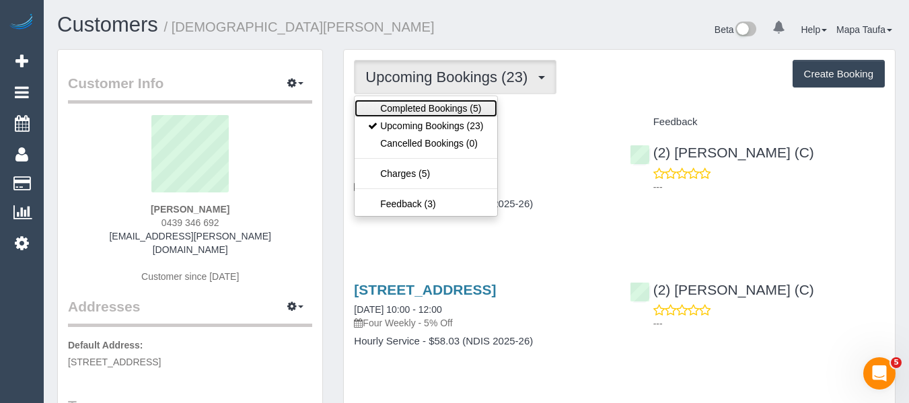
click at [443, 102] on link "Completed Bookings (5)" at bounding box center [426, 108] width 142 height 17
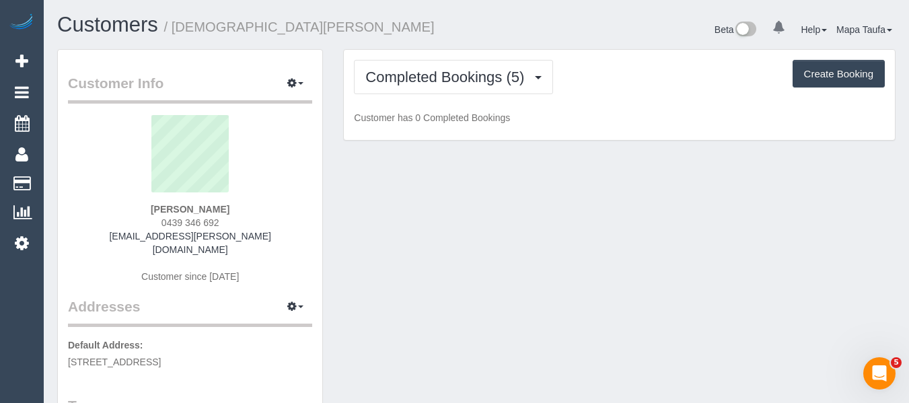
click at [598, 89] on div "Completed Bookings (5) Completed Bookings (5) Upcoming Bookings (23) Cancelled …" at bounding box center [619, 77] width 531 height 34
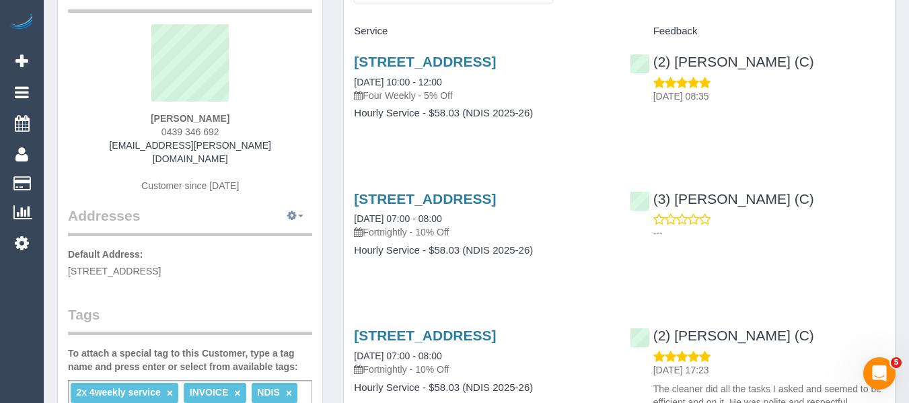
scroll to position [67, 0]
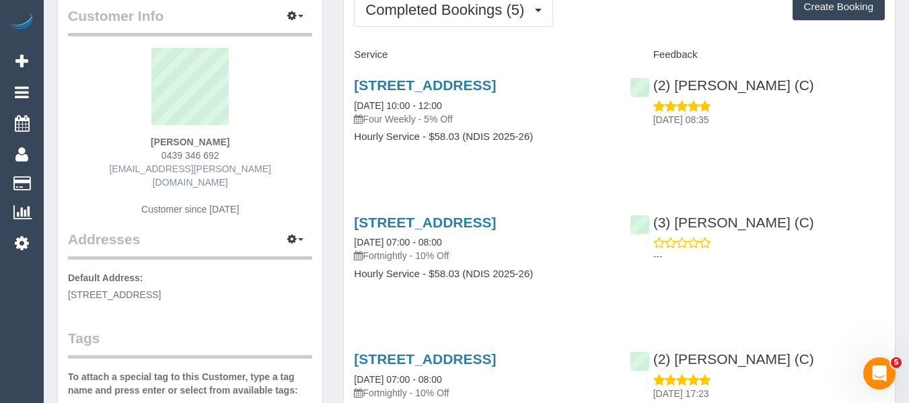
drag, startPoint x: 244, startPoint y: 152, endPoint x: 143, endPoint y: 166, distance: 101.1
click at [143, 159] on div "Christian De Luca 0439 346 692 christianpc.deluca@gmail.com Customer since 2025" at bounding box center [190, 139] width 244 height 182
copy span "0439 346 692"
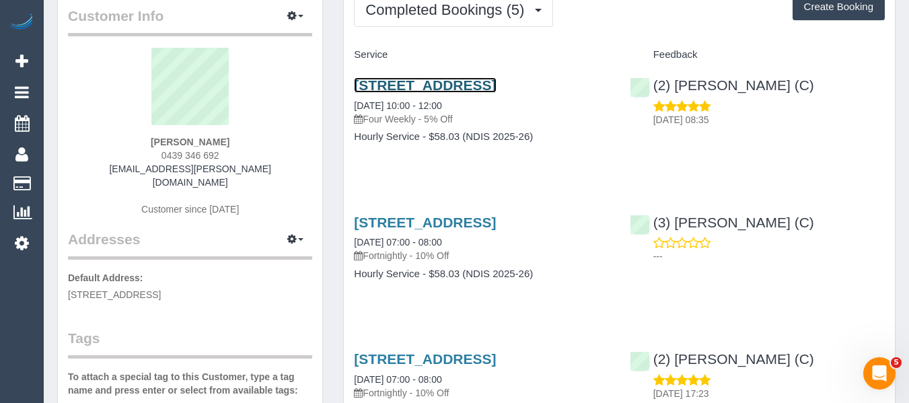
click at [372, 86] on link "25a Palmerston Grove, Oakleigh, VIC 3166" at bounding box center [425, 84] width 142 height 15
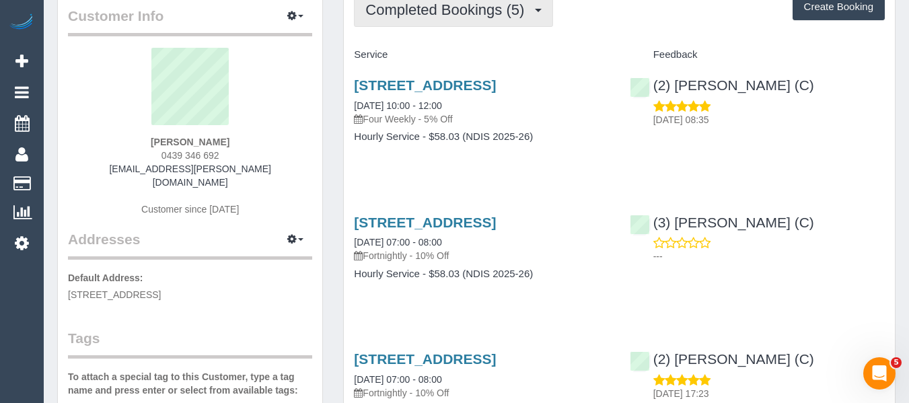
click at [476, 7] on span "Completed Bookings (5)" at bounding box center [448, 9] width 166 height 17
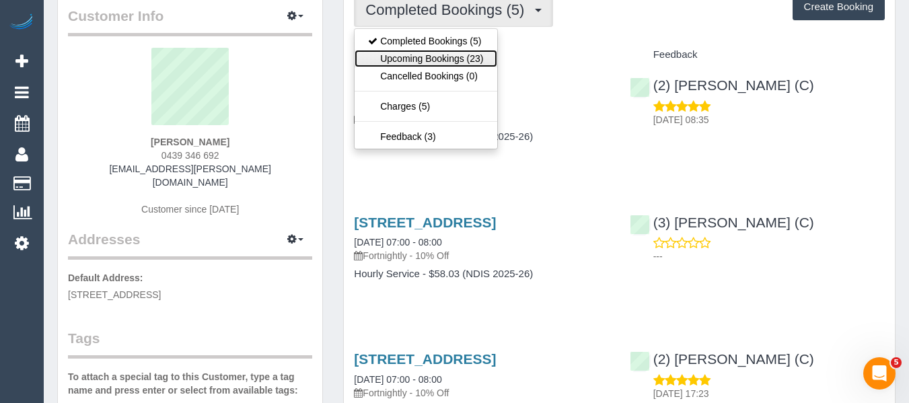
click at [454, 52] on link "Upcoming Bookings (23)" at bounding box center [426, 58] width 142 height 17
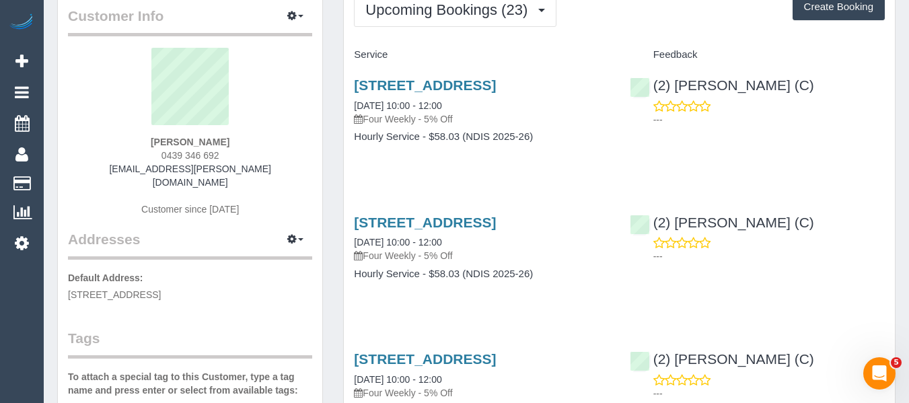
drag, startPoint x: 279, startPoint y: 172, endPoint x: 272, endPoint y: 171, distance: 7.5
click at [273, 172] on div "Christian De Luca 0439 346 692 christianpc.deluca@gmail.com Customer since 2025" at bounding box center [190, 139] width 244 height 182
drag, startPoint x: 272, startPoint y: 170, endPoint x: 112, endPoint y: 175, distance: 160.2
click at [126, 169] on div "Christian De Luca 0439 346 692 christianpc.deluca@gmail.com Customer since 2025" at bounding box center [190, 139] width 244 height 182
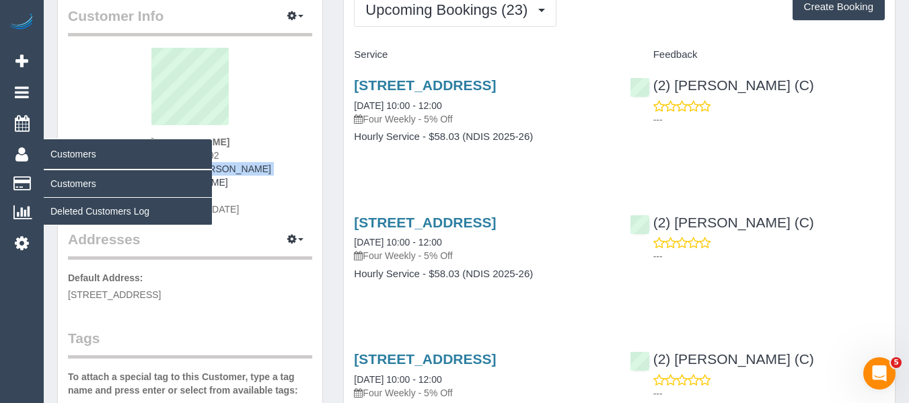
copy link "christianpc.deluca@gmail.com"
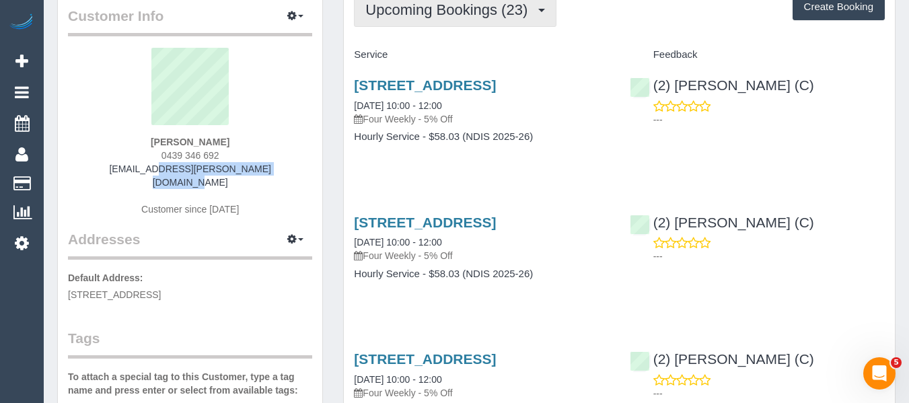
drag, startPoint x: 492, startPoint y: 6, endPoint x: 456, endPoint y: 39, distance: 48.6
click at [492, 7] on span "Upcoming Bookings (23)" at bounding box center [449, 9] width 169 height 17
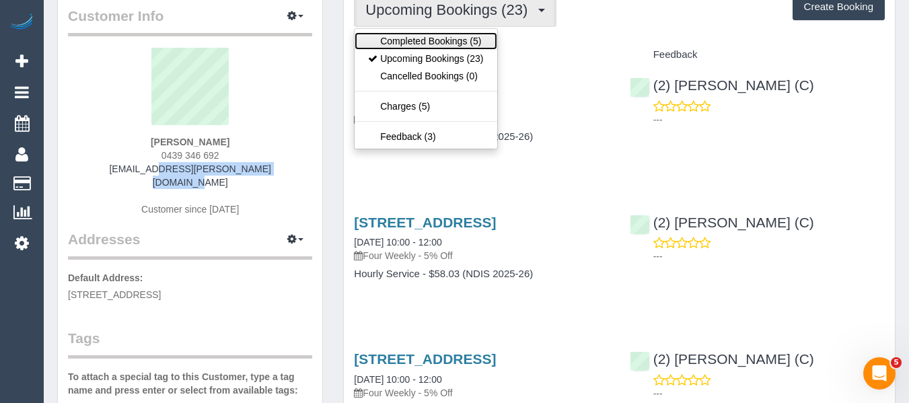
click at [453, 44] on link "Completed Bookings (5)" at bounding box center [426, 40] width 142 height 17
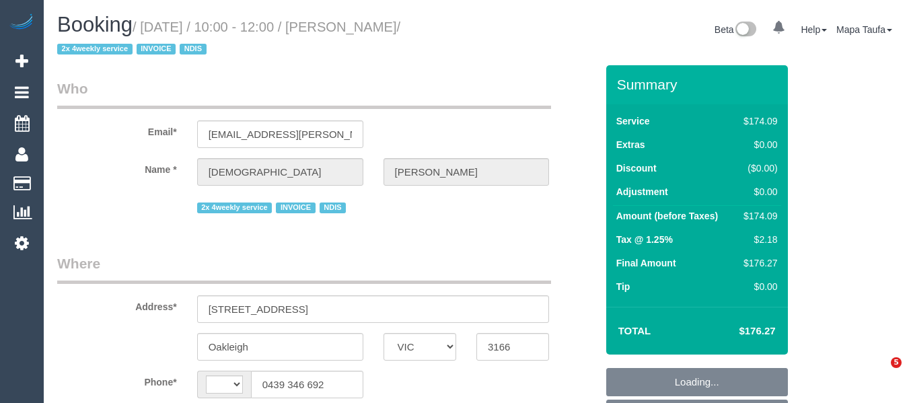
select select "VIC"
select select "string:AU"
select select "object:391"
select select "180"
select select "object:1284"
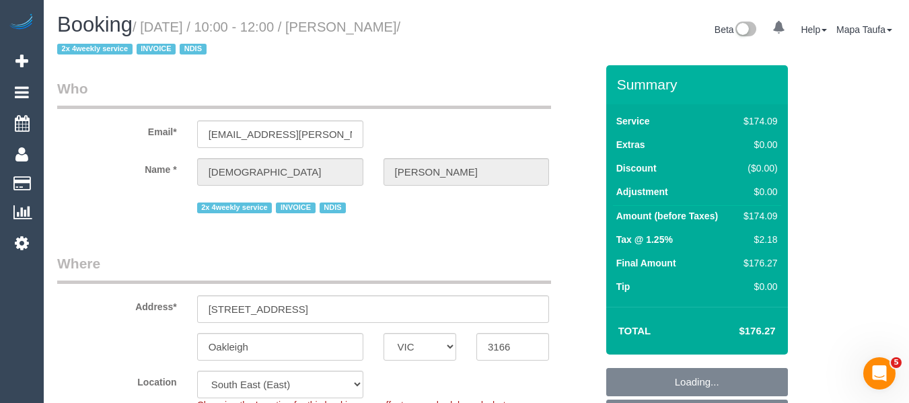
select select "spot1"
select select "number:27"
select select "number:14"
select select "number:19"
select select "number:36"
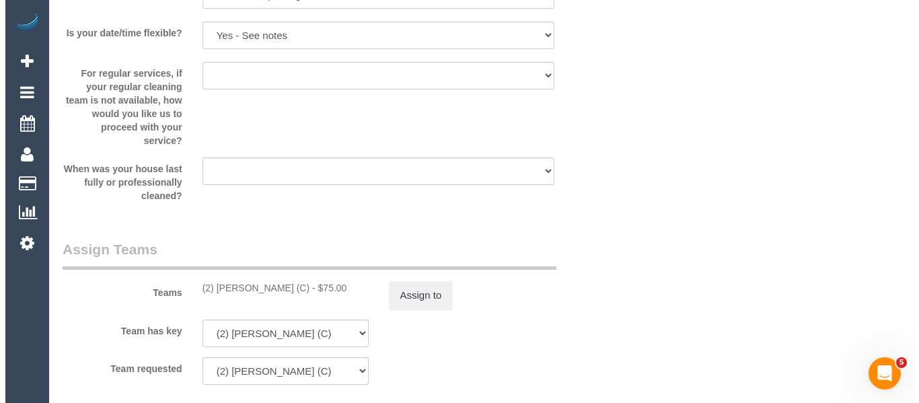
scroll to position [1662, 0]
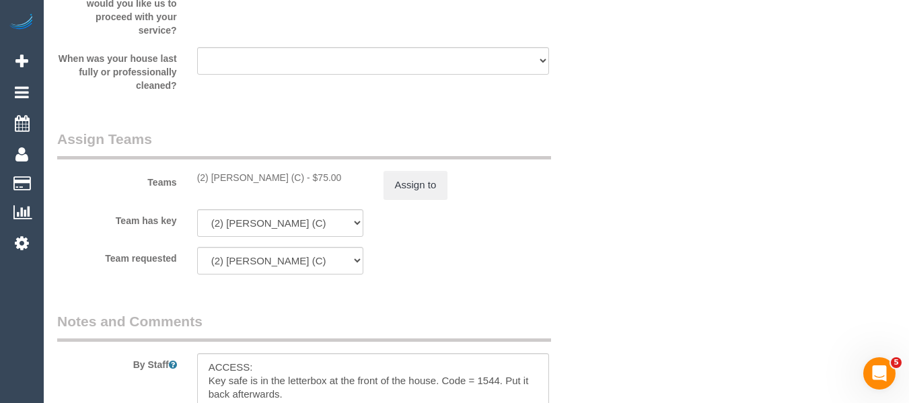
click at [432, 199] on sui-booking-teams "Teams (2) Dinitha Gunawardana (C) - $75.00 Assign to Team has key (2) Dinitha G…" at bounding box center [326, 201] width 539 height 145
click at [429, 189] on button "Assign to" at bounding box center [416, 185] width 65 height 28
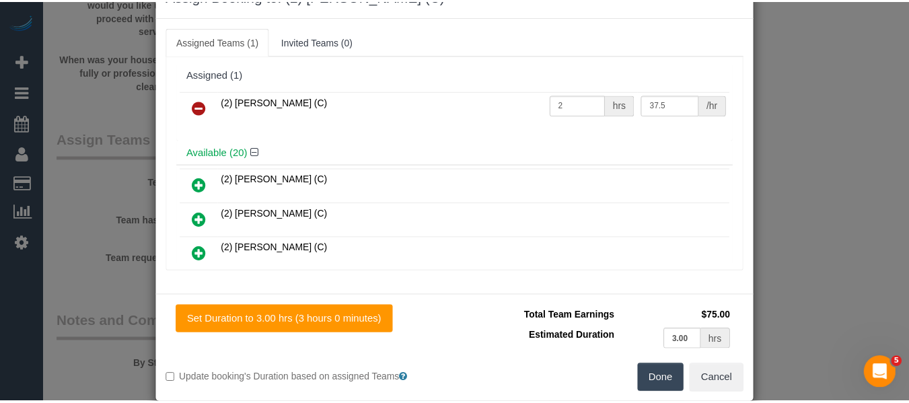
scroll to position [66, 0]
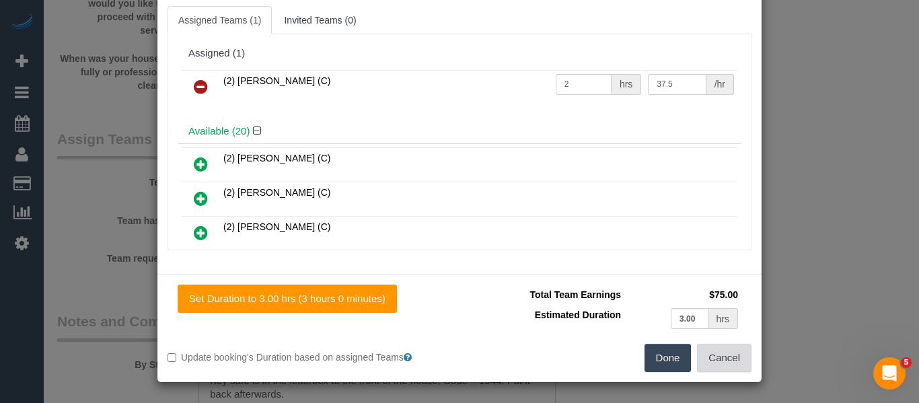
click at [710, 355] on button "Cancel" at bounding box center [724, 358] width 54 height 28
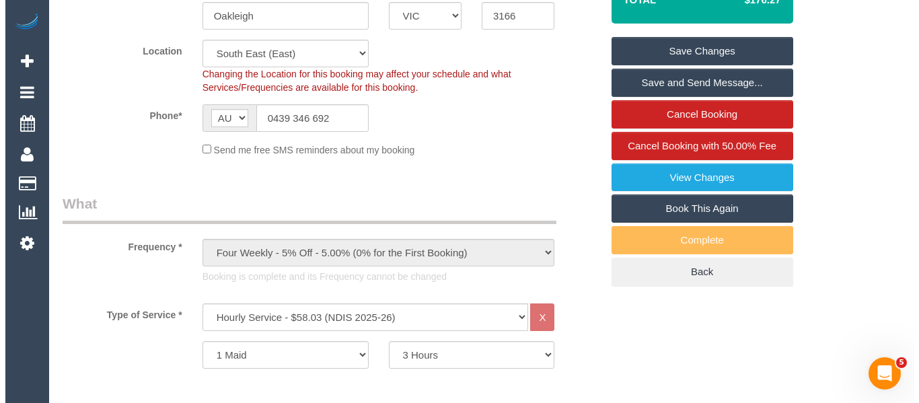
scroll to position [351, 0]
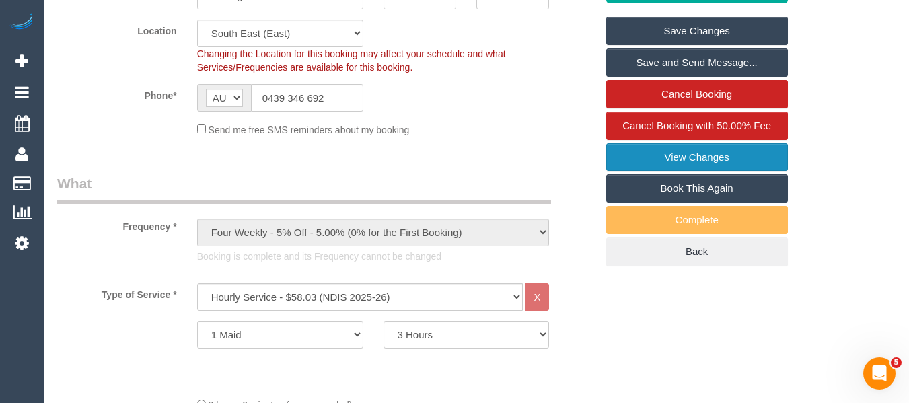
click at [740, 154] on link "View Changes" at bounding box center [697, 157] width 182 height 28
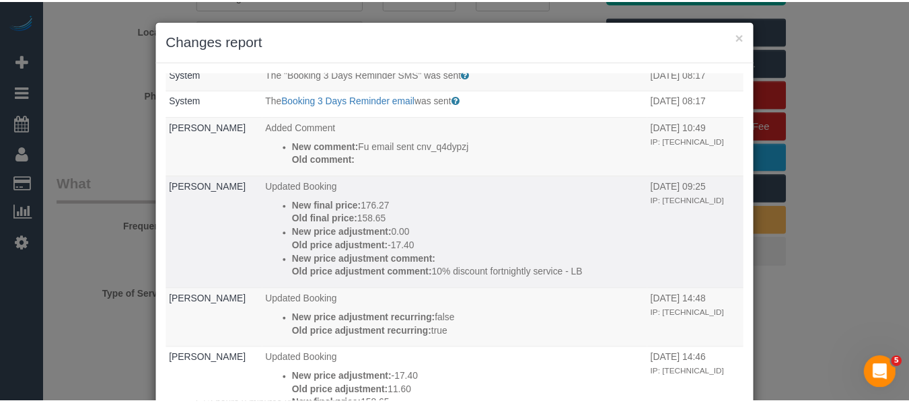
scroll to position [404, 0]
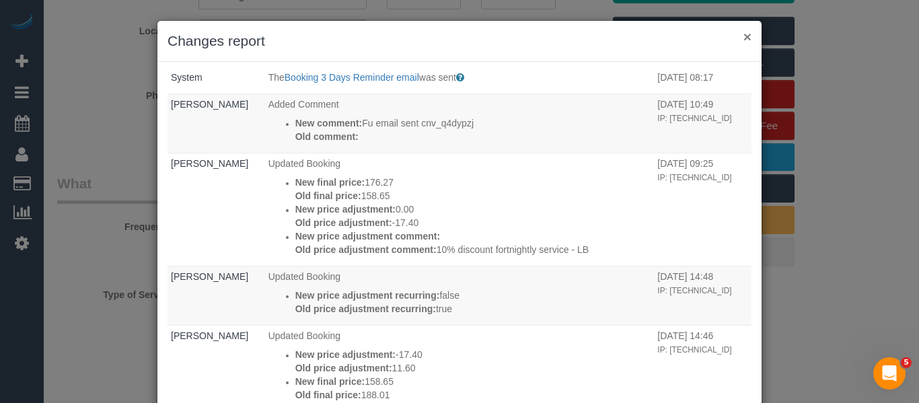
click at [743, 32] on button "×" at bounding box center [747, 37] width 8 height 14
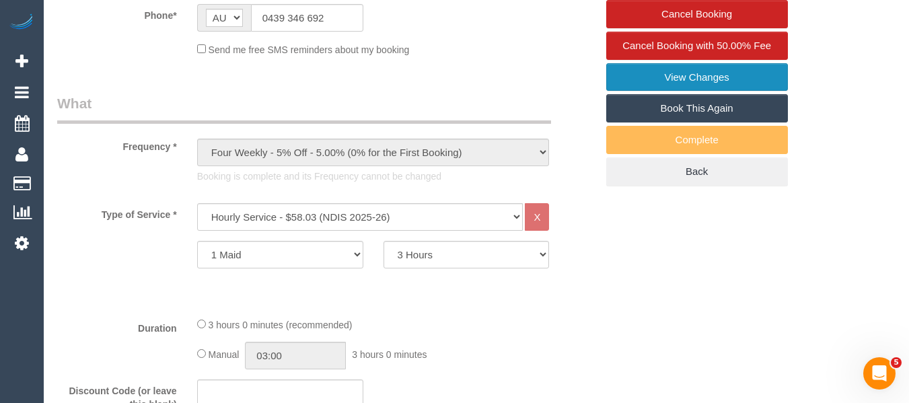
scroll to position [553, 0]
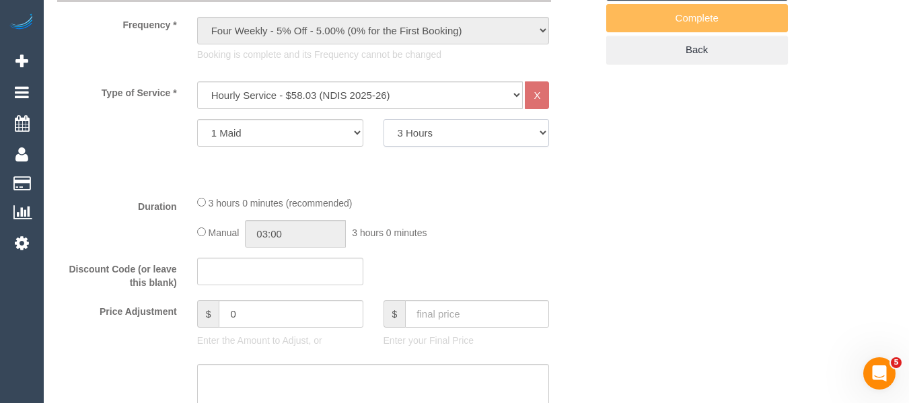
click at [429, 133] on select "2 Hours 2.5 Hours 3 Hours 3.5 Hours 4 Hours 4.5 Hours 5 Hours 5.5 Hours 6 Hours…" at bounding box center [467, 133] width 166 height 28
select select "120"
click at [384, 119] on select "2 Hours 2.5 Hours 3 Hours 3.5 Hours 4 Hours 4.5 Hours 5 Hours 5.5 Hours 6 Hours…" at bounding box center [467, 133] width 166 height 28
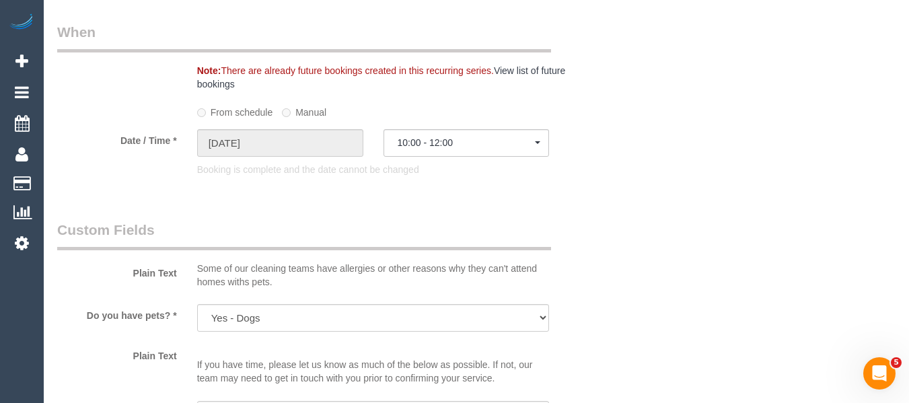
scroll to position [2424, 0]
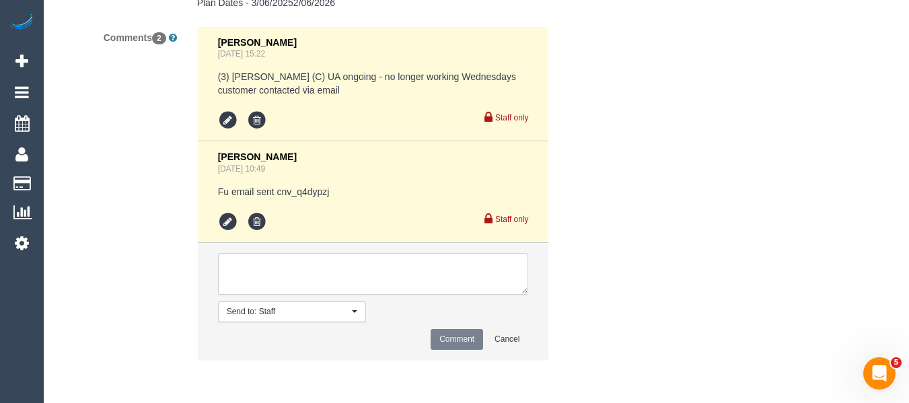
click at [425, 265] on textarea at bounding box center [373, 274] width 311 height 42
select select "spot6"
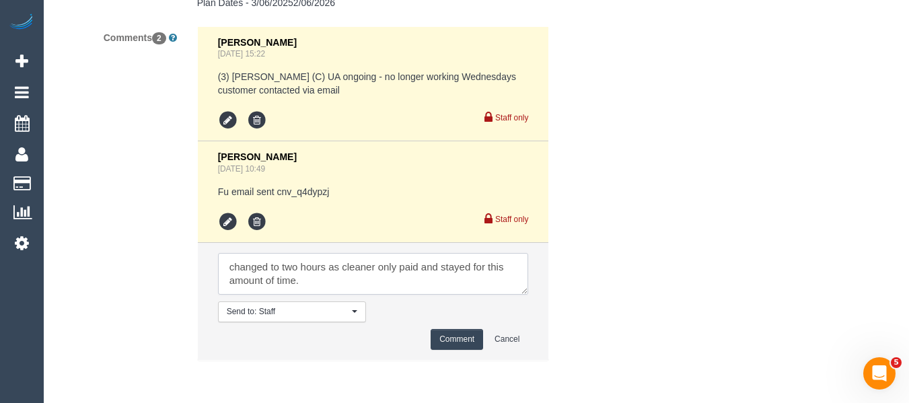
type textarea "changed to two hours as cleaner only paid and stayed for this amount of time."
click at [461, 336] on button "Comment" at bounding box center [457, 339] width 52 height 21
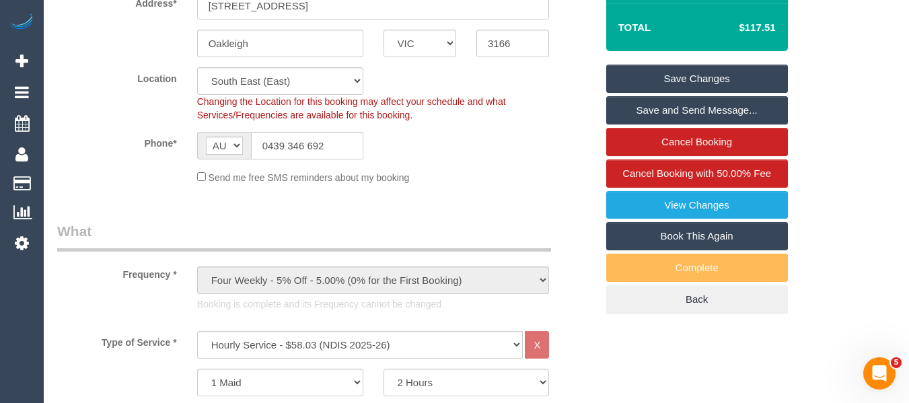
scroll to position [267, 0]
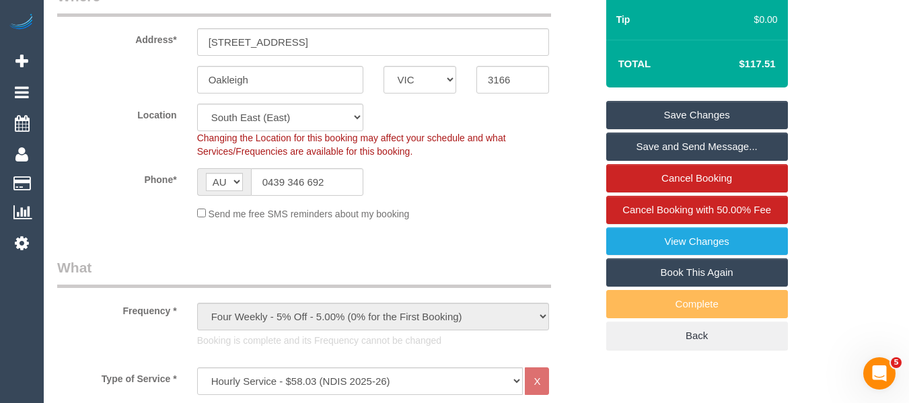
click at [744, 102] on link "Save Changes" at bounding box center [697, 115] width 182 height 28
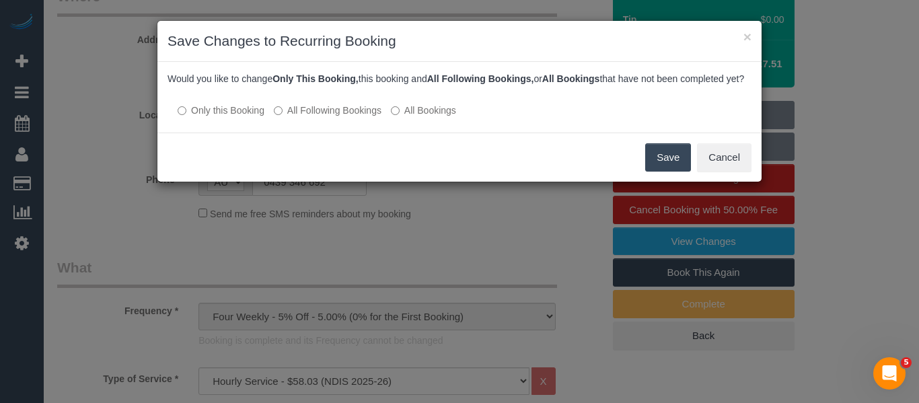
drag, startPoint x: 639, startPoint y: 167, endPoint x: 655, endPoint y: 168, distance: 16.2
click at [639, 167] on div "Save Cancel" at bounding box center [459, 157] width 604 height 49
click at [665, 168] on button "Save" at bounding box center [668, 157] width 46 height 28
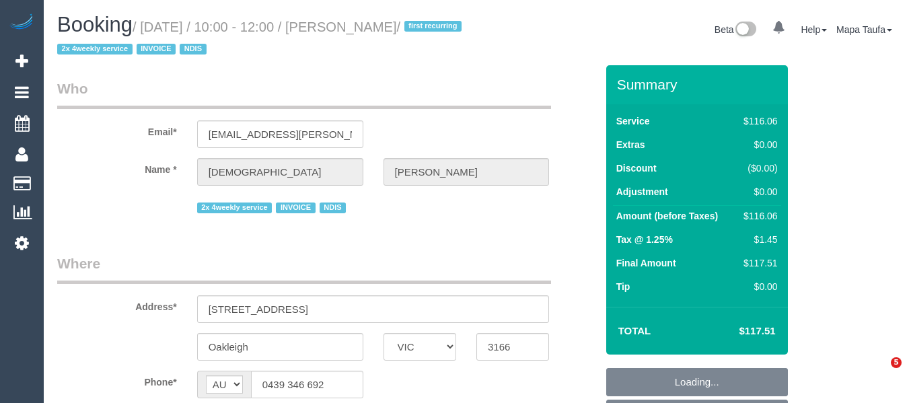
select select "VIC"
select select "number:27"
select select "number:14"
select select "number:19"
select select "number:36"
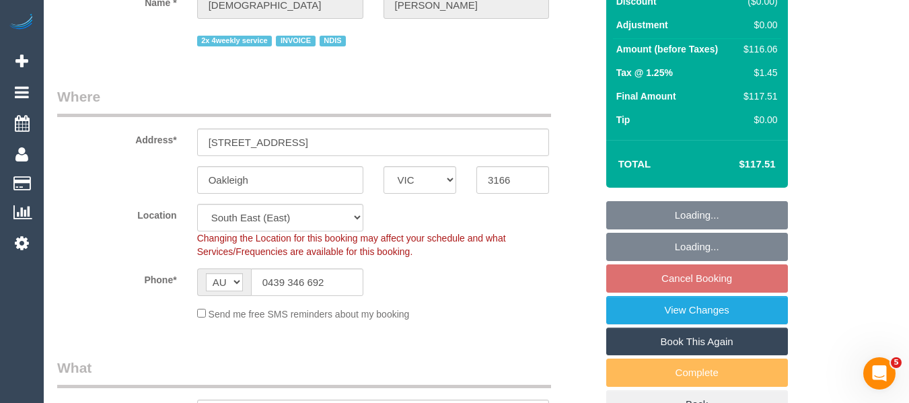
select select "object:1231"
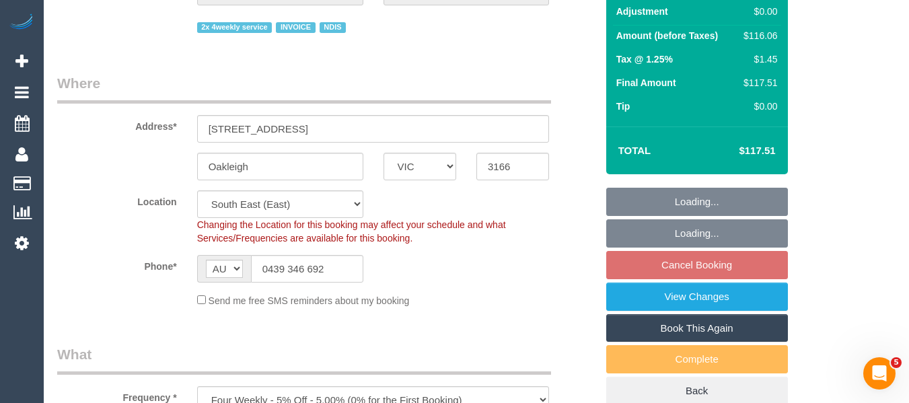
select select "spot3"
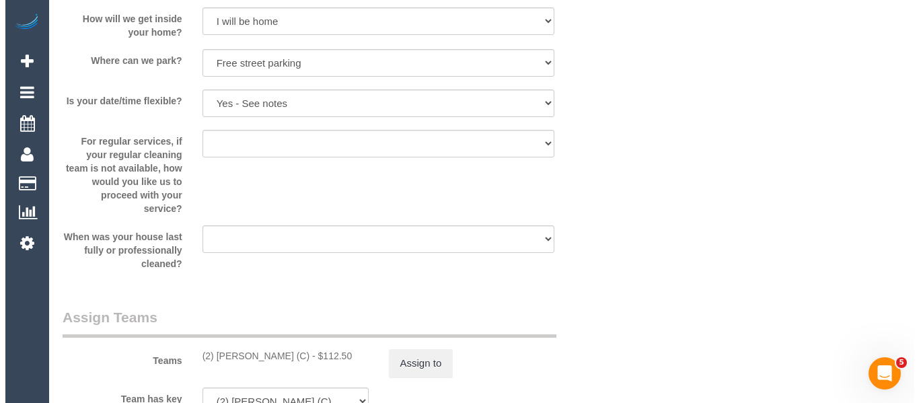
scroll to position [1523, 0]
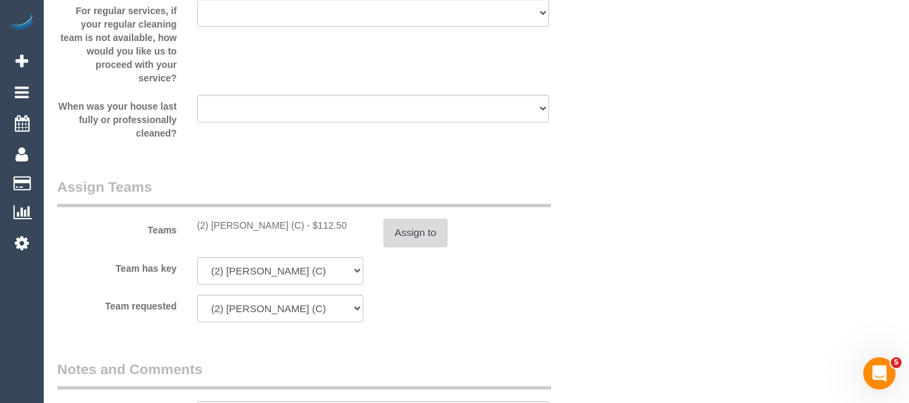
click at [429, 221] on button "Assign to" at bounding box center [416, 233] width 65 height 28
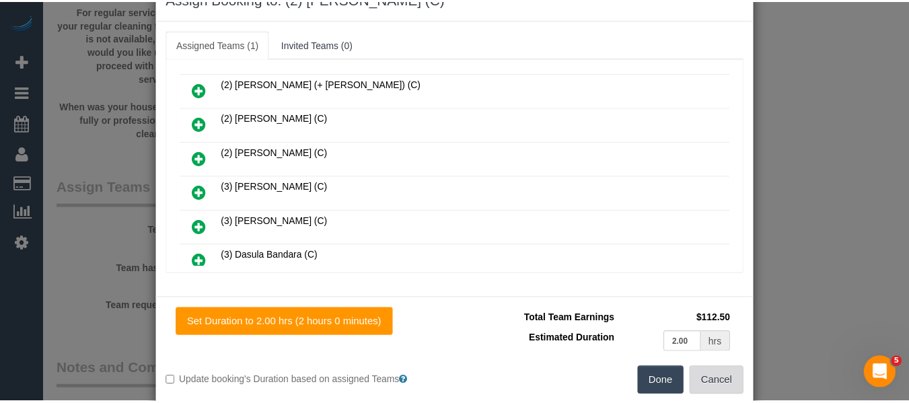
scroll to position [66, 0]
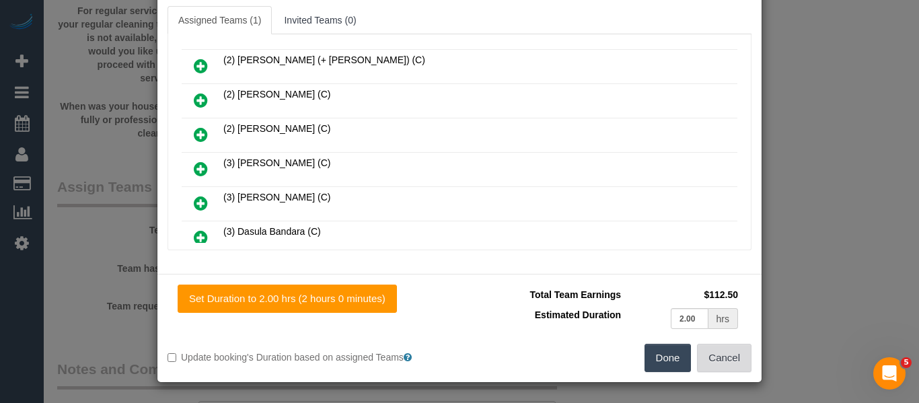
click at [708, 360] on button "Cancel" at bounding box center [724, 358] width 54 height 28
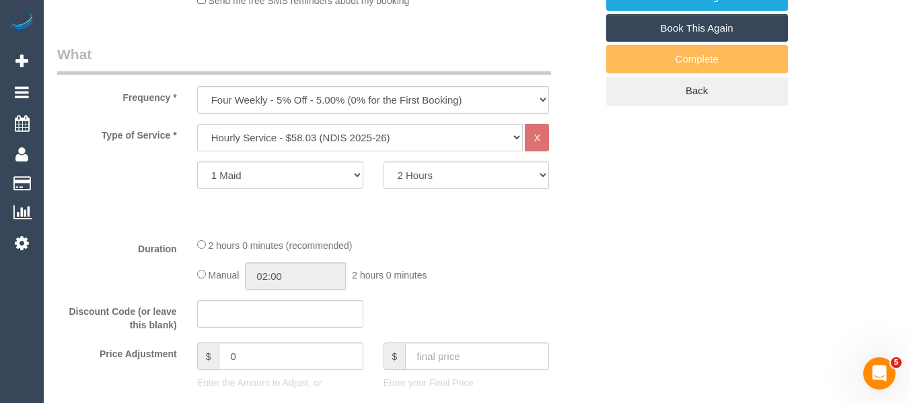
scroll to position [391, 0]
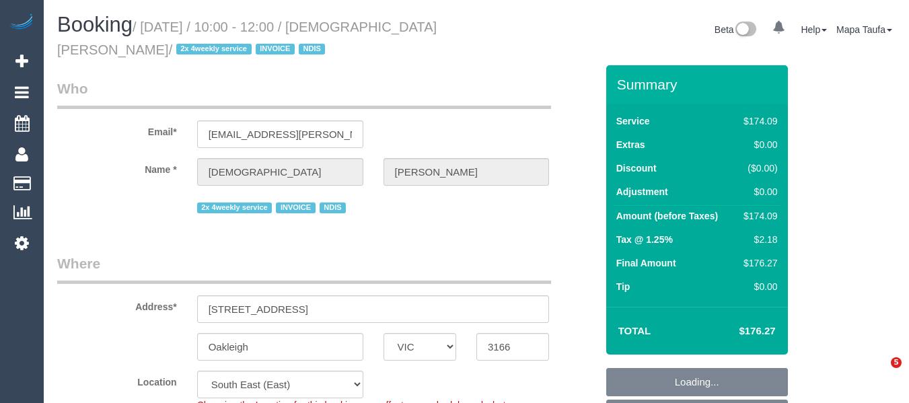
select select "VIC"
select select "180"
select select "number:27"
select select "number:14"
select select "number:19"
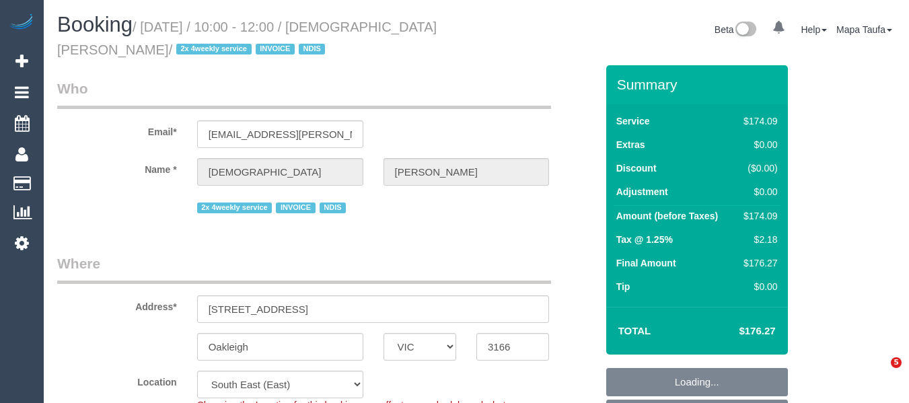
select select "number:36"
select select "spot3"
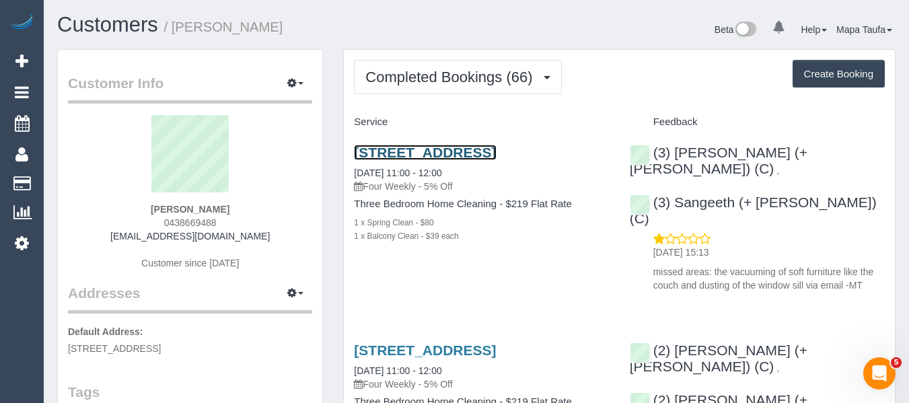
click at [429, 149] on link "8 Grosvenor St, 801b, Abbotsford, VIC 3067" at bounding box center [425, 152] width 142 height 15
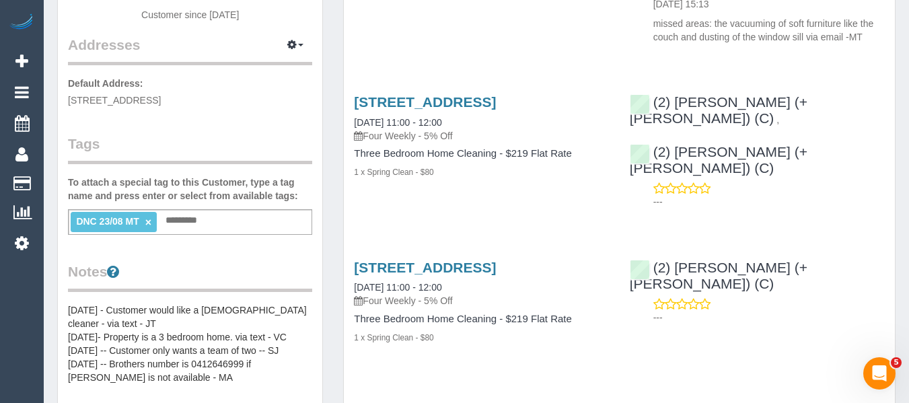
scroll to position [269, 0]
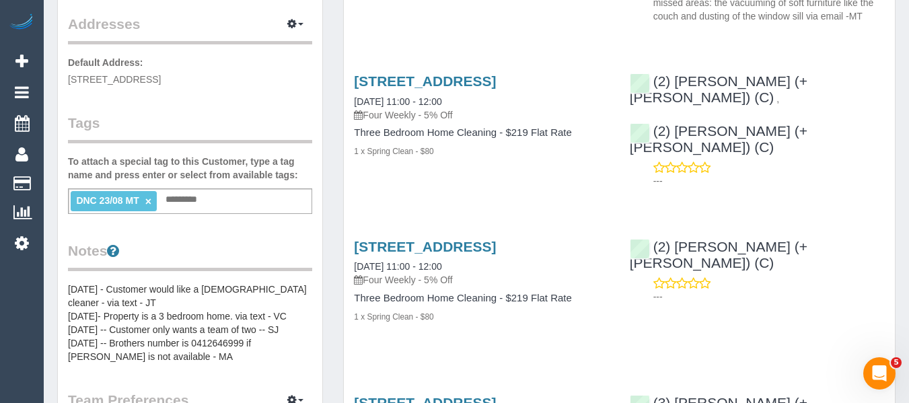
click at [147, 199] on link "×" at bounding box center [148, 201] width 6 height 11
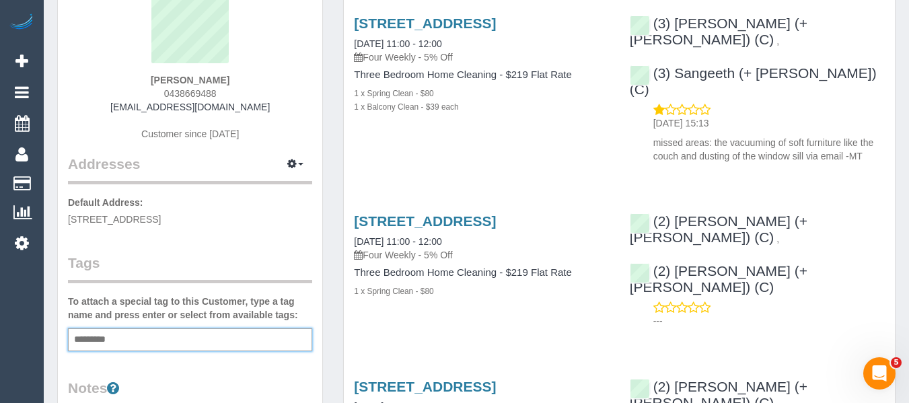
scroll to position [0, 0]
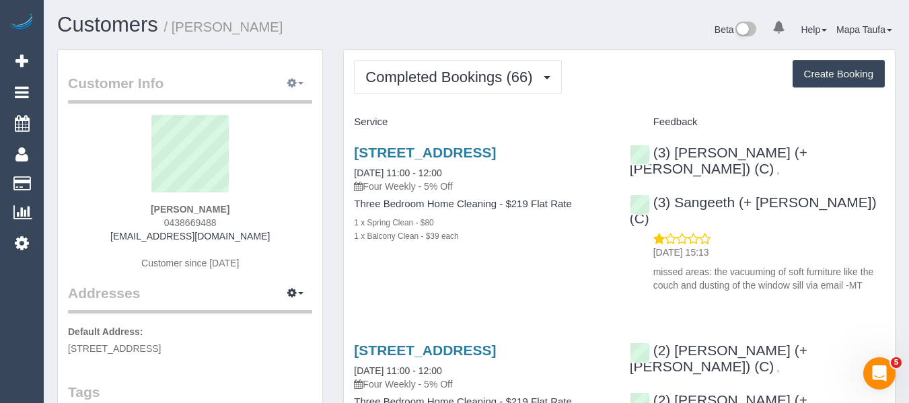
click at [297, 86] on button "button" at bounding box center [296, 83] width 34 height 21
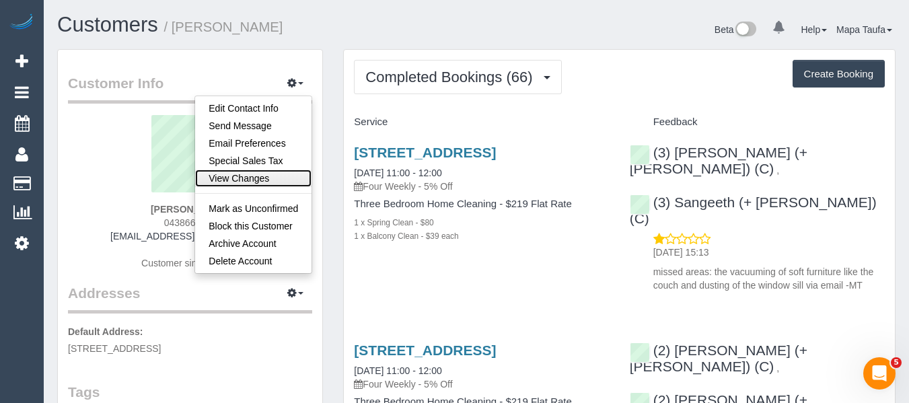
click at [248, 172] on link "View Changes" at bounding box center [253, 178] width 116 height 17
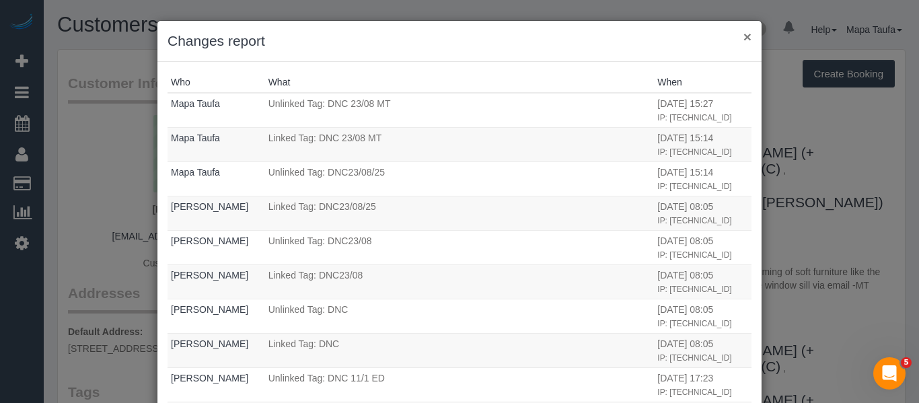
click at [746, 38] on button "×" at bounding box center [747, 37] width 8 height 14
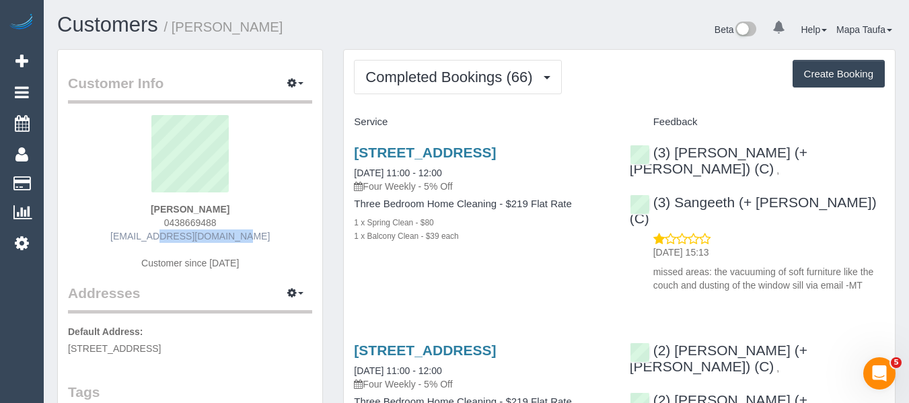
drag, startPoint x: 258, startPoint y: 233, endPoint x: 148, endPoint y: 240, distance: 110.5
click at [148, 239] on div "Susie Wong 0438669488 swon22@gmail.com Customer since 2019" at bounding box center [190, 199] width 244 height 168
copy link "[EMAIL_ADDRESS][DOMAIN_NAME]"
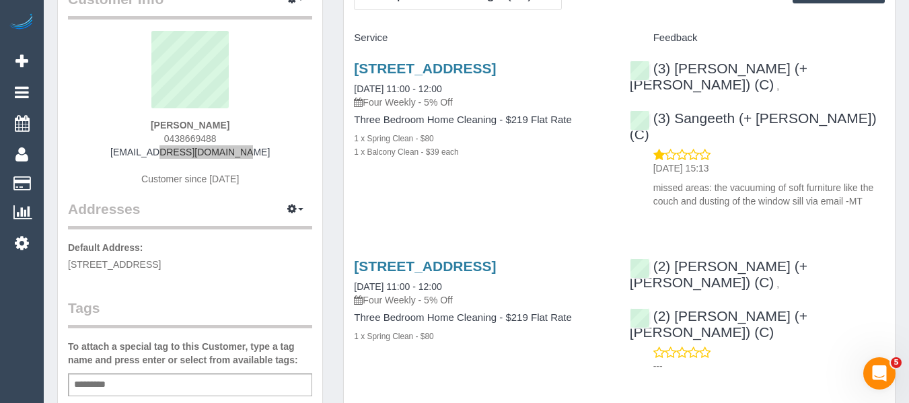
scroll to position [202, 0]
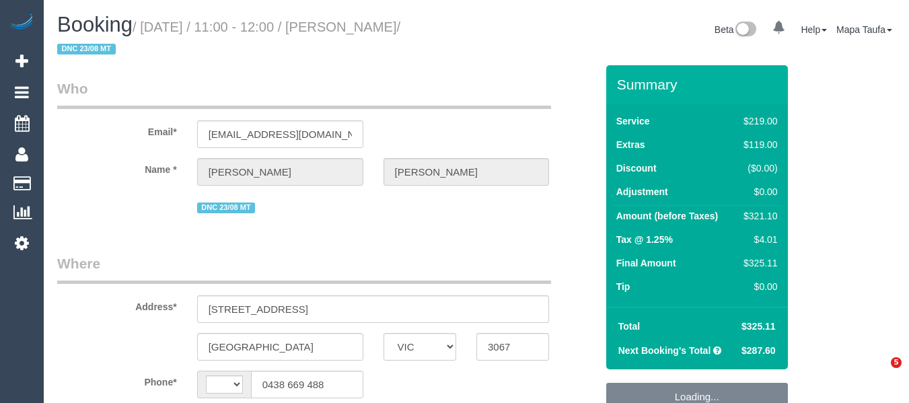
select select "VIC"
select select "string:AU"
select select "string:stripe-pm_1Netz52GScqysDRVB5pZlWi2"
select select "object:576"
select select "number:28"
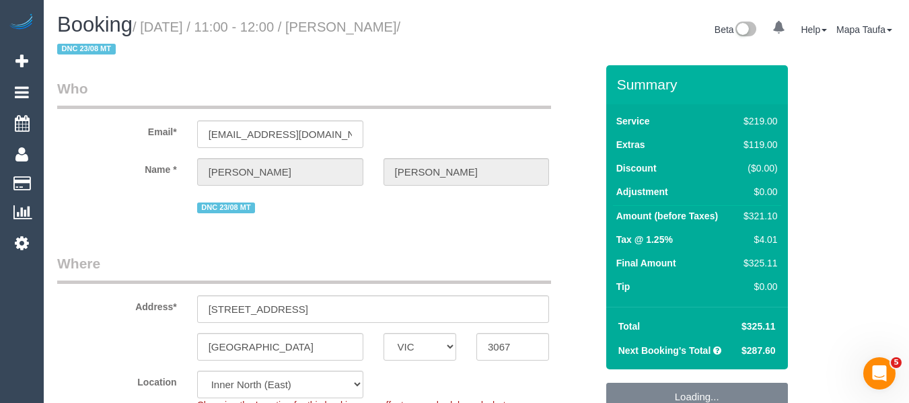
select select "number:14"
select select "number:19"
select select "number:23"
select select "number:35"
select select "object:1656"
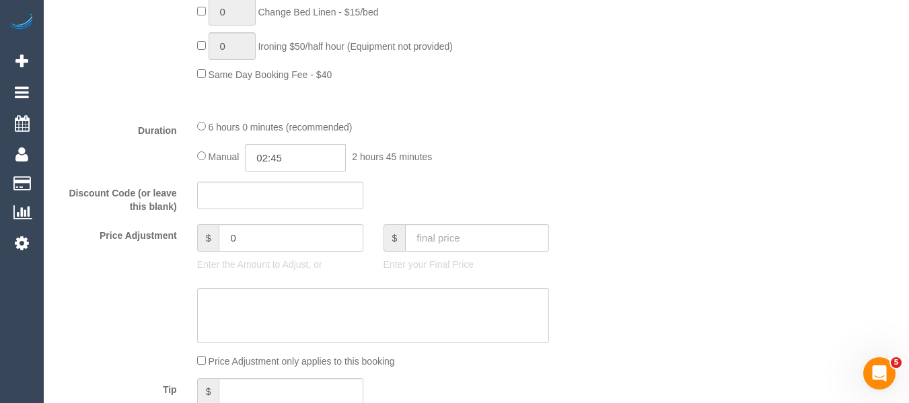
scroll to position [1077, 0]
drag, startPoint x: 246, startPoint y: 246, endPoint x: 164, endPoint y: 246, distance: 81.4
click at [177, 246] on div "Price Adjustment $ 0 Enter the Amount to Adjust, or $ Enter your Final Price" at bounding box center [326, 250] width 559 height 54
type input "-65"
click at [212, 304] on textarea at bounding box center [373, 314] width 353 height 55
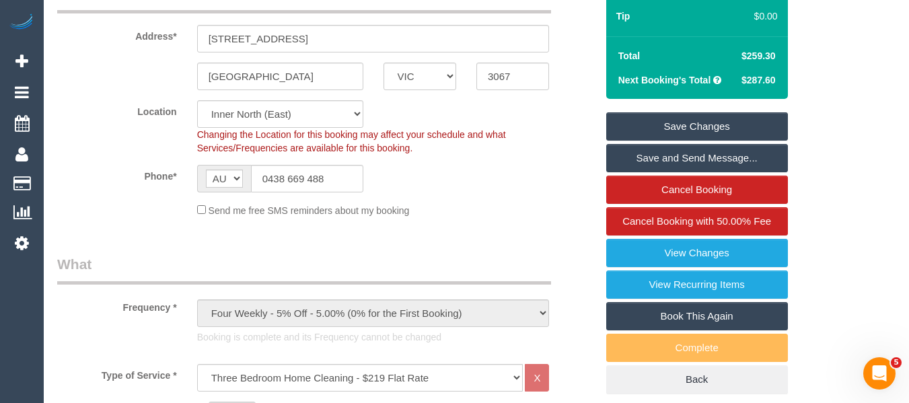
scroll to position [269, 0]
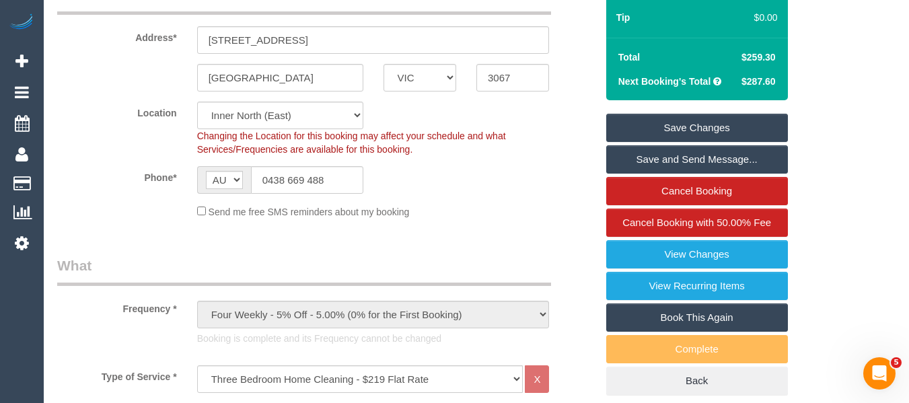
type textarea "discount for complaint - MT"
click at [700, 126] on link "Save Changes" at bounding box center [697, 128] width 182 height 28
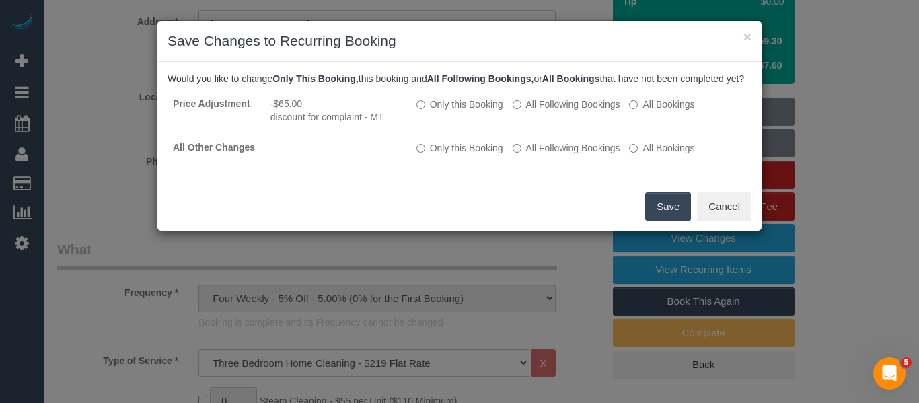
click at [660, 212] on button "Save" at bounding box center [668, 206] width 46 height 28
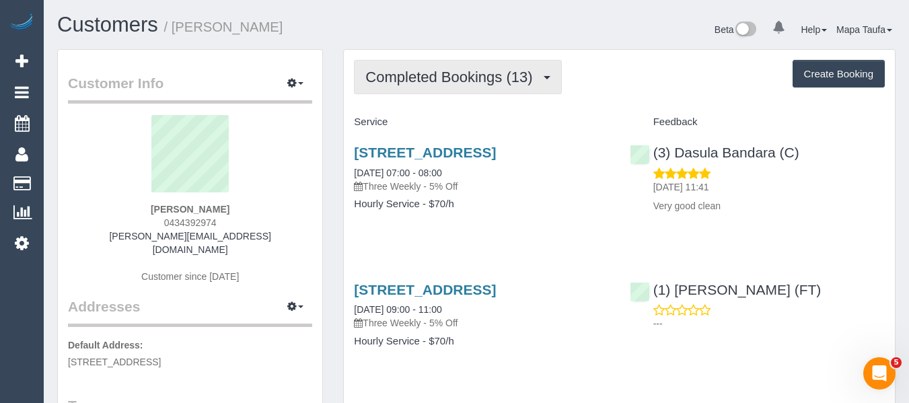
click at [427, 67] on button "Completed Bookings (13)" at bounding box center [457, 77] width 207 height 34
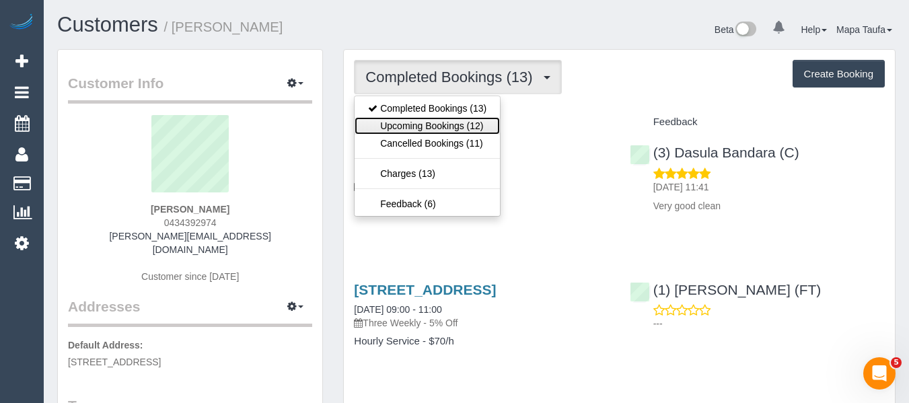
click at [440, 120] on link "Upcoming Bookings (12)" at bounding box center [427, 125] width 145 height 17
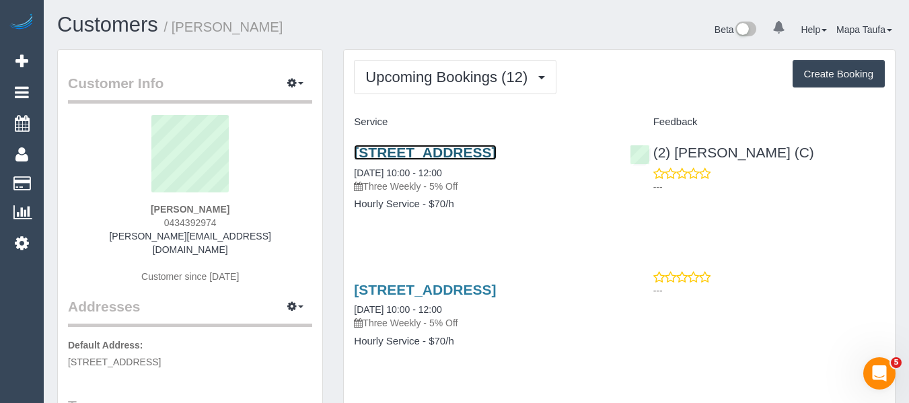
click at [390, 160] on link "9 Belmont Rd West, Croydon South, VIC 3108" at bounding box center [425, 152] width 142 height 15
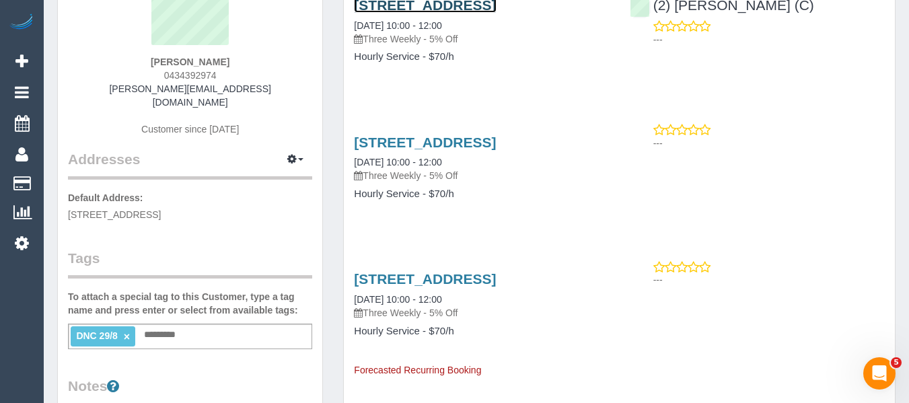
scroll to position [336, 0]
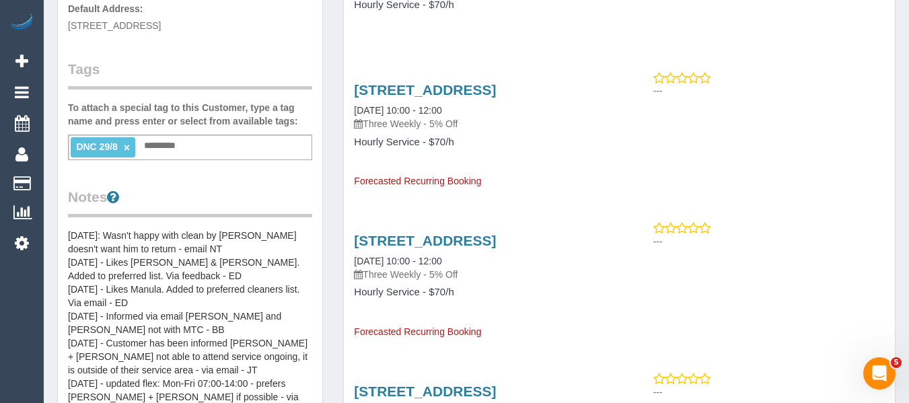
click at [129, 142] on link "×" at bounding box center [127, 147] width 6 height 11
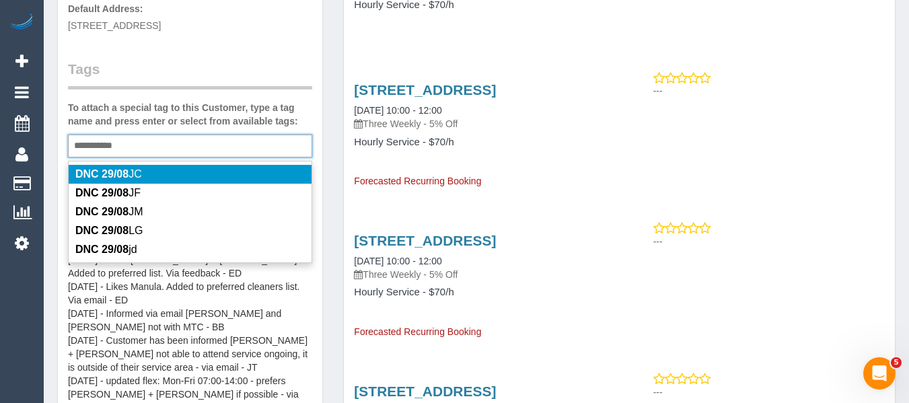
type input "**********"
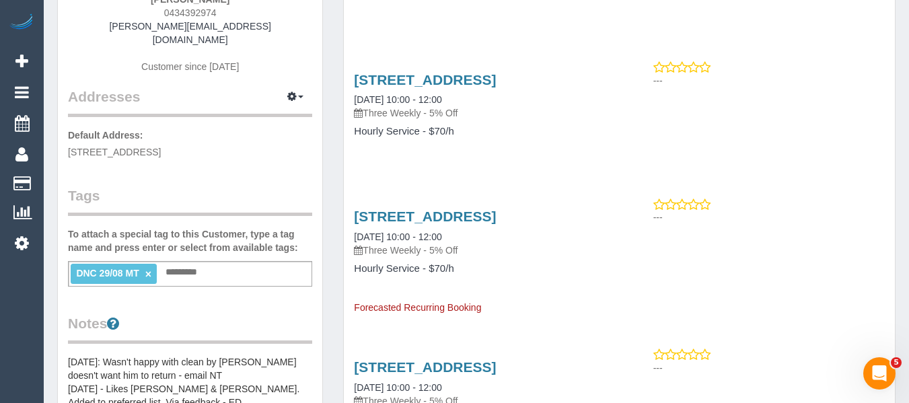
scroll to position [67, 0]
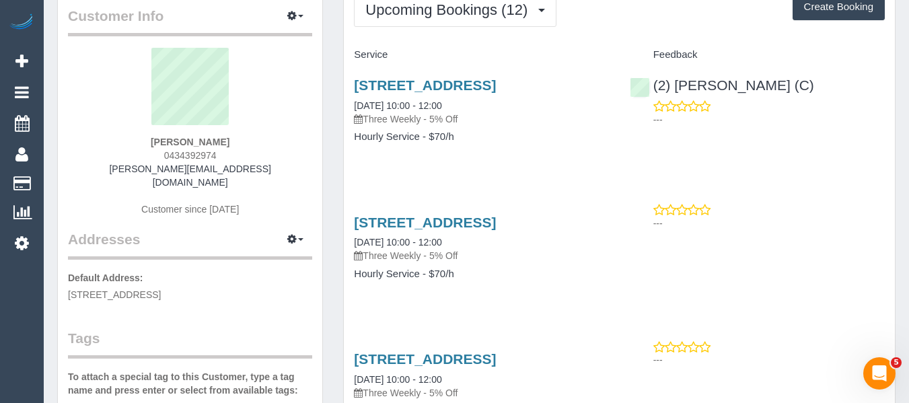
drag, startPoint x: 124, startPoint y: 139, endPoint x: 106, endPoint y: 143, distance: 18.5
click at [102, 139] on div "Khadija Awan 0434392974 dr.awan@hotmail.com Customer since 2024" at bounding box center [190, 139] width 244 height 182
copy strong "Khadija Awan"
drag, startPoint x: 843, startPoint y: 89, endPoint x: 667, endPoint y: 77, distance: 176.7
click at [676, 83] on div "(2) Dasni Kalupahana (C) ---" at bounding box center [757, 99] width 275 height 66
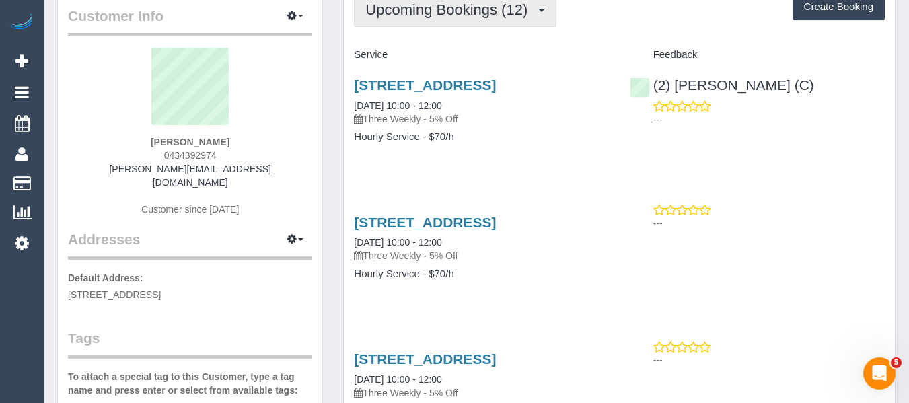
copy link "Dasni Kalupahana (C)"
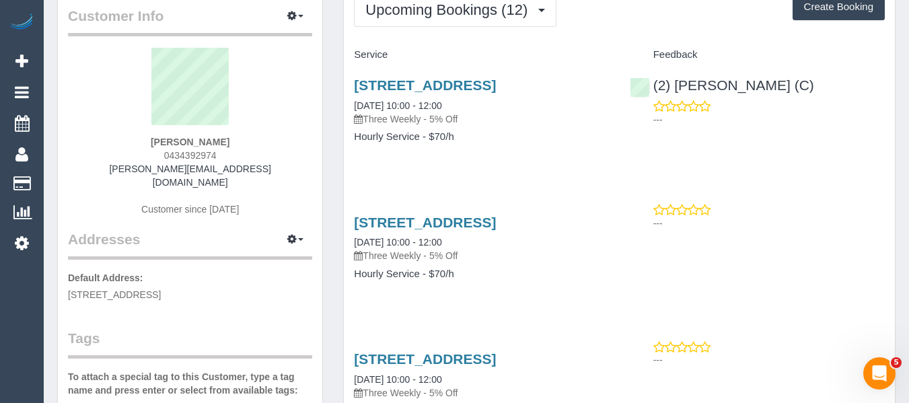
drag, startPoint x: 135, startPoint y: 143, endPoint x: 112, endPoint y: 153, distance: 24.7
click at [115, 151] on div "Khadija Awan 0434392974 dr.awan@hotmail.com Customer since 2024" at bounding box center [190, 139] width 244 height 182
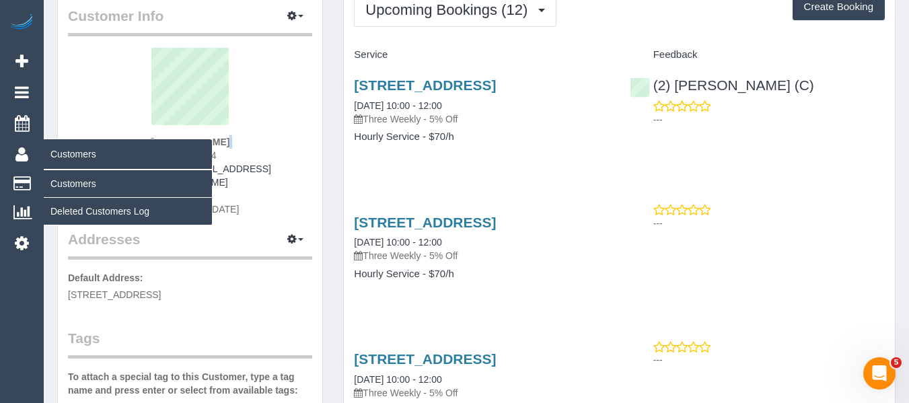
copy div
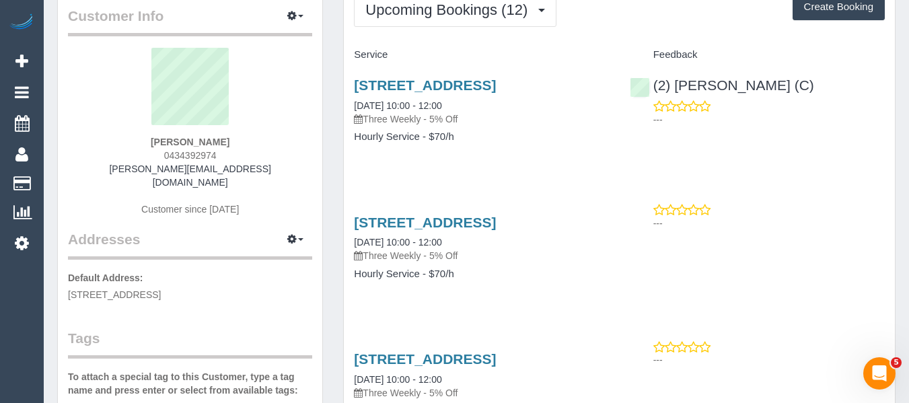
click at [254, 120] on sui-profile-pic at bounding box center [190, 91] width 224 height 87
drag, startPoint x: 232, startPoint y: 142, endPoint x: 130, endPoint y: 145, distance: 102.3
click at [130, 145] on div "Khadija Awan 0434392974 dr.awan@hotmail.com Customer since 2024" at bounding box center [190, 139] width 244 height 182
copy strong "Khadija Awan"
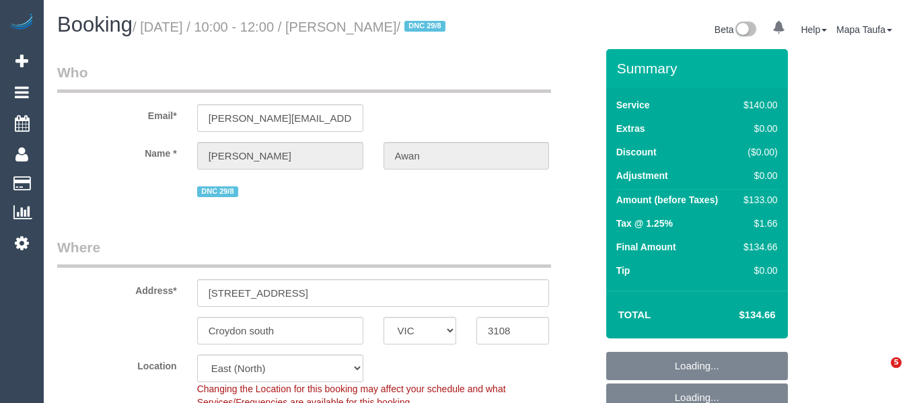
select select "VIC"
select select "number:28"
select select "number:14"
select select "number:18"
select select "number:25"
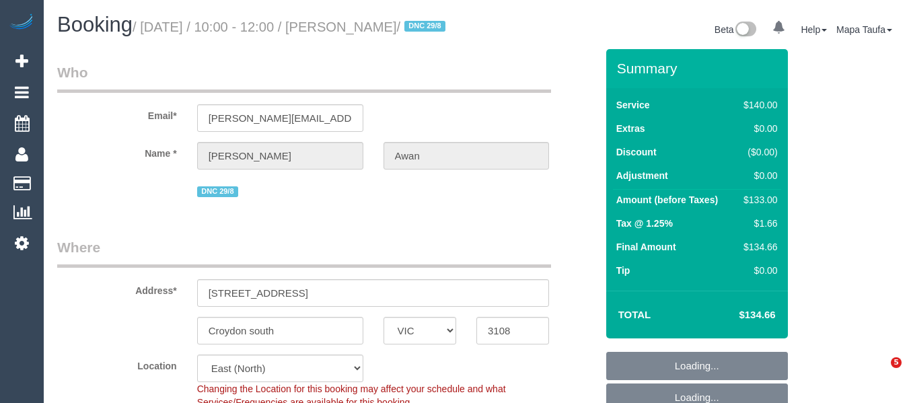
select select "number:35"
select select "number:13"
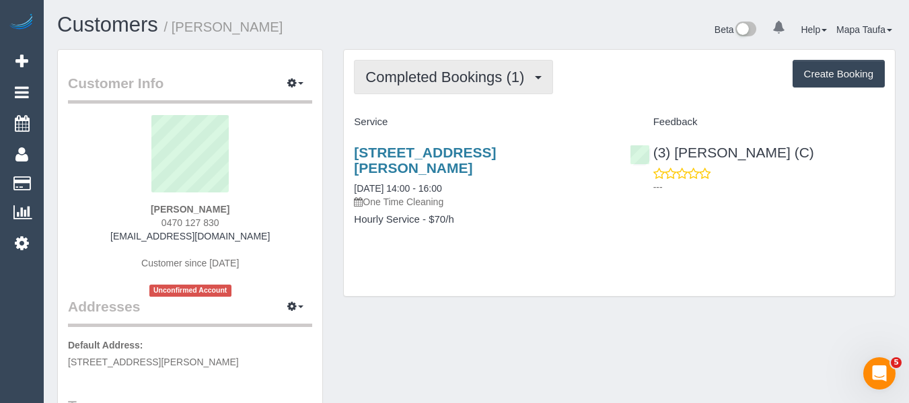
click at [416, 85] on span "Completed Bookings (1)" at bounding box center [448, 77] width 166 height 17
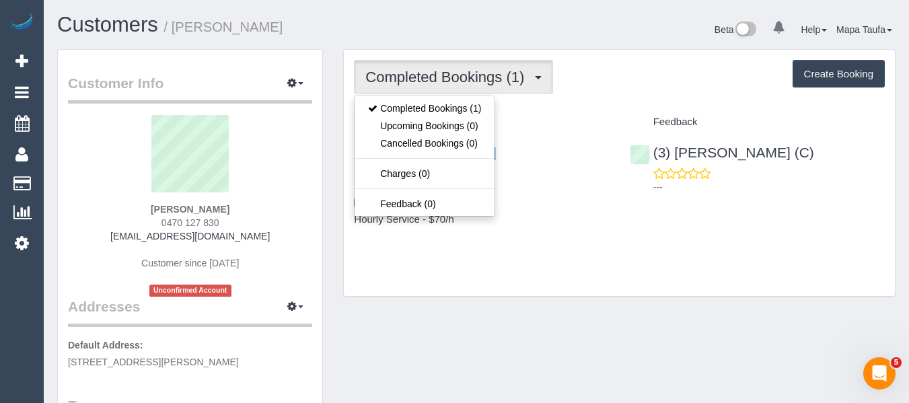
click at [560, 35] on div "Beta 0 Your Notifications You have 0 alerts Help Help Docs Take a Tour Contact …" at bounding box center [690, 31] width 429 height 36
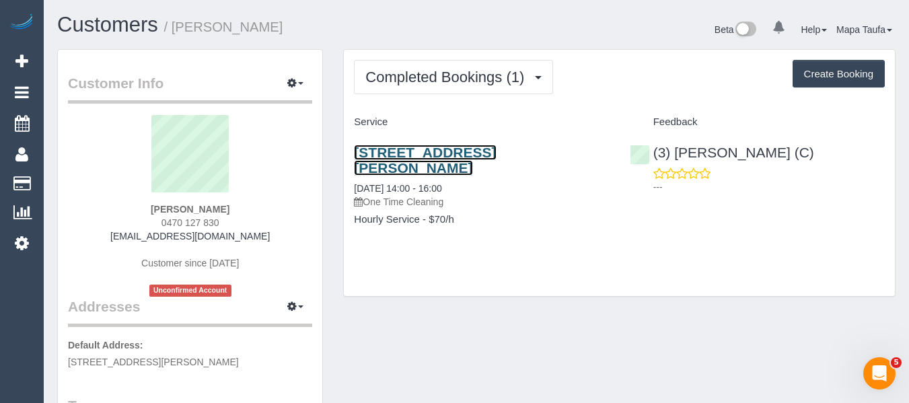
click at [387, 157] on link "402/9 Wilson Avenue, Brunswick, VIC 3056" at bounding box center [425, 160] width 142 height 31
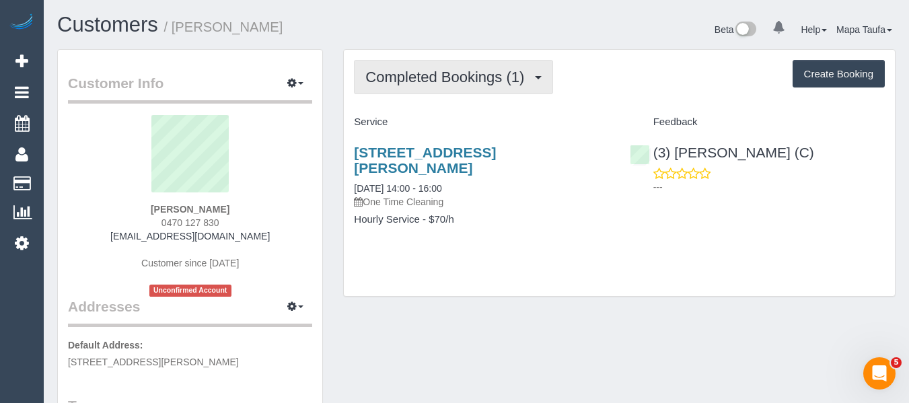
click at [422, 83] on span "Completed Bookings (1)" at bounding box center [448, 77] width 166 height 17
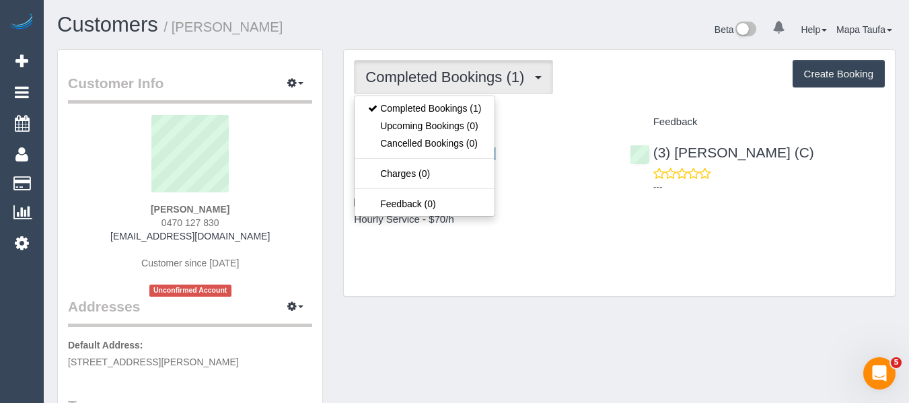
click at [626, 102] on div "Completed Bookings (1) Completed Bookings (1) Upcoming Bookings (0) Cancelled B…" at bounding box center [619, 173] width 551 height 246
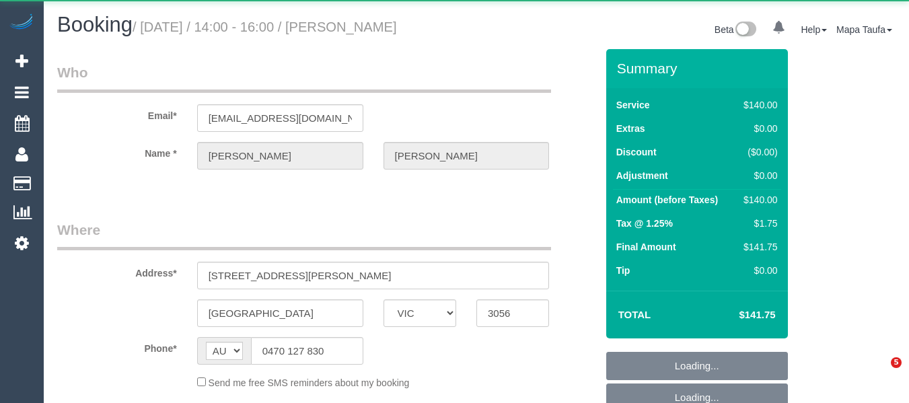
select select "VIC"
select select "string:stripe-pm_1S0H1X2GScqysDRVlpD7Lc6q"
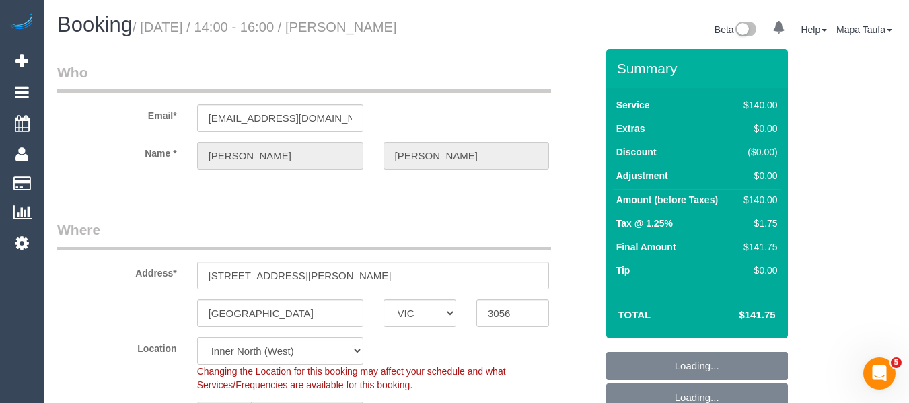
select select "object:877"
select select "spot1"
select select "number:28"
select select "number:14"
select select "number:19"
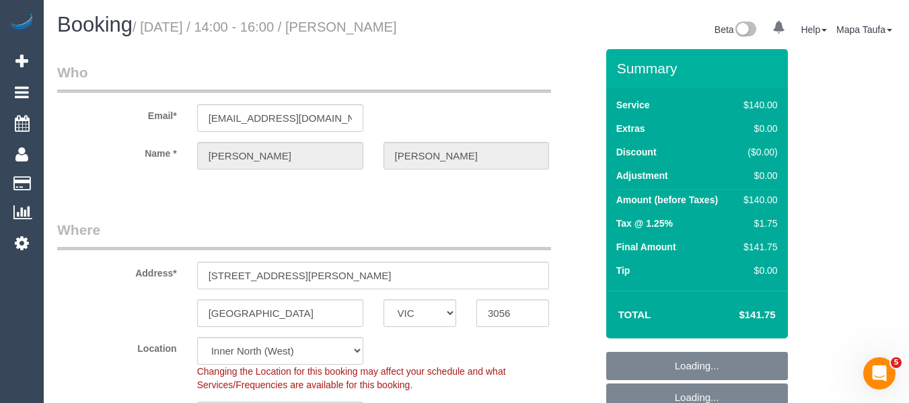
select select "number:24"
select select "object:1745"
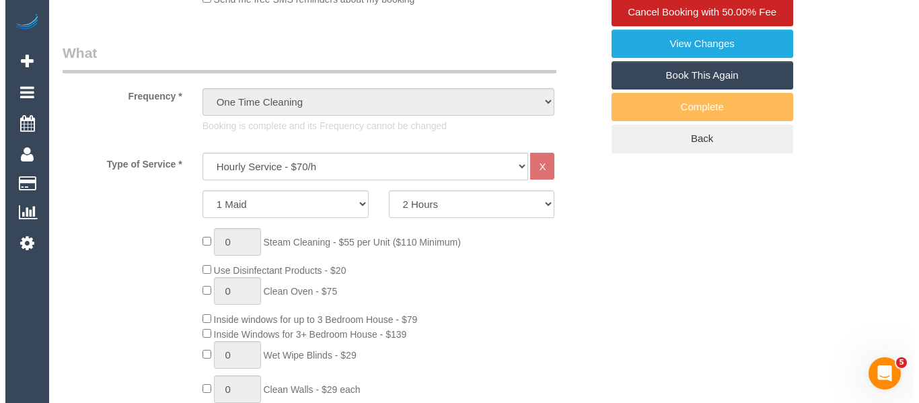
scroll to position [164, 0]
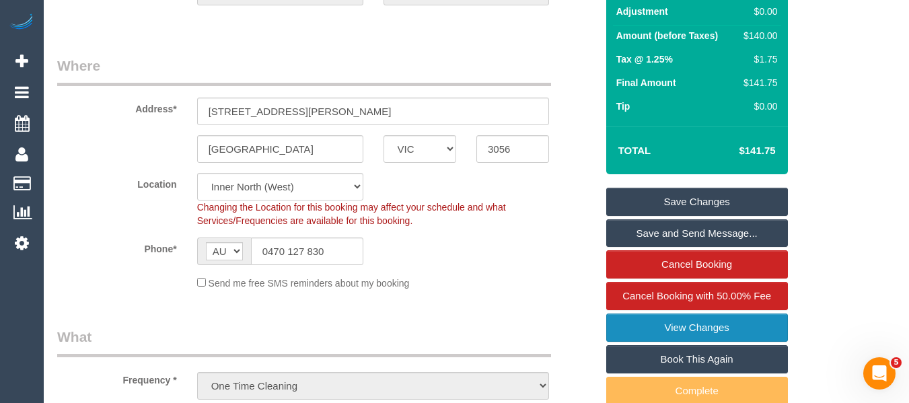
click at [667, 326] on link "View Changes" at bounding box center [697, 328] width 182 height 28
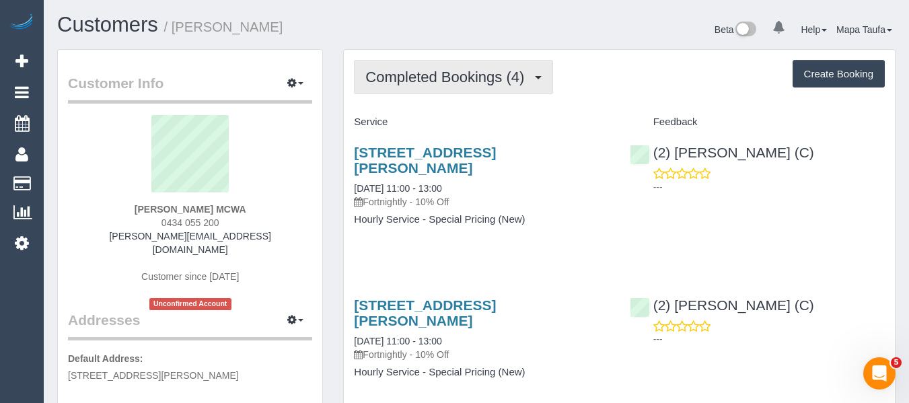
click at [464, 74] on span "Completed Bookings (4)" at bounding box center [448, 77] width 166 height 17
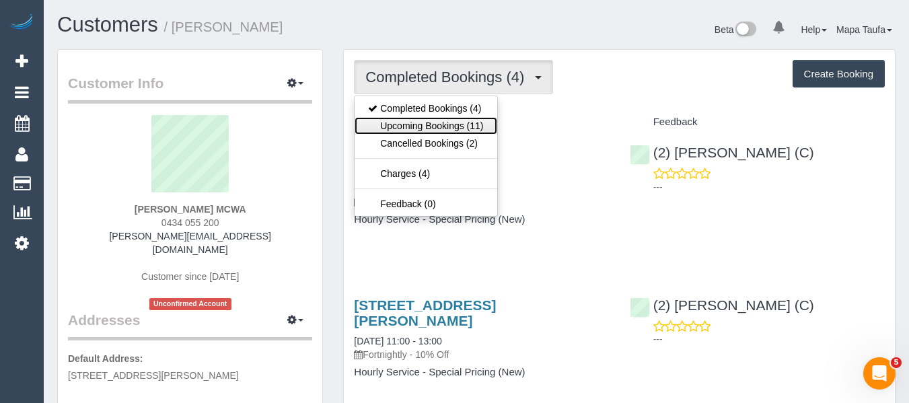
click at [441, 120] on link "Upcoming Bookings (11)" at bounding box center [426, 125] width 142 height 17
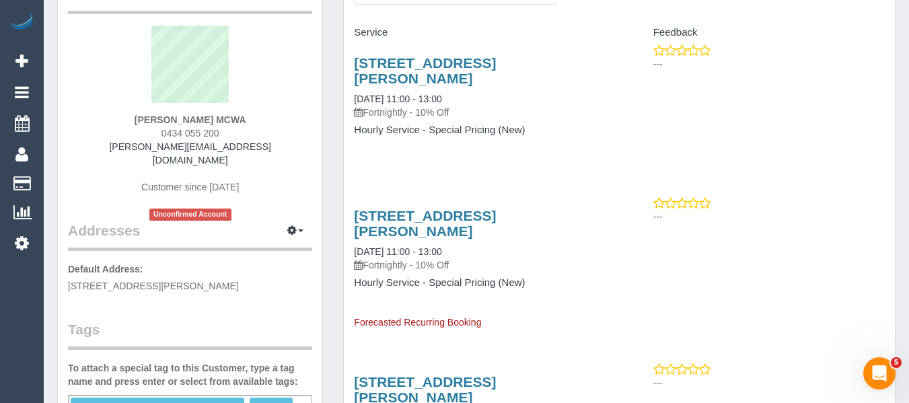
scroll to position [67, 0]
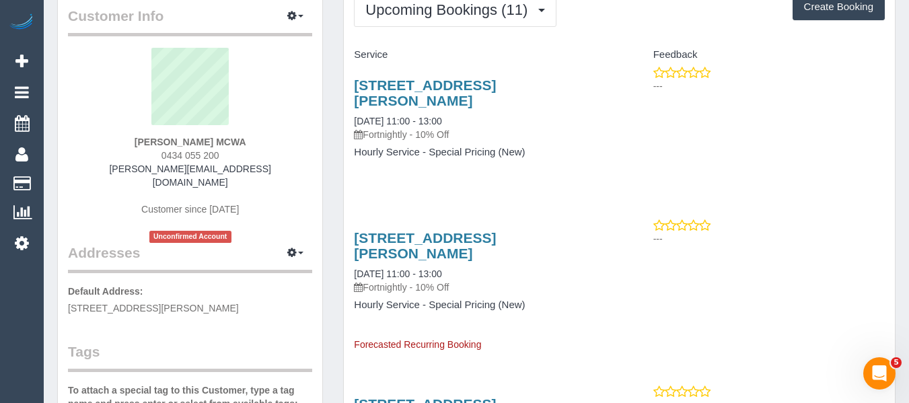
click at [414, 94] on h3 "2 Patterson Place, South Melbourne, VIC 3205" at bounding box center [481, 92] width 255 height 31
click at [401, 85] on link "2 Patterson Place, South Melbourne, VIC 3205" at bounding box center [425, 92] width 142 height 31
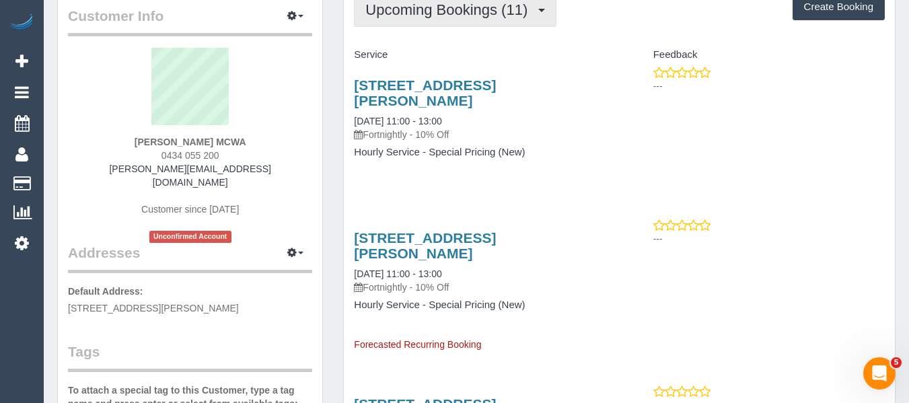
drag, startPoint x: 410, startPoint y: 10, endPoint x: 421, endPoint y: 69, distance: 59.5
click at [408, 10] on span "Upcoming Bookings (11)" at bounding box center [449, 9] width 169 height 17
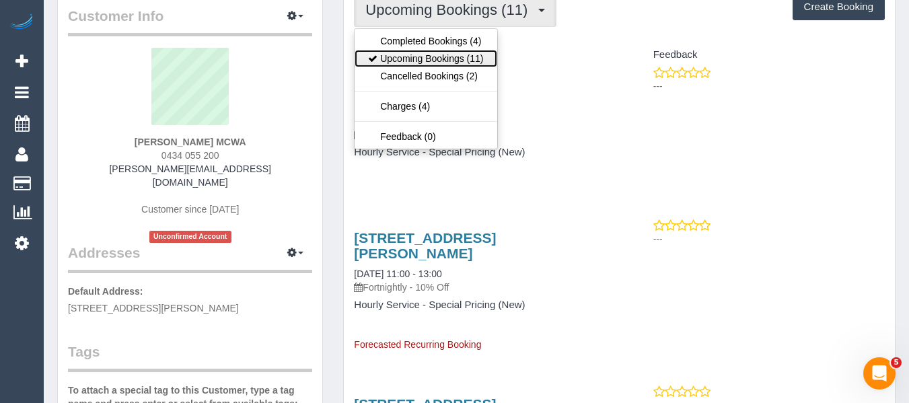
drag, startPoint x: 416, startPoint y: 58, endPoint x: 387, endPoint y: 70, distance: 32.0
click at [416, 58] on link "Upcoming Bookings (11)" at bounding box center [426, 58] width 142 height 17
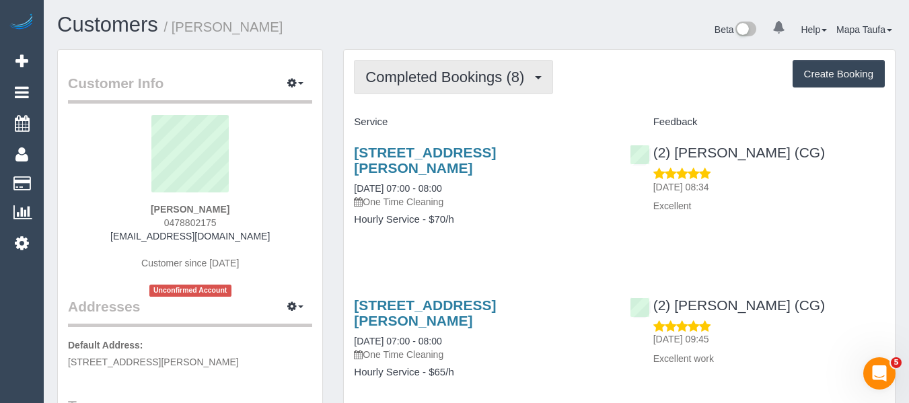
click at [429, 75] on span "Completed Bookings (8)" at bounding box center [448, 77] width 166 height 17
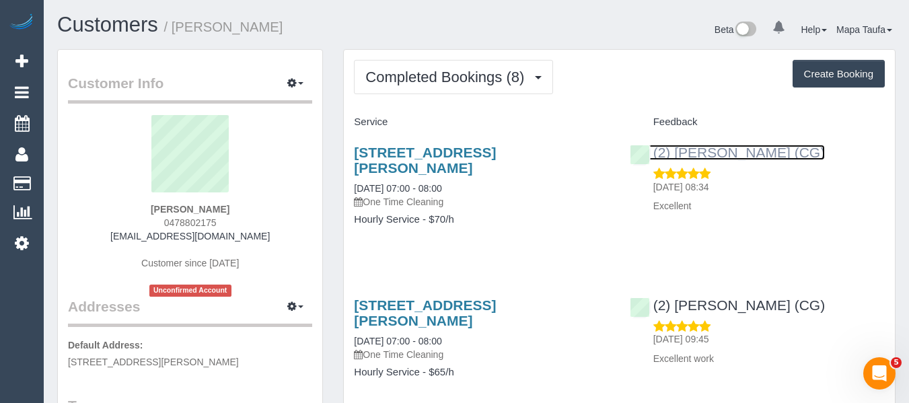
click at [671, 152] on link "(2) [PERSON_NAME] (CG)" at bounding box center [728, 152] width 196 height 15
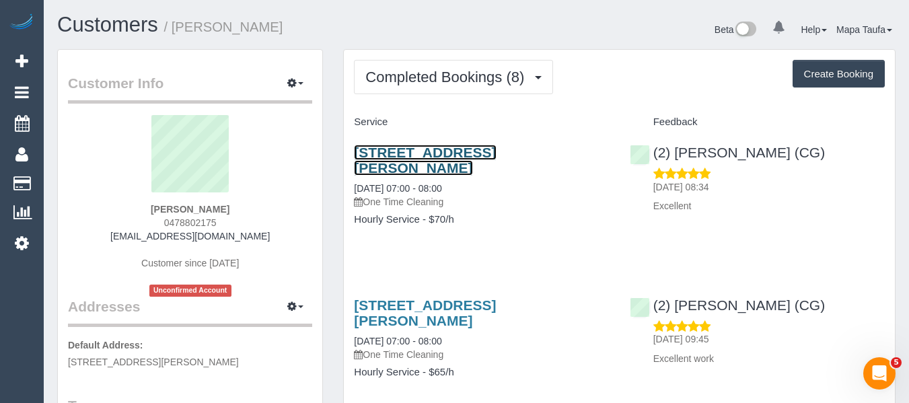
click at [431, 153] on link "[STREET_ADDRESS][PERSON_NAME]" at bounding box center [425, 160] width 142 height 31
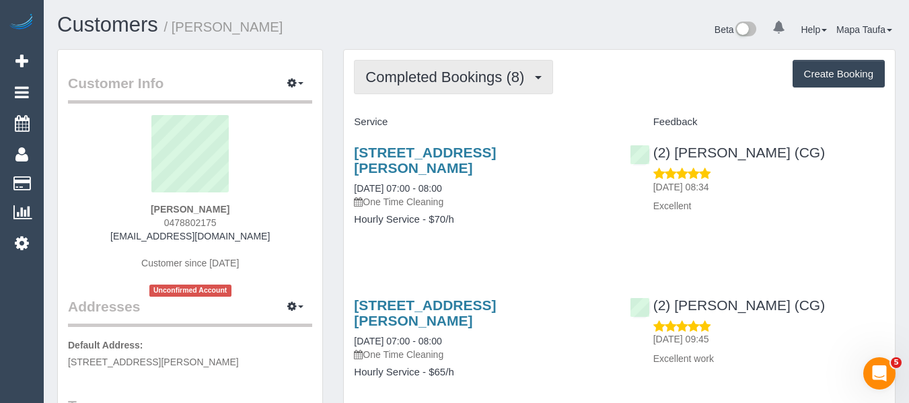
click at [485, 87] on button "Completed Bookings (8)" at bounding box center [453, 77] width 199 height 34
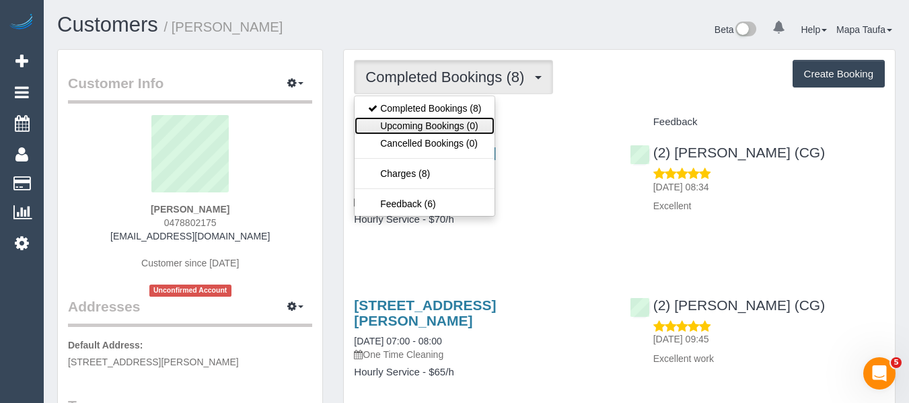
click at [470, 124] on link "Upcoming Bookings (0)" at bounding box center [425, 125] width 140 height 17
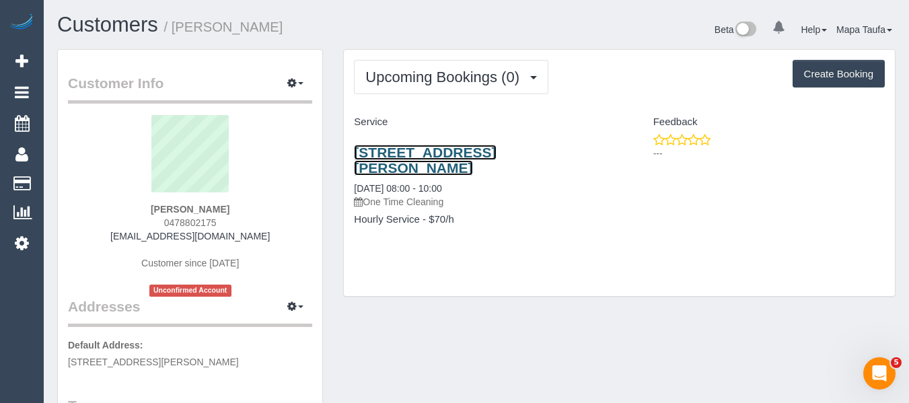
click at [439, 155] on link "4/5 Forster Street, Noble Park, VIC 3174" at bounding box center [425, 160] width 142 height 31
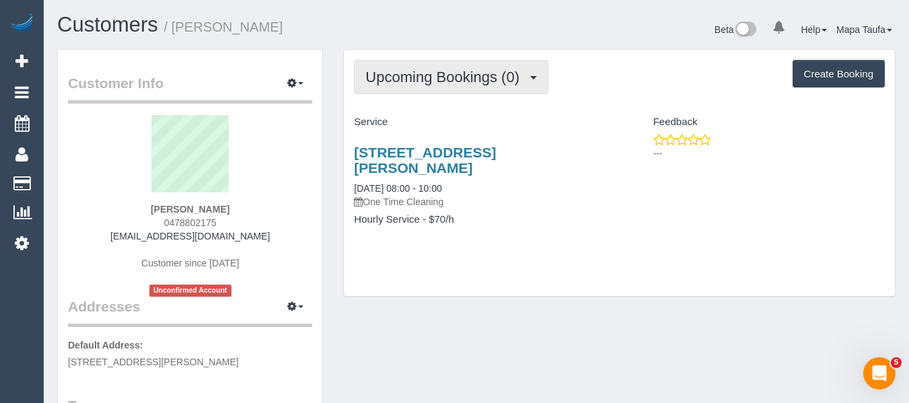
click at [423, 79] on span "Upcoming Bookings (0)" at bounding box center [445, 77] width 161 height 17
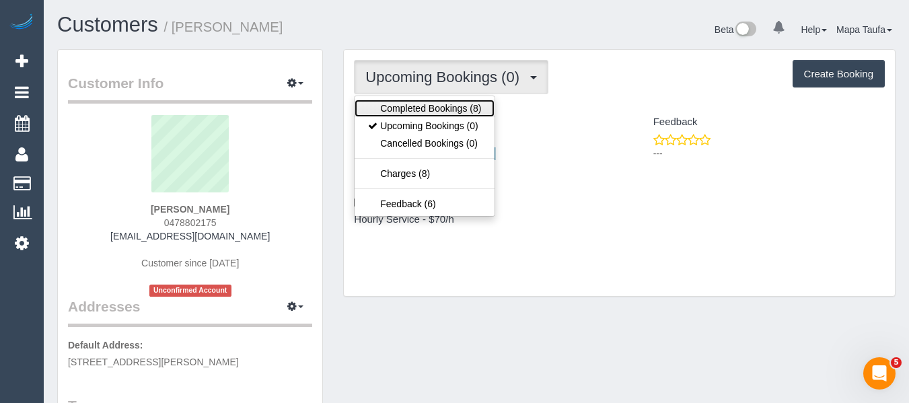
click at [424, 104] on link "Completed Bookings (8)" at bounding box center [425, 108] width 140 height 17
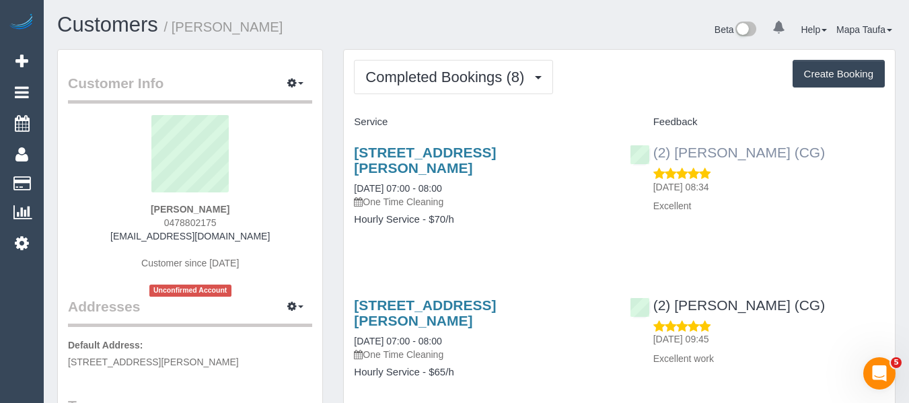
drag, startPoint x: 856, startPoint y: 152, endPoint x: 676, endPoint y: 151, distance: 179.6
click at [676, 151] on div "(2) Chemitha Wijesinghe (CG) 16/02/2025 08:34 Excellent" at bounding box center [757, 175] width 275 height 85
copy link "Chemitha Wijesinghe (CG)"
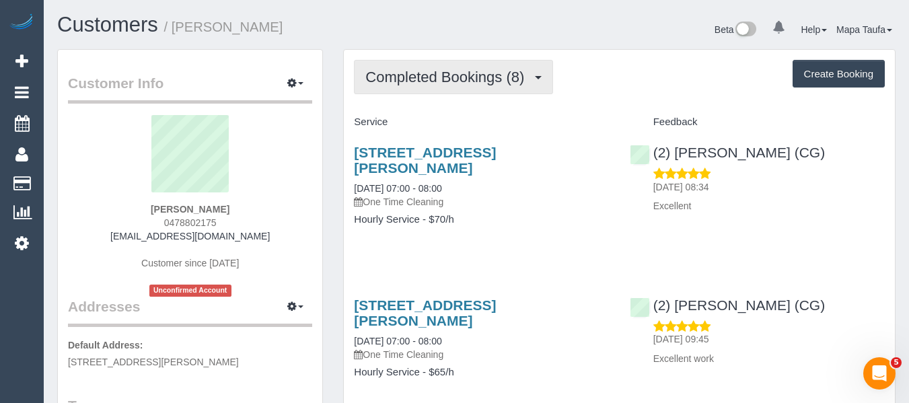
click at [397, 62] on button "Completed Bookings (8)" at bounding box center [453, 77] width 199 height 34
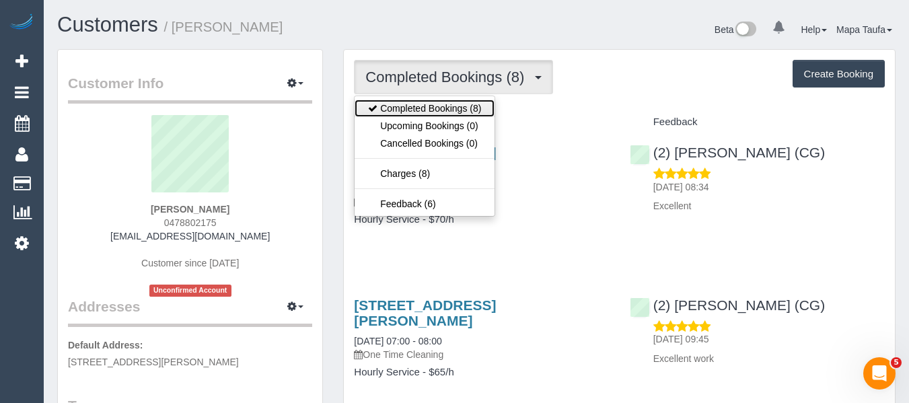
click at [404, 116] on link "Completed Bookings (8)" at bounding box center [425, 108] width 140 height 17
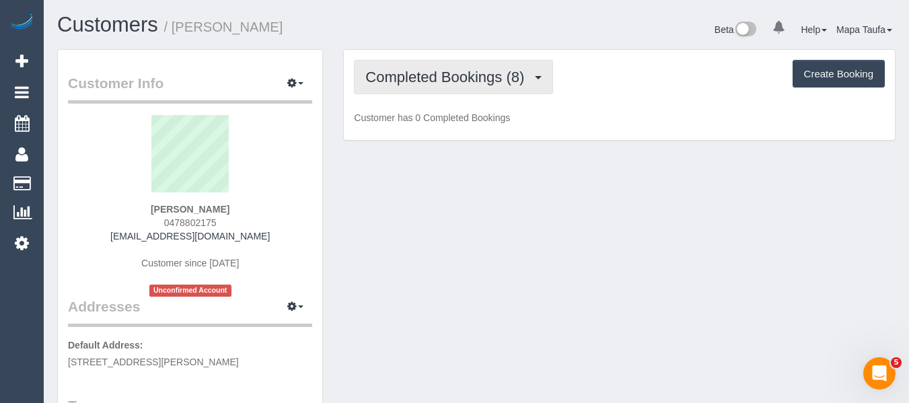
click at [403, 85] on button "Completed Bookings (8)" at bounding box center [453, 77] width 199 height 34
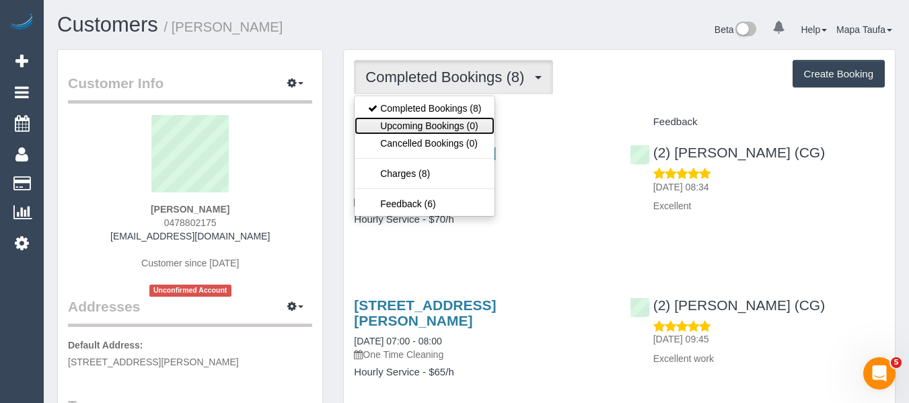
click at [401, 121] on link "Upcoming Bookings (0)" at bounding box center [425, 125] width 140 height 17
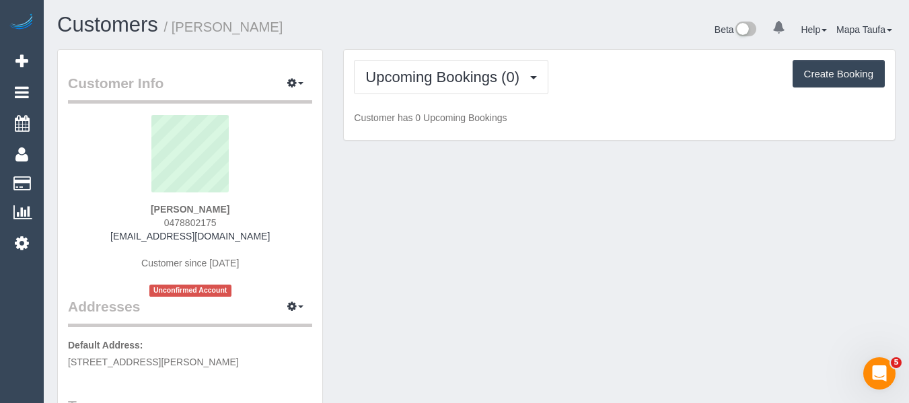
click at [466, 40] on div "Customers / Paul McHenry" at bounding box center [261, 27] width 429 height 29
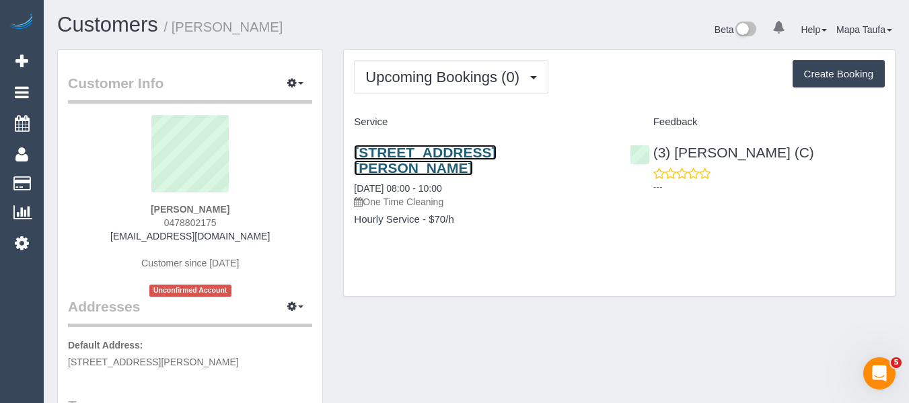
click at [383, 152] on link "4/5 Forster Street, Noble Park, VIC 3174" at bounding box center [425, 160] width 142 height 31
drag, startPoint x: 244, startPoint y: 221, endPoint x: 236, endPoint y: 213, distance: 11.5
click at [162, 223] on div "Paul McHenry 0478802175 pauljmch@gmail.com Customer since 2016 Unconfirmed Acco…" at bounding box center [190, 206] width 244 height 182
copy span "0478802175"
click at [377, 159] on link "4/5 Forster Street, Noble Park, VIC 3174" at bounding box center [425, 160] width 142 height 31
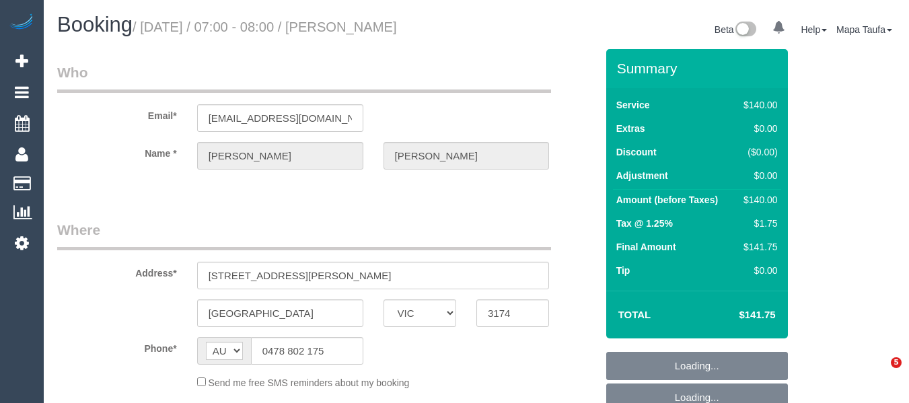
select select "VIC"
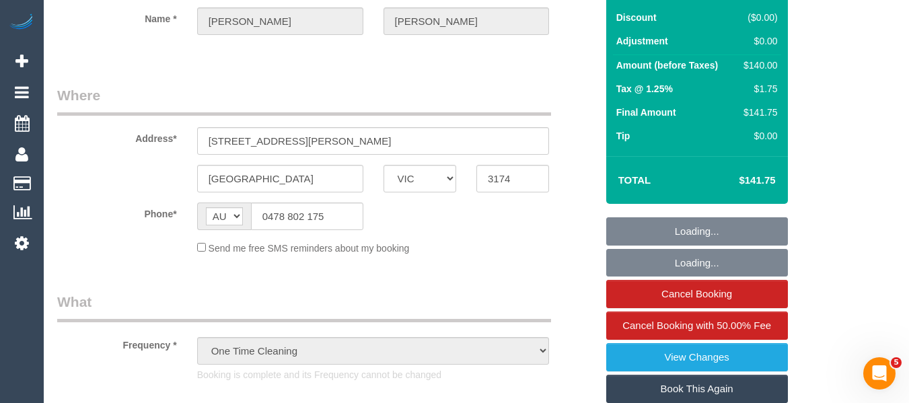
select select "spot1"
select select "number:28"
select select "number:14"
select select "number:19"
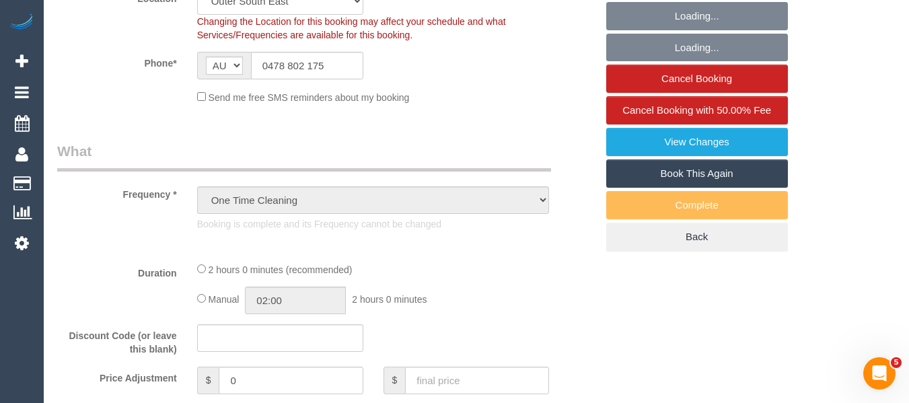
select select "object:1180"
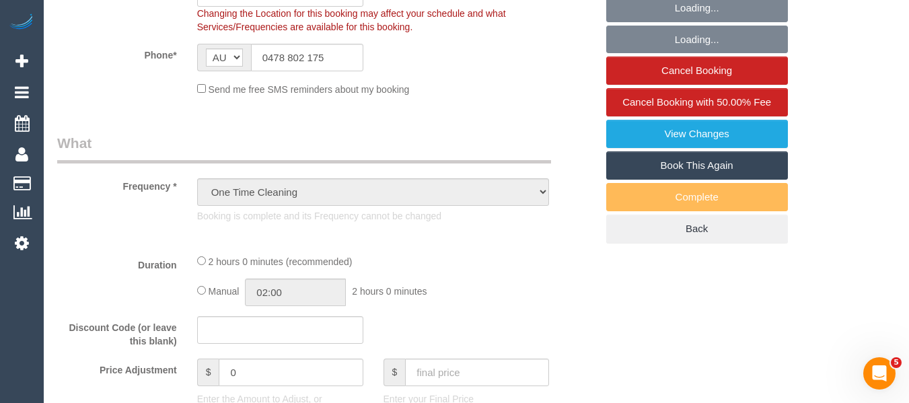
select select "spot6"
select select "string:stripe-pm_1Oghkh2GScqysDRVPWzaIjhA"
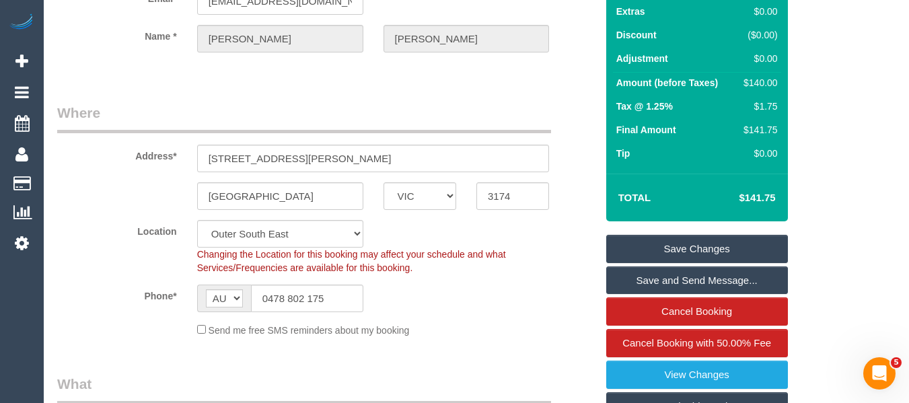
scroll to position [269, 0]
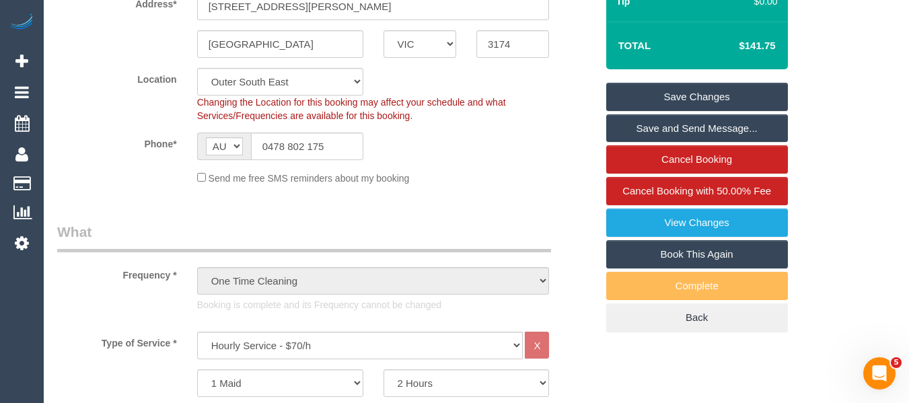
click at [689, 252] on link "Book This Again" at bounding box center [697, 254] width 182 height 28
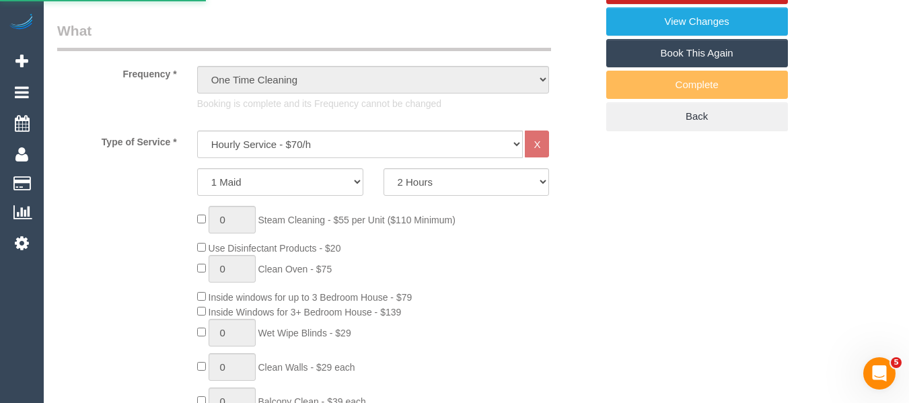
scroll to position [471, 0]
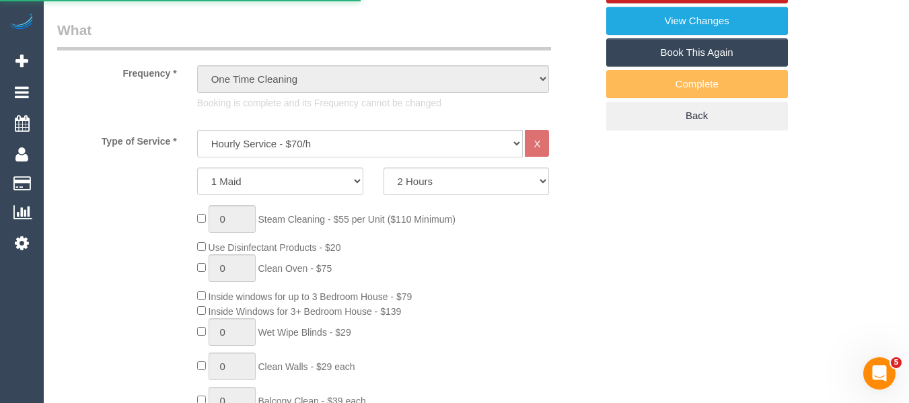
select select "VIC"
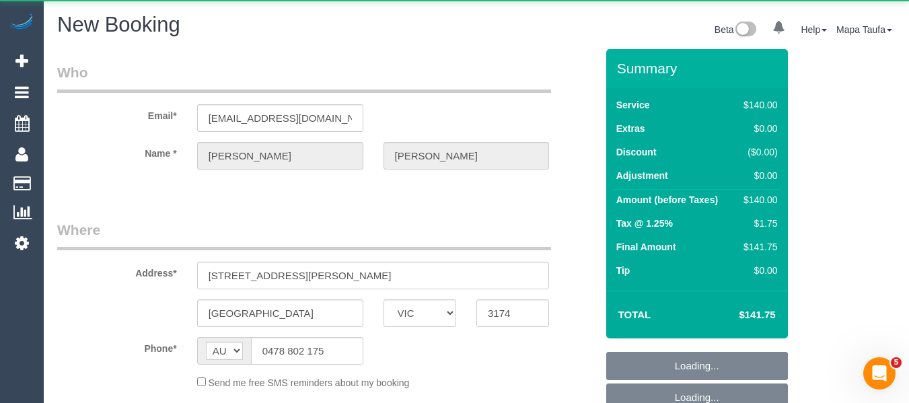
select select "string:stripe-pm_1Oghkh2GScqysDRVPWzaIjhA"
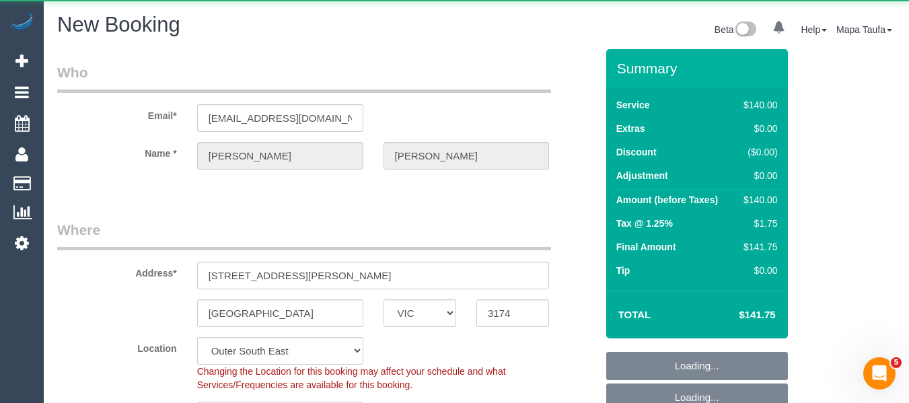
select select "object:2108"
select select "number:28"
select select "number:14"
select select "number:19"
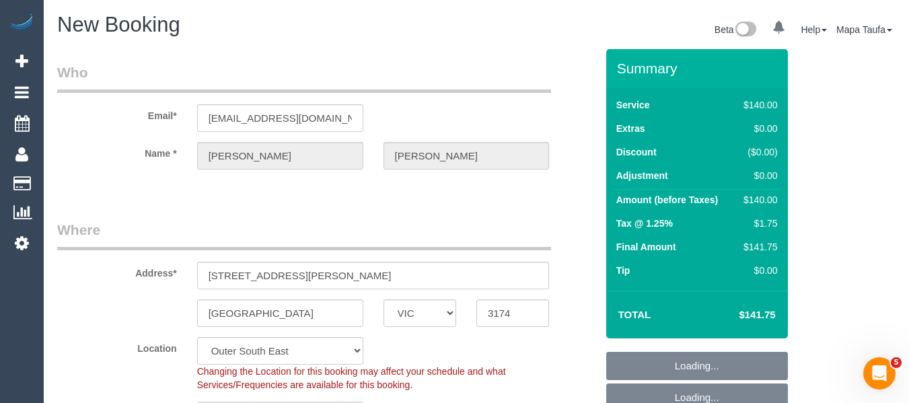
select select "object:2282"
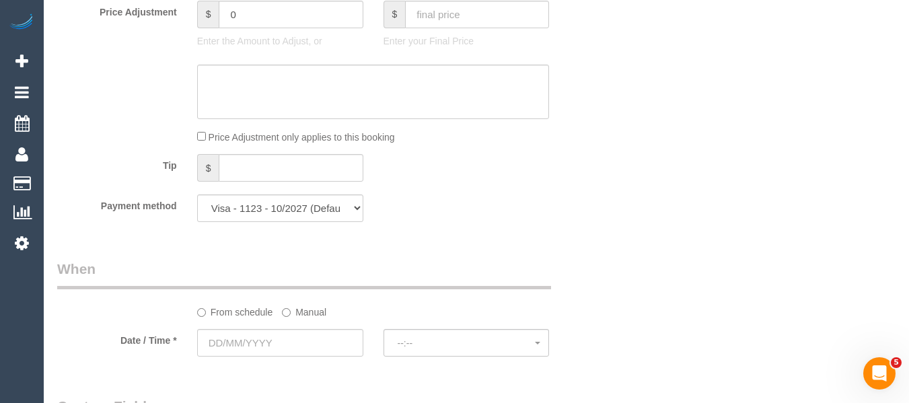
scroll to position [1346, 0]
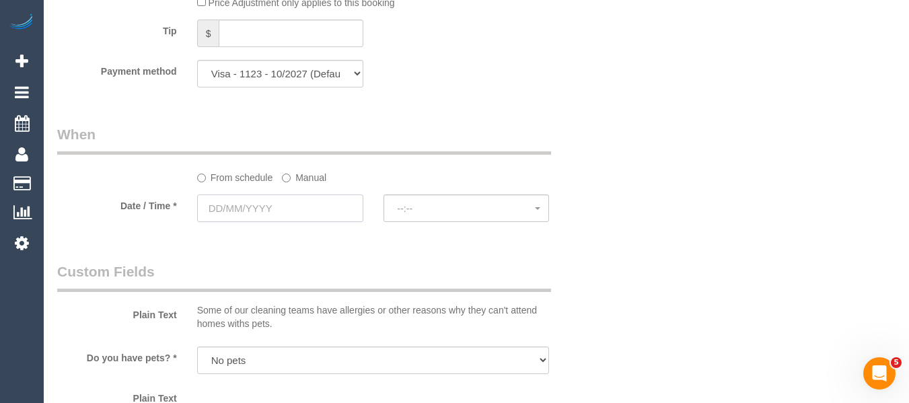
click at [293, 209] on input "text" at bounding box center [280, 208] width 166 height 28
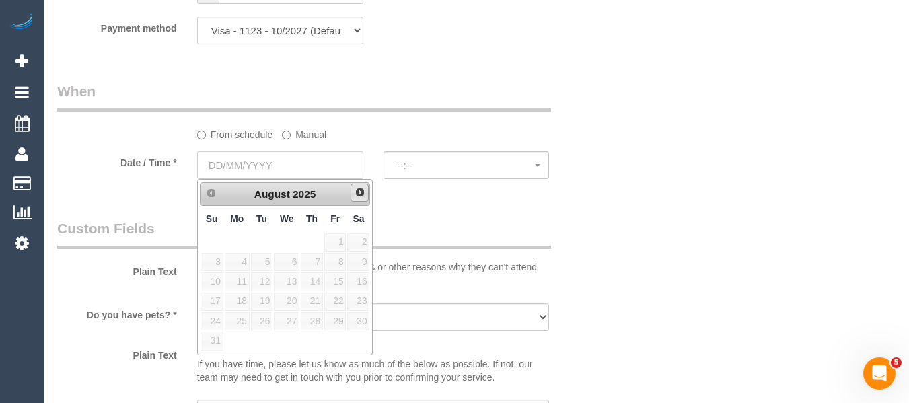
scroll to position [1413, 0]
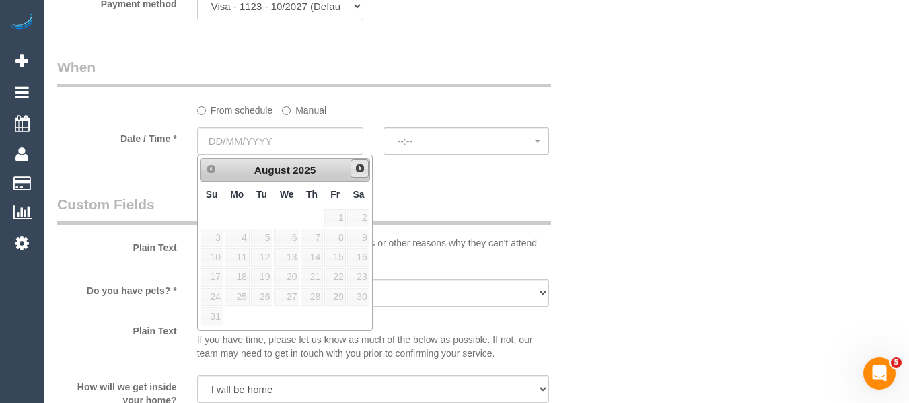
click at [359, 167] on span "Next" at bounding box center [360, 168] width 11 height 11
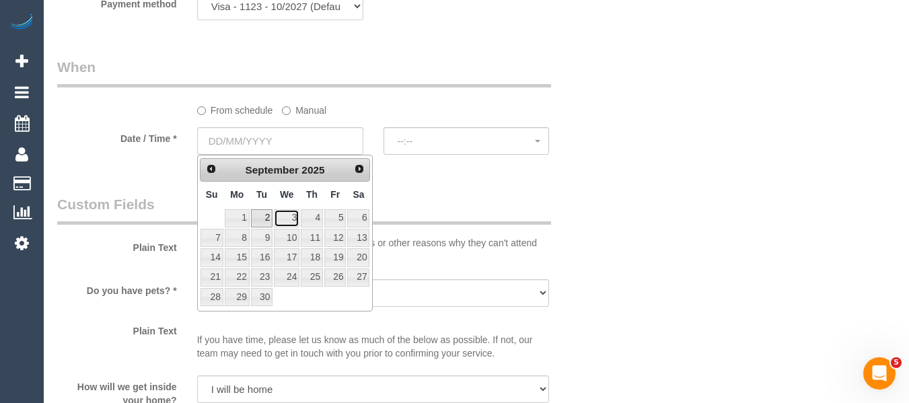
click at [274, 219] on link "3" at bounding box center [287, 218] width 26 height 18
type input "03/09/2025"
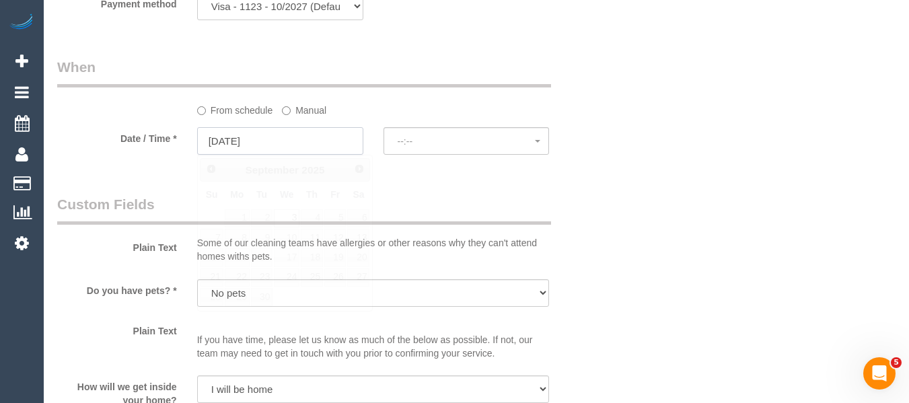
click at [311, 149] on input "03/09/2025" at bounding box center [280, 141] width 166 height 28
select select "spot16"
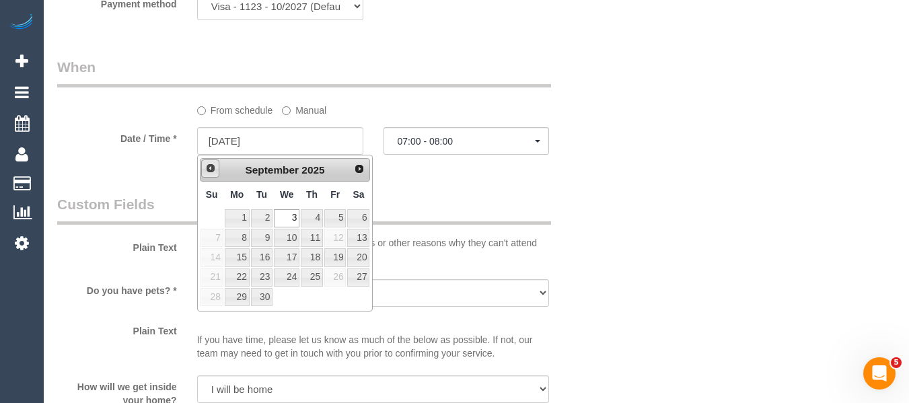
click at [205, 167] on span "Prev" at bounding box center [210, 168] width 11 height 11
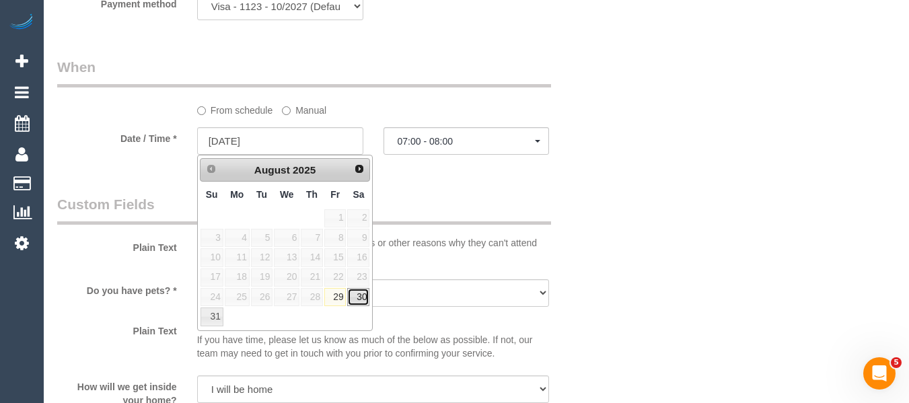
click at [363, 296] on link "30" at bounding box center [358, 297] width 22 height 18
type input "30/08/2025"
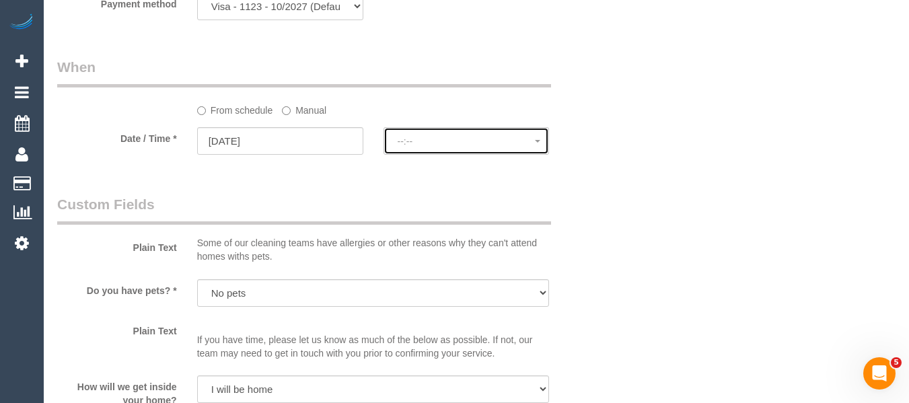
click at [447, 146] on button "--:--" at bounding box center [467, 141] width 166 height 28
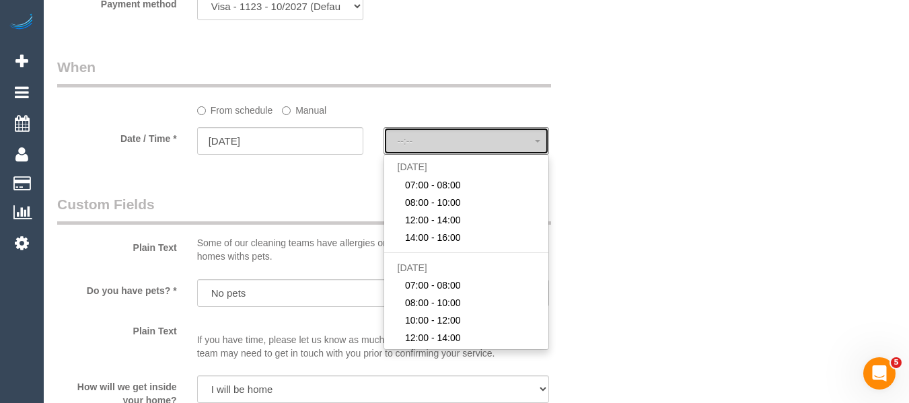
select select "spot36"
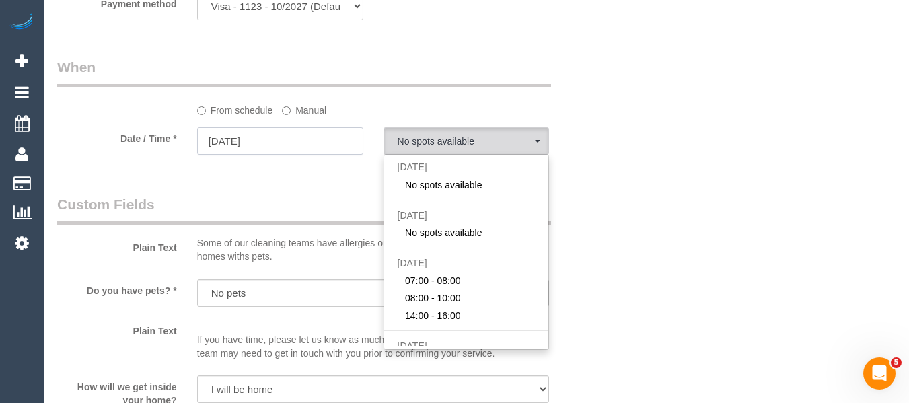
click at [275, 139] on input "30/08/2025" at bounding box center [280, 141] width 166 height 28
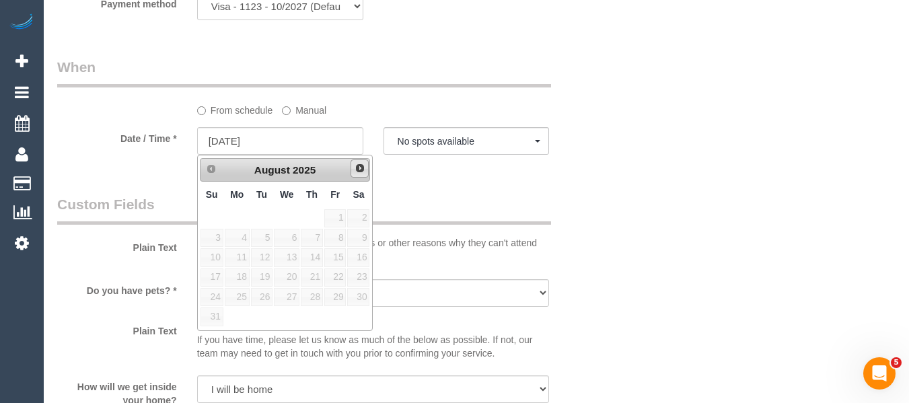
click at [353, 175] on link "Next" at bounding box center [360, 168] width 19 height 19
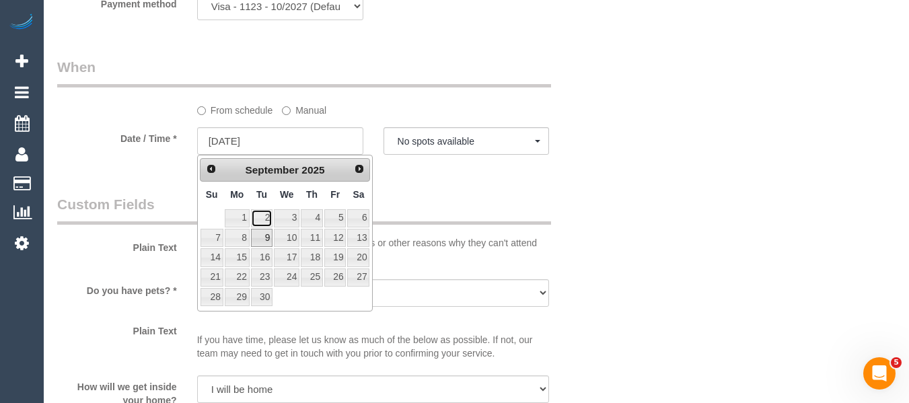
click at [259, 217] on link "2" at bounding box center [262, 218] width 22 height 18
type input "02/09/2025"
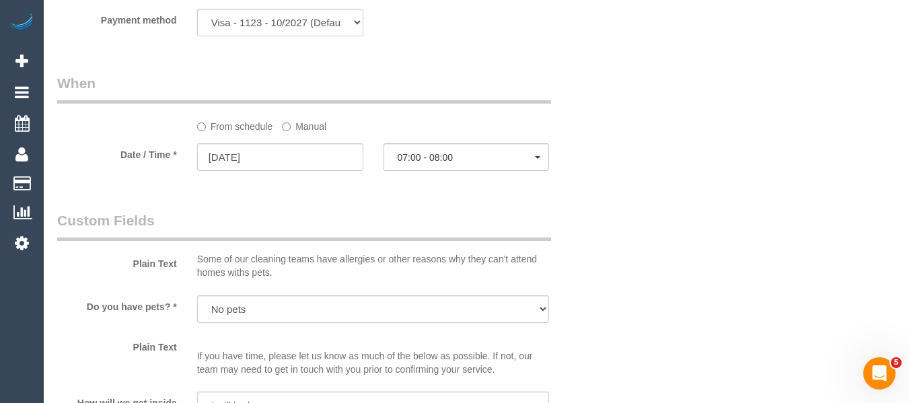
scroll to position [1401, 0]
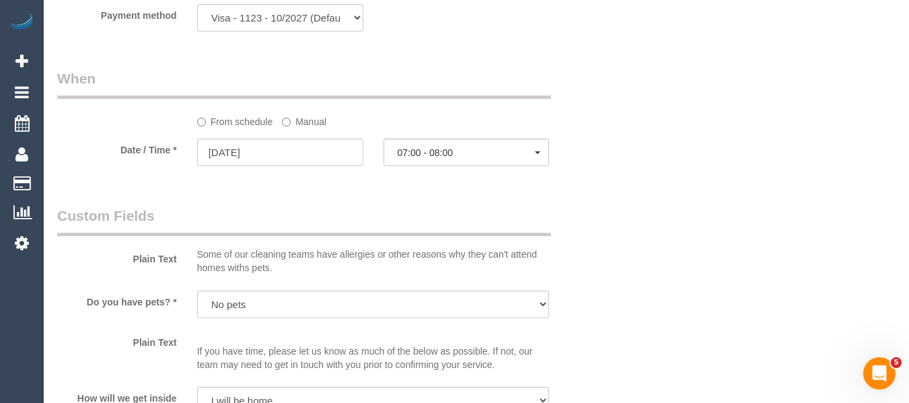
click at [413, 173] on fieldset "When From schedule Manual Date / Time * 02/09/2025 07:00 - 08:00 Sat August 30t…" at bounding box center [326, 124] width 539 height 110
click at [417, 166] on button "07:00 - 08:00" at bounding box center [467, 153] width 166 height 28
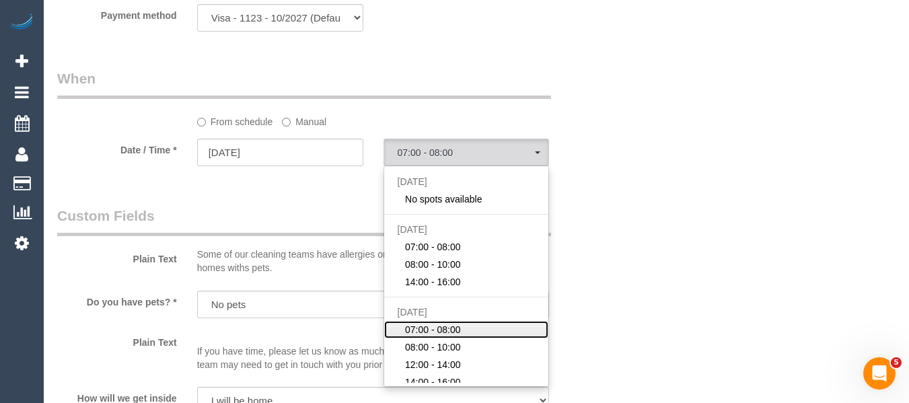
scroll to position [68, 0]
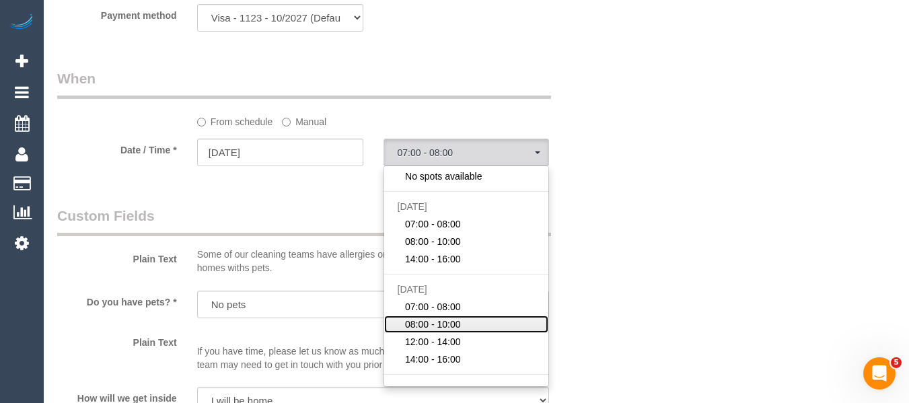
drag, startPoint x: 434, startPoint y: 322, endPoint x: 635, endPoint y: 282, distance: 205.1
click at [434, 320] on span "08:00 - 10:00" at bounding box center [433, 324] width 56 height 13
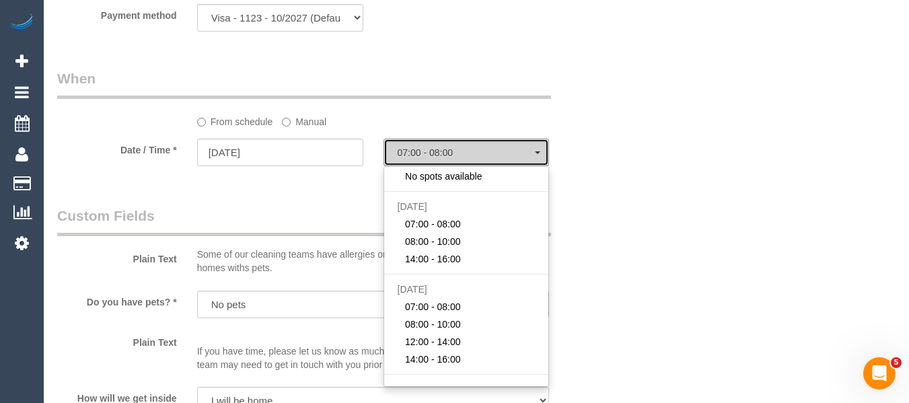
select select "spot42"
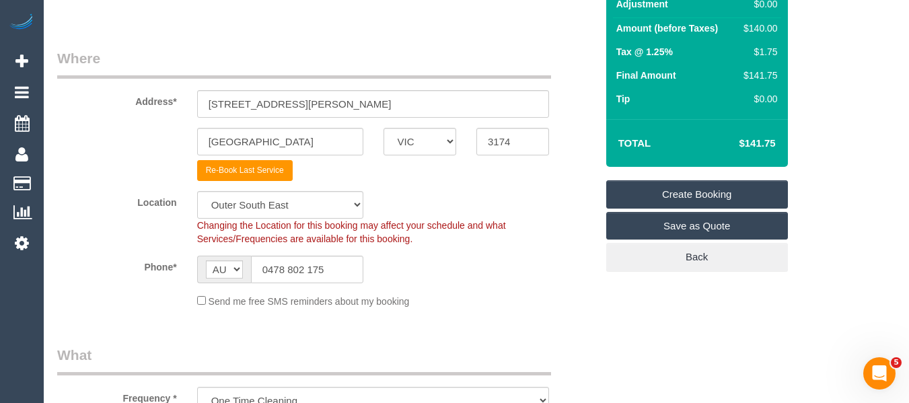
scroll to position [176, 0]
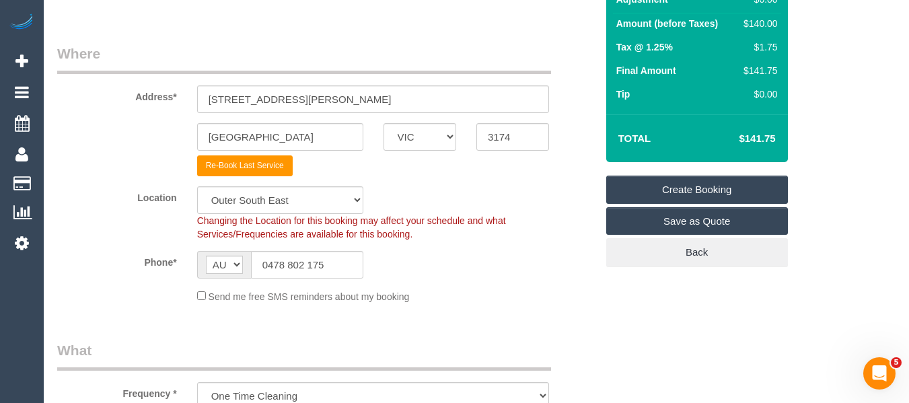
click at [669, 188] on link "Create Booking" at bounding box center [697, 190] width 182 height 28
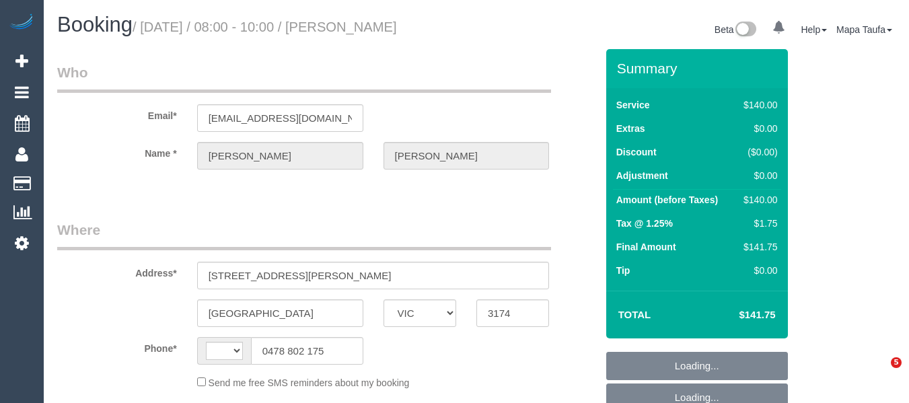
select select "VIC"
select select "string:stripe-pm_1Oghkh2GScqysDRVPWzaIjhA"
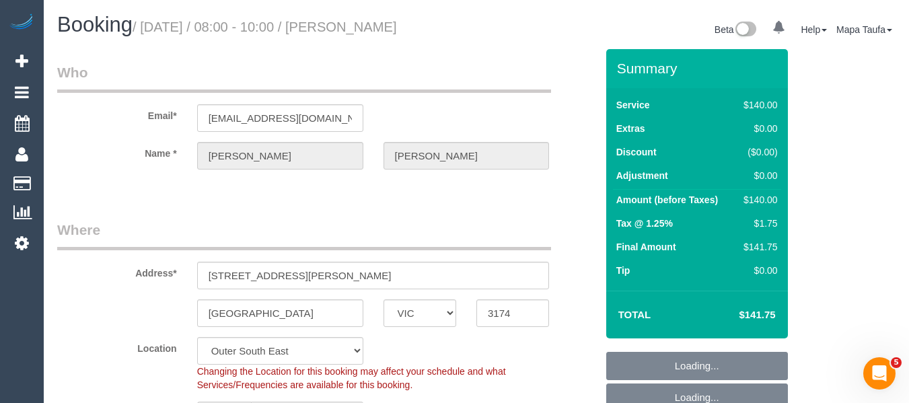
select select "string:AU"
select select "object:282"
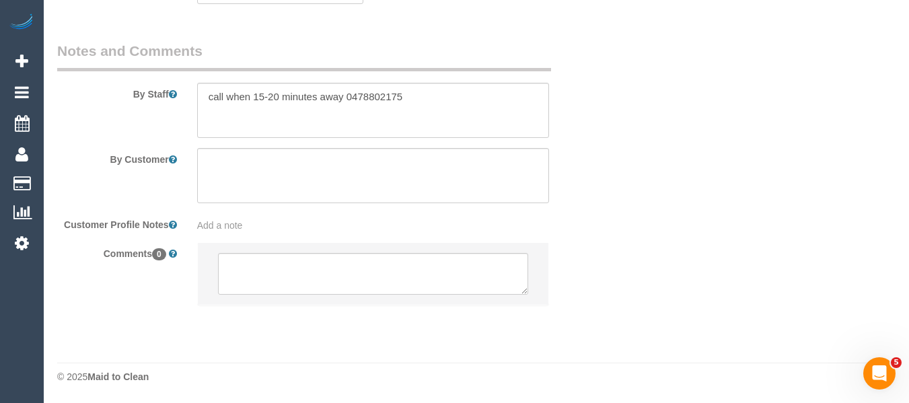
select select "number:28"
select select "number:14"
select select "number:19"
select select "spot2"
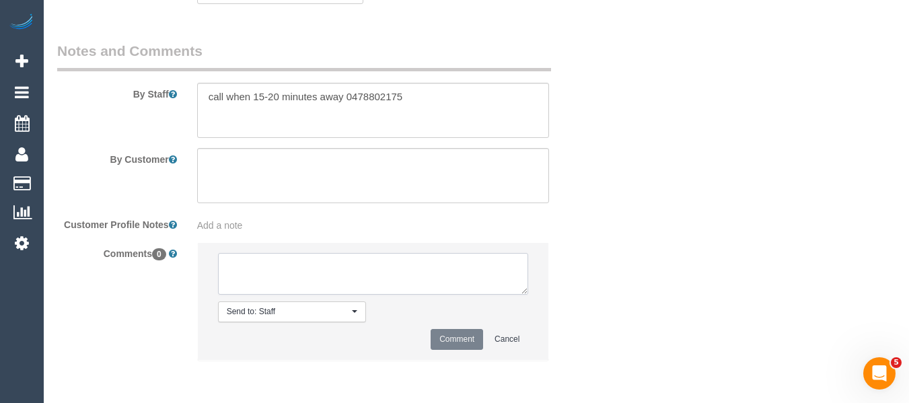
click at [350, 268] on textarea at bounding box center [373, 274] width 311 height 42
type textarea "N"
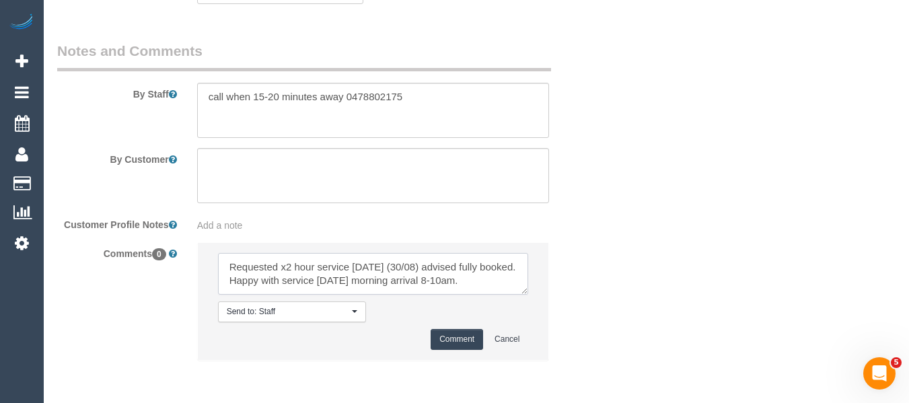
scroll to position [19, 0]
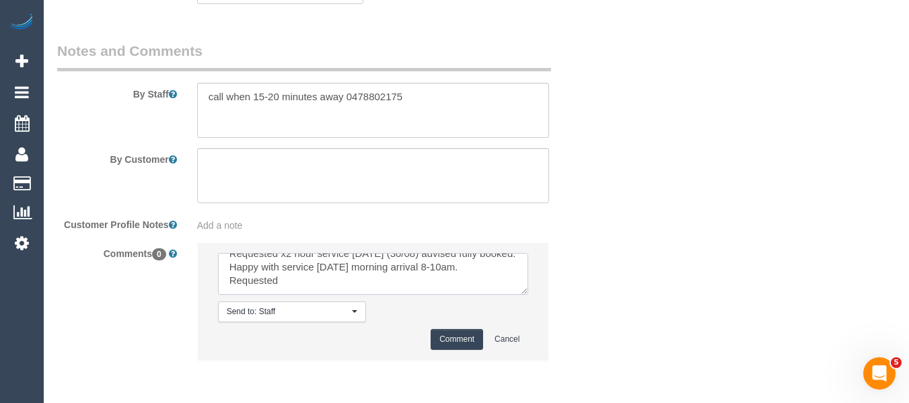
paste textarea "Chemitha Wijesinghe (CG)"
type textarea "Requested x2 hour service tomorrow (30/08) advised fully booked. Happy with ser…"
click at [467, 338] on button "Comment" at bounding box center [457, 339] width 52 height 21
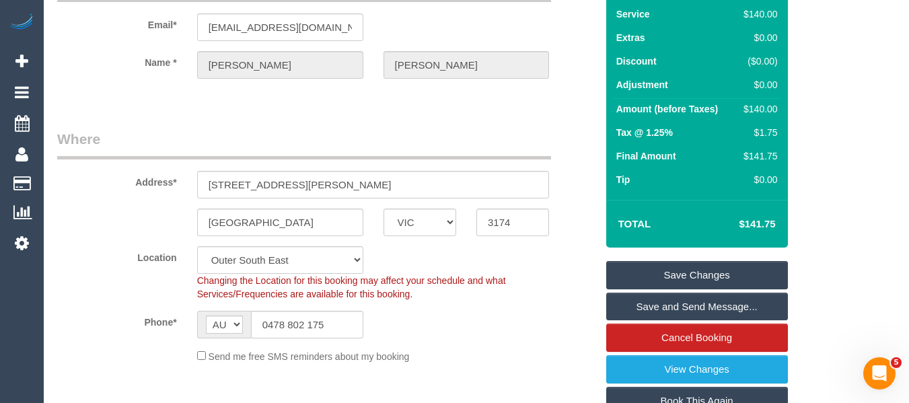
scroll to position [110, 0]
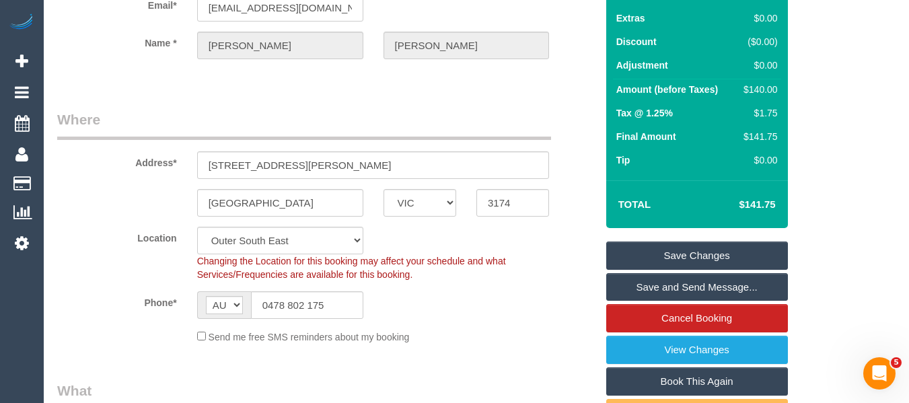
click at [692, 248] on link "Save Changes" at bounding box center [697, 256] width 182 height 28
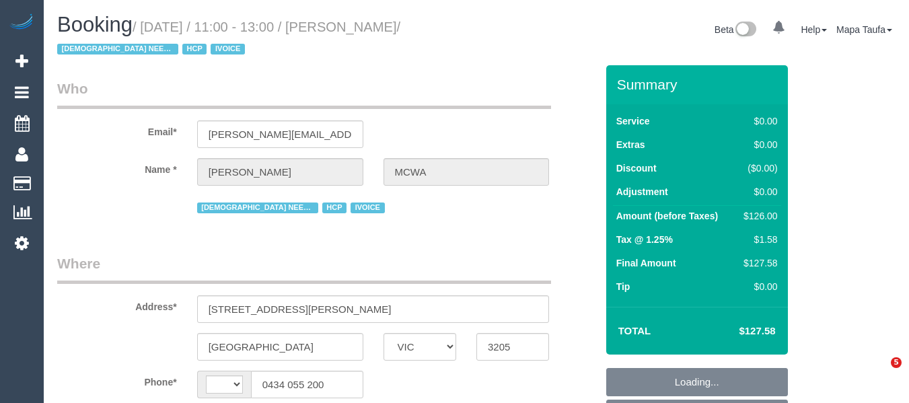
select select "VIC"
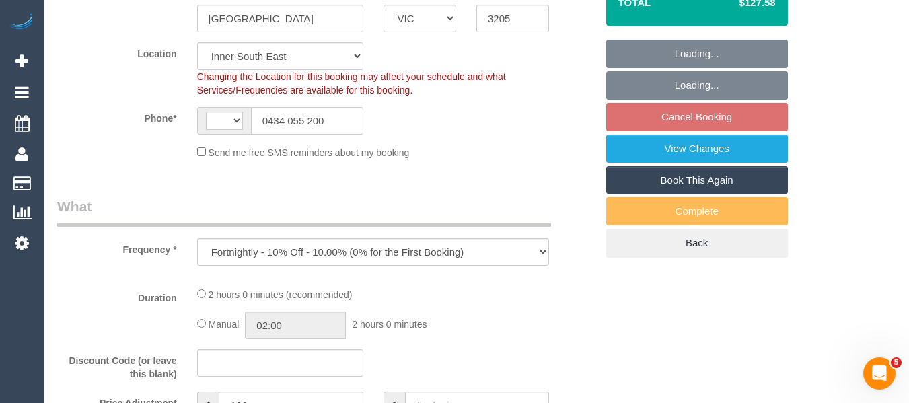
select select "object:795"
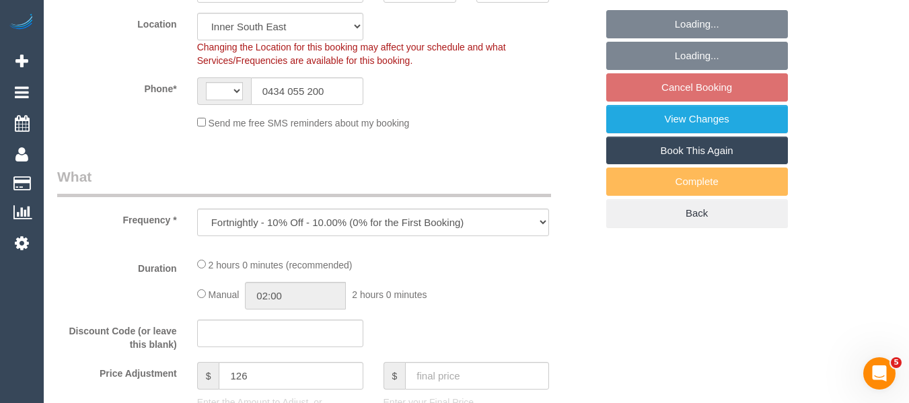
select select "string:AU"
select select "120"
select select "number:28"
select select "number:16"
select select "number:19"
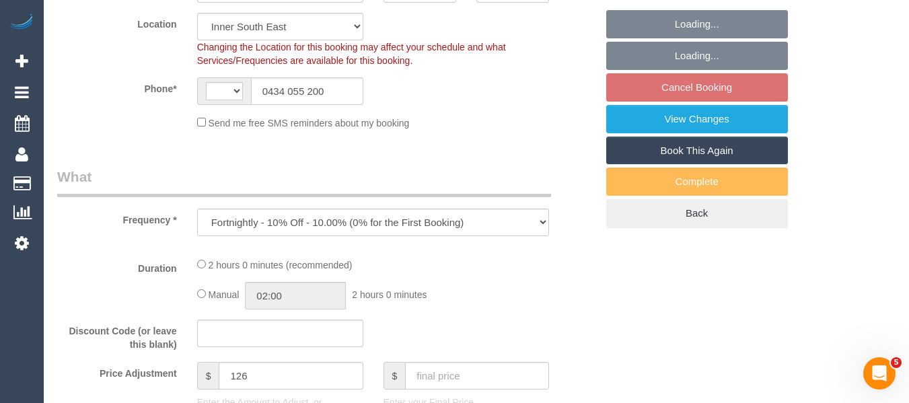
select select "number:25"
select select "number:35"
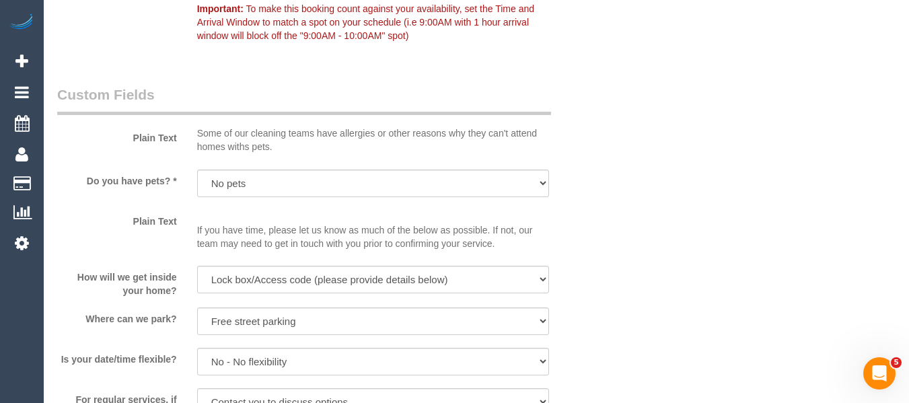
scroll to position [877, 0]
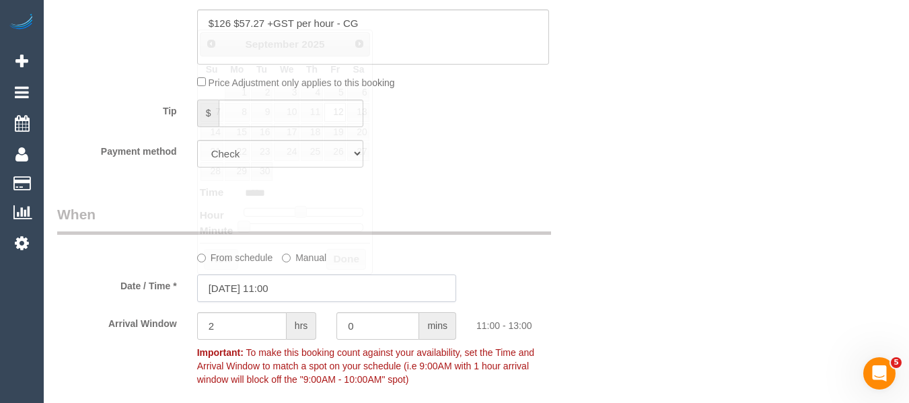
click at [281, 291] on input "[DATE] 11:00" at bounding box center [326, 289] width 259 height 28
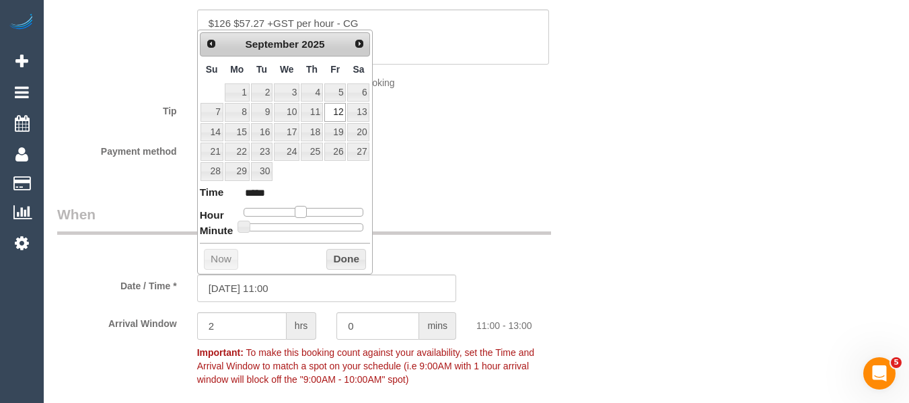
type input "[DATE] 10:00"
type input "*****"
click at [293, 208] on span at bounding box center [295, 212] width 12 height 12
click at [353, 253] on button "Done" at bounding box center [346, 260] width 40 height 22
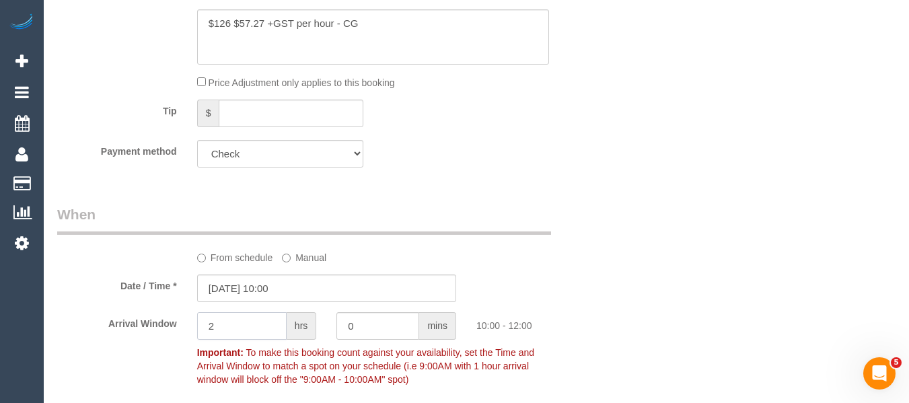
drag, startPoint x: 192, startPoint y: 326, endPoint x: 183, endPoint y: 325, distance: 9.4
click at [183, 325] on div "Arrival Window 2 hrs 0 mins 10:00 - 12:00 Important: To make this booking count…" at bounding box center [326, 352] width 559 height 80
type input "1"
click at [600, 297] on div "Date / Time * [DATE] 10:00" at bounding box center [326, 289] width 559 height 28
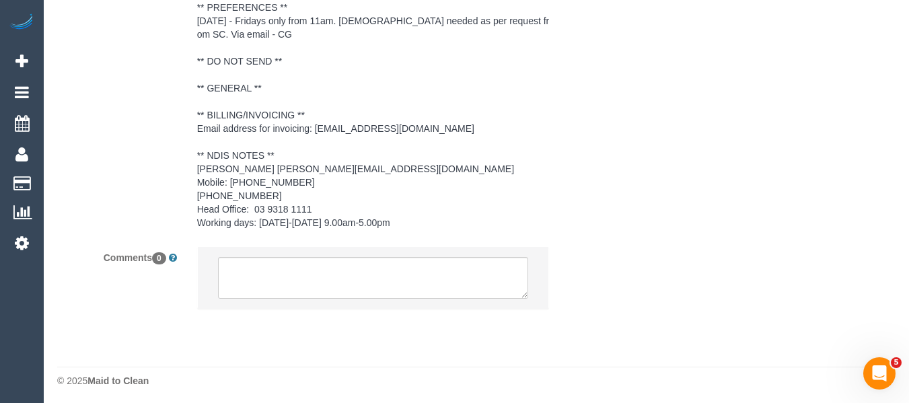
scroll to position [2177, 0]
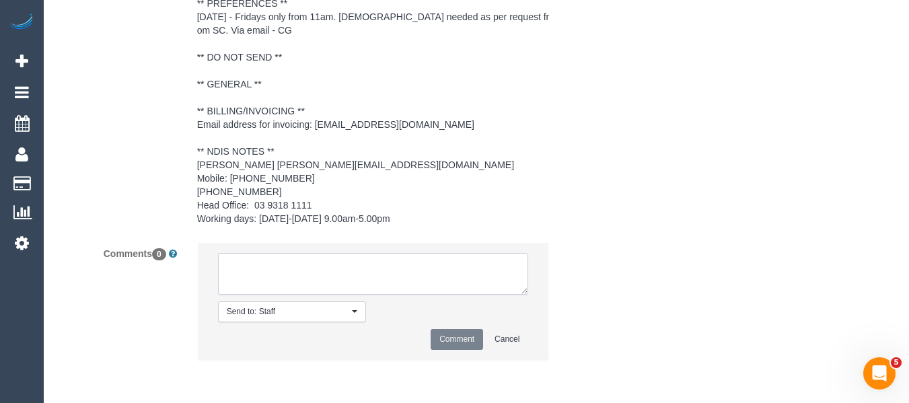
click at [389, 256] on textarea at bounding box center [373, 274] width 311 height 42
click at [516, 262] on textarea at bounding box center [373, 274] width 311 height 42
paste textarea "cnv_q6gn89b"
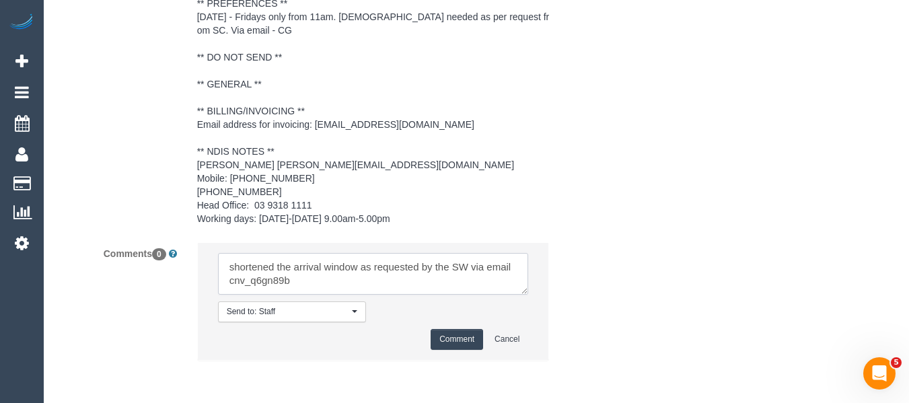
type textarea "shortened the arrival window as requested by the SW via email cnv_q6gn89b"
click at [447, 328] on li "Send to: Staff Nothing selected Send to: Staff Send to: Customer Send to: Team …" at bounding box center [373, 301] width 351 height 117
click at [451, 340] on button "Comment" at bounding box center [457, 339] width 52 height 21
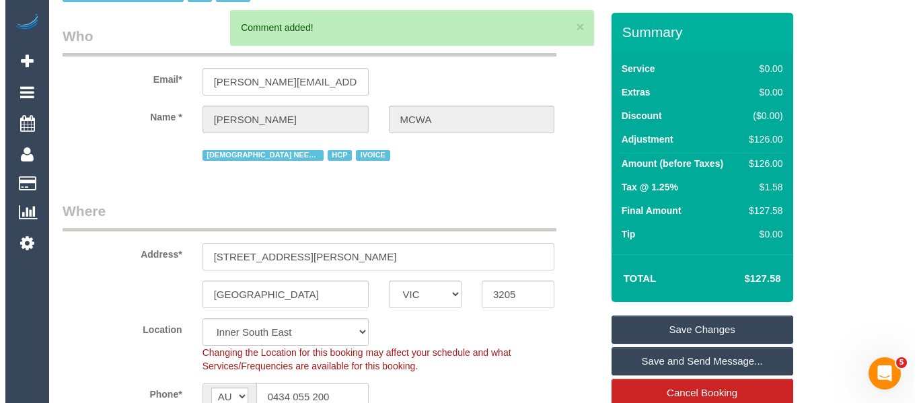
scroll to position [0, 0]
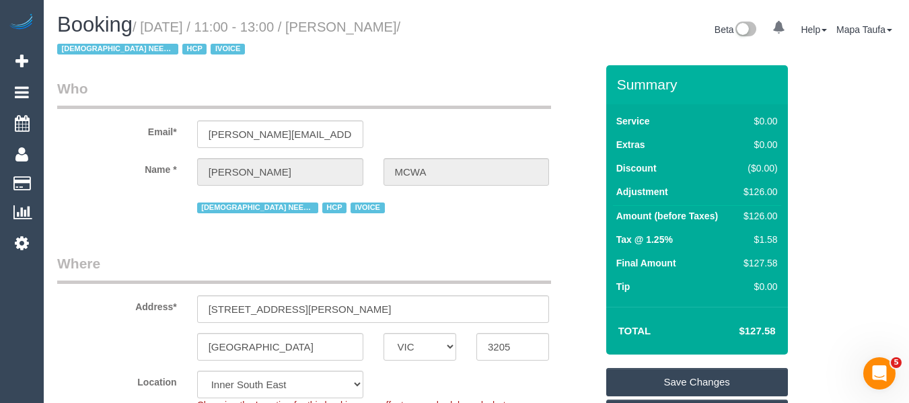
click at [710, 377] on link "Save Changes" at bounding box center [697, 382] width 182 height 28
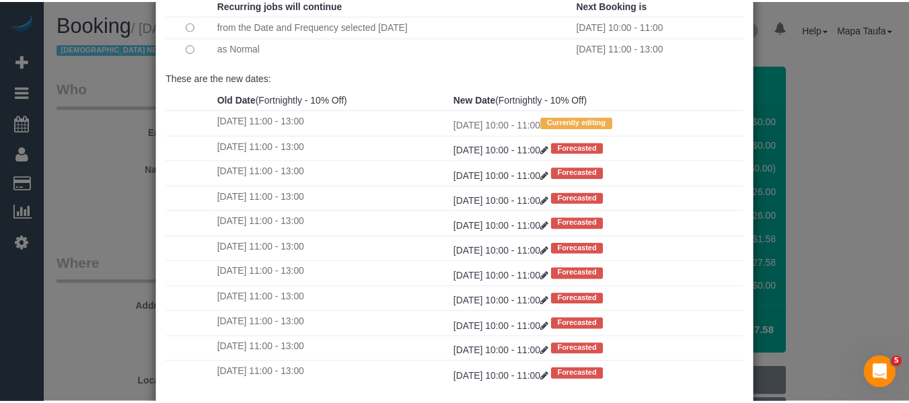
scroll to position [200, 0]
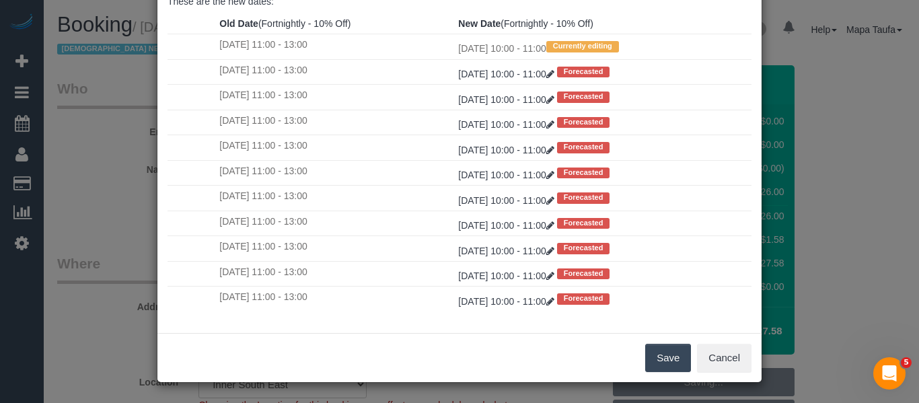
drag, startPoint x: 655, startPoint y: 358, endPoint x: 279, endPoint y: 289, distance: 381.8
click at [655, 359] on button "Save" at bounding box center [668, 358] width 46 height 28
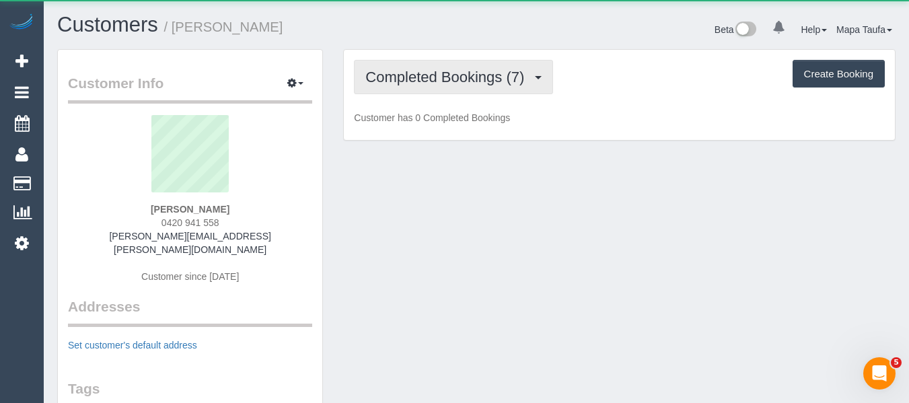
click at [447, 68] on button "Completed Bookings (7)" at bounding box center [453, 77] width 199 height 34
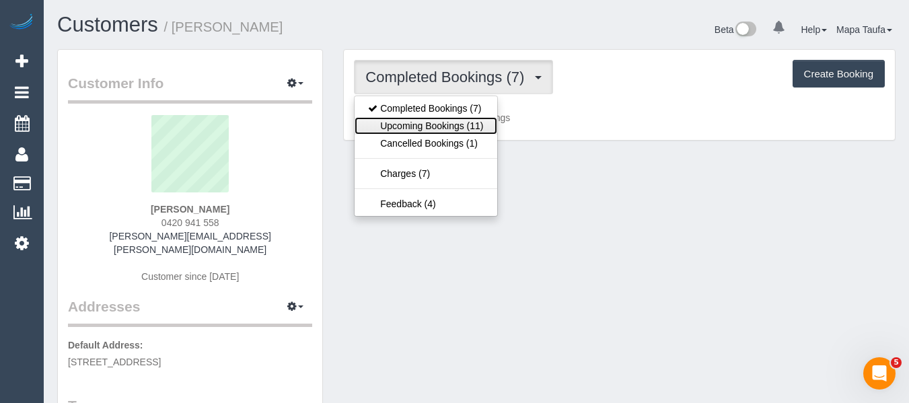
click at [443, 124] on link "Upcoming Bookings (11)" at bounding box center [426, 125] width 142 height 17
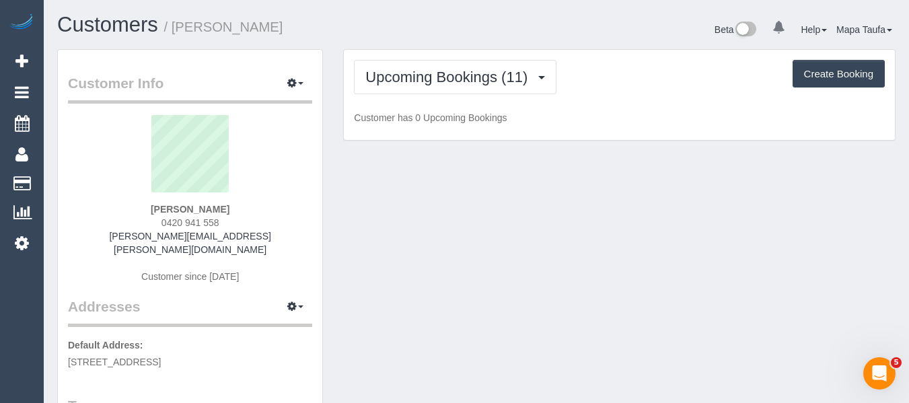
drag, startPoint x: 464, startPoint y: 26, endPoint x: 460, endPoint y: 38, distance: 13.6
click at [464, 25] on h1 "Customers / [PERSON_NAME]" at bounding box center [261, 24] width 409 height 23
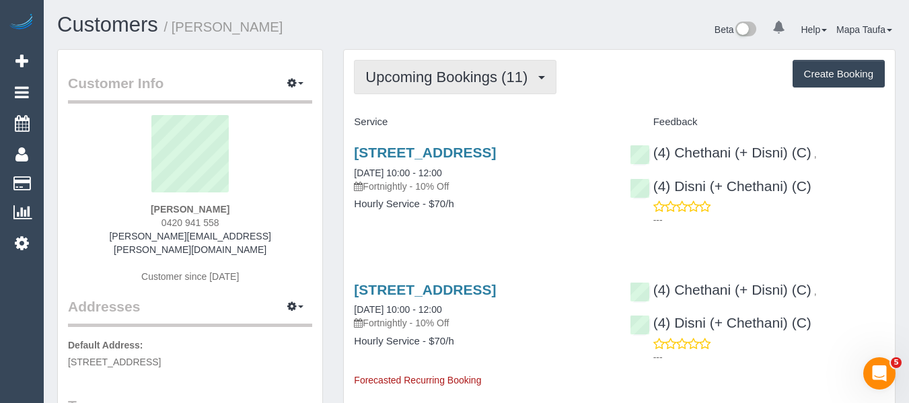
click at [414, 89] on button "Upcoming Bookings (11)" at bounding box center [455, 77] width 203 height 34
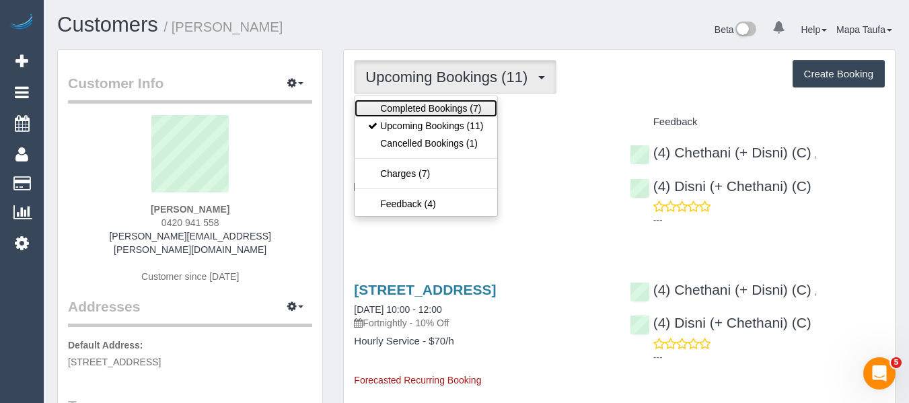
click at [416, 110] on link "Completed Bookings (7)" at bounding box center [426, 108] width 142 height 17
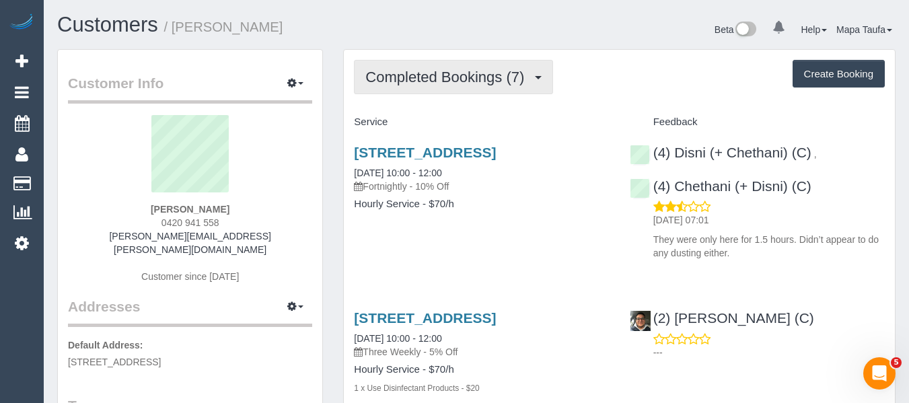
click at [427, 81] on span "Completed Bookings (7)" at bounding box center [448, 77] width 166 height 17
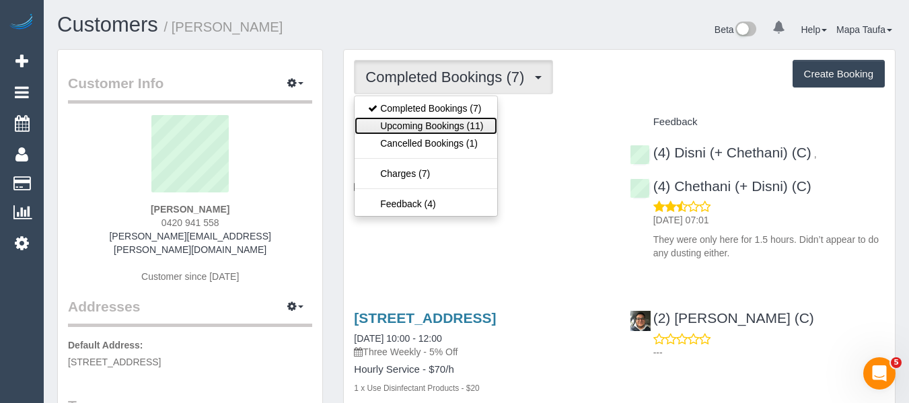
click at [420, 125] on link "Upcoming Bookings (11)" at bounding box center [426, 125] width 142 height 17
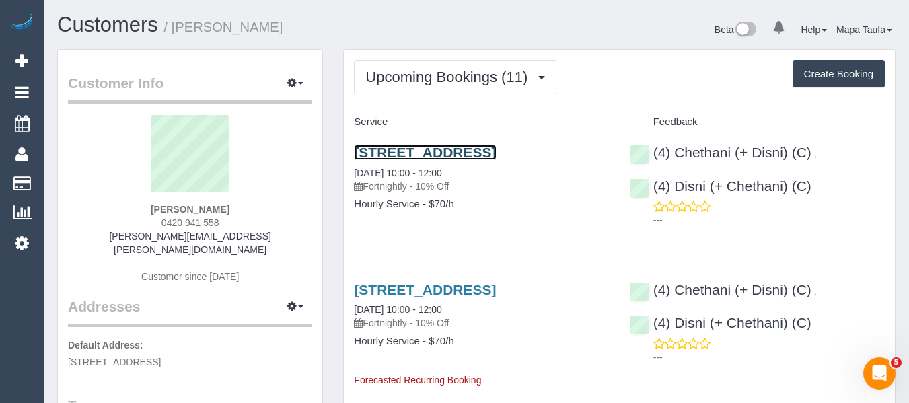
click at [406, 154] on link "18 Tamar Gr, Oakleigh, VIC 3166" at bounding box center [425, 152] width 142 height 15
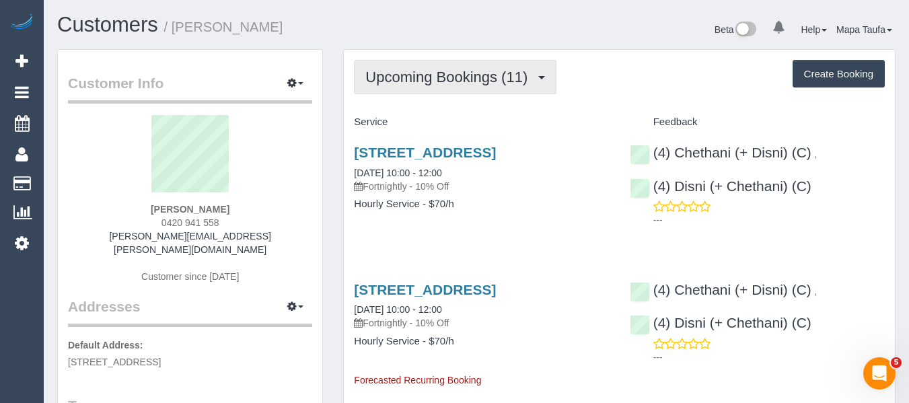
click at [448, 78] on span "Upcoming Bookings (11)" at bounding box center [449, 77] width 169 height 17
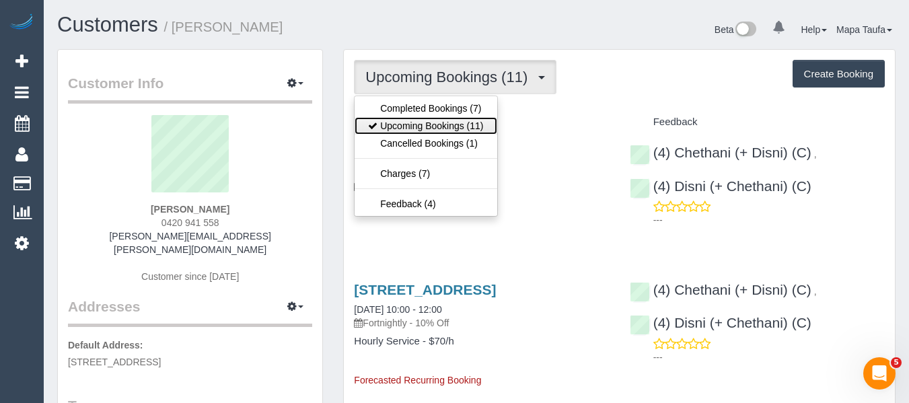
click at [452, 119] on link "Upcoming Bookings (11)" at bounding box center [426, 125] width 142 height 17
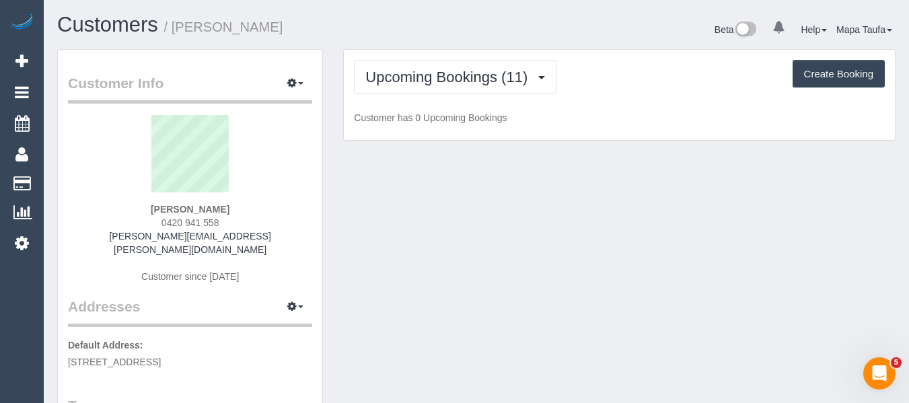
click at [585, 79] on div "Upcoming Bookings (11) Completed Bookings (7) Upcoming Bookings (11) Cancelled …" at bounding box center [619, 77] width 531 height 34
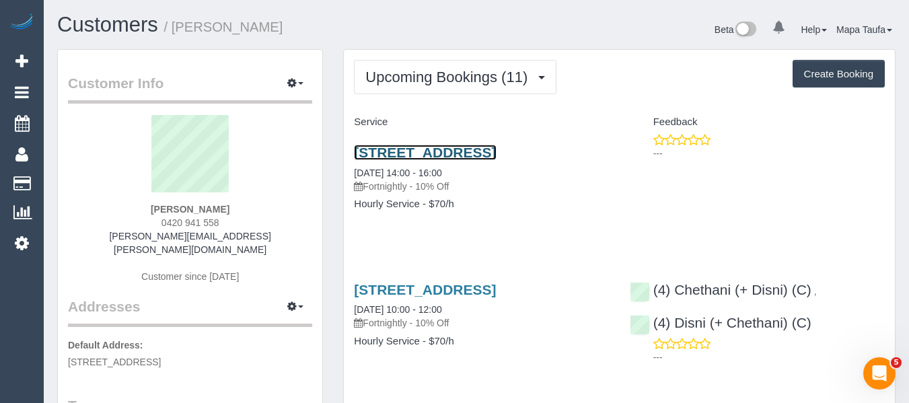
click at [379, 153] on link "18 Tamar Gr, Oakleigh, VIC 3166" at bounding box center [425, 152] width 142 height 15
drag, startPoint x: 196, startPoint y: 225, endPoint x: 172, endPoint y: 227, distance: 24.3
click at [157, 225] on div "Jonathan Byrnes 0420 941 558 byrnes.jonathan@icloud.com Customer since 2025" at bounding box center [190, 206] width 244 height 182
copy span "0420 941 558"
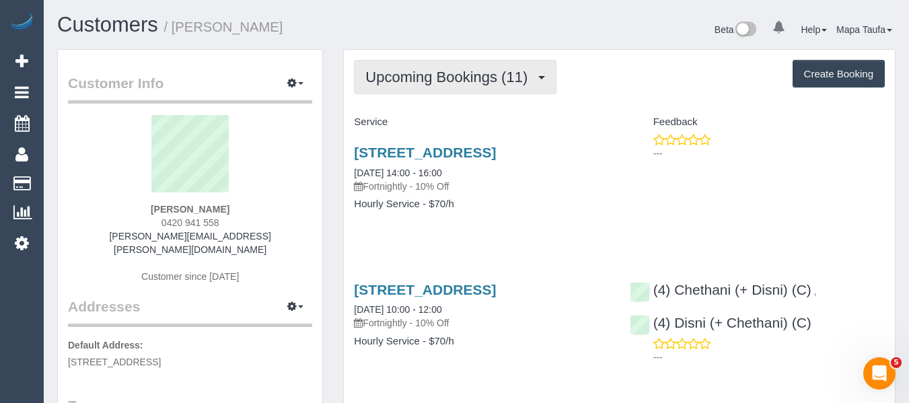
click at [393, 72] on button "Upcoming Bookings (11)" at bounding box center [455, 77] width 203 height 34
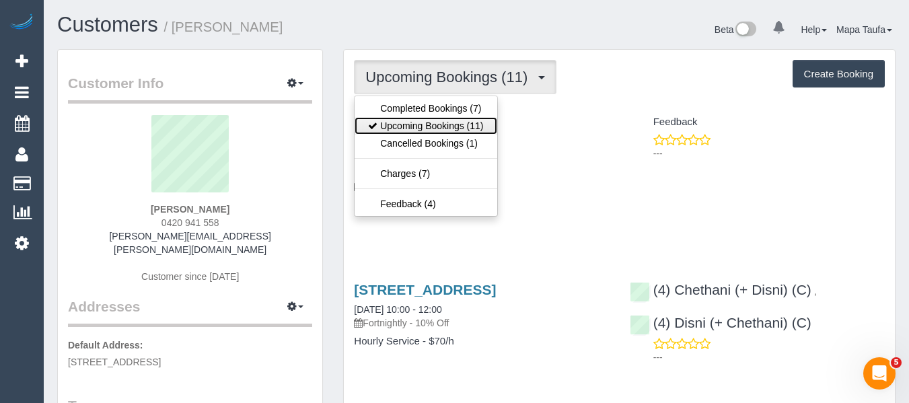
click at [427, 123] on link "Upcoming Bookings (11)" at bounding box center [426, 125] width 142 height 17
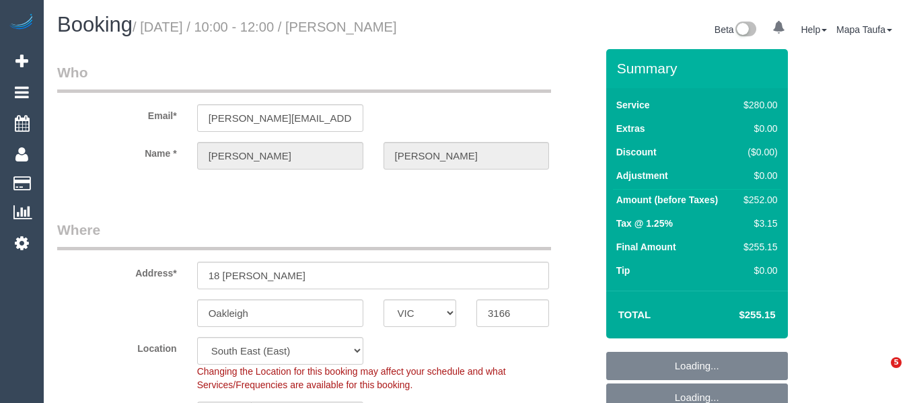
select select "VIC"
select select "2"
select select "number:27"
select select "number:14"
select select "number:19"
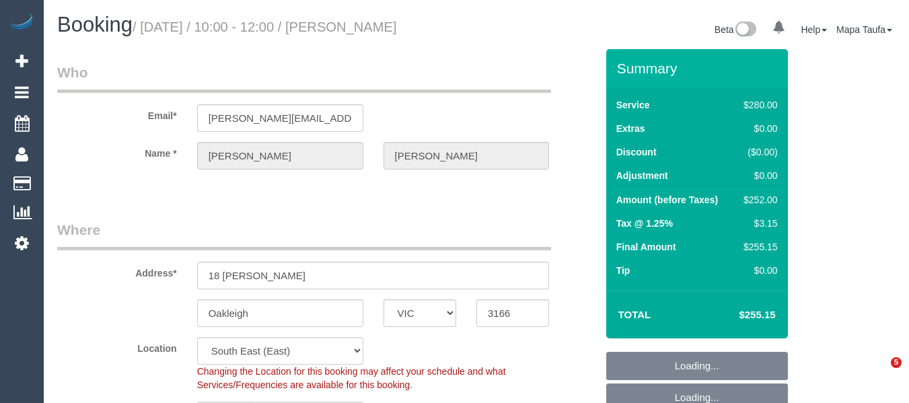
select select "number:25"
select select "number:34"
select select "number:11"
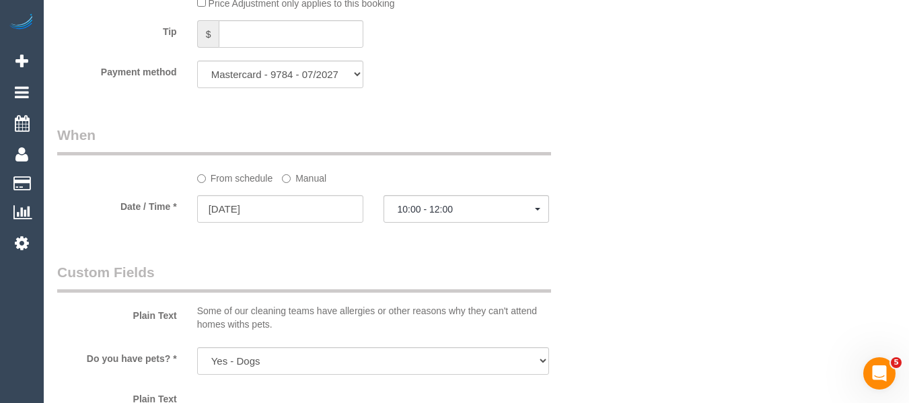
scroll to position [1346, 0]
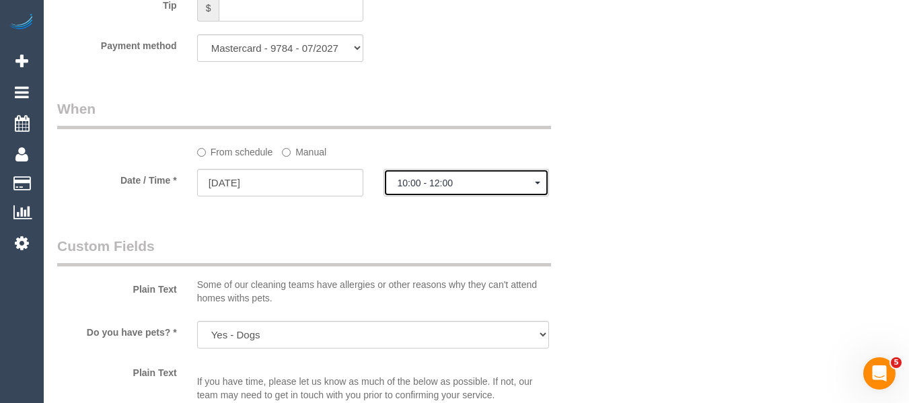
click at [445, 188] on span "10:00 - 12:00" at bounding box center [467, 183] width 138 height 11
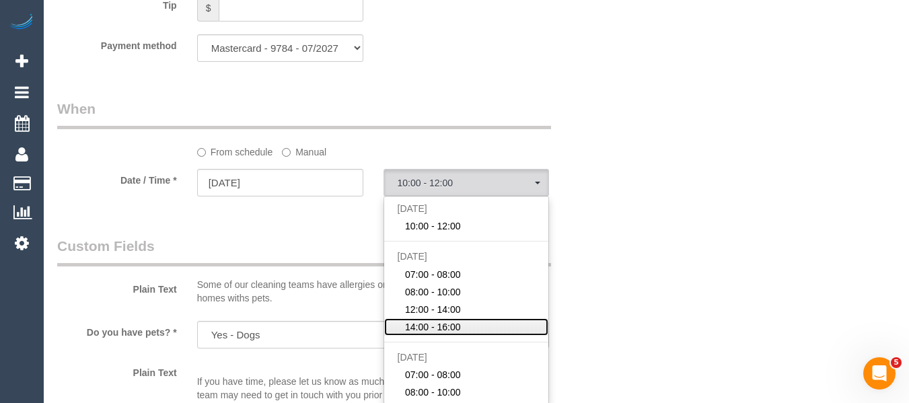
click at [445, 334] on span "14:00 - 16:00" at bounding box center [433, 326] width 56 height 13
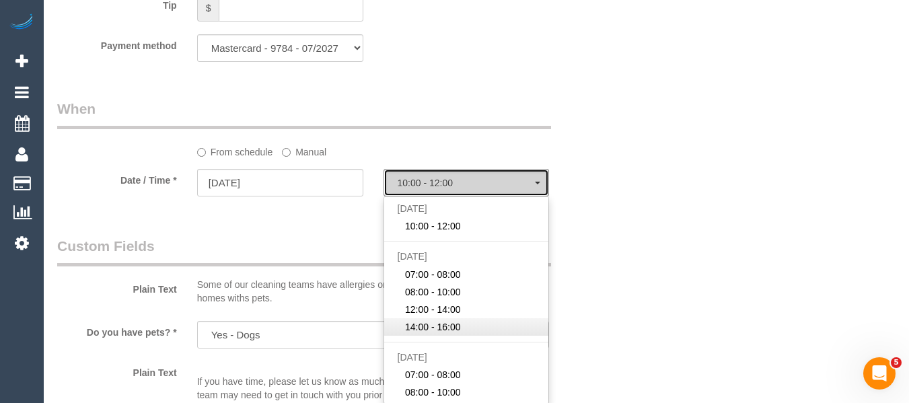
select select "spot5"
type input "02/09/2025"
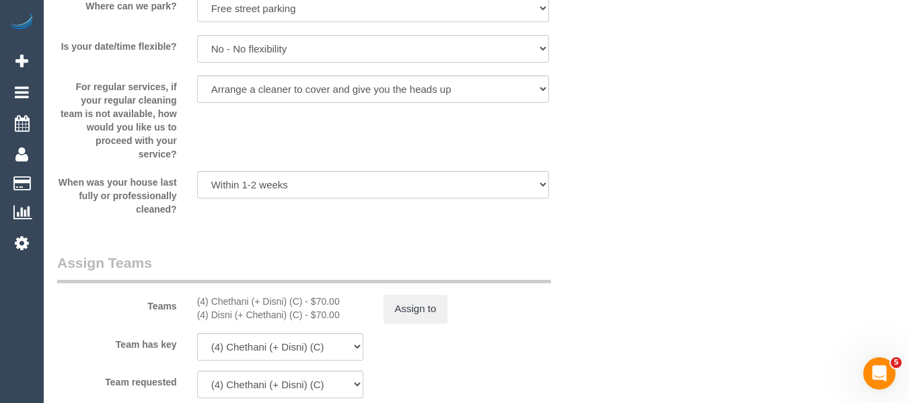
scroll to position [2018, 0]
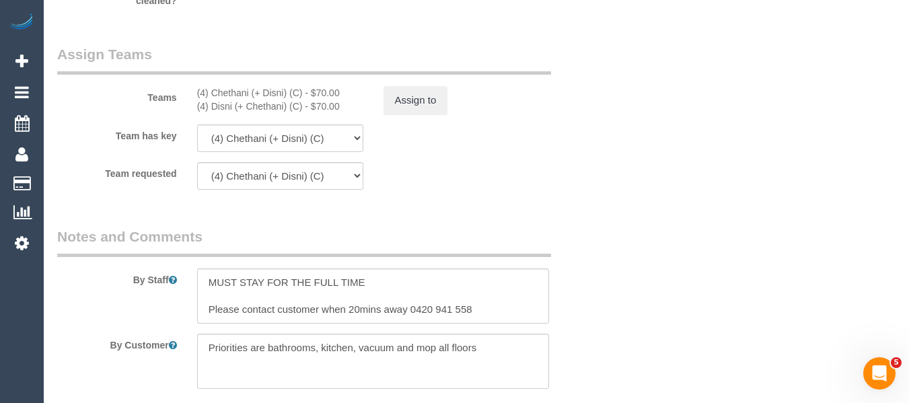
drag, startPoint x: 257, startPoint y: 109, endPoint x: 214, endPoint y: 109, distance: 43.1
click at [214, 100] on div "(4) Chethani (+ Disni) (C) - $70.00" at bounding box center [280, 92] width 166 height 13
click at [416, 114] on button "Assign to" at bounding box center [416, 100] width 65 height 28
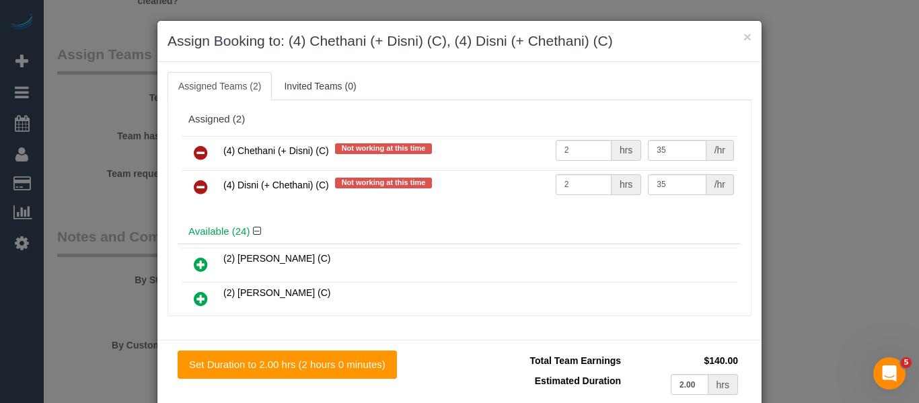
click at [199, 149] on icon at bounding box center [201, 153] width 14 height 16
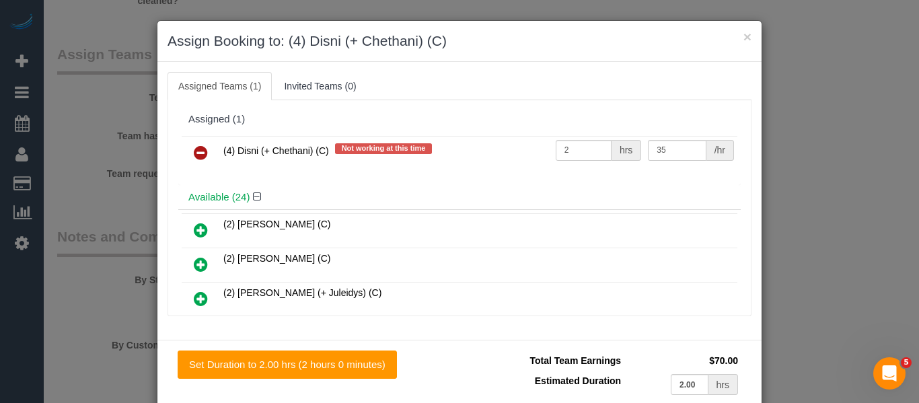
click at [199, 149] on icon at bounding box center [201, 153] width 14 height 16
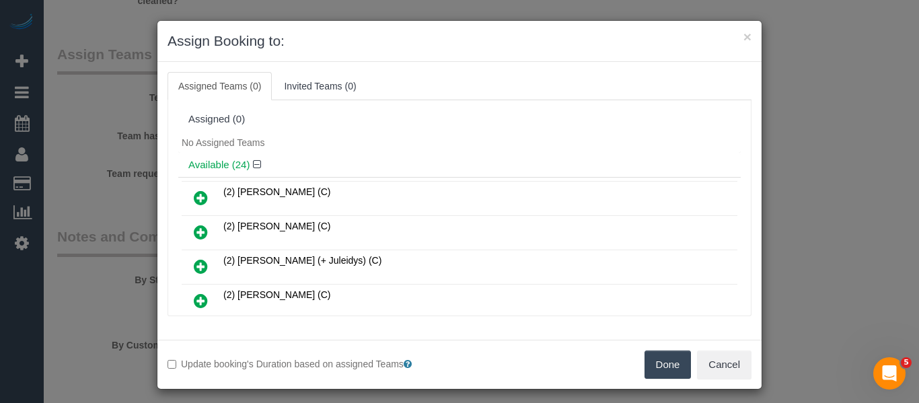
drag, startPoint x: 657, startPoint y: 355, endPoint x: 665, endPoint y: 357, distance: 7.7
click at [664, 357] on button "Done" at bounding box center [668, 365] width 47 height 28
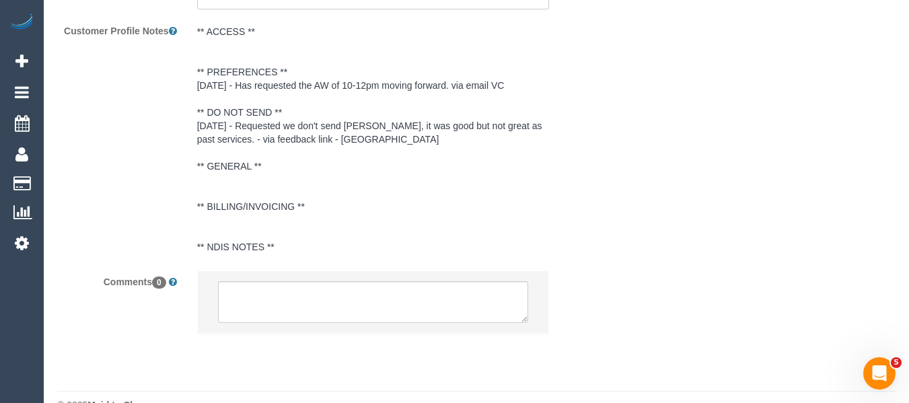
scroll to position [2442, 0]
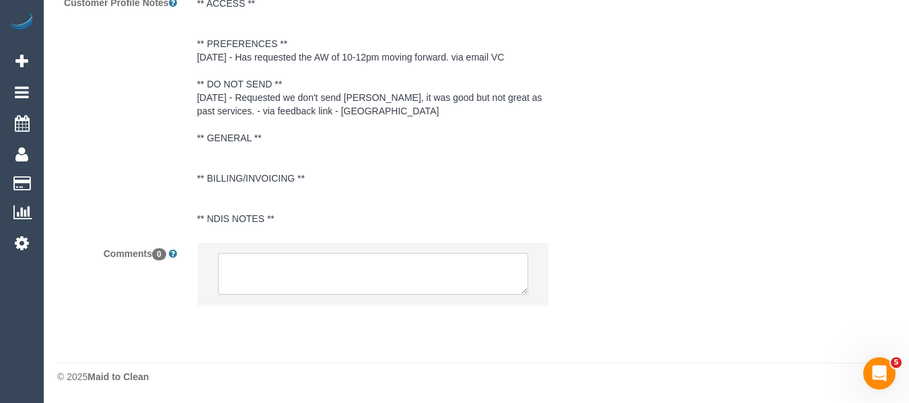
click at [339, 270] on textarea at bounding box center [373, 274] width 311 height 42
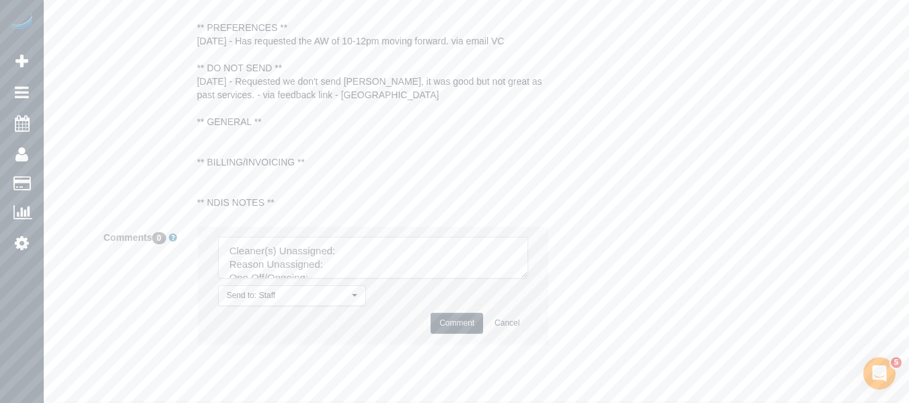
click at [526, 295] on li "Send to: Staff Nothing selected Send to: Staff Send to: Customer Send to: Team …" at bounding box center [373, 285] width 351 height 117
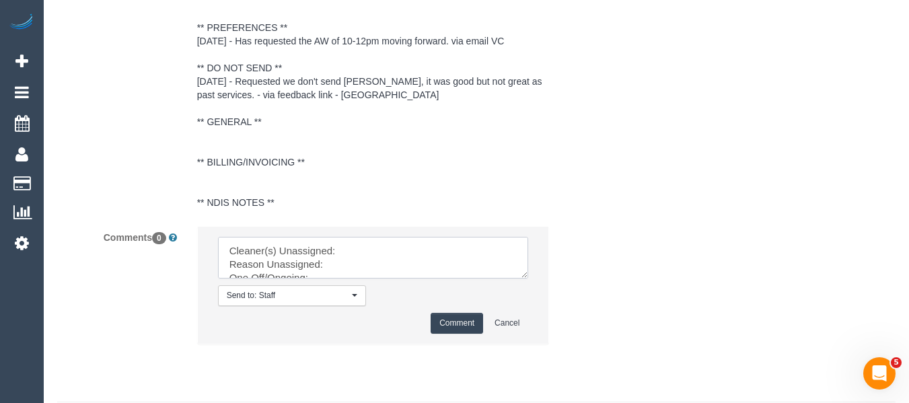
drag, startPoint x: 522, startPoint y: 291, endPoint x: 470, endPoint y: 322, distance: 60.6
click at [529, 279] on textarea at bounding box center [373, 258] width 311 height 42
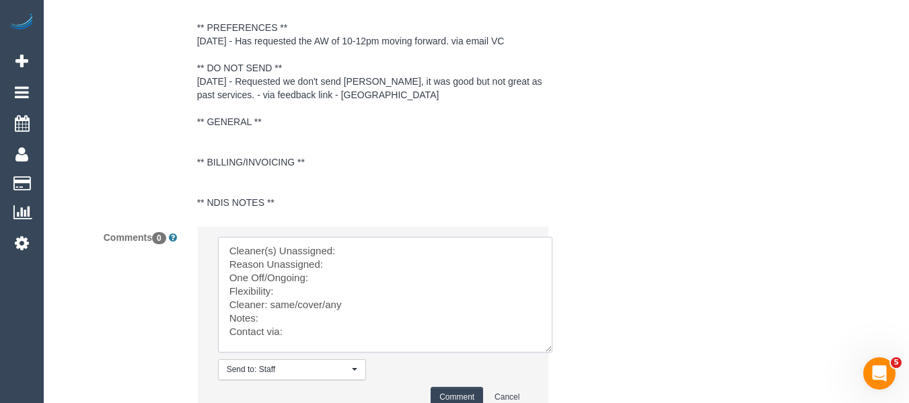
click at [373, 266] on textarea at bounding box center [385, 295] width 334 height 116
paste textarea "Chethani (+ Disni) (C)"
click at [360, 283] on textarea at bounding box center [385, 295] width 334 height 116
click at [319, 287] on textarea at bounding box center [385, 295] width 334 height 116
click at [321, 294] on textarea at bounding box center [385, 295] width 334 height 116
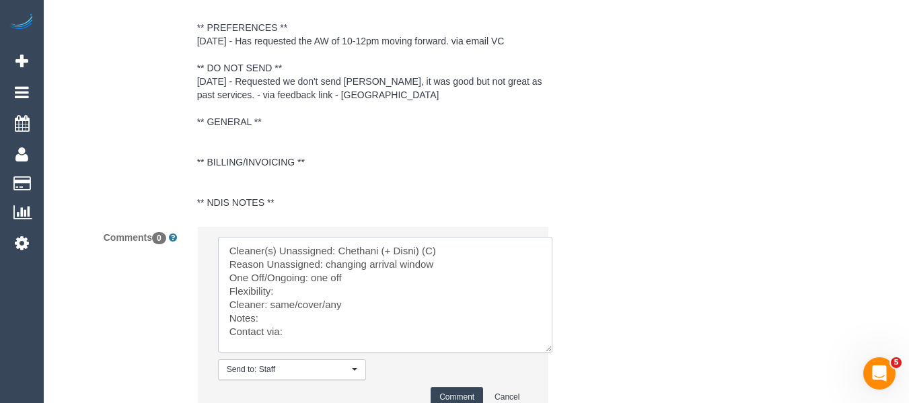
click at [302, 311] on textarea at bounding box center [385, 295] width 334 height 116
drag, startPoint x: 326, startPoint y: 319, endPoint x: 273, endPoint y: 316, distance: 53.3
click at [273, 316] on textarea at bounding box center [385, 295] width 334 height 116
click at [322, 353] on textarea at bounding box center [385, 295] width 334 height 116
click at [366, 345] on textarea at bounding box center [385, 295] width 334 height 116
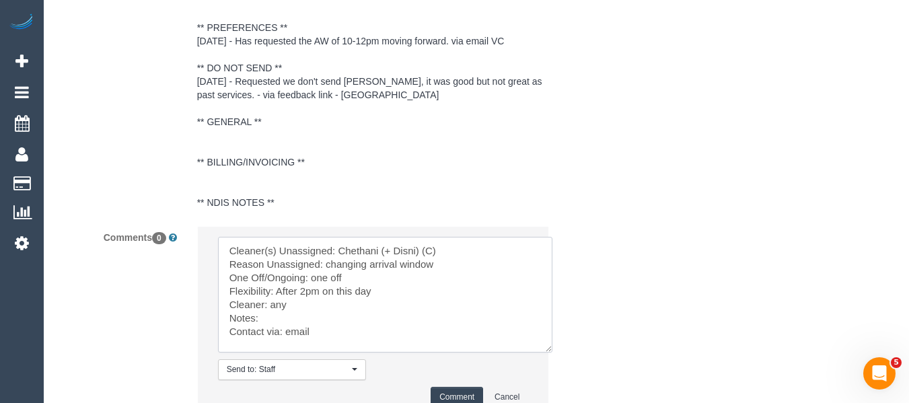
paste textarea "cnv_qagpkjz"
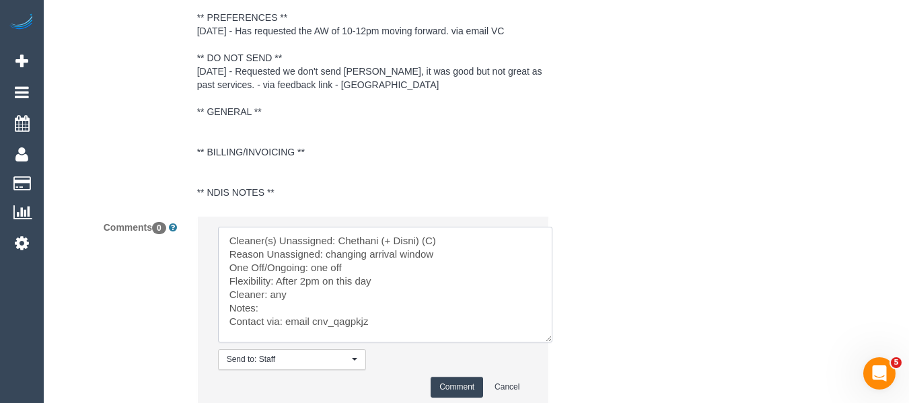
scroll to position [2572, 0]
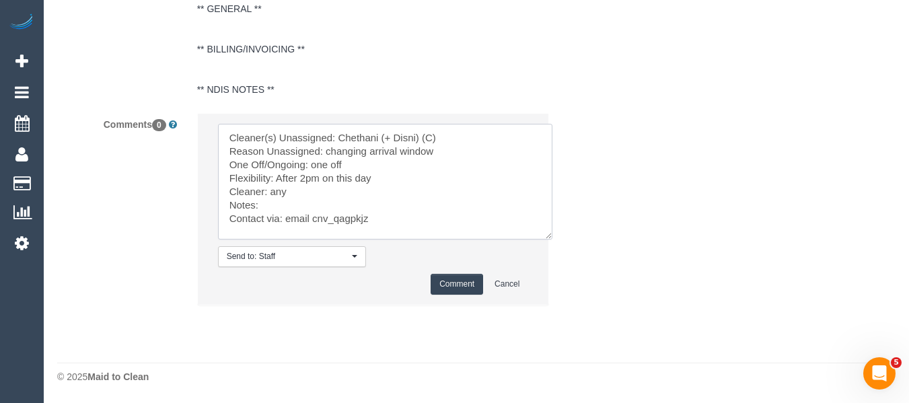
type textarea "Cleaner(s) Unassigned: Chethani (+ Disni) (C) Reason Unassigned: changing arriv…"
click at [460, 285] on button "Comment" at bounding box center [457, 284] width 52 height 21
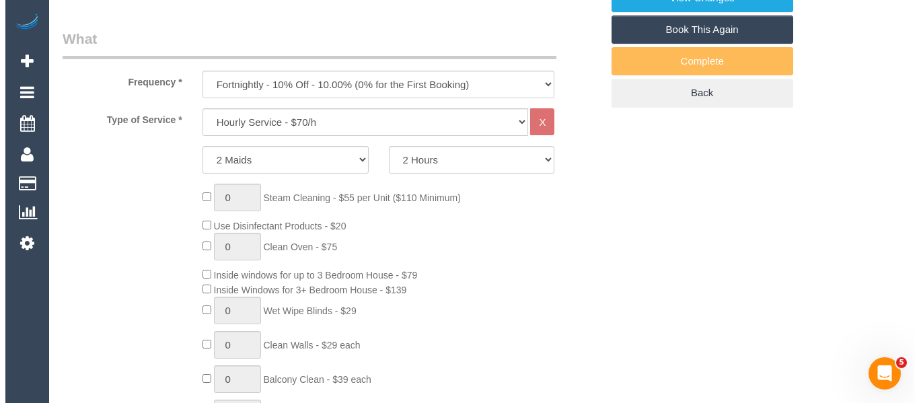
scroll to position [269, 0]
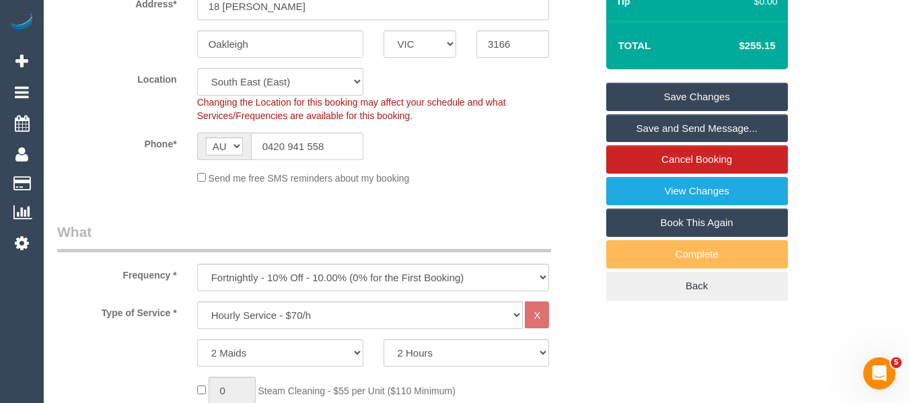
click at [754, 108] on link "Save Changes" at bounding box center [697, 97] width 182 height 28
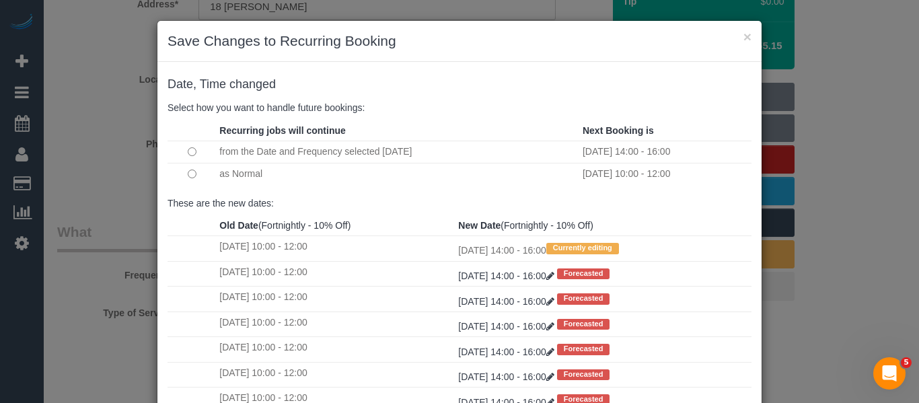
click at [191, 176] on td at bounding box center [192, 174] width 48 height 22
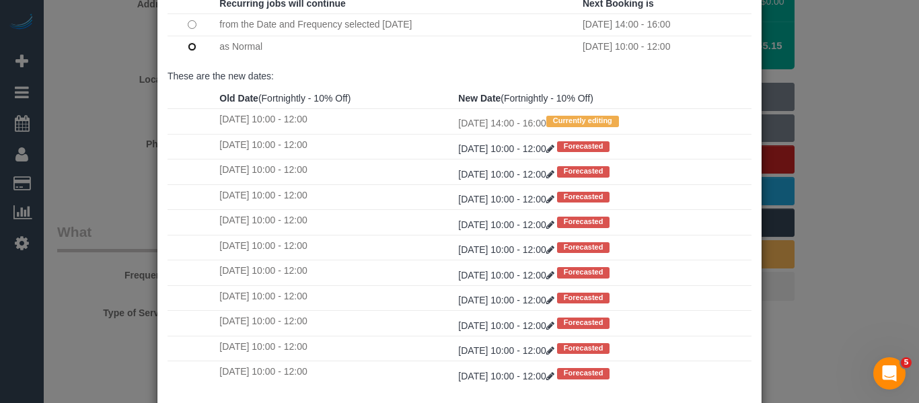
scroll to position [200, 0]
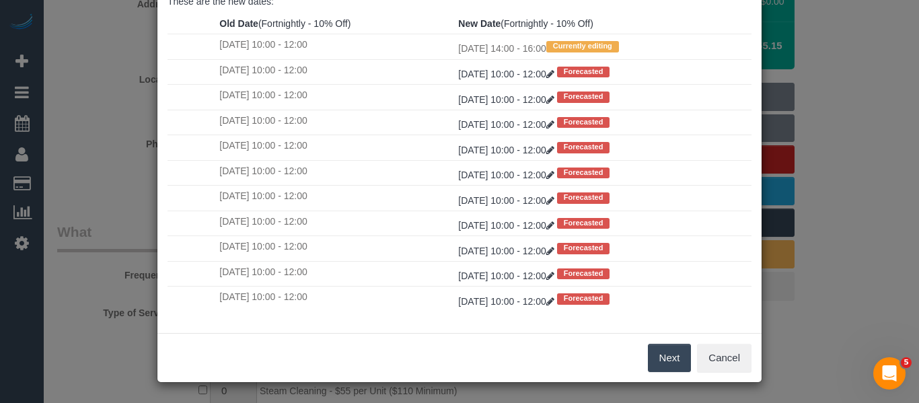
click at [672, 349] on button "Next" at bounding box center [670, 358] width 44 height 28
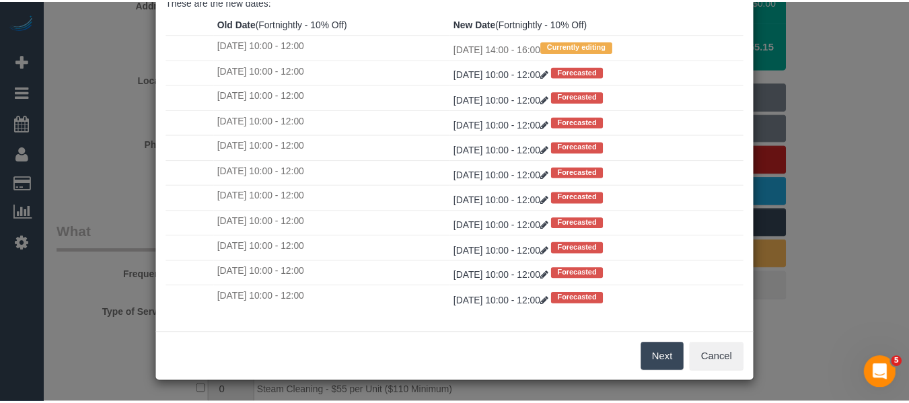
scroll to position [0, 0]
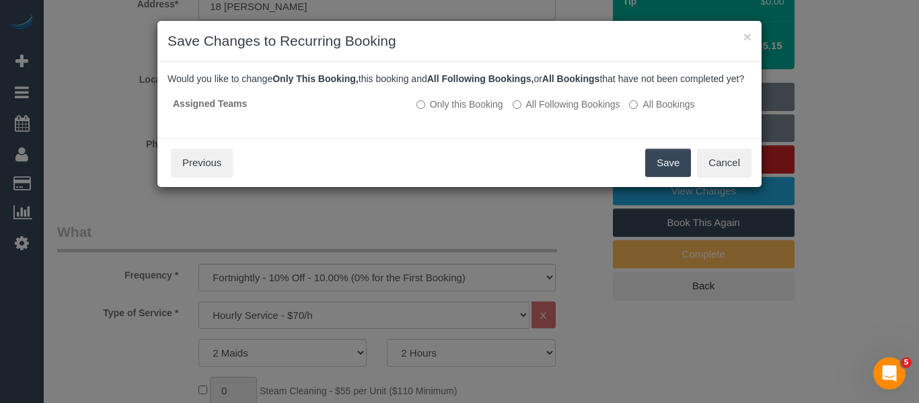
click at [673, 174] on button "Save" at bounding box center [668, 163] width 46 height 28
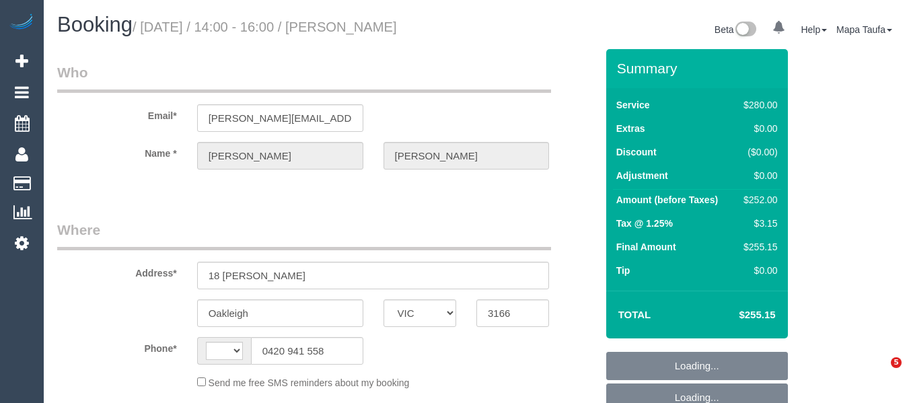
select select "VIC"
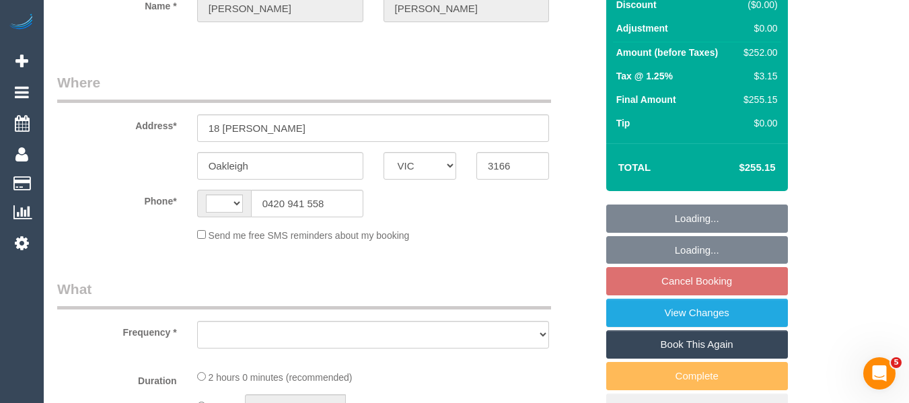
scroll to position [336, 0]
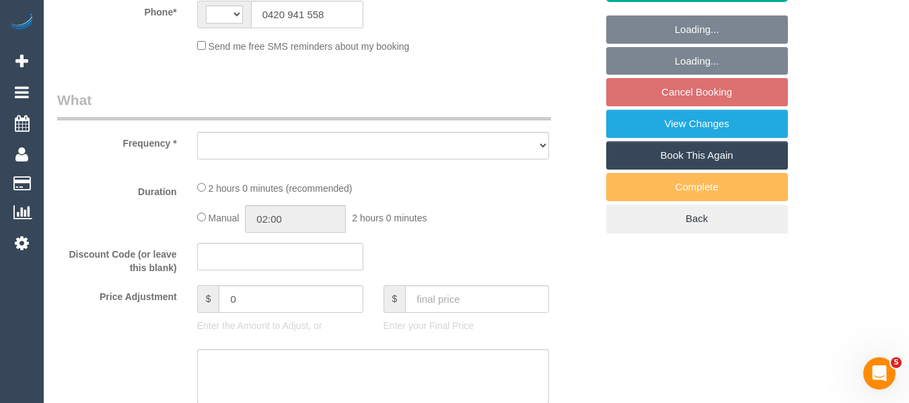
select select "string:AU"
select select "object:543"
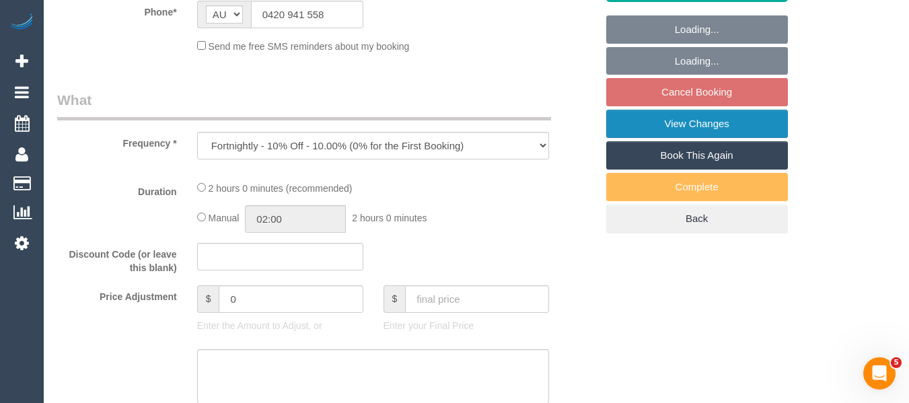
select select "string:stripe-pm_1R0fsu2GScqysDRV1fWs8soR"
select select "2"
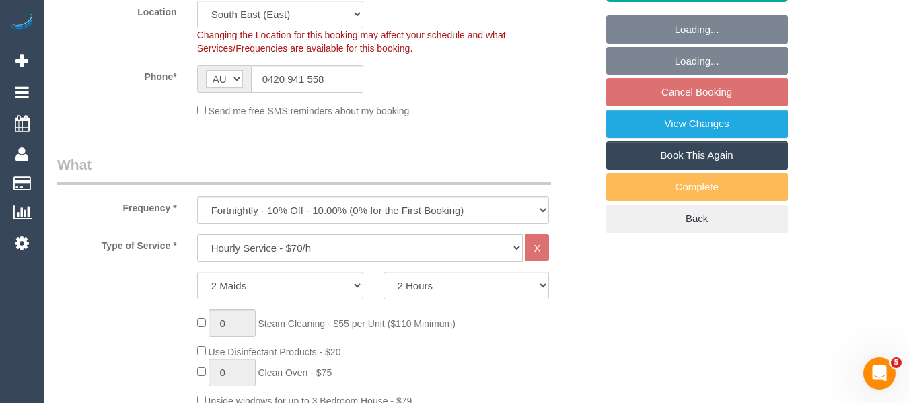
select select "number:27"
select select "number:14"
select select "number:19"
select select "number:25"
select select "number:34"
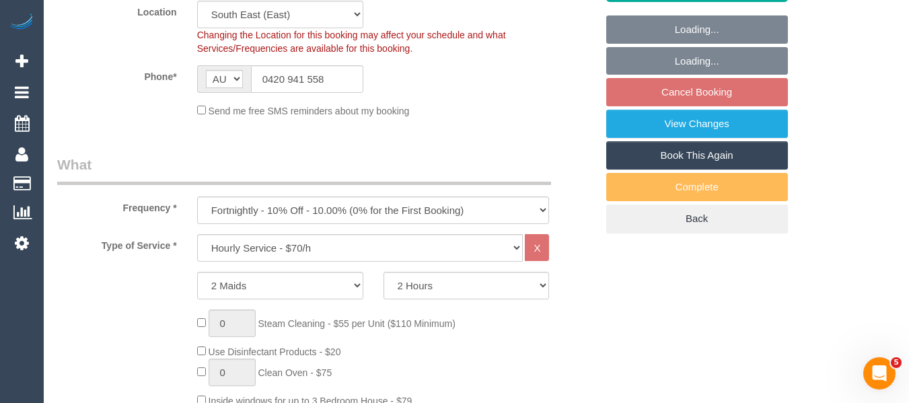
select select "number:11"
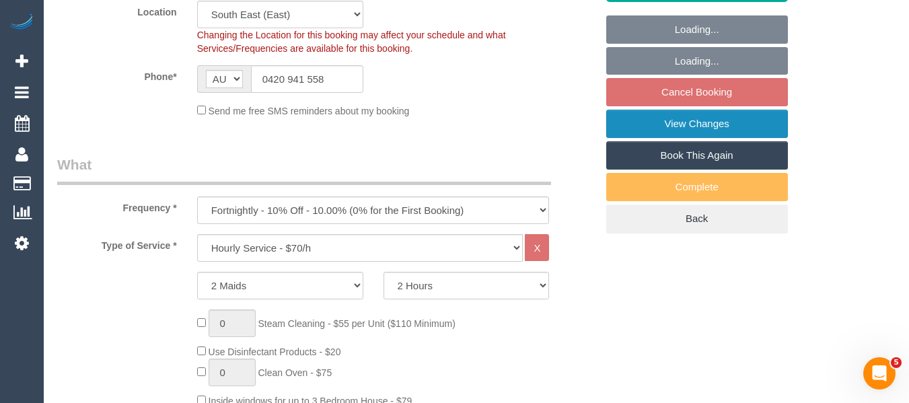
select select "object:864"
click at [693, 135] on link "View Changes" at bounding box center [697, 124] width 182 height 28
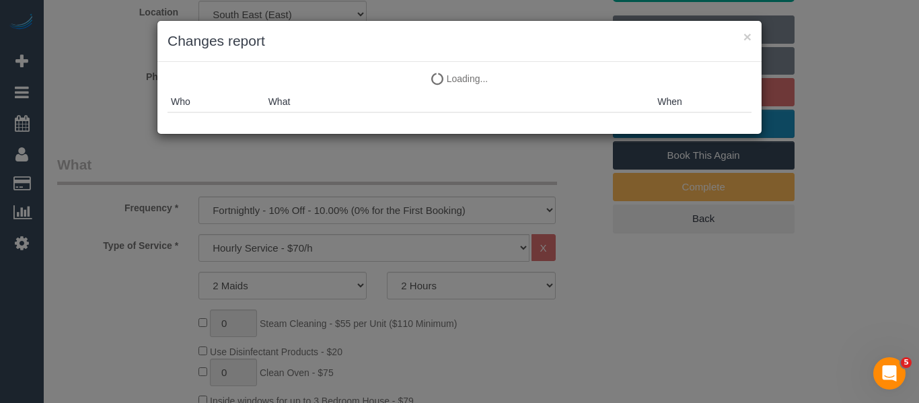
select select "spot4"
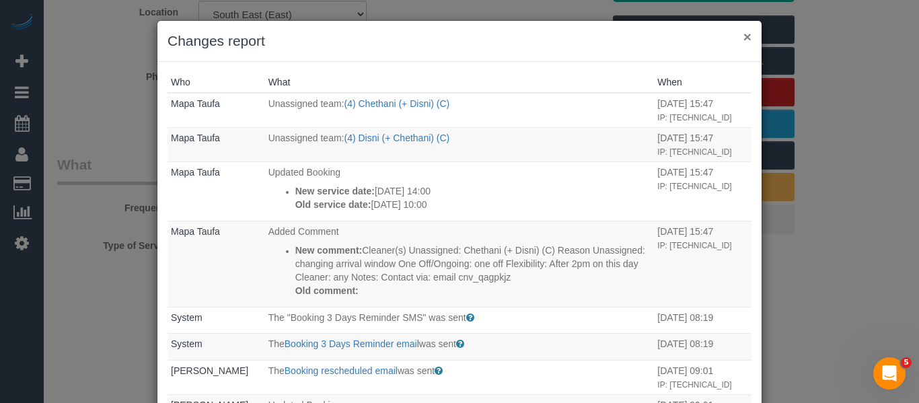
click at [744, 40] on button "×" at bounding box center [747, 37] width 8 height 14
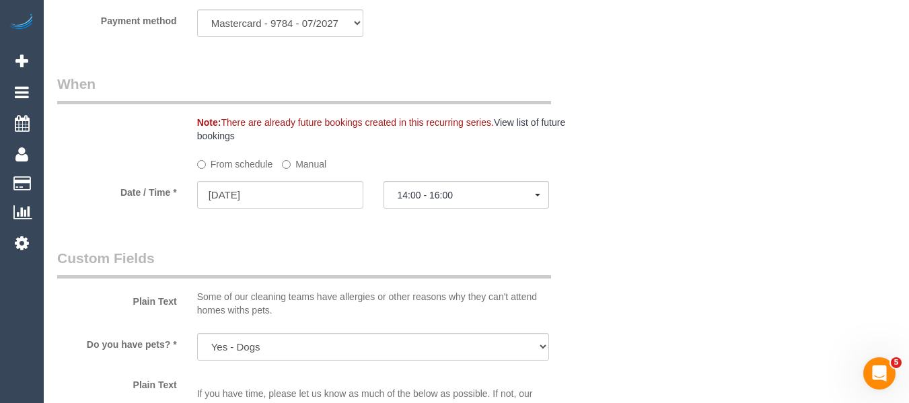
scroll to position [1381, 0]
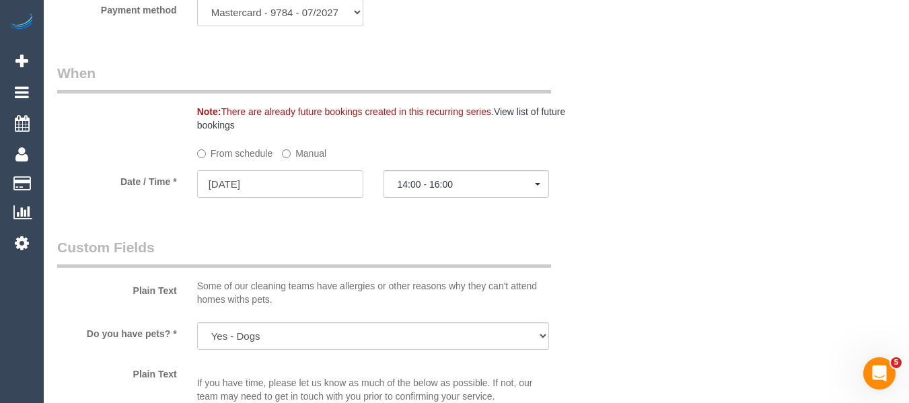
click at [304, 198] on input "[DATE]" at bounding box center [280, 184] width 166 height 28
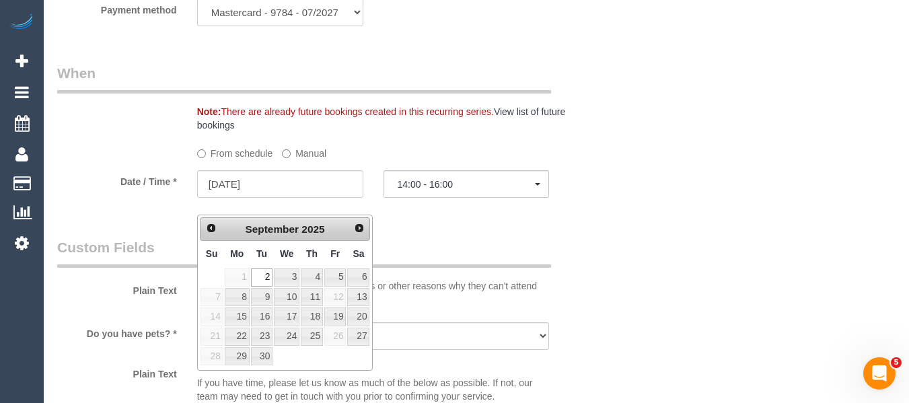
click at [242, 281] on span "1" at bounding box center [237, 277] width 25 height 18
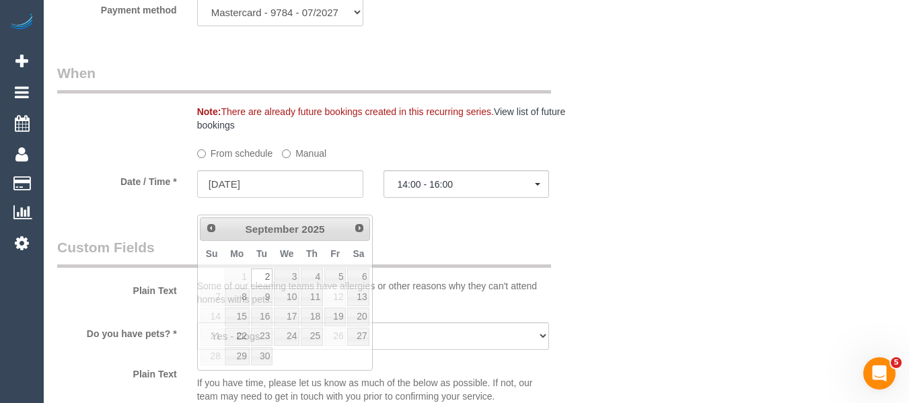
click at [472, 268] on legend "Custom Fields" at bounding box center [304, 253] width 494 height 30
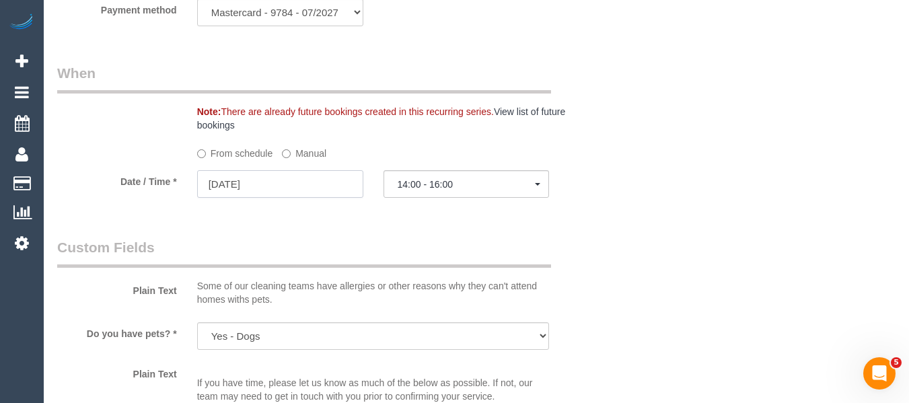
click at [291, 194] on input "[DATE]" at bounding box center [280, 184] width 166 height 28
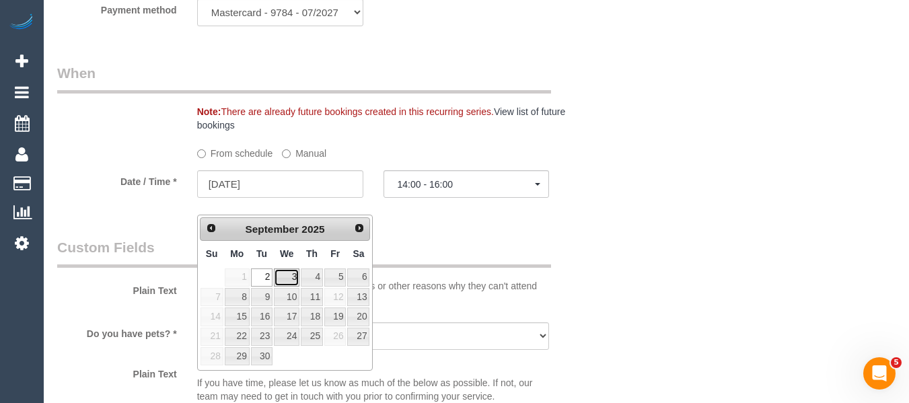
drag, startPoint x: 288, startPoint y: 275, endPoint x: 401, endPoint y: 247, distance: 116.4
click at [289, 275] on link "3" at bounding box center [287, 277] width 26 height 18
type input "03/09/2025"
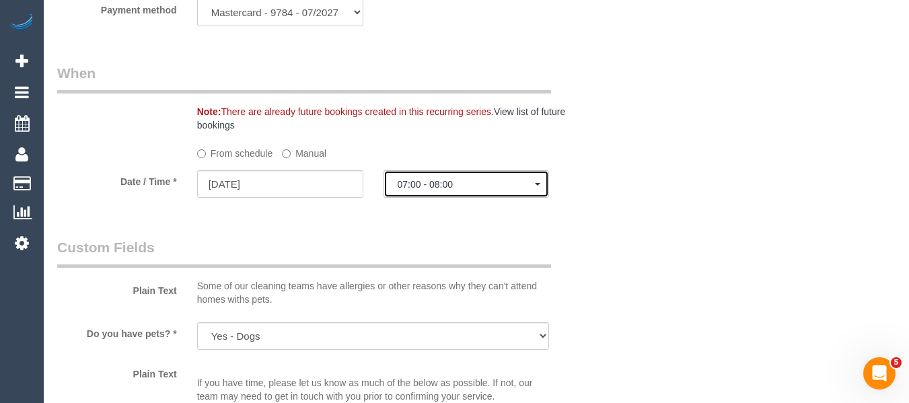
click at [444, 190] on span "07:00 - 08:00" at bounding box center [467, 184] width 138 height 11
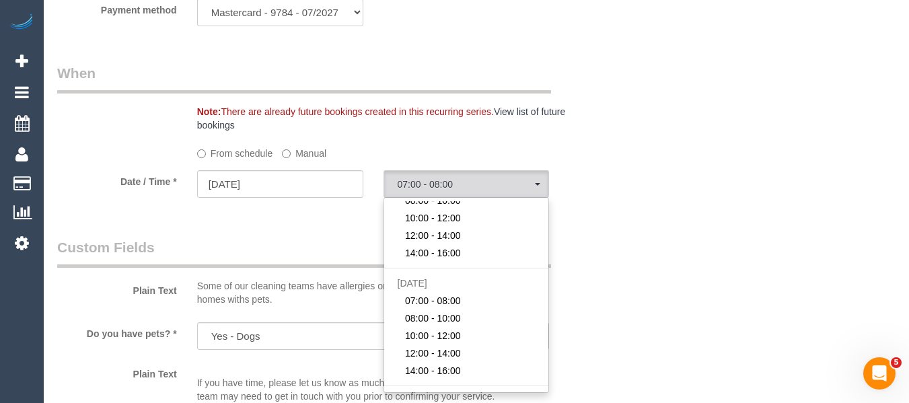
scroll to position [269, 0]
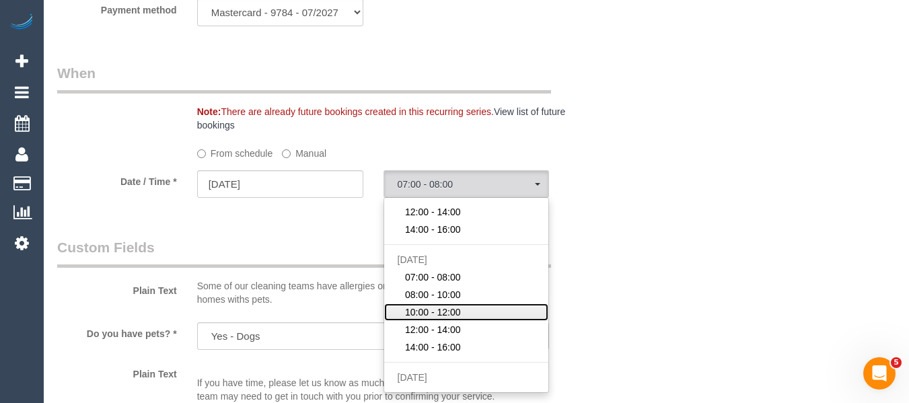
click at [471, 321] on link "10:00 - 12:00" at bounding box center [466, 311] width 165 height 17
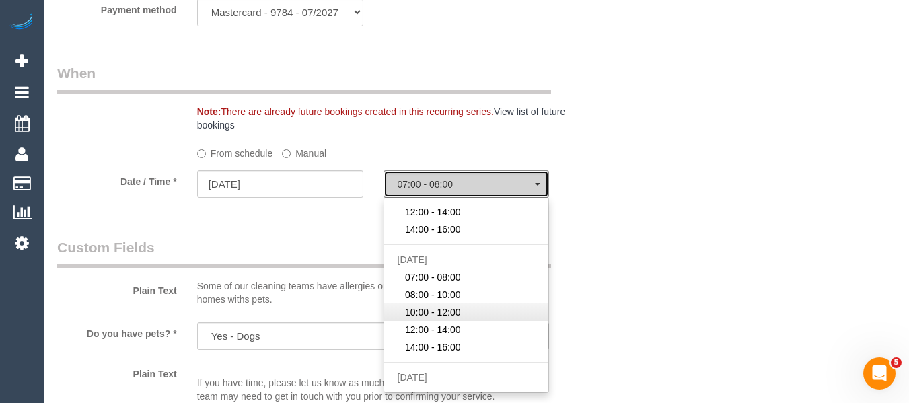
select select "spot16"
type input "05/09/2025"
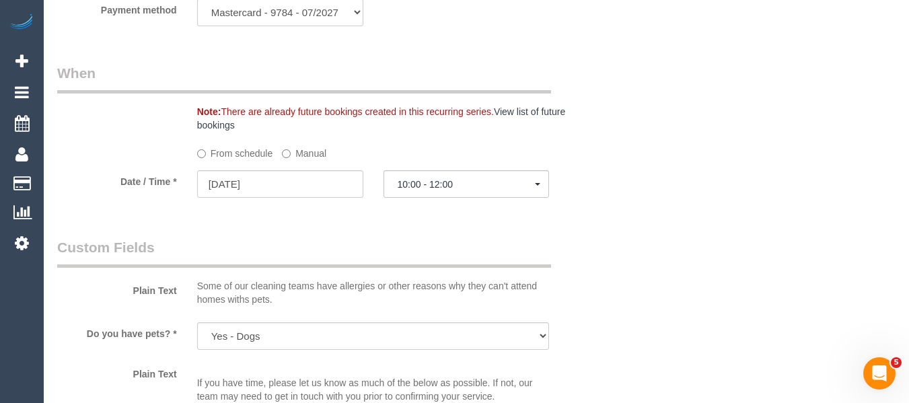
click at [586, 258] on div "Plain Text Some of our cleaning teams have allergies or other reasons why they …" at bounding box center [326, 275] width 559 height 75
click at [433, 190] on span "10:00 - 12:00" at bounding box center [467, 184] width 138 height 11
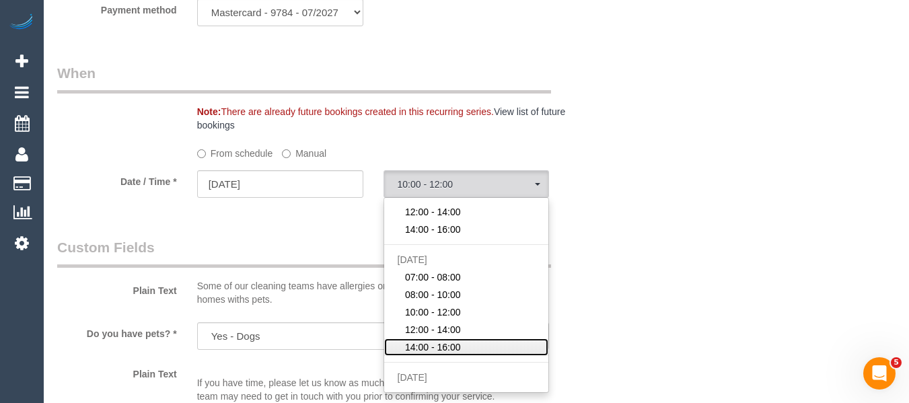
click at [455, 354] on span "14:00 - 16:00" at bounding box center [433, 346] width 56 height 13
select select "spot18"
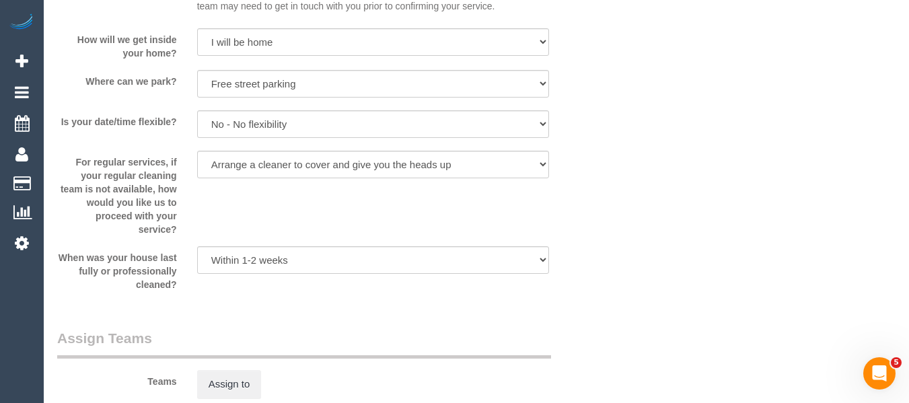
scroll to position [1920, 0]
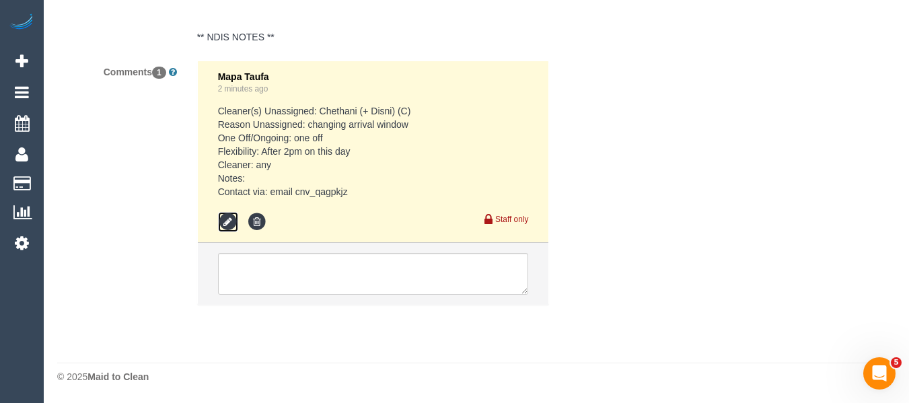
click at [231, 217] on icon at bounding box center [228, 222] width 20 height 20
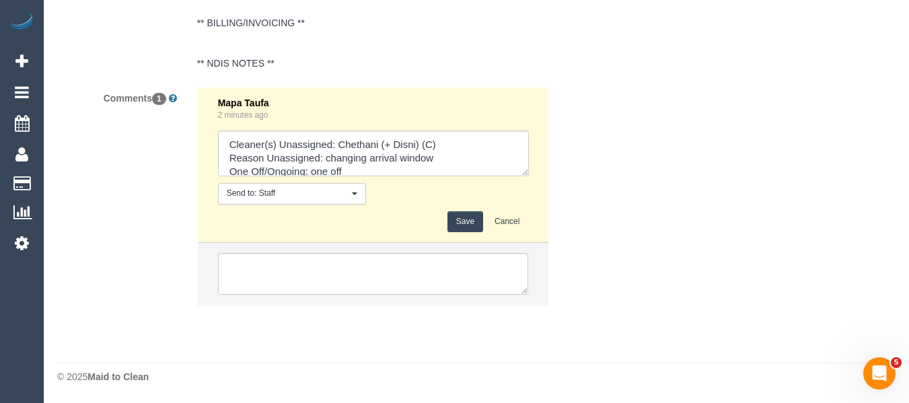
scroll to position [2662, 0]
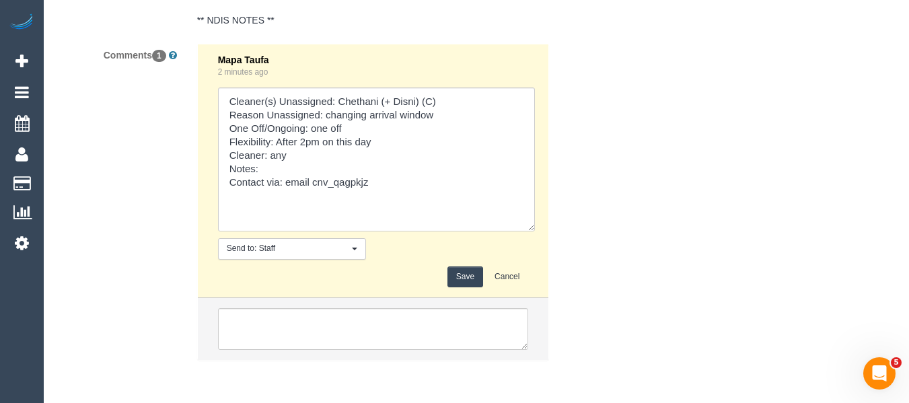
drag, startPoint x: 523, startPoint y: 173, endPoint x: 529, endPoint y: 275, distance: 102.4
click at [529, 275] on div "Mapa Taufa 2 minutes ago Send to: Staff Nothing selected Send to: Staff Send to…" at bounding box center [373, 170] width 311 height 233
drag, startPoint x: 403, startPoint y: 161, endPoint x: 279, endPoint y: 161, distance: 124.5
click at [279, 161] on textarea at bounding box center [376, 159] width 317 height 144
type textarea "Cleaner(s) Unassigned: Chethani (+ Disni) (C) Reason Unassigned: changing arriv…"
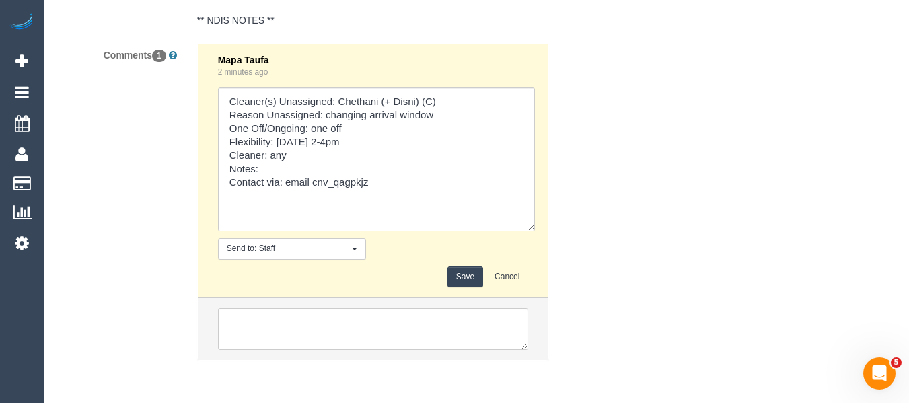
drag, startPoint x: 466, startPoint y: 289, endPoint x: 477, endPoint y: 293, distance: 12.1
click at [475, 287] on button "Save" at bounding box center [465, 276] width 36 height 21
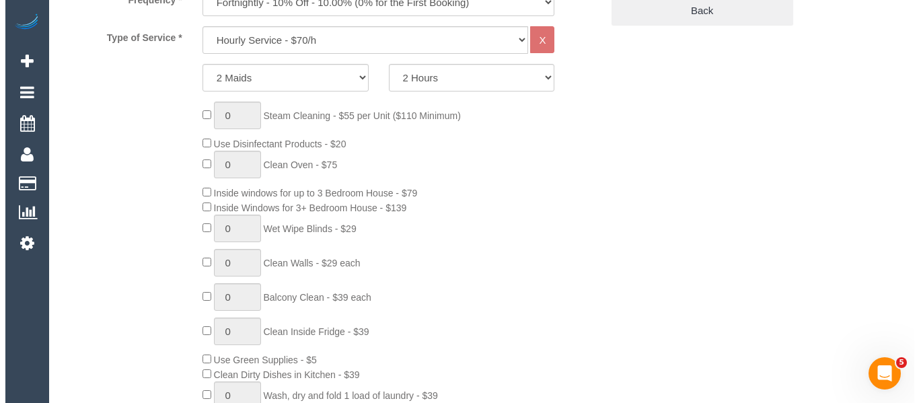
scroll to position [276, 0]
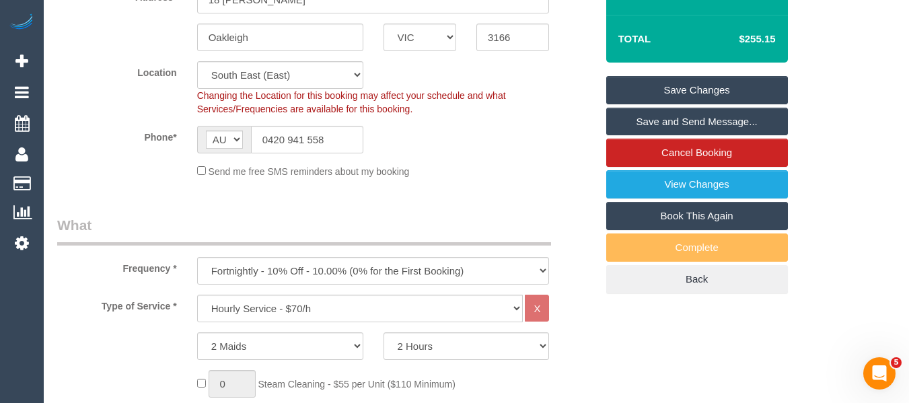
click at [700, 104] on link "Save Changes" at bounding box center [697, 90] width 182 height 28
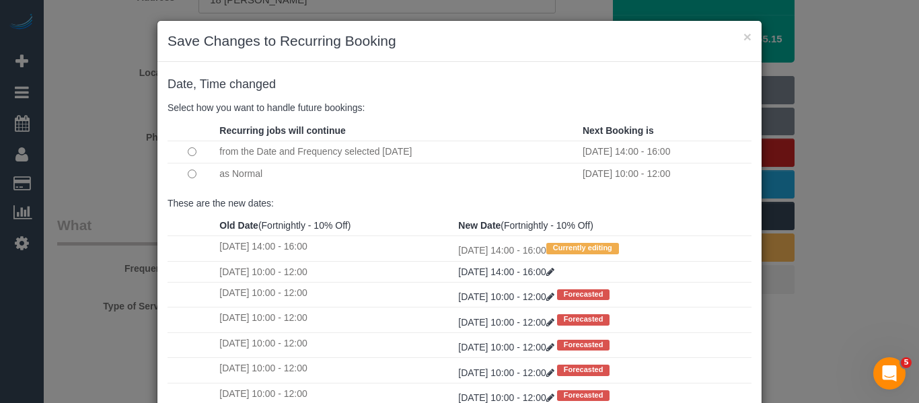
click at [191, 174] on td at bounding box center [192, 174] width 48 height 22
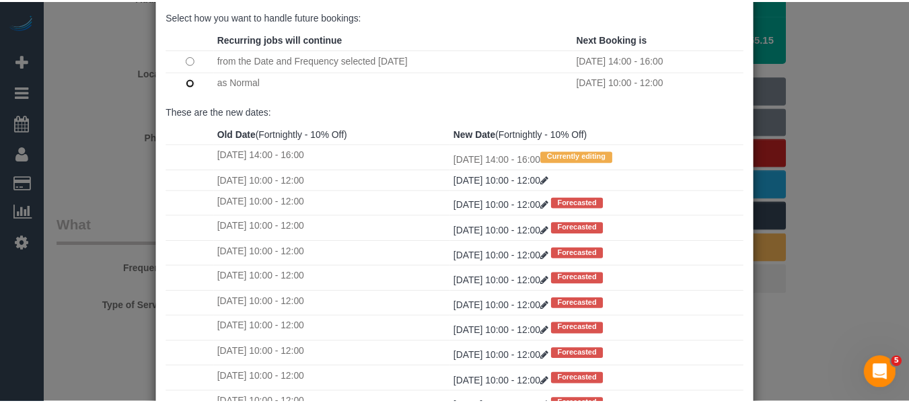
scroll to position [200, 0]
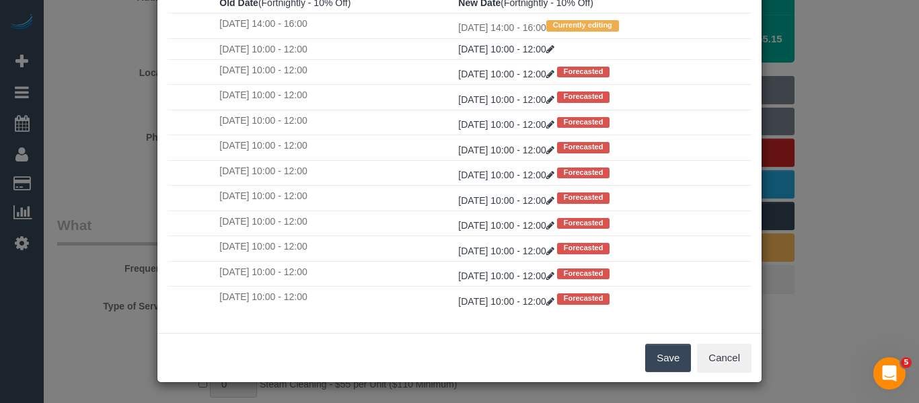
click at [662, 349] on button "Save" at bounding box center [668, 358] width 46 height 28
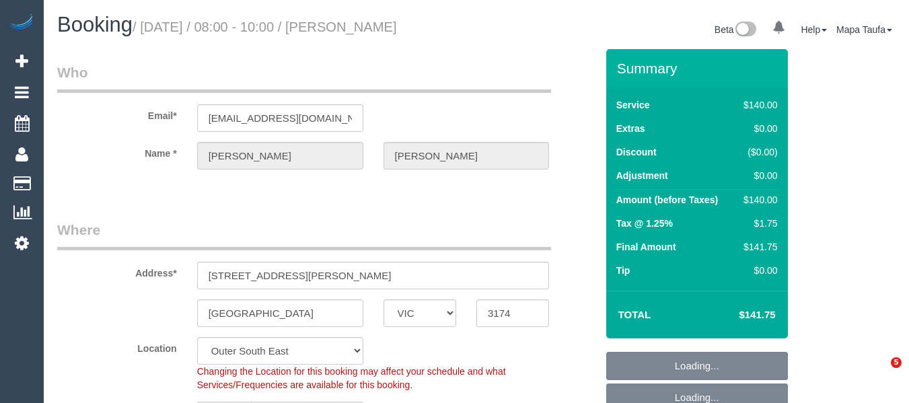
select select "VIC"
select select "number:28"
select select "number:14"
select select "number:19"
select select "object:871"
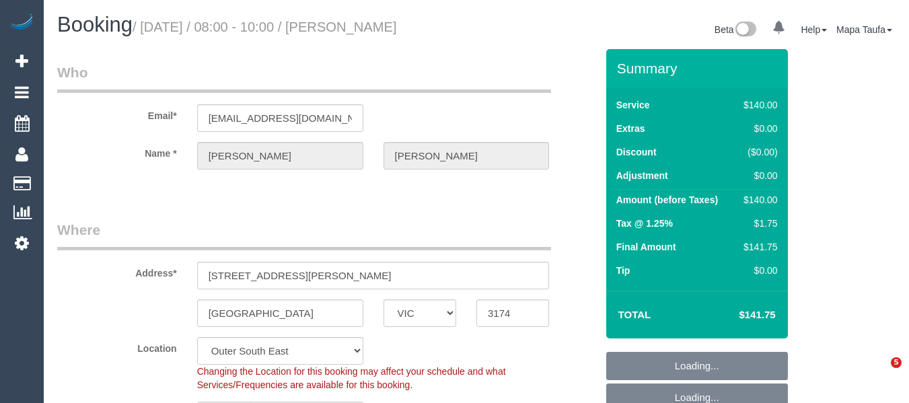
select select "spot2"
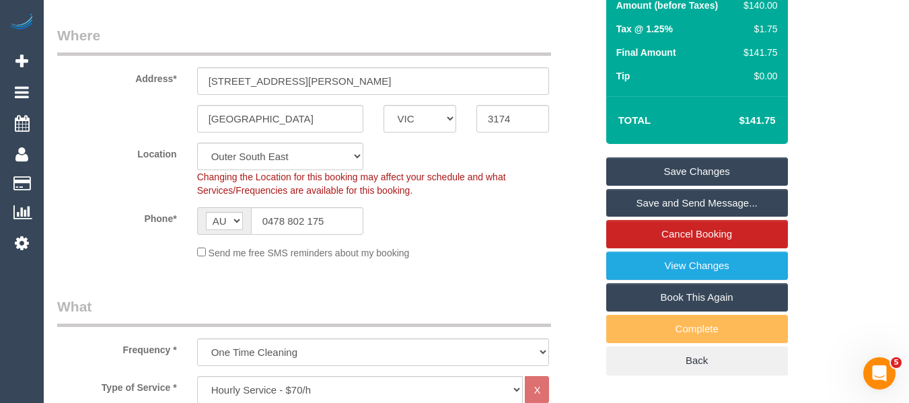
scroll to position [202, 0]
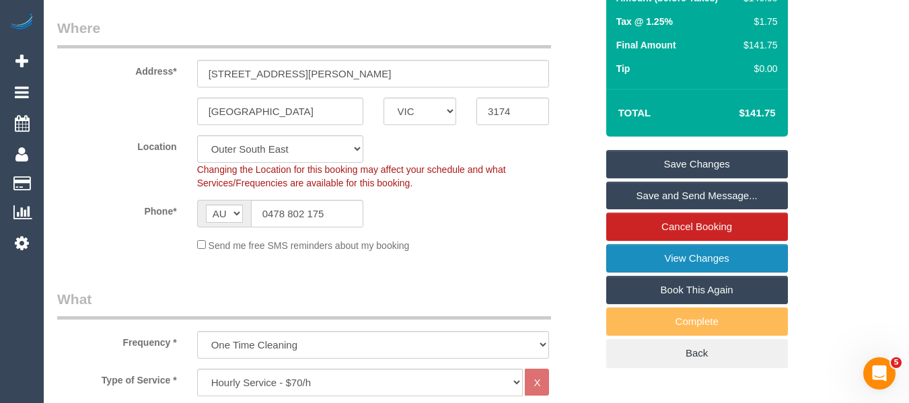
click at [661, 259] on link "View Changes" at bounding box center [697, 258] width 182 height 28
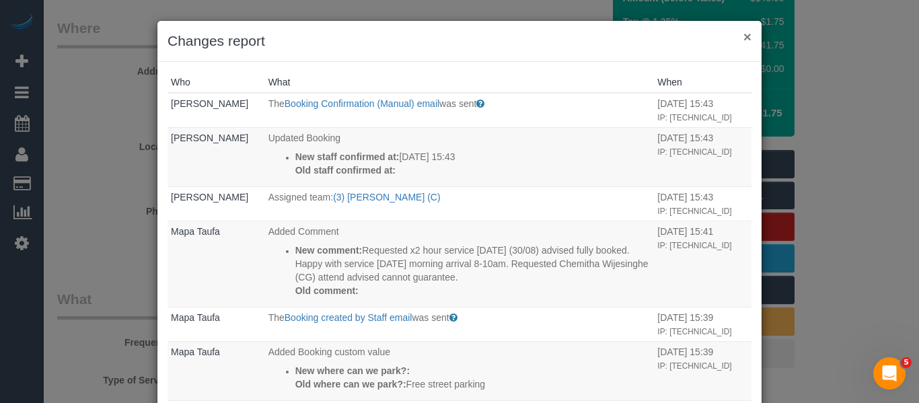
click at [743, 36] on button "×" at bounding box center [747, 37] width 8 height 14
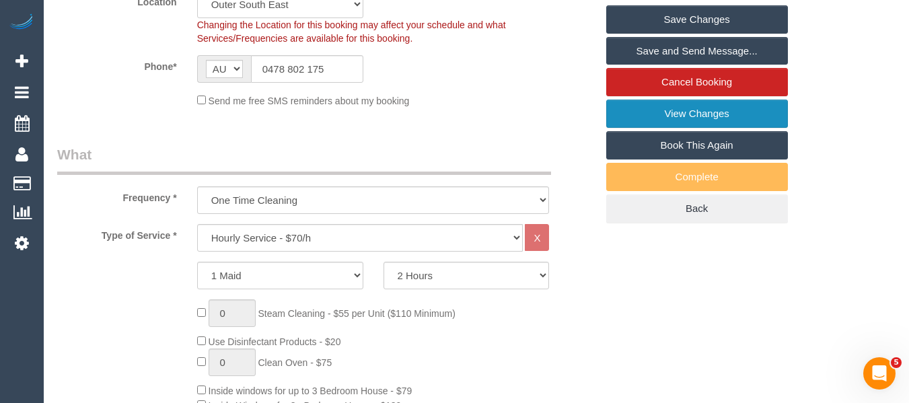
scroll to position [211, 0]
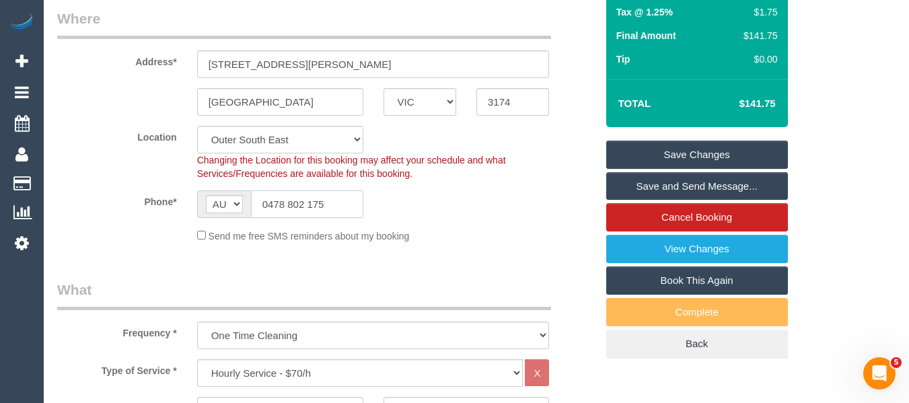
click at [344, 201] on input "0478 802 175" at bounding box center [307, 204] width 112 height 28
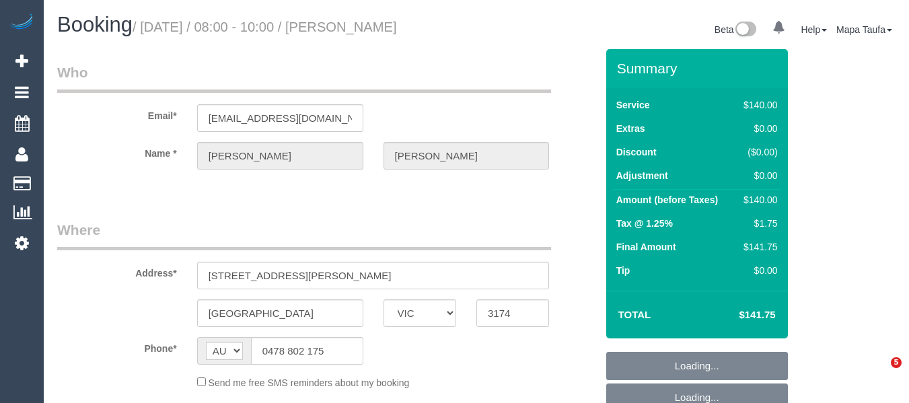
select select "VIC"
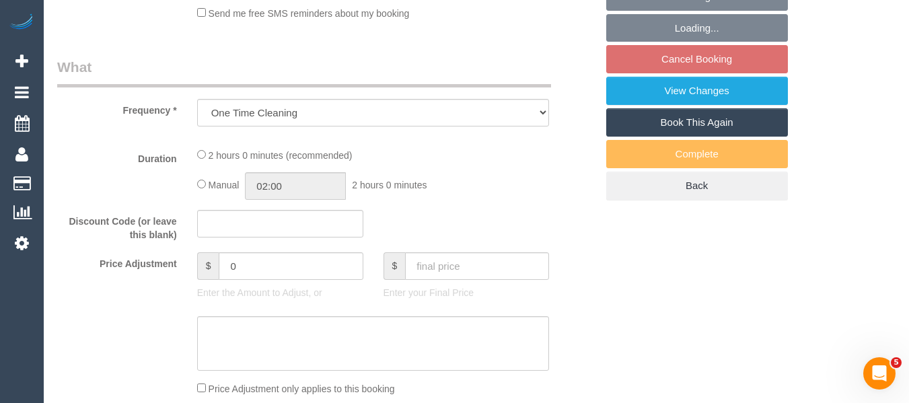
select select "string:stripe-pm_1Oghkh2GScqysDRVPWzaIjhA"
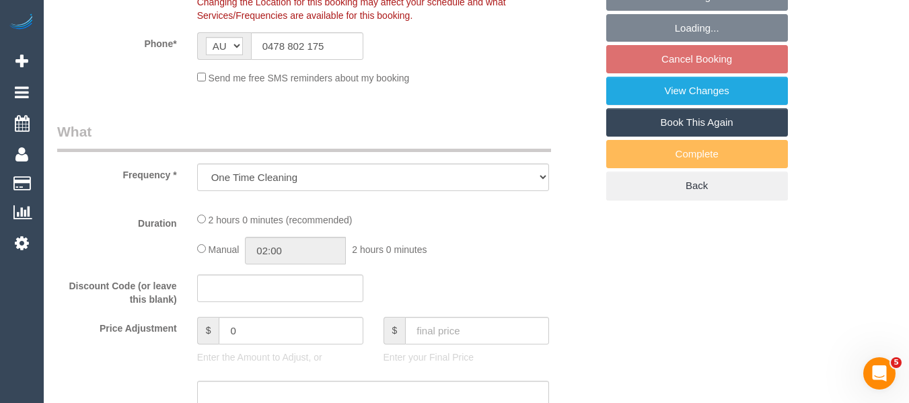
select select "object:556"
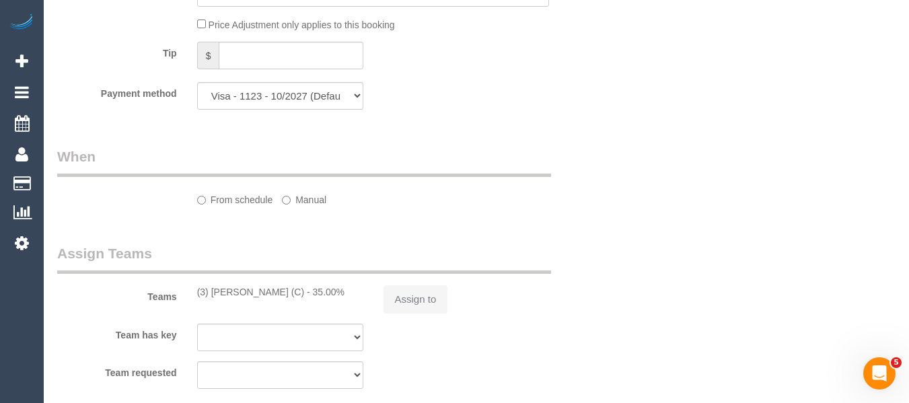
select select "number:28"
select select "number:14"
select select "number:19"
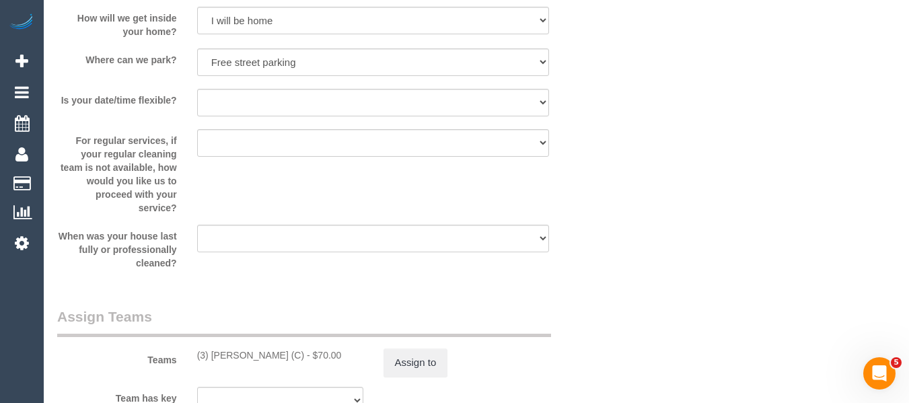
select select "spot2"
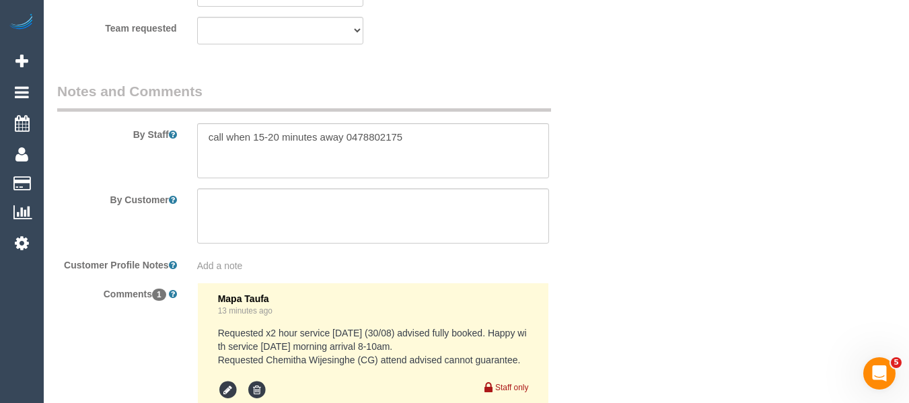
scroll to position [2172, 0]
